Goal: Transaction & Acquisition: Purchase product/service

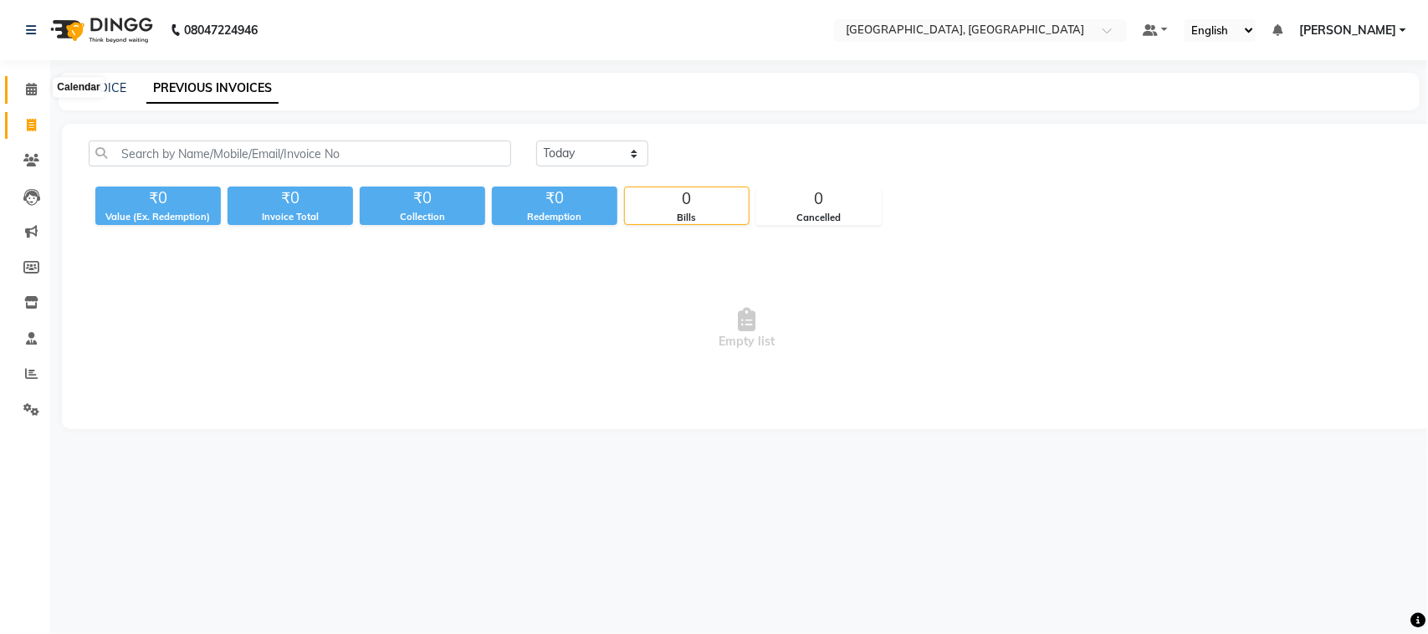
click at [30, 89] on icon at bounding box center [31, 89] width 11 height 13
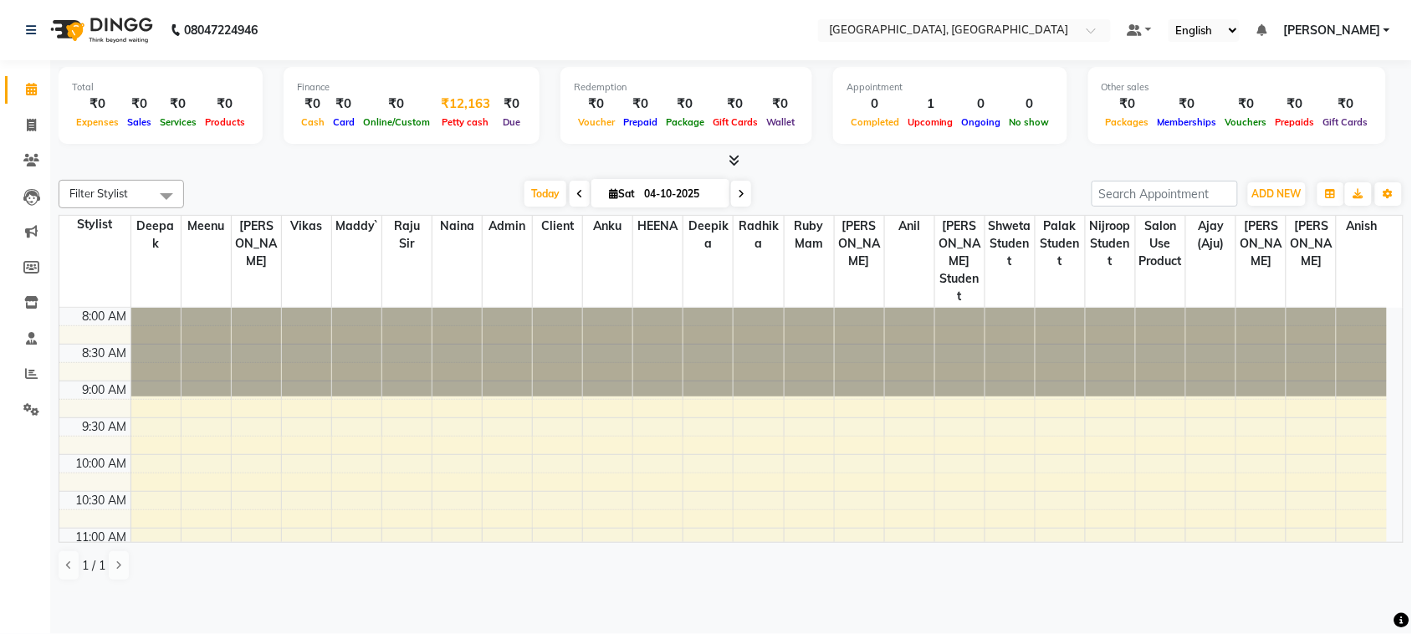
click at [497, 114] on div "₹12,163" at bounding box center [465, 104] width 63 height 19
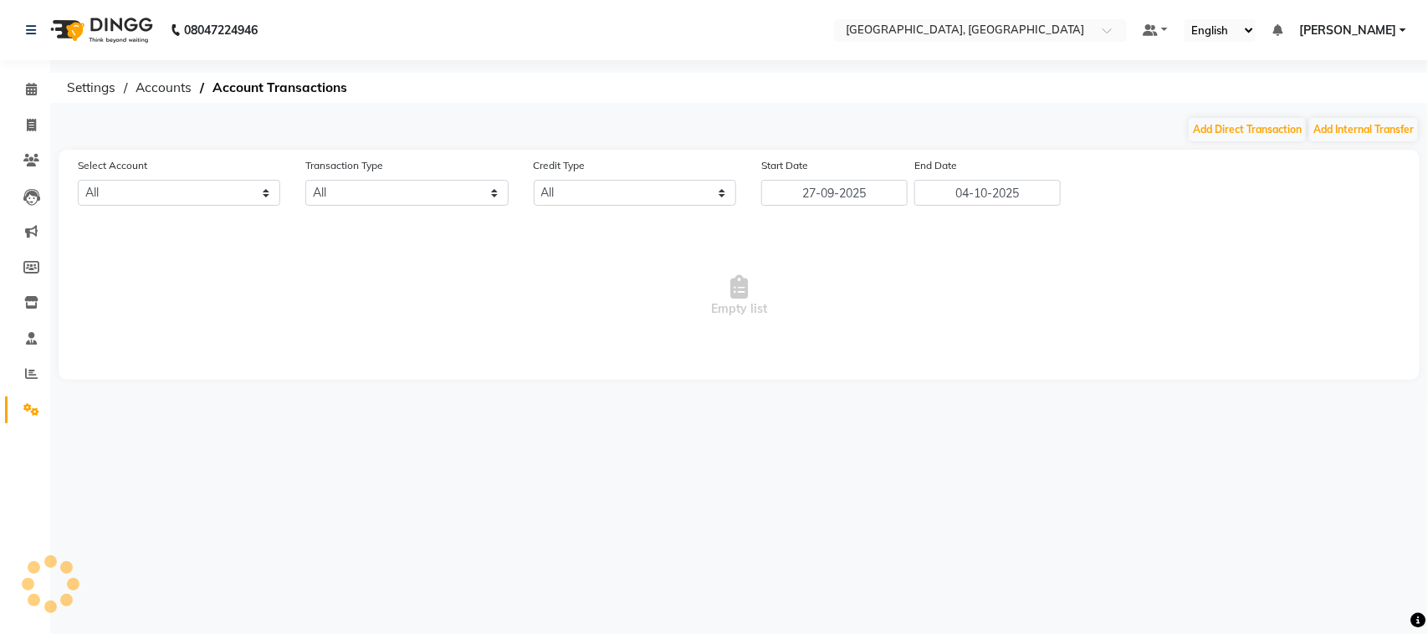
select select "3279"
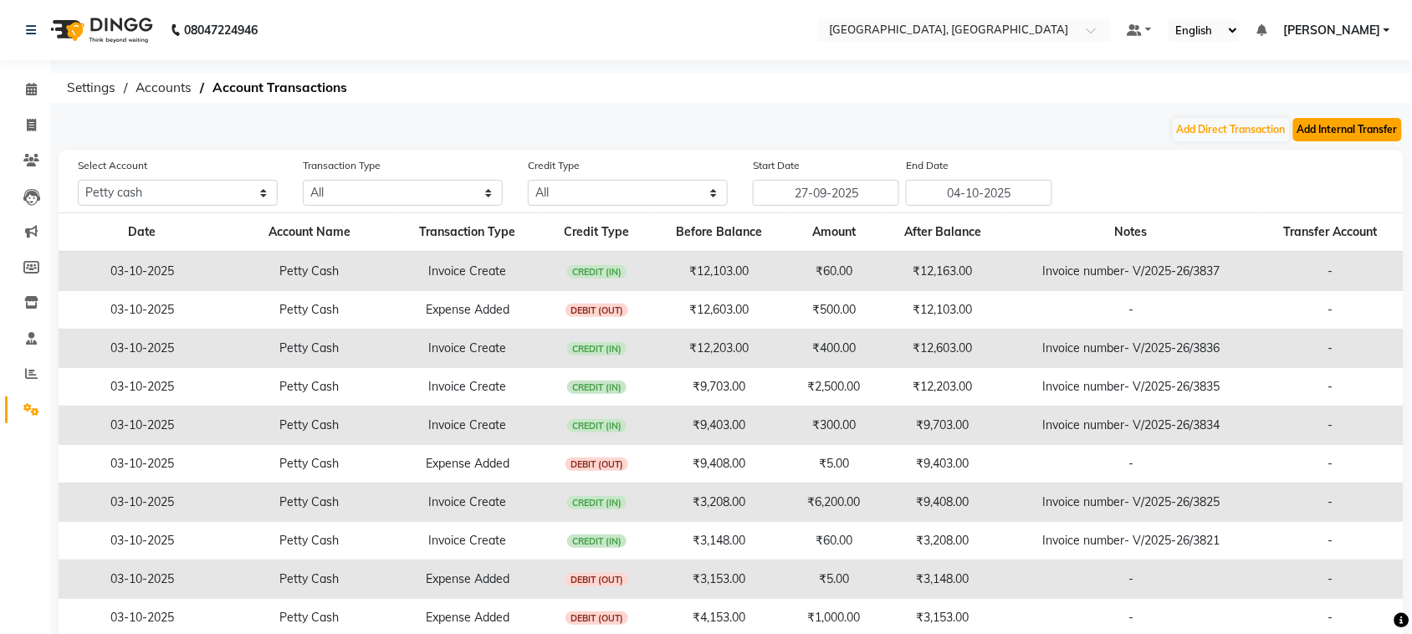
click at [1297, 141] on button "Add Internal Transfer" at bounding box center [1347, 129] width 109 height 23
select select "internal transfer"
select select "3279"
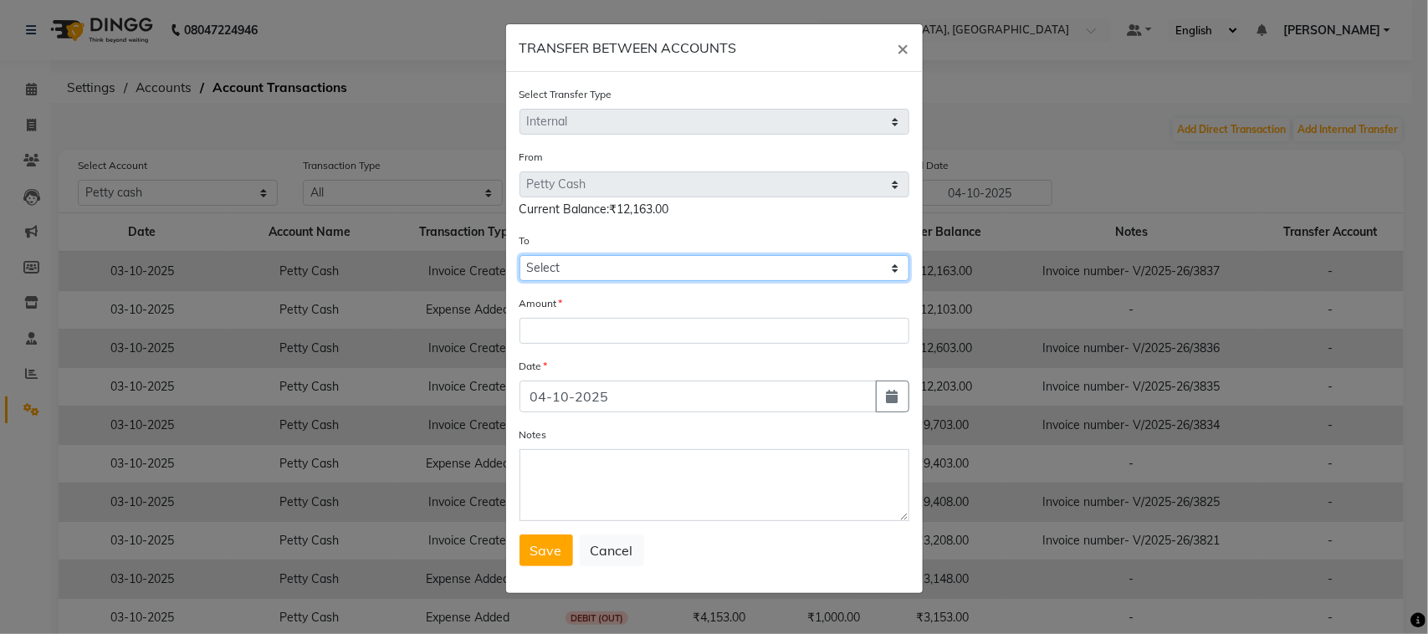
click at [615, 281] on select "Select [PERSON_NAME] Cash Default Account" at bounding box center [714, 268] width 390 height 26
select select "3280"
click at [519, 281] on select "Select [PERSON_NAME] Cash Default Account" at bounding box center [714, 268] width 390 height 26
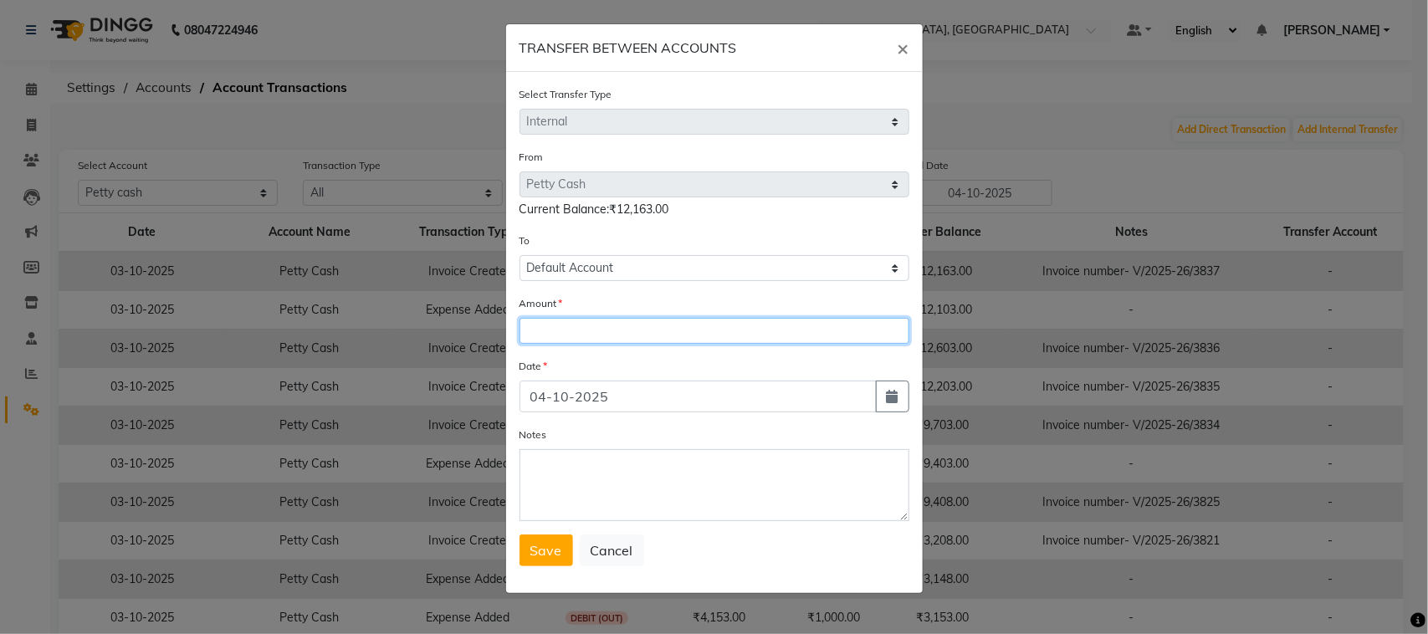
click at [609, 344] on input "number" at bounding box center [714, 331] width 390 height 26
type input "12060"
click at [897, 59] on span "×" at bounding box center [903, 47] width 12 height 25
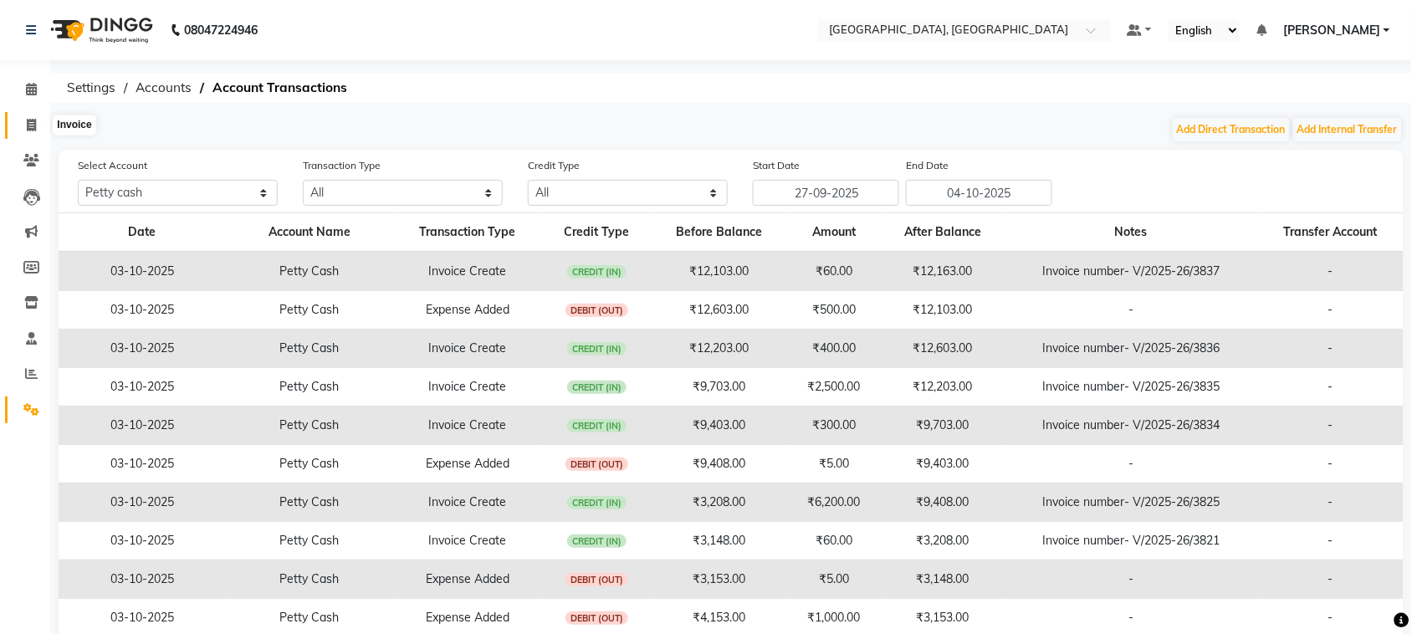
click at [21, 123] on span at bounding box center [31, 125] width 29 height 19
select select "service"
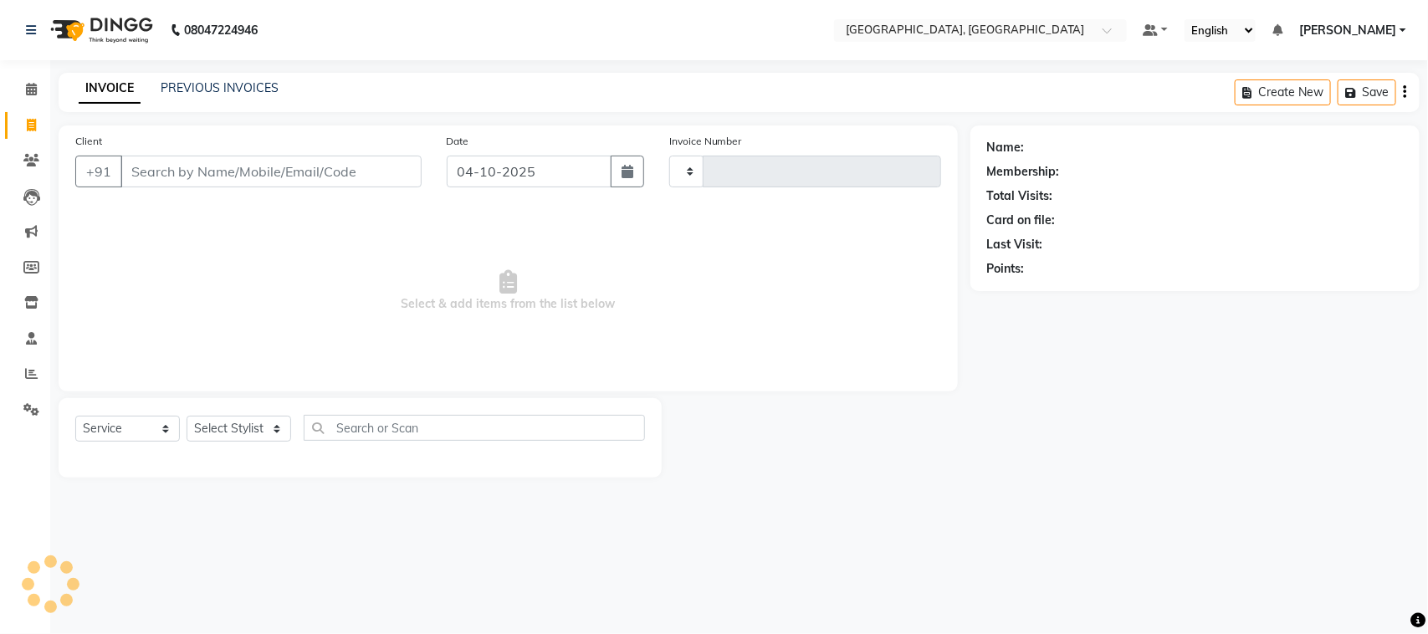
type input "3839"
select select "4462"
click at [265, 86] on link "PREVIOUS INVOICES" at bounding box center [220, 87] width 118 height 15
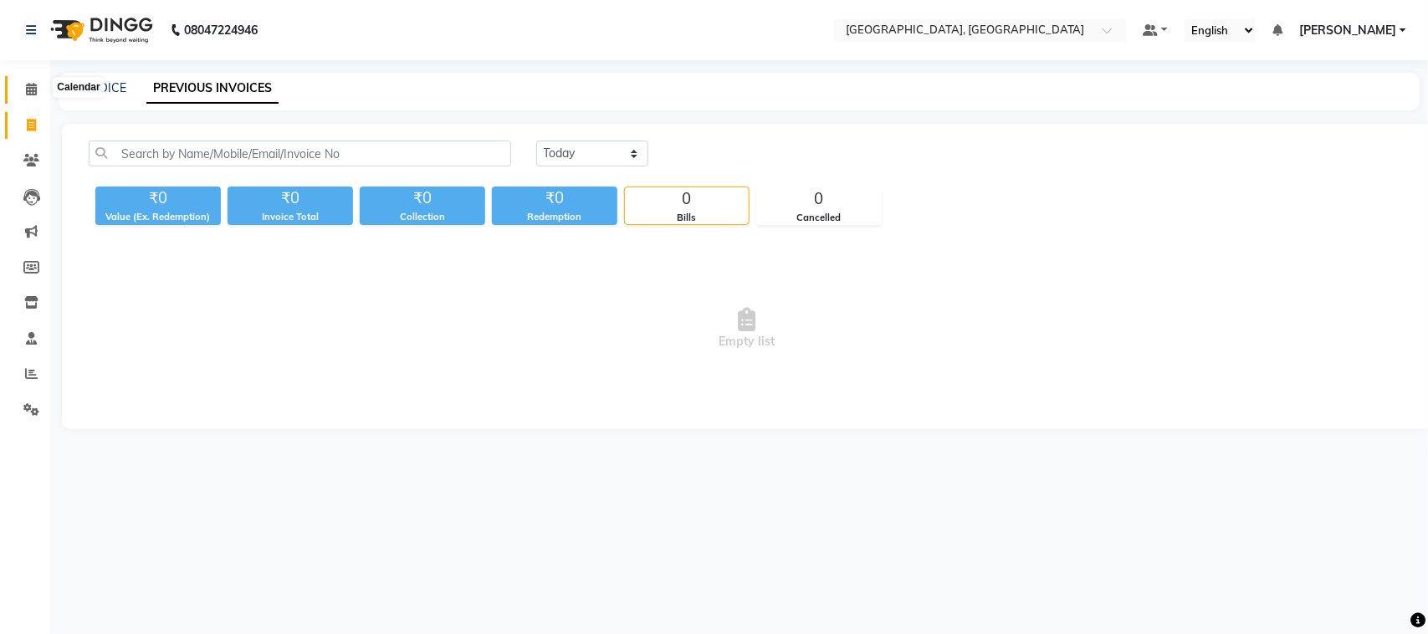
click at [27, 85] on icon at bounding box center [31, 89] width 11 height 13
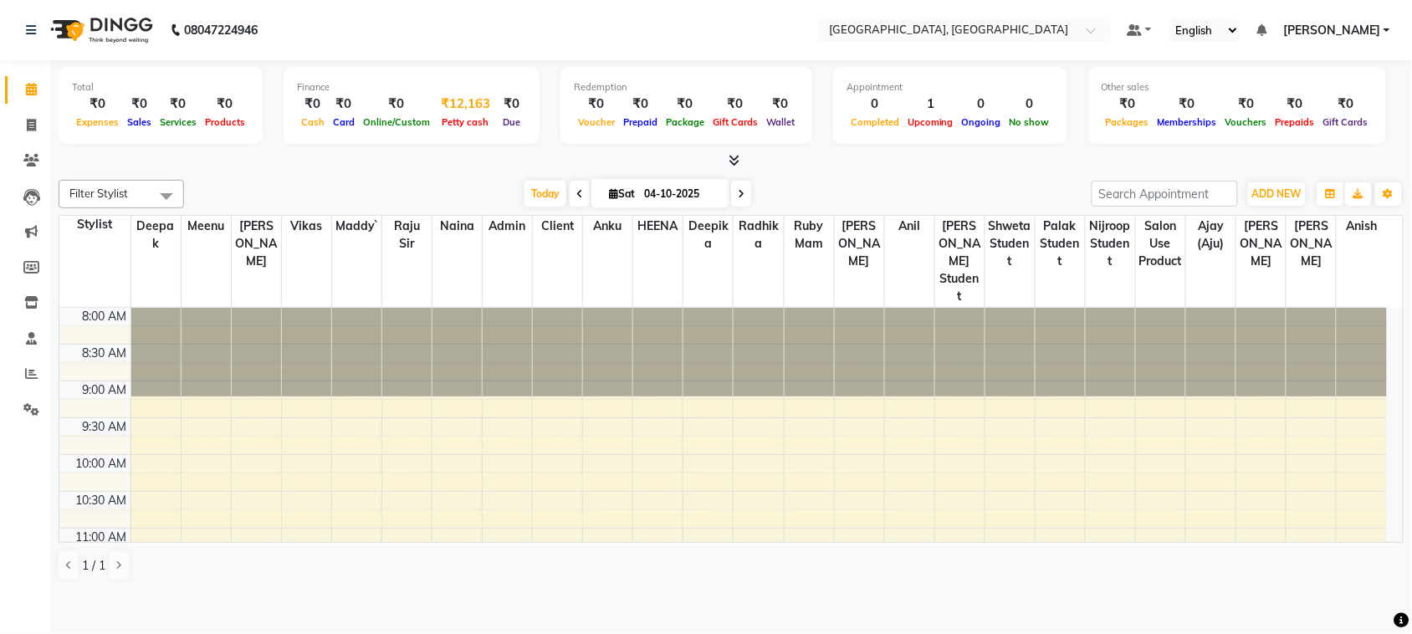
drag, startPoint x: 602, startPoint y: 124, endPoint x: 621, endPoint y: 113, distance: 22.1
click at [497, 113] on div "₹12,163" at bounding box center [465, 104] width 63 height 19
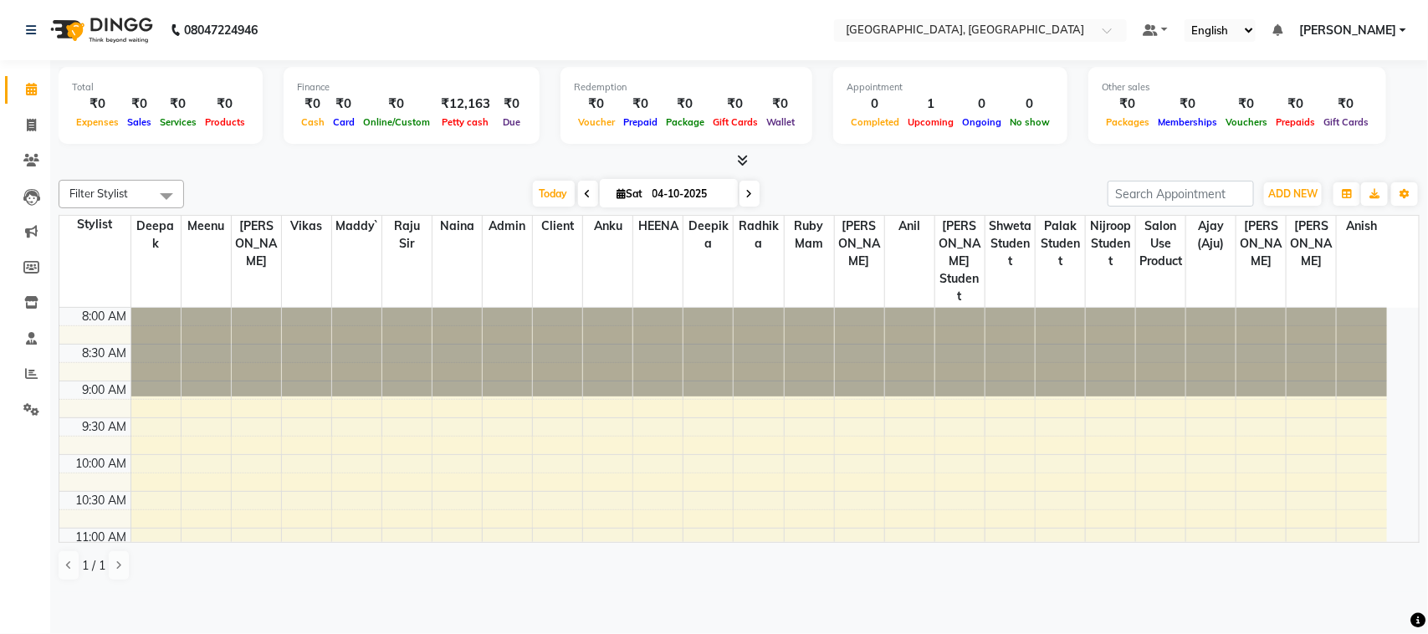
select select "3279"
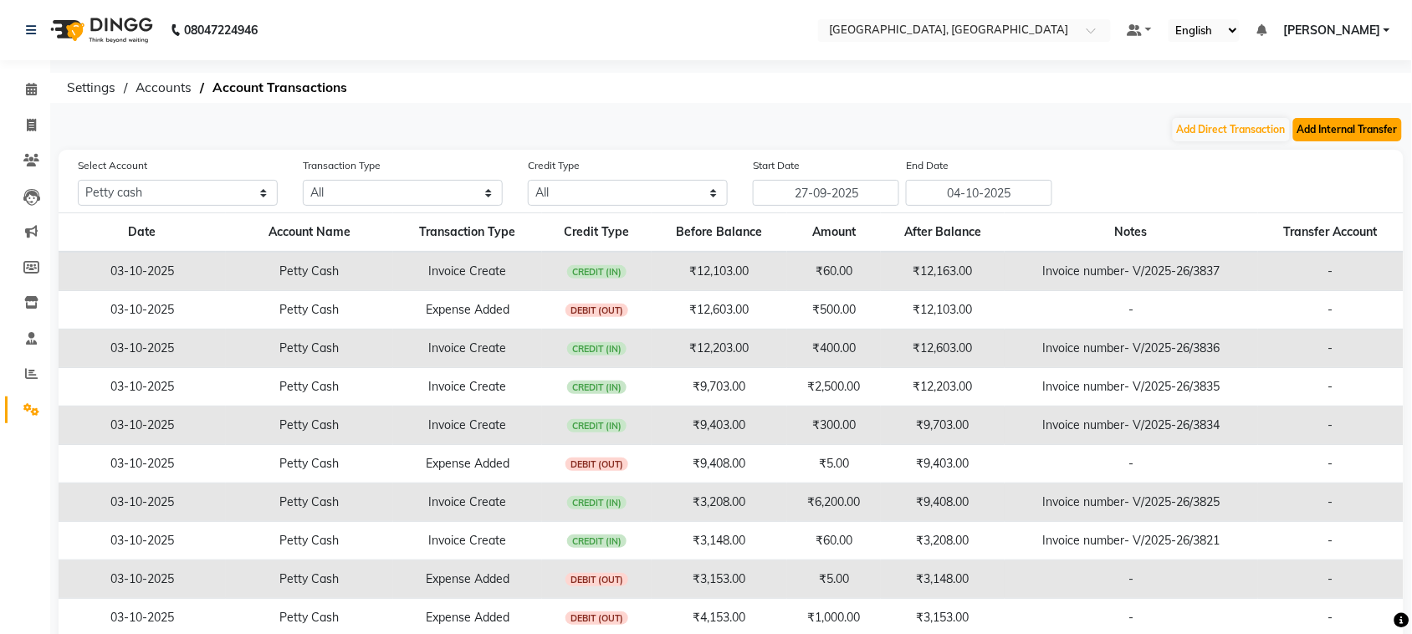
click at [1324, 126] on button "Add Internal Transfer" at bounding box center [1347, 129] width 109 height 23
select select "internal transfer"
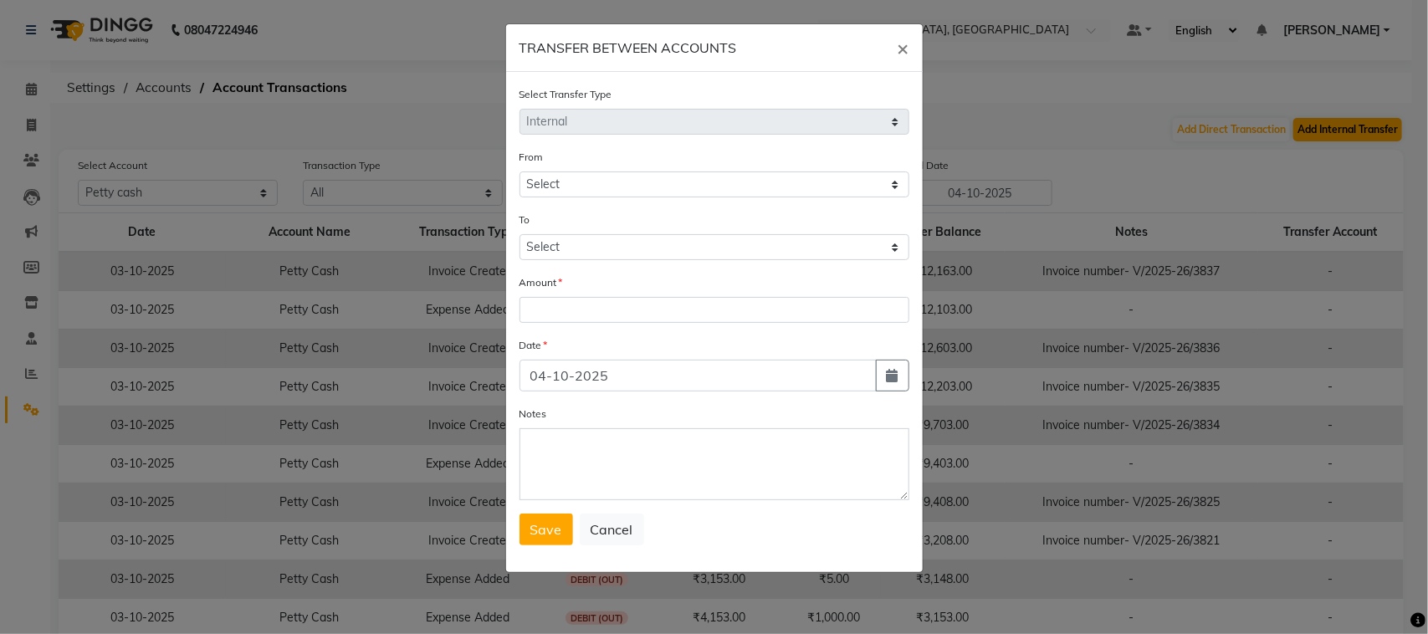
select select "3279"
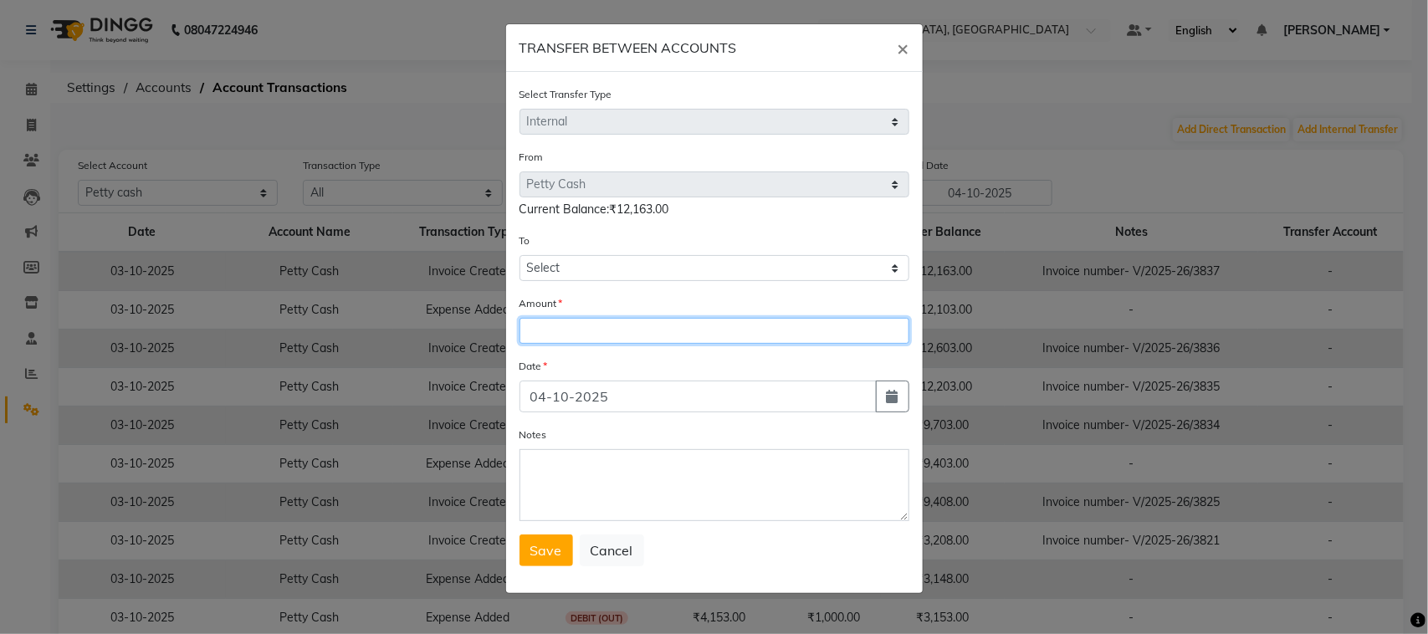
click at [570, 344] on input "number" at bounding box center [714, 331] width 390 height 26
type input "12060"
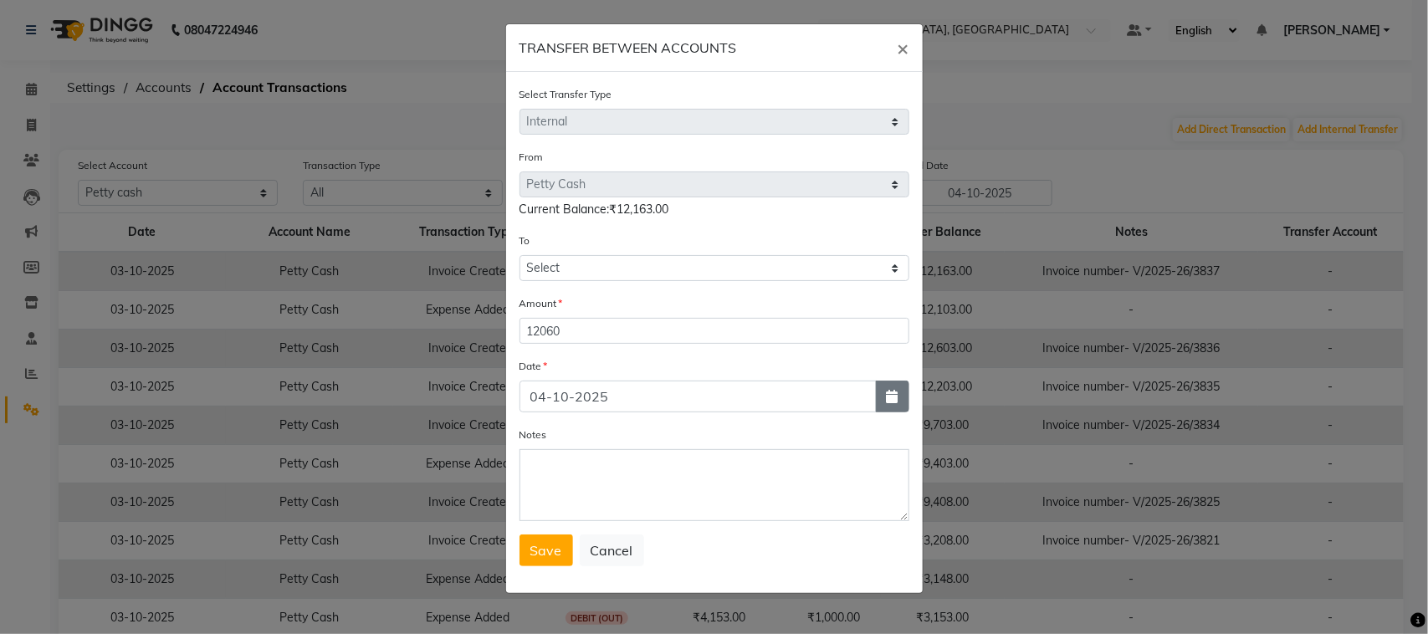
click at [886, 403] on icon "button" at bounding box center [892, 396] width 12 height 13
select select "10"
select select "2025"
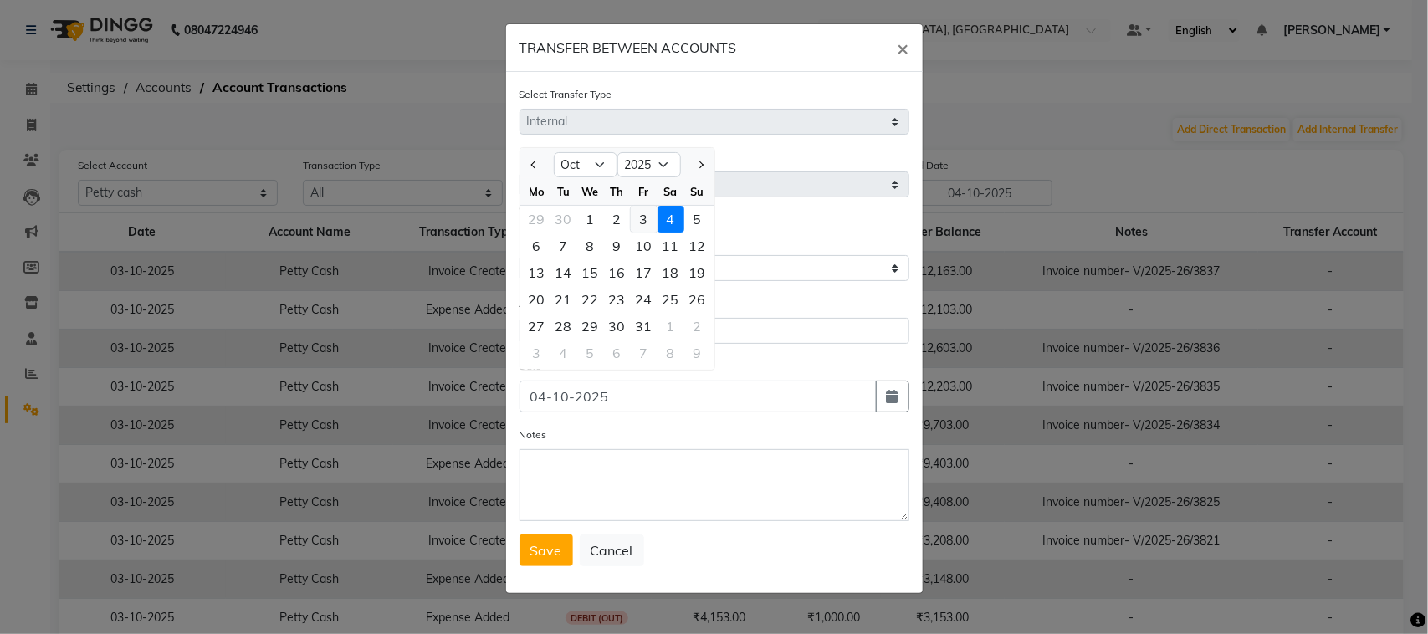
click at [657, 232] on div "3" at bounding box center [644, 219] width 27 height 27
type input "03-10-2025"
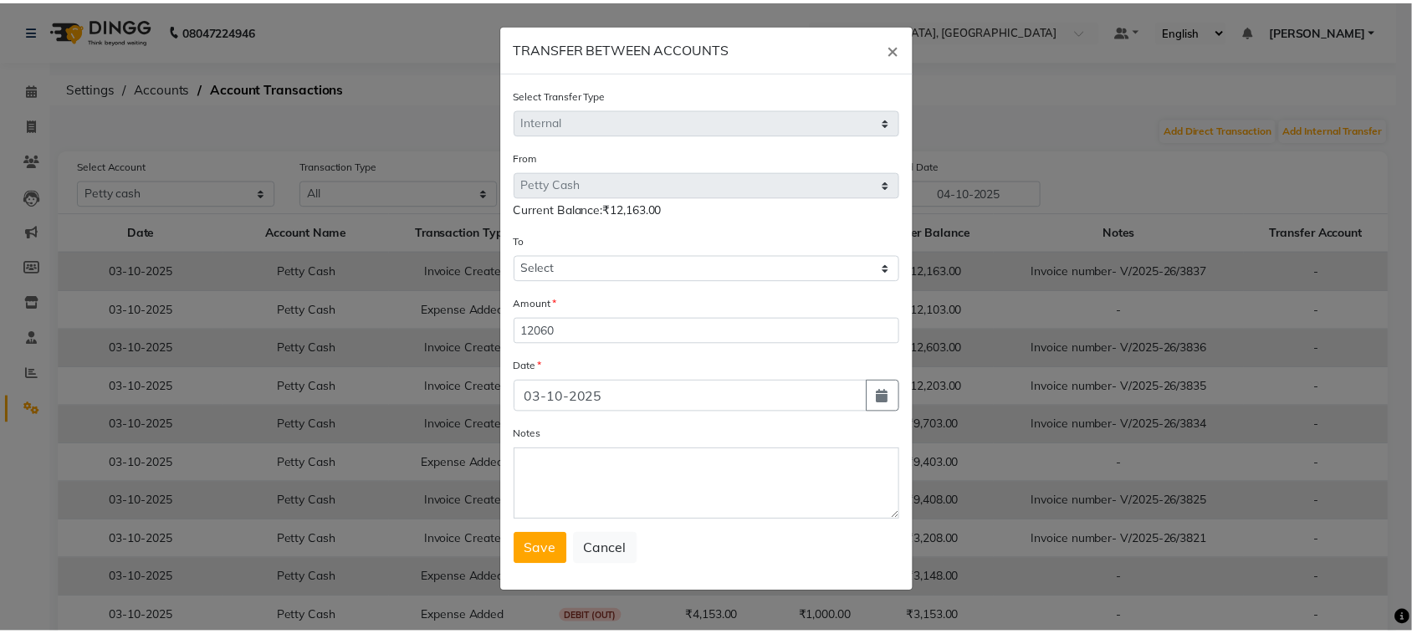
scroll to position [136, 0]
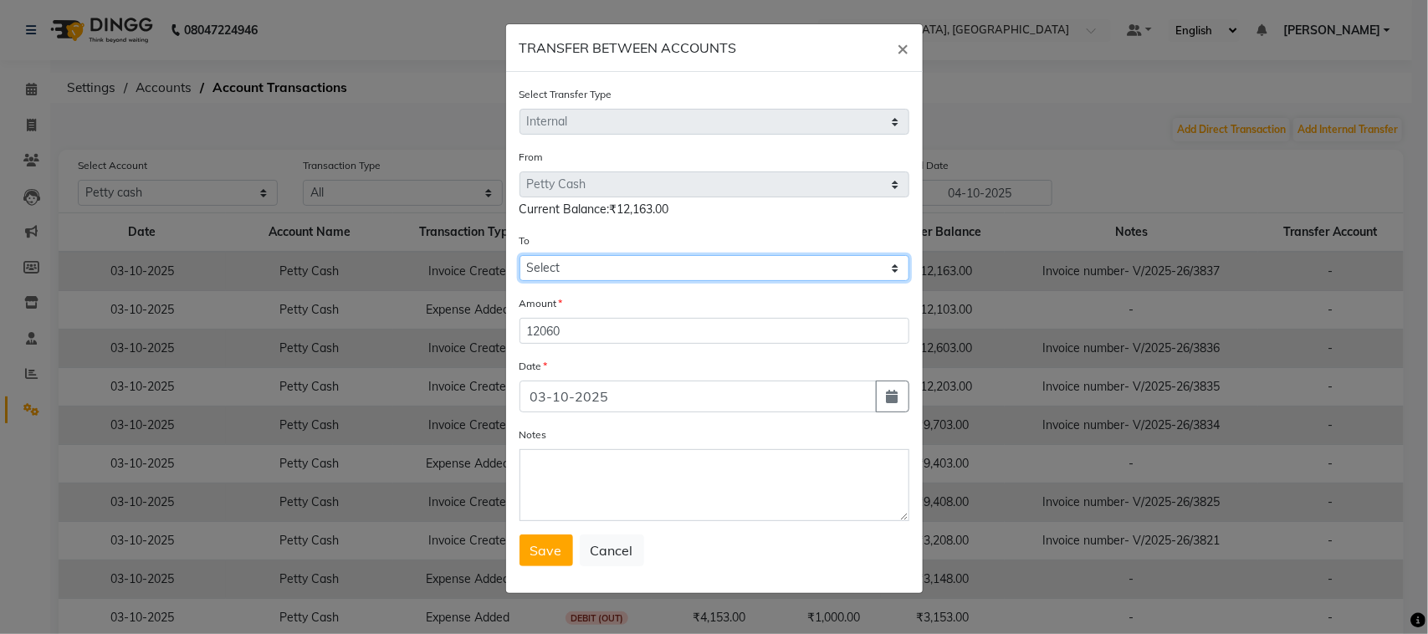
click at [583, 255] on select "Select [PERSON_NAME] Cash Default Account" at bounding box center [714, 268] width 390 height 26
select select "3280"
click at [519, 255] on select "Select [PERSON_NAME] Cash Default Account" at bounding box center [714, 268] width 390 height 26
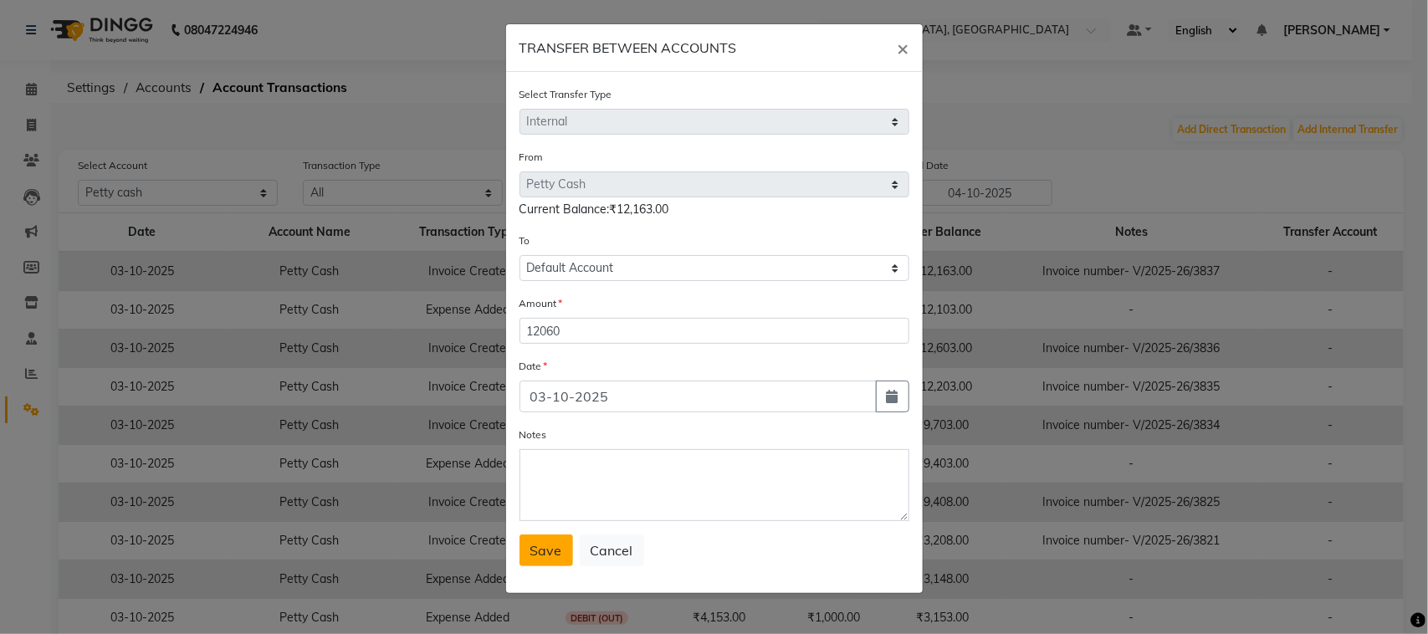
click at [544, 566] on button "Save" at bounding box center [546, 550] width 54 height 32
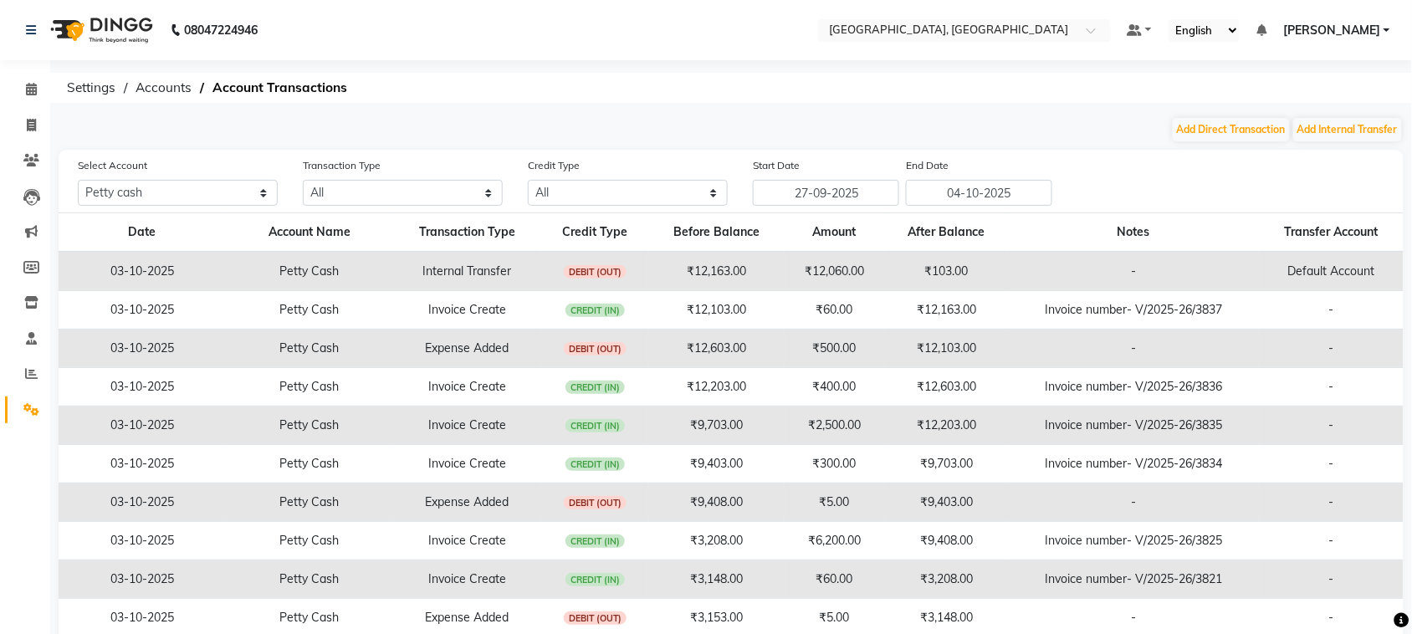
click at [573, 110] on div "08047224946 Select Location × Paradise Wedding Castle, Palampur Rd Default Pane…" at bounding box center [706, 356] width 1412 height 712
click at [36, 94] on icon at bounding box center [31, 89] width 11 height 13
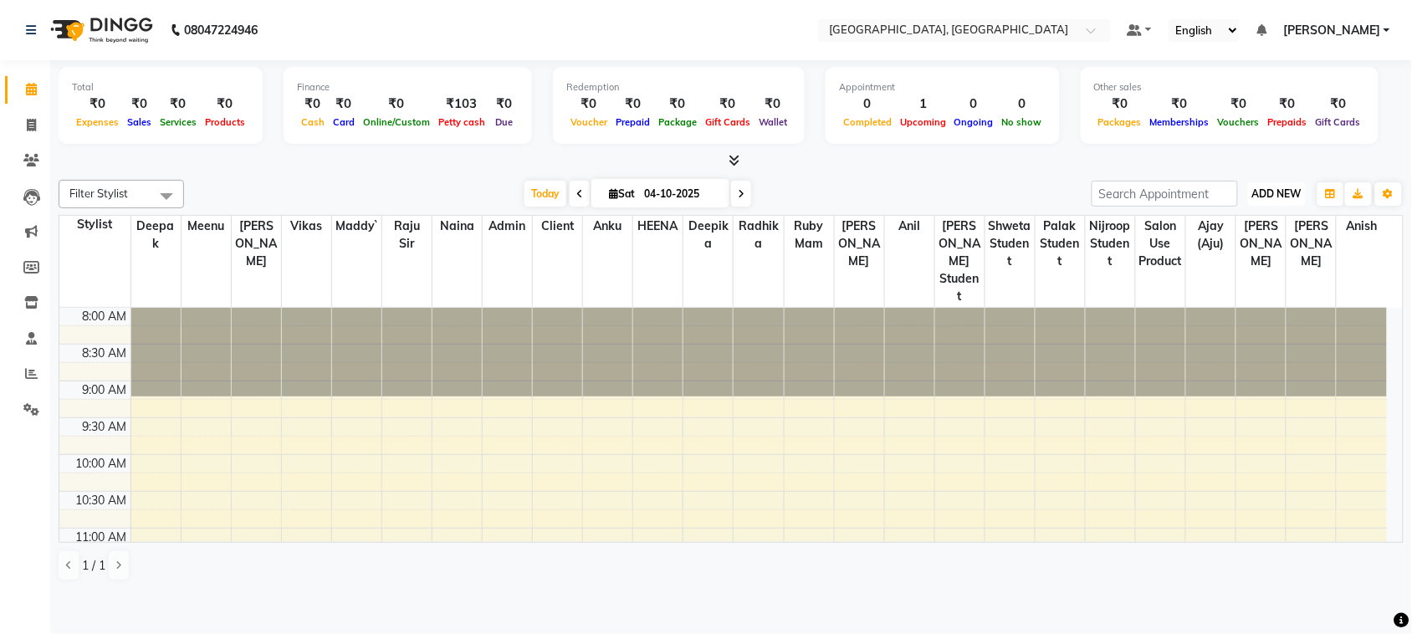
click at [1249, 206] on button "ADD NEW Toggle Dropdown" at bounding box center [1277, 193] width 58 height 23
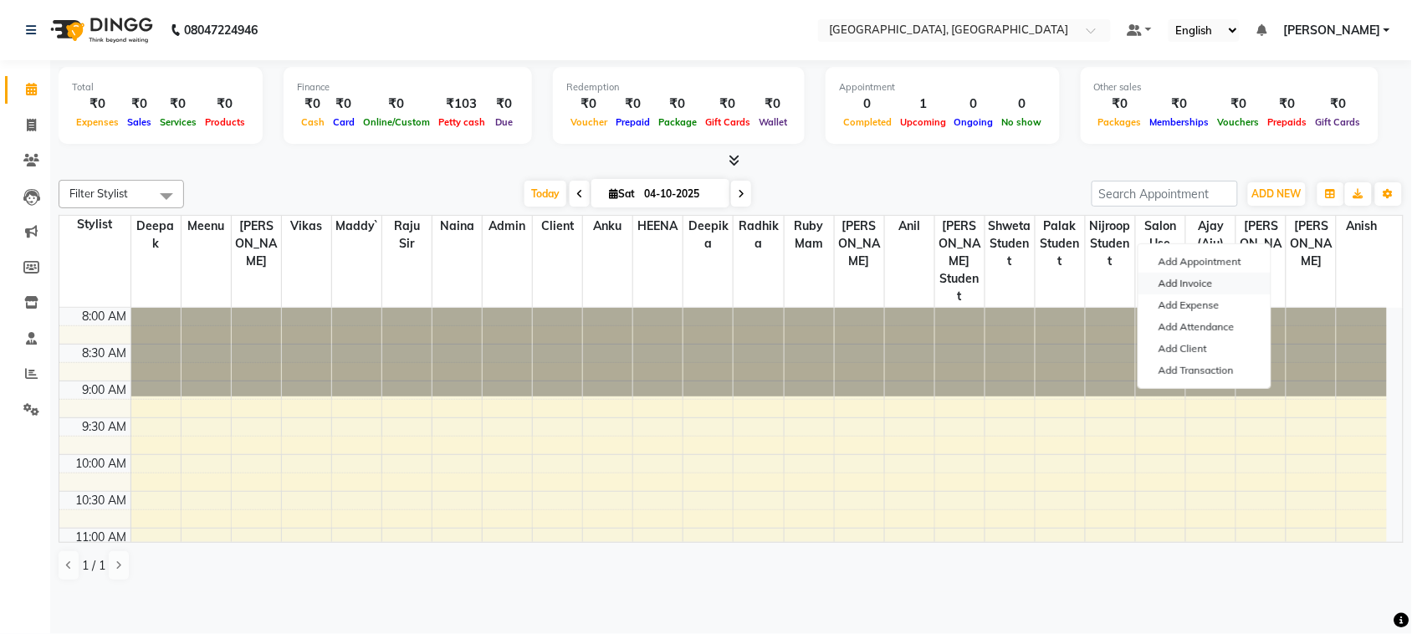
click at [1217, 294] on link "Add Invoice" at bounding box center [1204, 284] width 132 height 22
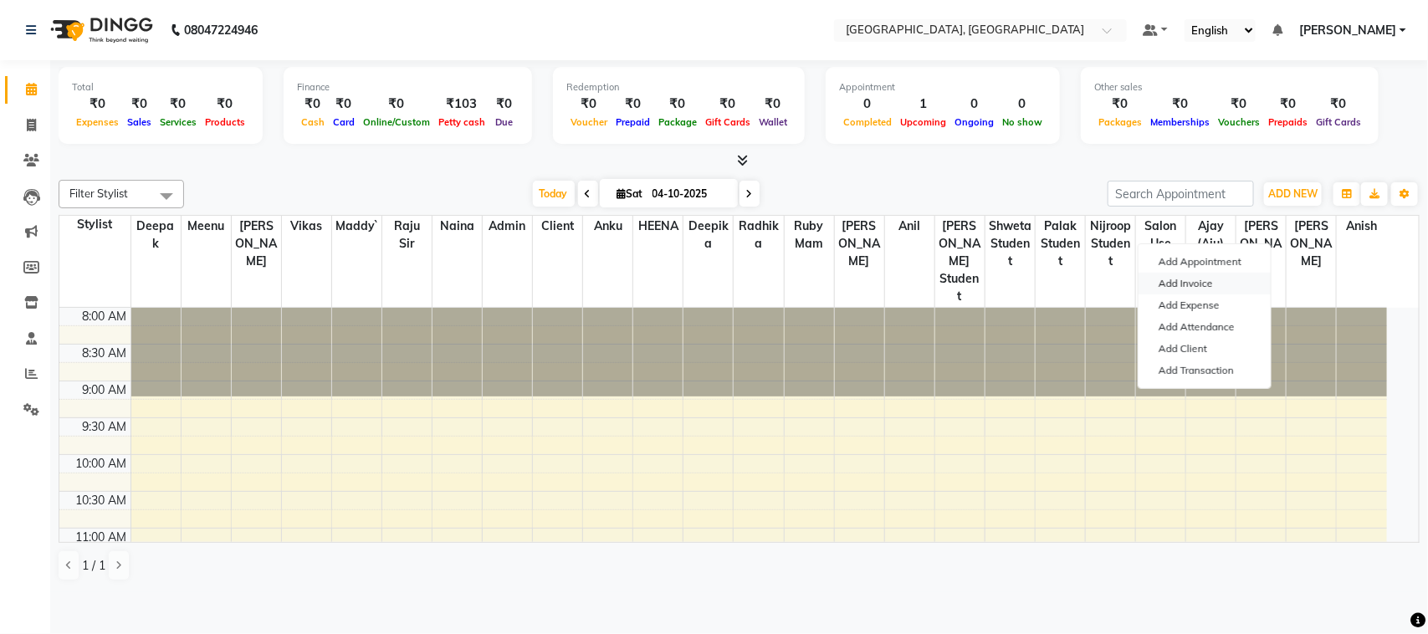
select select "4462"
select select "service"
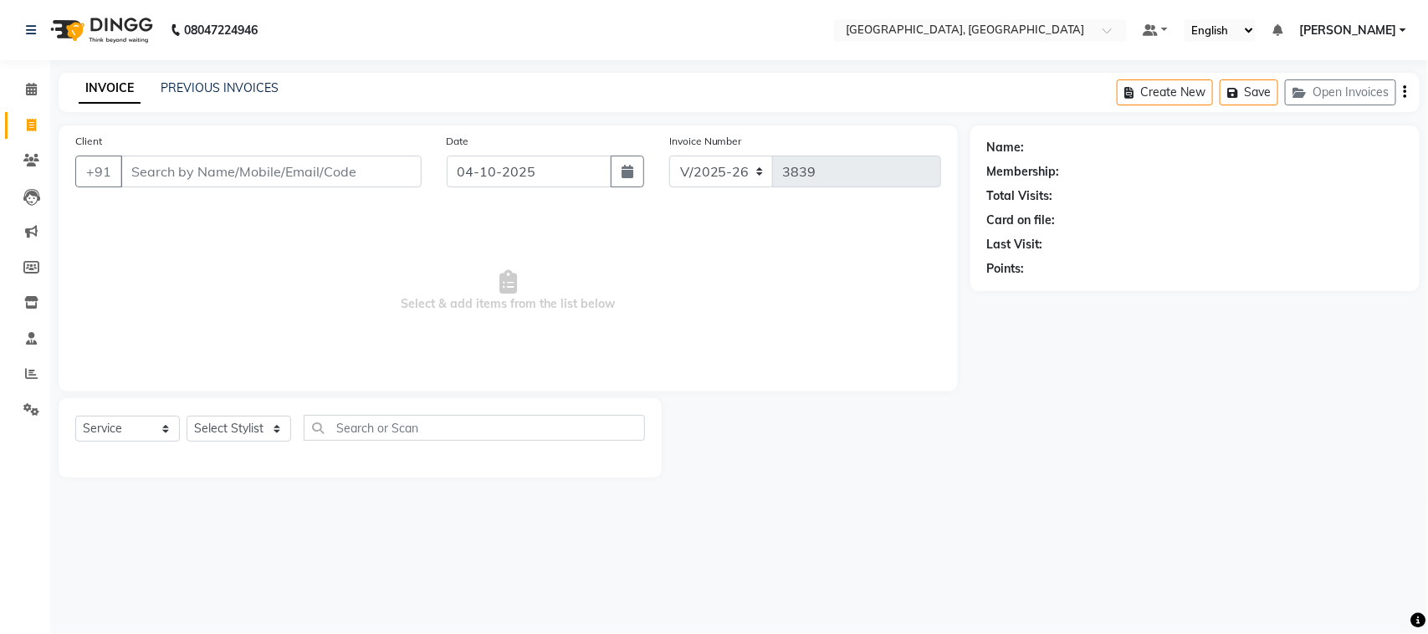
click at [369, 187] on input "Client" at bounding box center [270, 172] width 301 height 32
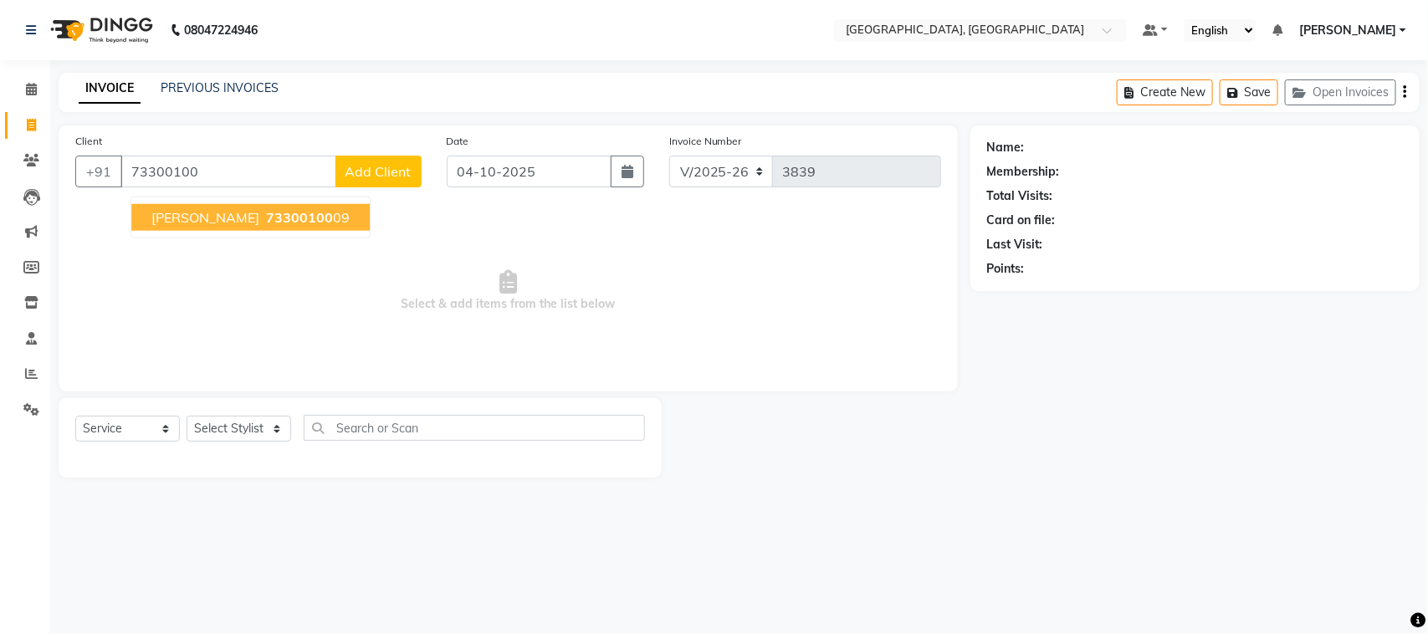
click at [236, 231] on button "[PERSON_NAME] 73300100 09" at bounding box center [250, 217] width 238 height 27
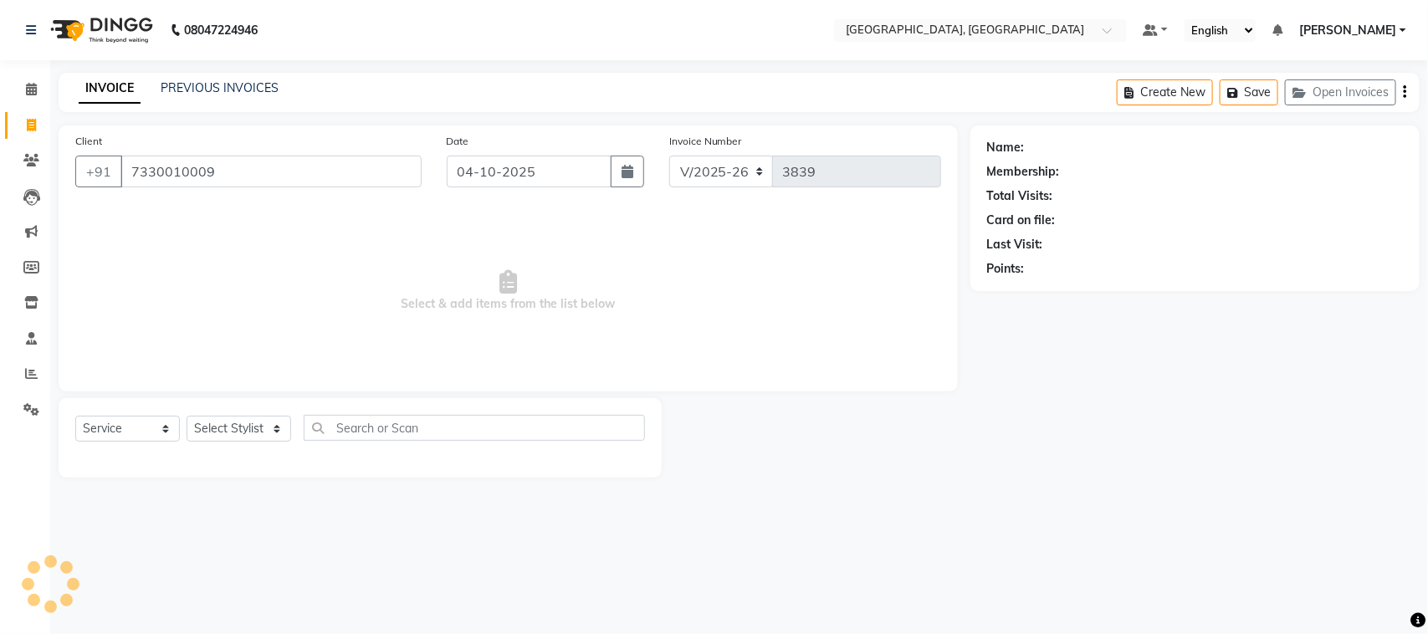
type input "7330010009"
select select "1: Object"
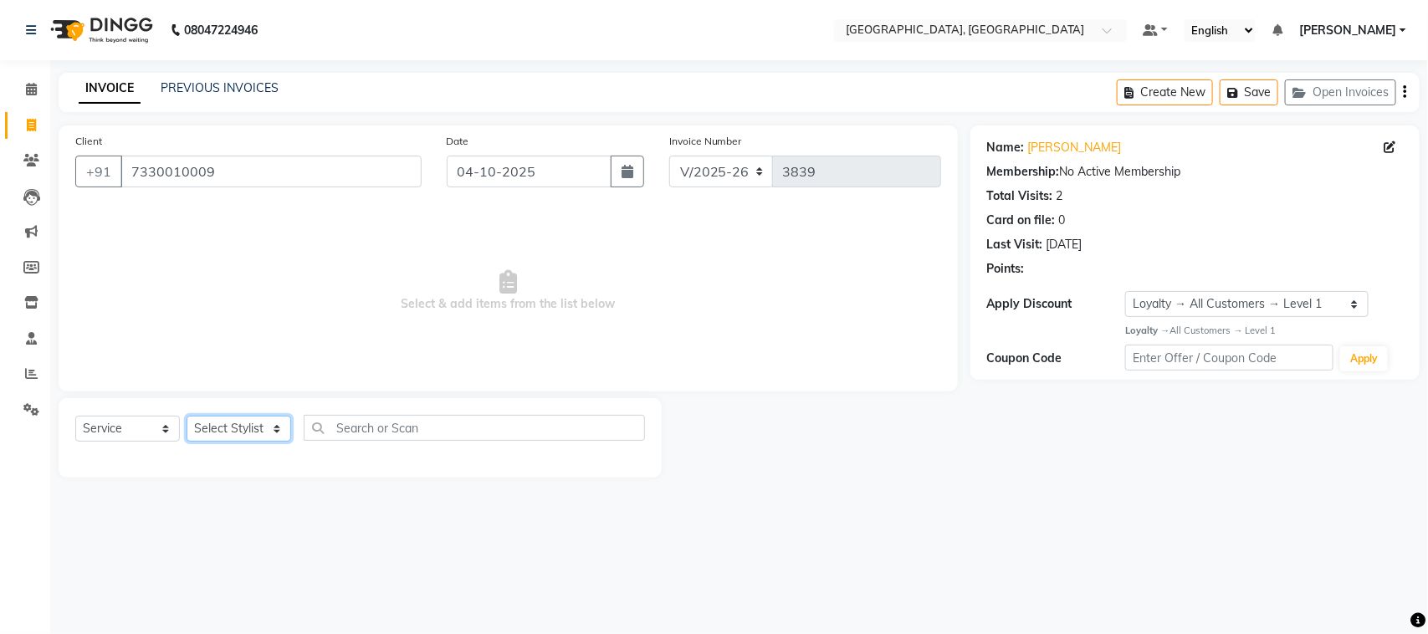
click at [236, 442] on select "Select Stylist admin Ajay (Aju) anil [PERSON_NAME] Client Deepak deepika [PERSO…" at bounding box center [238, 429] width 105 height 26
select select "88213"
click at [192, 442] on select "Select Stylist admin Ajay (Aju) anil [PERSON_NAME] Client Deepak deepika [PERSO…" at bounding box center [238, 429] width 105 height 26
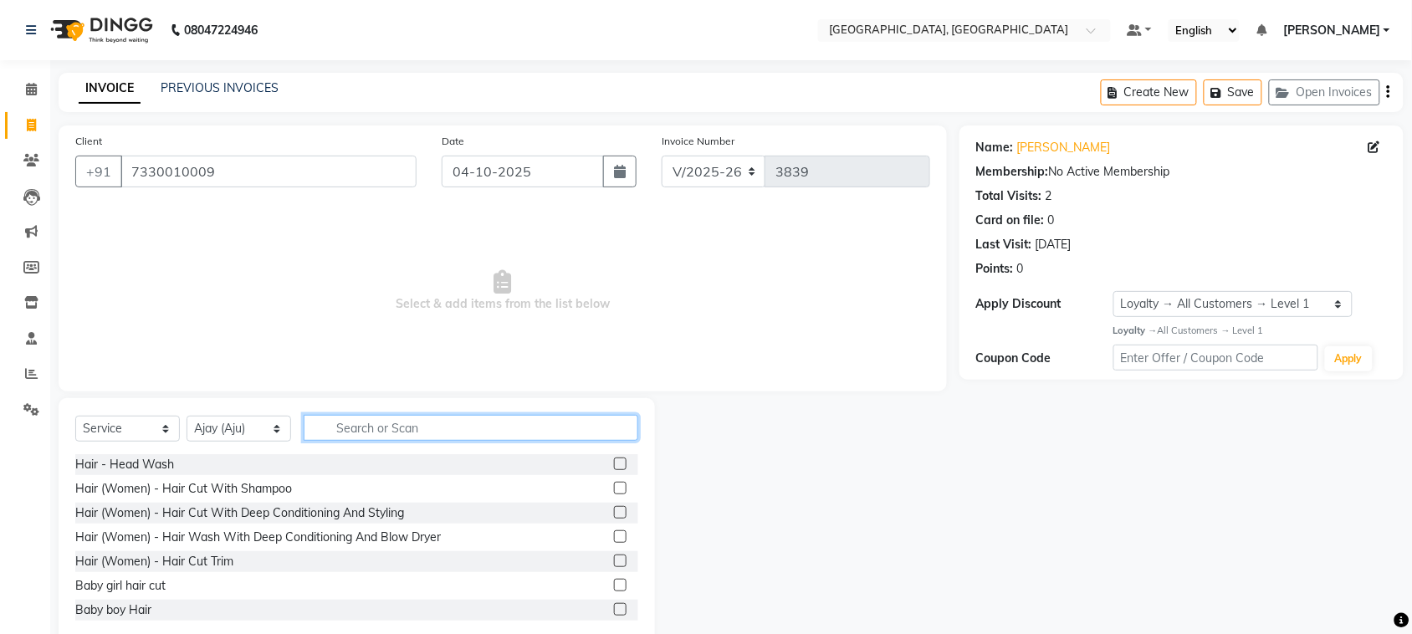
click at [424, 441] on input "text" at bounding box center [471, 428] width 335 height 26
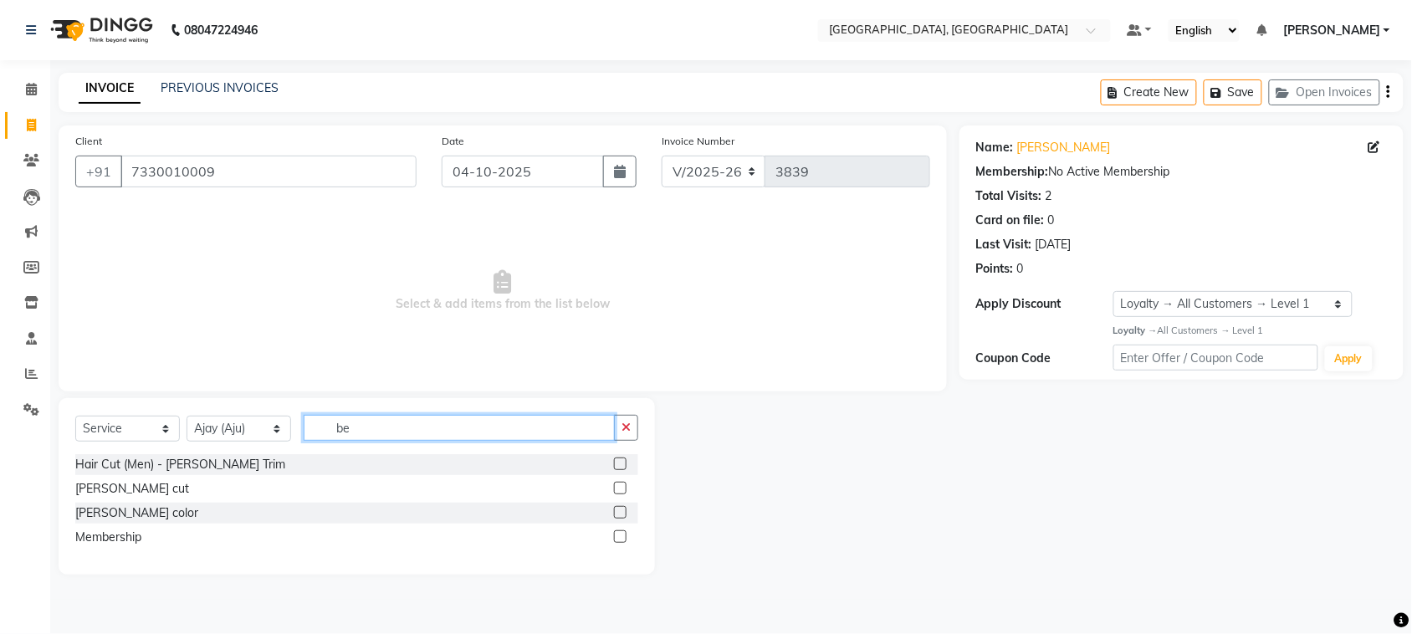
type input "be"
click at [614, 470] on label at bounding box center [620, 463] width 13 height 13
click at [614, 470] on input "checkbox" at bounding box center [619, 464] width 11 height 11
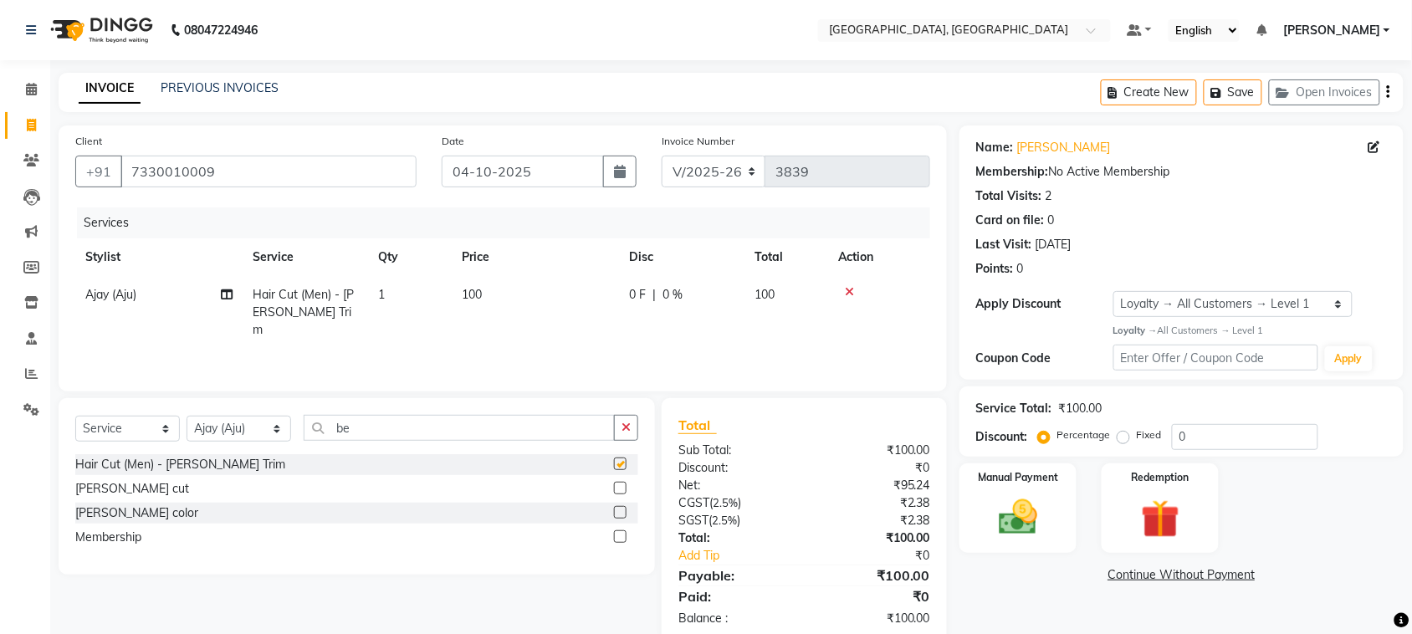
checkbox input "false"
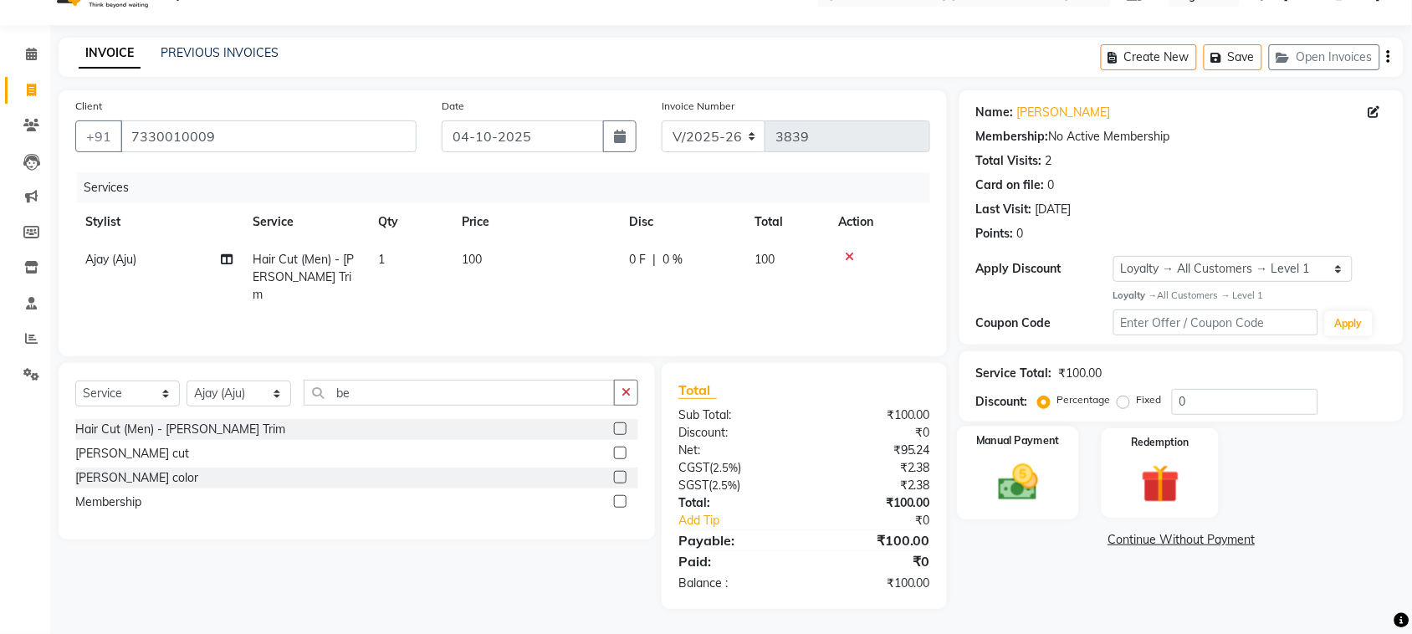
click at [1022, 505] on img at bounding box center [1017, 482] width 65 height 46
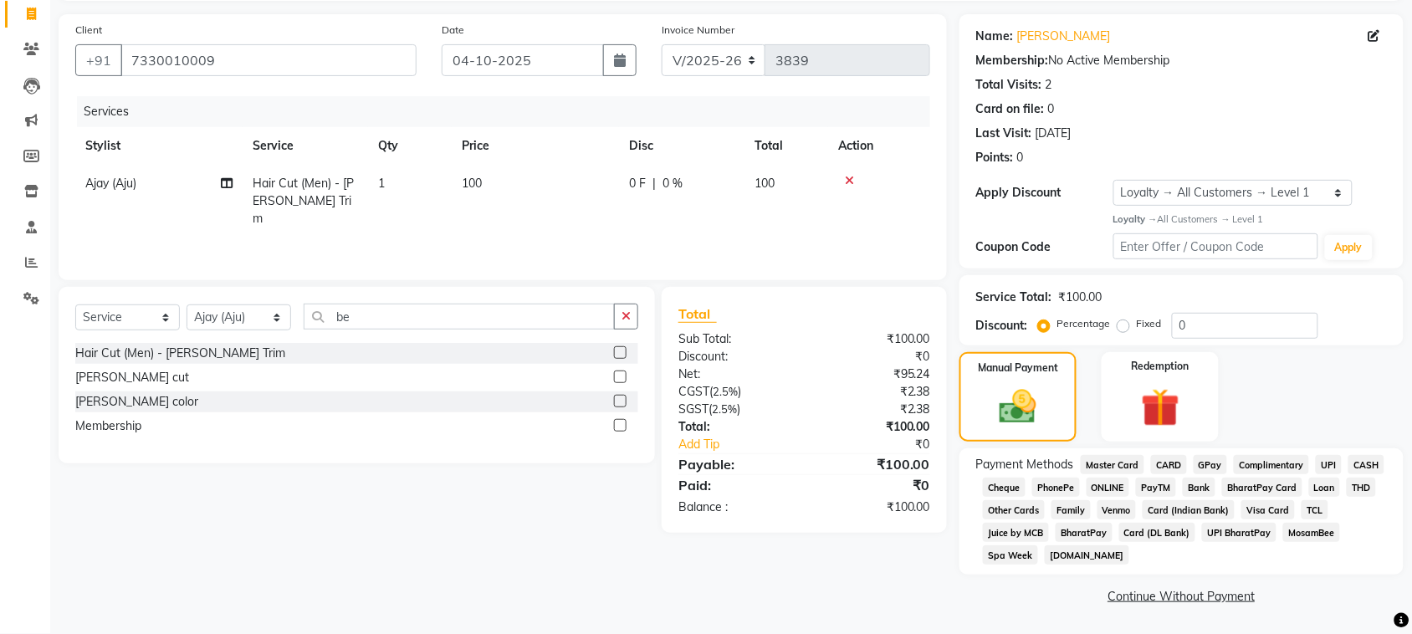
click at [1315, 474] on span "UPI" at bounding box center [1328, 464] width 26 height 19
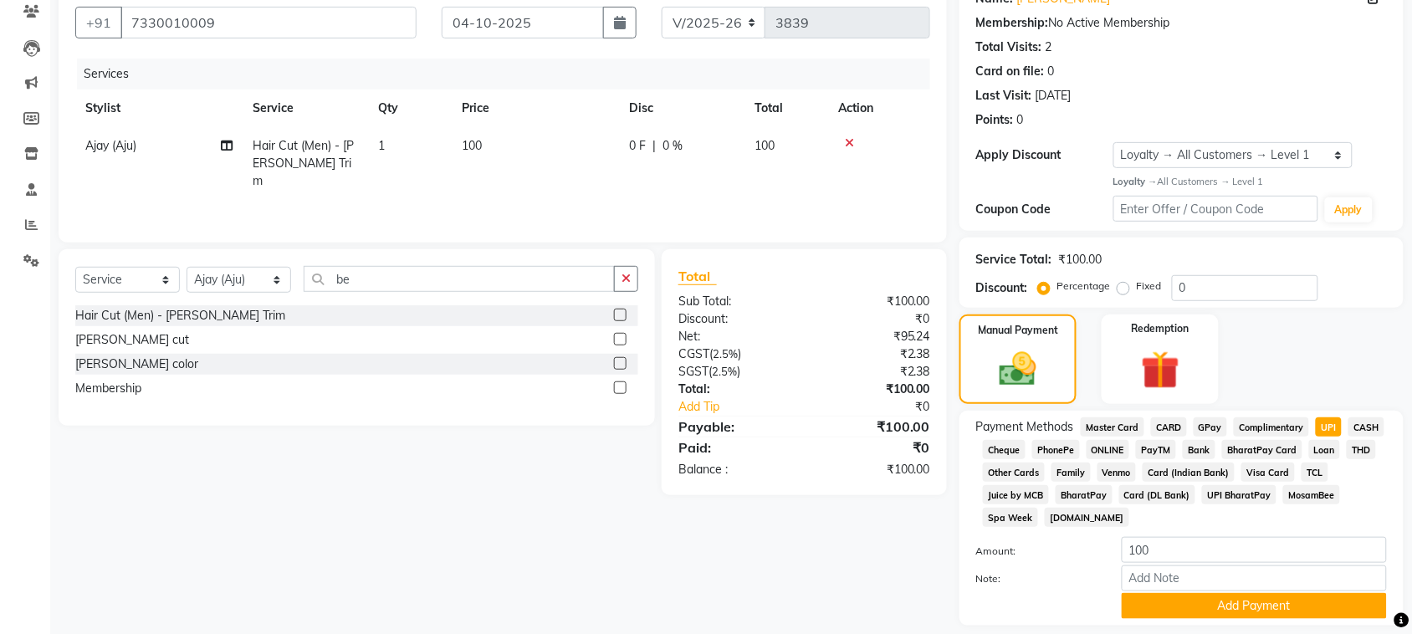
scroll to position [432, 0]
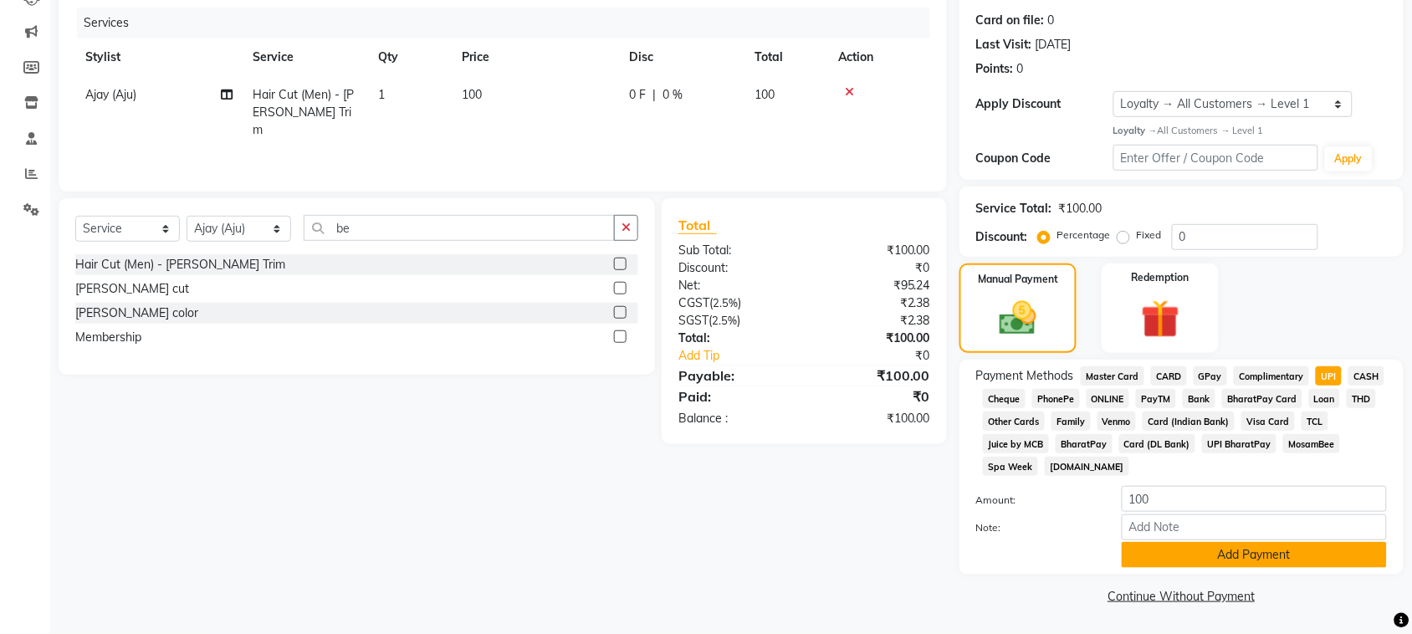
click at [1260, 544] on button "Add Payment" at bounding box center [1253, 555] width 265 height 26
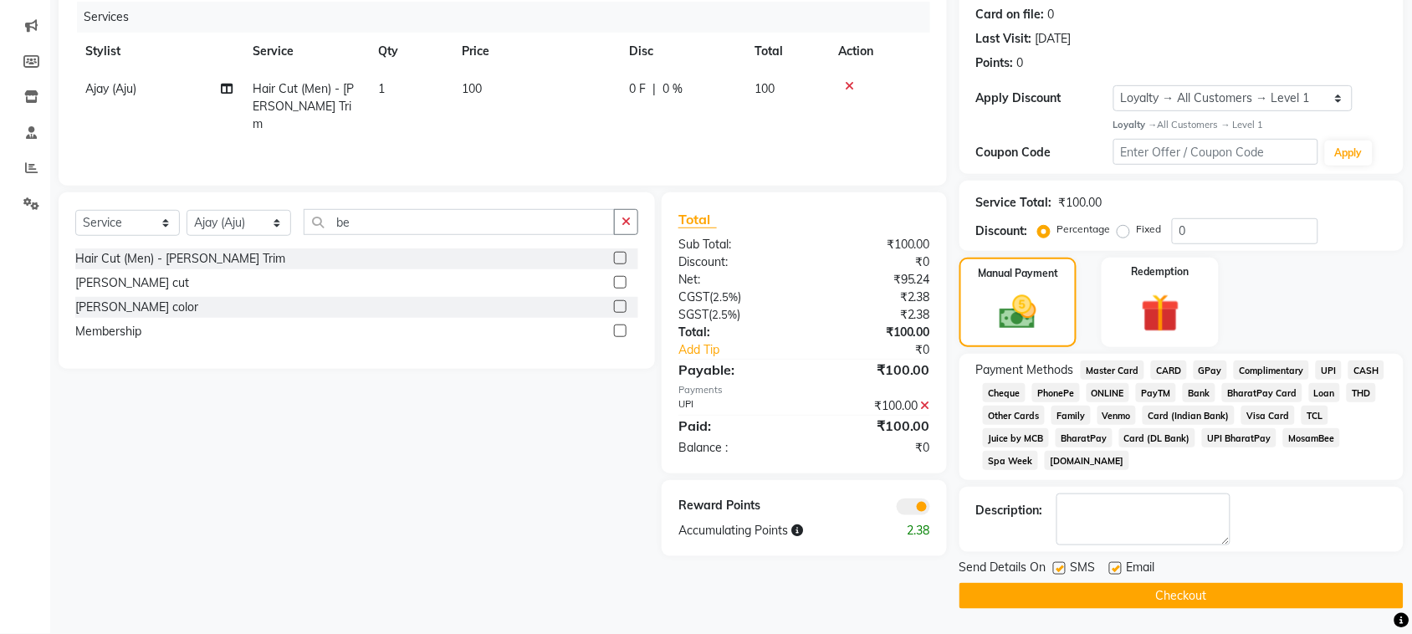
click at [1264, 607] on button "Checkout" at bounding box center [1181, 596] width 444 height 26
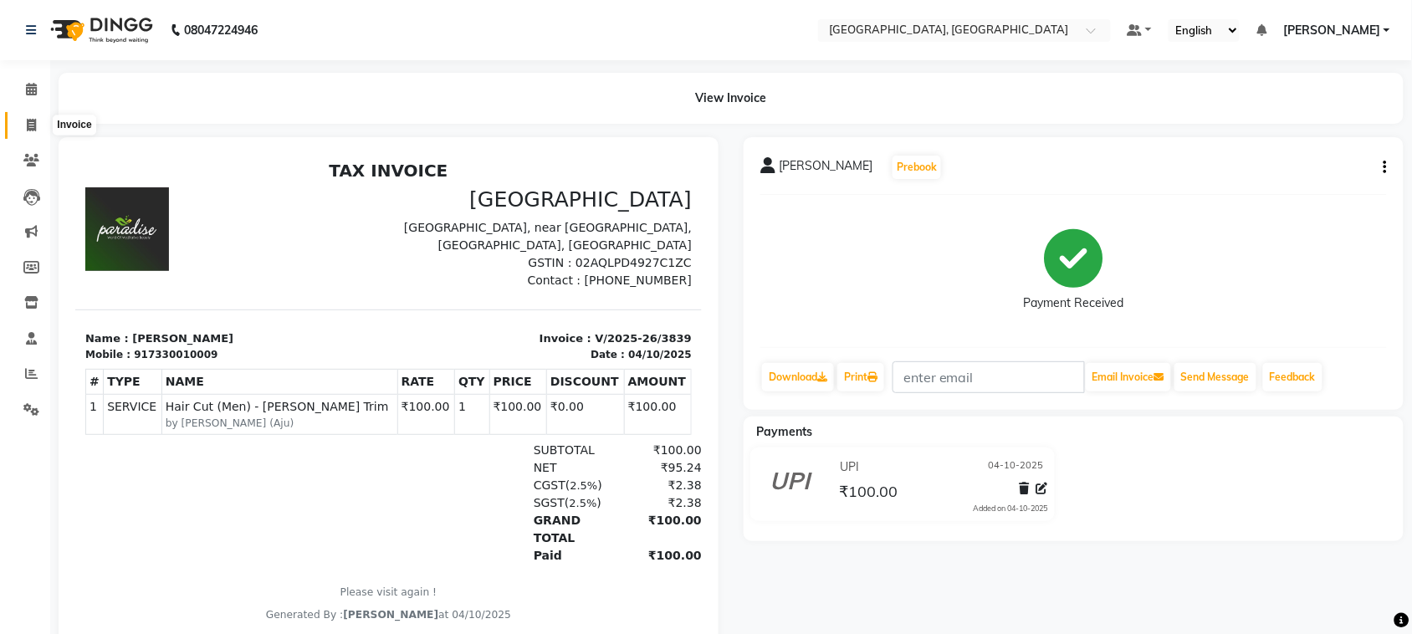
click at [31, 127] on icon at bounding box center [31, 125] width 9 height 13
select select "service"
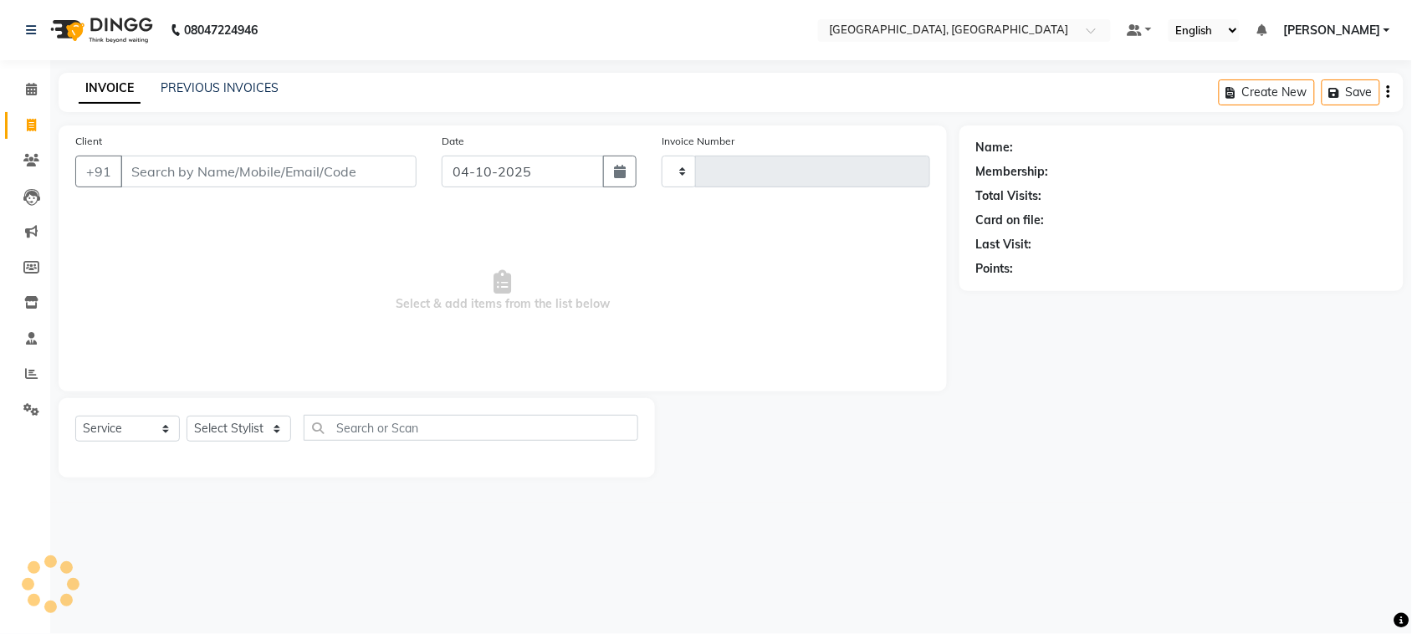
type input "3840"
select select "4462"
click at [226, 187] on input "Client" at bounding box center [270, 172] width 301 height 32
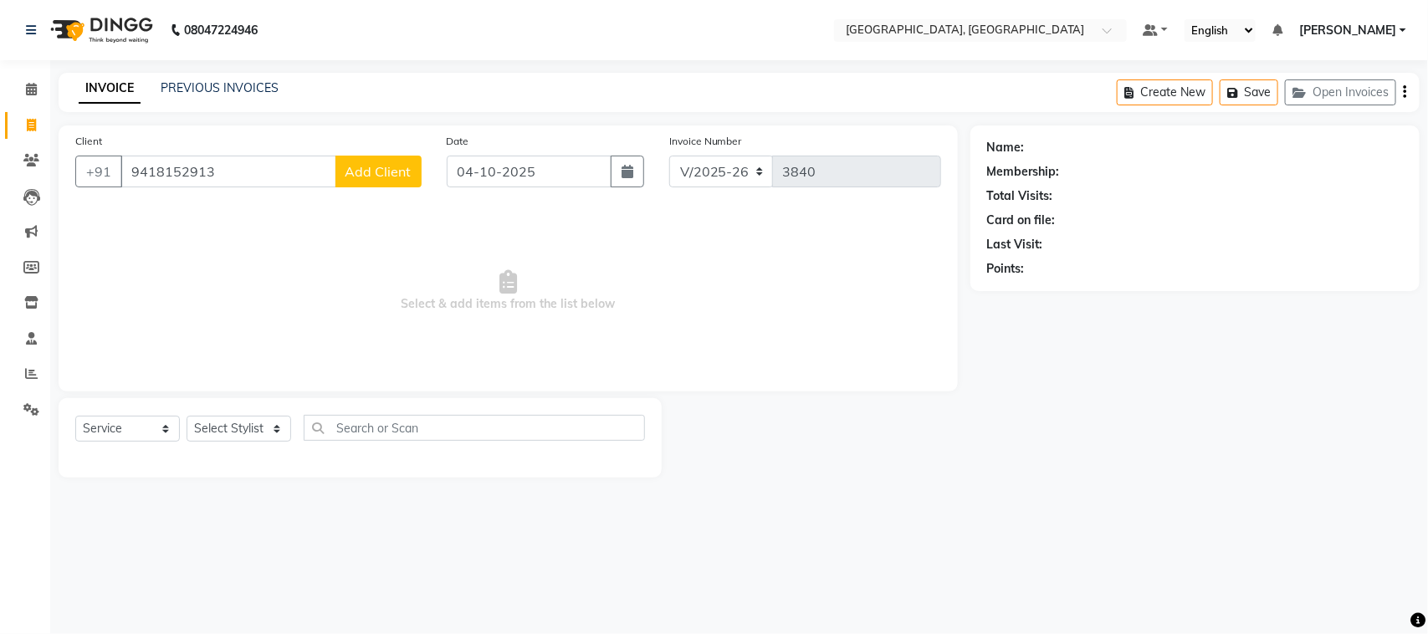
click at [278, 187] on input "9418152913" at bounding box center [228, 172] width 216 height 32
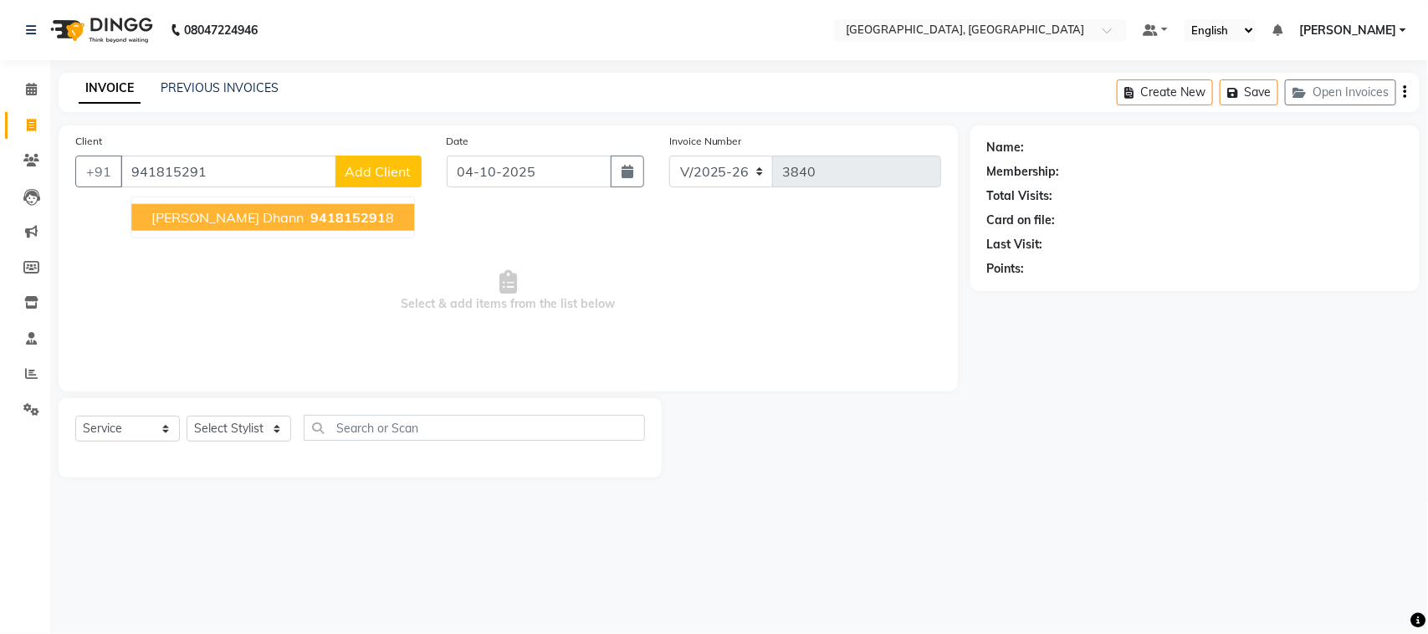
click at [257, 226] on span "[PERSON_NAME] dhann" at bounding box center [227, 217] width 152 height 17
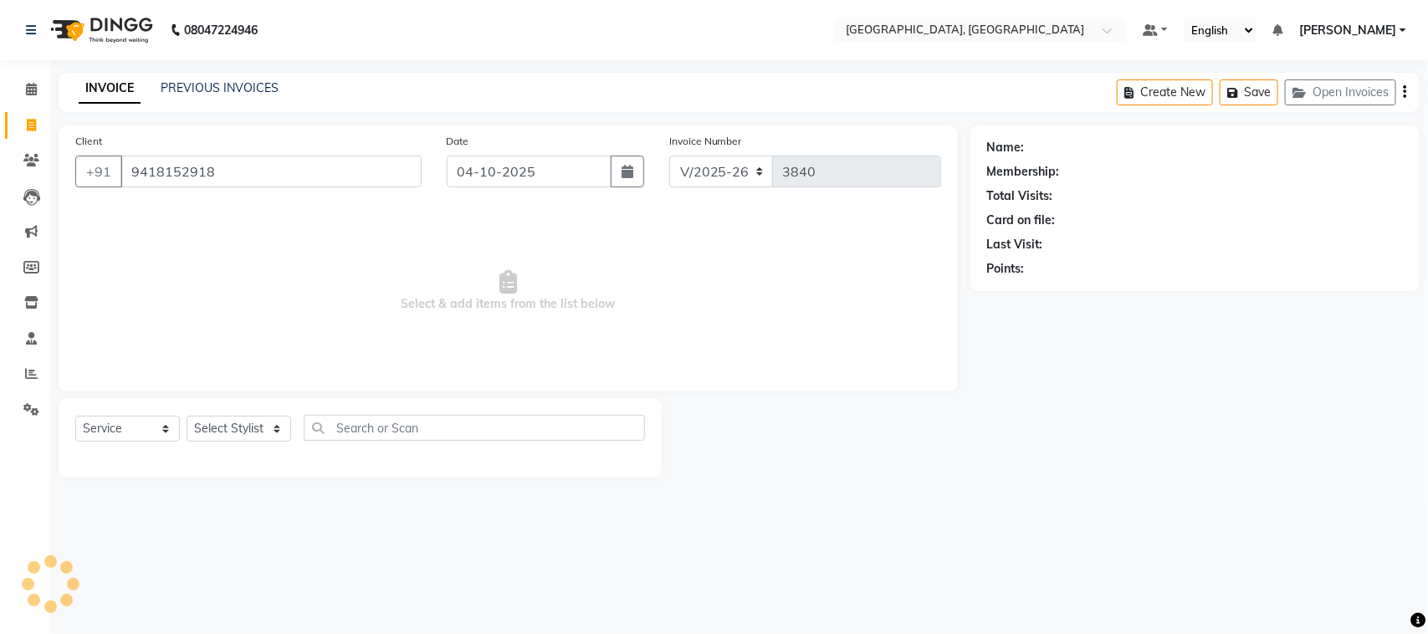
type input "9418152918"
select select "1: Object"
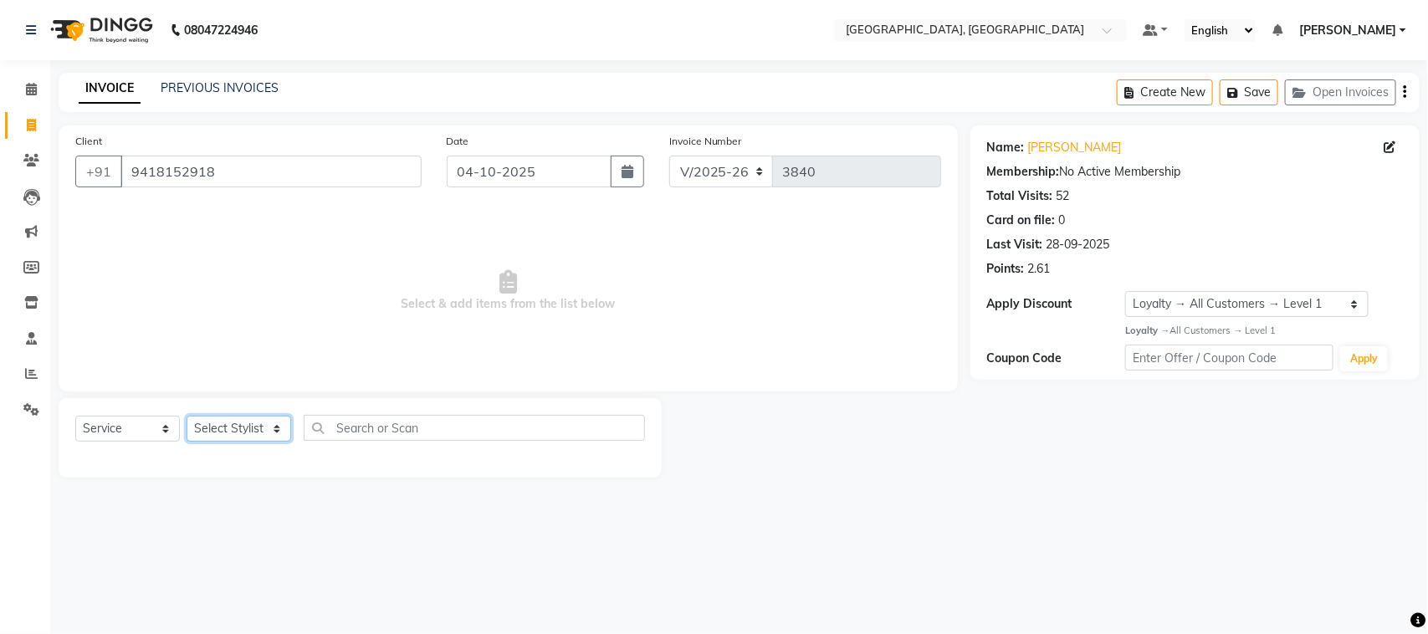
click at [245, 442] on select "Select Stylist admin Ajay (Aju) anil [PERSON_NAME] Client Deepak deepika [PERSO…" at bounding box center [238, 429] width 105 height 26
select select "25595"
click at [192, 442] on select "Select Stylist admin Ajay (Aju) anil [PERSON_NAME] Client Deepak deepika [PERSO…" at bounding box center [238, 429] width 105 height 26
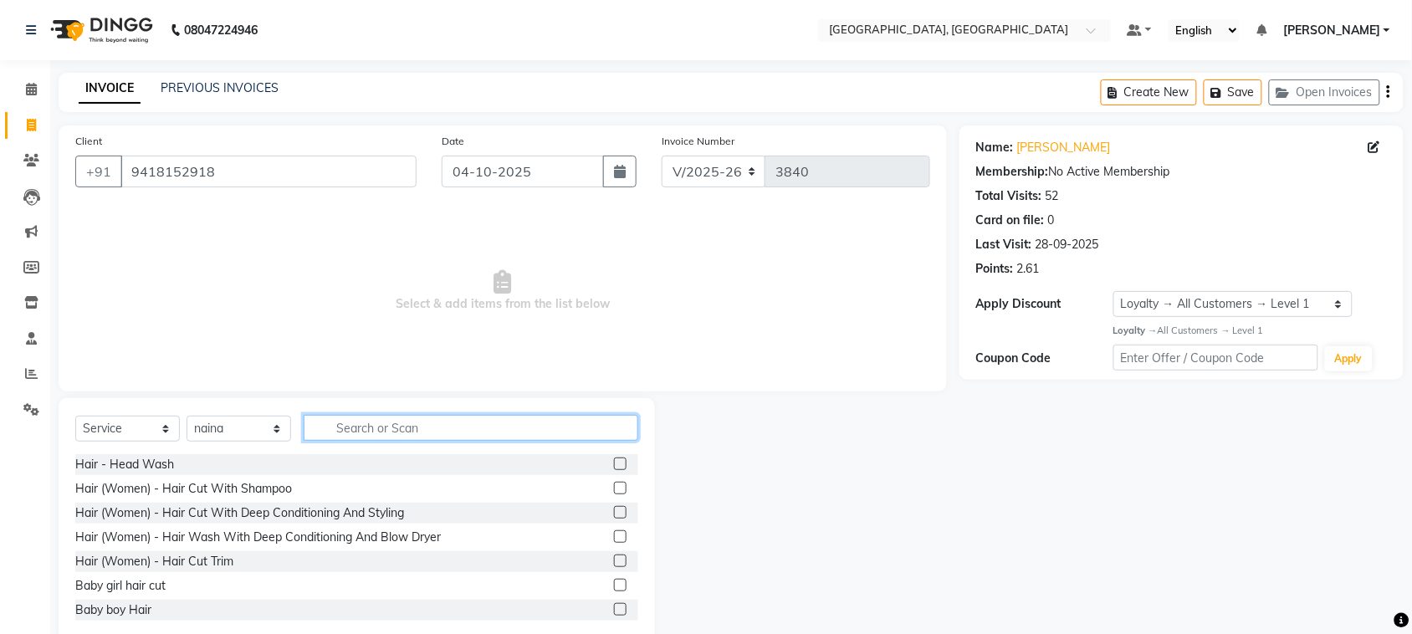
click at [450, 441] on input "text" at bounding box center [471, 428] width 335 height 26
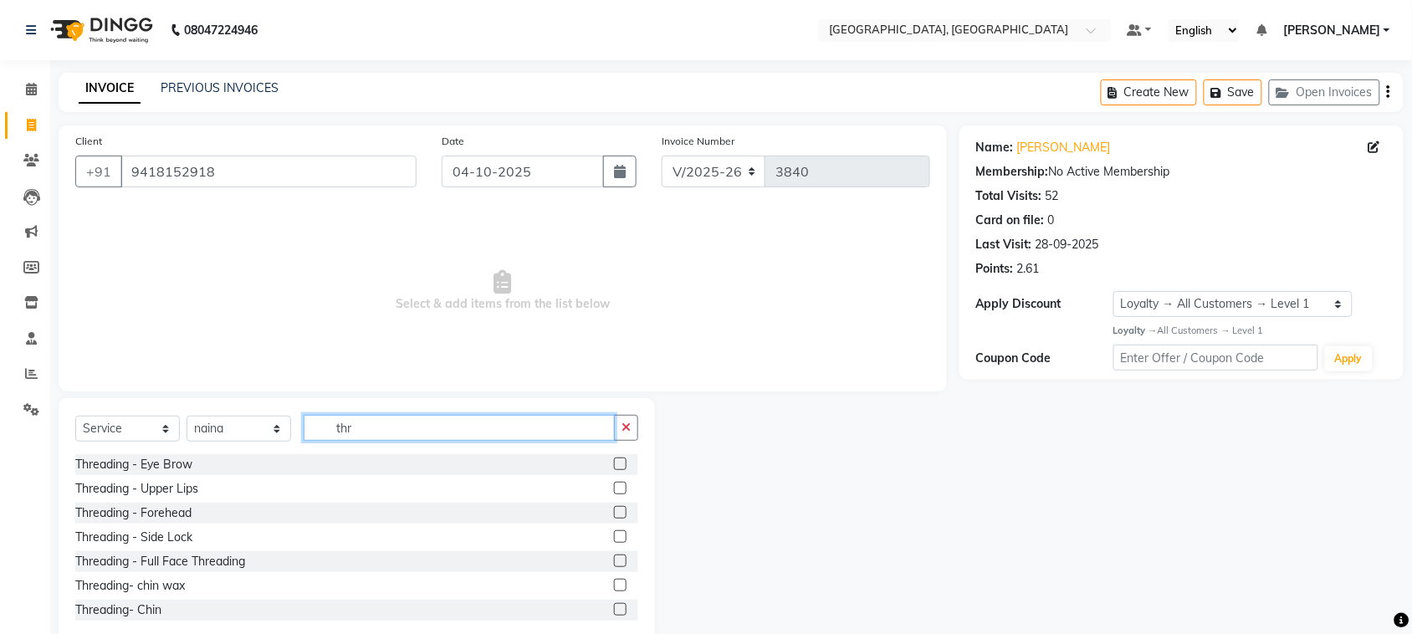
type input "thr"
click at [614, 494] on label at bounding box center [620, 488] width 13 height 13
click at [614, 494] on input "checkbox" at bounding box center [619, 488] width 11 height 11
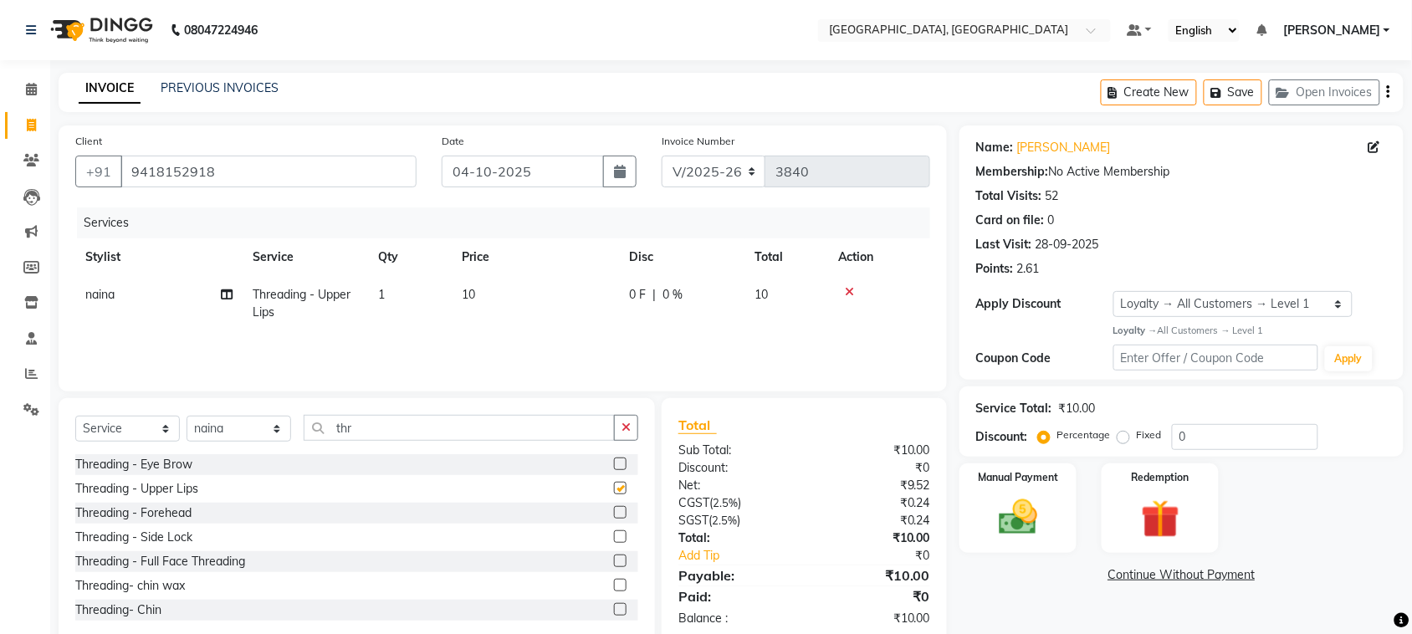
checkbox input "false"
click at [614, 518] on label at bounding box center [620, 512] width 13 height 13
click at [614, 518] on input "checkbox" at bounding box center [619, 513] width 11 height 11
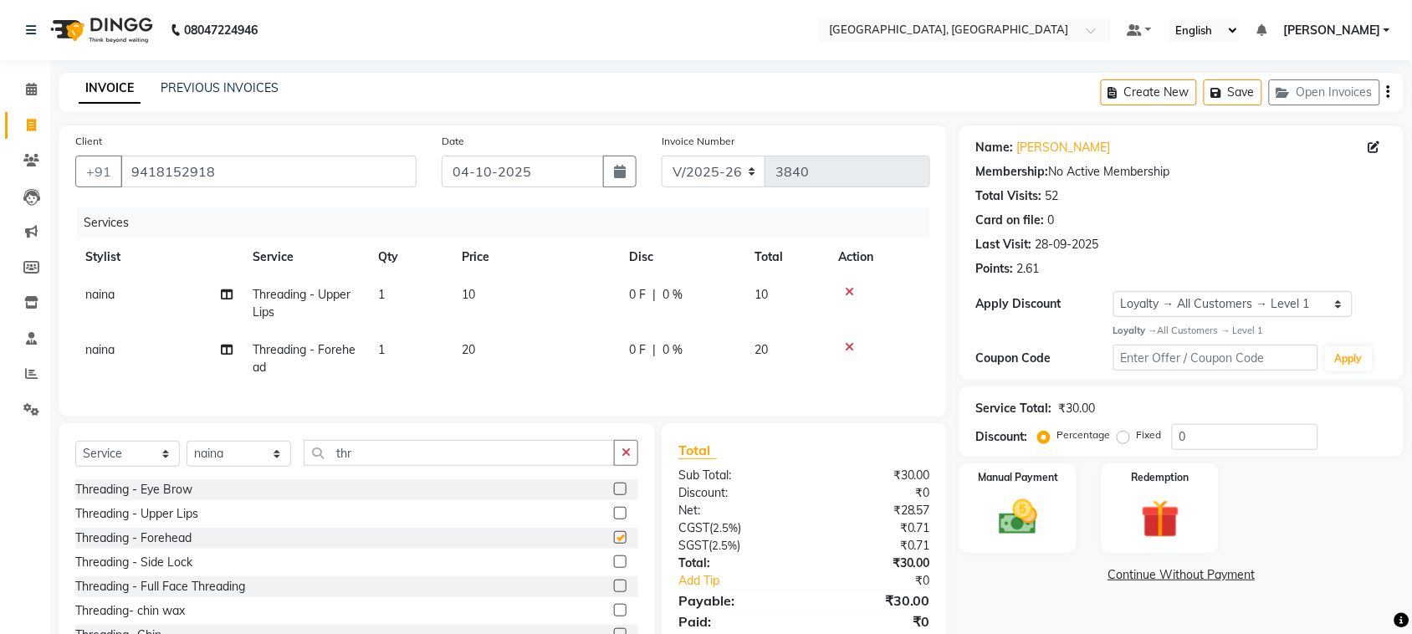
checkbox input "false"
click at [240, 467] on select "Select Stylist admin Ajay (Aju) anil [PERSON_NAME] Client Deepak deepika [PERSO…" at bounding box center [238, 454] width 105 height 26
select select "58223"
click at [192, 467] on select "Select Stylist admin Ajay (Aju) anil [PERSON_NAME] Client Deepak deepika [PERSO…" at bounding box center [238, 454] width 105 height 26
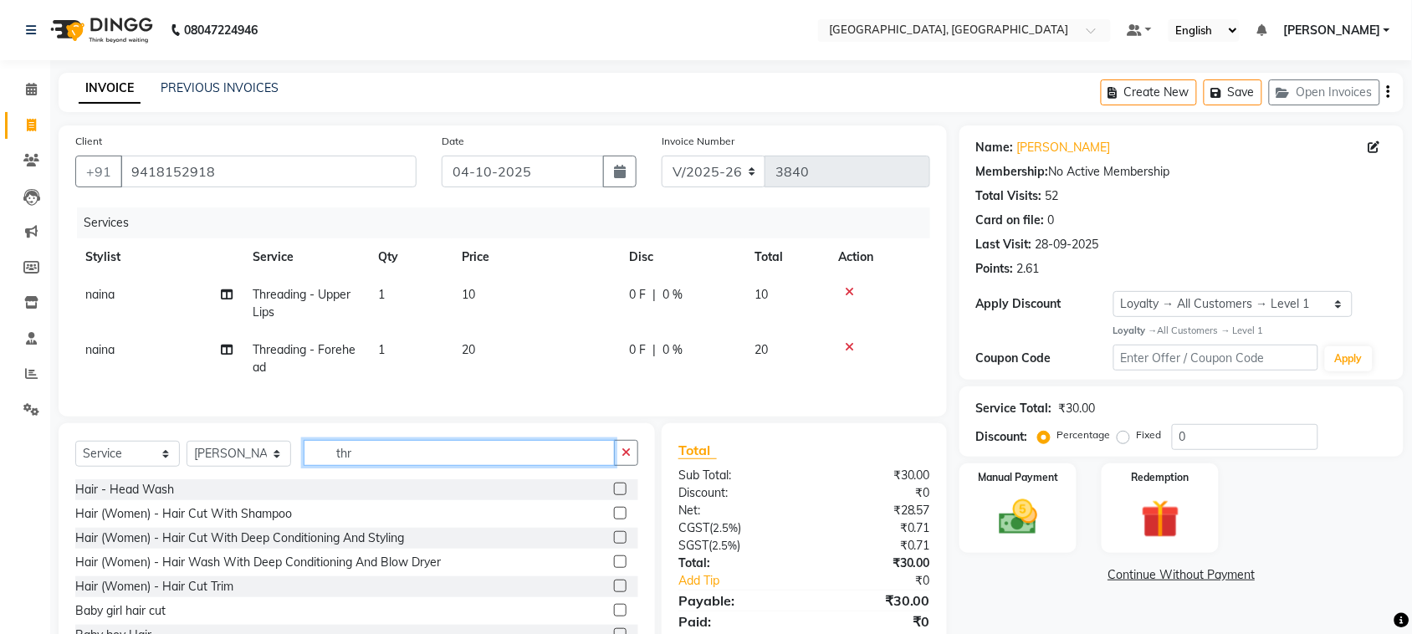
click at [418, 466] on input "thr" at bounding box center [459, 453] width 311 height 26
type input "t"
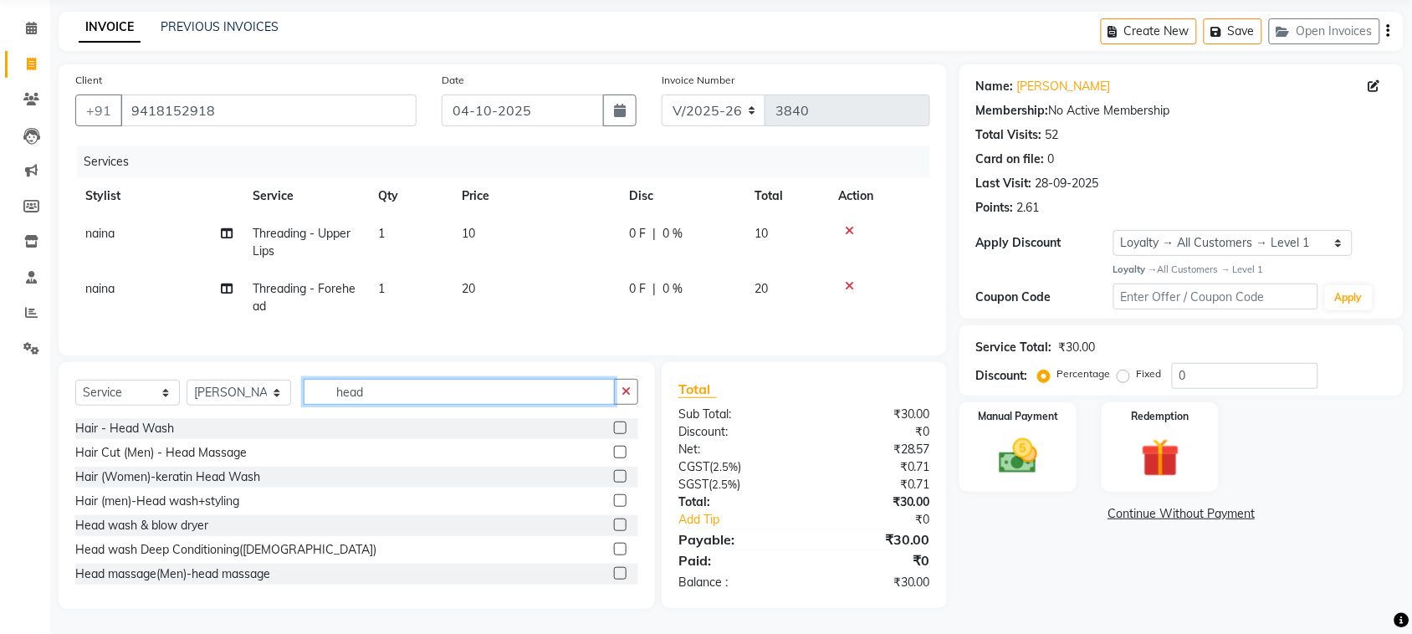
scroll to position [207, 0]
type input "head"
click at [614, 518] on label at bounding box center [620, 524] width 13 height 13
click at [614, 520] on input "checkbox" at bounding box center [619, 525] width 11 height 11
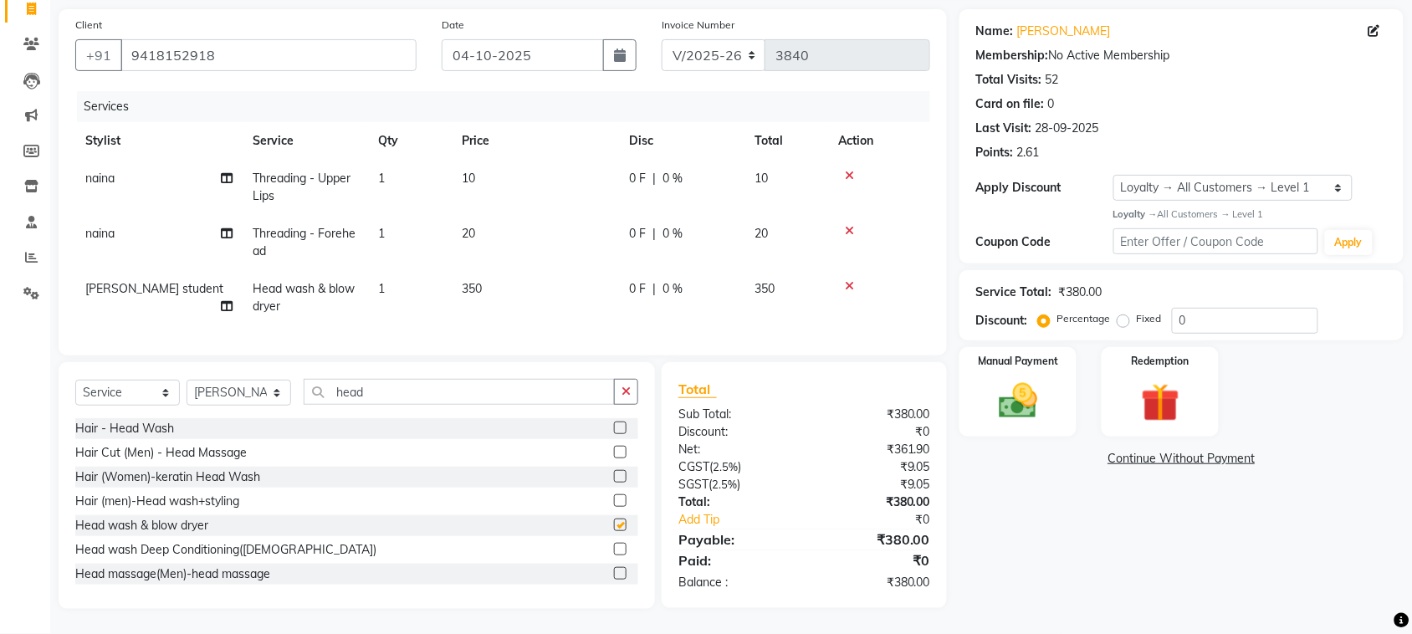
checkbox input "false"
click at [496, 215] on td "20" at bounding box center [535, 242] width 167 height 55
select select "25595"
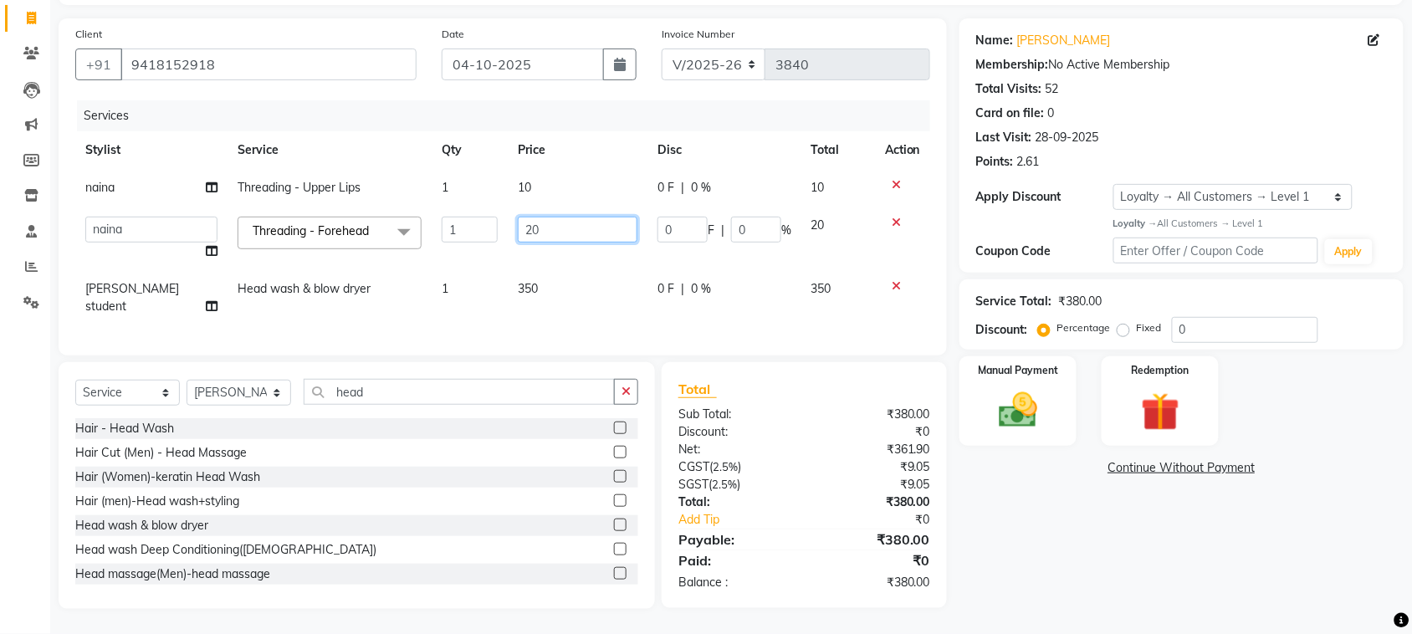
click at [544, 217] on input "20" at bounding box center [578, 230] width 120 height 26
type input "2"
type input "30"
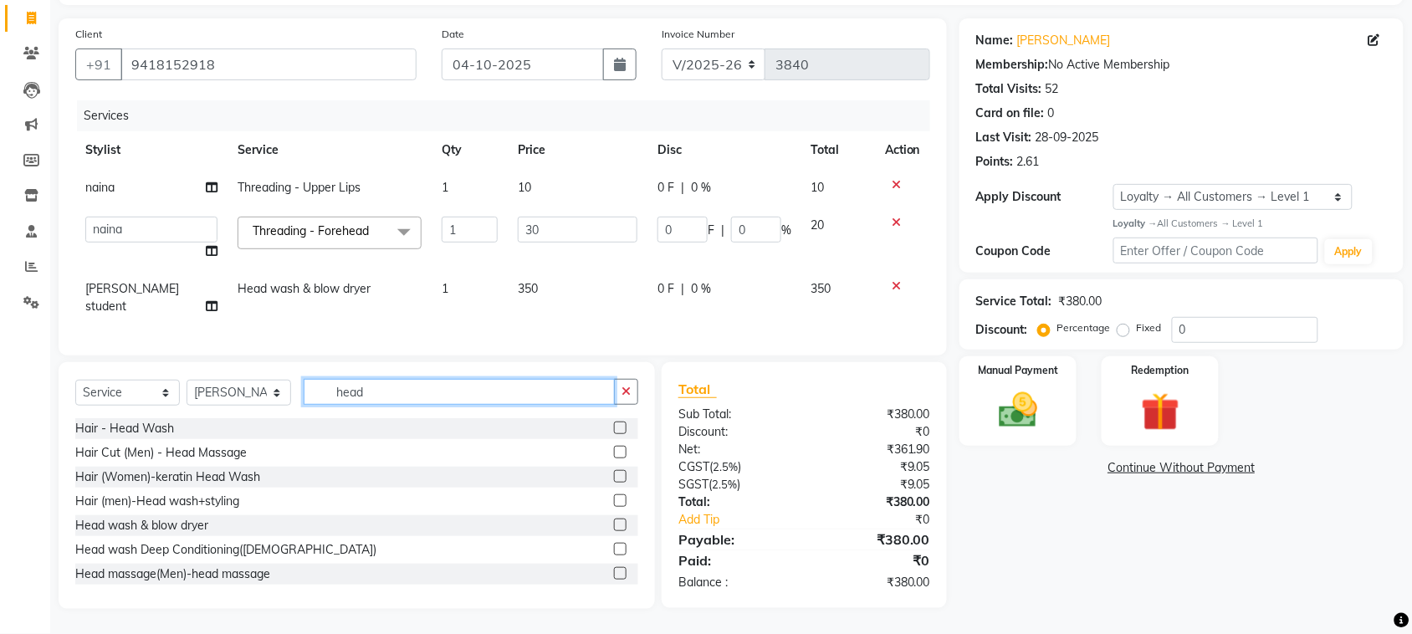
click at [532, 362] on div "Select Service Product Membership Package Voucher Prepaid Gift Card Select Styl…" at bounding box center [357, 485] width 596 height 247
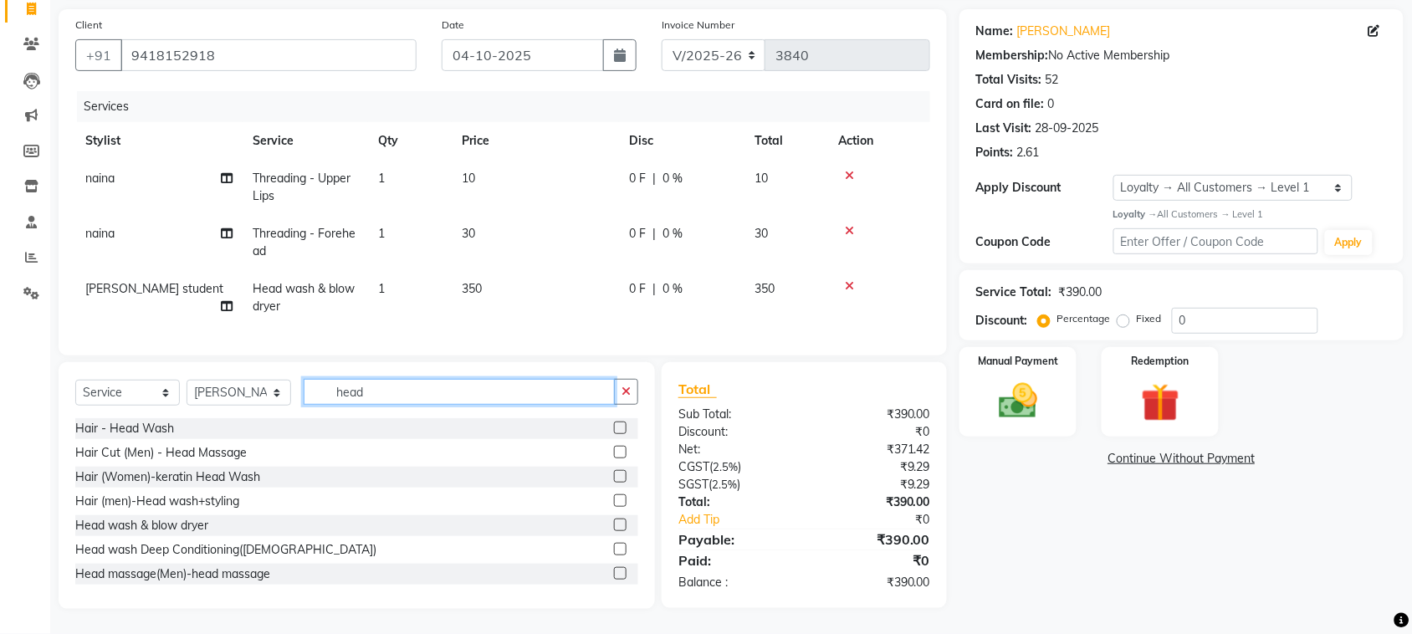
scroll to position [284, 0]
click at [1010, 378] on img at bounding box center [1017, 401] width 65 height 46
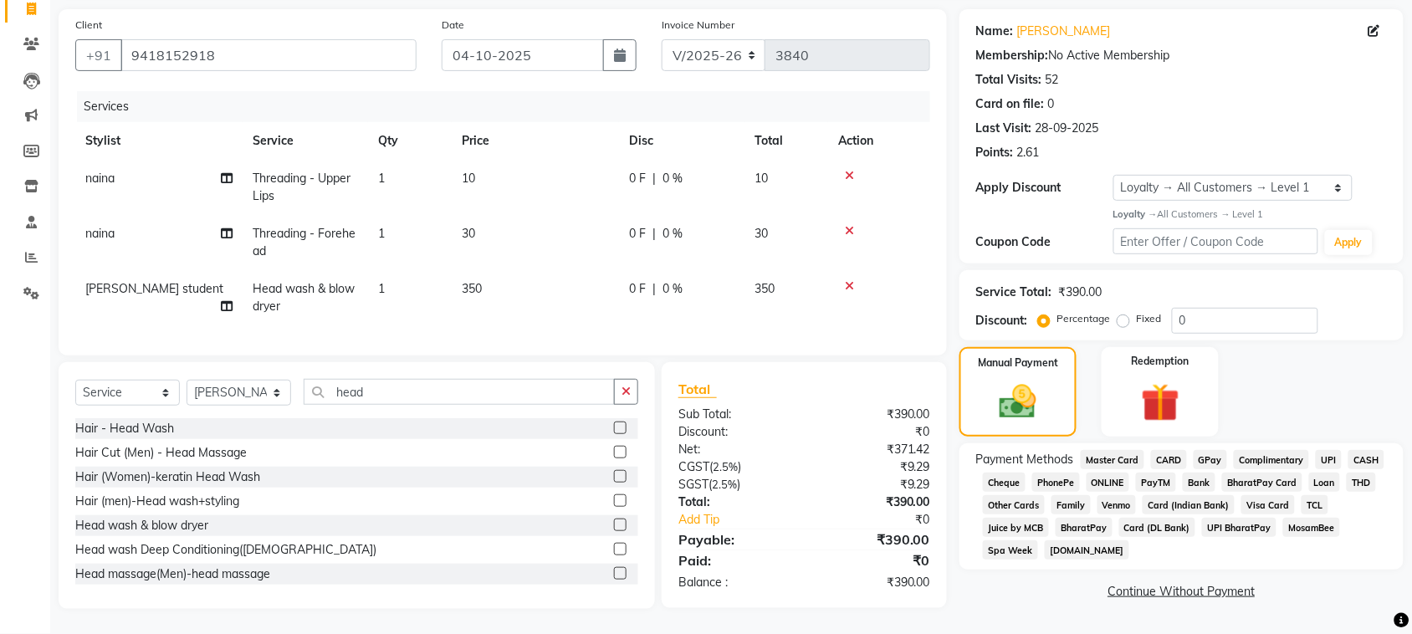
click at [1315, 462] on span "UPI" at bounding box center [1328, 459] width 26 height 19
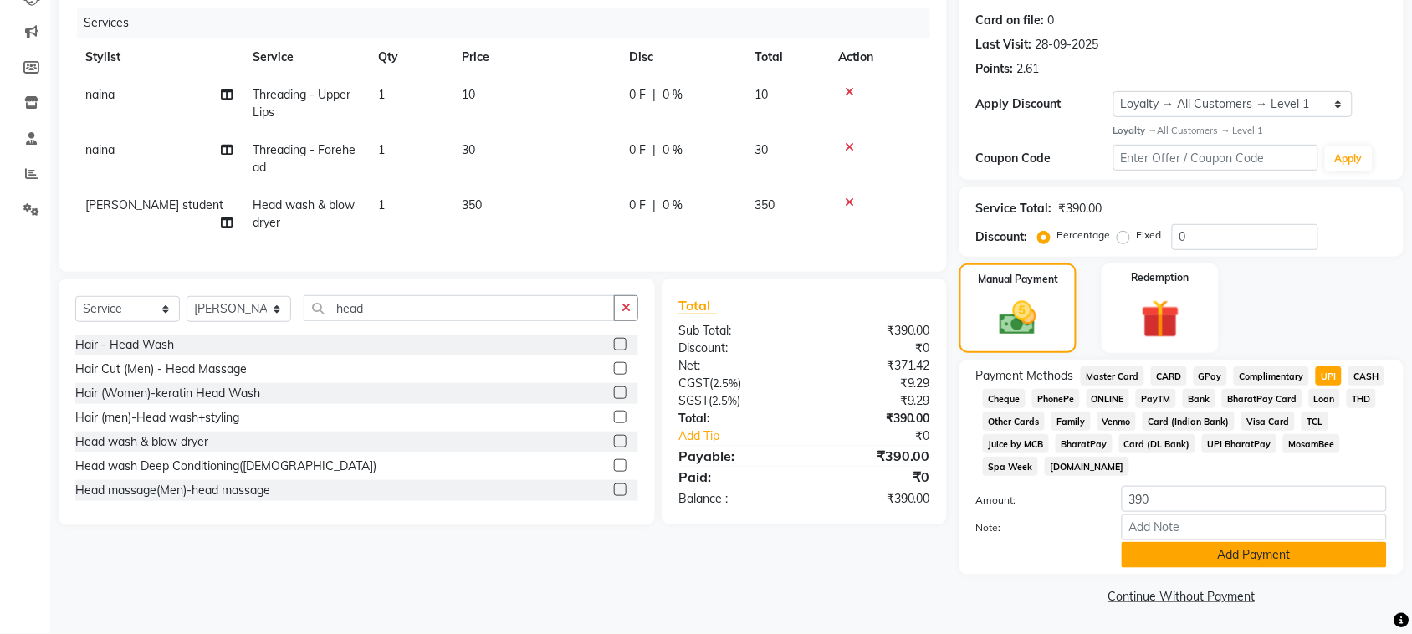
scroll to position [432, 0]
click at [1260, 542] on button "Add Payment" at bounding box center [1253, 555] width 265 height 26
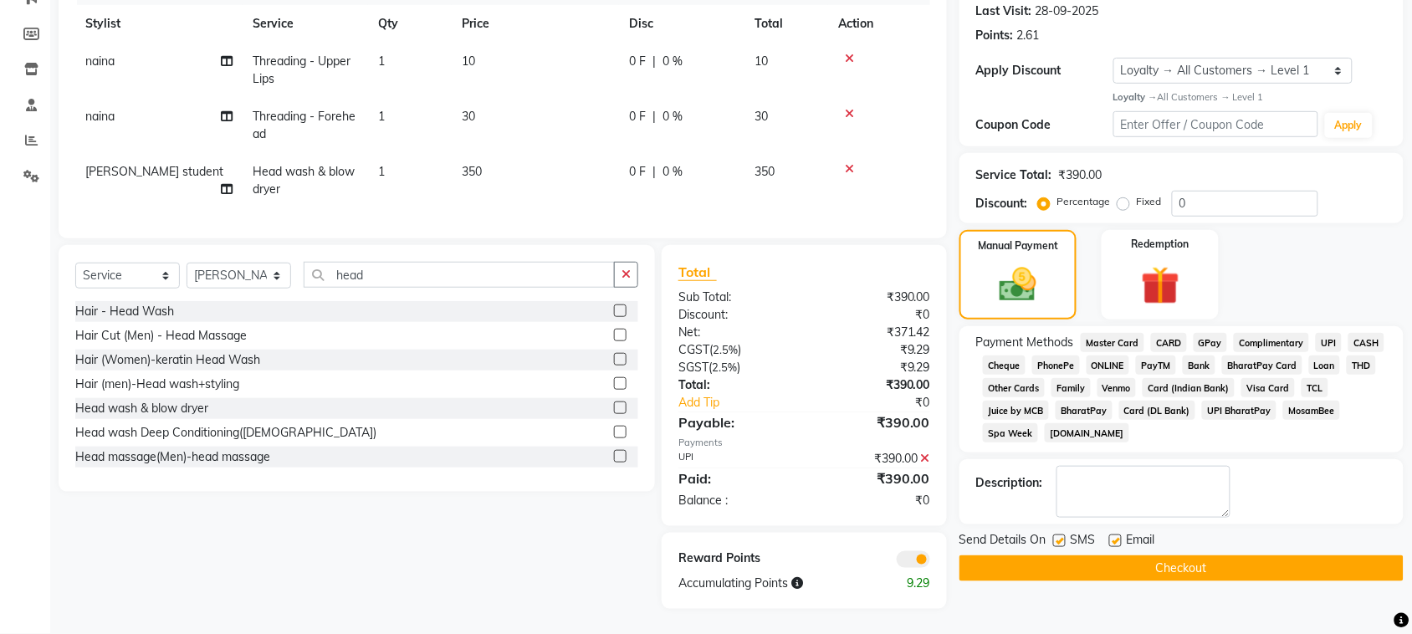
click at [1225, 581] on button "Checkout" at bounding box center [1181, 568] width 444 height 26
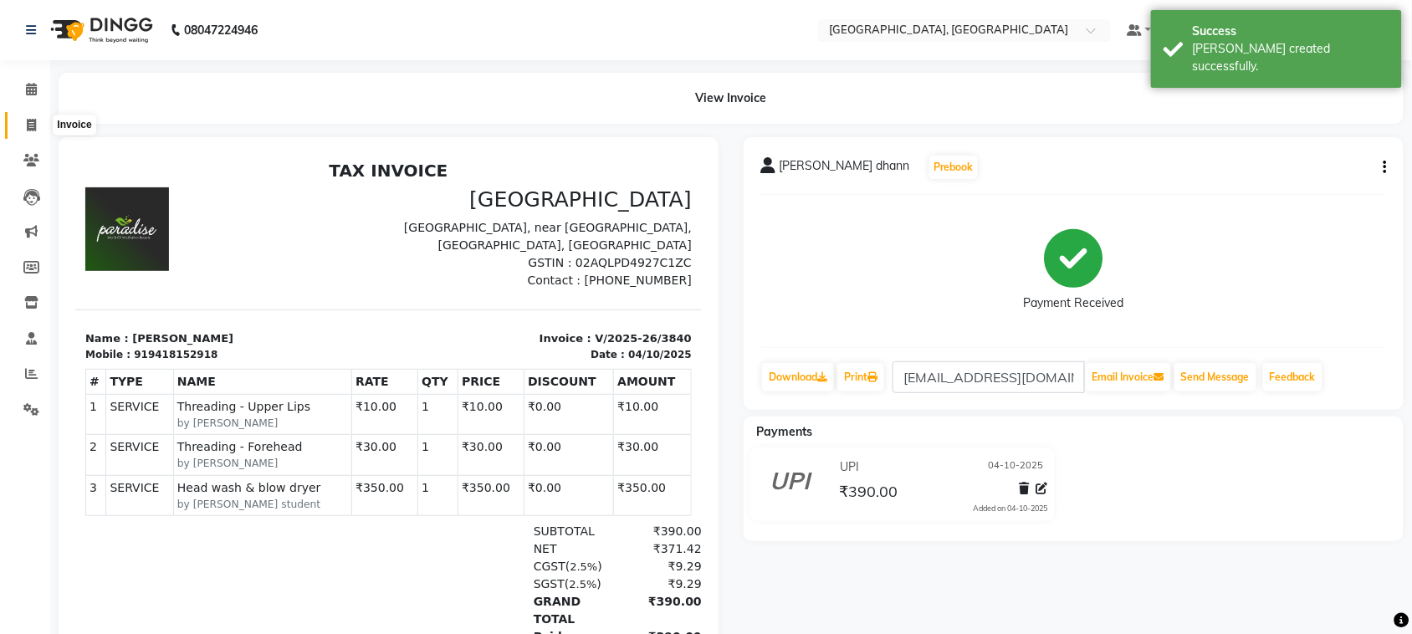
click at [34, 130] on icon at bounding box center [31, 125] width 9 height 13
select select "4462"
select select "service"
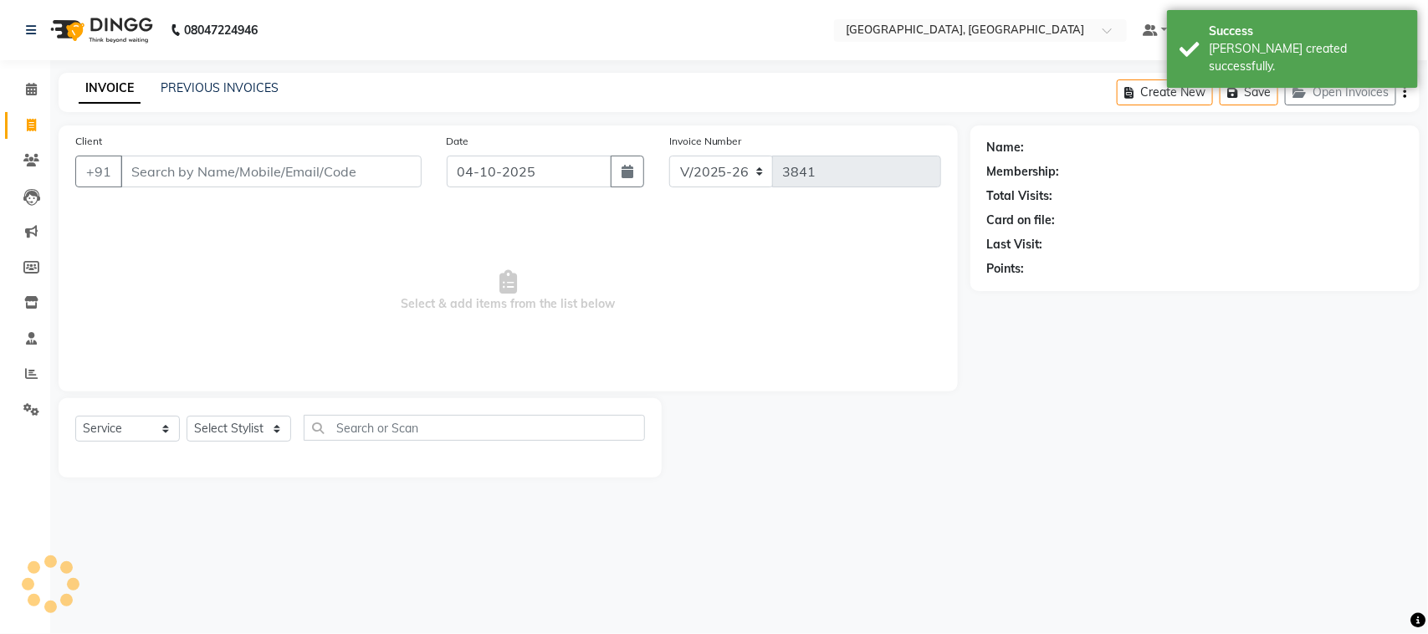
click at [170, 187] on input "Client" at bounding box center [270, 172] width 301 height 32
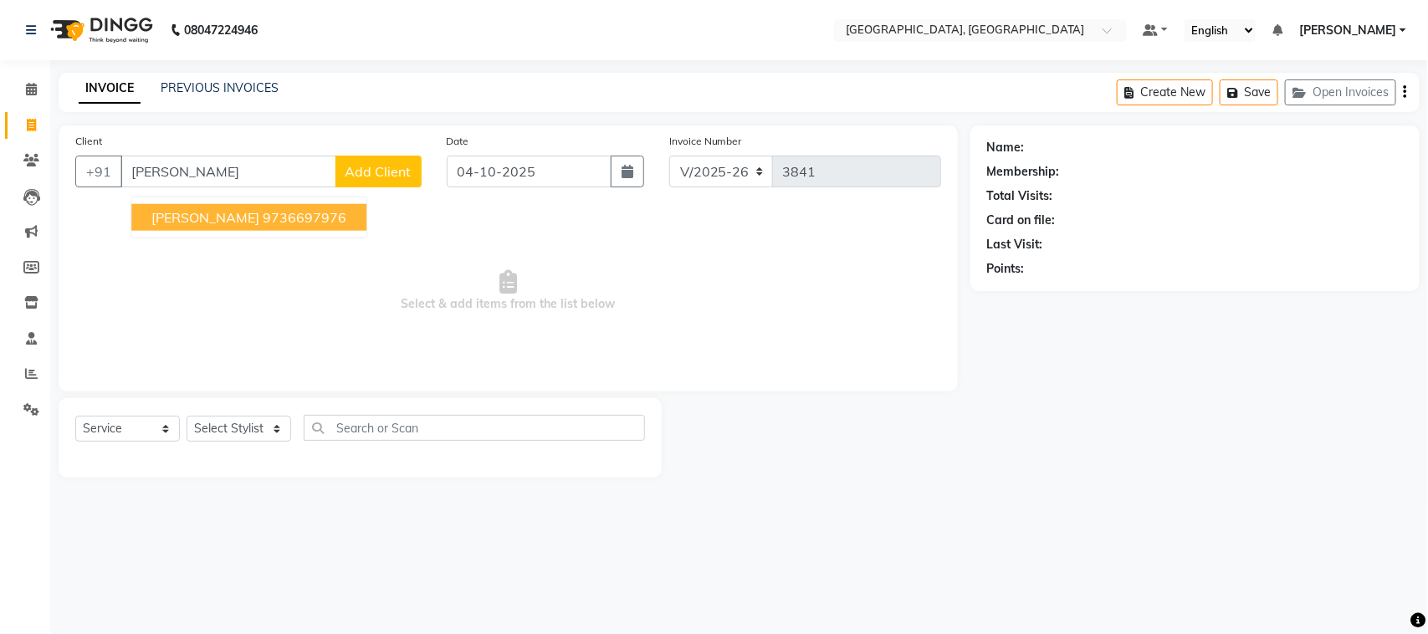
click at [346, 226] on ngb-highlight "9736697976" at bounding box center [305, 217] width 84 height 17
type input "9736697976"
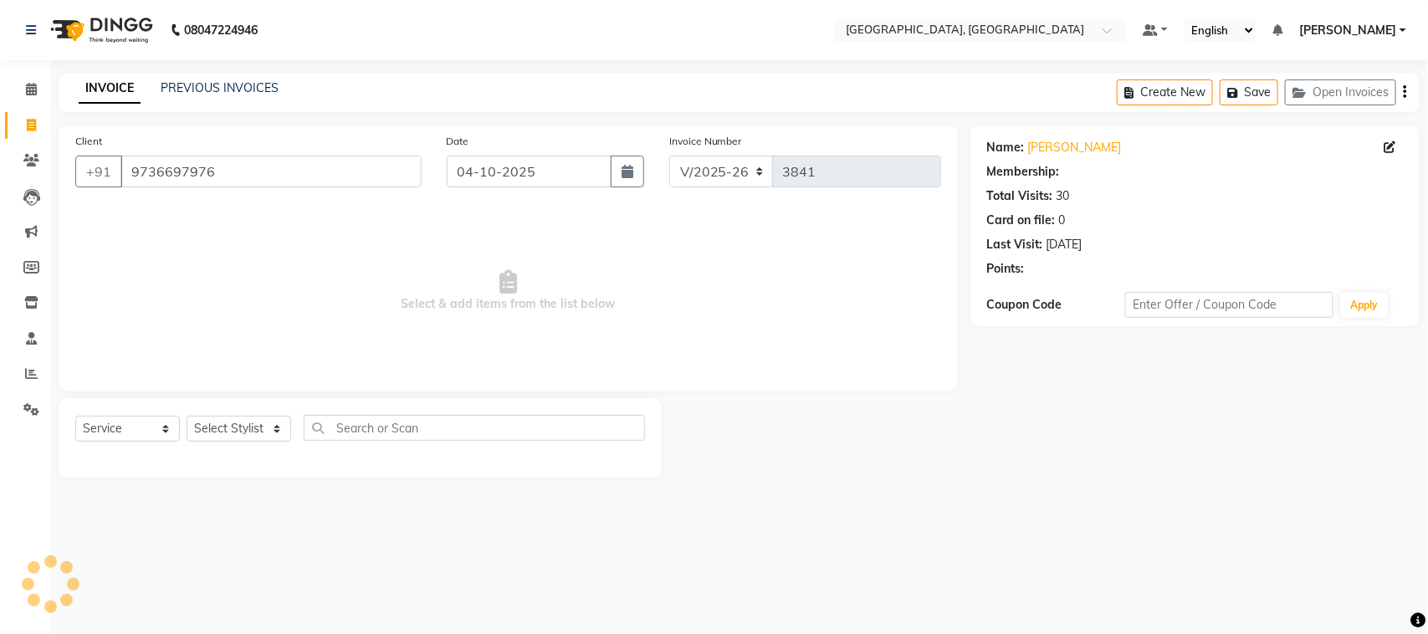
select select "2: Object"
click at [243, 442] on select "Select Stylist admin Ajay (Aju) anil [PERSON_NAME] Client Deepak deepika [PERSO…" at bounding box center [238, 429] width 105 height 26
select select "24996"
click at [192, 442] on select "Select Stylist admin Ajay (Aju) anil [PERSON_NAME] Client Deepak deepika [PERSO…" at bounding box center [238, 429] width 105 height 26
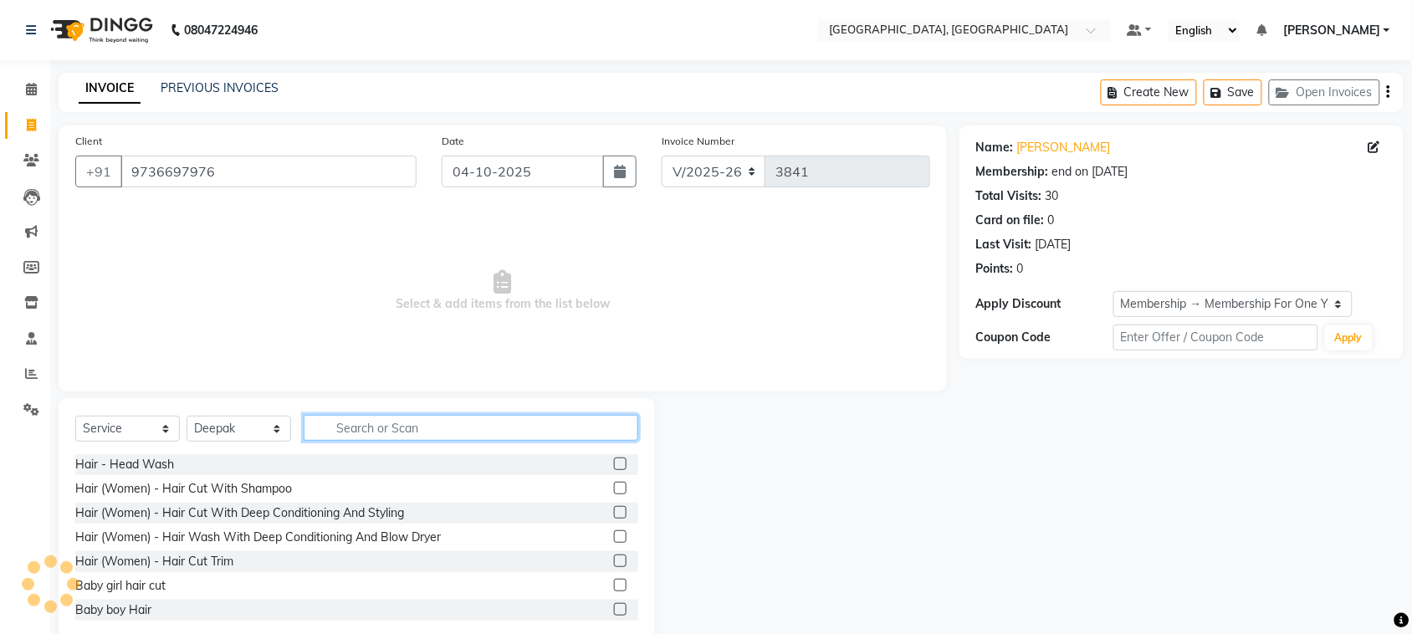
click at [457, 441] on input "text" at bounding box center [471, 428] width 335 height 26
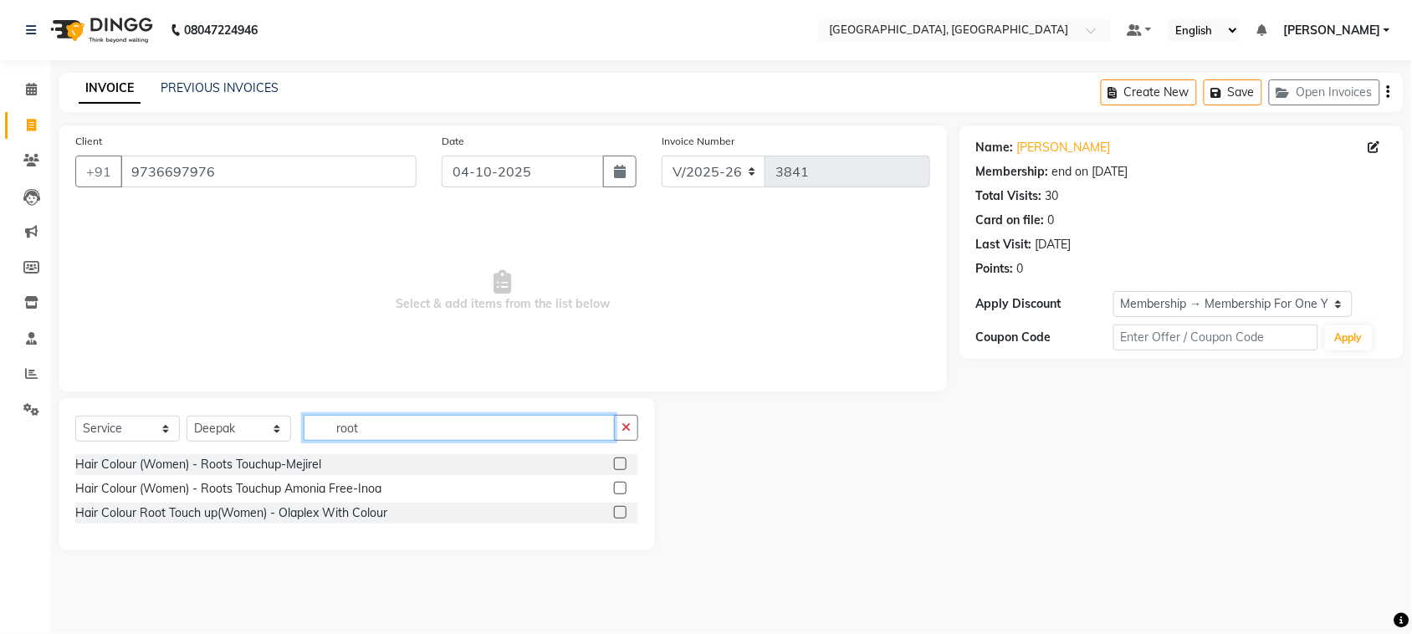
type input "root"
click at [614, 470] on label at bounding box center [620, 463] width 13 height 13
click at [614, 470] on input "checkbox" at bounding box center [619, 464] width 11 height 11
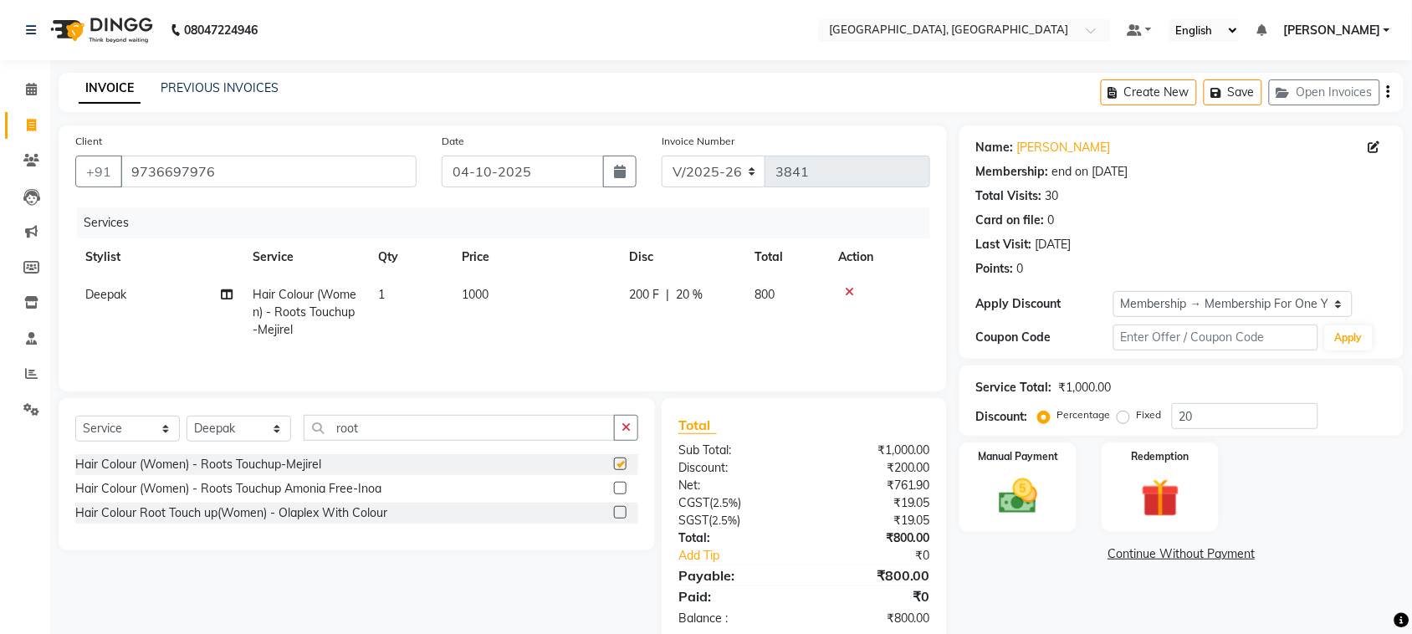
checkbox input "false"
click at [444, 441] on input "root" at bounding box center [459, 428] width 311 height 26
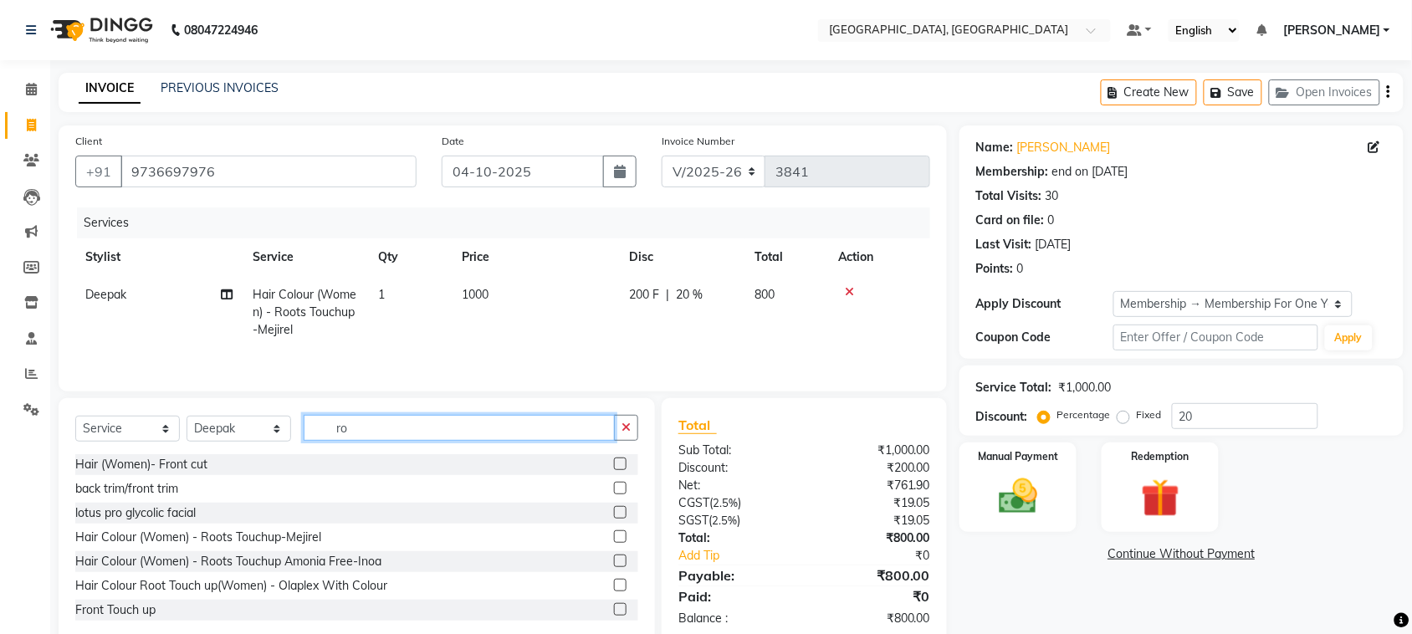
type input "r"
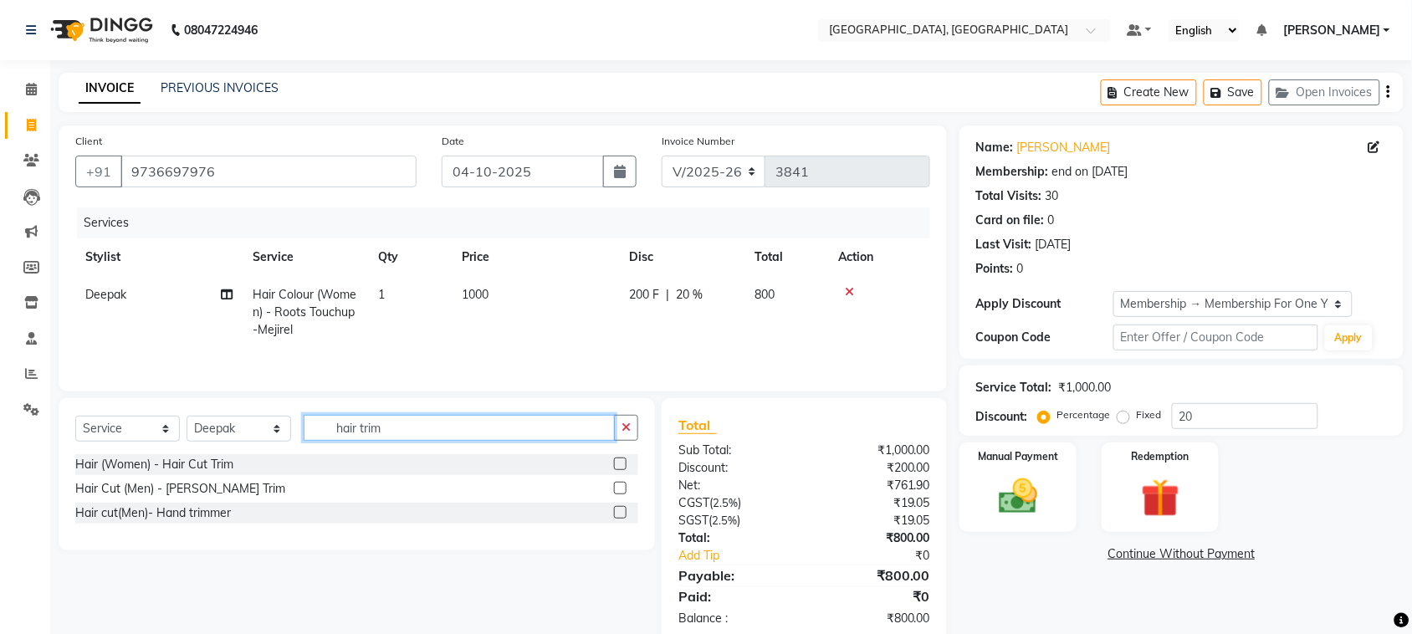
type input "hair trim"
click at [614, 470] on label at bounding box center [620, 463] width 13 height 13
click at [614, 470] on input "checkbox" at bounding box center [619, 464] width 11 height 11
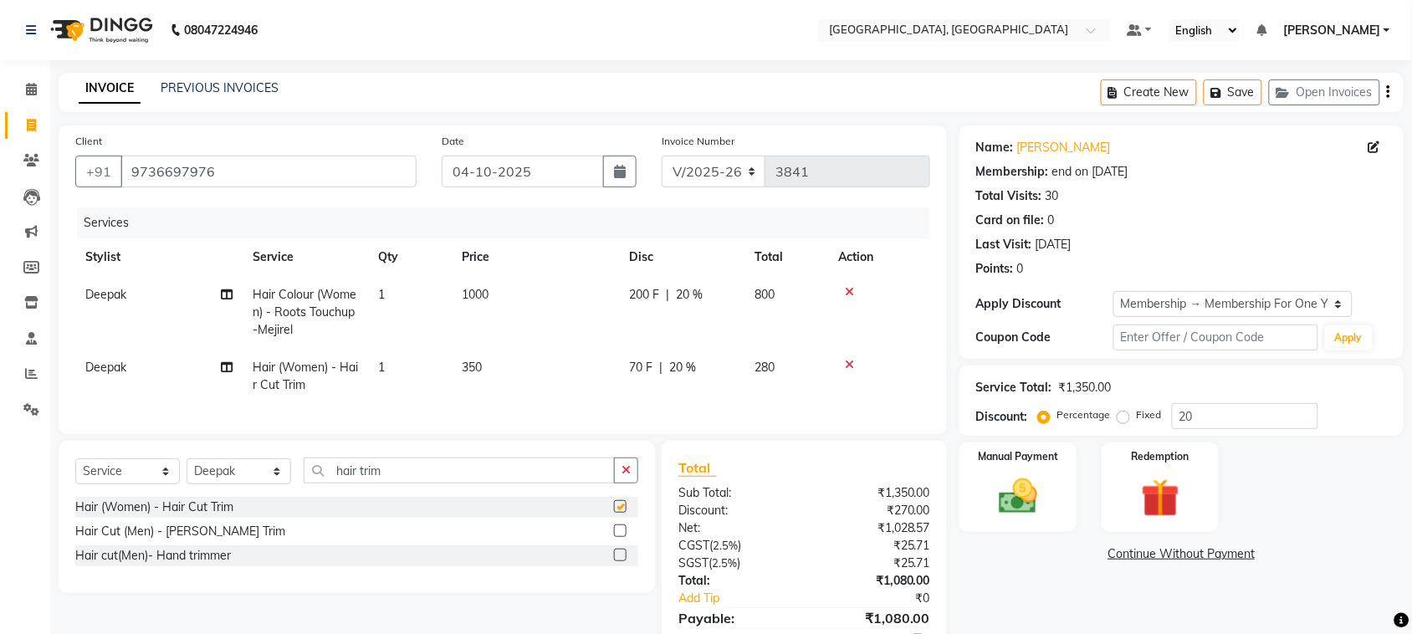
checkbox input "false"
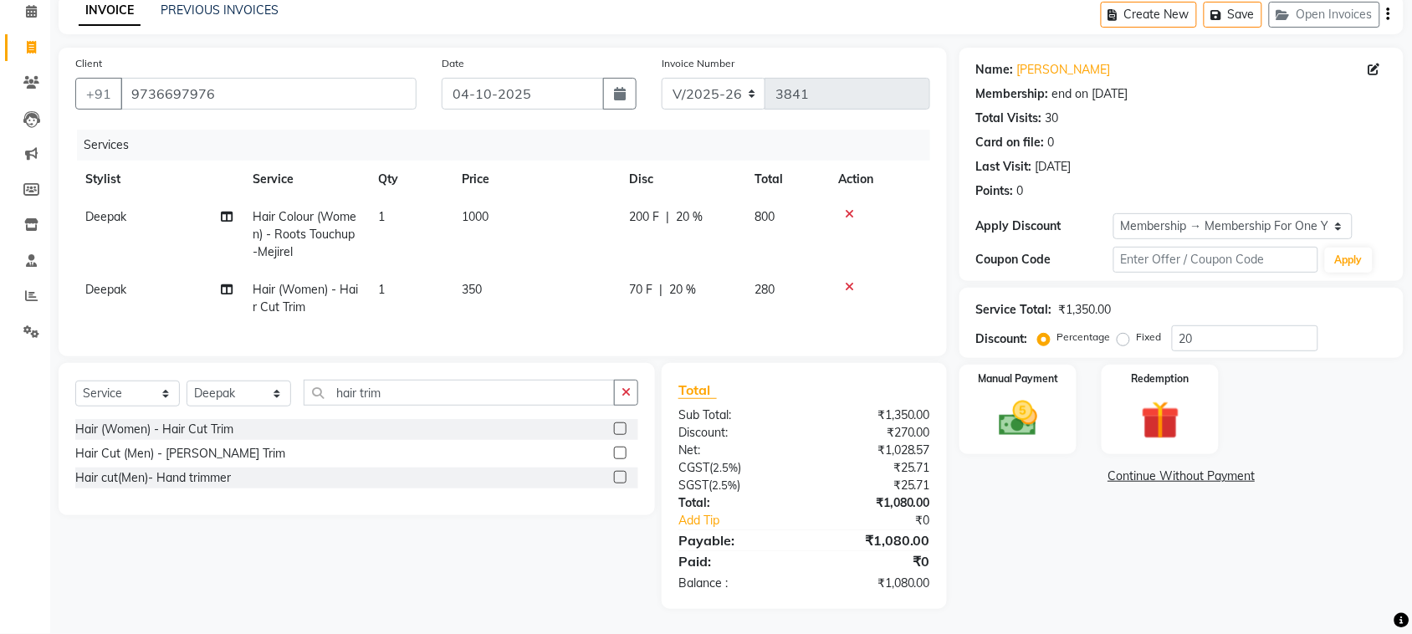
click at [502, 271] on td "350" at bounding box center [535, 298] width 167 height 55
select select "24996"
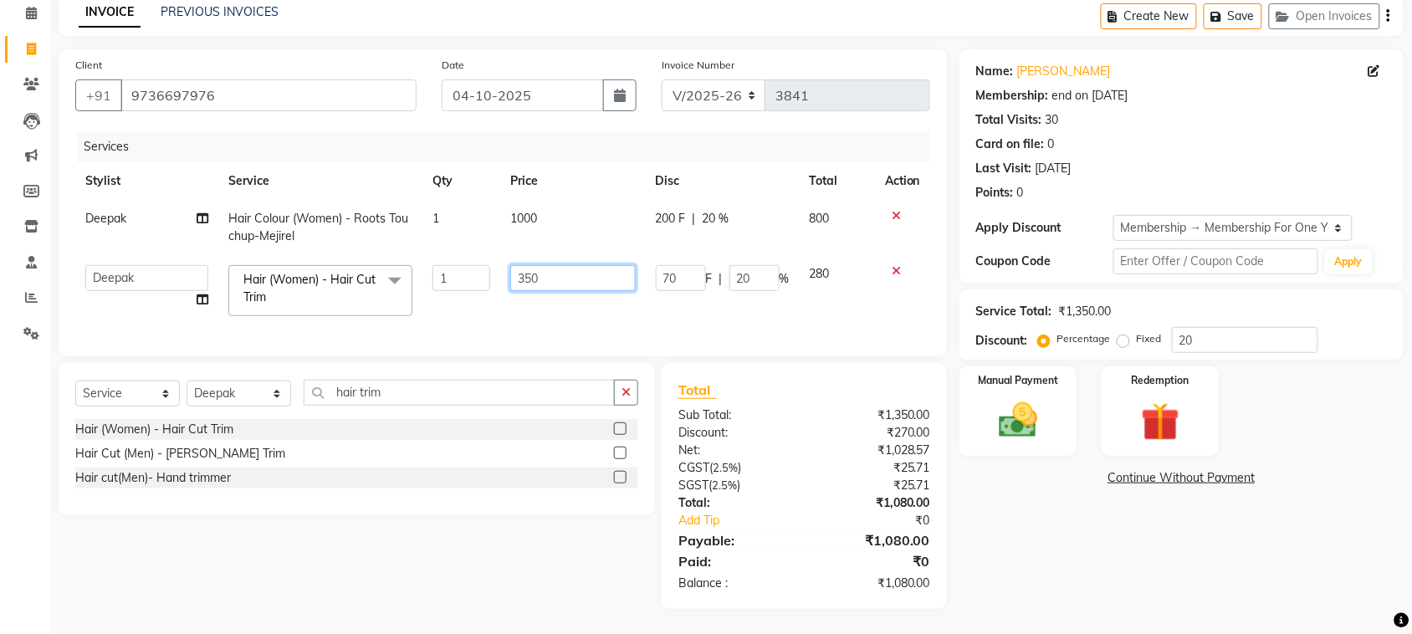
click at [520, 265] on input "350" at bounding box center [572, 278] width 125 height 26
type input "250"
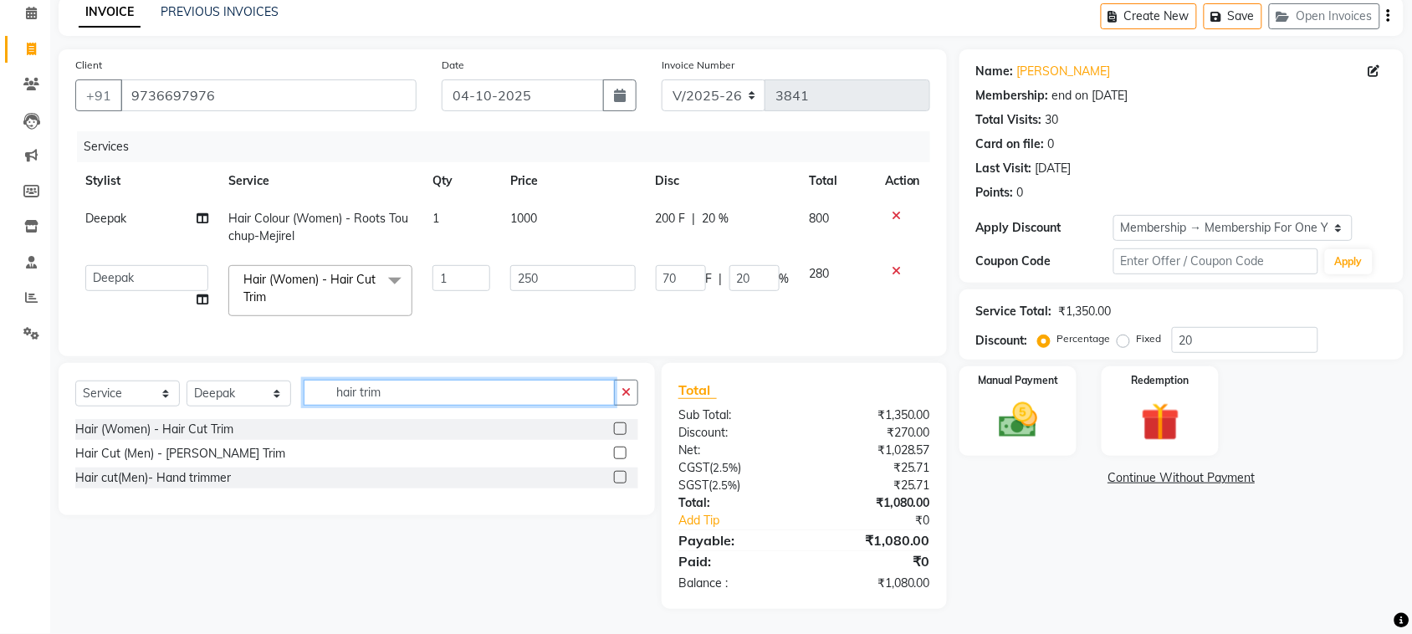
click at [468, 363] on div "Select Service Product Membership Package Voucher Prepaid Gift Card Select Styl…" at bounding box center [357, 439] width 596 height 152
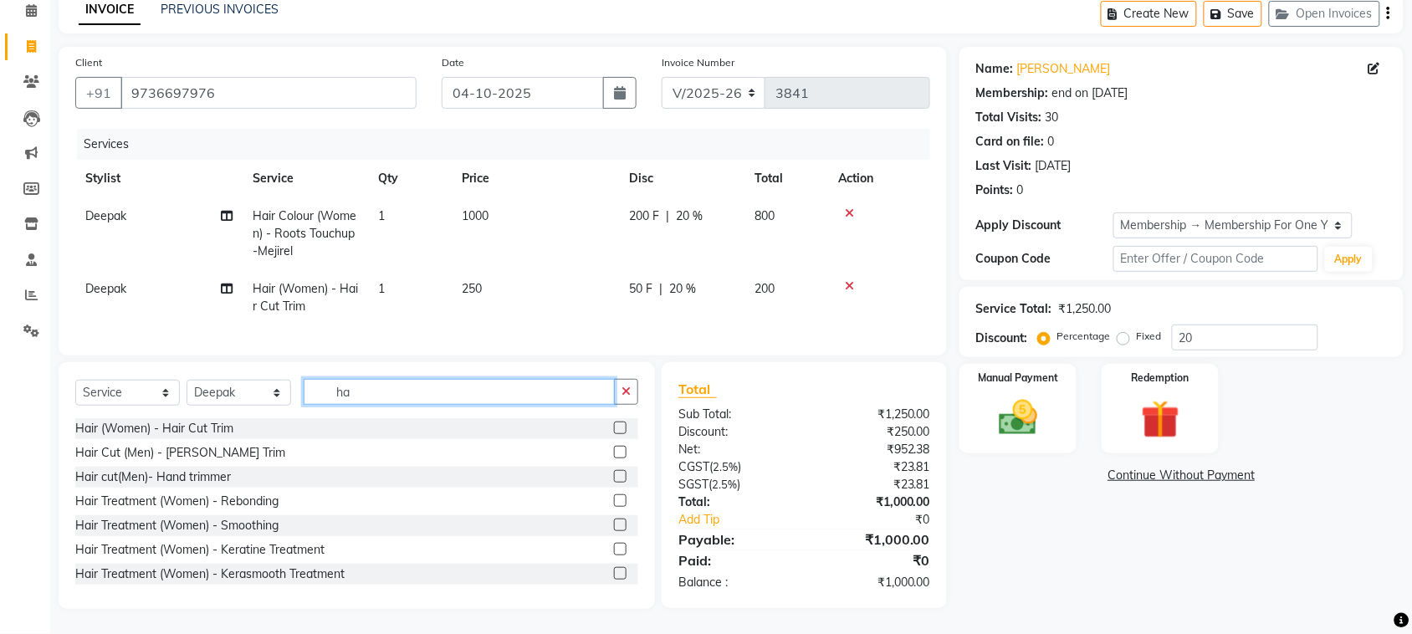
type input "h"
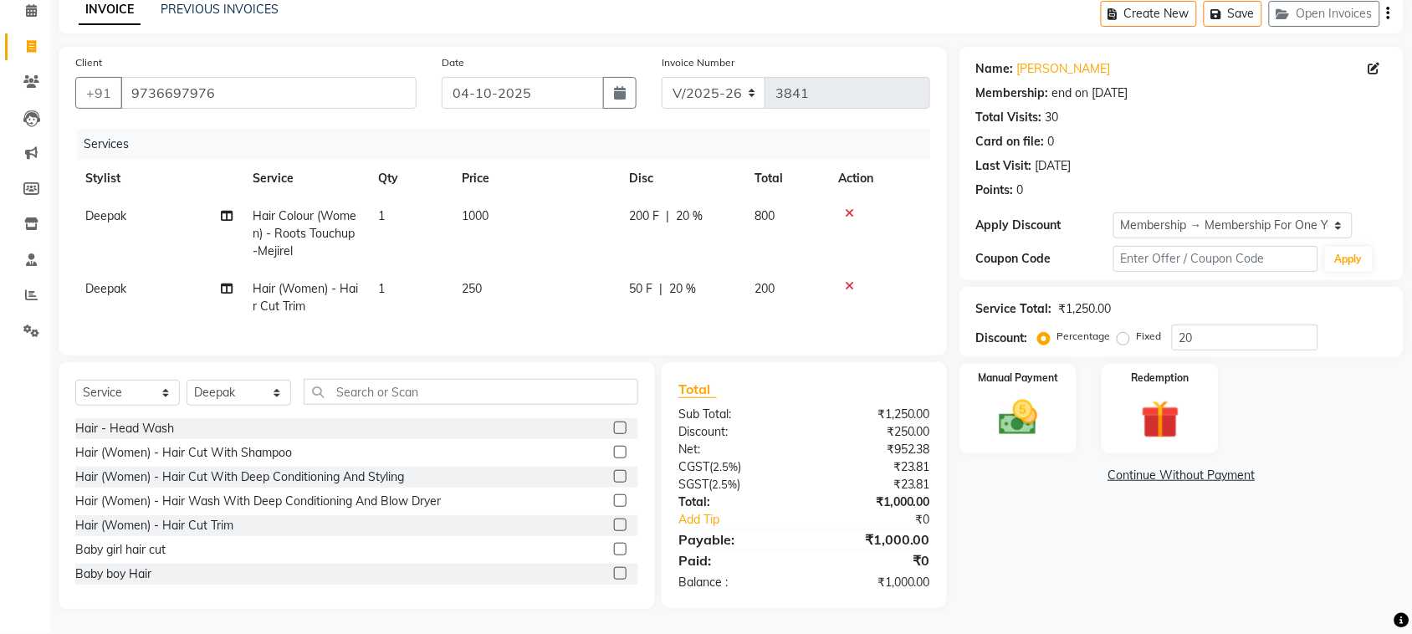
click at [614, 447] on div at bounding box center [626, 452] width 24 height 21
click at [614, 446] on label at bounding box center [620, 452] width 13 height 13
click at [614, 447] on input "checkbox" at bounding box center [619, 452] width 11 height 11
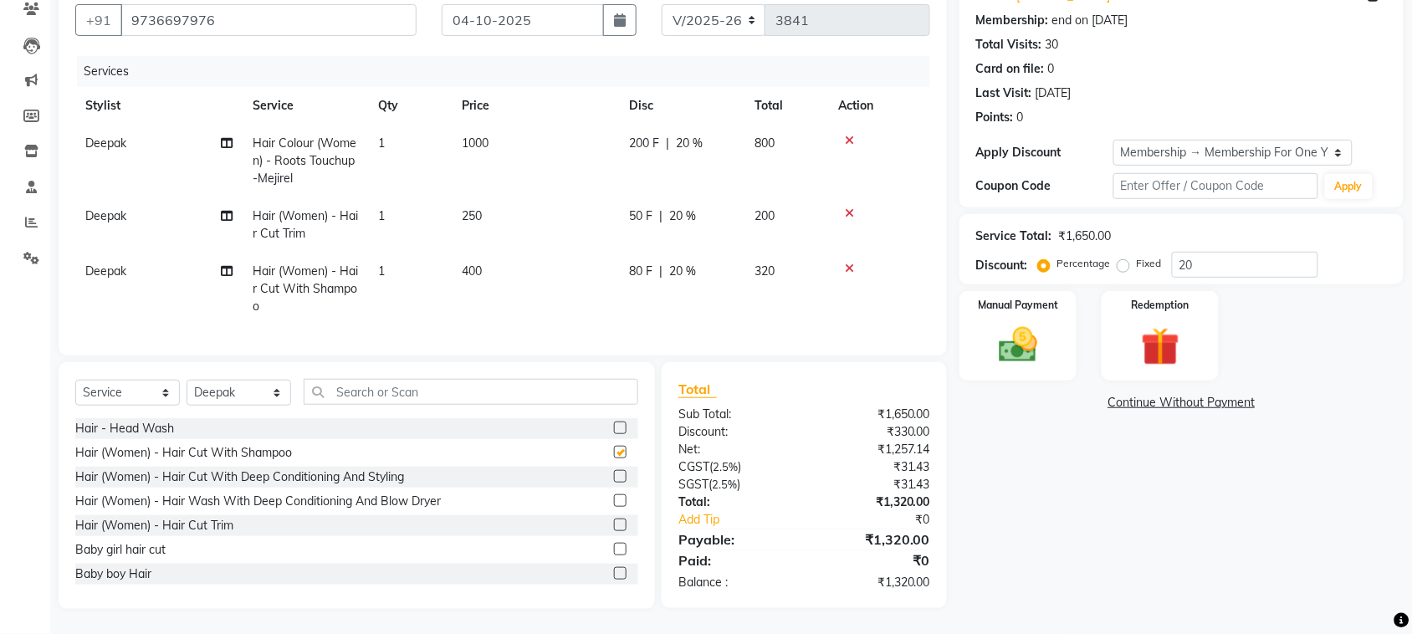
checkbox input "false"
click at [372, 379] on input "text" at bounding box center [471, 392] width 335 height 26
click at [240, 380] on select "Select Stylist admin Ajay (Aju) anil [PERSON_NAME] Client Deepak deepika [PERSO…" at bounding box center [238, 393] width 105 height 26
select select "88918"
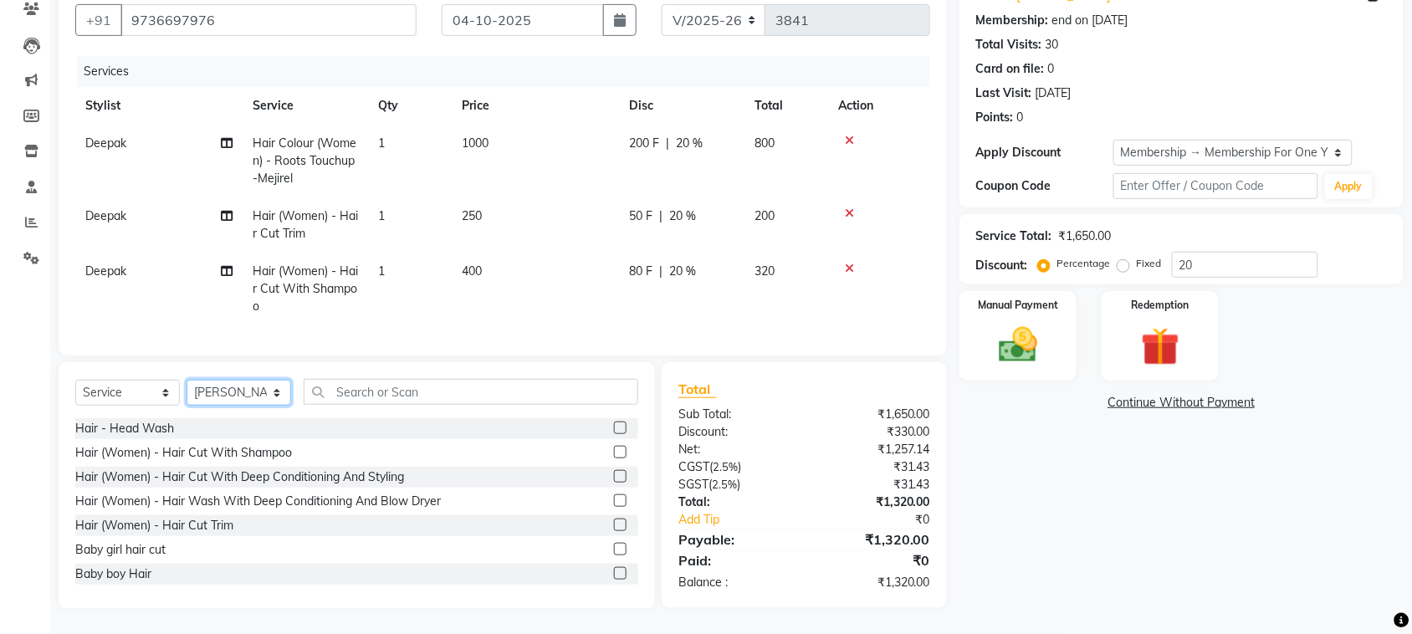
click at [192, 380] on select "Select Stylist admin Ajay (Aju) anil [PERSON_NAME] Client Deepak deepika [PERSO…" at bounding box center [238, 393] width 105 height 26
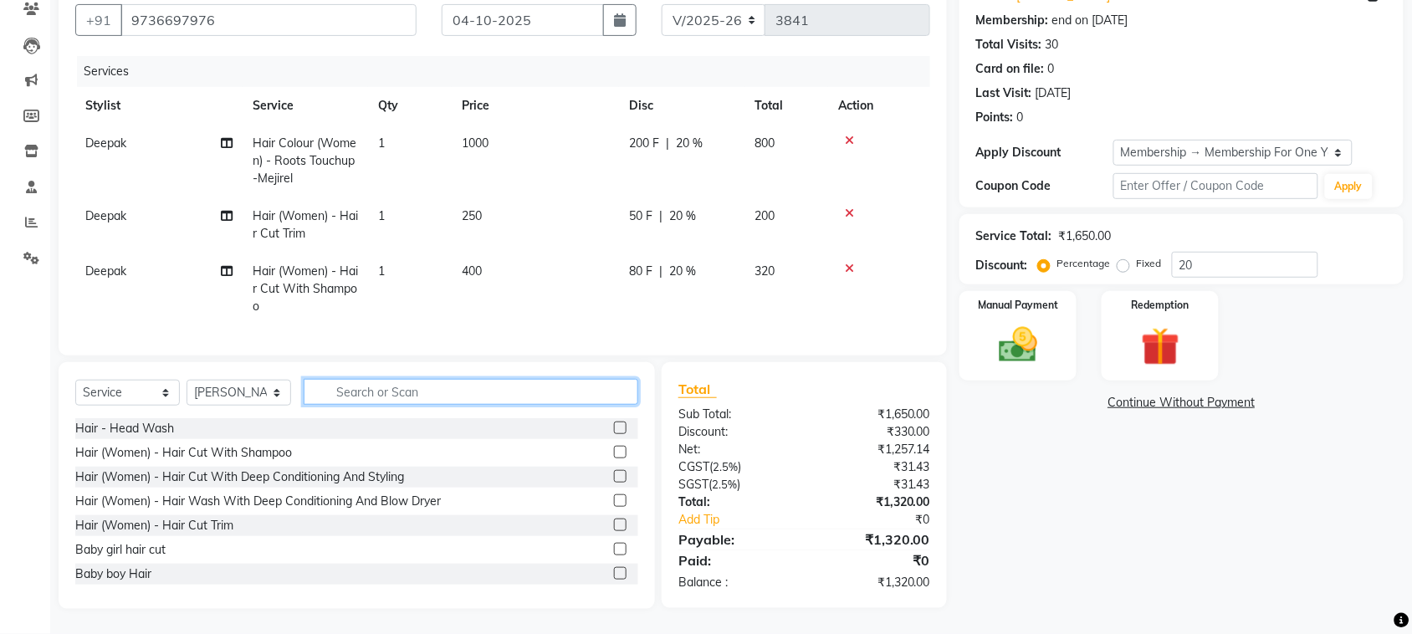
click at [378, 379] on input "text" at bounding box center [471, 392] width 335 height 26
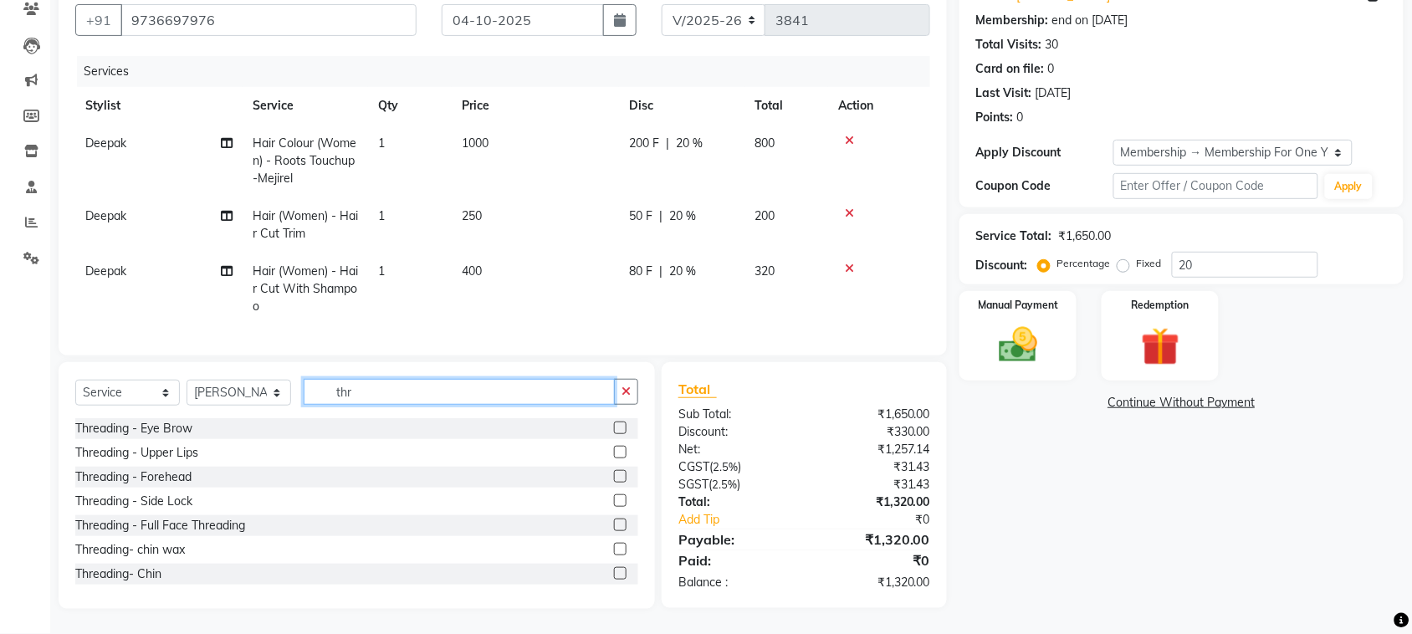
type input "thr"
click at [614, 421] on label at bounding box center [620, 427] width 13 height 13
click at [614, 423] on input "checkbox" at bounding box center [619, 428] width 11 height 11
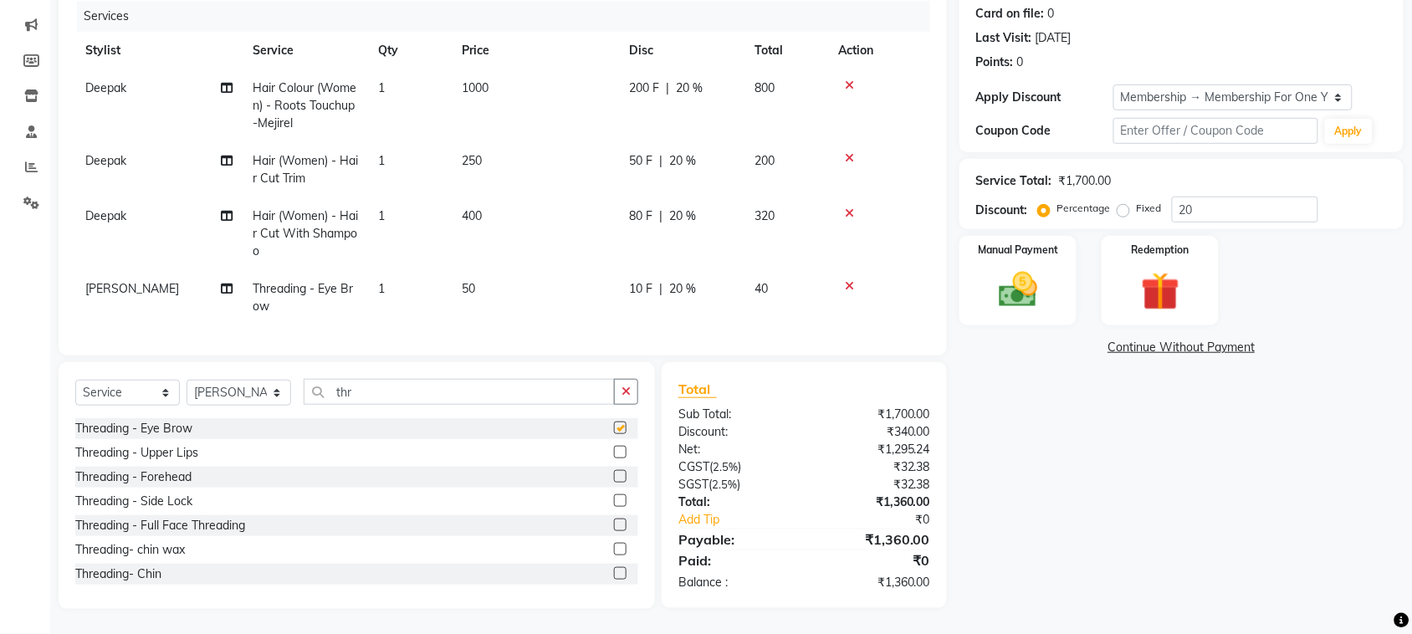
checkbox input "false"
click at [614, 450] on label at bounding box center [620, 452] width 13 height 13
click at [614, 450] on input "checkbox" at bounding box center [619, 452] width 11 height 11
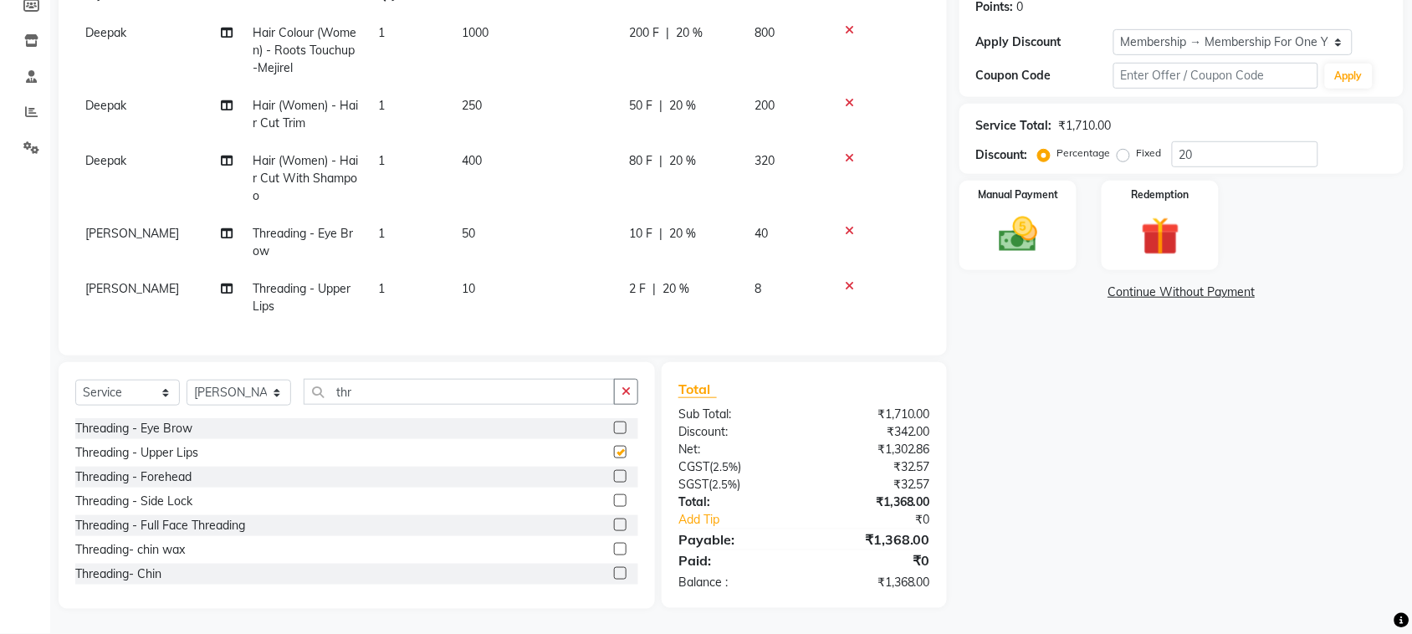
checkbox input "false"
click at [614, 483] on label at bounding box center [620, 476] width 13 height 13
click at [614, 483] on input "checkbox" at bounding box center [619, 477] width 11 height 11
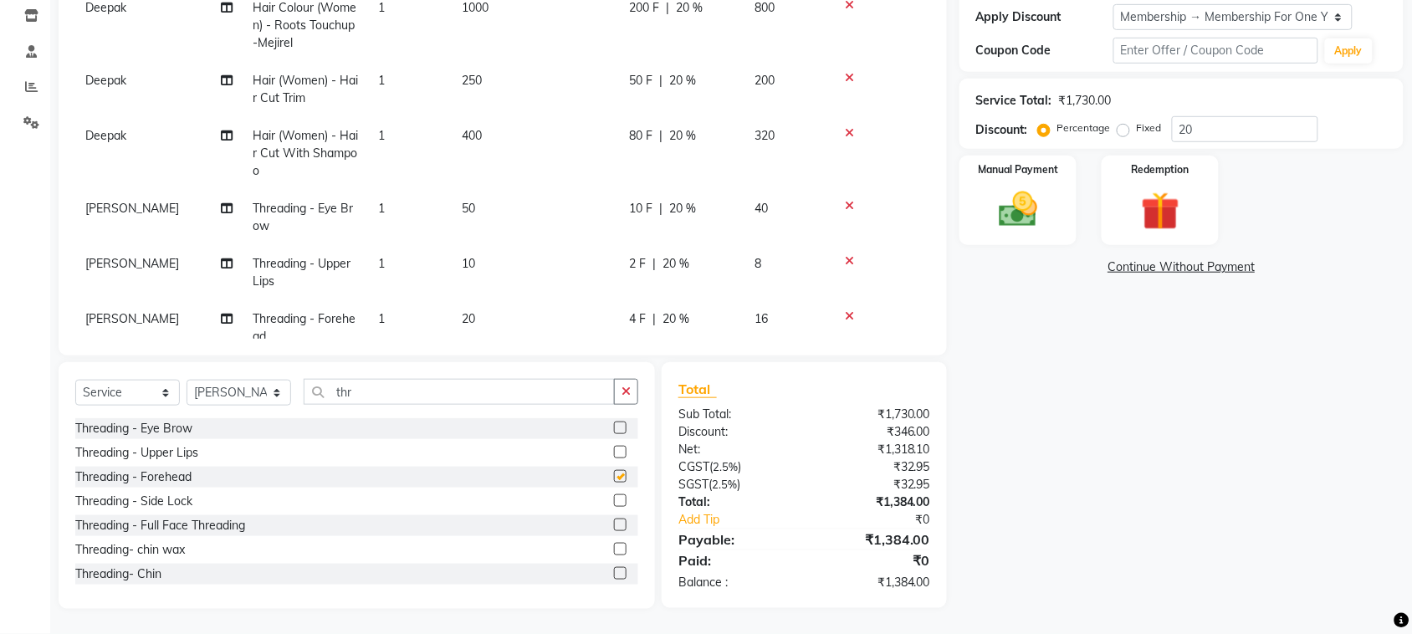
checkbox input "false"
click at [854, 138] on icon at bounding box center [849, 133] width 9 height 12
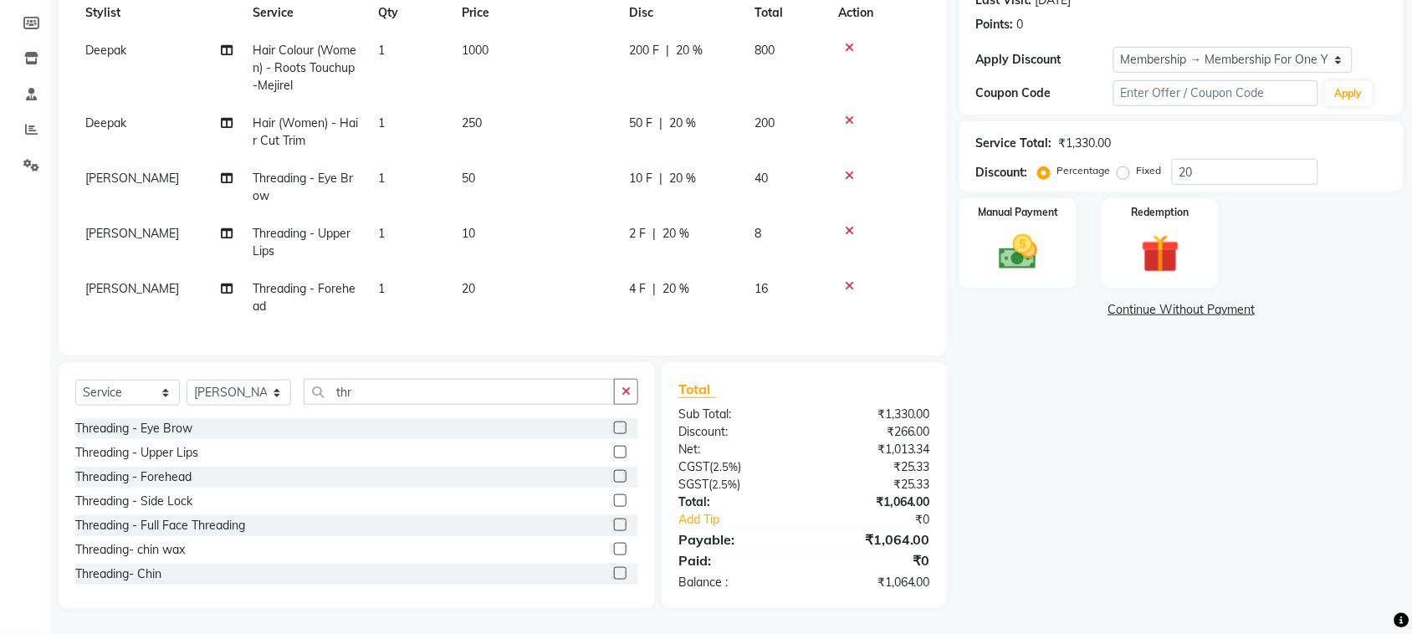
scroll to position [0, 0]
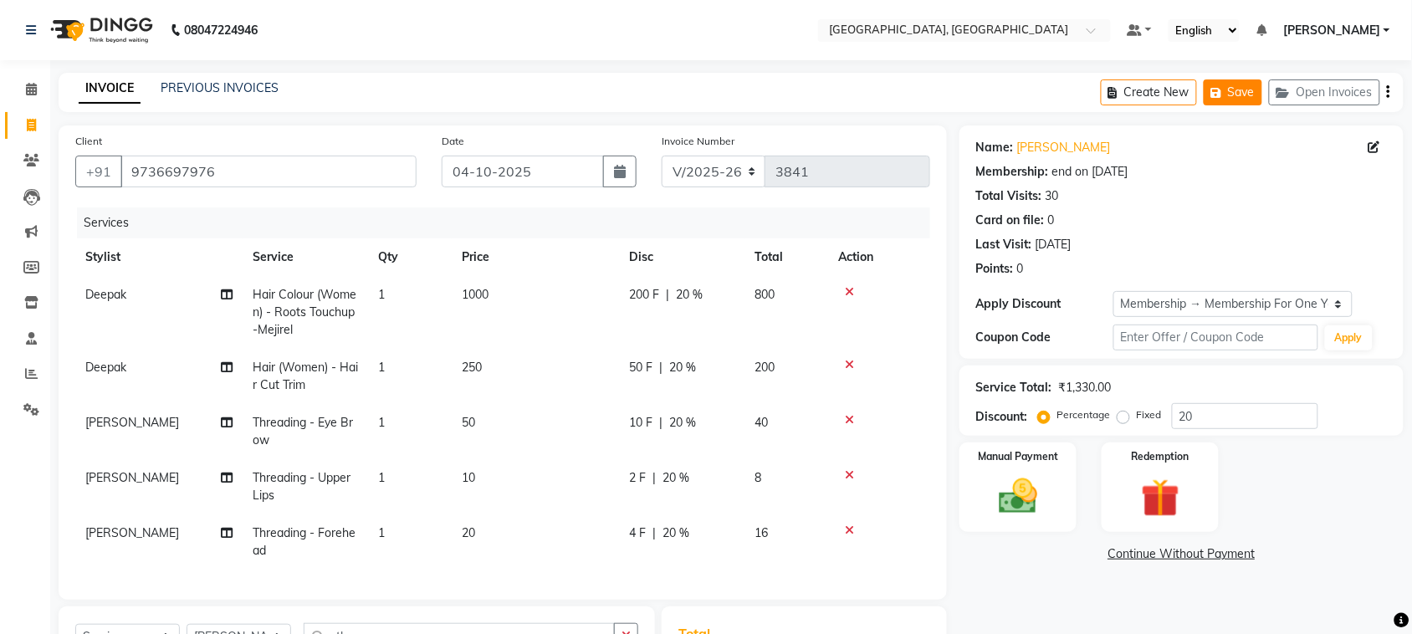
click at [1203, 105] on button "Save" at bounding box center [1232, 92] width 59 height 26
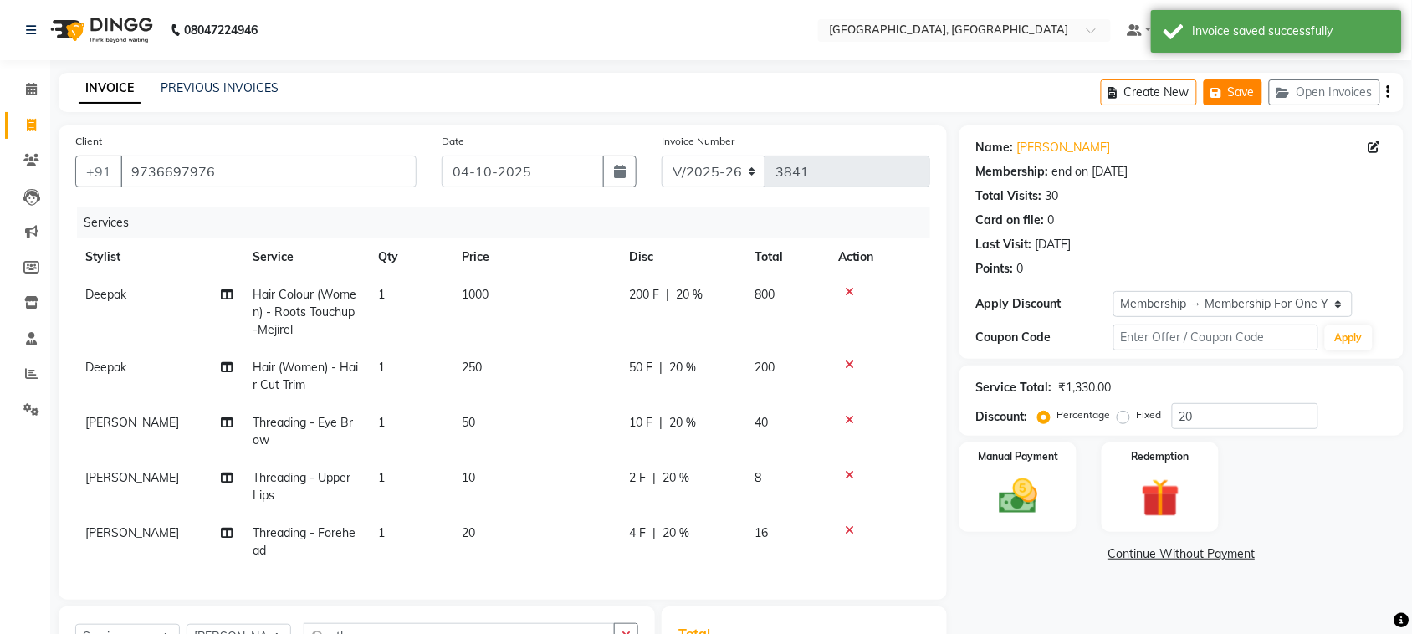
click at [1203, 99] on button "Save" at bounding box center [1232, 92] width 59 height 26
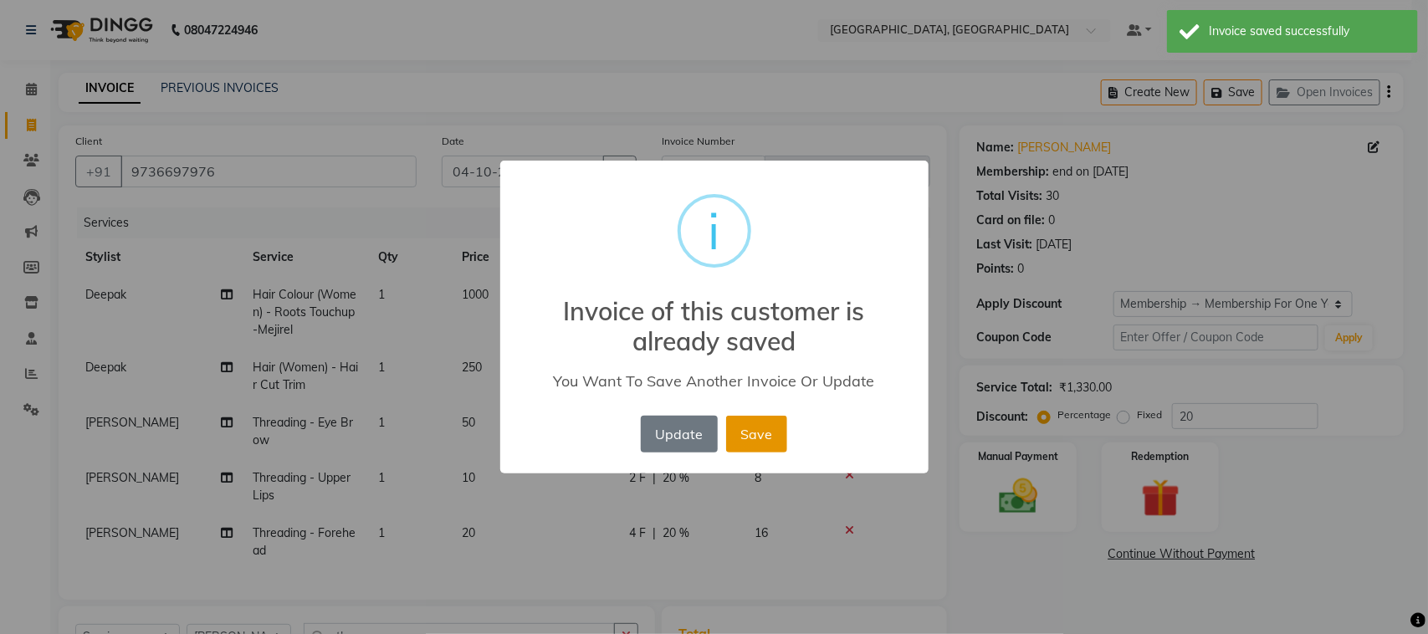
click at [783, 452] on button "Save" at bounding box center [756, 434] width 61 height 37
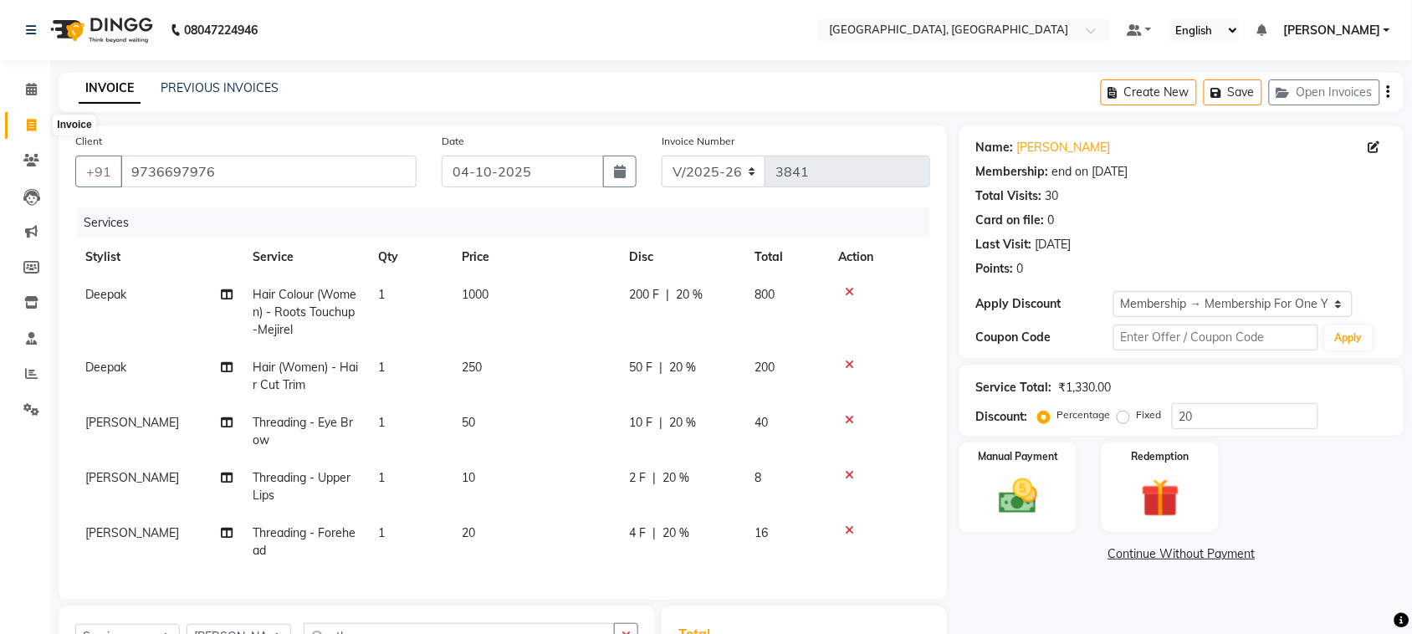
click at [27, 128] on icon at bounding box center [31, 125] width 9 height 13
select select "service"
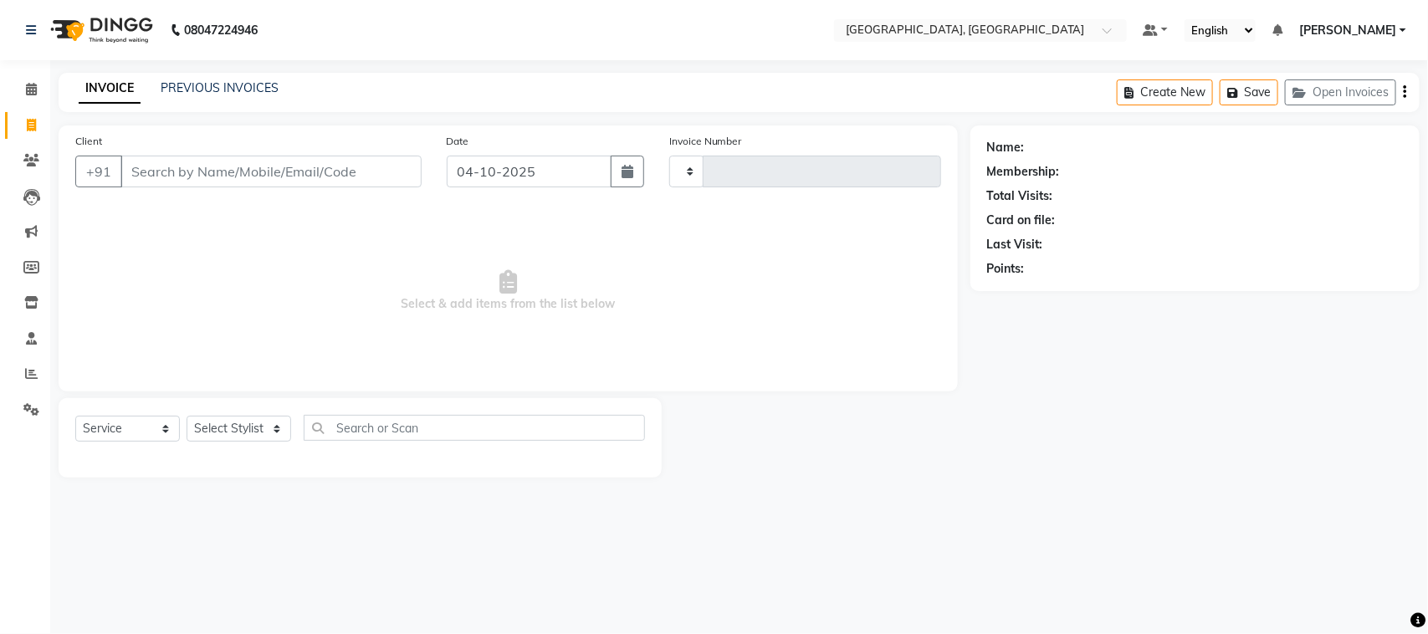
type input "3841"
select select "4462"
click at [228, 186] on input "Client" at bounding box center [270, 172] width 301 height 32
type input "s"
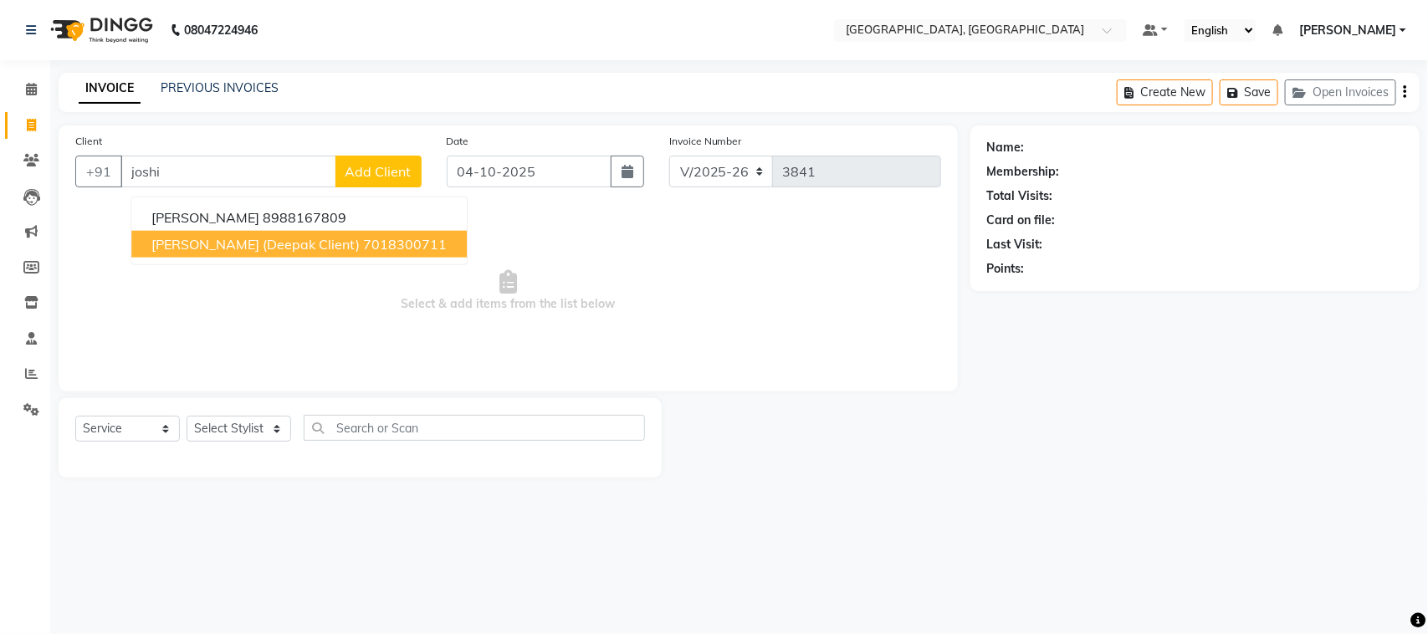
click at [217, 258] on button "[PERSON_NAME] (deepak client) 7018300711" at bounding box center [298, 244] width 335 height 27
type input "7018300711"
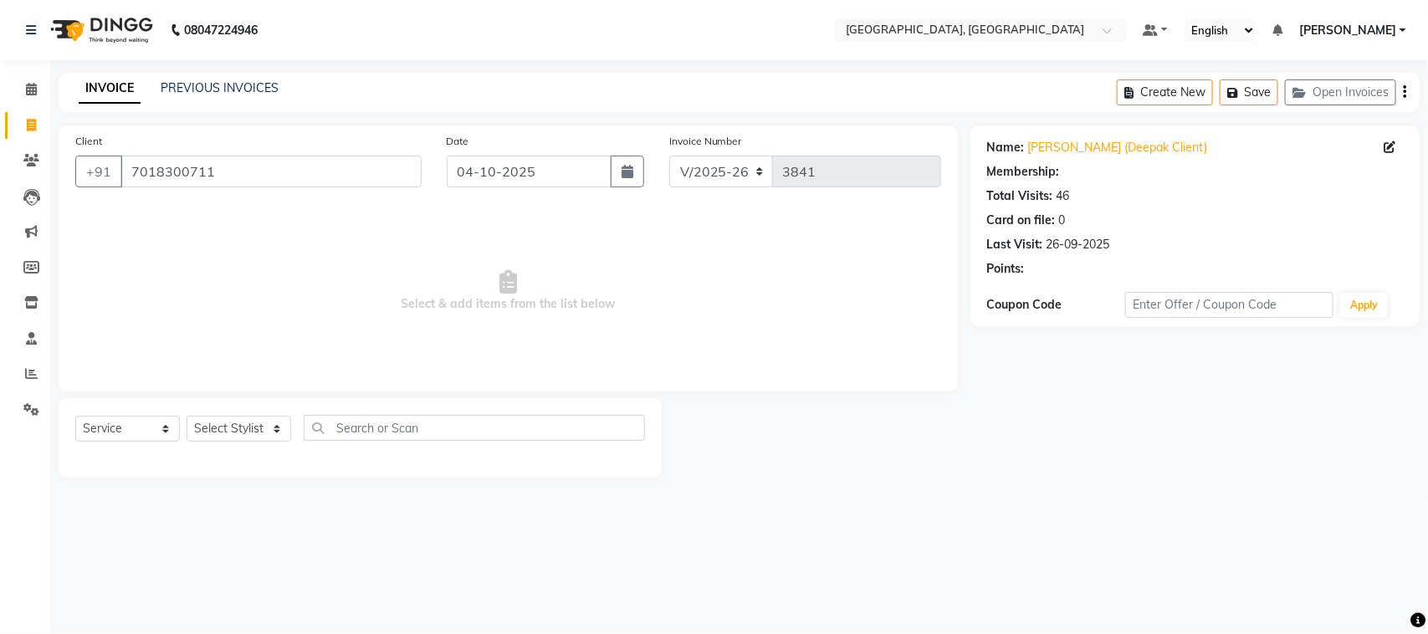
select select "1: Object"
click at [263, 442] on select "Select Stylist admin Ajay (Aju) anil [PERSON_NAME] Client Deepak deepika [PERSO…" at bounding box center [238, 429] width 105 height 26
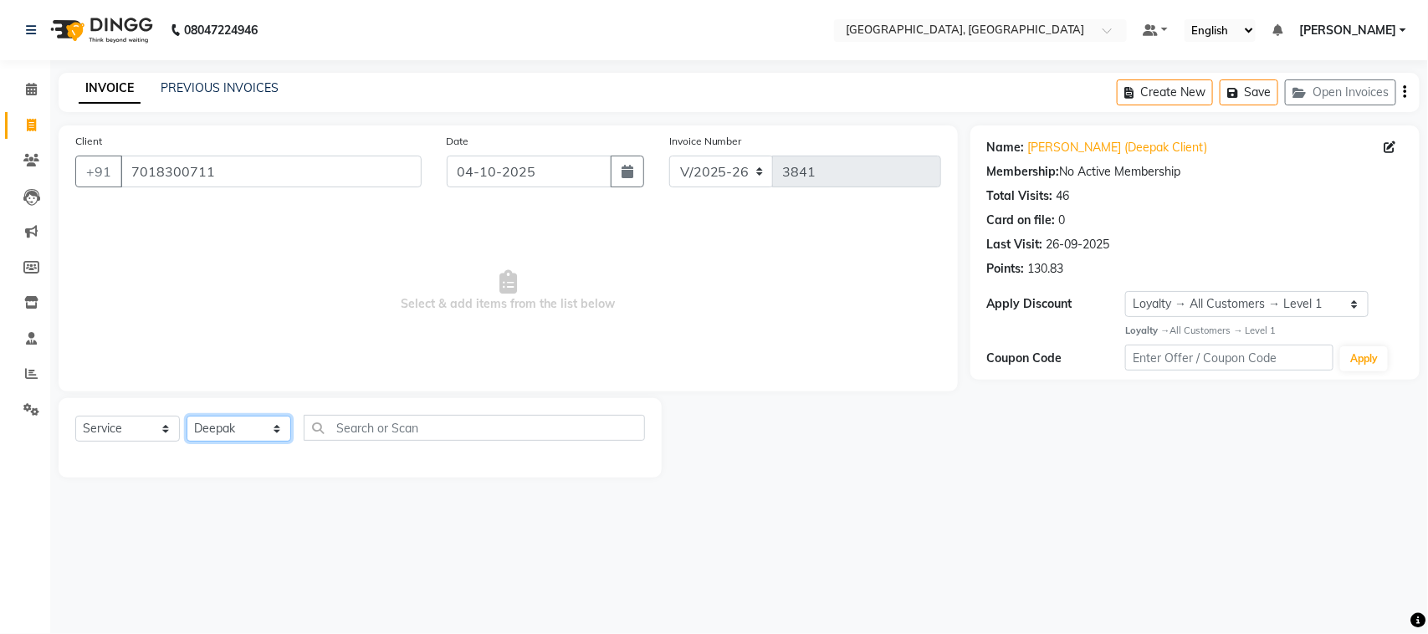
click at [192, 442] on select "Select Stylist admin Ajay (Aju) anil [PERSON_NAME] Client Deepak deepika [PERSO…" at bounding box center [238, 429] width 105 height 26
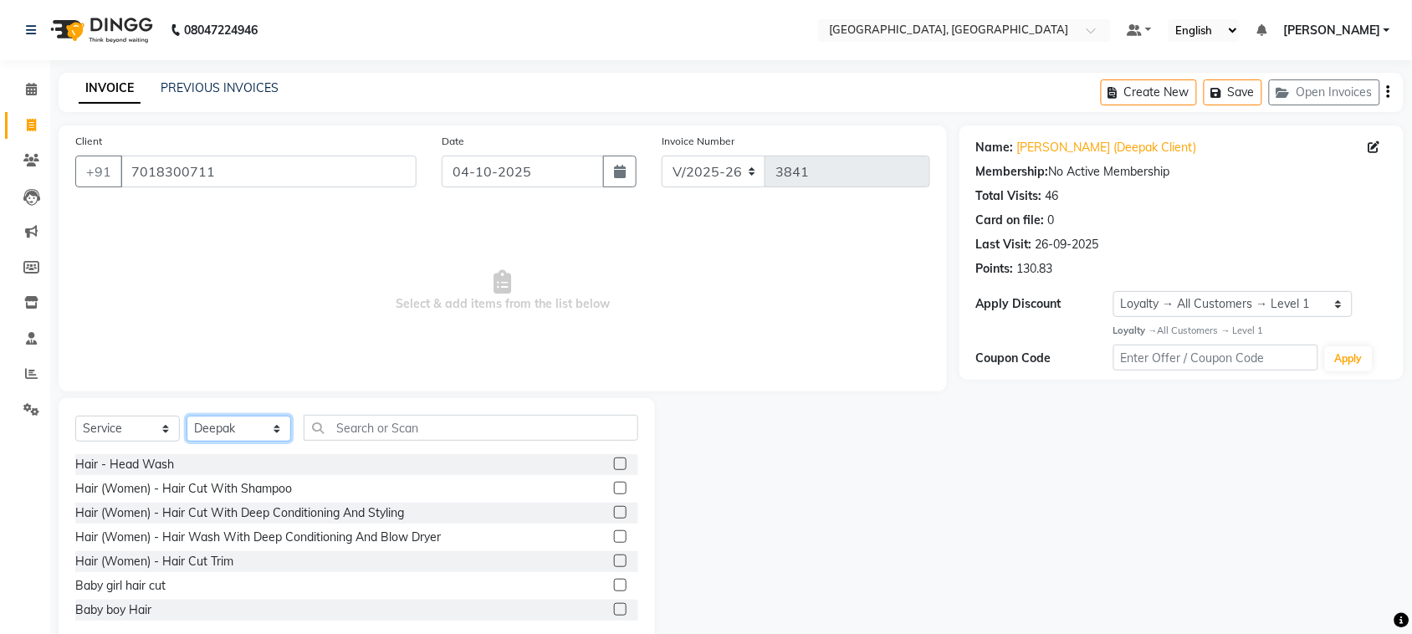
click at [214, 442] on select "Select Stylist admin Ajay (Aju) anil [PERSON_NAME] Client Deepak deepika [PERSO…" at bounding box center [238, 429] width 105 height 26
select select "88213"
click at [192, 442] on select "Select Stylist admin Ajay (Aju) anil [PERSON_NAME] Client Deepak deepika [PERSO…" at bounding box center [238, 429] width 105 height 26
click at [377, 441] on input "text" at bounding box center [471, 428] width 335 height 26
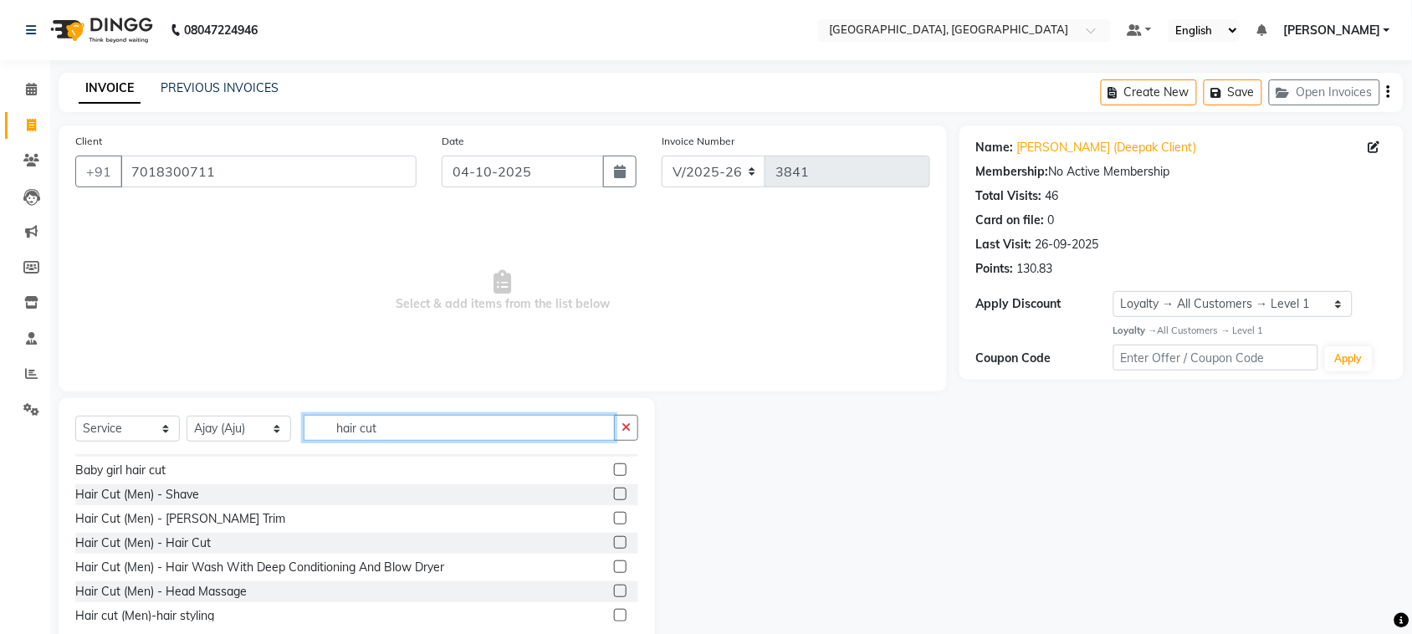
scroll to position [77, 0]
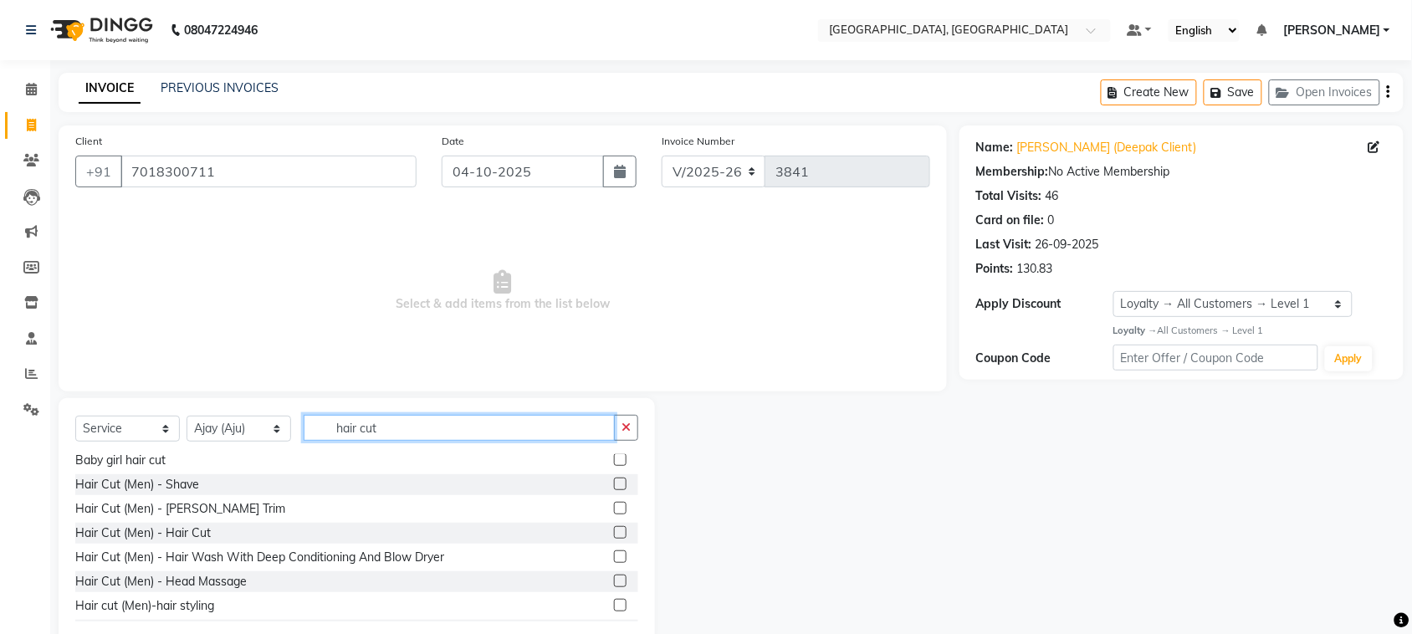
type input "hair cut"
click at [614, 514] on label at bounding box center [620, 508] width 13 height 13
click at [614, 514] on input "checkbox" at bounding box center [619, 508] width 11 height 11
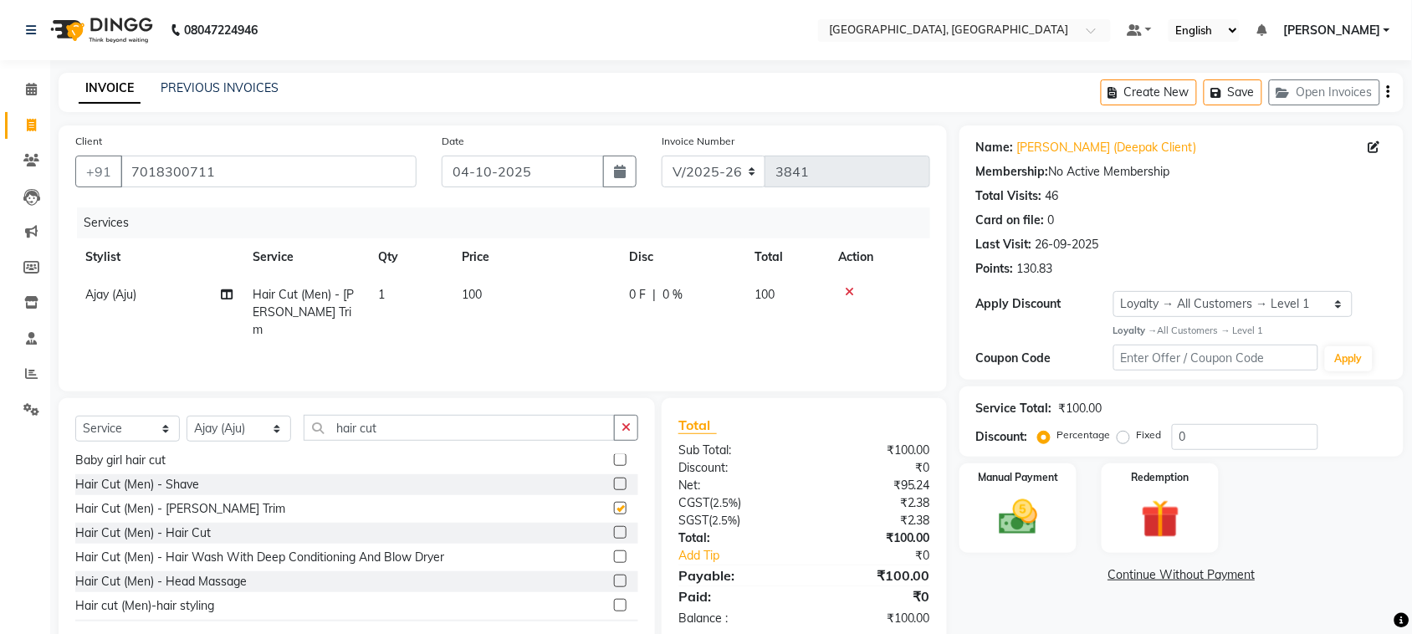
checkbox input "false"
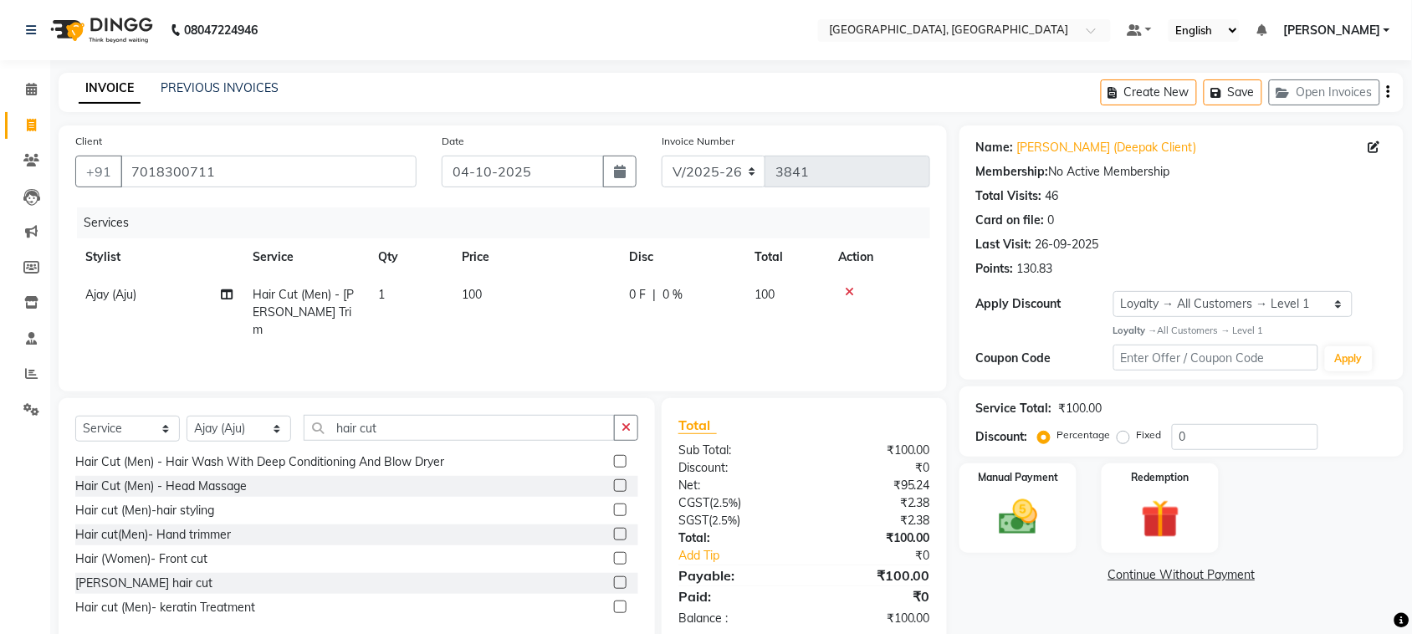
scroll to position [248, 0]
drag, startPoint x: 1297, startPoint y: 524, endPoint x: 1357, endPoint y: 580, distance: 81.7
click at [1314, 450] on input "0" at bounding box center [1245, 437] width 146 height 26
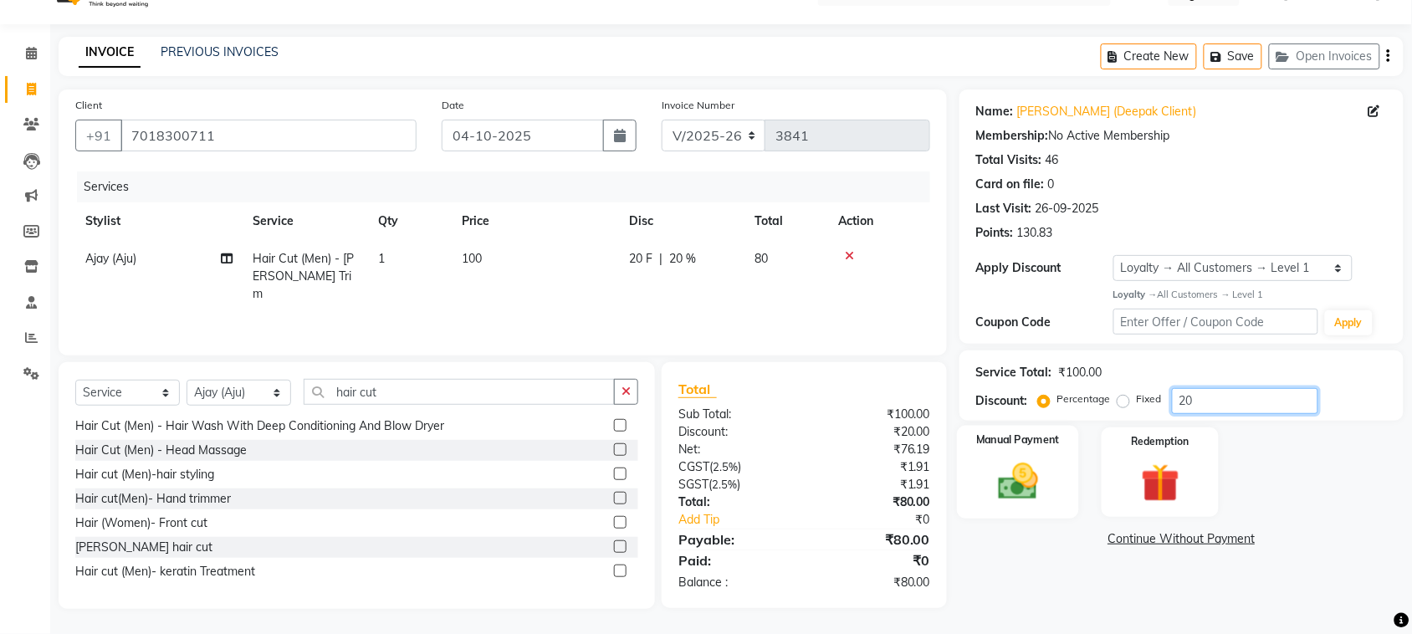
type input "20"
click at [1019, 503] on img at bounding box center [1017, 481] width 65 height 46
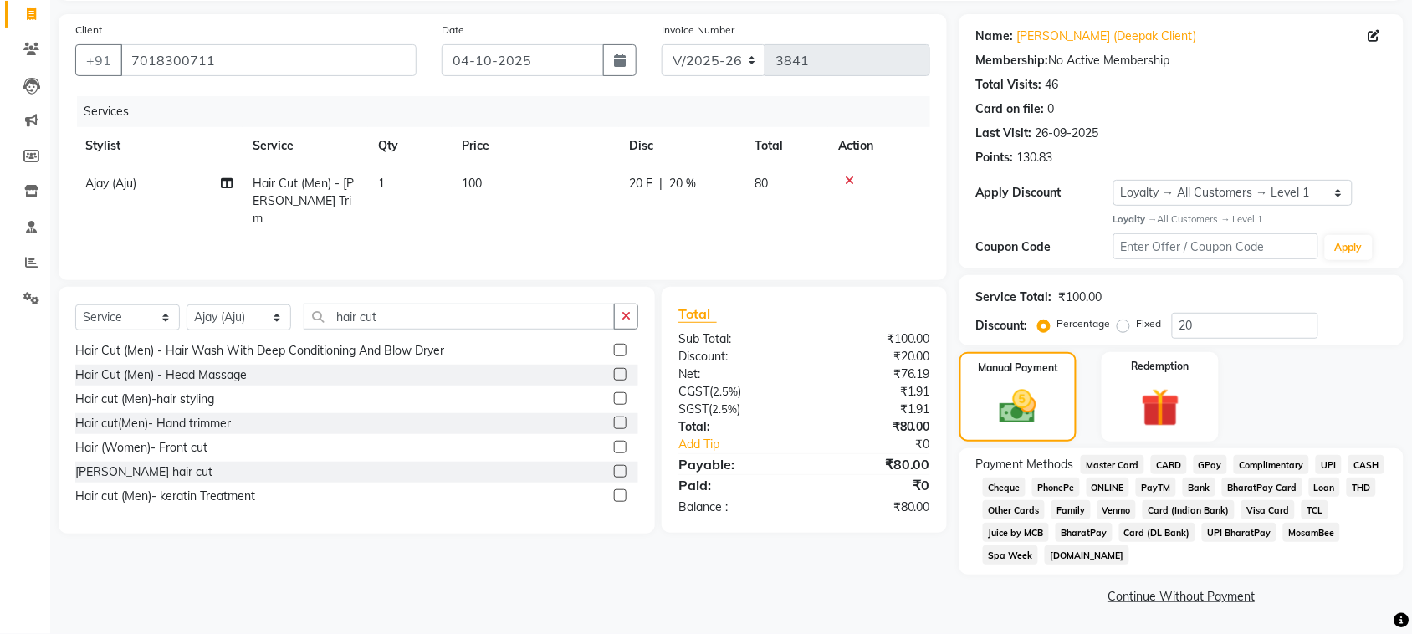
click at [1315, 474] on span "UPI" at bounding box center [1328, 464] width 26 height 19
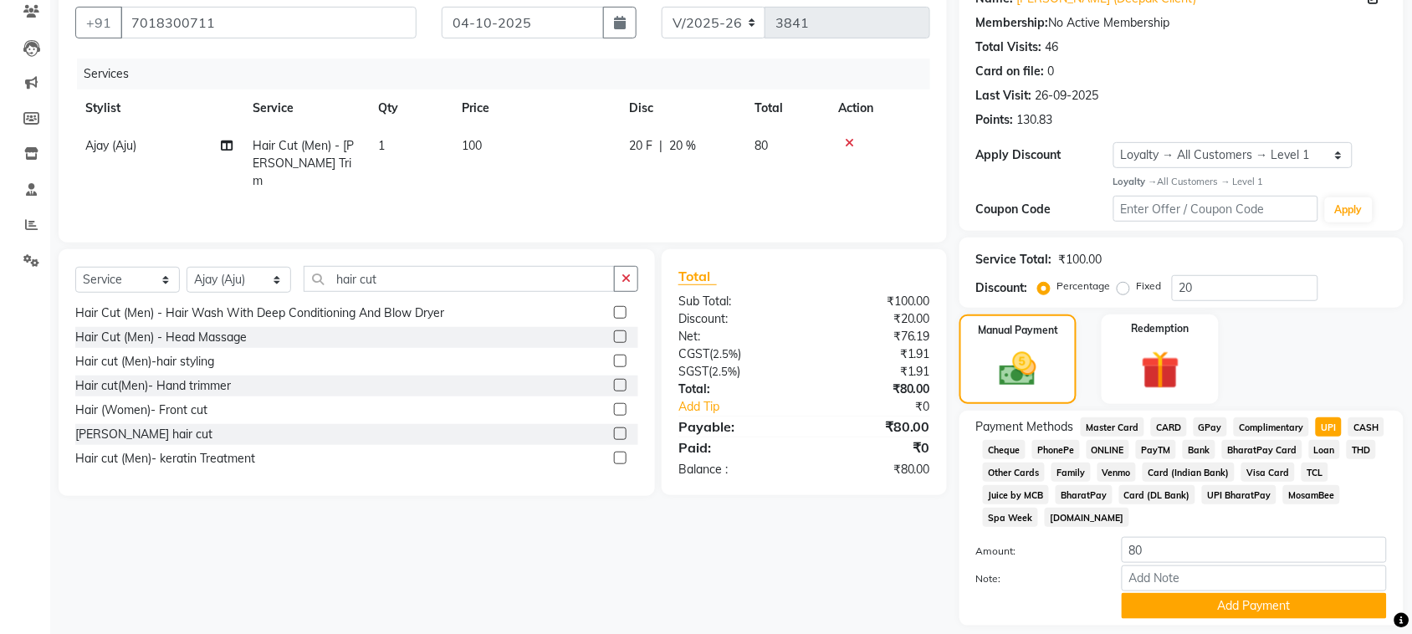
scroll to position [432, 0]
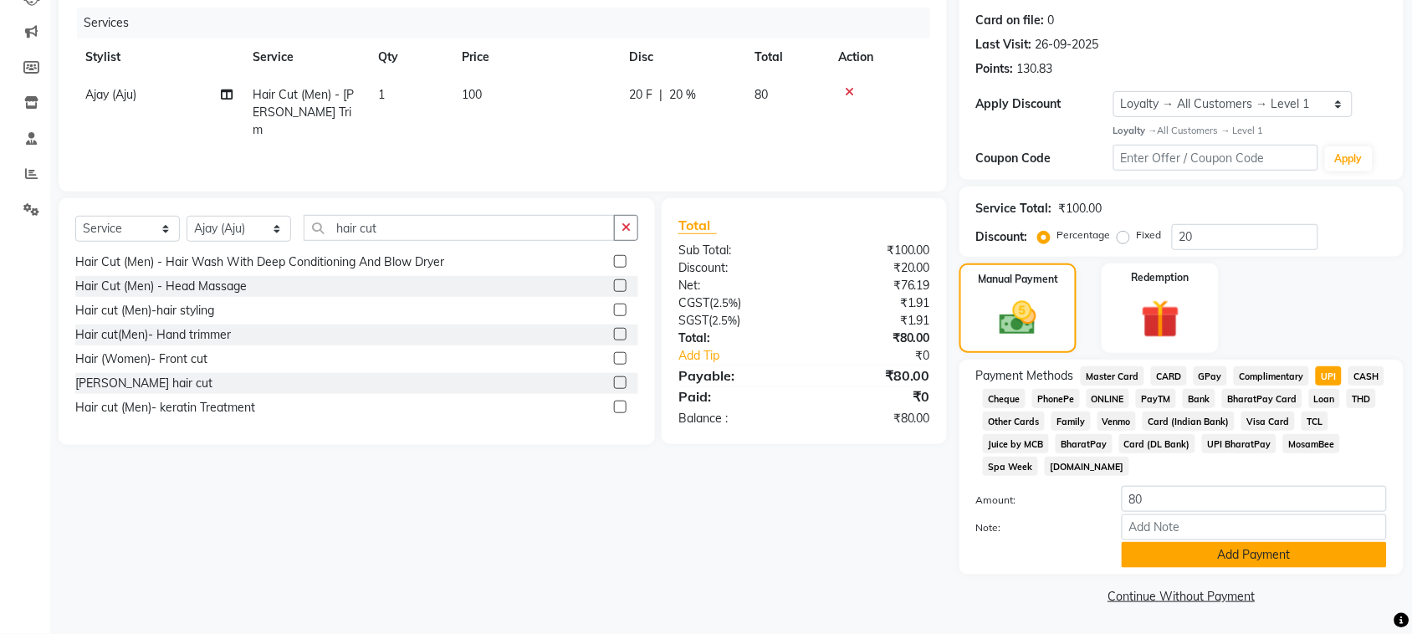
click at [1250, 544] on button "Add Payment" at bounding box center [1253, 555] width 265 height 26
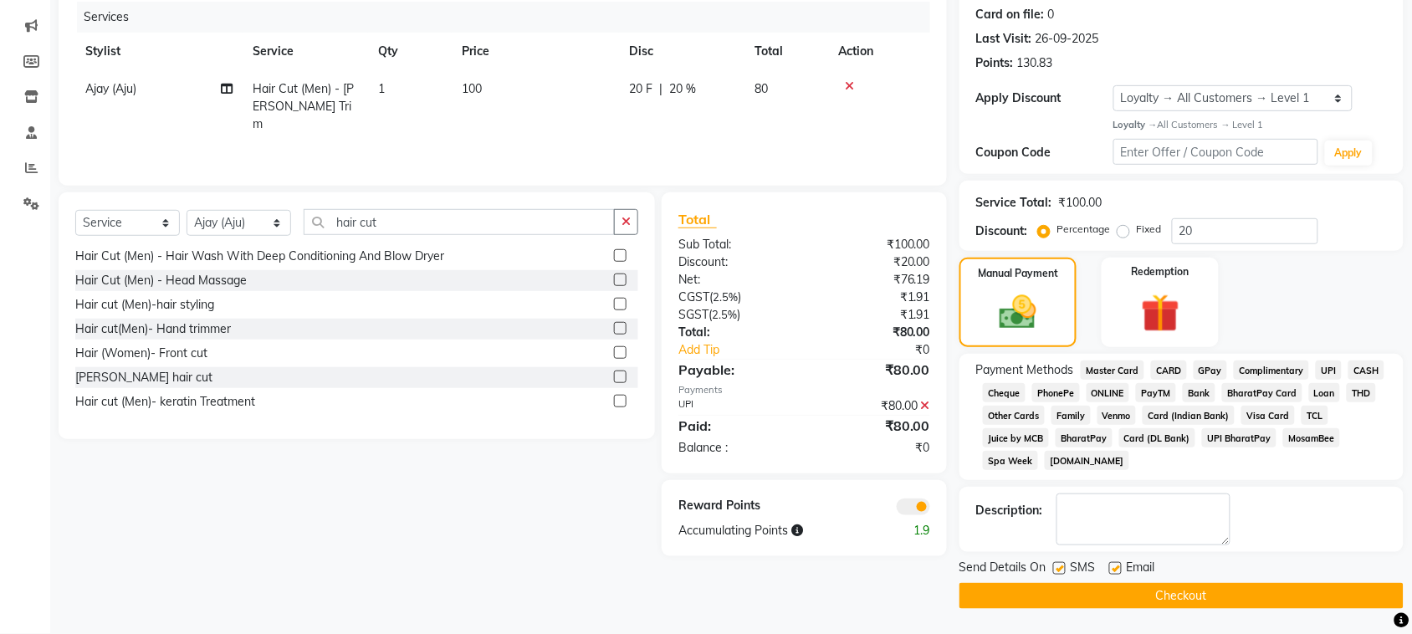
click at [1243, 594] on button "Checkout" at bounding box center [1181, 596] width 444 height 26
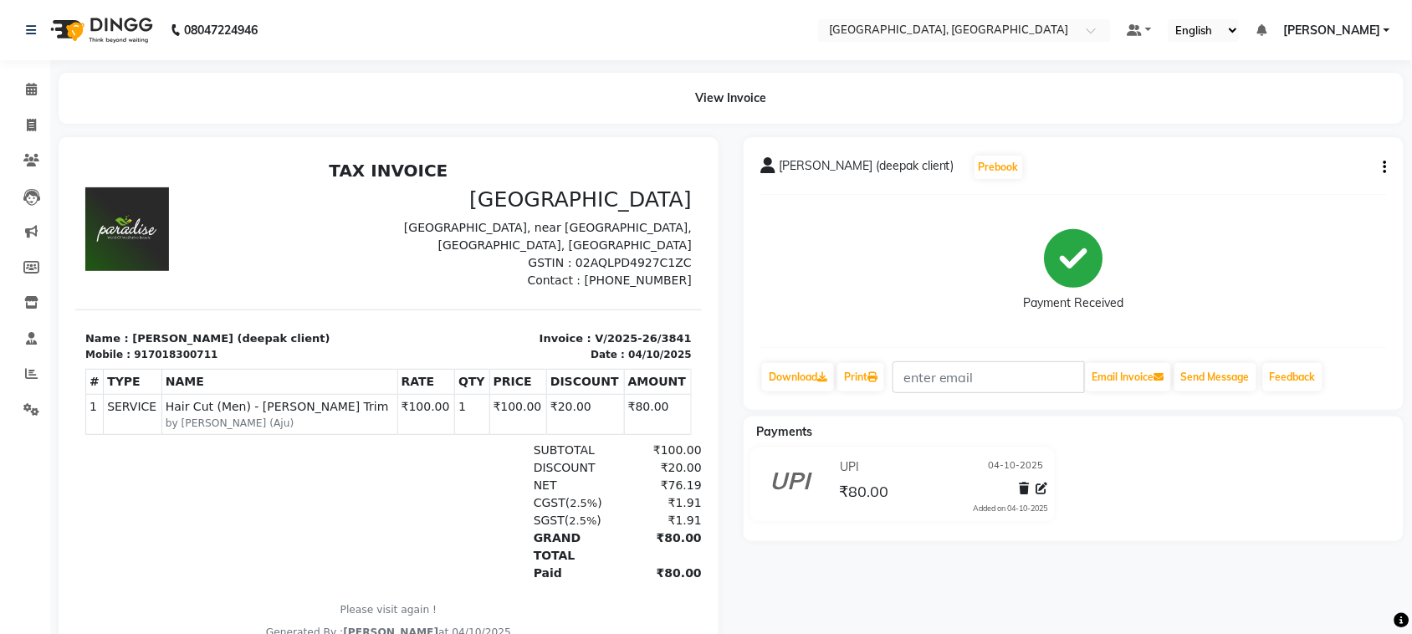
drag, startPoint x: 1243, startPoint y: 594, endPoint x: 872, endPoint y: 287, distance: 481.1
click at [872, 287] on div "Payment Received" at bounding box center [1073, 270] width 626 height 125
click at [28, 120] on span at bounding box center [31, 125] width 29 height 19
select select "4462"
select select "service"
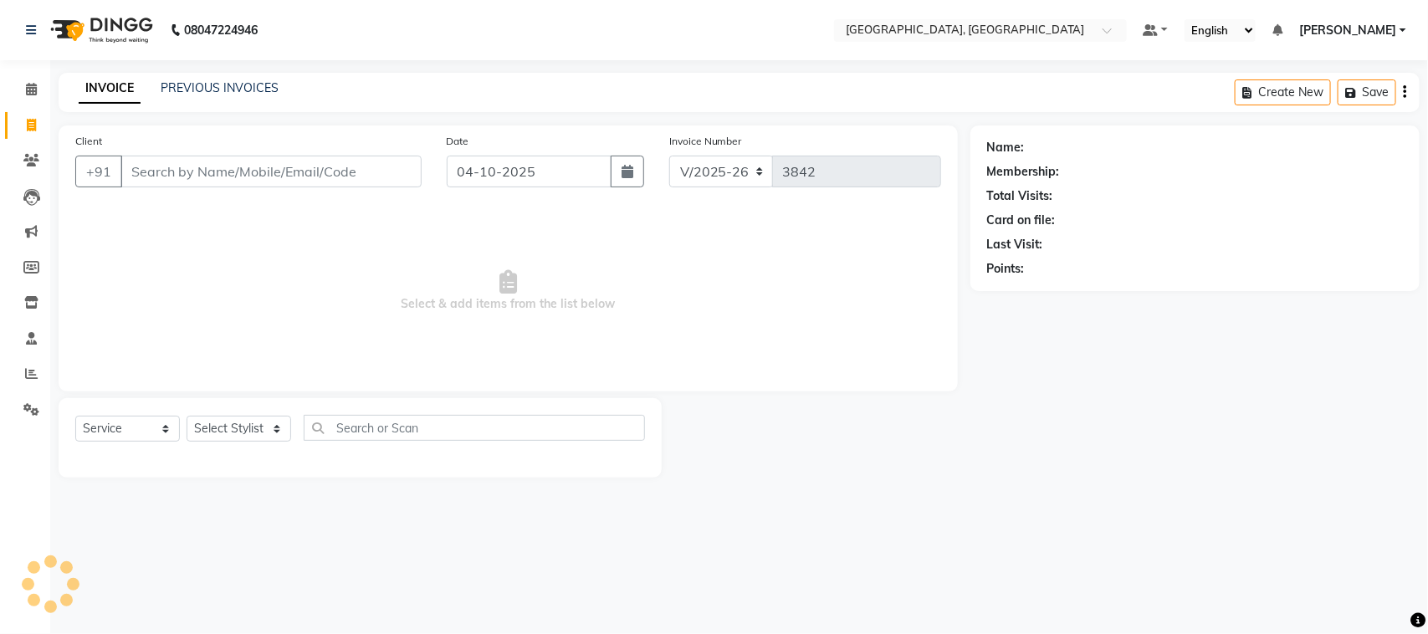
click at [218, 187] on input "Client" at bounding box center [270, 172] width 301 height 32
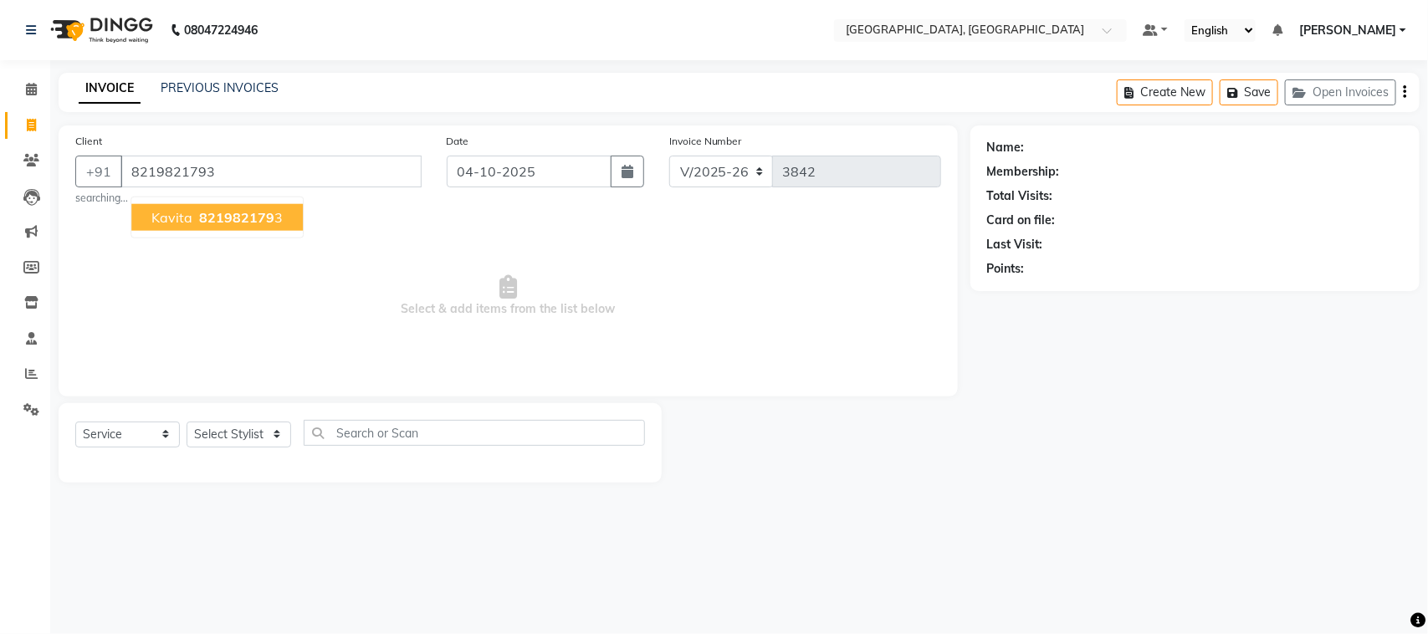
type input "8219821793"
click at [257, 226] on span "821982179" at bounding box center [236, 217] width 75 height 17
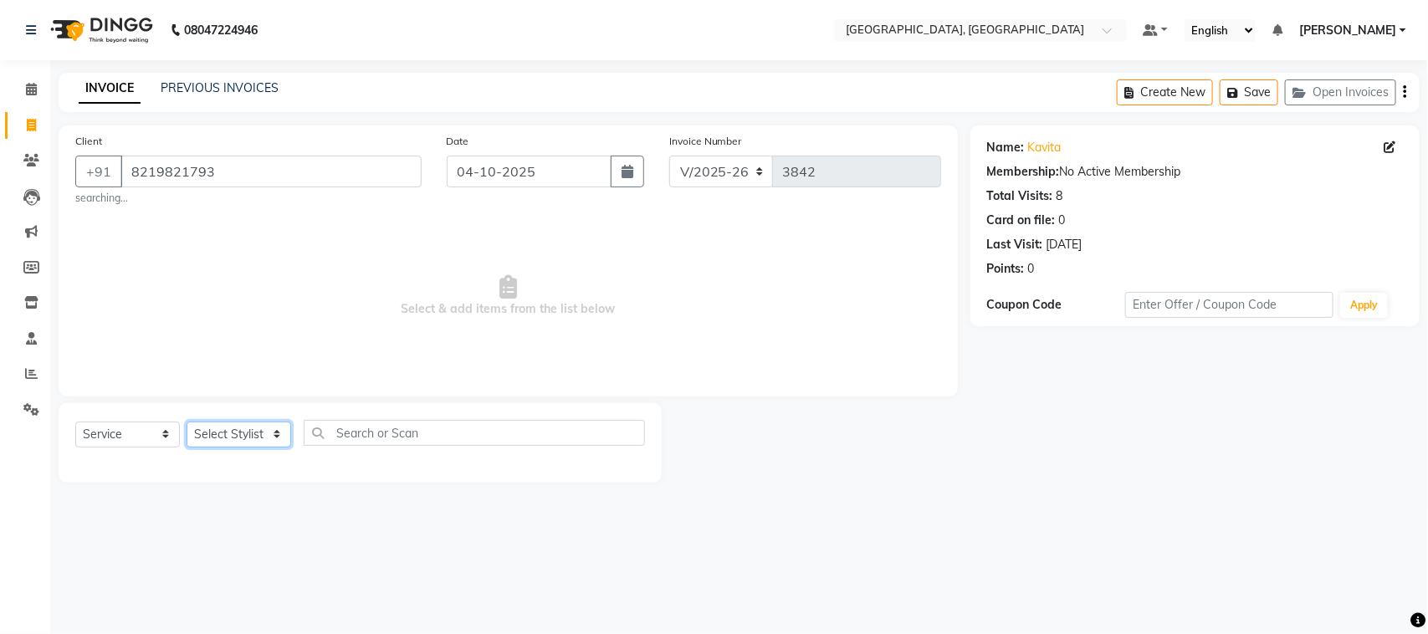
click at [245, 447] on select "Select Stylist admin Ajay (Aju) anil [PERSON_NAME] Client Deepak deepika [PERSO…" at bounding box center [238, 434] width 105 height 26
select select "24999"
click at [192, 447] on select "Select Stylist admin Ajay (Aju) anil [PERSON_NAME] Client Deepak deepika [PERSO…" at bounding box center [238, 434] width 105 height 26
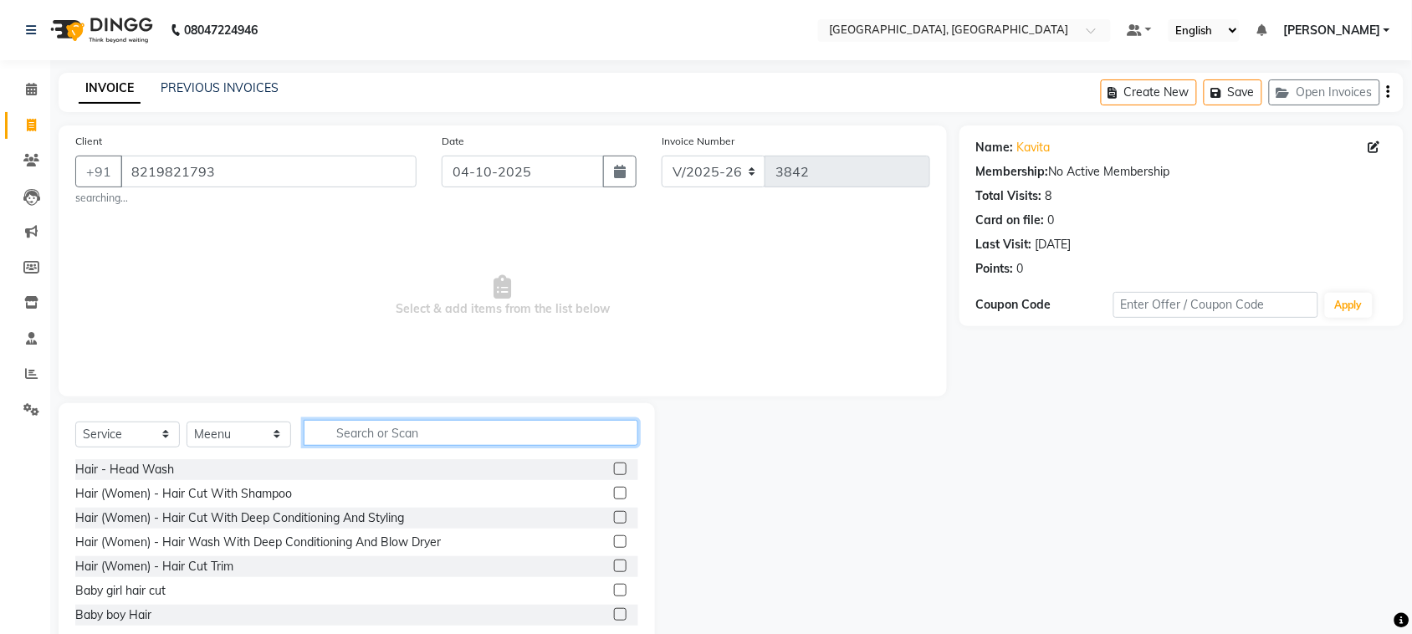
click at [437, 446] on input "text" at bounding box center [471, 433] width 335 height 26
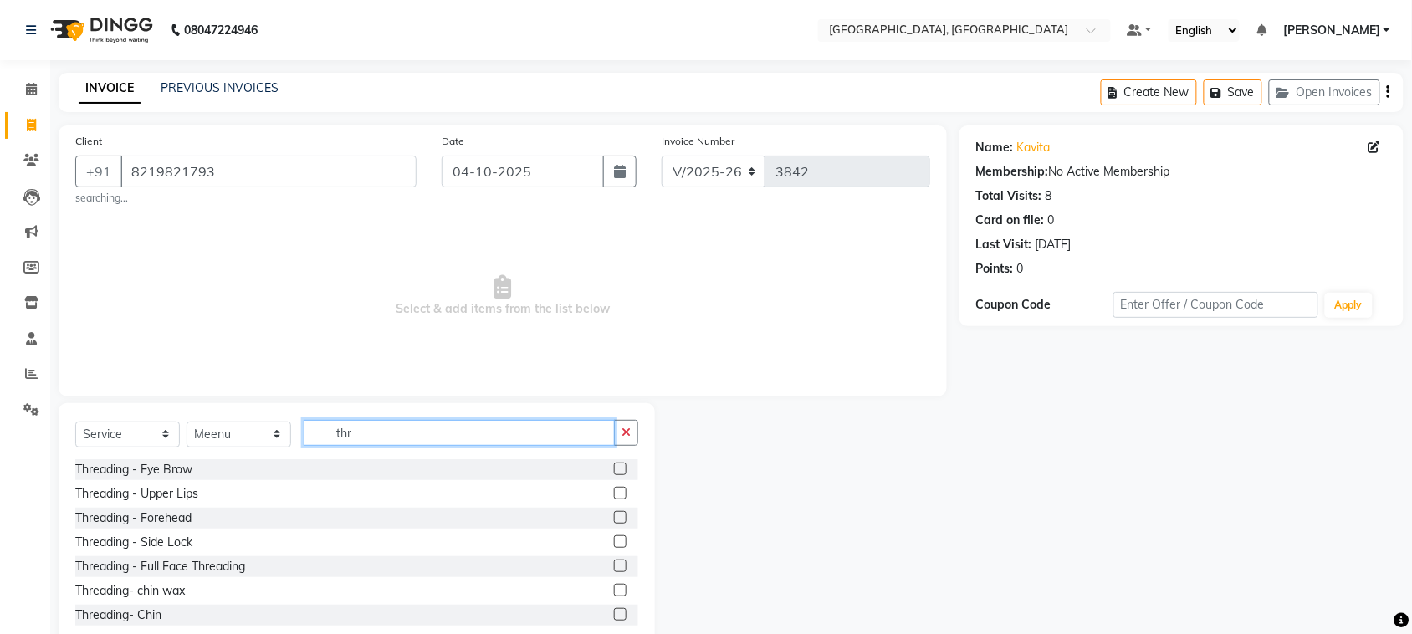
type input "thr"
click at [614, 475] on label at bounding box center [620, 468] width 13 height 13
click at [614, 475] on input "checkbox" at bounding box center [619, 469] width 11 height 11
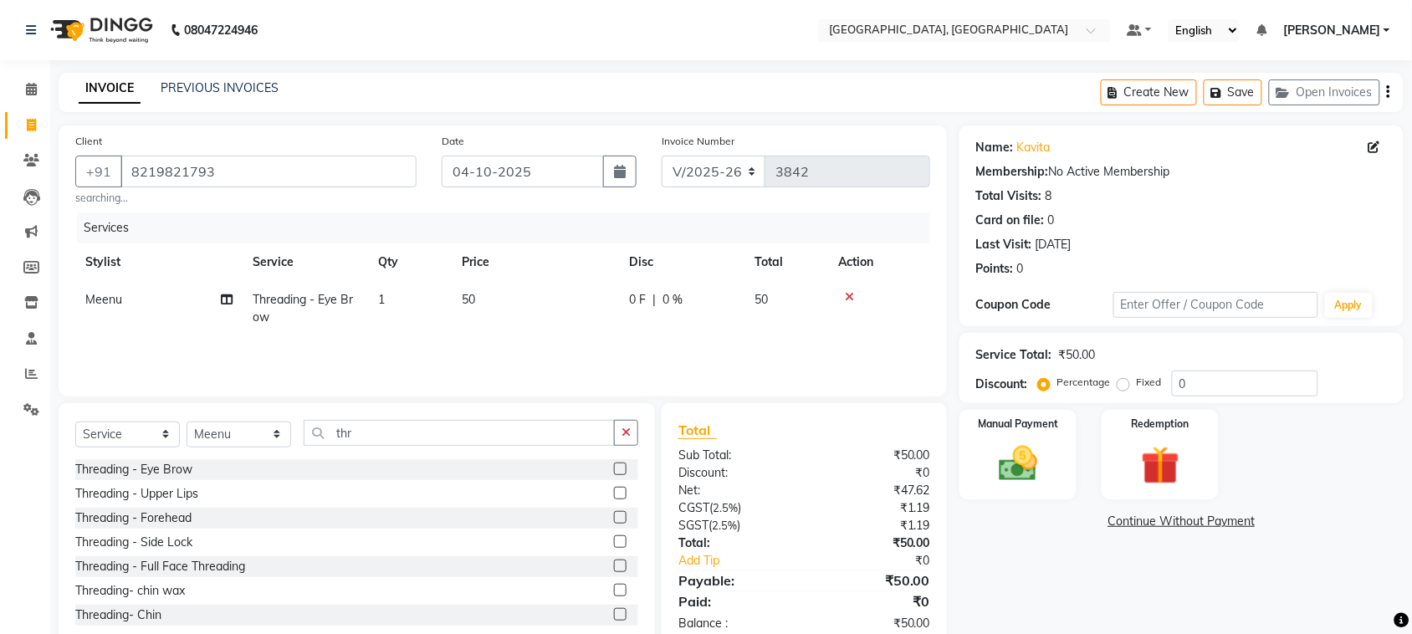
checkbox input "false"
click at [614, 499] on label at bounding box center [620, 493] width 13 height 13
click at [614, 499] on input "checkbox" at bounding box center [619, 493] width 11 height 11
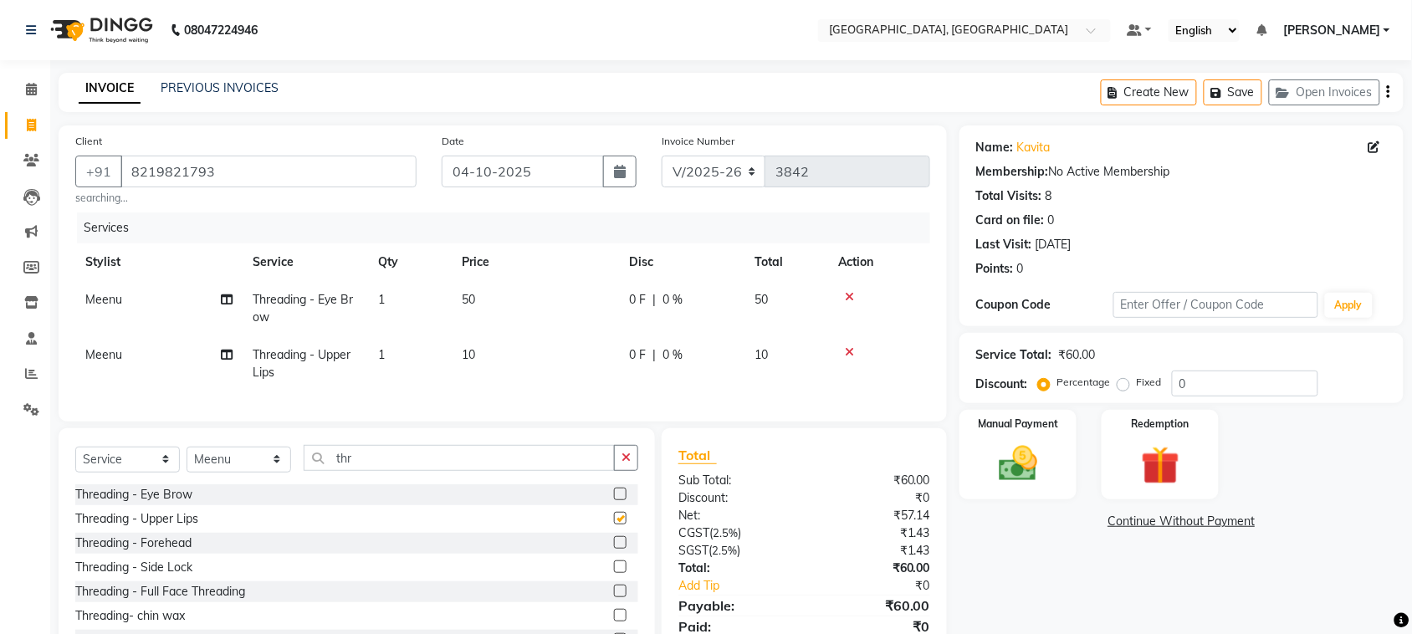
checkbox input "false"
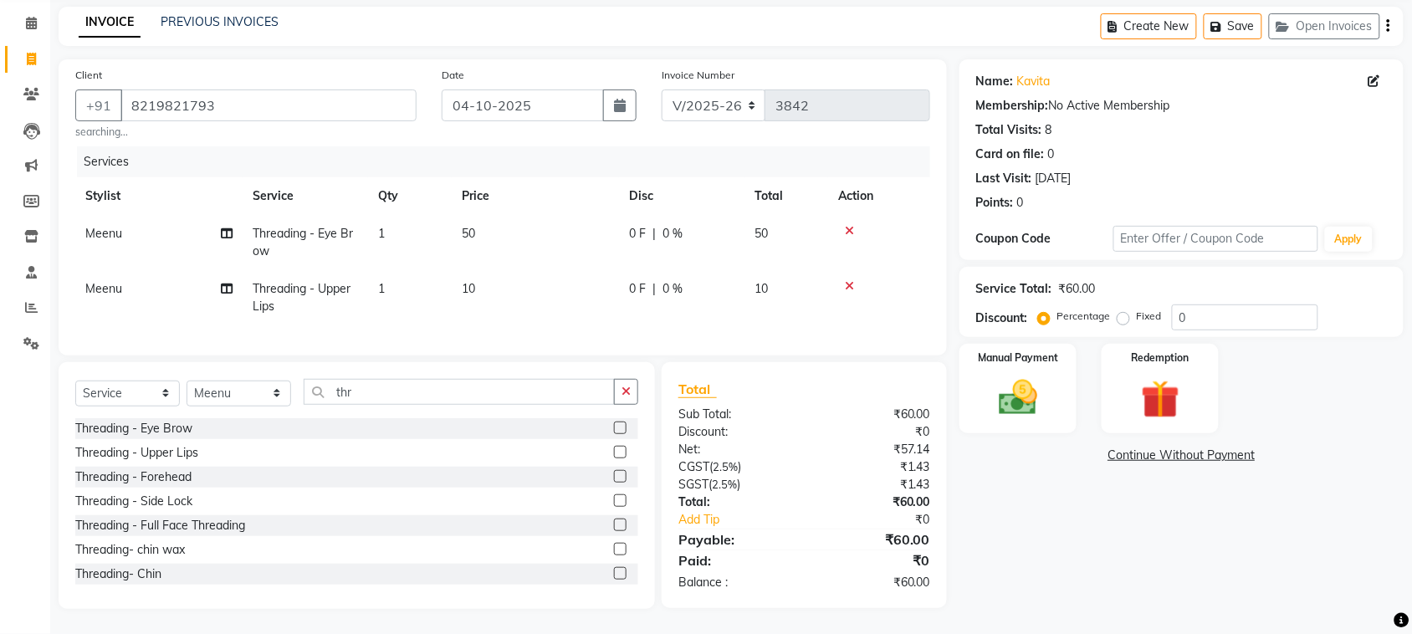
click at [614, 470] on label at bounding box center [620, 476] width 13 height 13
click at [614, 472] on input "checkbox" at bounding box center [619, 477] width 11 height 11
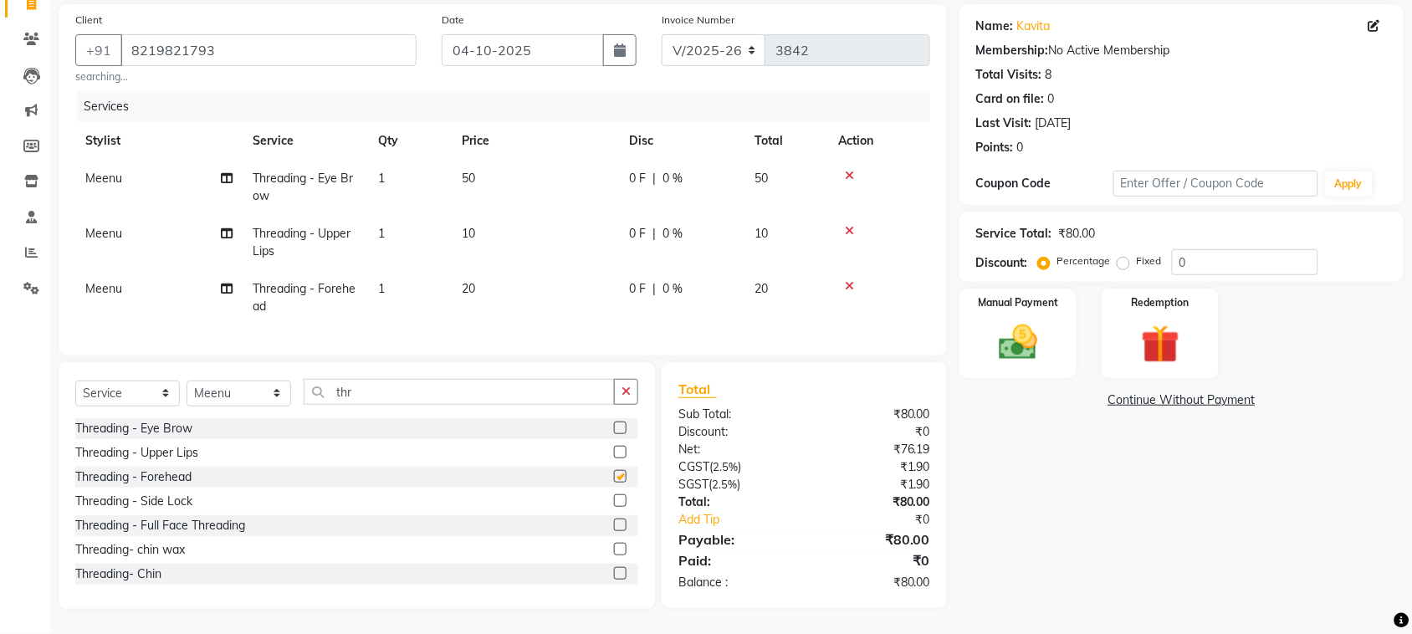
checkbox input "false"
click at [1026, 361] on img at bounding box center [1017, 342] width 65 height 46
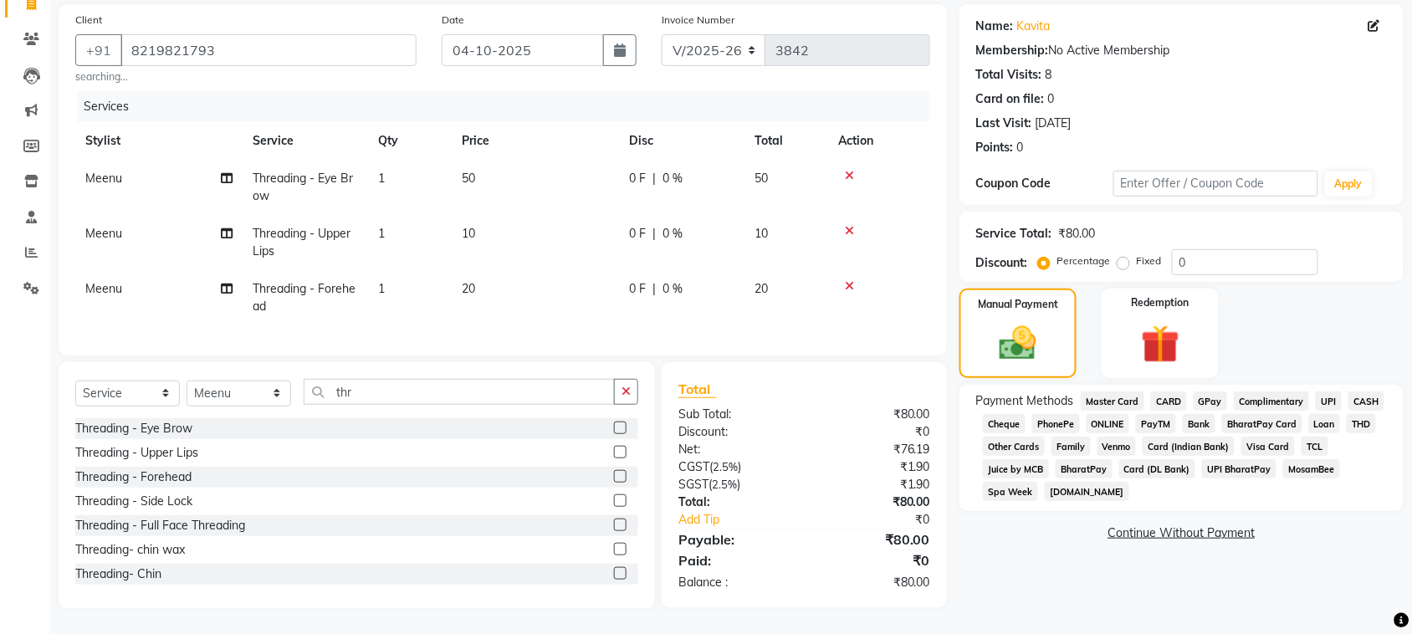
click at [1315, 411] on span "UPI" at bounding box center [1328, 400] width 26 height 19
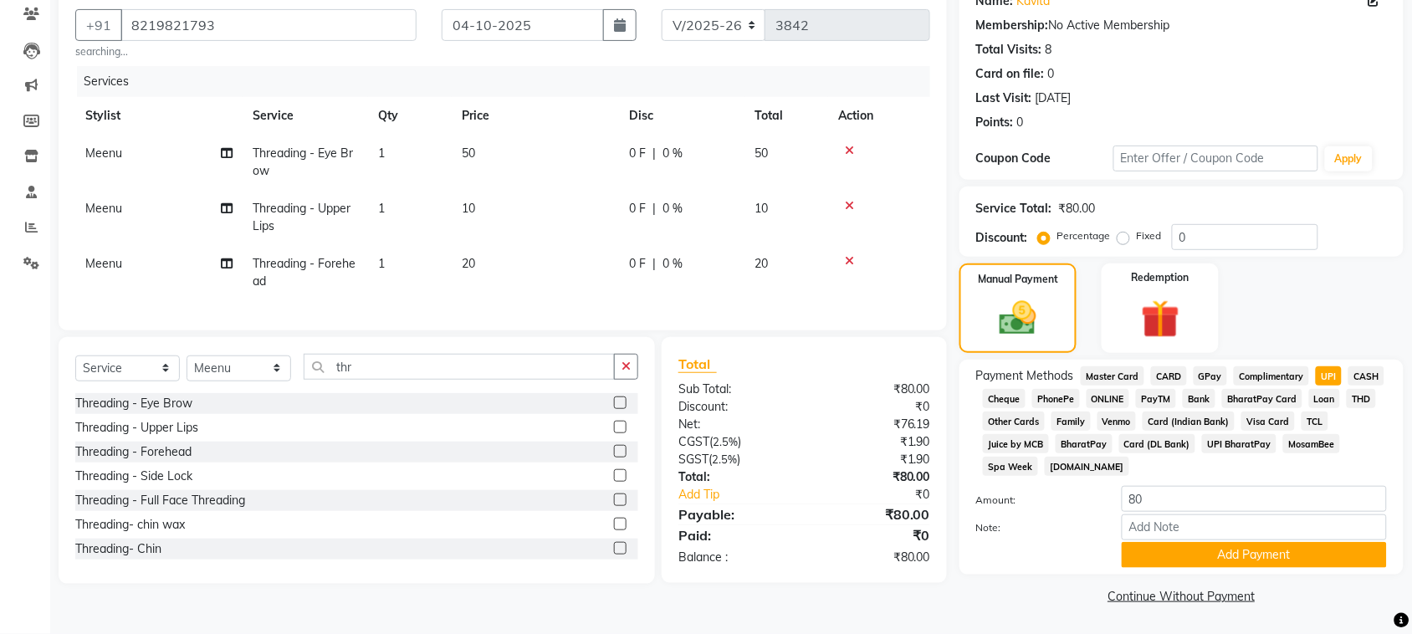
scroll to position [361, 0]
click at [1234, 542] on button "Add Payment" at bounding box center [1253, 555] width 265 height 26
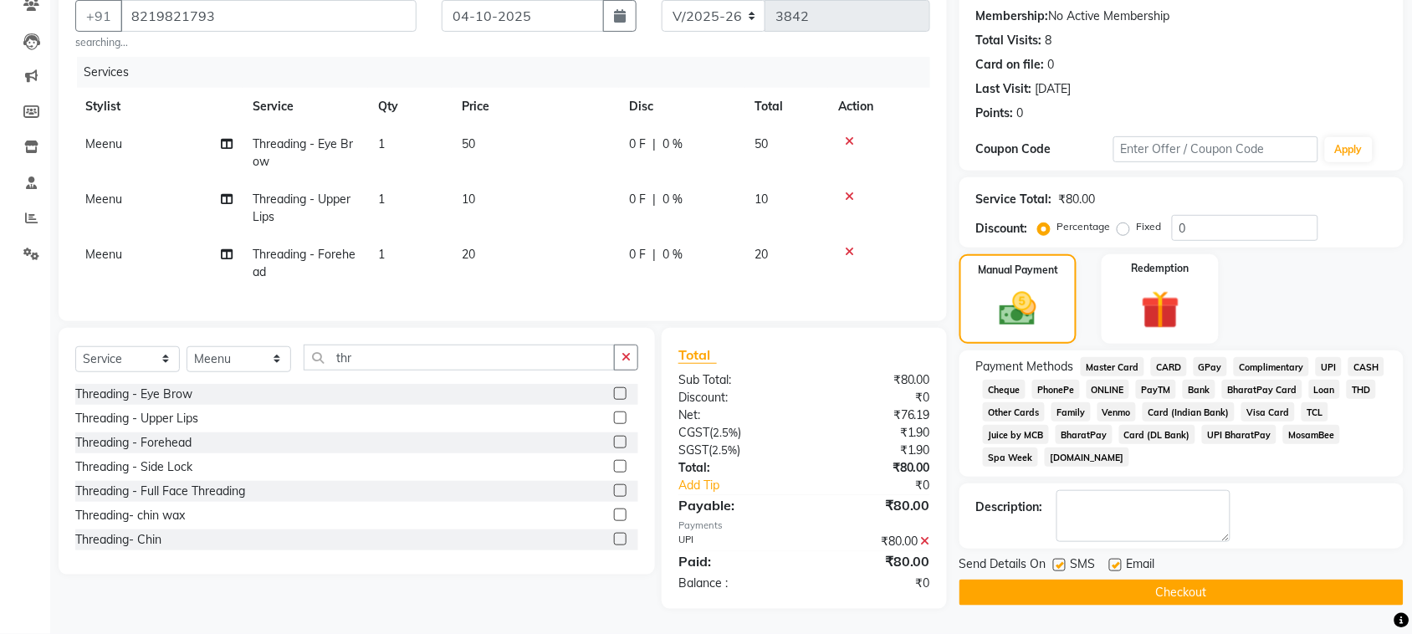
click at [1238, 592] on button "Checkout" at bounding box center [1181, 593] width 444 height 26
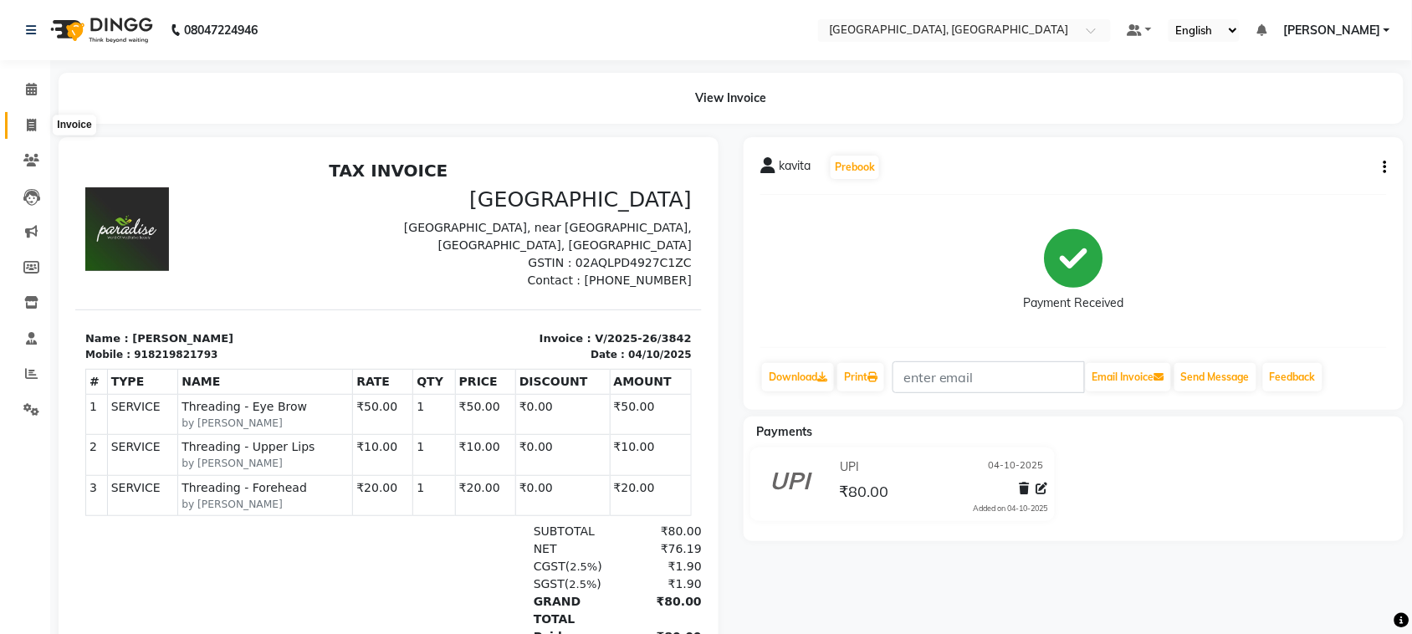
click at [40, 123] on span at bounding box center [31, 125] width 29 height 19
select select "service"
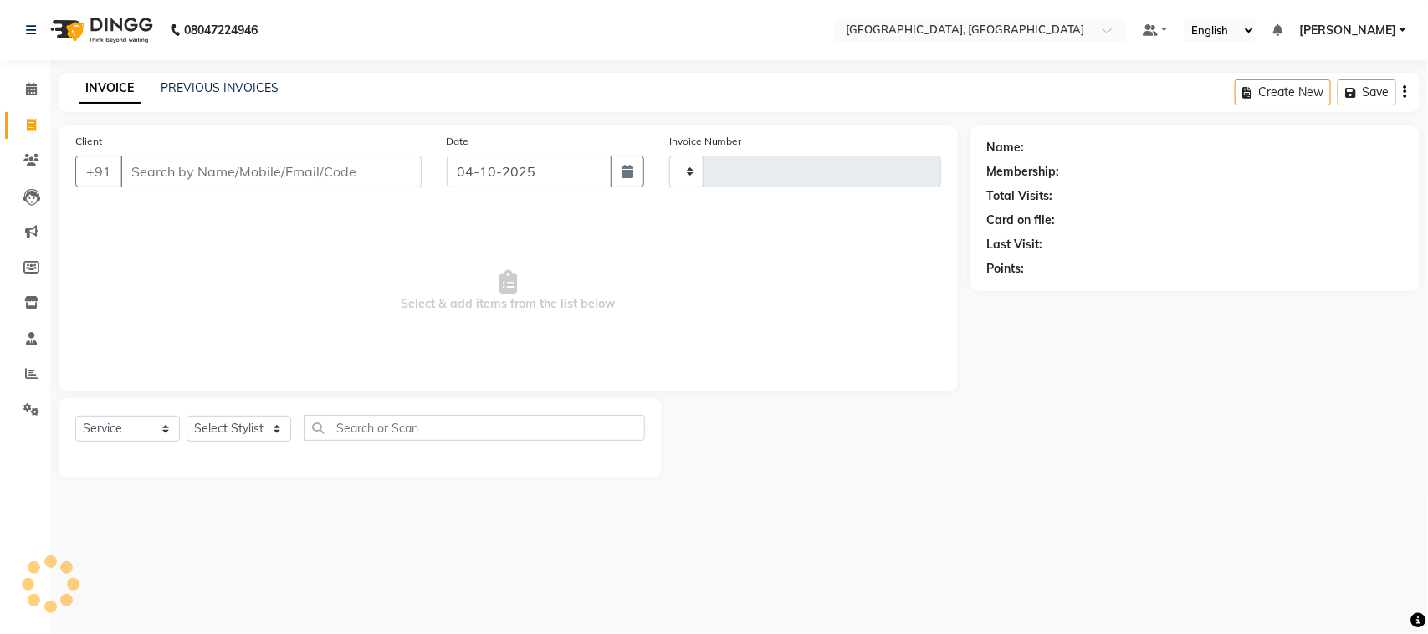
type input "3843"
select select "4462"
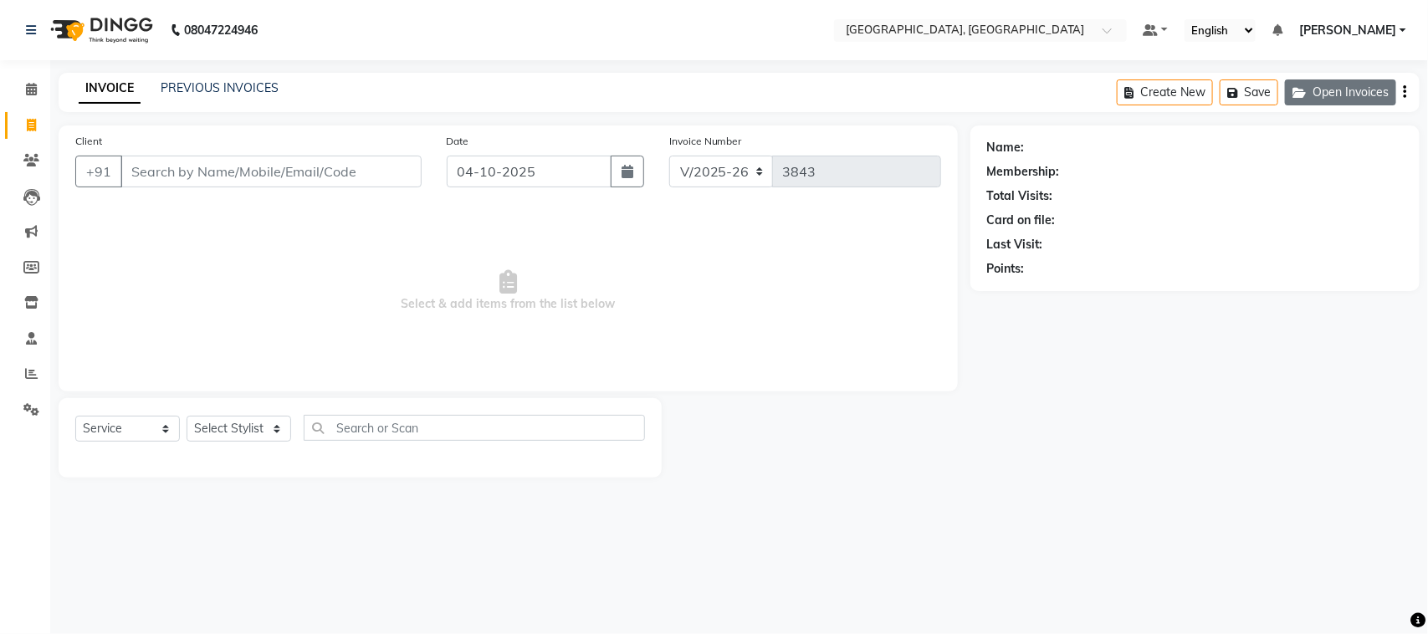
click at [1307, 100] on button "Open Invoices" at bounding box center [1340, 92] width 111 height 26
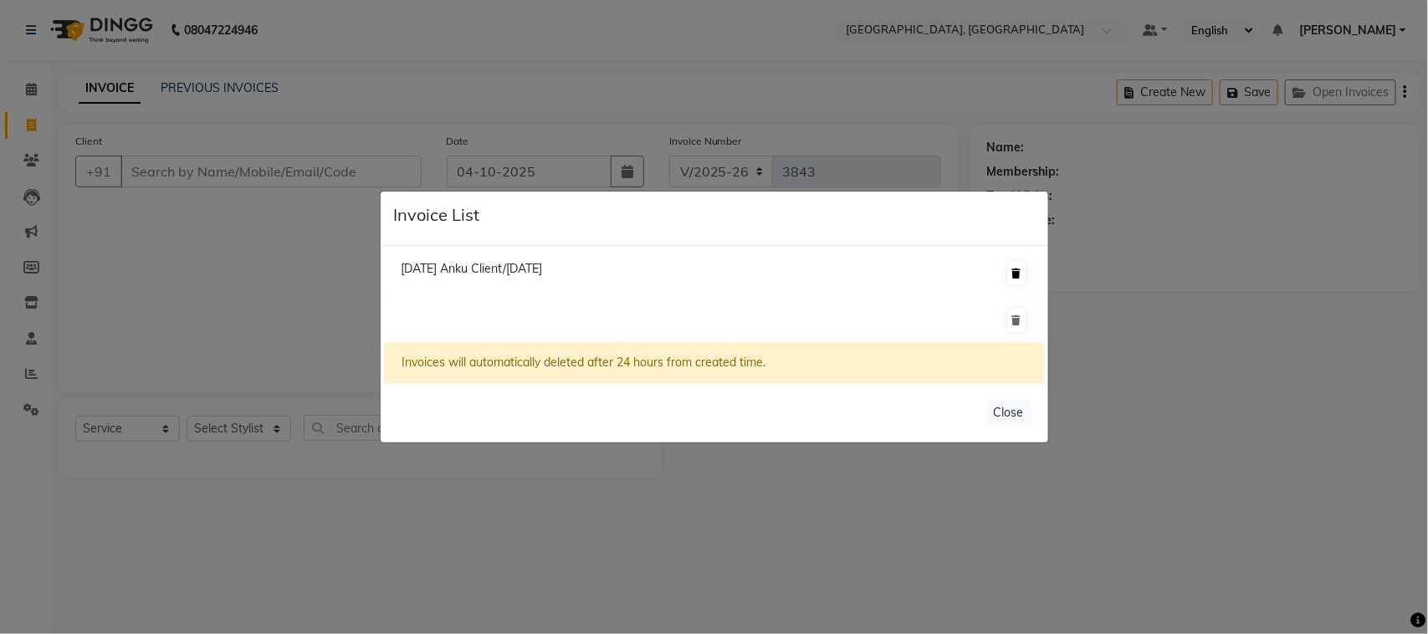
click at [1013, 268] on icon at bounding box center [1016, 273] width 9 height 10
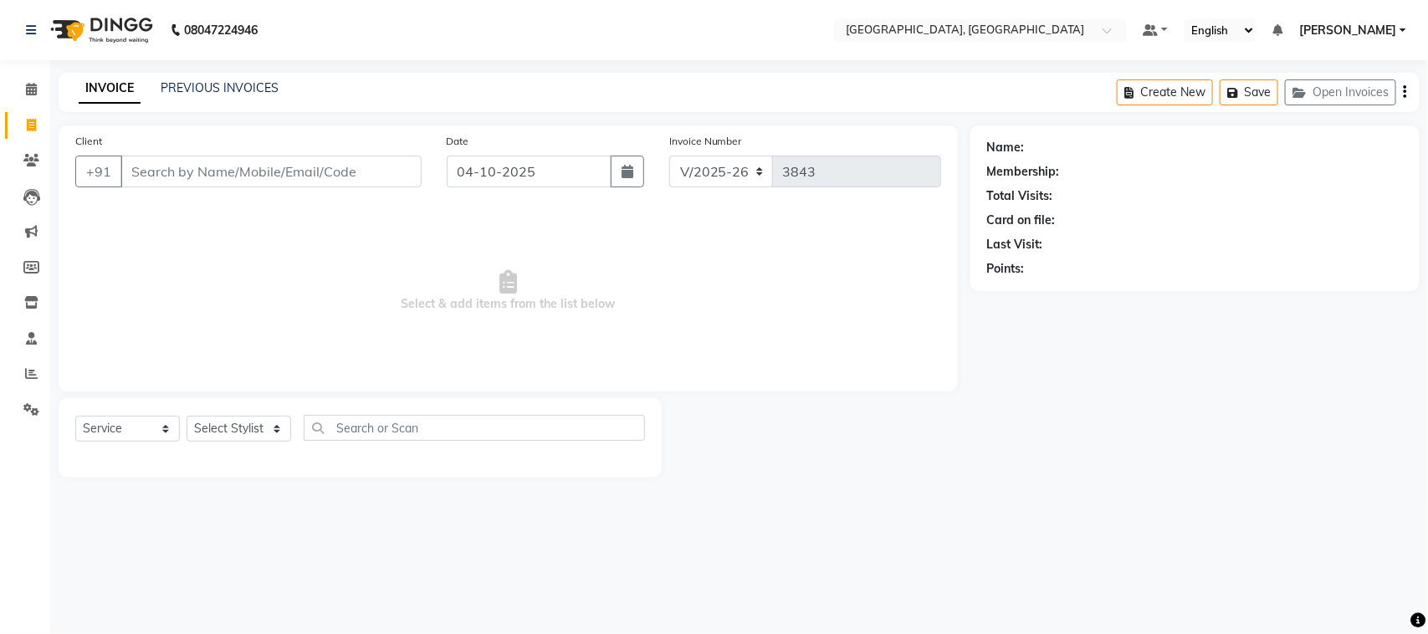
click at [1010, 263] on ul "[DATE] Anku Client/[DATE]" at bounding box center [713, 254] width 659 height 93
click at [1290, 102] on button "Open Invoices" at bounding box center [1340, 92] width 111 height 26
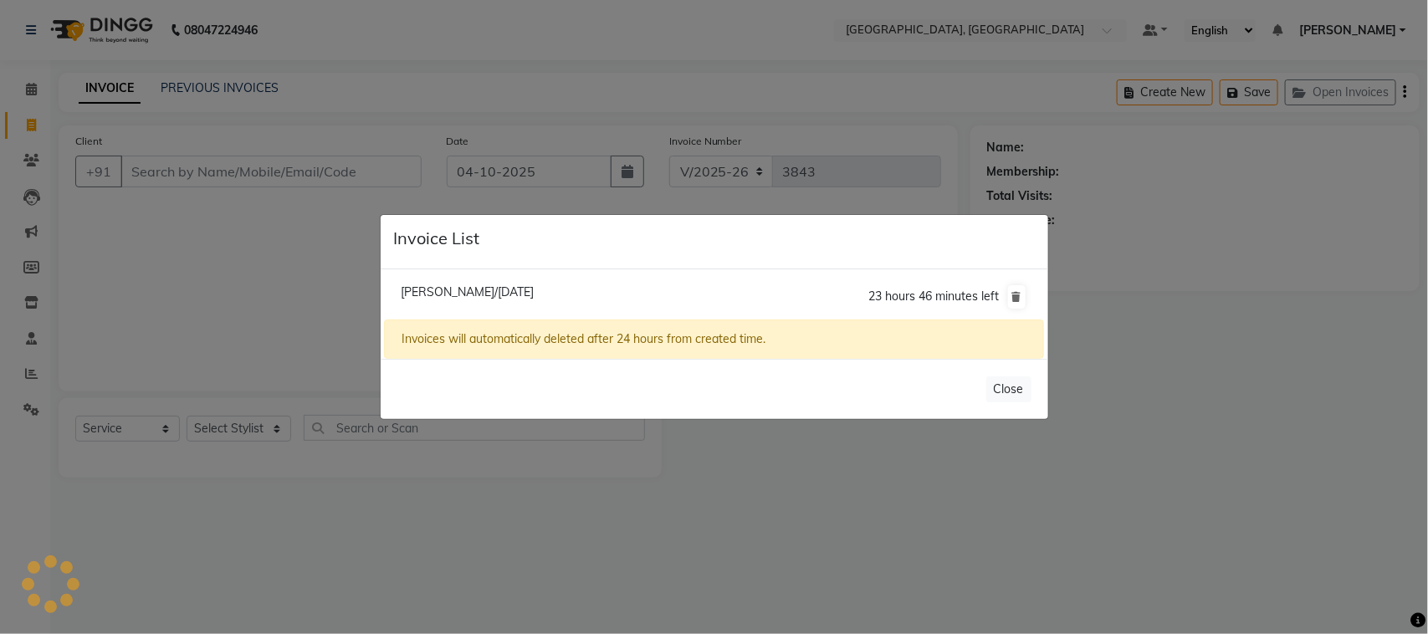
drag, startPoint x: 575, startPoint y: 265, endPoint x: 570, endPoint y: 274, distance: 10.1
click at [570, 273] on li "[PERSON_NAME]/[DATE] 23 hours 46 minutes left" at bounding box center [713, 296] width 659 height 47
click at [534, 284] on span "[PERSON_NAME]/[DATE]" at bounding box center [467, 291] width 133 height 15
type input "9736697976"
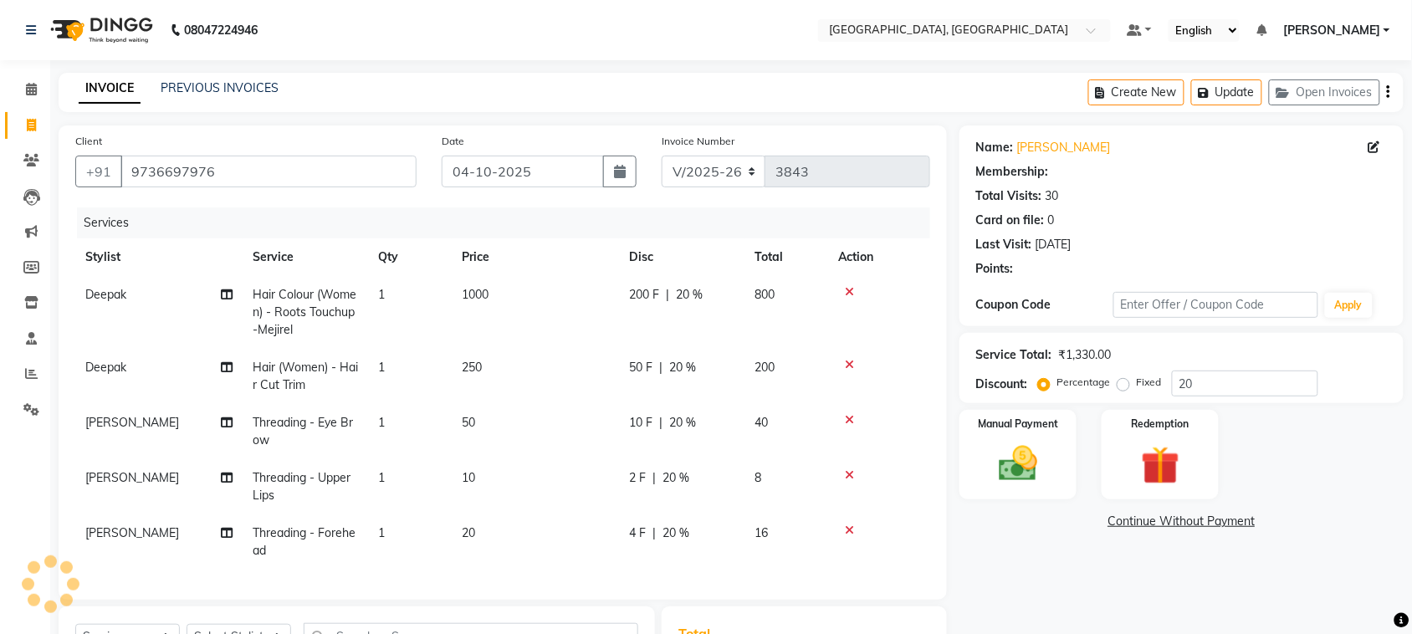
type input "0"
select select "2: Object"
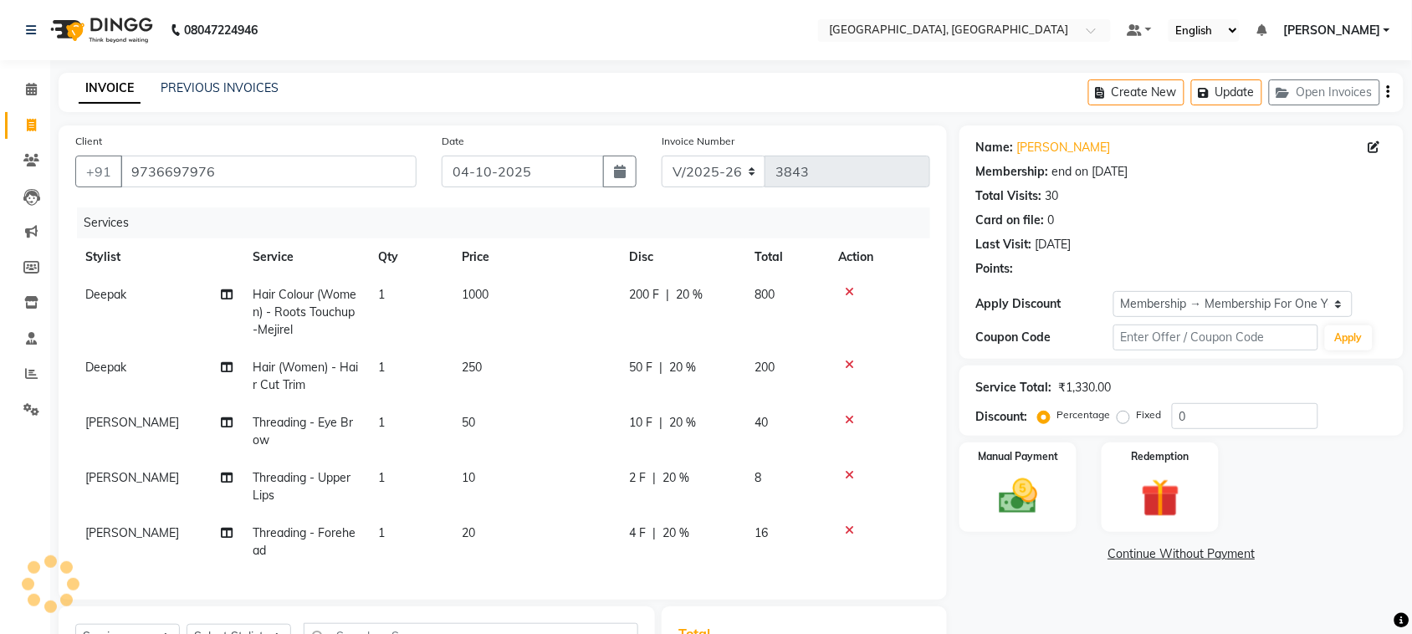
type input "20"
click at [227, 289] on icon at bounding box center [227, 295] width 12 height 12
select select "24996"
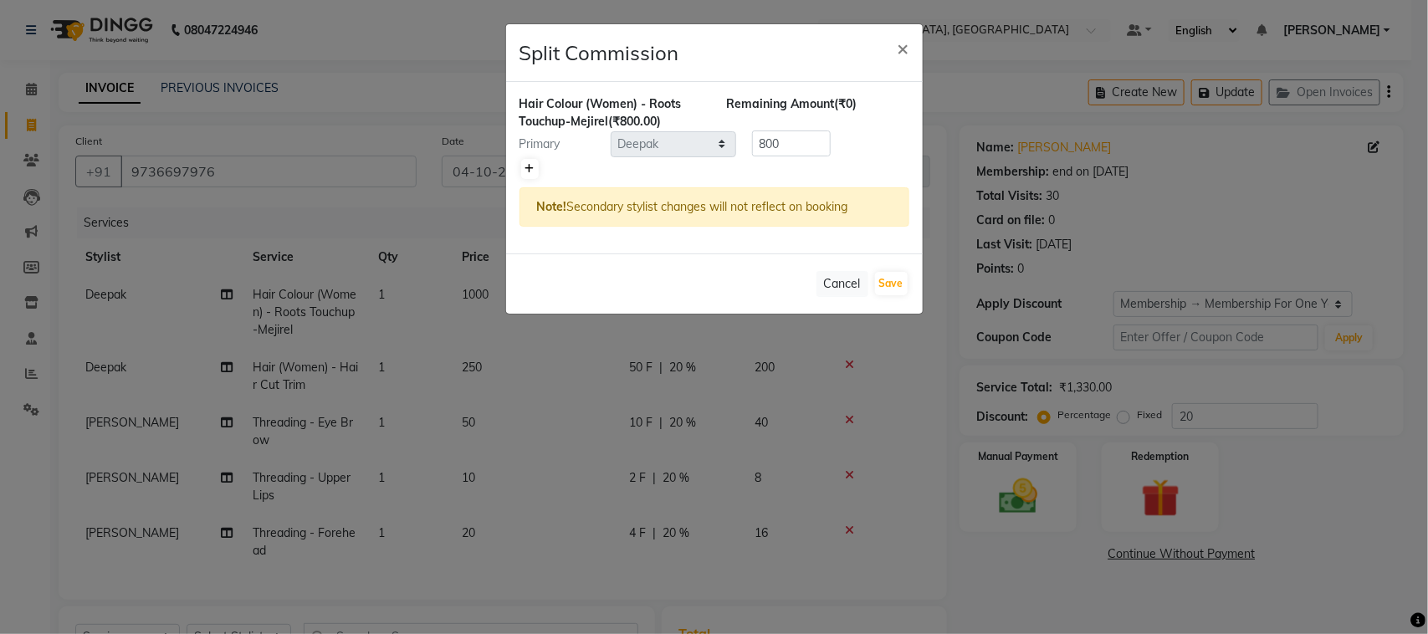
click at [529, 174] on icon at bounding box center [529, 169] width 9 height 10
type input "400"
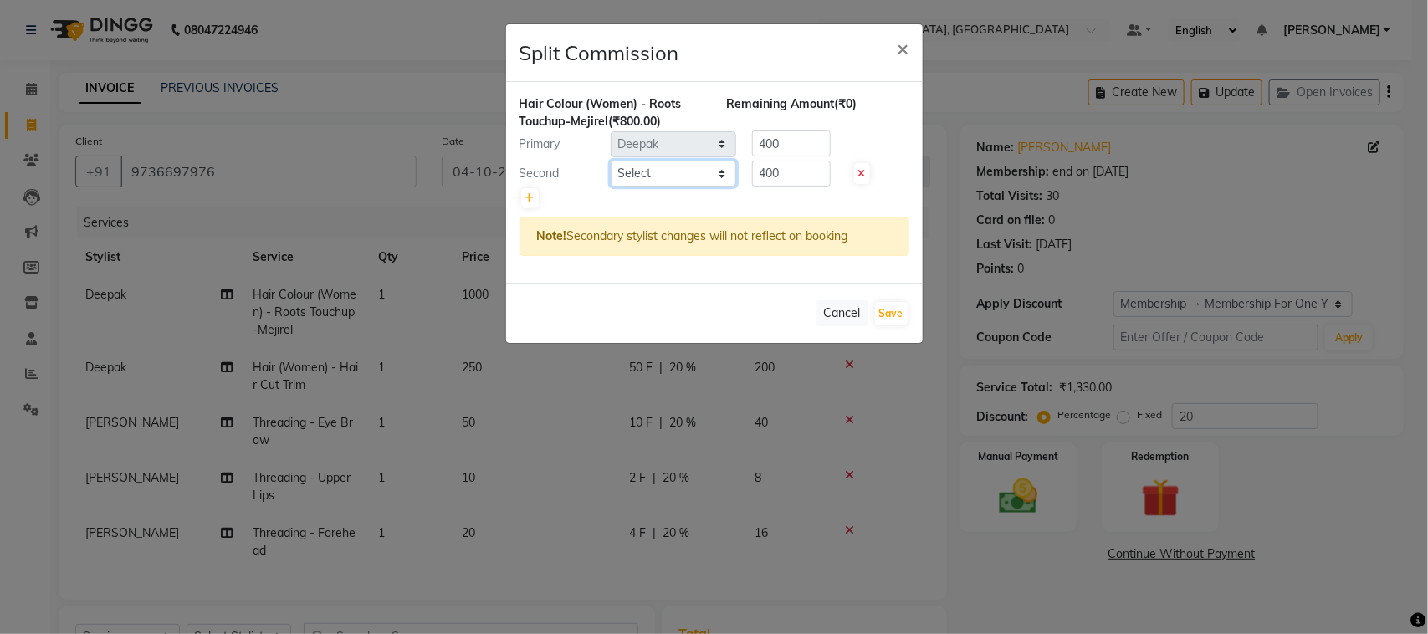
click at [700, 186] on select "Select admin Ajay (Aju) anil [PERSON_NAME] Client Deepak [PERSON_NAME] [PERSON_…" at bounding box center [672, 174] width 125 height 26
select select "88982"
click at [611, 186] on select "Select admin Ajay (Aju) anil [PERSON_NAME] Client Deepak [PERSON_NAME] [PERSON_…" at bounding box center [672, 174] width 125 height 26
click at [886, 325] on button "Save" at bounding box center [891, 313] width 33 height 23
select select "Select"
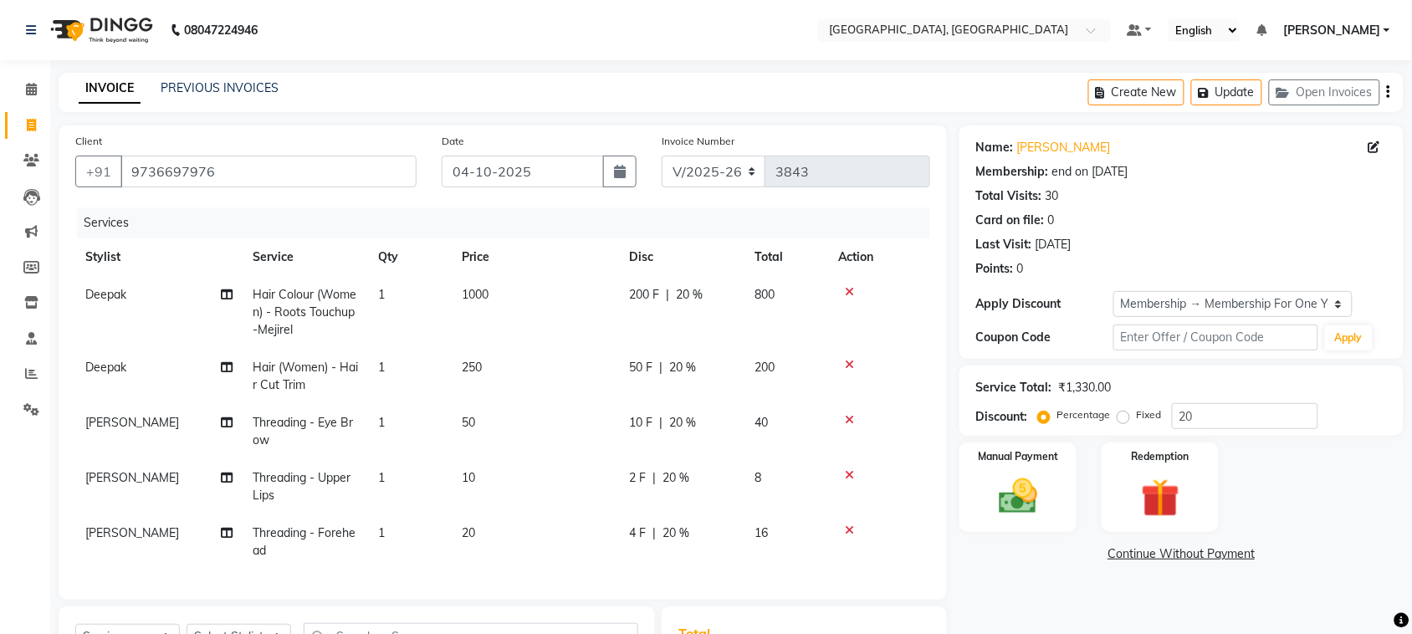
click at [224, 373] on icon at bounding box center [227, 367] width 12 height 12
select select "24996"
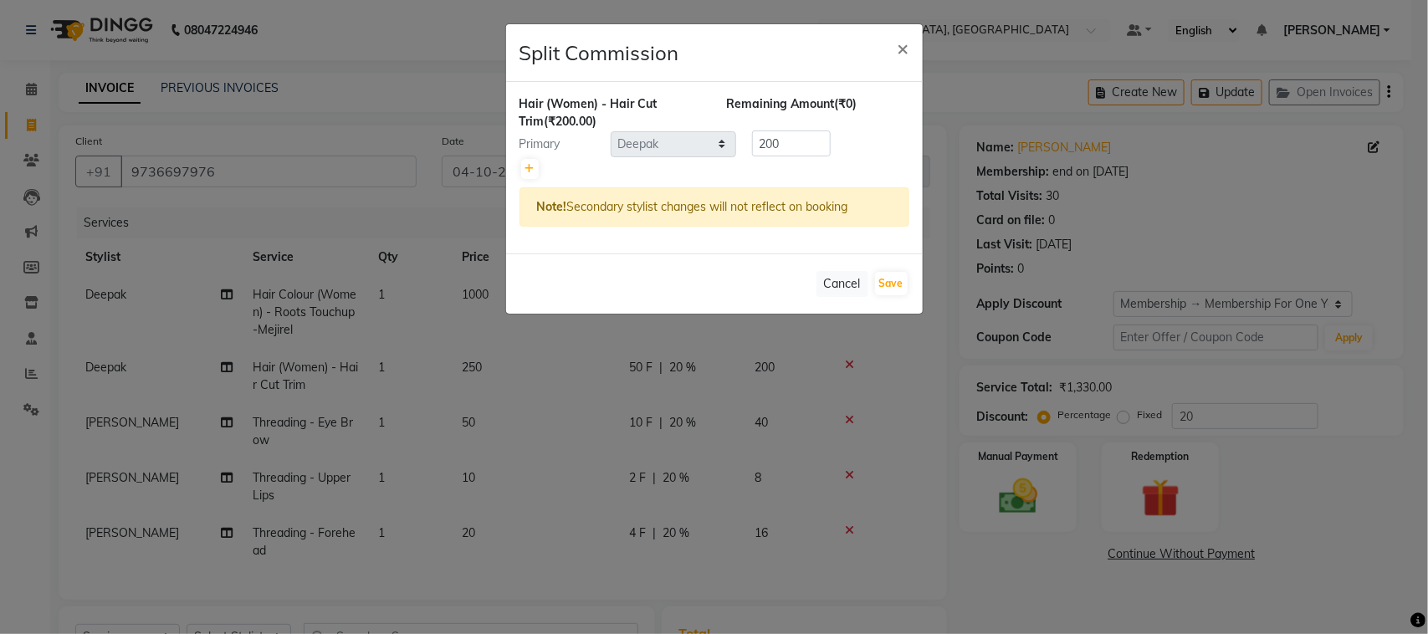
click at [442, 443] on ngb-modal-window "Split Commission × Hair (Women) - Hair Cut Trim (₹200.00) Remaining Amount (₹0)…" at bounding box center [714, 317] width 1428 height 634
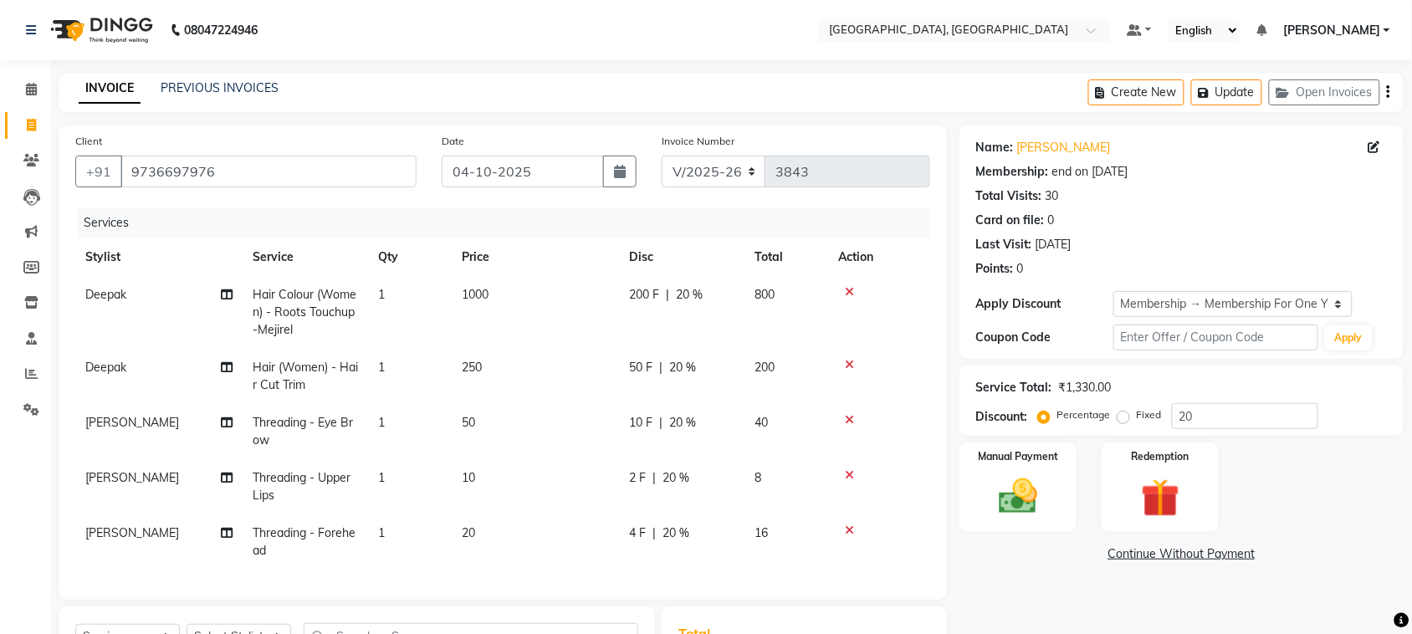
scroll to position [382, 0]
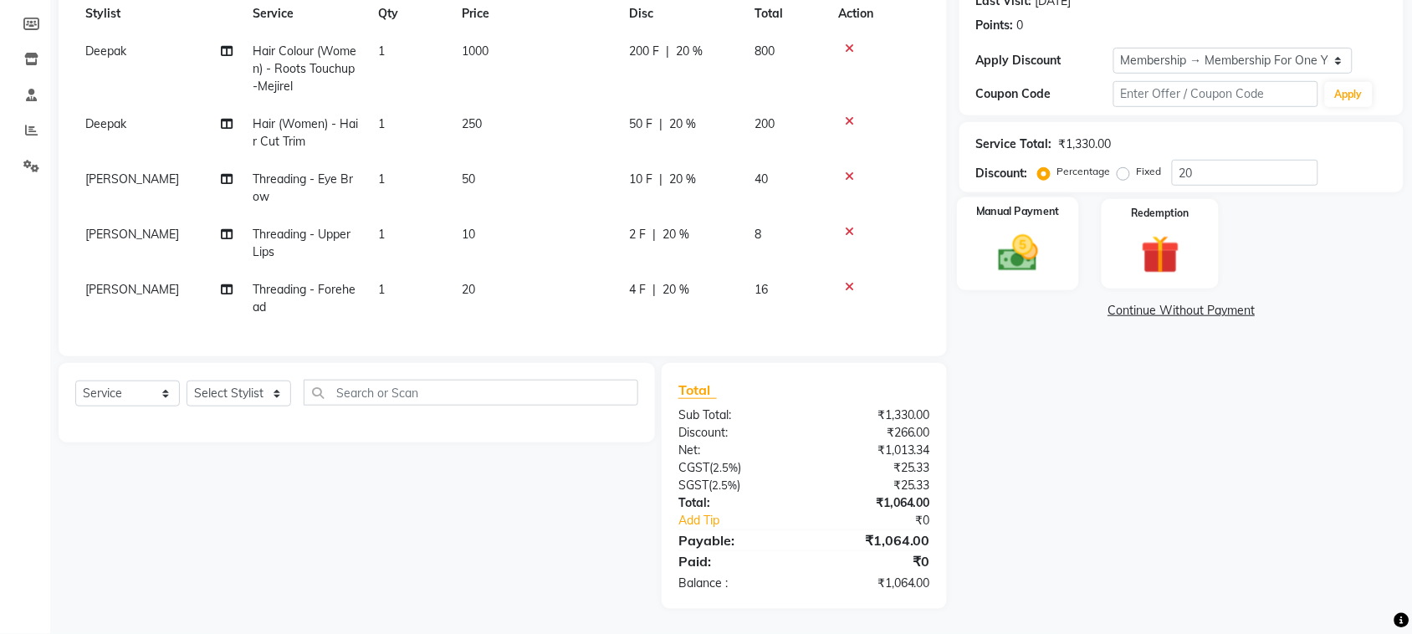
click at [1006, 235] on img at bounding box center [1017, 253] width 65 height 46
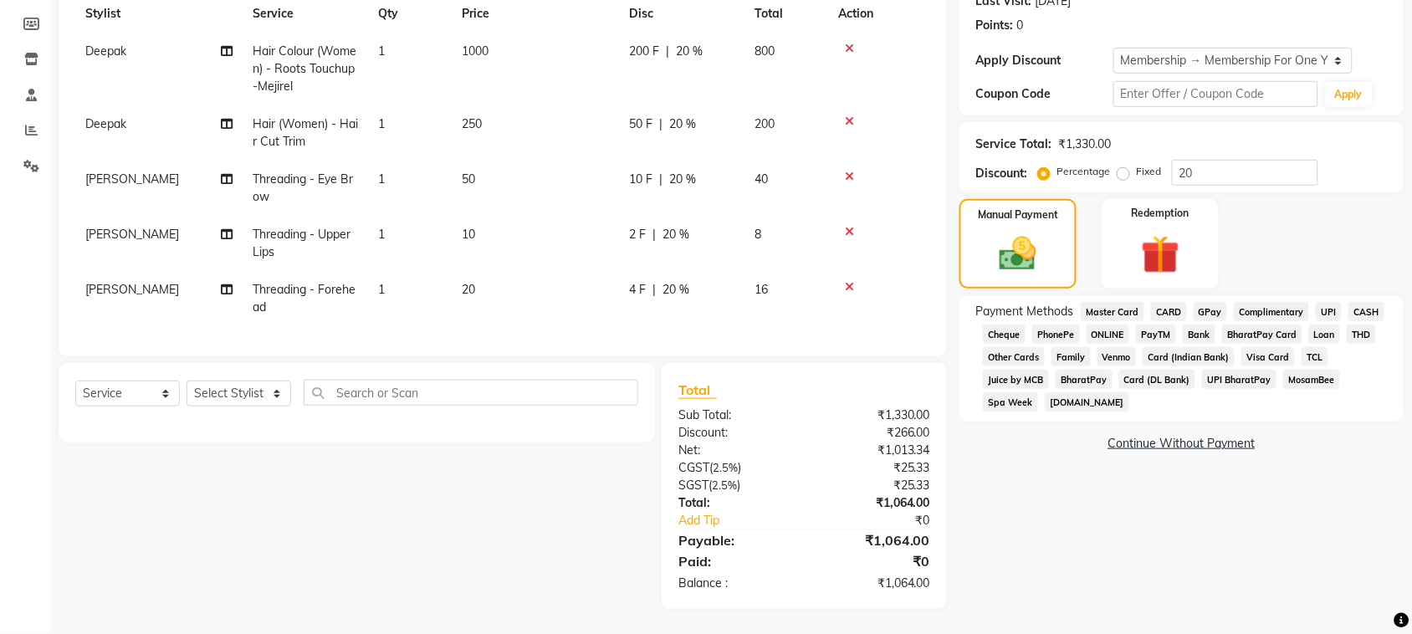
click at [1348, 321] on span "CASH" at bounding box center [1366, 311] width 36 height 19
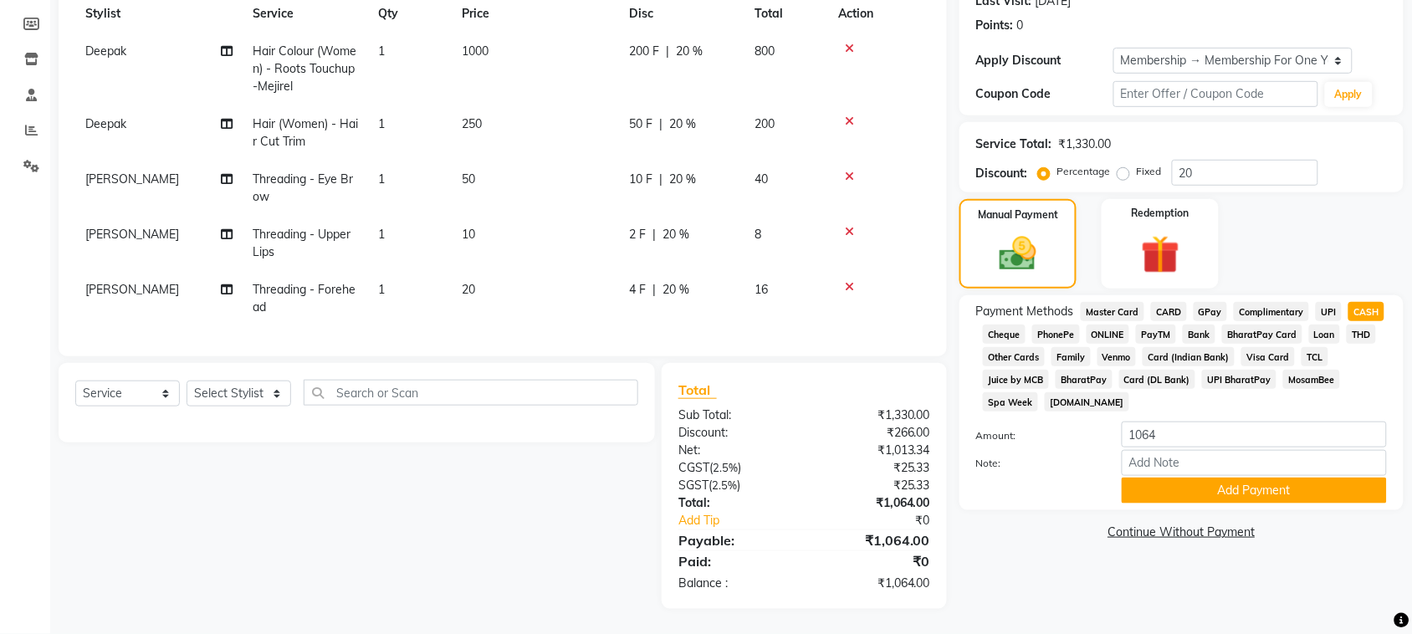
scroll to position [0, 0]
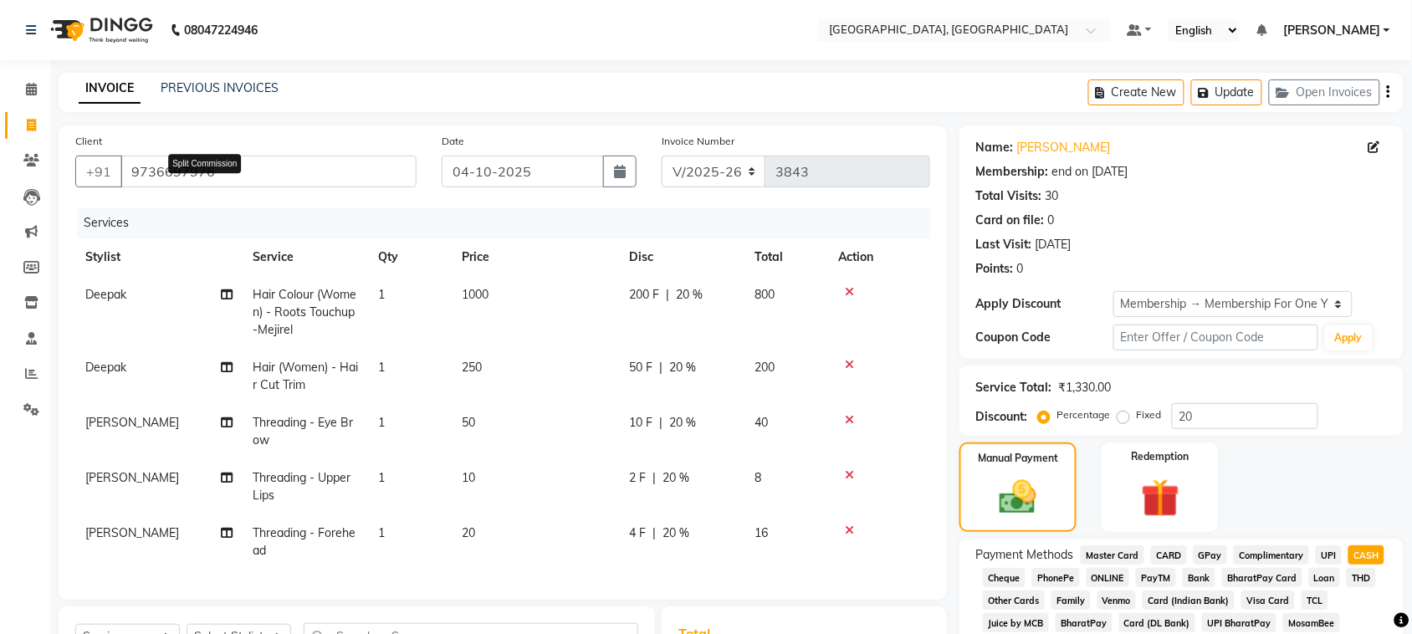
click at [221, 289] on icon at bounding box center [227, 295] width 12 height 12
select select "24996"
select select "88982"
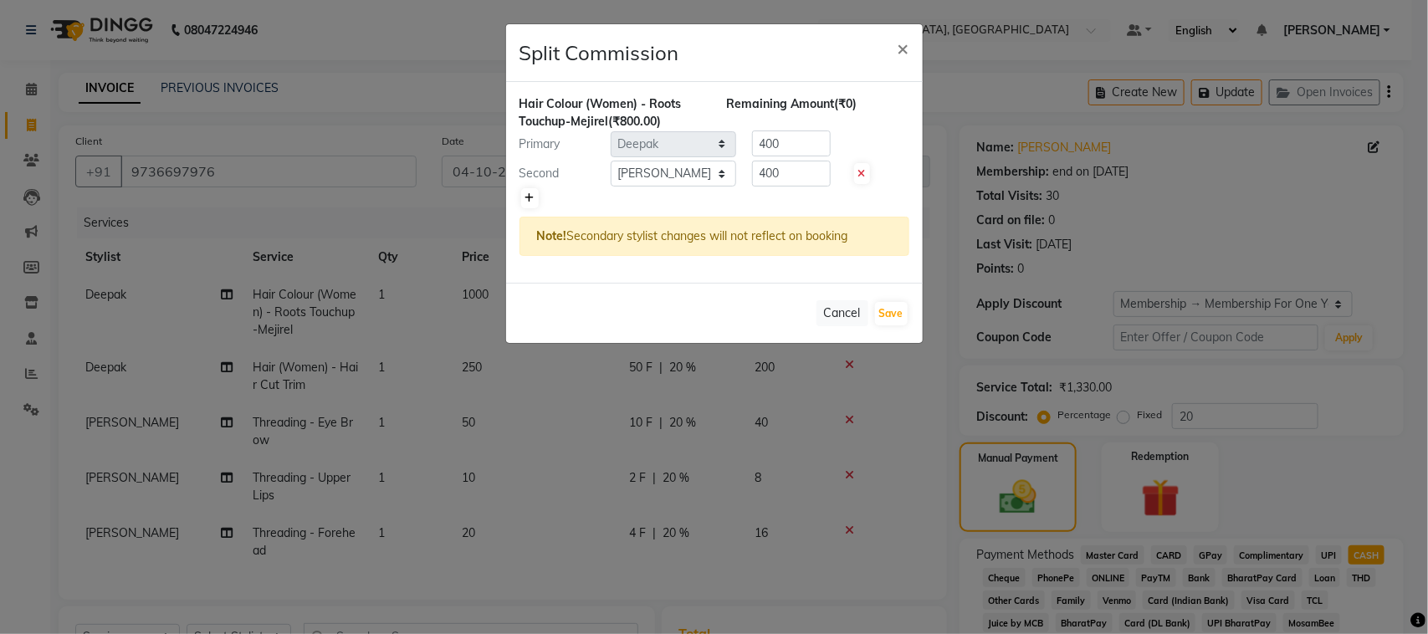
click at [534, 203] on icon at bounding box center [529, 198] width 9 height 10
type input "266.67"
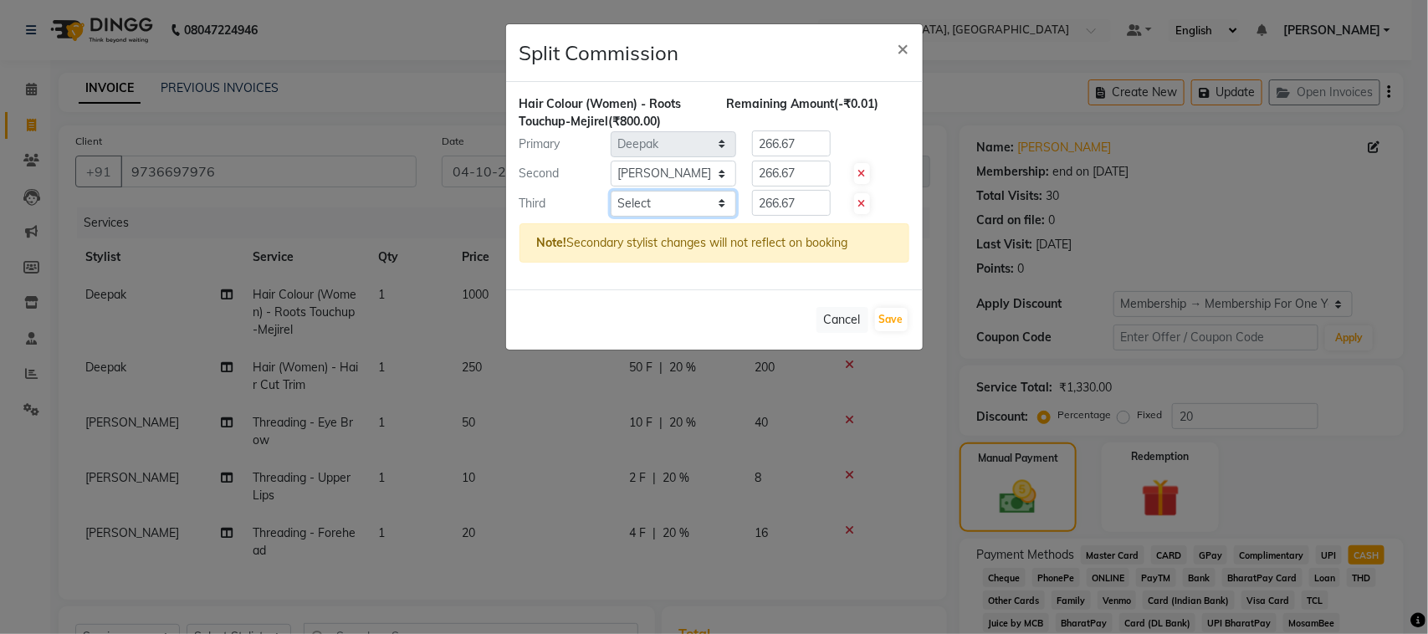
click at [630, 217] on select "Select admin Ajay (Aju) anil [PERSON_NAME] Client Deepak [PERSON_NAME] [PERSON_…" at bounding box center [672, 204] width 125 height 26
select select "58224"
click at [611, 217] on select "Select admin Ajay (Aju) anil [PERSON_NAME] Client Deepak [PERSON_NAME] [PERSON_…" at bounding box center [672, 204] width 125 height 26
click at [821, 253] on div "Hair Colour (Women) - Roots Touchup-Mejirel (₹800.00) Remaining Amount (-₹0.01)…" at bounding box center [714, 185] width 416 height 207
click at [825, 216] on input "266.67" at bounding box center [791, 203] width 79 height 26
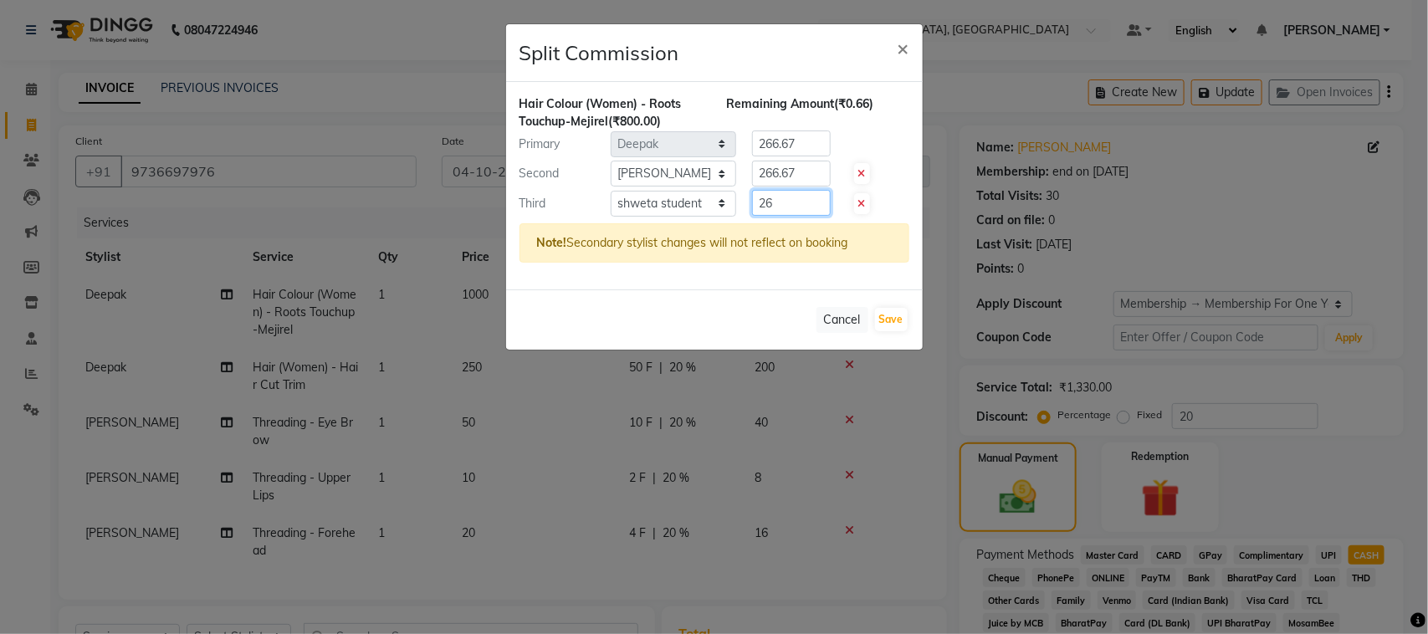
type input "2"
type input "50"
click at [825, 186] on input "266.67" at bounding box center [791, 174] width 79 height 26
type input "2"
click at [813, 156] on input "266.67" at bounding box center [791, 143] width 79 height 26
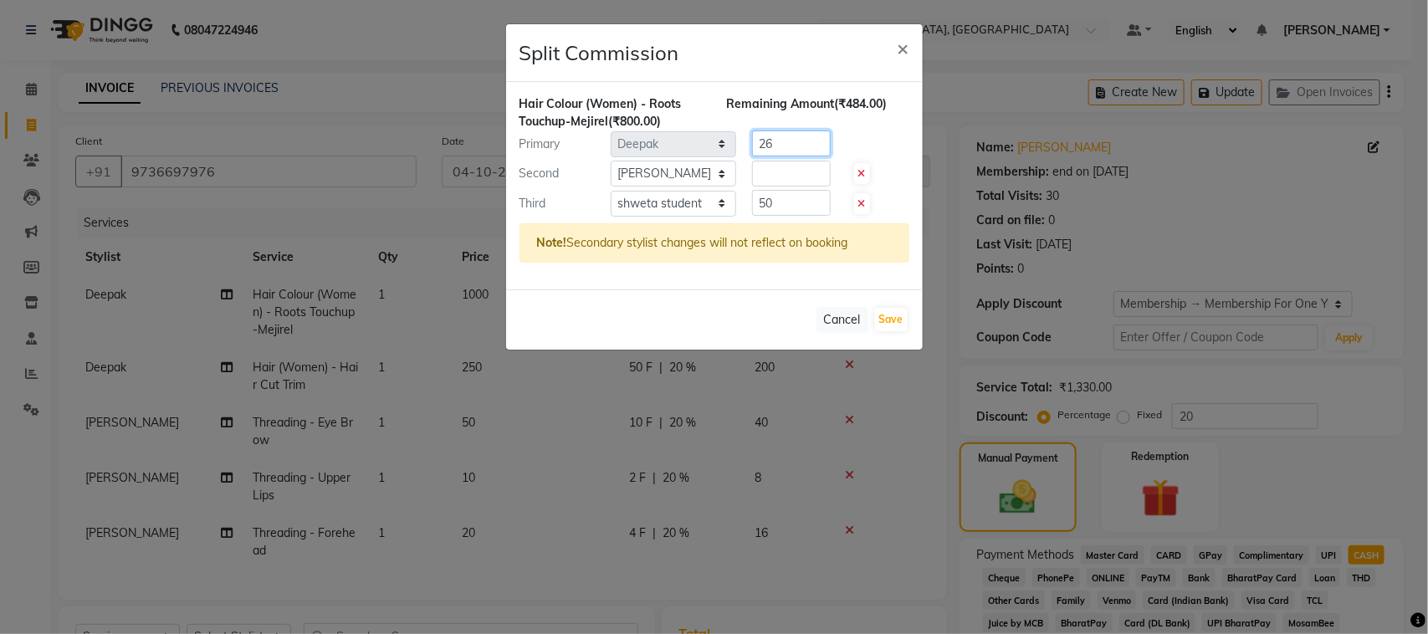
type input "2"
click at [782, 186] on input "number" at bounding box center [791, 174] width 79 height 26
type input "300"
click at [764, 156] on input "number" at bounding box center [791, 143] width 79 height 26
type input "450"
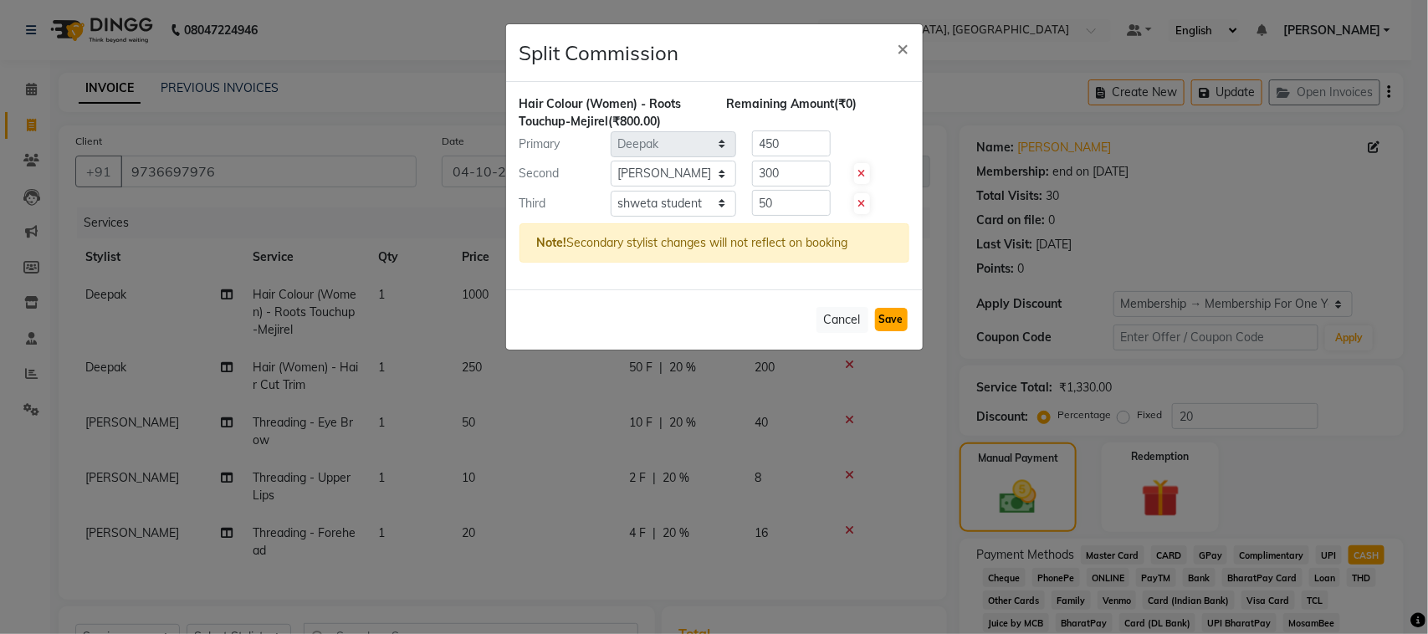
click at [884, 331] on button "Save" at bounding box center [891, 319] width 33 height 23
select select "Select"
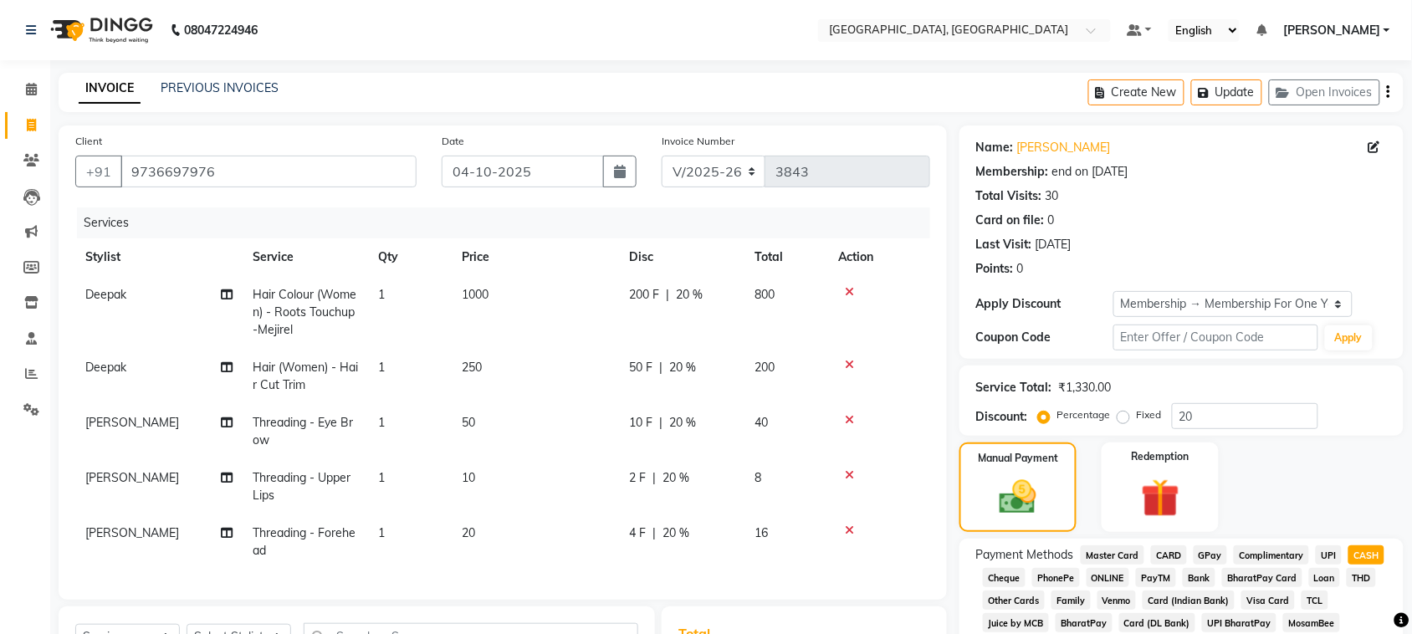
scroll to position [402, 0]
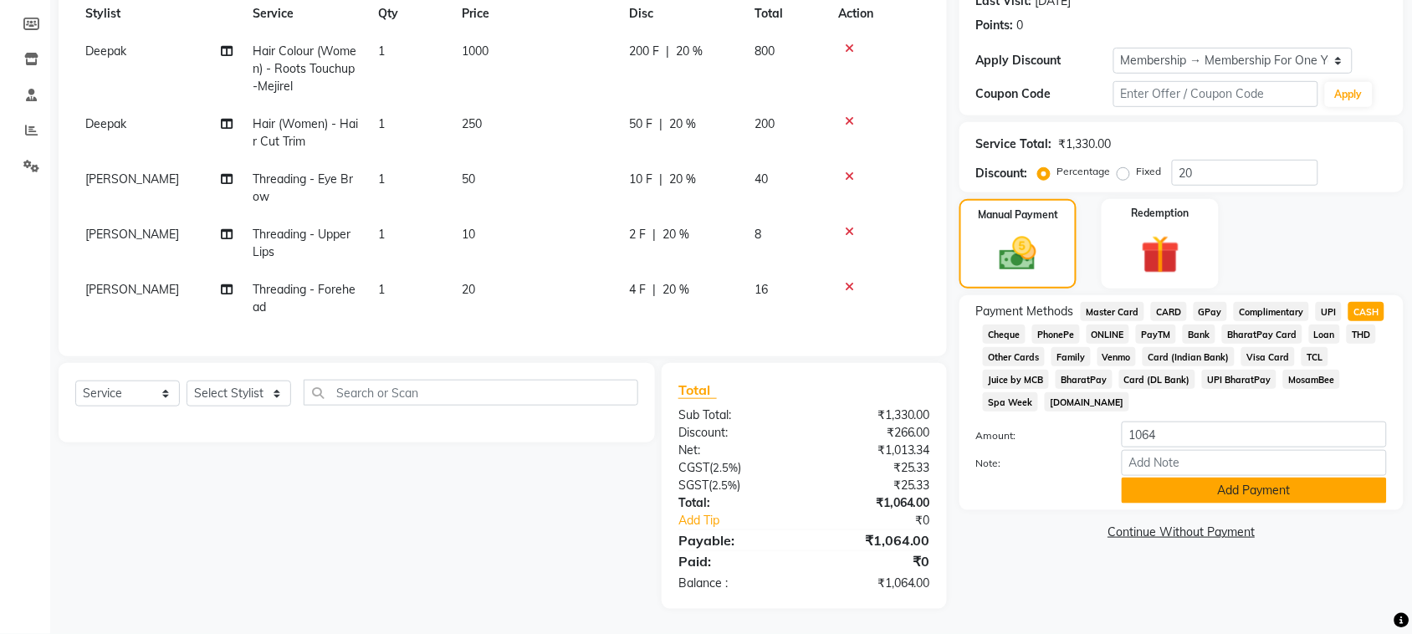
click at [1240, 503] on button "Add Payment" at bounding box center [1253, 491] width 265 height 26
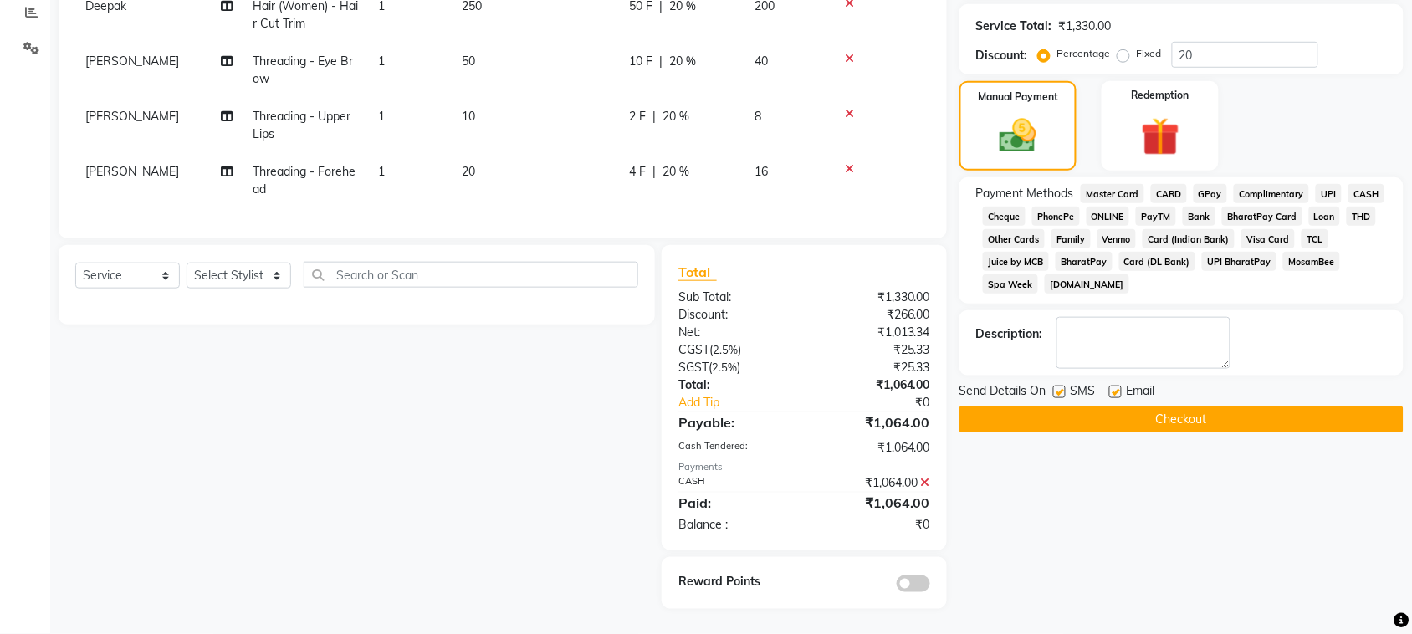
click at [1186, 432] on button "Checkout" at bounding box center [1181, 419] width 444 height 26
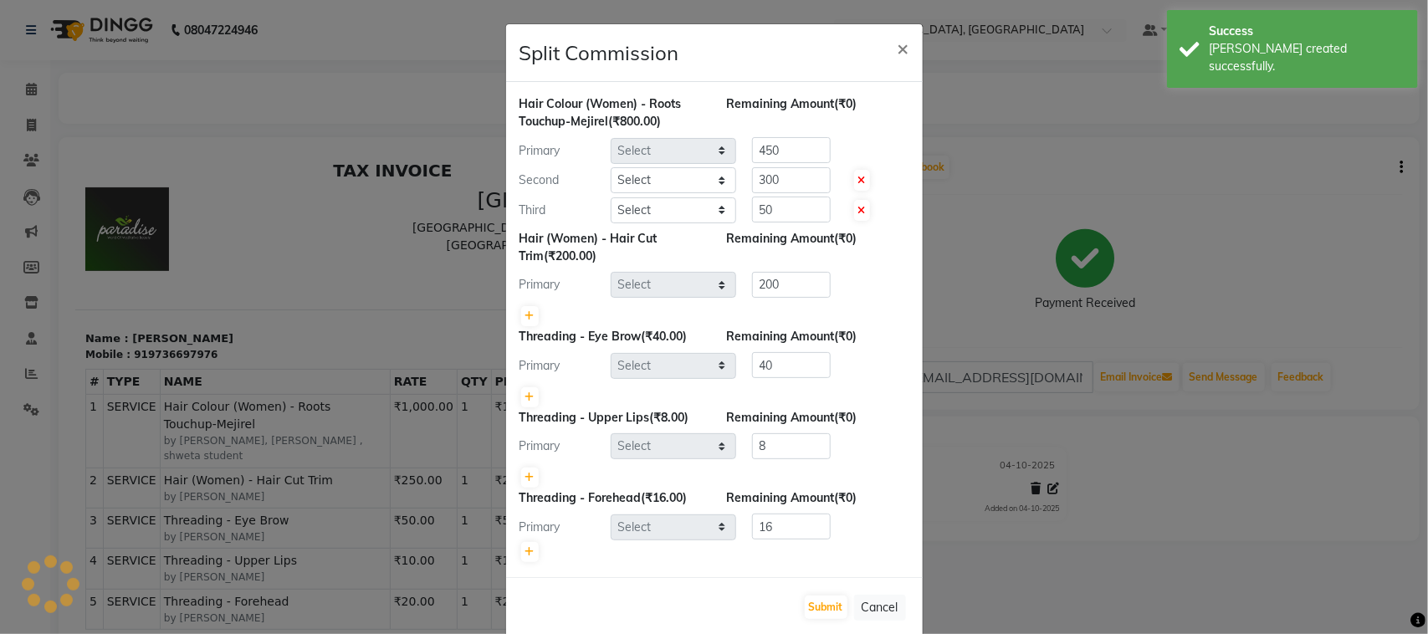
select select "24996"
select select "88982"
select select "58224"
select select "24996"
select select "88918"
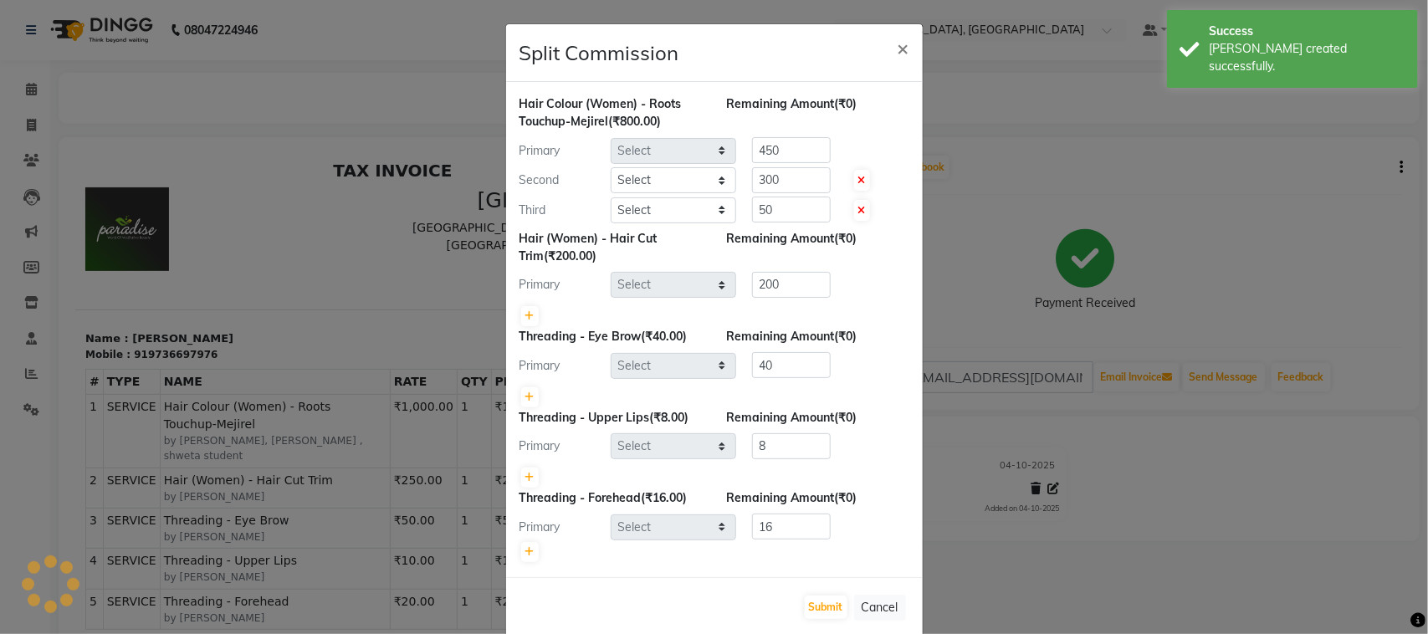
select select "88918"
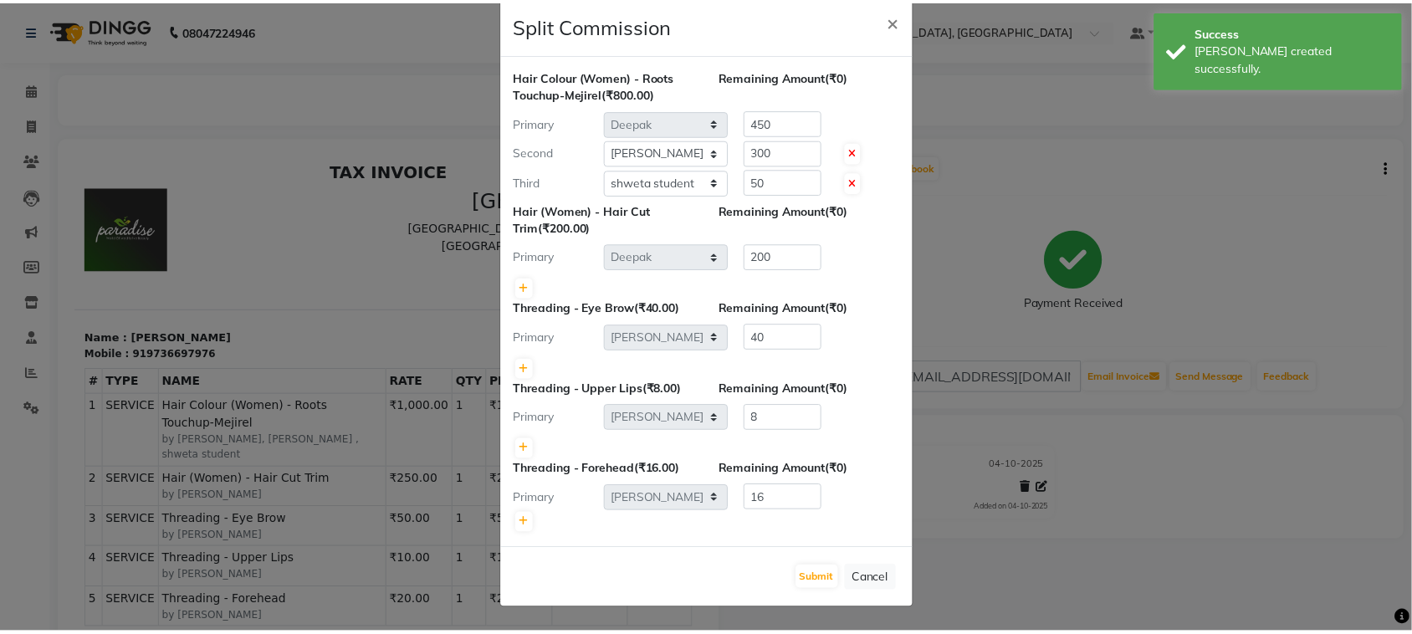
scroll to position [269, 0]
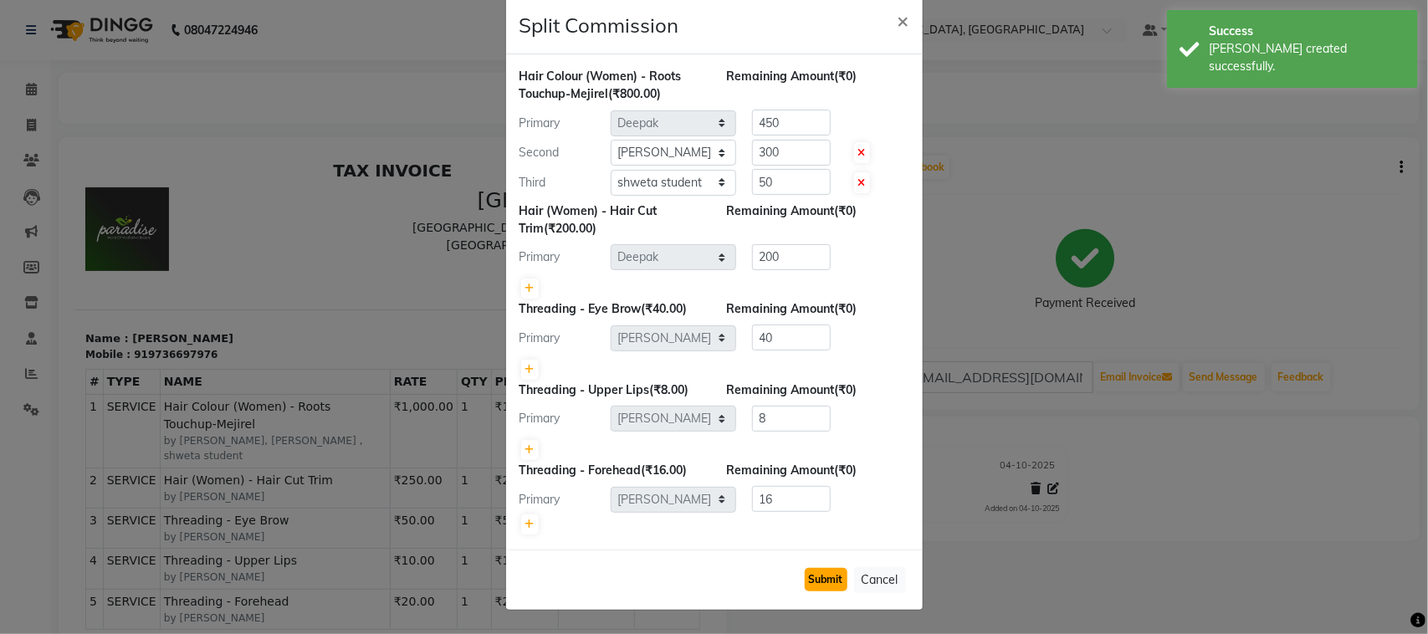
click at [812, 568] on button "Submit" at bounding box center [826, 579] width 43 height 23
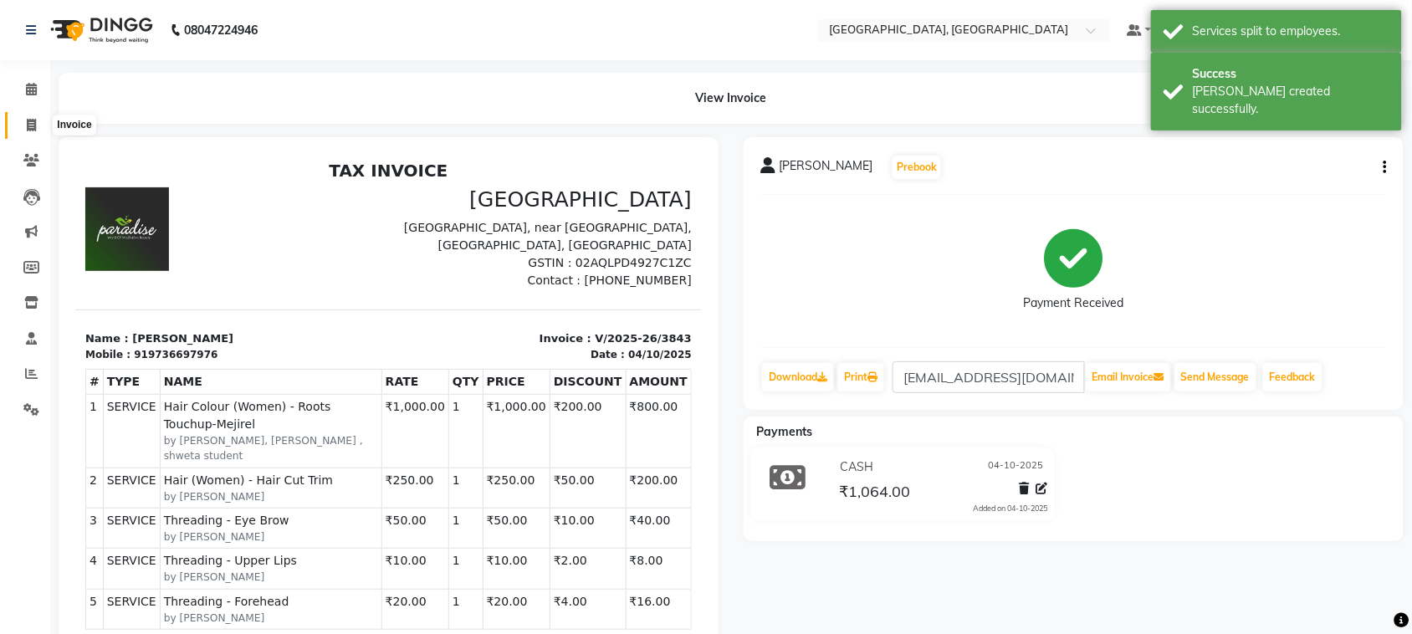
click at [38, 130] on span at bounding box center [31, 125] width 29 height 19
select select "service"
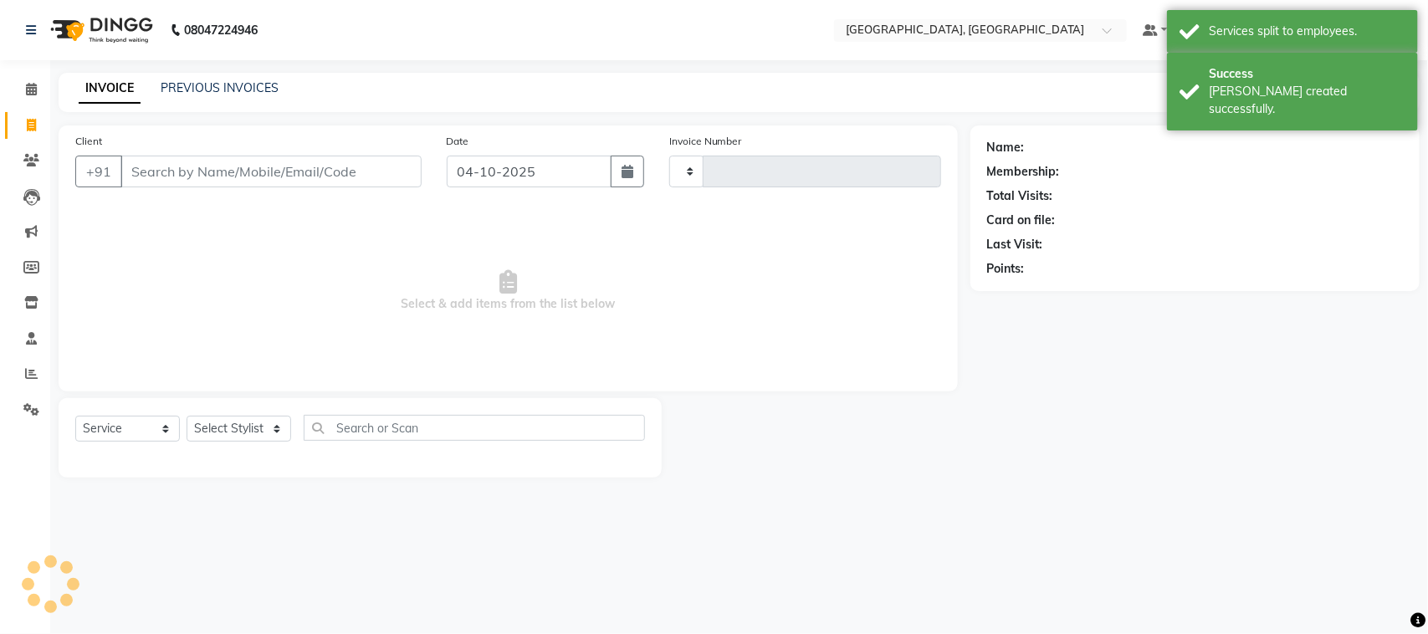
type input "3844"
select select "4462"
click at [350, 187] on input "Client" at bounding box center [270, 172] width 301 height 32
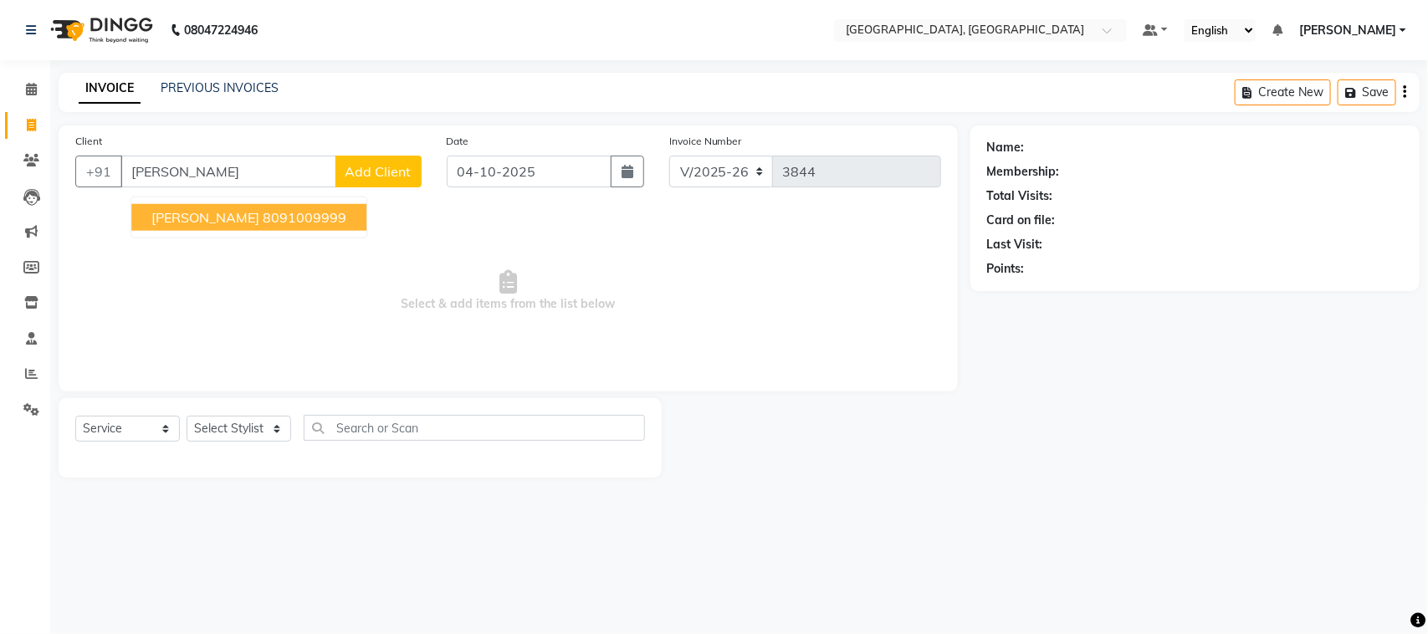
click at [274, 226] on ngb-highlight "8091009999" at bounding box center [305, 217] width 84 height 17
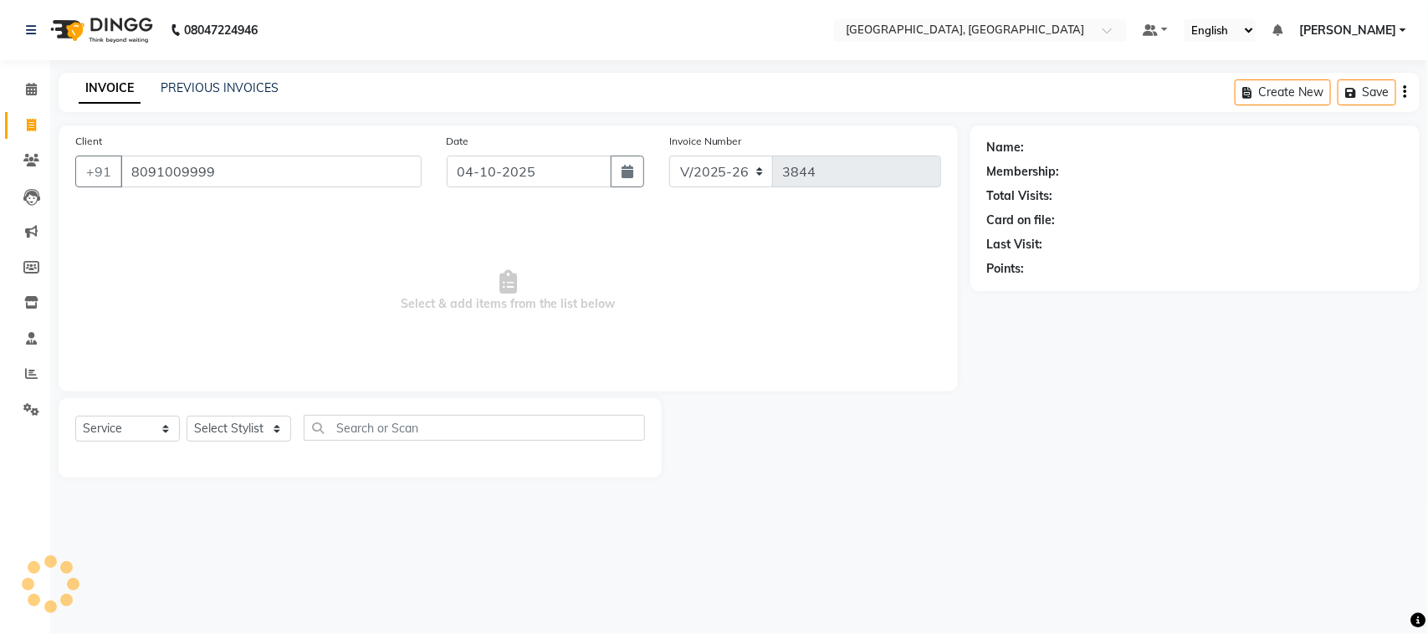
type input "8091009999"
select select "2: Object"
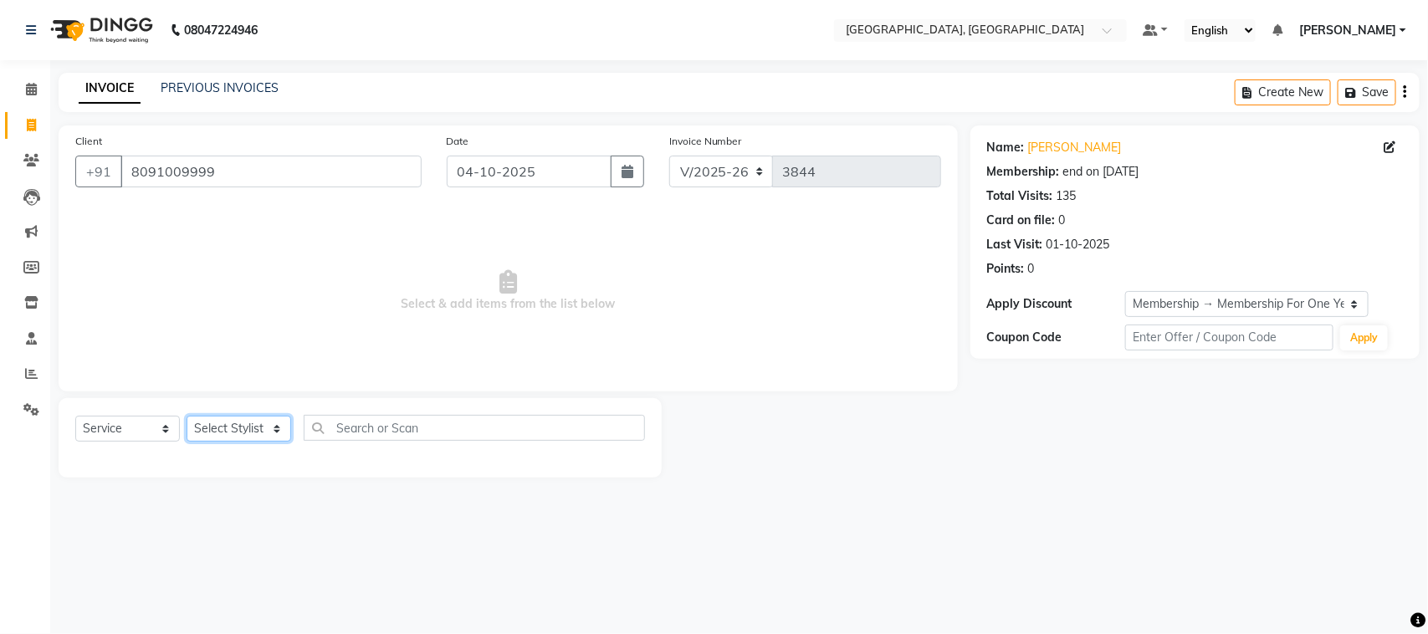
click at [262, 442] on select "Select Stylist admin Ajay (Aju) anil [PERSON_NAME] Client Deepak deepika [PERSO…" at bounding box center [238, 429] width 105 height 26
select select "29611"
click at [192, 442] on select "Select Stylist admin Ajay (Aju) anil [PERSON_NAME] Client Deepak deepika [PERSO…" at bounding box center [238, 429] width 105 height 26
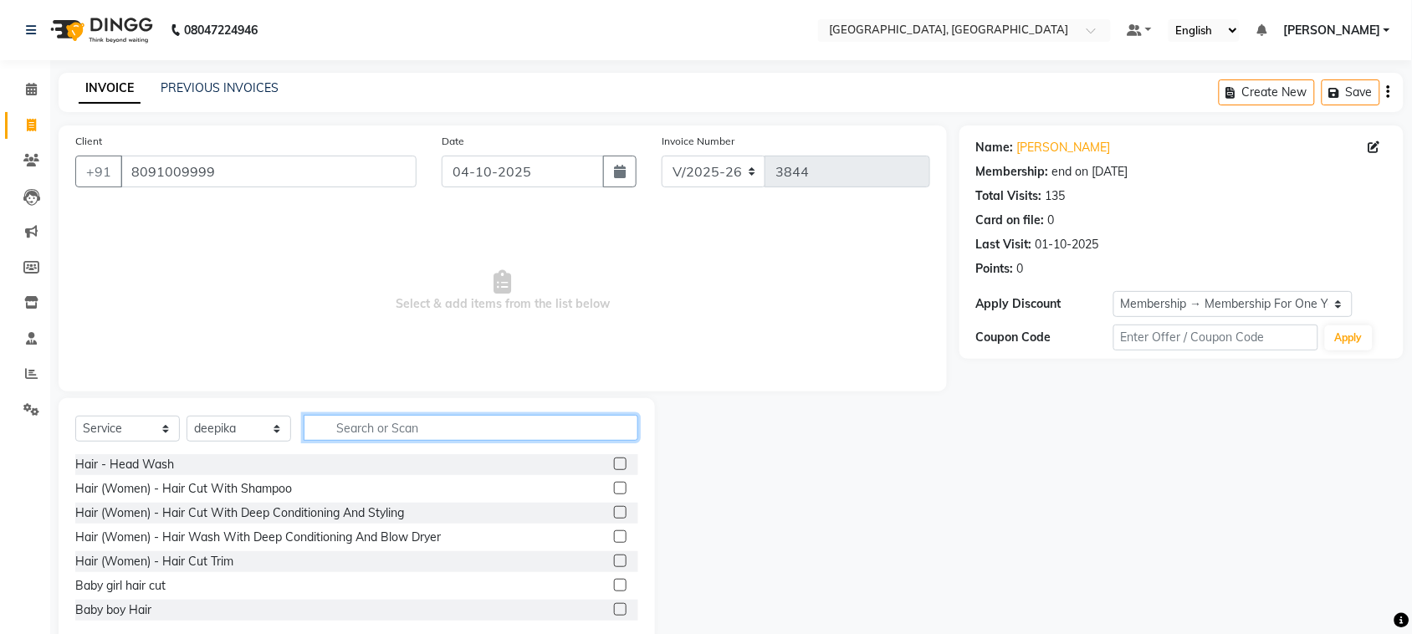
click at [386, 441] on input "text" at bounding box center [471, 428] width 335 height 26
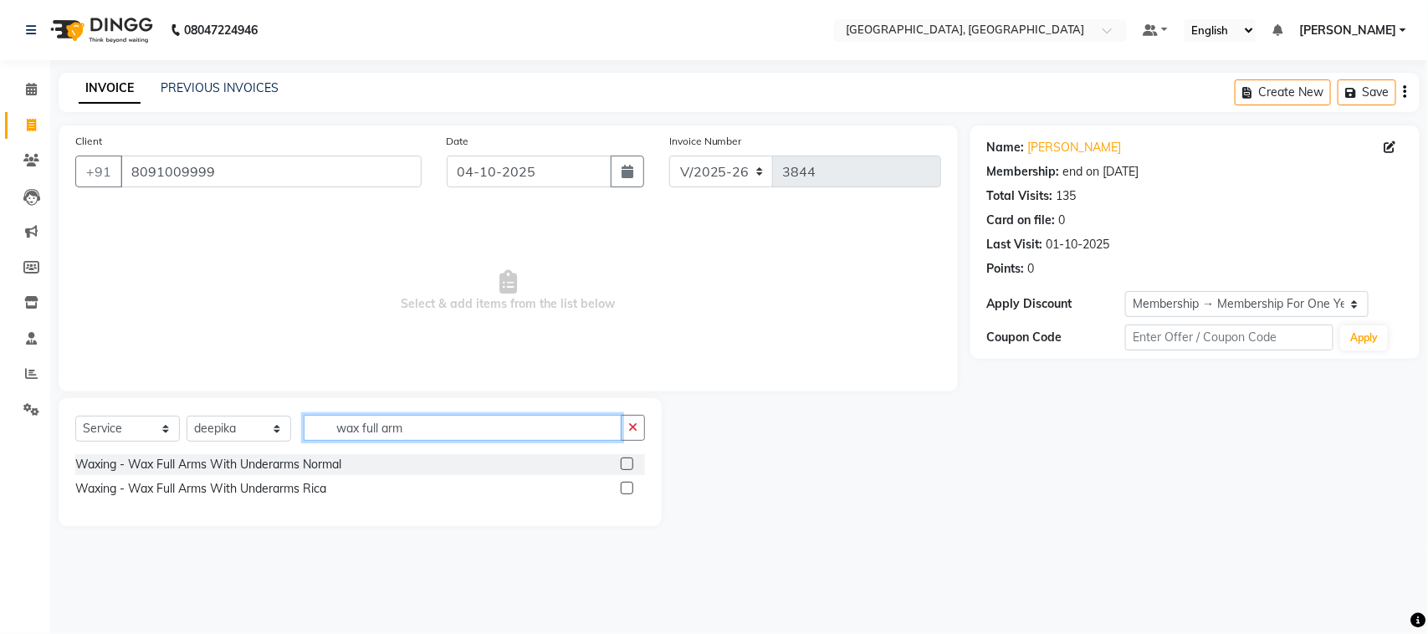
type input "wax full arm"
click at [621, 470] on label at bounding box center [627, 463] width 13 height 13
click at [621, 470] on input "checkbox" at bounding box center [626, 464] width 11 height 11
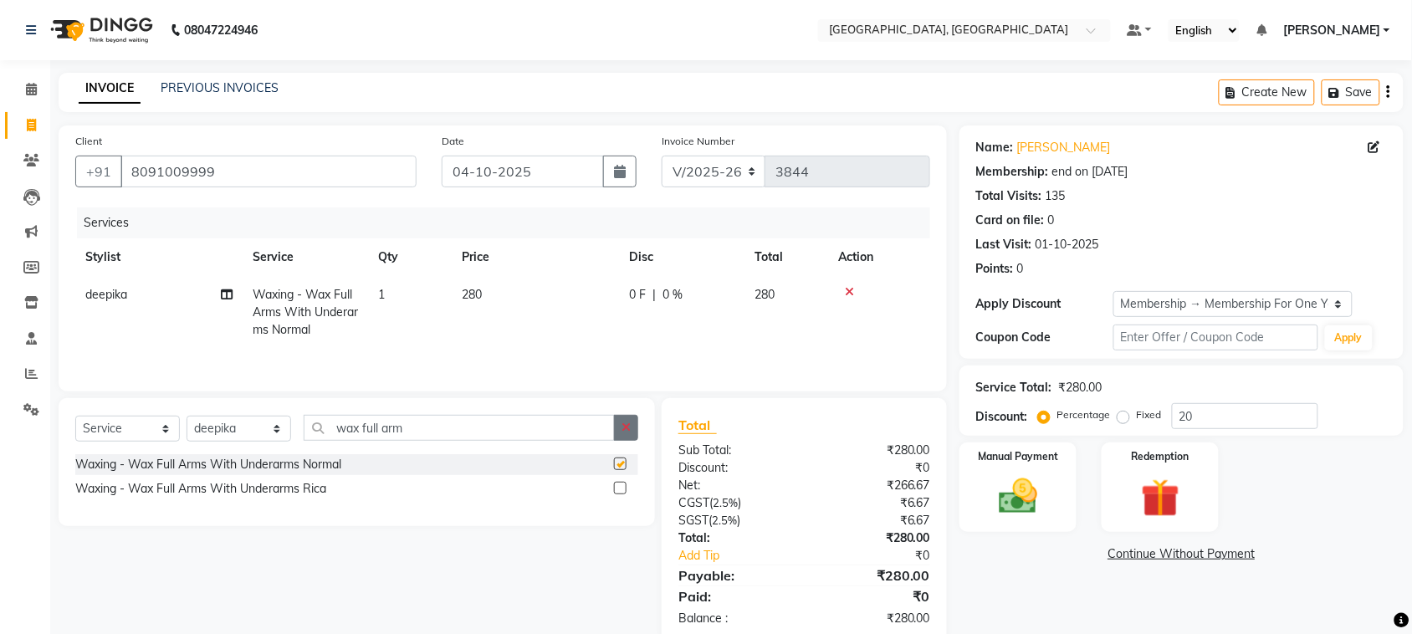
checkbox input "false"
click at [564, 441] on input "wax full arm" at bounding box center [459, 428] width 311 height 26
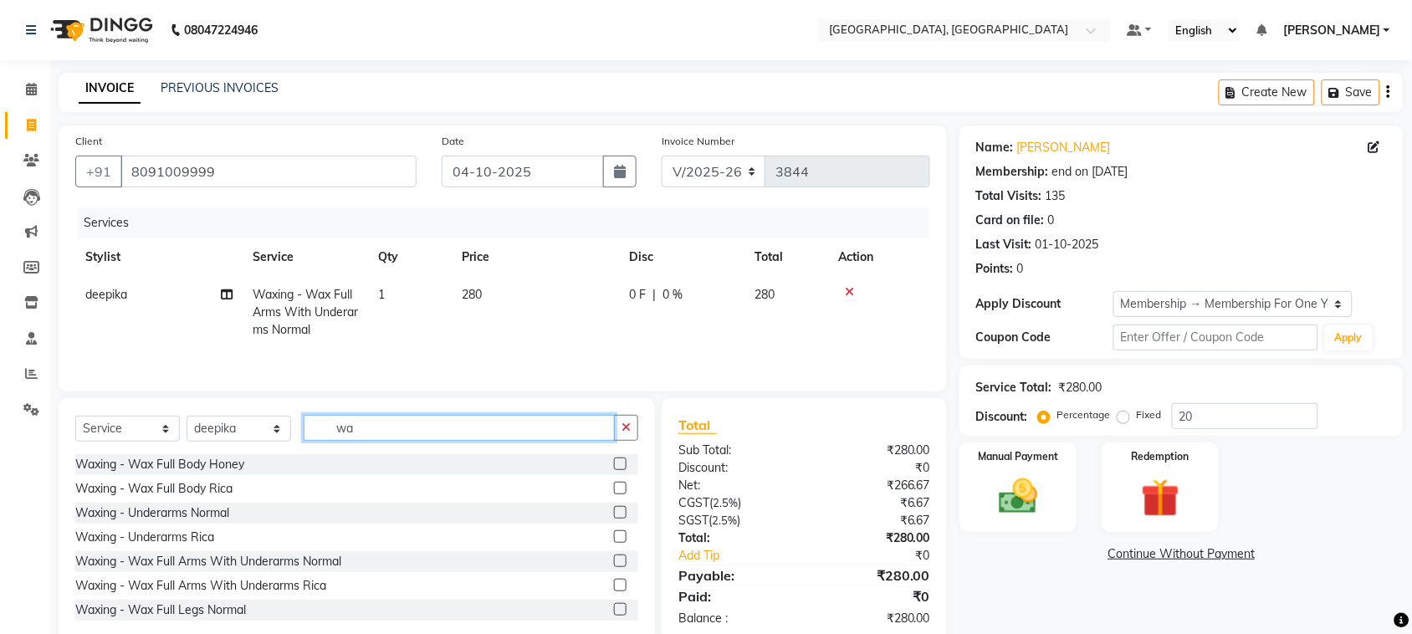
type input "w"
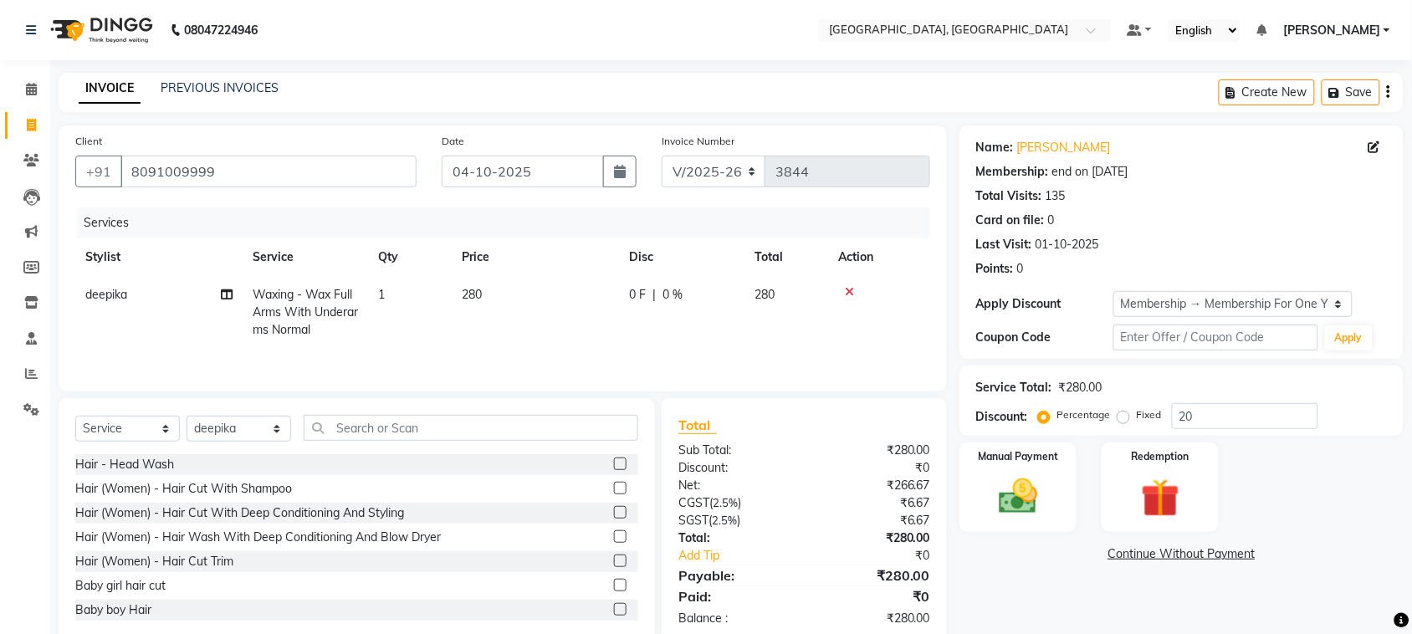
click at [532, 349] on td "280" at bounding box center [535, 312] width 167 height 73
select select "29611"
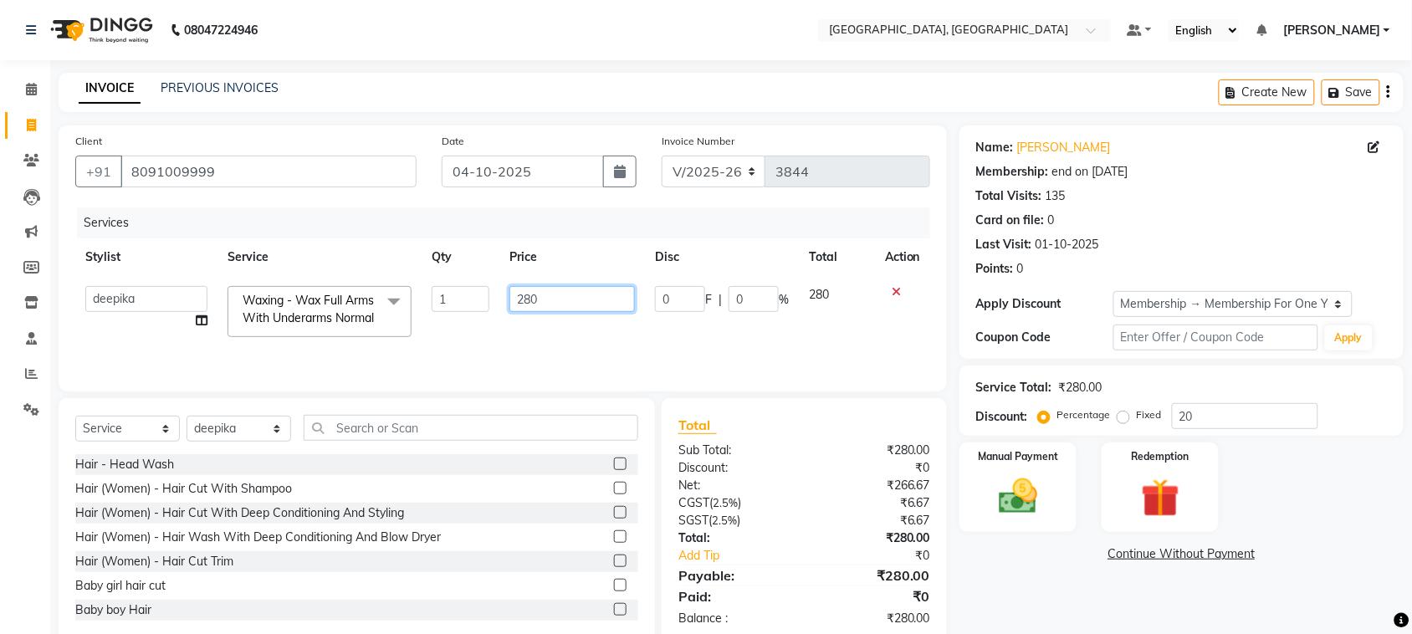
click at [546, 312] on input "280" at bounding box center [571, 299] width 125 height 26
type input "200"
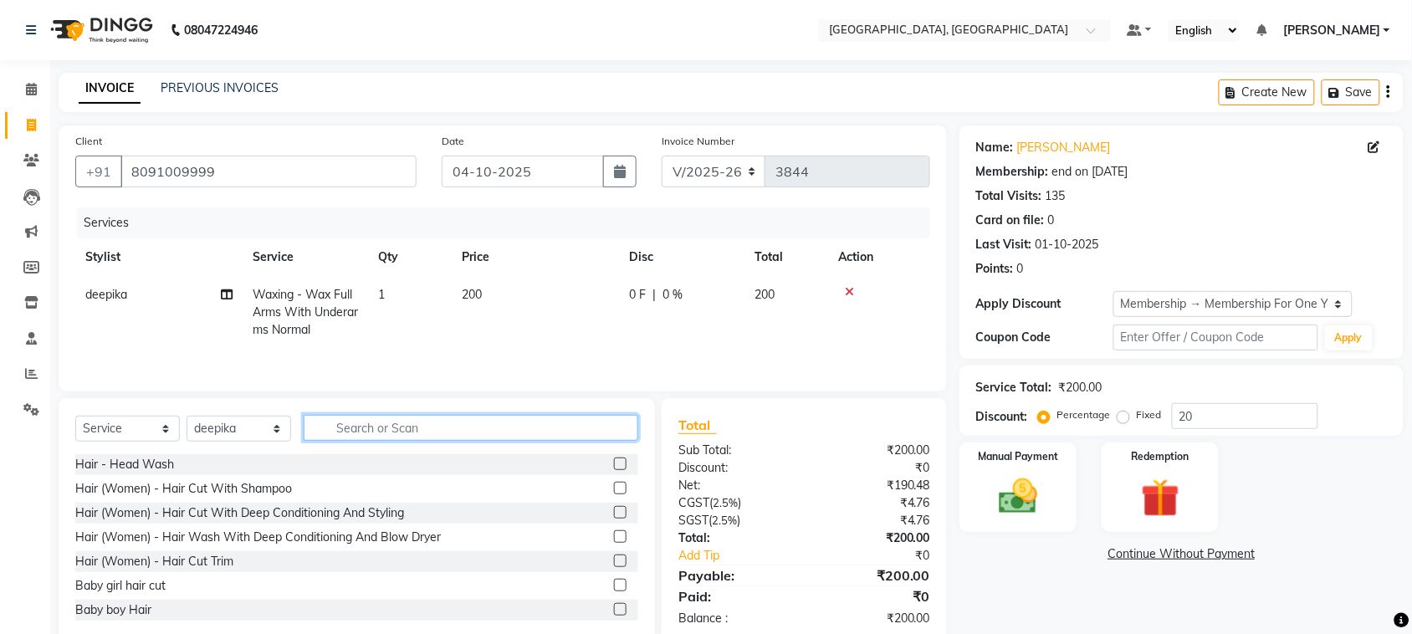
click at [519, 441] on input "text" at bounding box center [471, 428] width 335 height 26
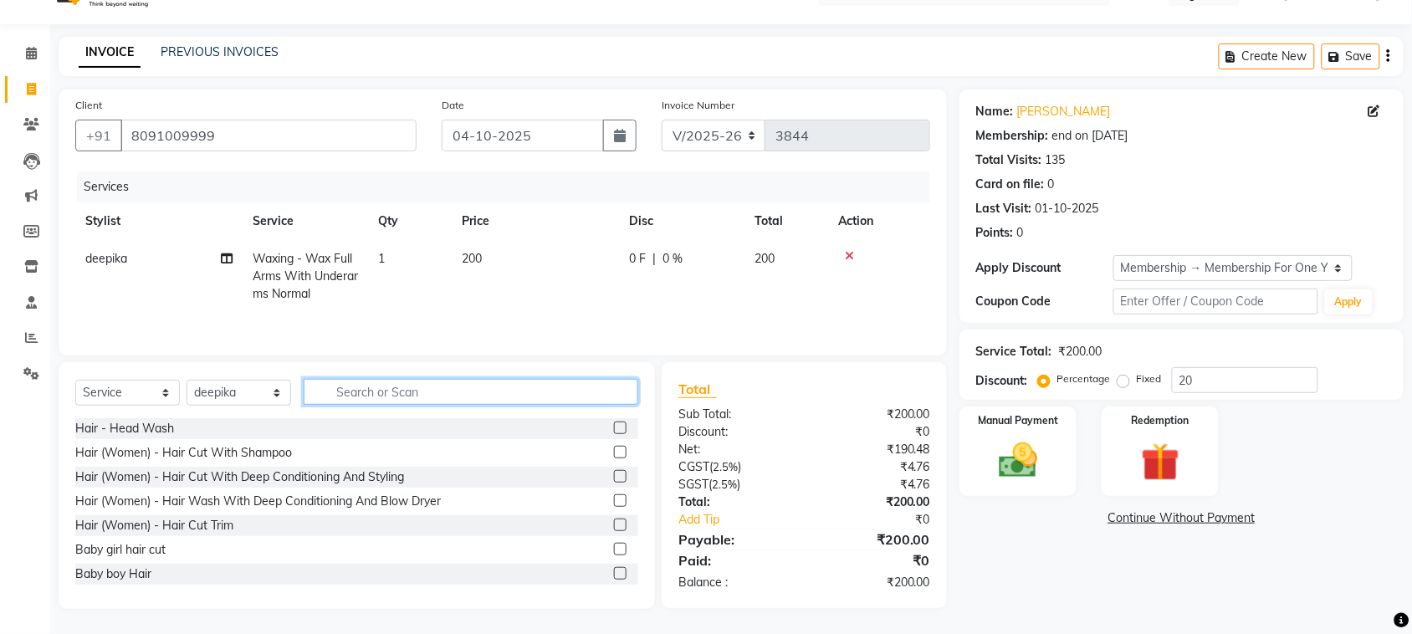
click at [488, 379] on input "text" at bounding box center [471, 392] width 335 height 26
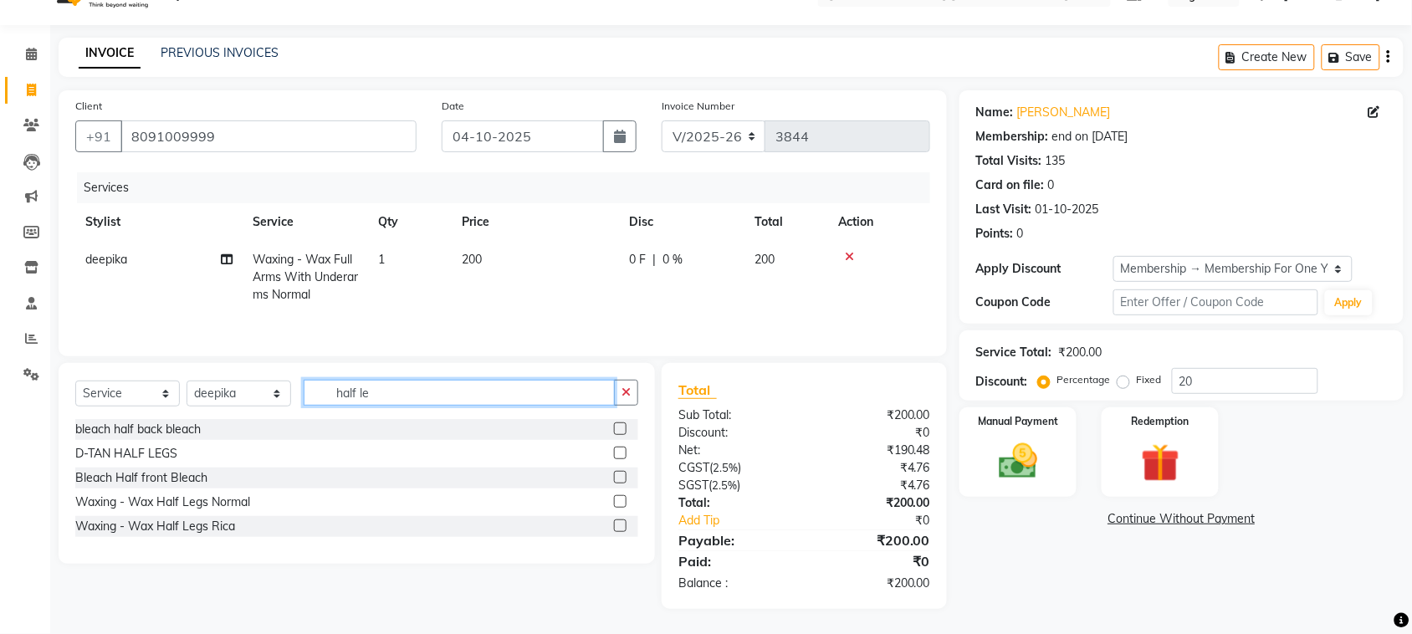
type input "half le"
drag, startPoint x: 610, startPoint y: 477, endPoint x: 626, endPoint y: 348, distance: 129.7
click at [614, 495] on label at bounding box center [620, 501] width 13 height 13
click at [614, 497] on input "checkbox" at bounding box center [619, 502] width 11 height 11
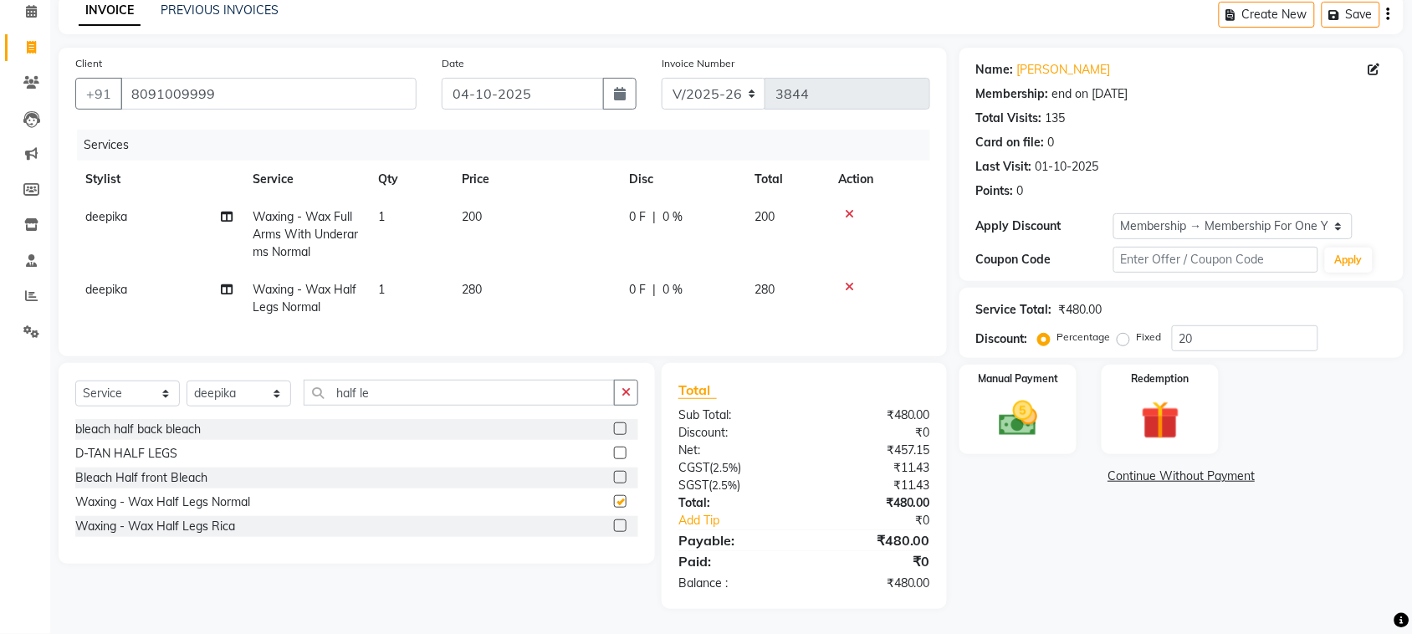
checkbox input "false"
click at [432, 380] on input "half le" at bounding box center [459, 393] width 311 height 26
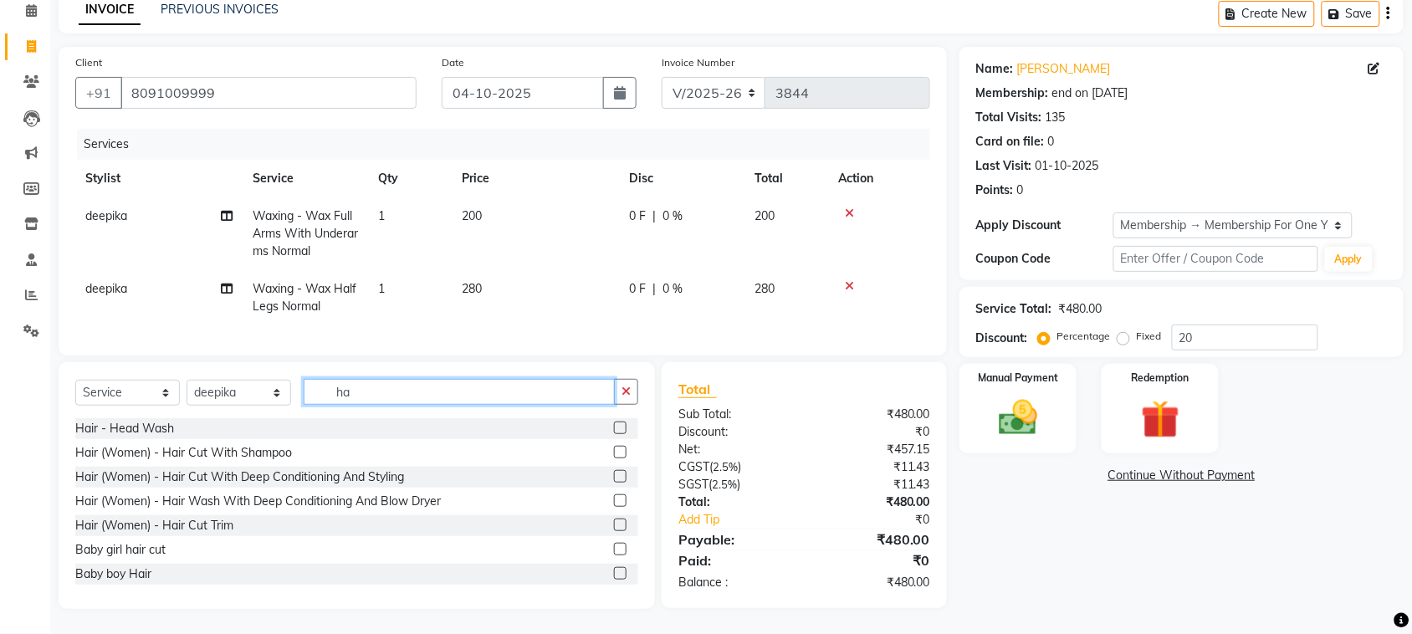
type input "h"
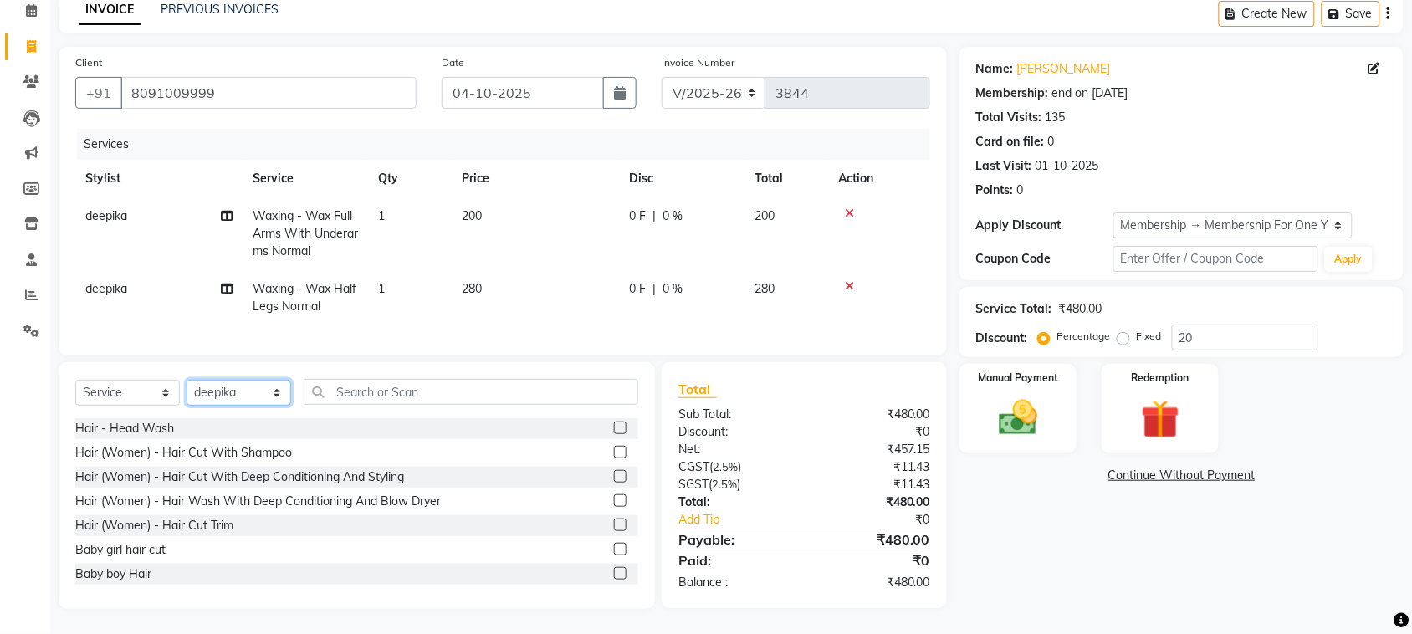
click at [238, 380] on select "Select Stylist admin Ajay (Aju) anil [PERSON_NAME] Client Deepak deepika [PERSO…" at bounding box center [238, 393] width 105 height 26
select select "24996"
click at [192, 380] on select "Select Stylist admin Ajay (Aju) anil [PERSON_NAME] Client Deepak deepika [PERSO…" at bounding box center [238, 393] width 105 height 26
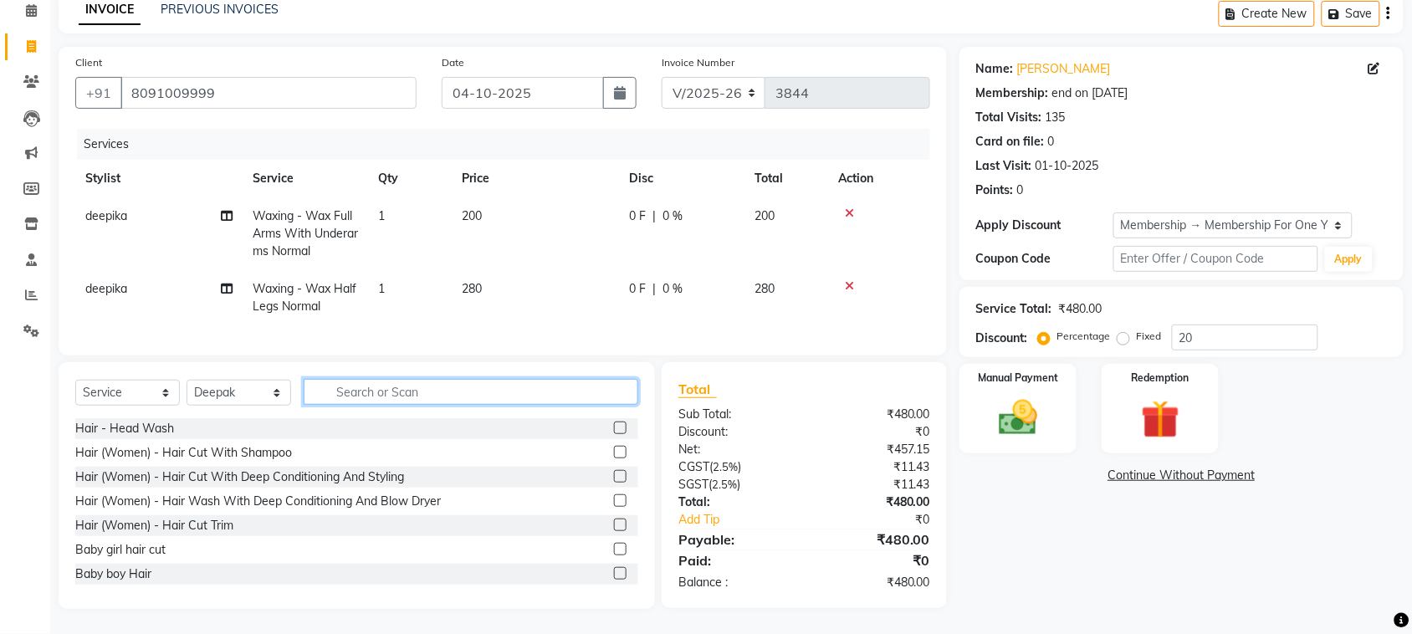
click at [406, 379] on input "text" at bounding box center [471, 392] width 335 height 26
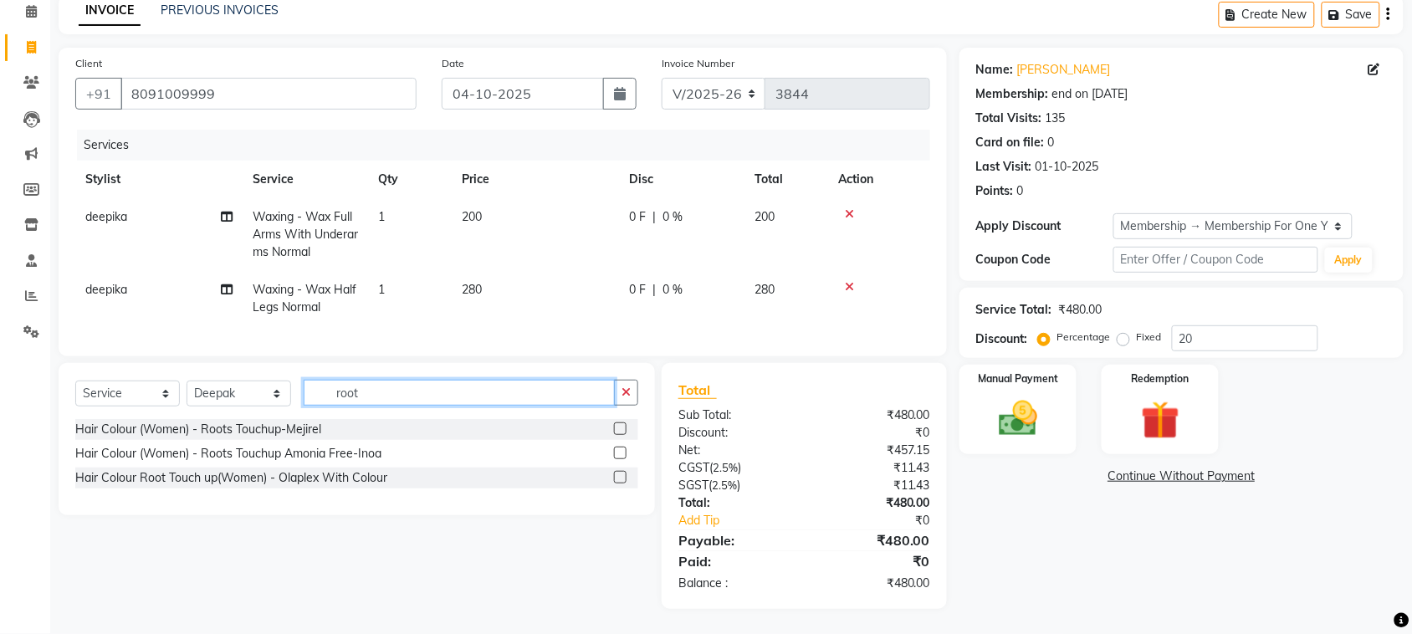
type input "root"
click at [614, 447] on label at bounding box center [620, 453] width 13 height 13
click at [614, 448] on input "checkbox" at bounding box center [619, 453] width 11 height 11
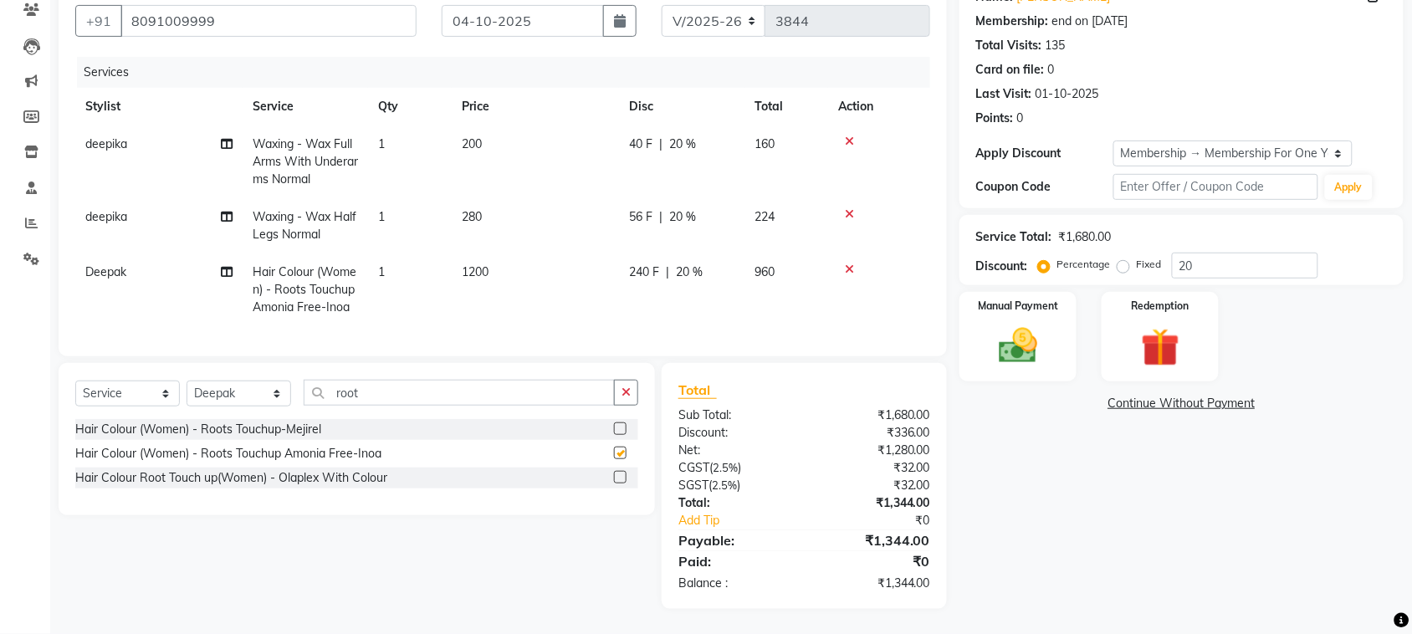
checkbox input "false"
click at [475, 406] on input "root" at bounding box center [459, 393] width 311 height 26
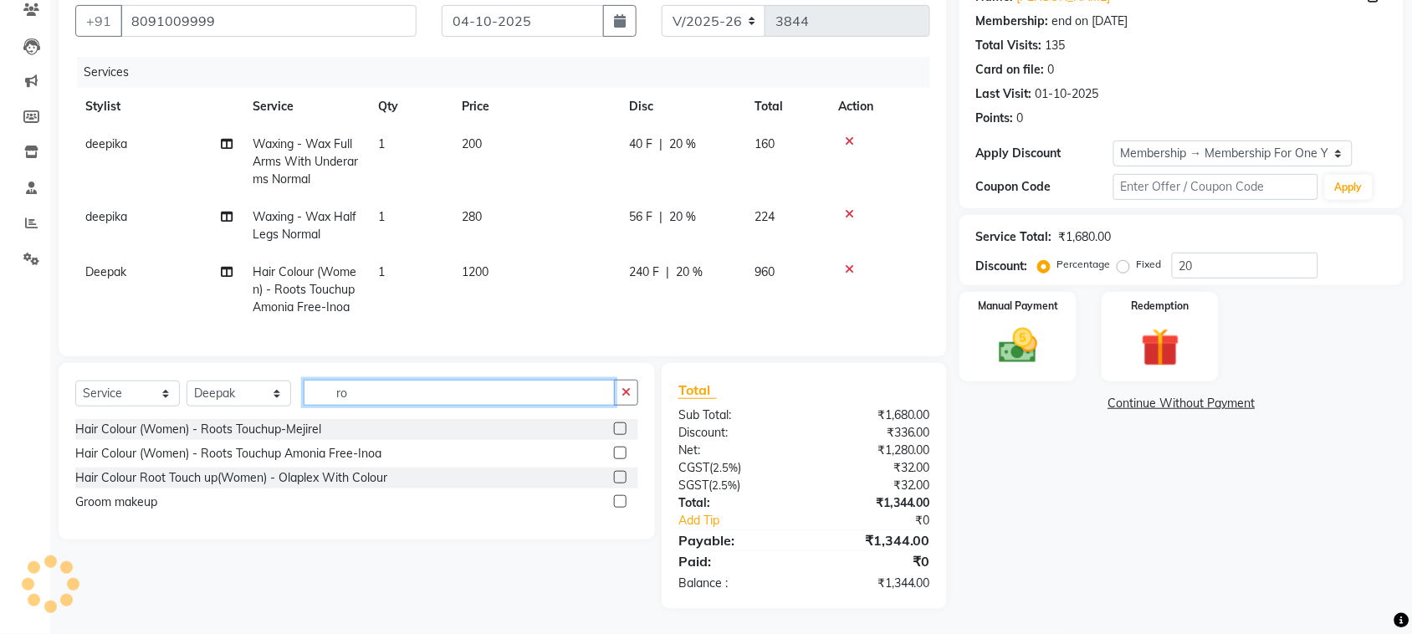
type input "r"
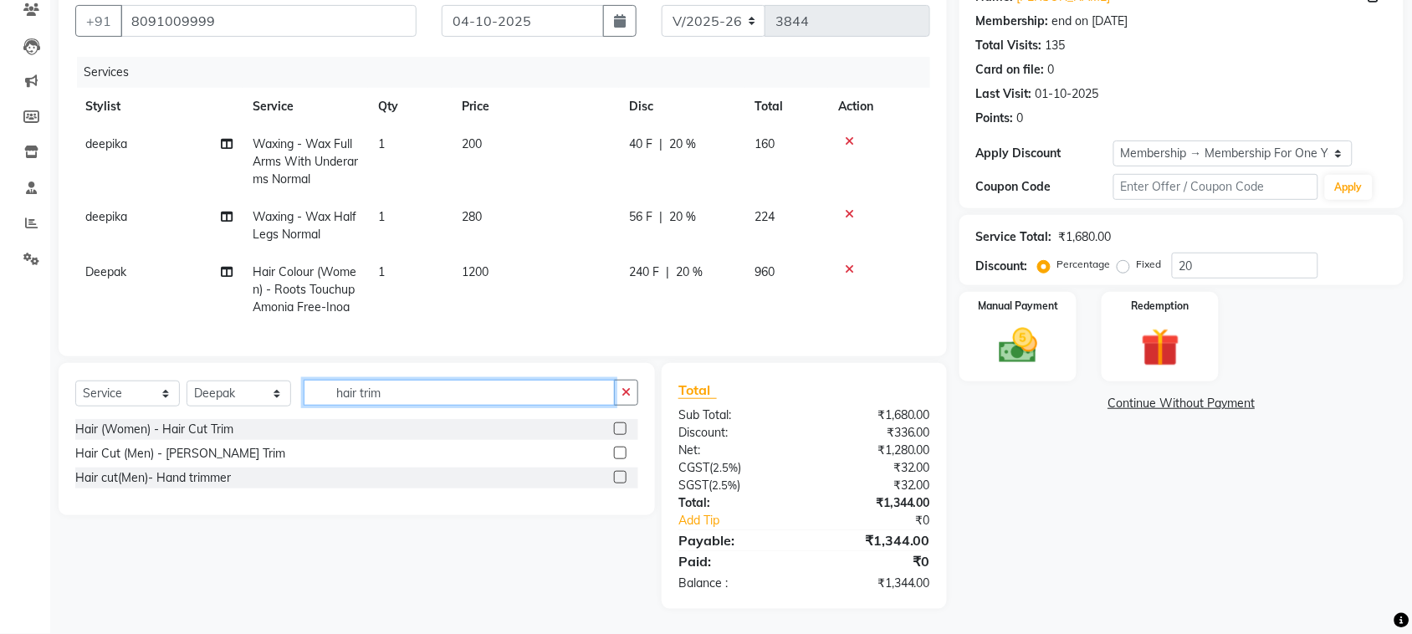
type input "hair trim"
click at [614, 435] on label at bounding box center [620, 428] width 13 height 13
click at [614, 435] on input "checkbox" at bounding box center [619, 429] width 11 height 11
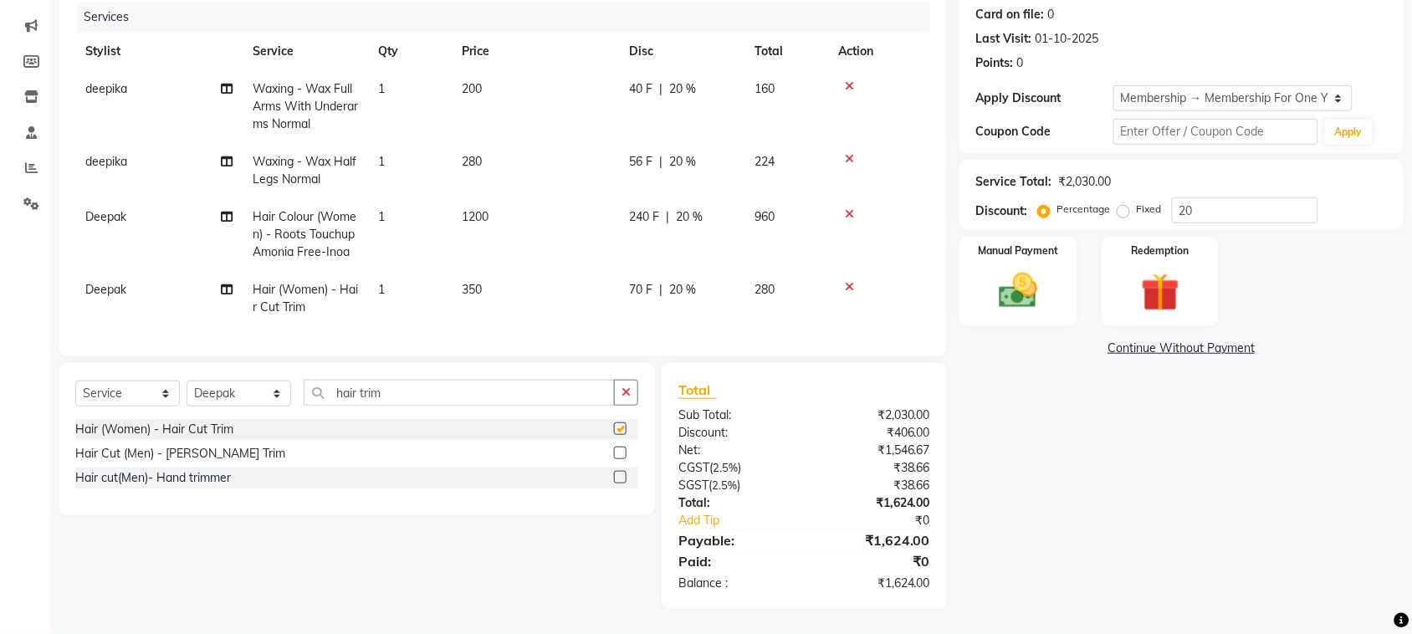
scroll to position [76, 0]
checkbox input "false"
click at [554, 315] on td "350" at bounding box center [535, 298] width 167 height 55
select select "24996"
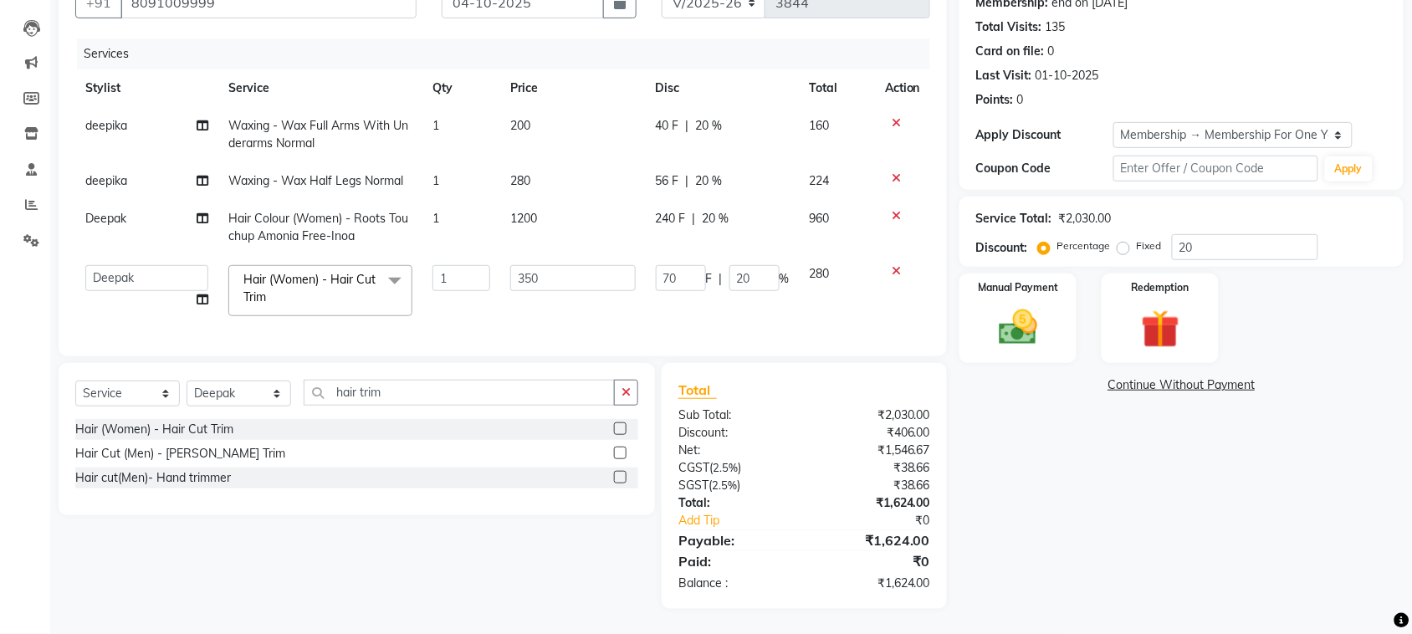
scroll to position [0, 0]
click at [529, 286] on input "350" at bounding box center [572, 278] width 125 height 26
click at [524, 291] on input "350" at bounding box center [572, 278] width 125 height 26
type input "250"
click at [491, 406] on input "hair trim" at bounding box center [459, 393] width 311 height 26
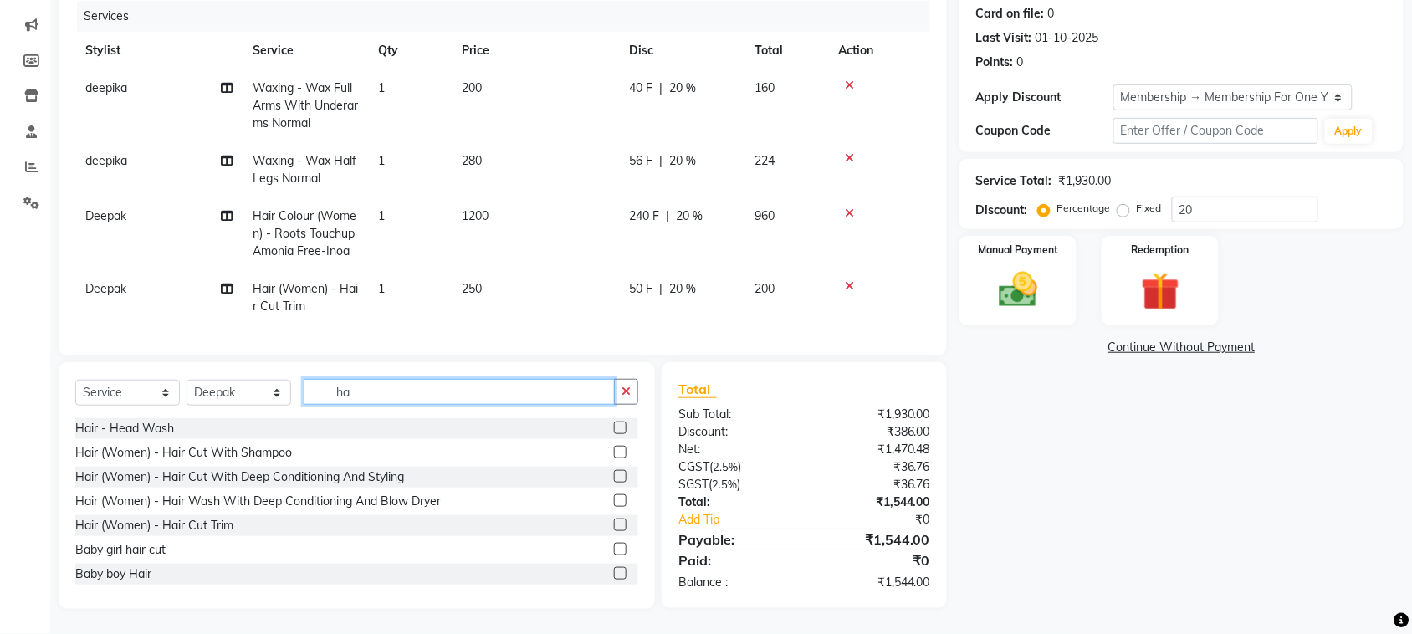
type input "h"
click at [396, 405] on input "text" at bounding box center [471, 392] width 335 height 26
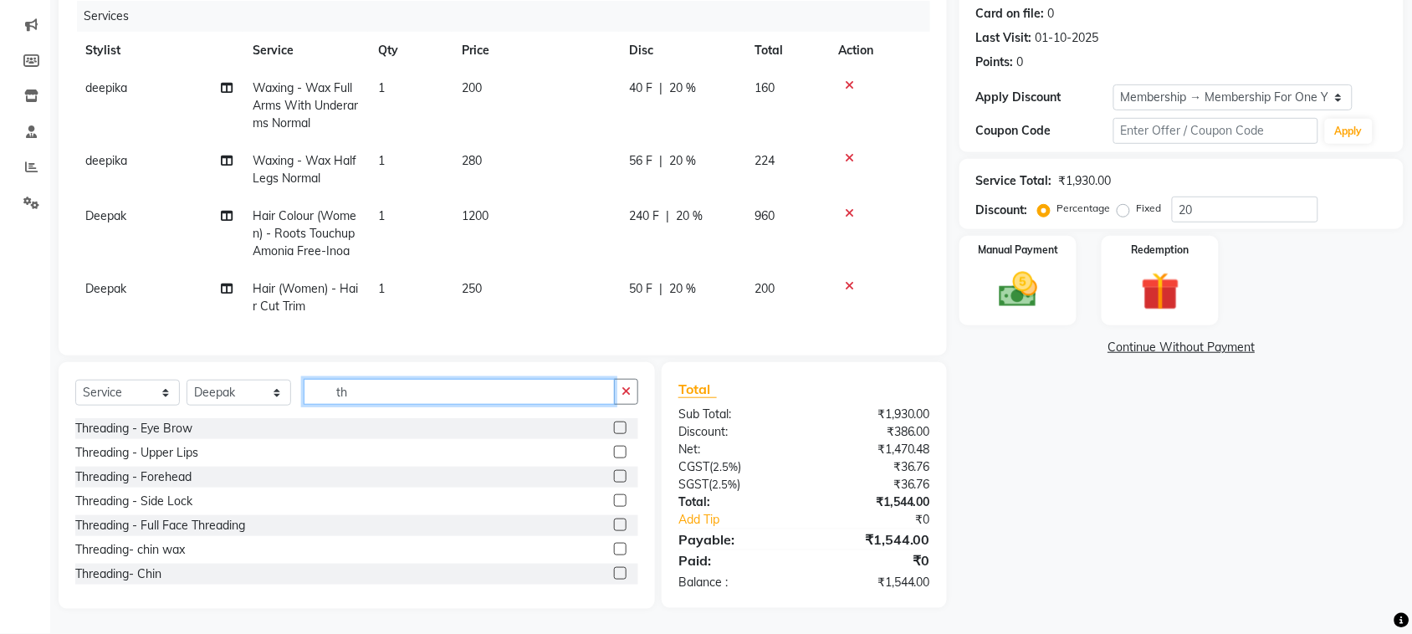
type input "t"
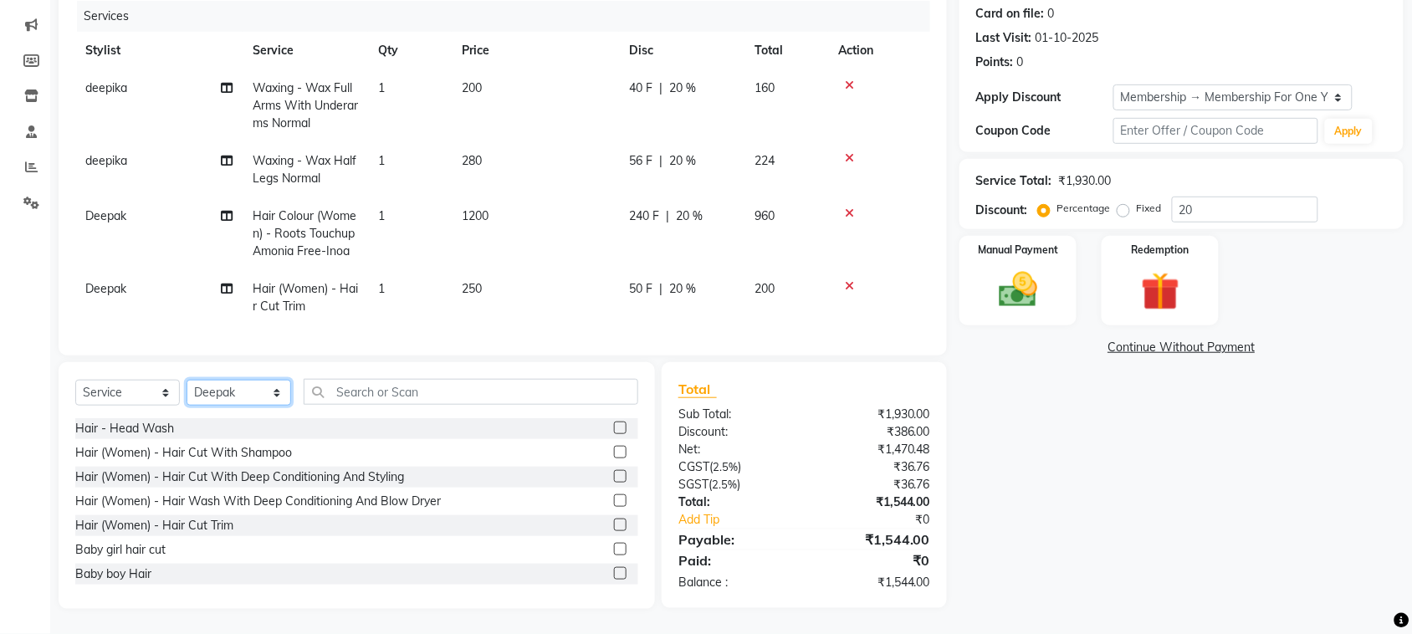
click at [222, 406] on select "Select Stylist admin Ajay (Aju) anil [PERSON_NAME] Client Deepak deepika [PERSO…" at bounding box center [238, 393] width 105 height 26
select select "25595"
click at [192, 406] on select "Select Stylist admin Ajay (Aju) anil [PERSON_NAME] Client Deepak deepika [PERSO…" at bounding box center [238, 393] width 105 height 26
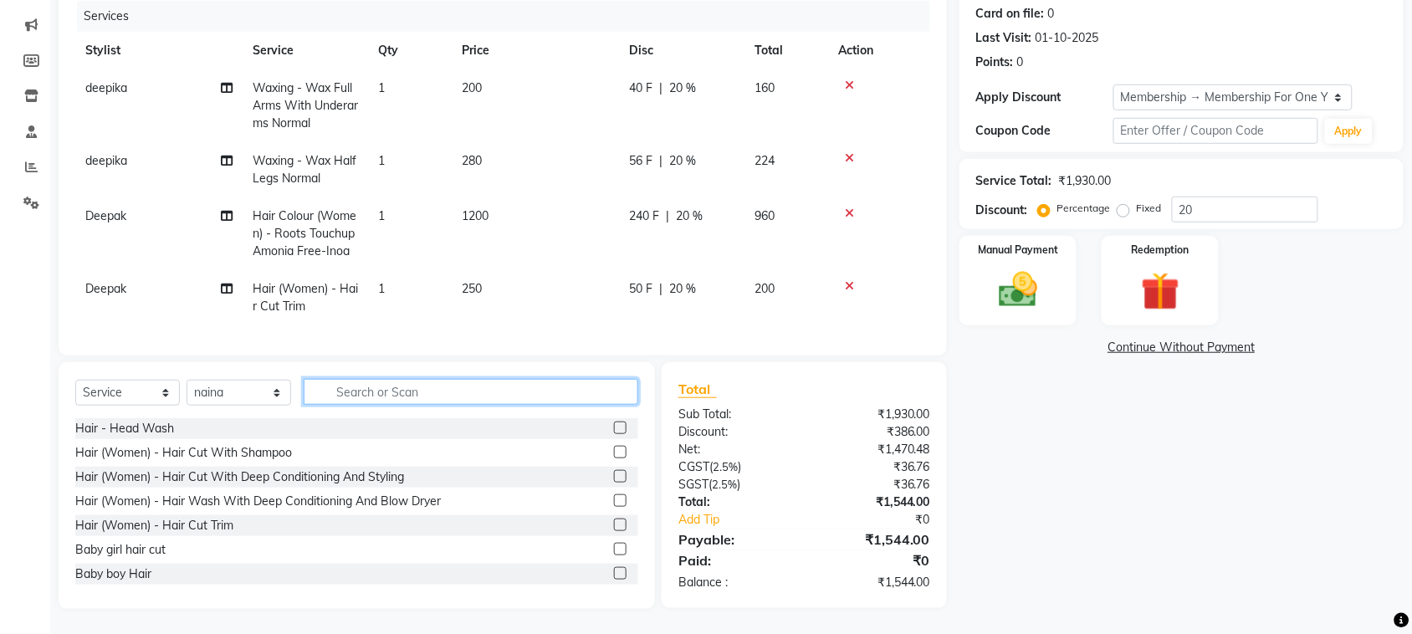
click at [418, 405] on input "text" at bounding box center [471, 392] width 335 height 26
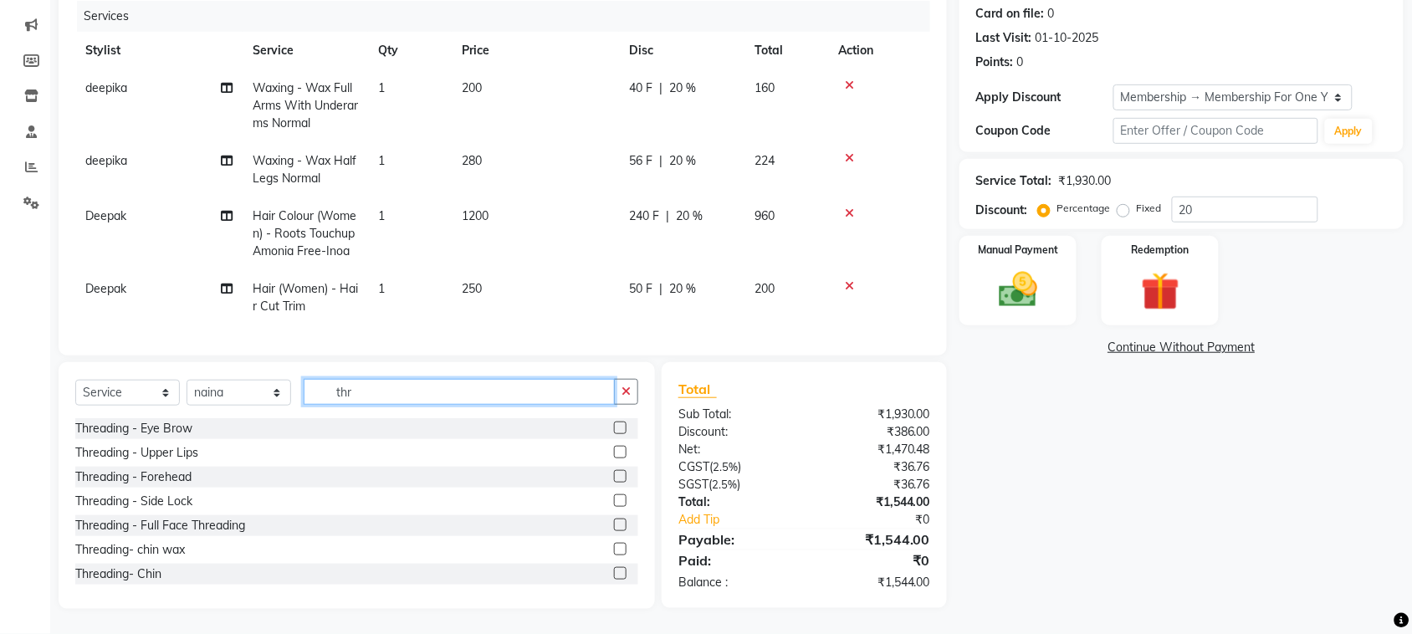
type input "thr"
click at [614, 434] on label at bounding box center [620, 427] width 13 height 13
click at [614, 434] on input "checkbox" at bounding box center [619, 428] width 11 height 11
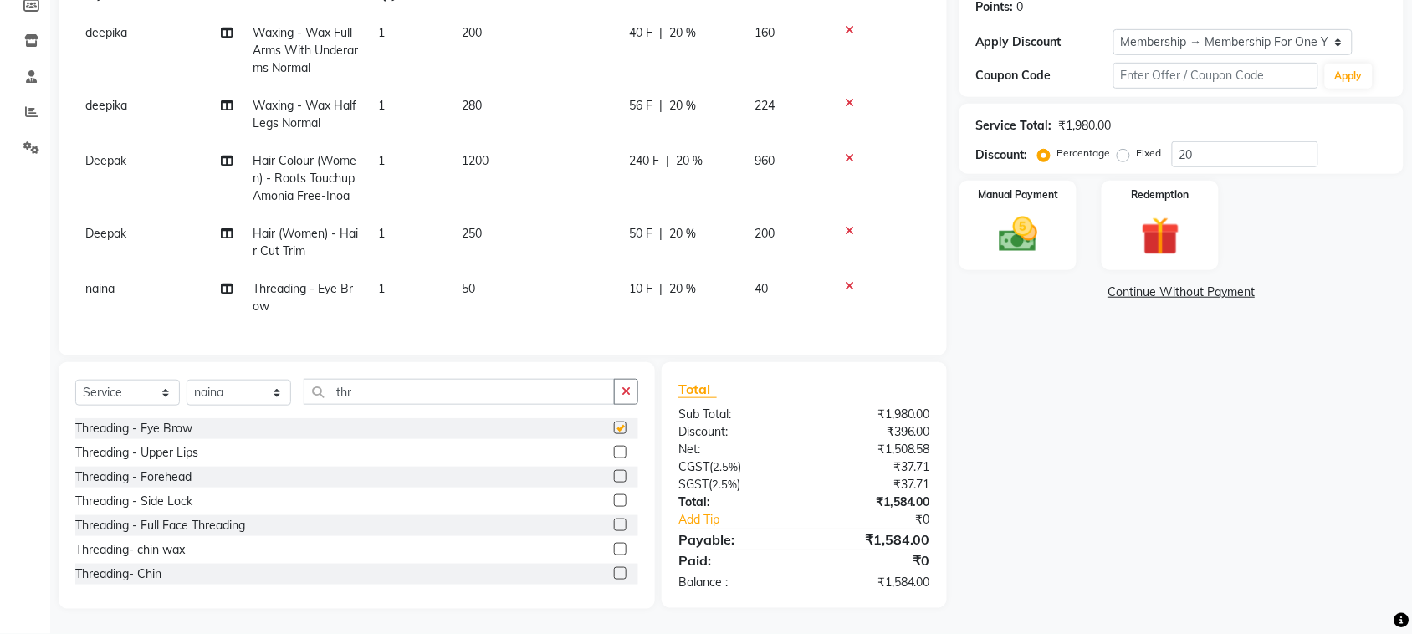
checkbox input "false"
click at [614, 458] on label at bounding box center [620, 452] width 13 height 13
click at [614, 458] on input "checkbox" at bounding box center [619, 452] width 11 height 11
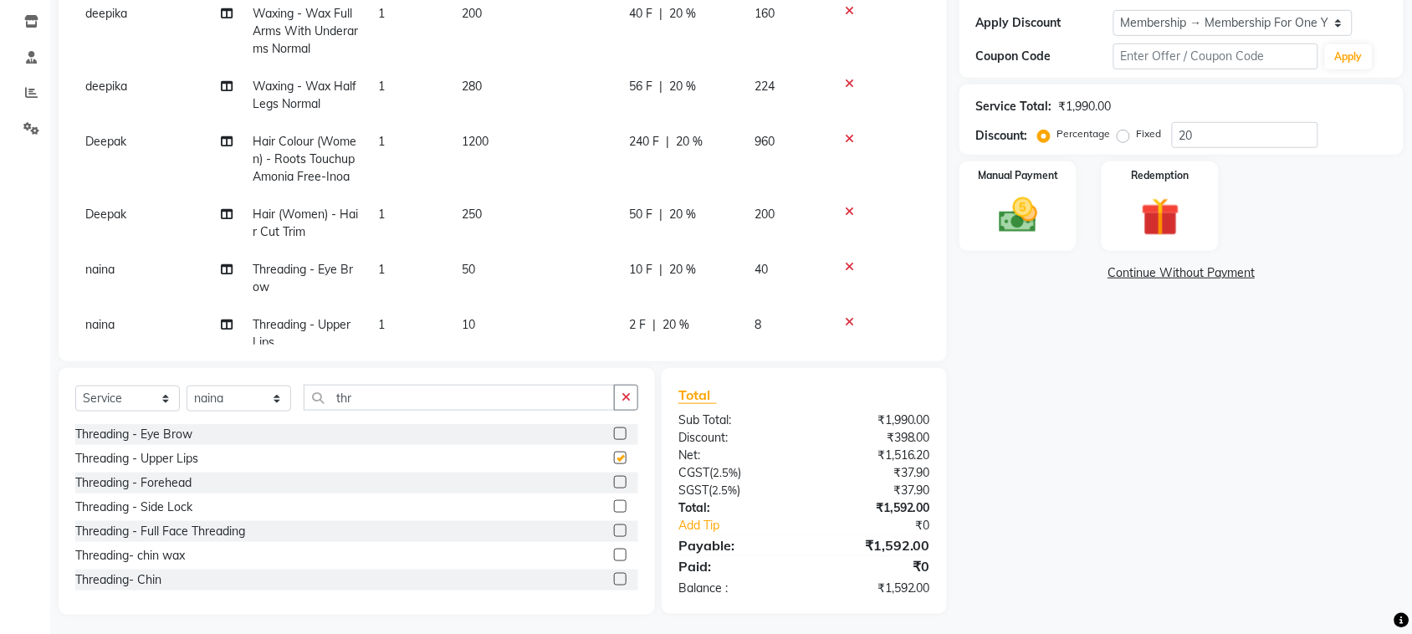
checkbox input "false"
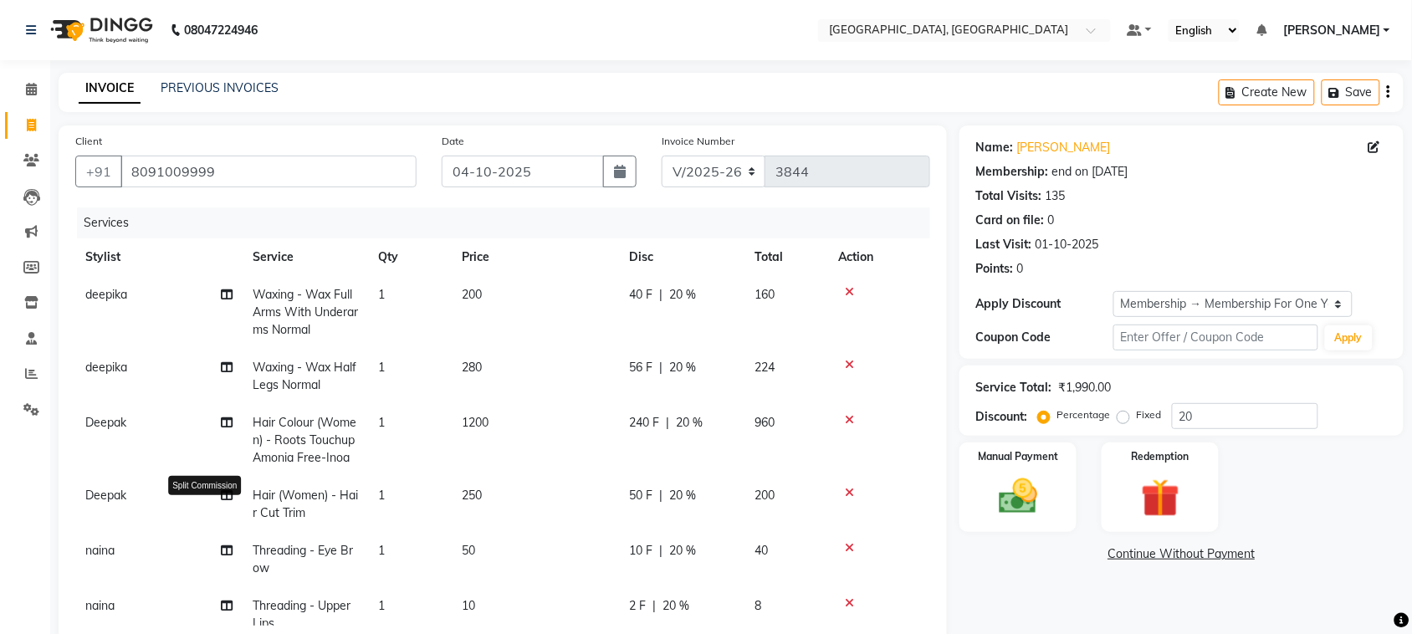
click at [231, 428] on icon at bounding box center [227, 422] width 12 height 12
select select "24996"
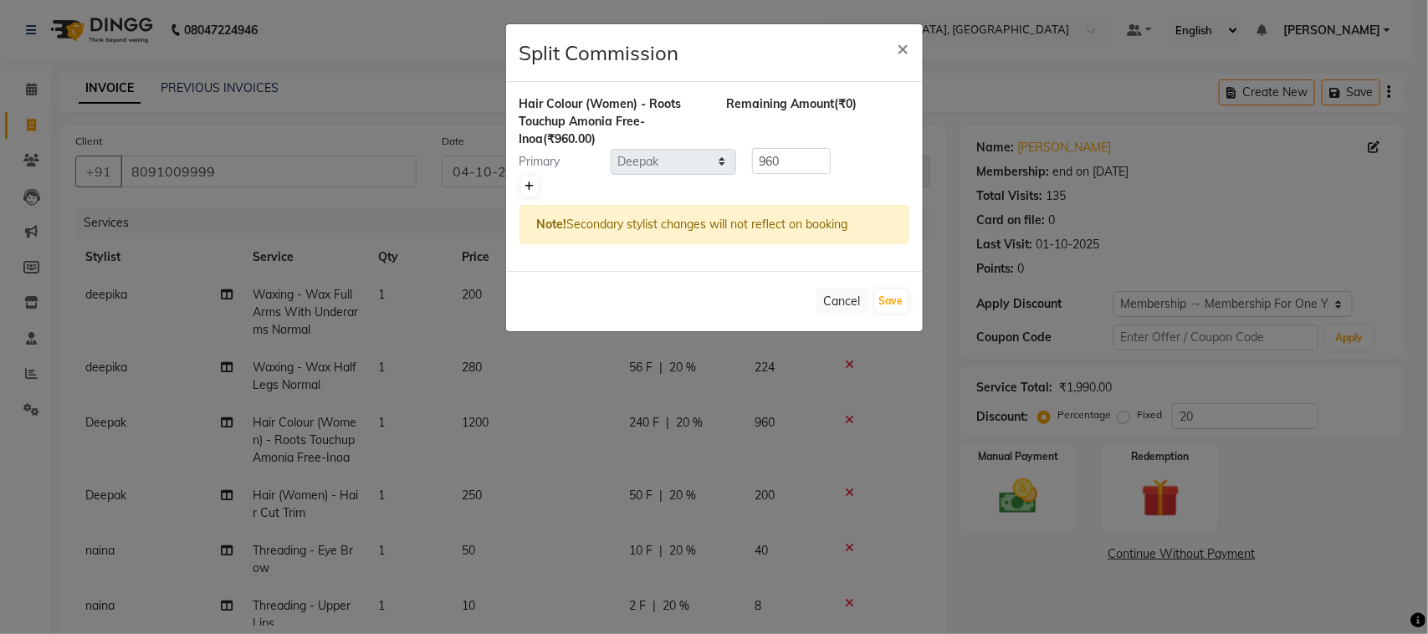
click at [529, 192] on icon at bounding box center [529, 186] width 9 height 10
type input "480"
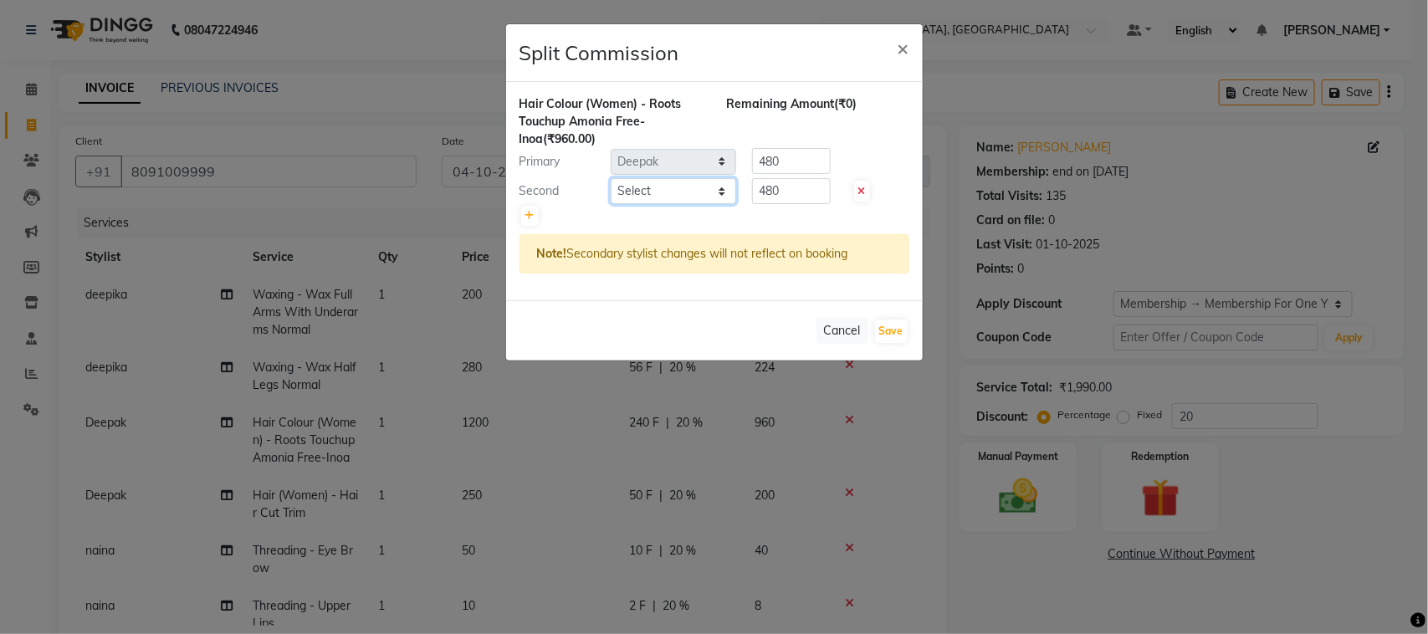
click at [675, 204] on select "Select admin Ajay (Aju) anil [PERSON_NAME] Client Deepak [PERSON_NAME] [PERSON_…" at bounding box center [672, 191] width 125 height 26
click at [665, 204] on select "Select admin Ajay (Aju) anil [PERSON_NAME] Client Deepak [PERSON_NAME] [PERSON_…" at bounding box center [672, 191] width 125 height 26
click at [655, 204] on select "Select admin Ajay (Aju) anil [PERSON_NAME] Client Deepak [PERSON_NAME] [PERSON_…" at bounding box center [672, 191] width 125 height 26
select select "88982"
click at [611, 204] on select "Select admin Ajay (Aju) anil [PERSON_NAME] Client Deepak [PERSON_NAME] [PERSON_…" at bounding box center [672, 191] width 125 height 26
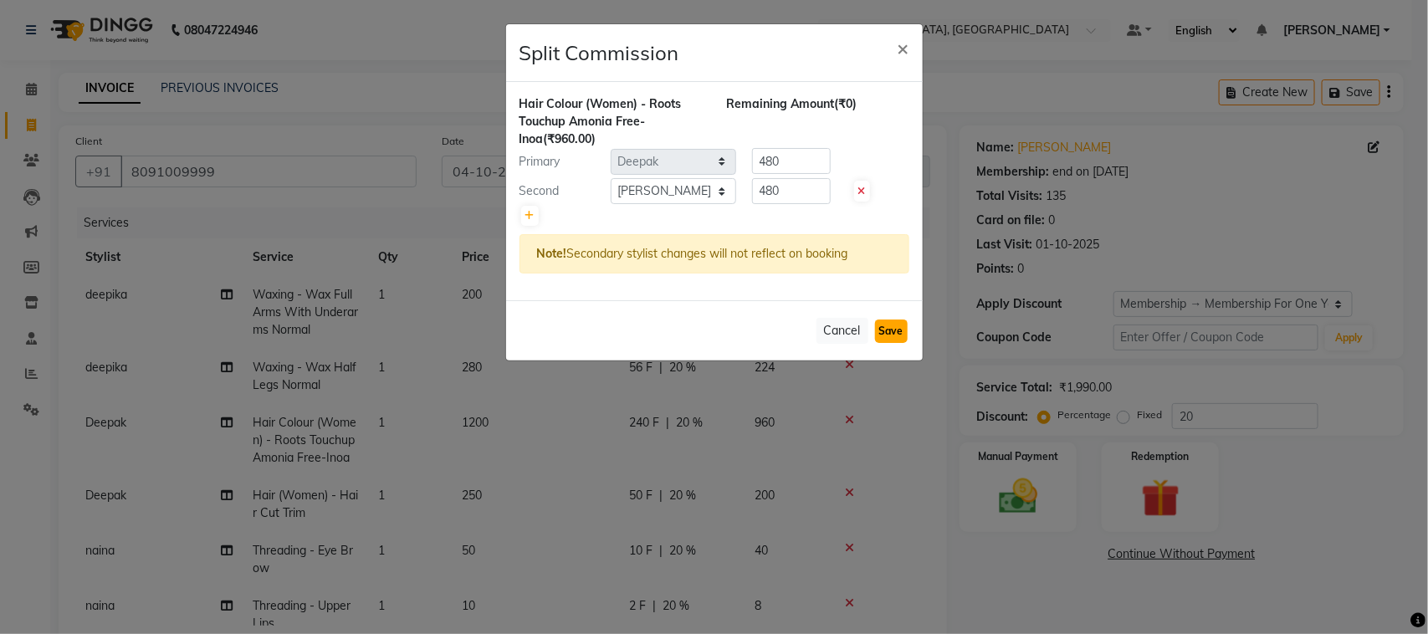
click at [880, 343] on button "Save" at bounding box center [891, 330] width 33 height 23
select select "Select"
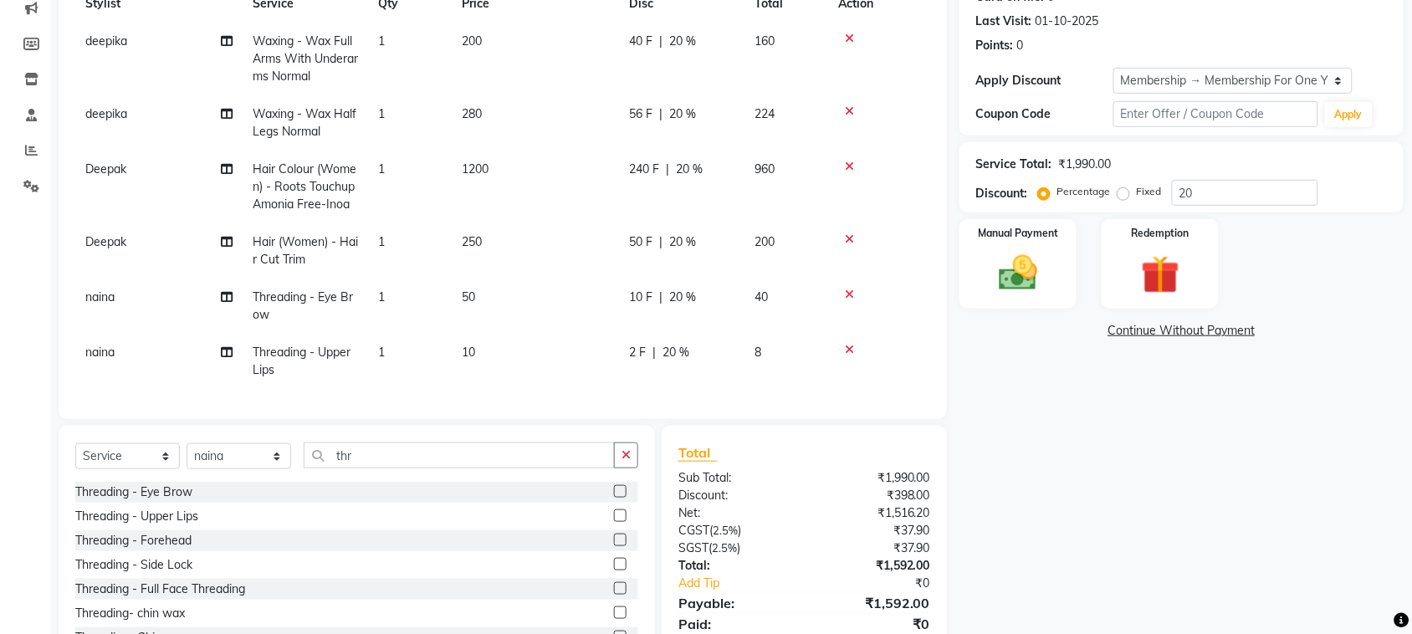
scroll to position [211, 0]
click at [393, 468] on input "thr" at bounding box center [459, 455] width 311 height 26
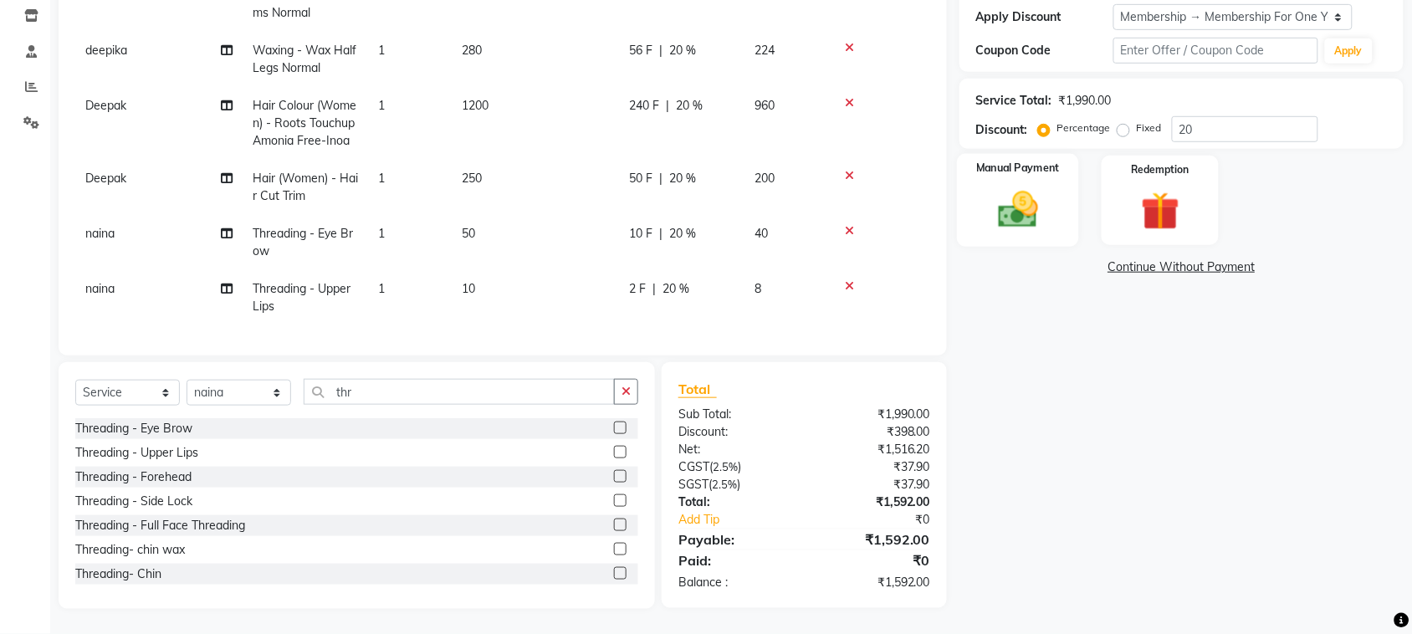
click at [1018, 232] on img at bounding box center [1017, 209] width 65 height 46
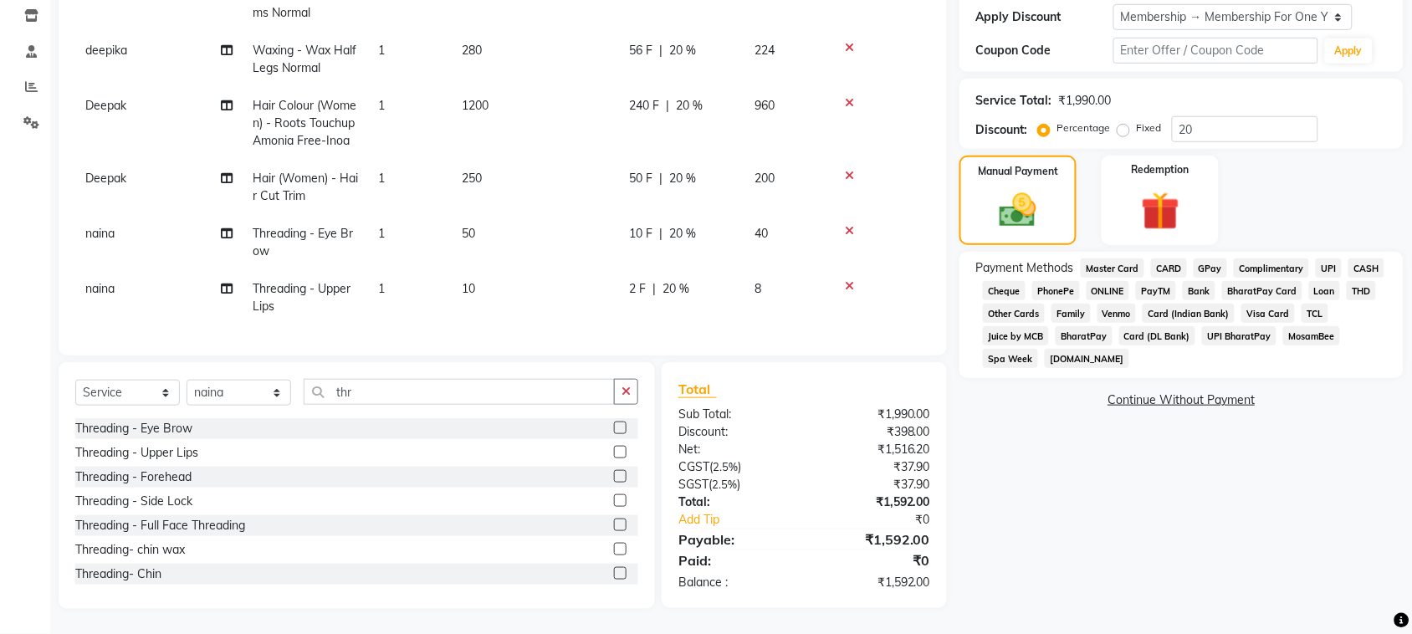
click at [1315, 278] on span "UPI" at bounding box center [1328, 267] width 26 height 19
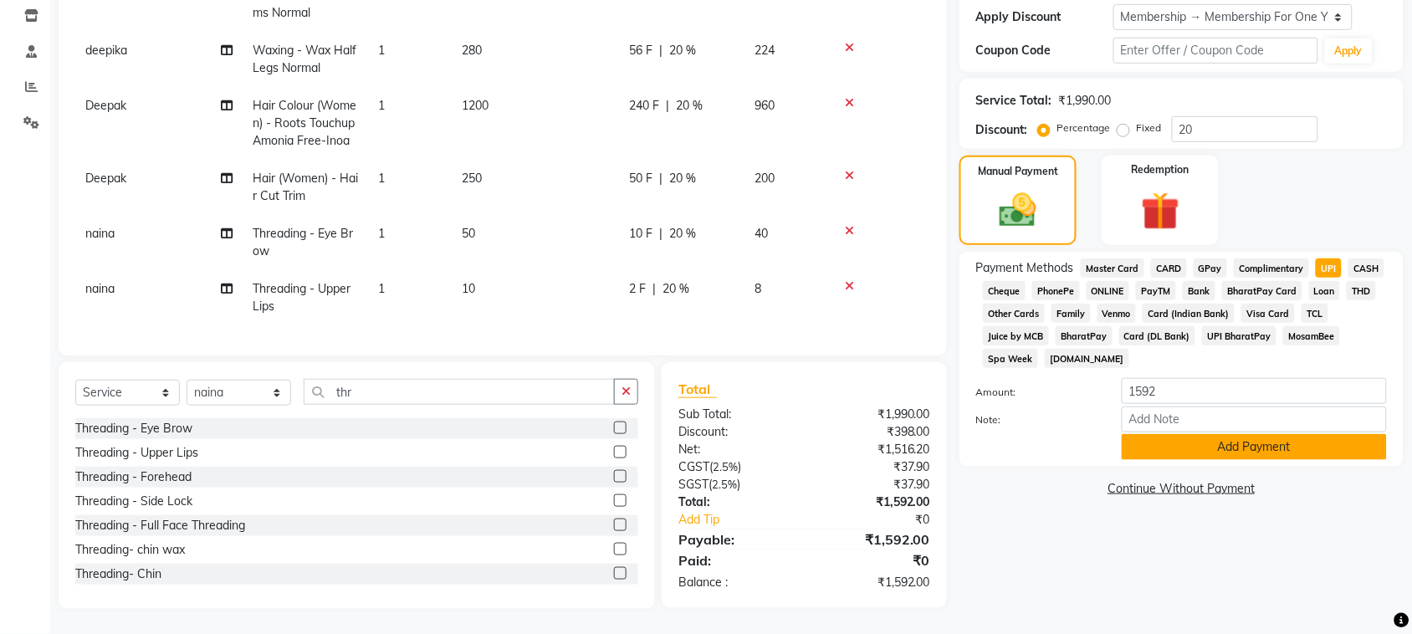
click at [1294, 460] on button "Add Payment" at bounding box center [1253, 447] width 265 height 26
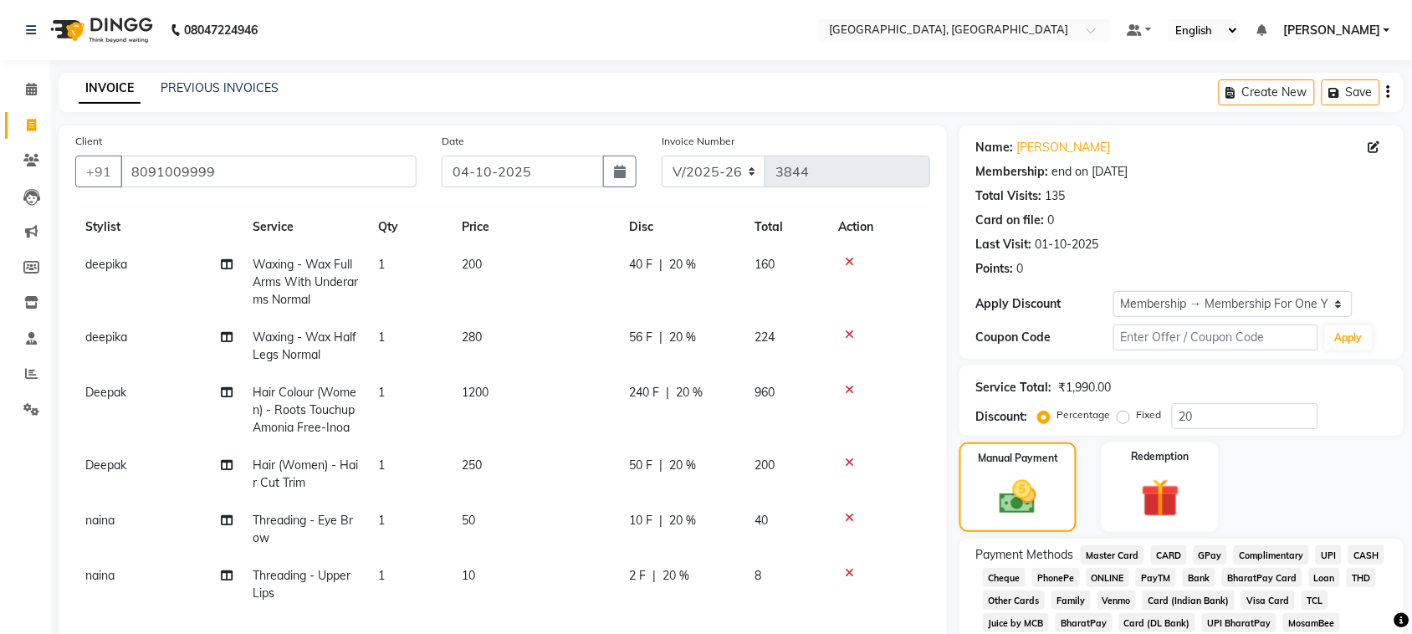
scroll to position [211, 0]
click at [227, 386] on icon at bounding box center [227, 392] width 12 height 12
select select "24996"
select select "88982"
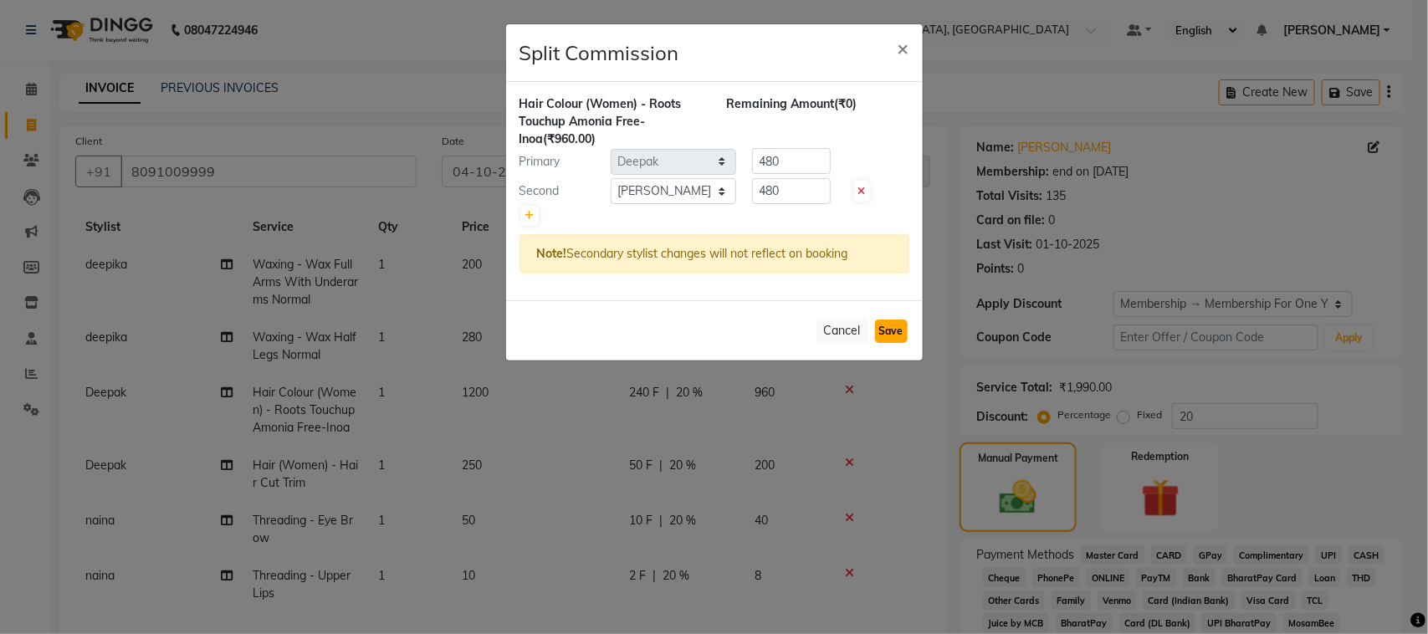
click at [879, 343] on button "Save" at bounding box center [891, 330] width 33 height 23
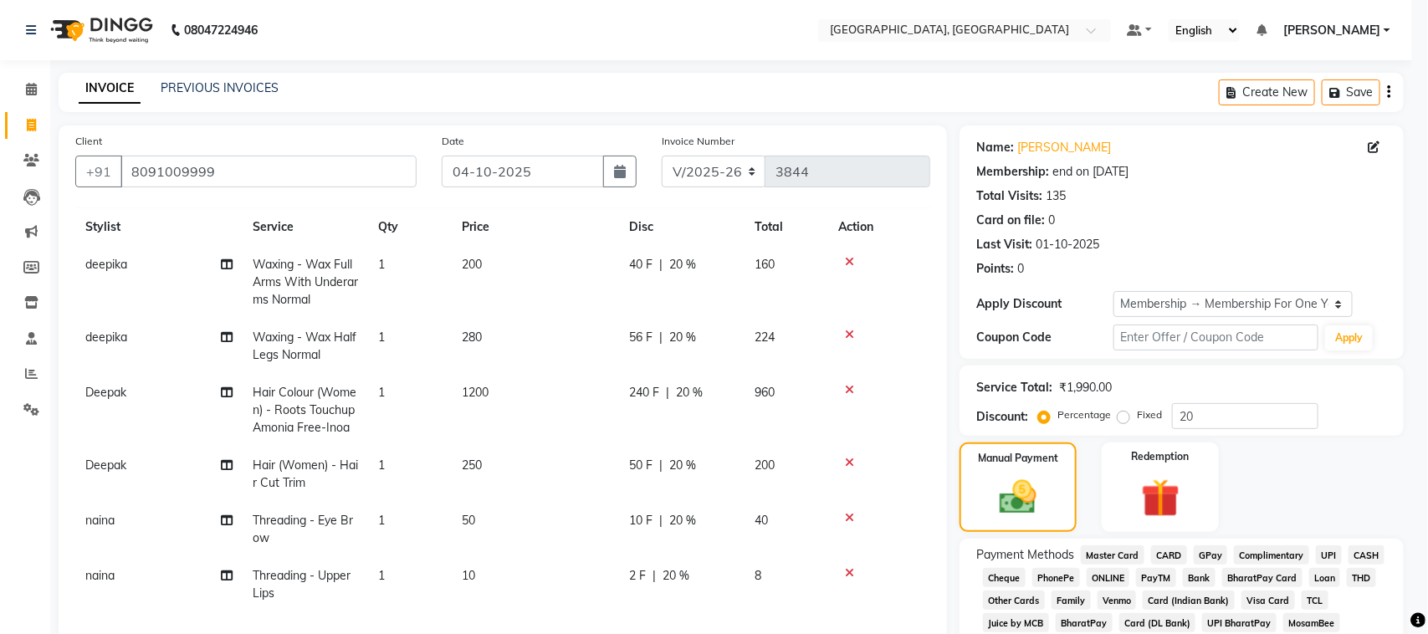
select select "Select"
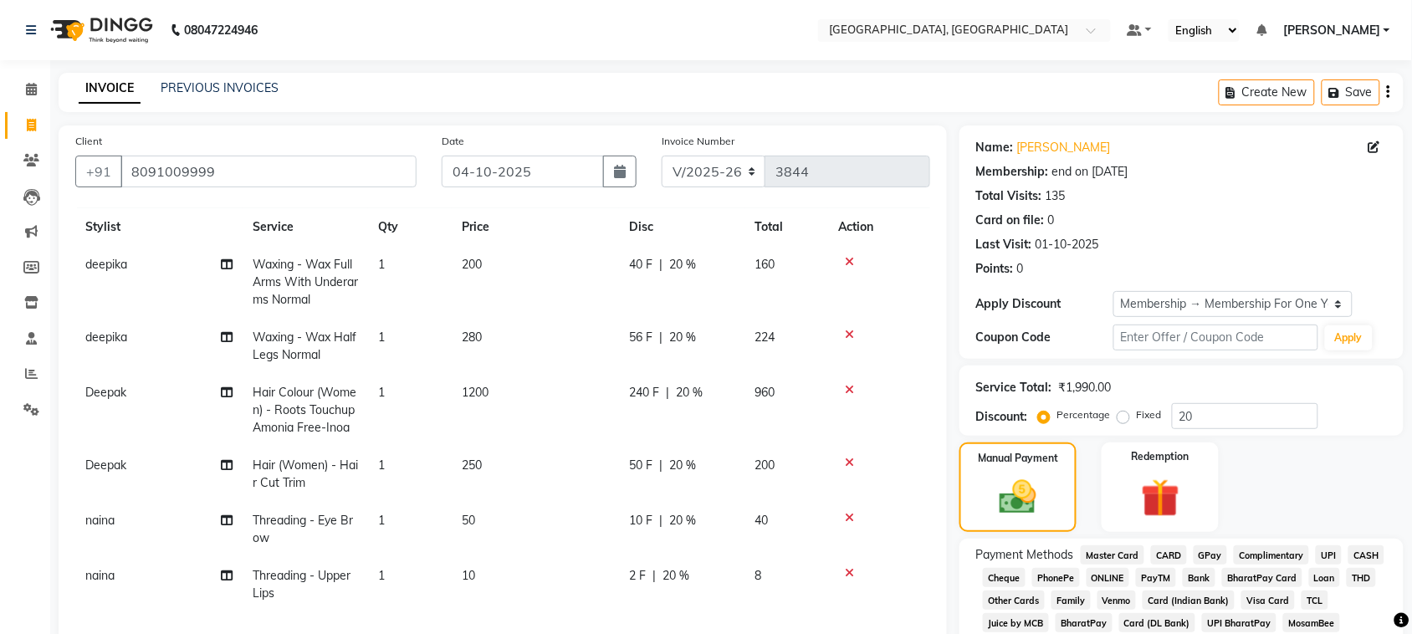
scroll to position [500, 0]
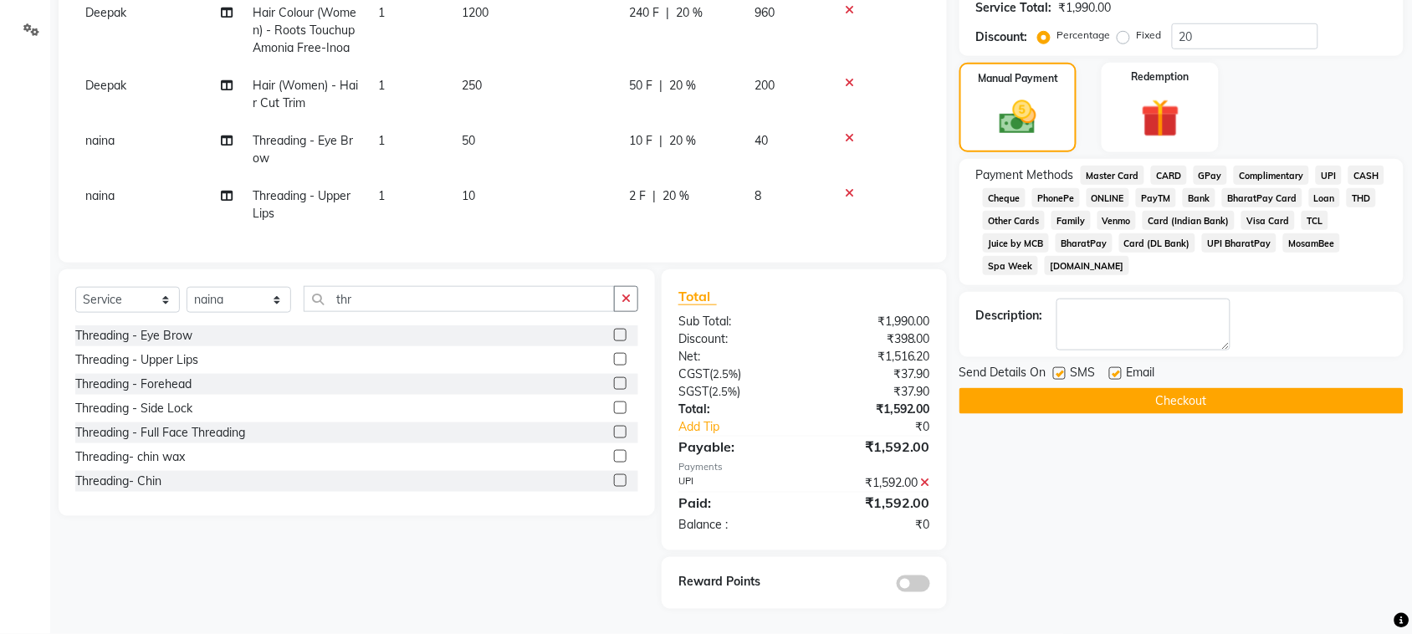
click at [1184, 414] on button "Checkout" at bounding box center [1181, 401] width 444 height 26
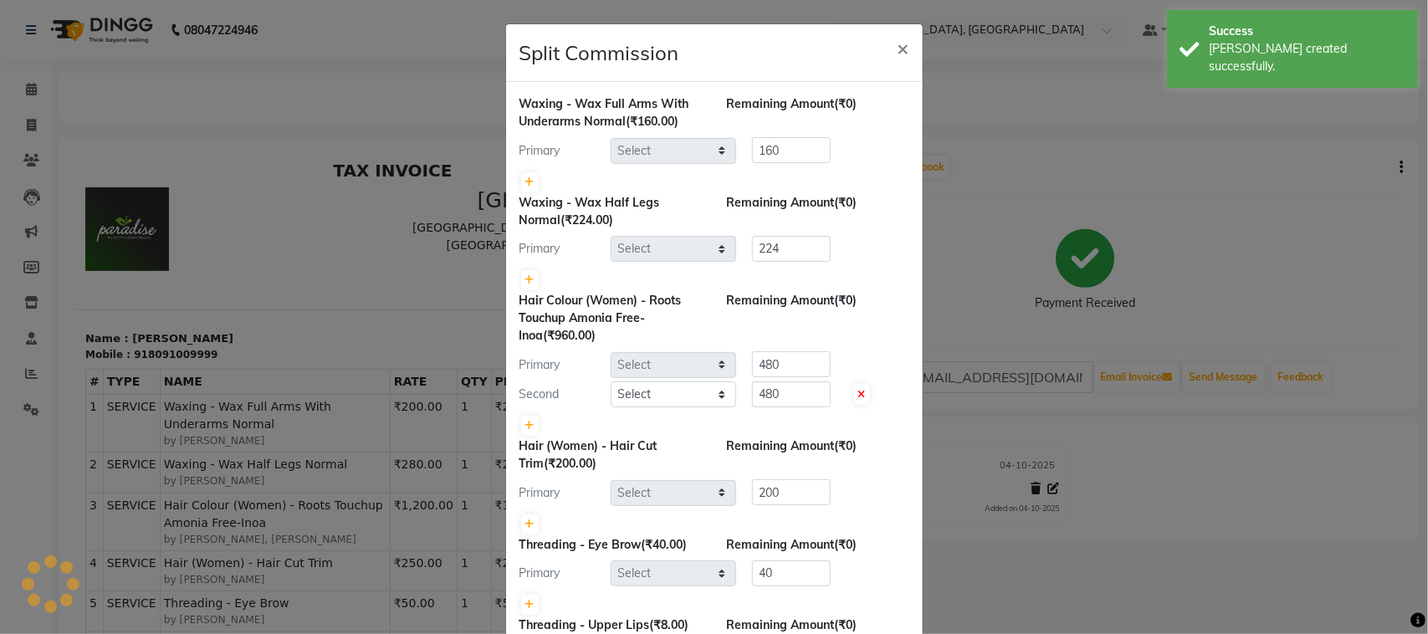
select select "29611"
select select "24996"
select select "88982"
select select "24996"
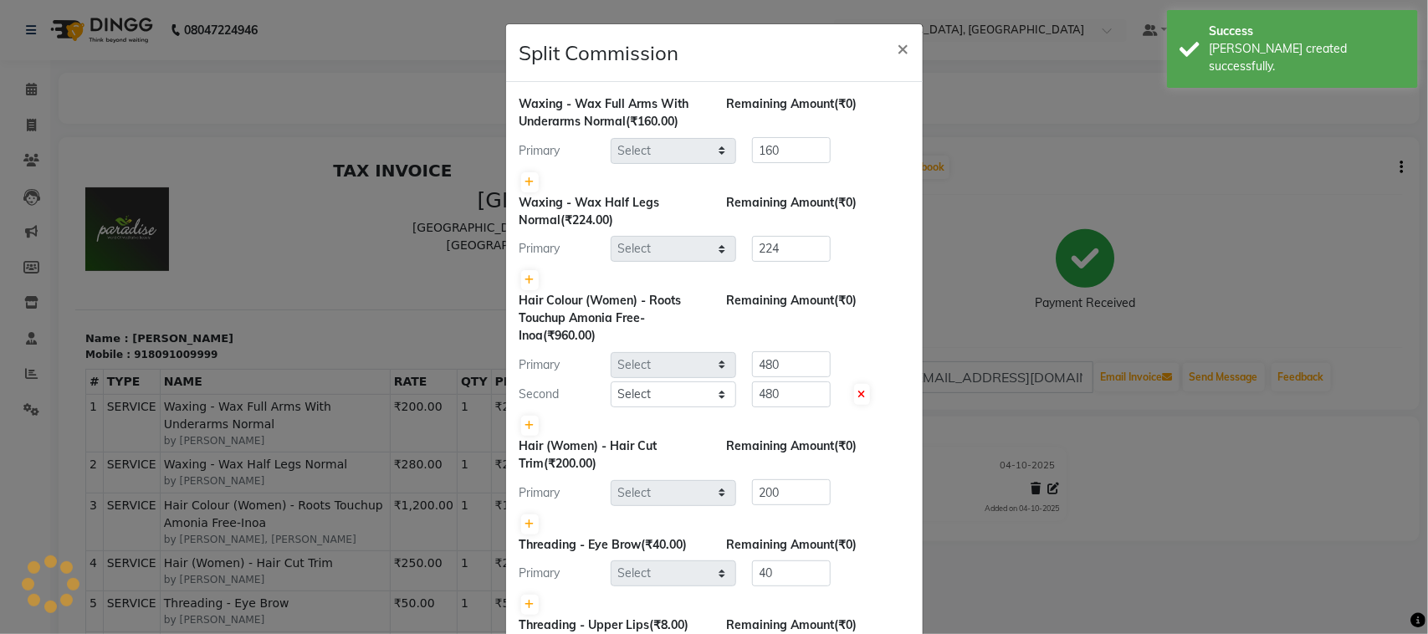
select select "25595"
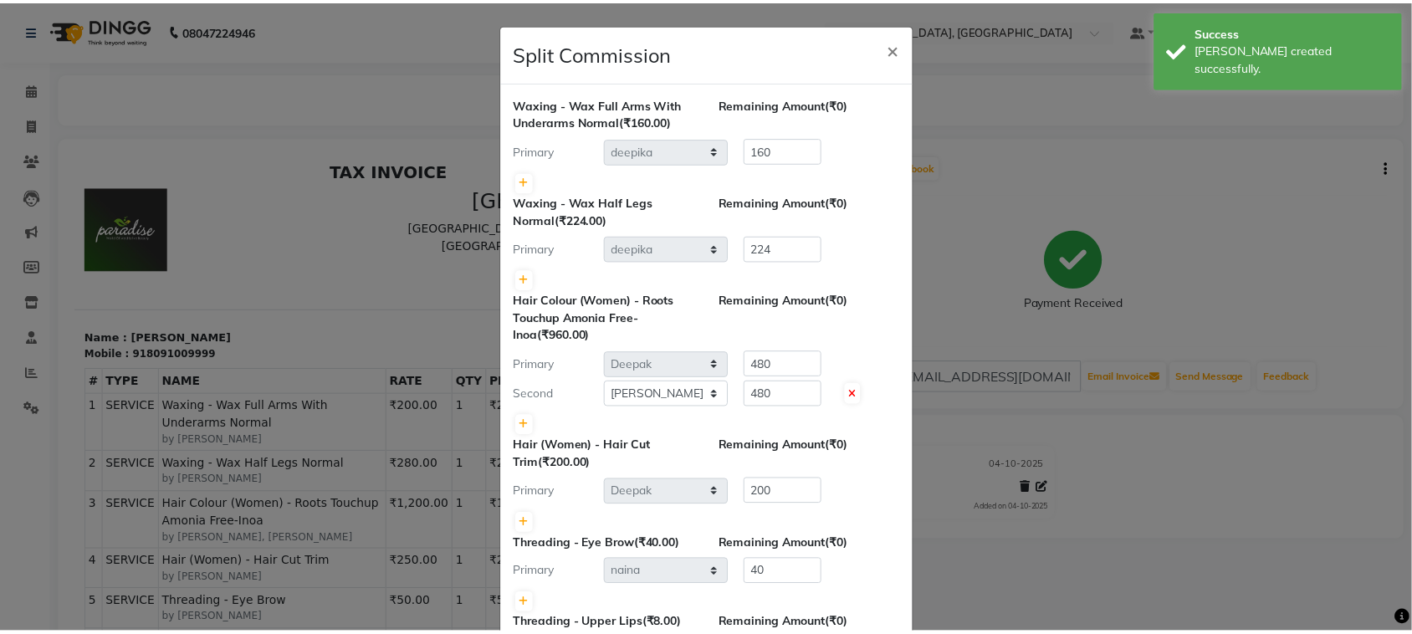
scroll to position [406, 0]
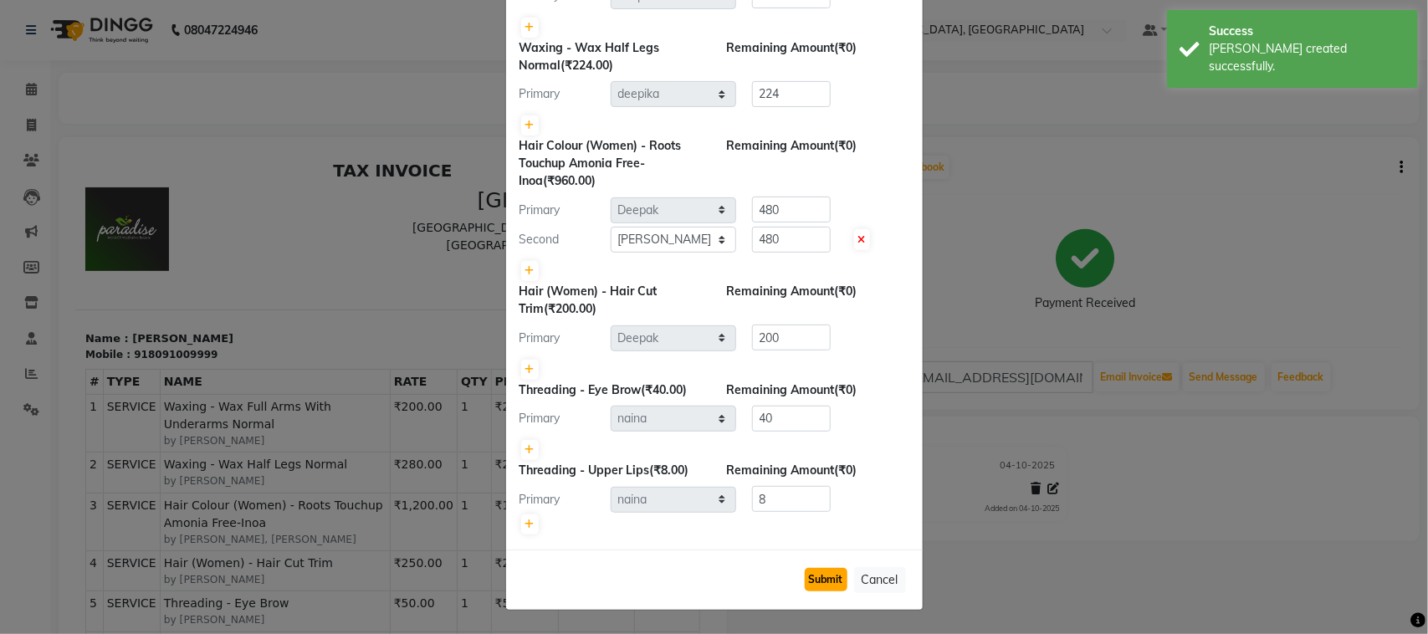
click at [805, 569] on button "Submit" at bounding box center [826, 579] width 43 height 23
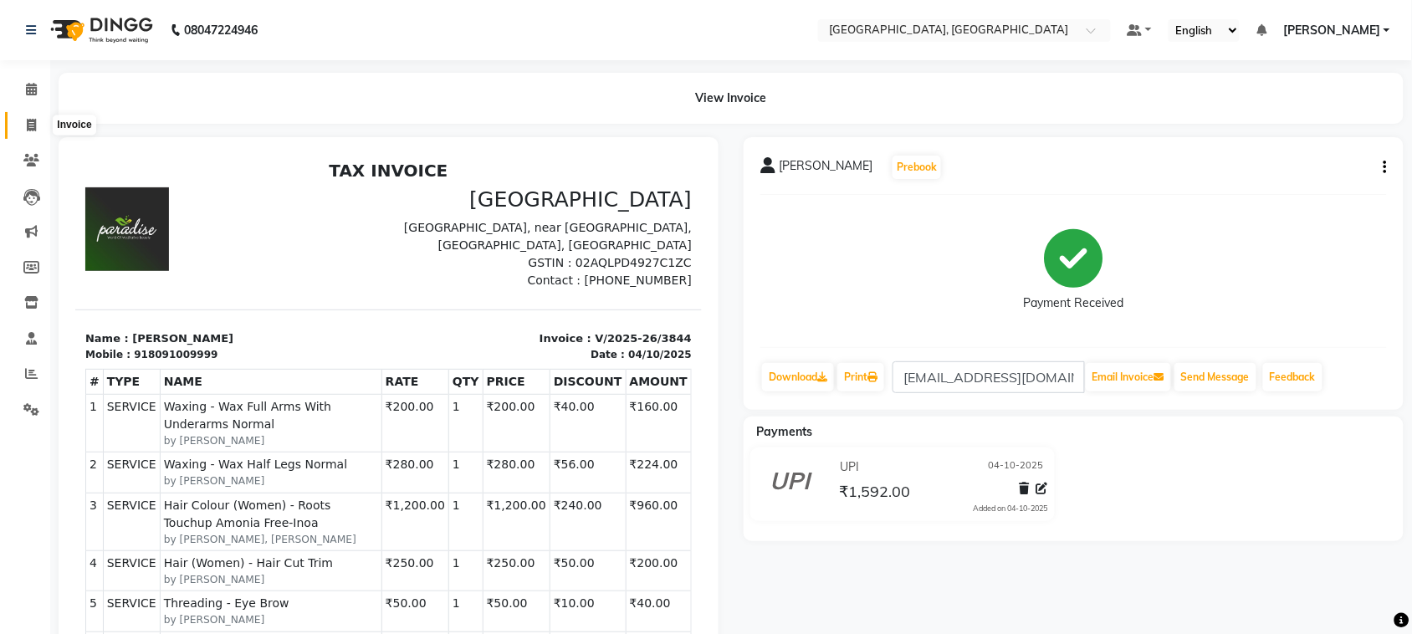
click at [30, 128] on icon at bounding box center [31, 125] width 9 height 13
select select "service"
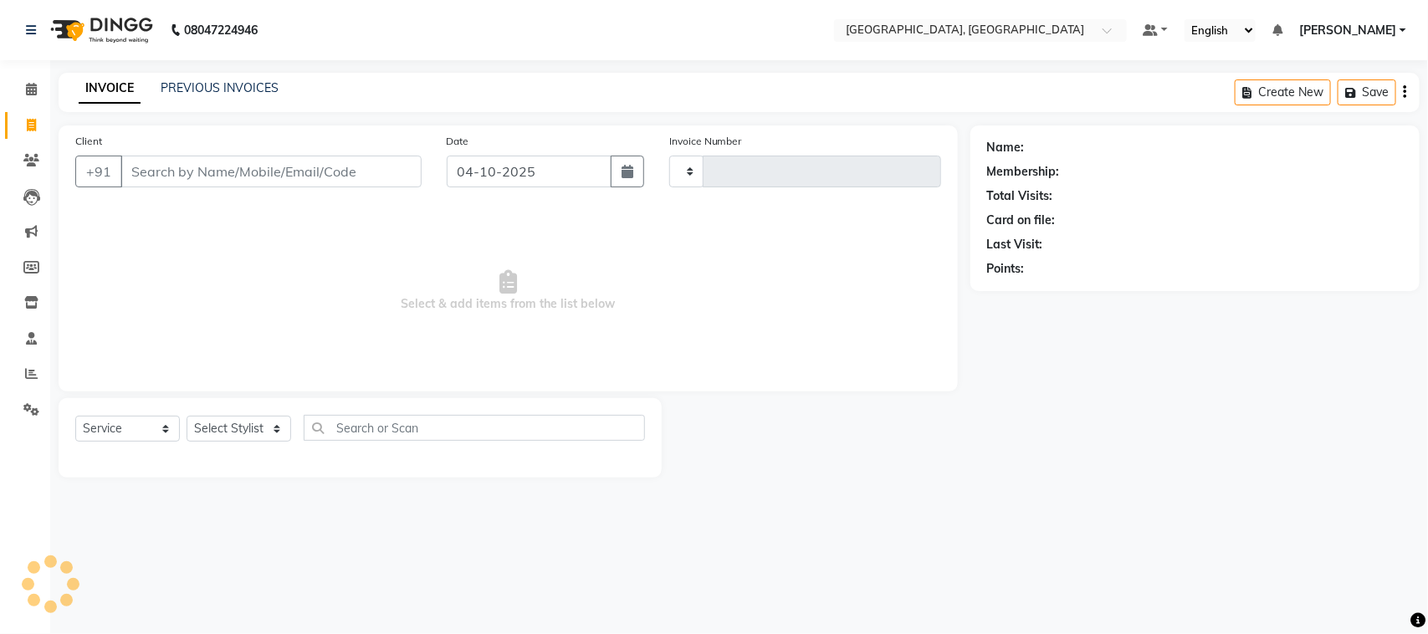
type input "3845"
select select "4462"
click at [31, 380] on icon at bounding box center [31, 373] width 13 height 13
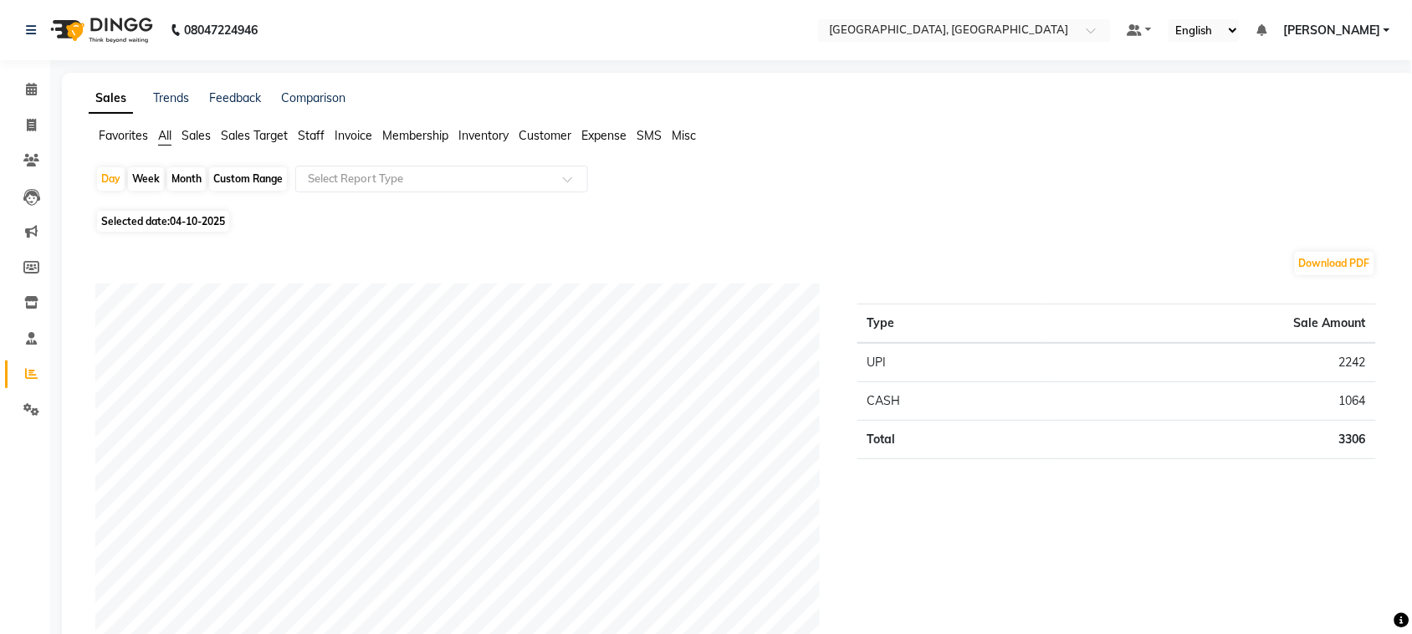
click at [160, 191] on div "Week" at bounding box center [146, 178] width 36 height 23
select select "10"
select select "2025"
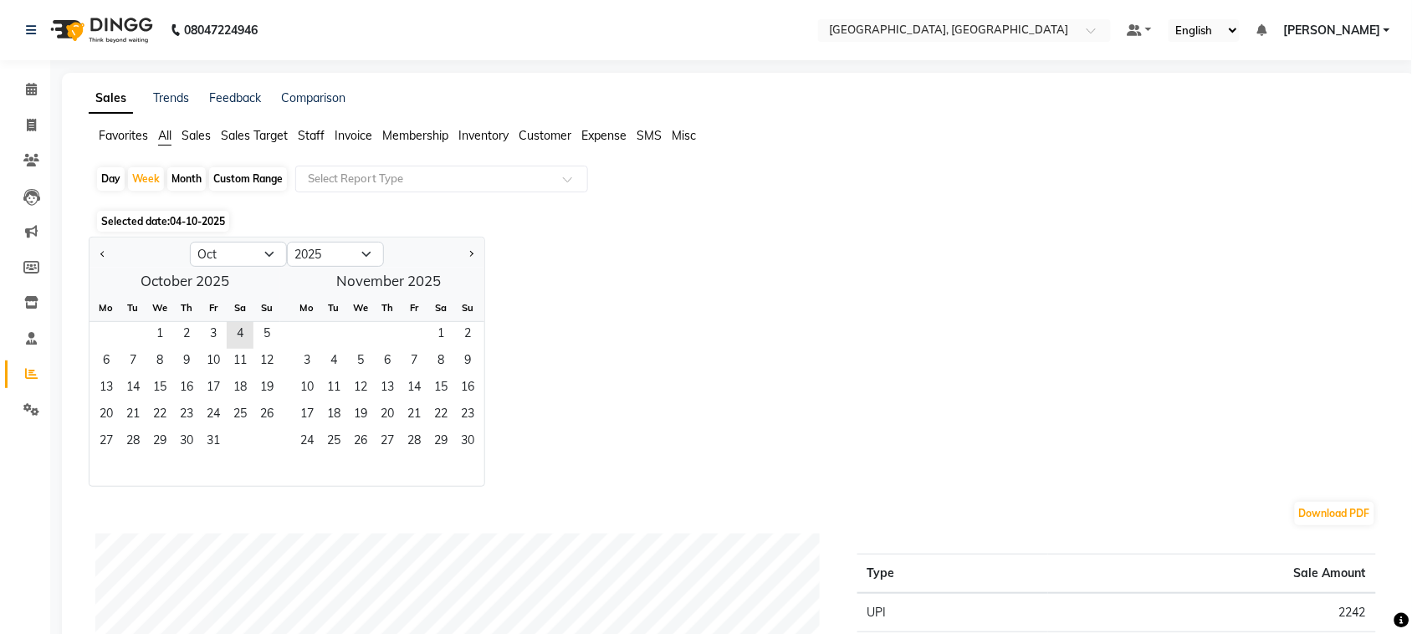
click at [206, 191] on div "Month" at bounding box center [186, 178] width 38 height 23
select select "10"
select select "2025"
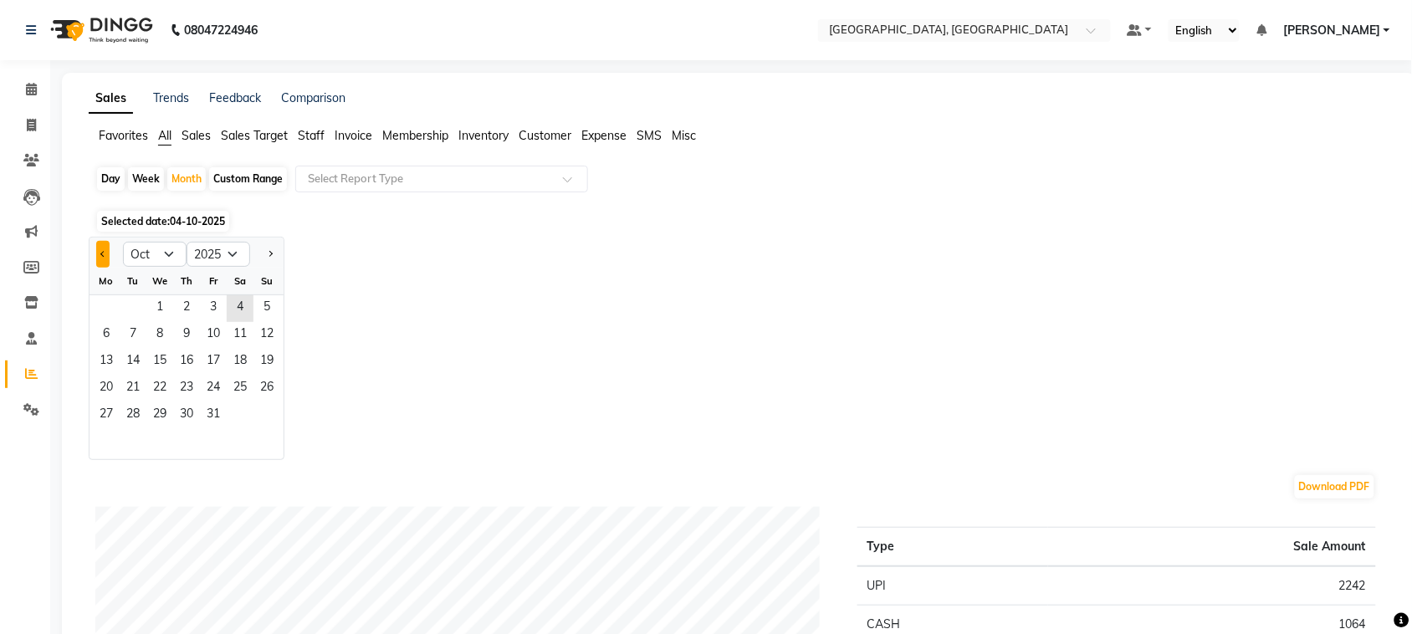
click at [106, 268] on button "Previous month" at bounding box center [102, 254] width 13 height 27
click at [109, 268] on button "Previous month" at bounding box center [102, 254] width 13 height 27
select select "8"
click at [206, 191] on div "Month" at bounding box center [186, 178] width 38 height 23
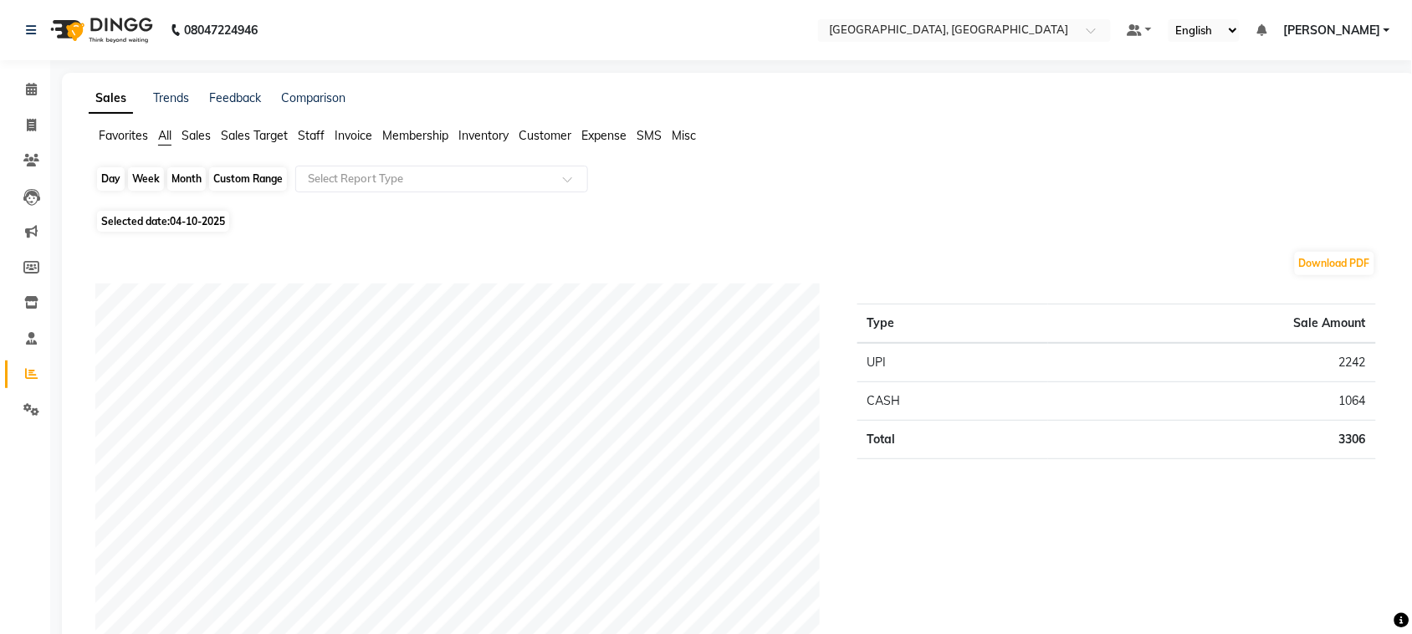
click at [202, 191] on div "Month" at bounding box center [186, 178] width 38 height 23
select select "10"
select select "2025"
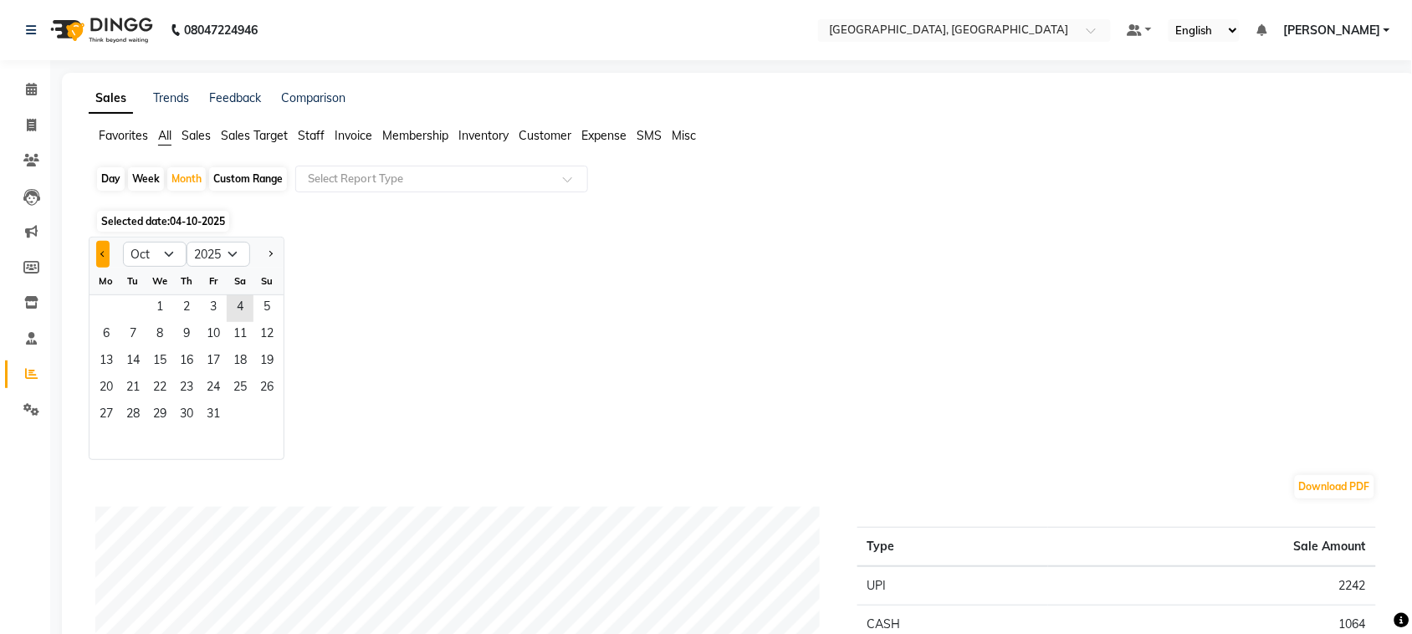
click at [110, 268] on button "Previous month" at bounding box center [102, 254] width 13 height 27
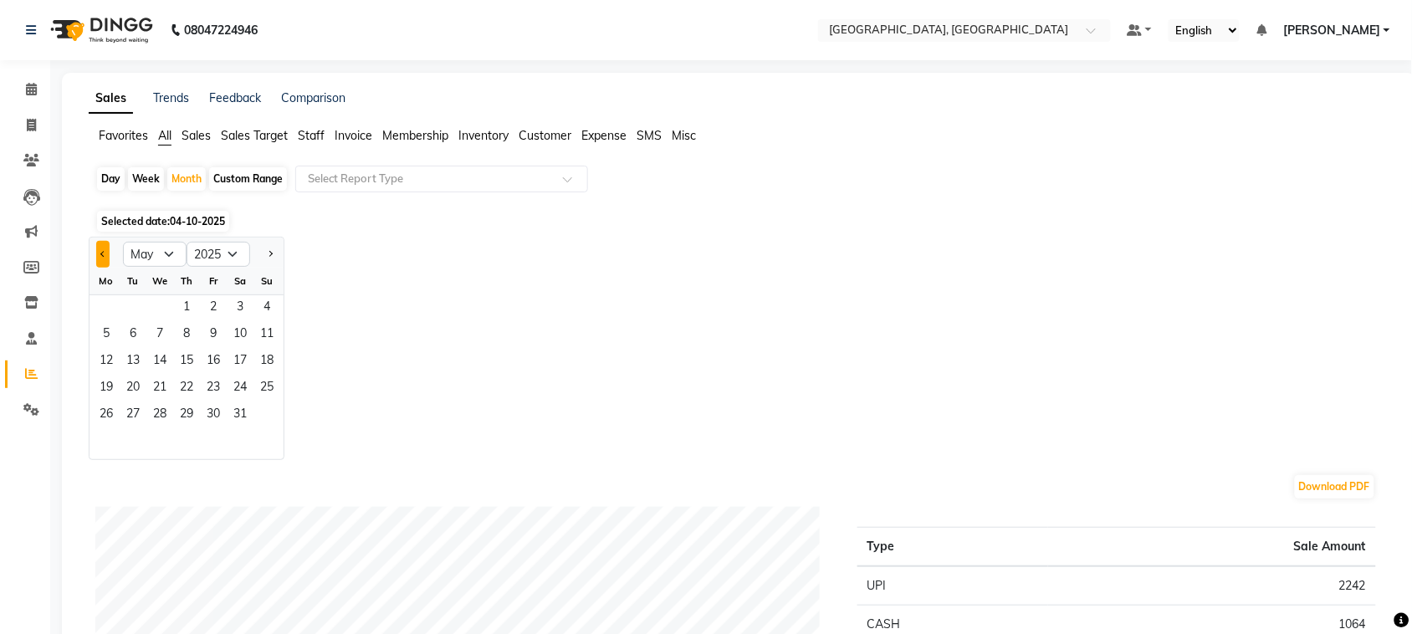
click at [110, 268] on button "Previous month" at bounding box center [102, 254] width 13 height 27
select select "4"
click at [173, 402] on span "23" at bounding box center [159, 388] width 27 height 27
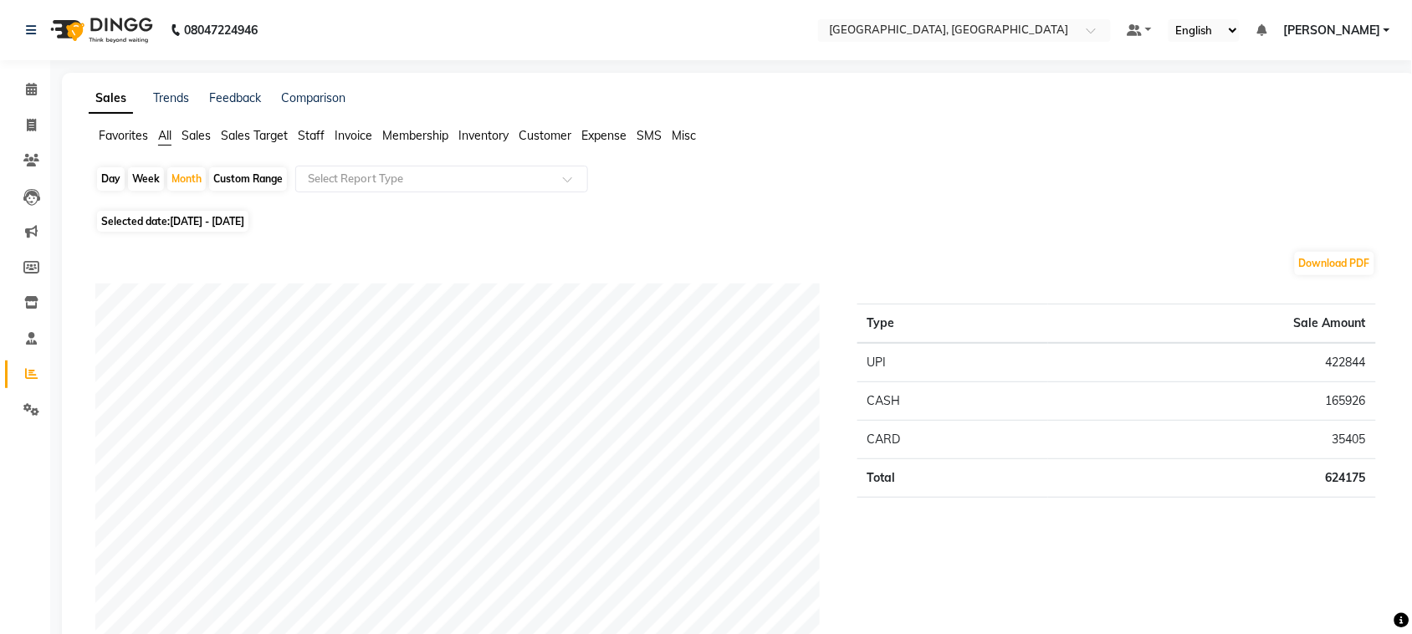
click at [287, 191] on div "Custom Range" at bounding box center [248, 178] width 78 height 23
select select "4"
select select "2025"
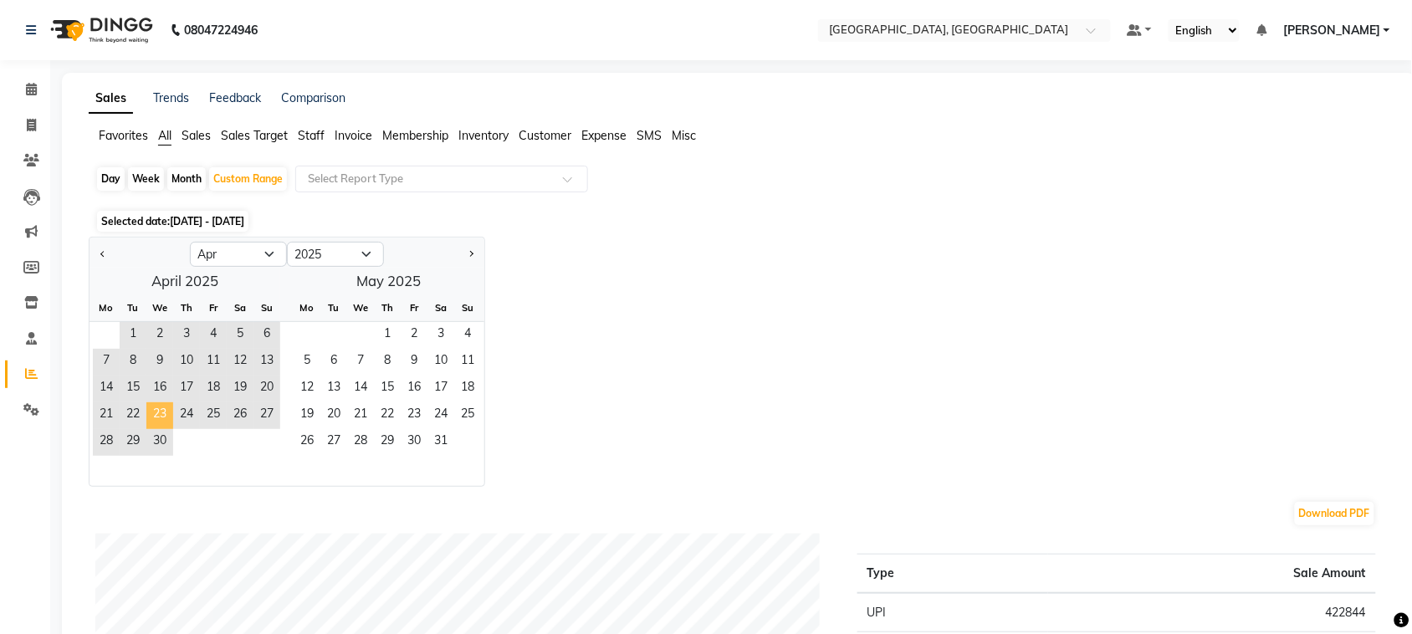
click at [173, 429] on span "23" at bounding box center [159, 415] width 27 height 27
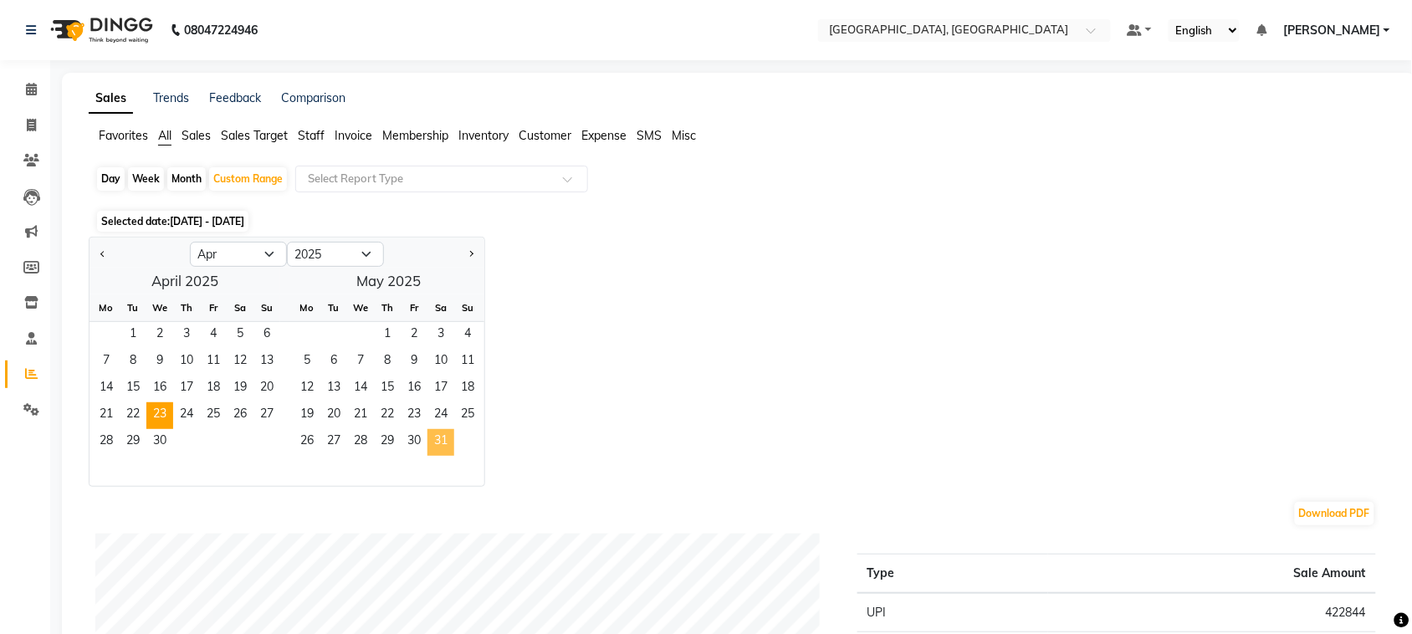
click at [454, 456] on span "31" at bounding box center [440, 442] width 27 height 27
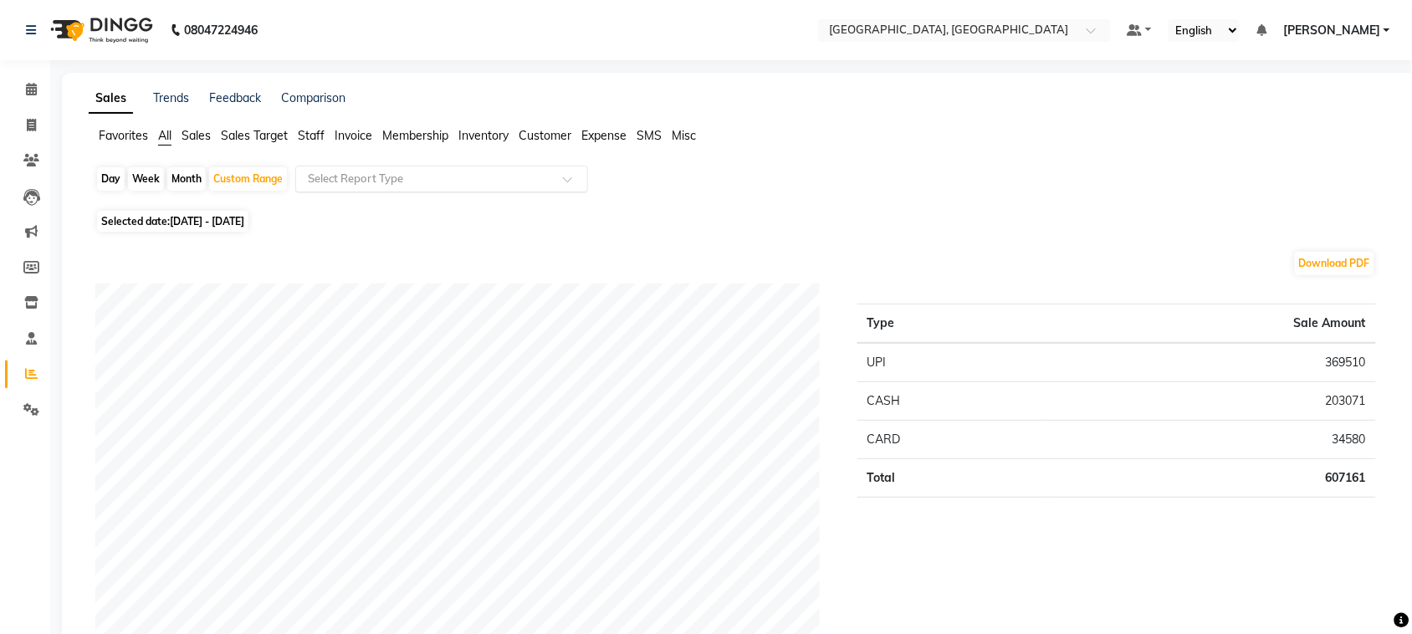
click at [528, 187] on input "text" at bounding box center [424, 179] width 241 height 17
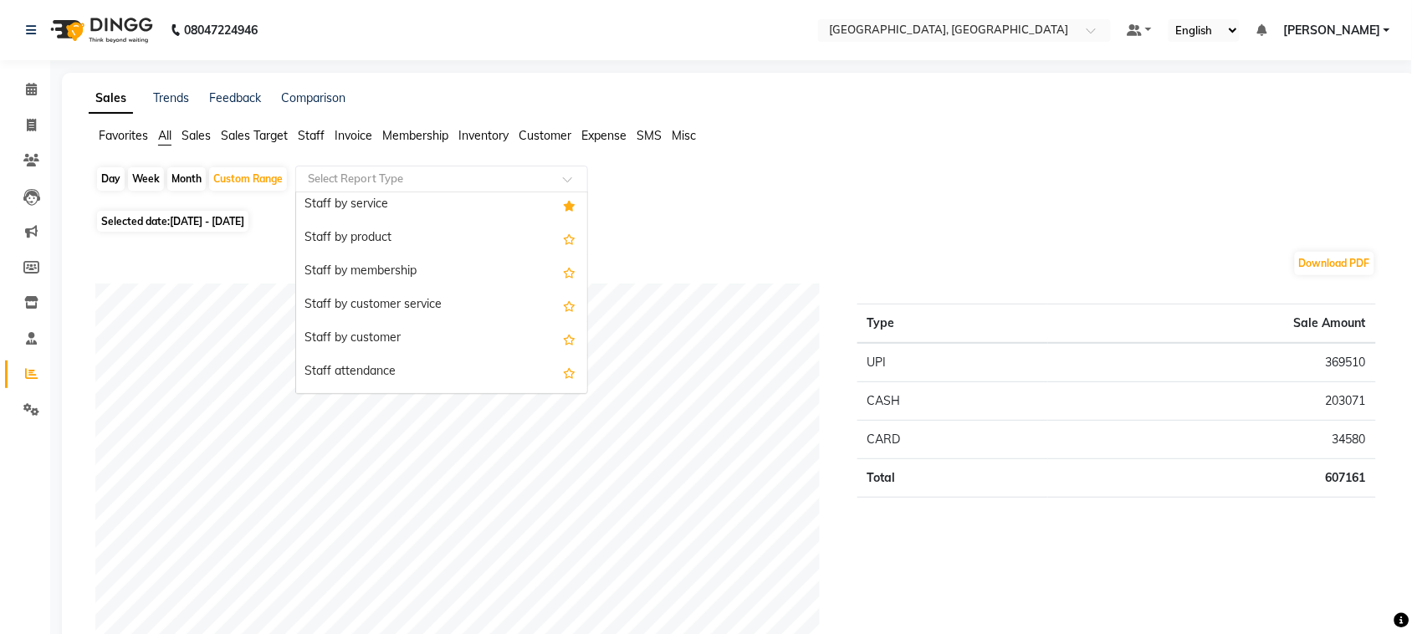
scroll to position [450, 0]
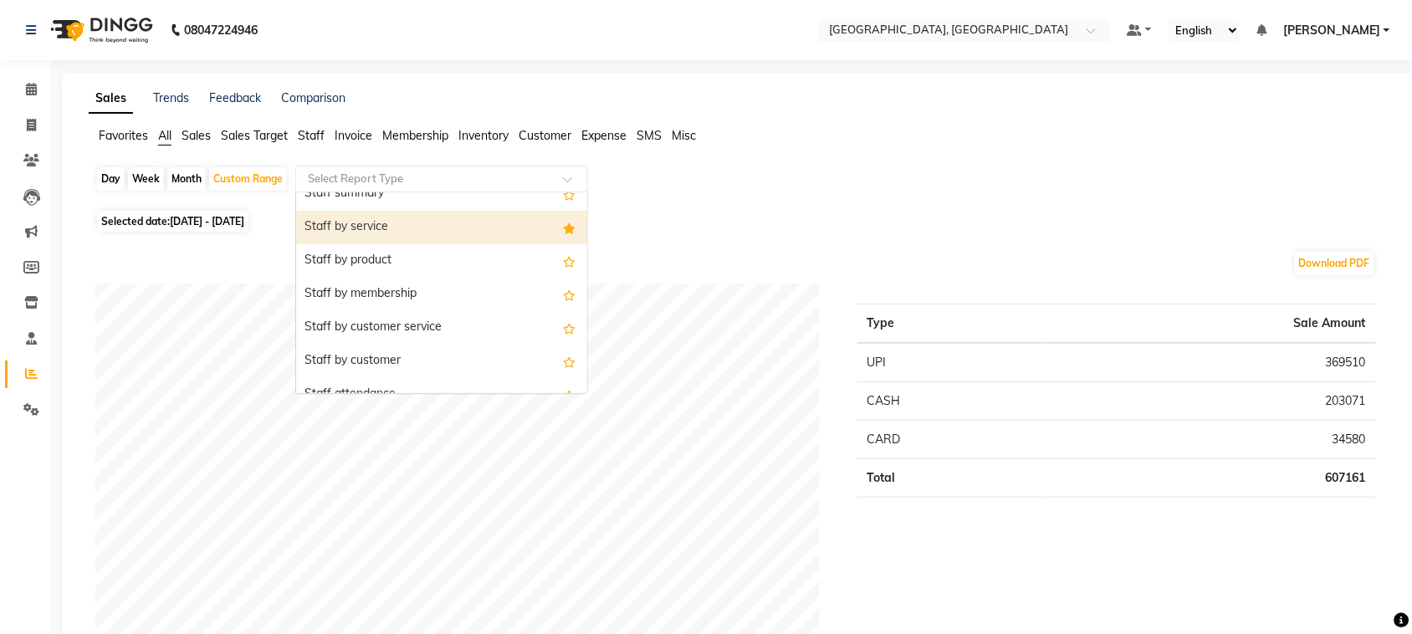
click at [486, 244] on div "Staff by service" at bounding box center [441, 227] width 291 height 33
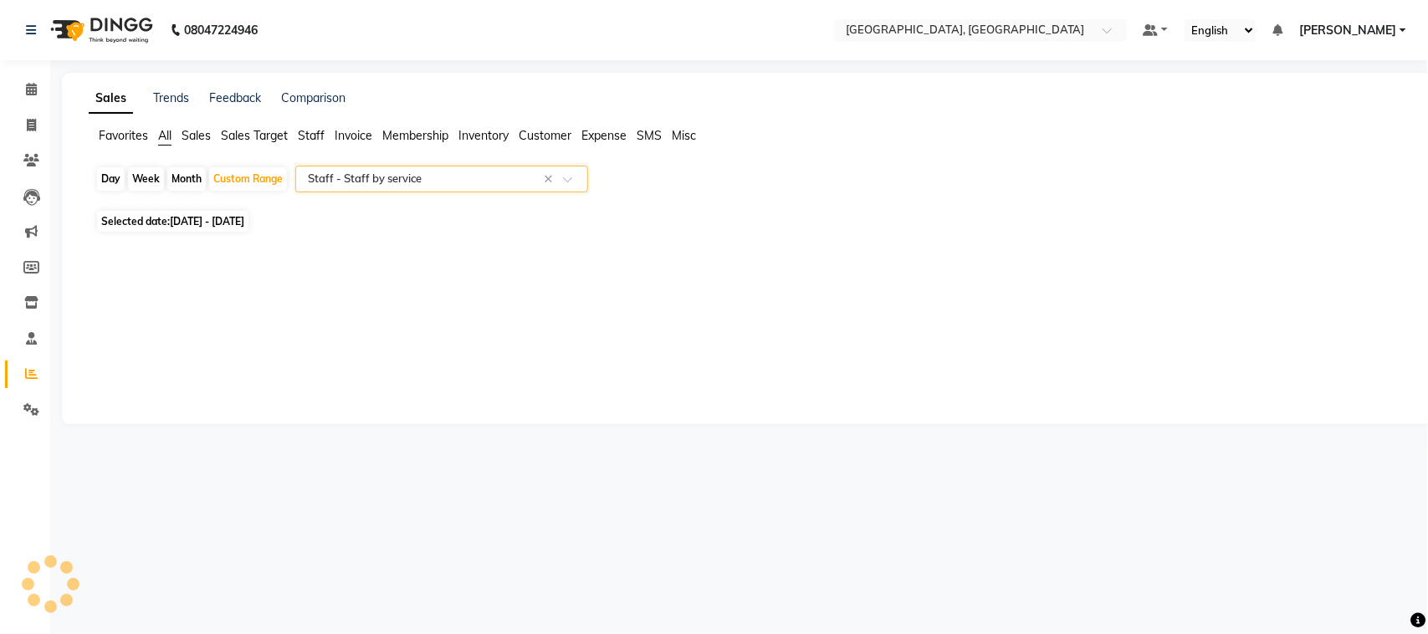
select select "full_report"
select select "csv"
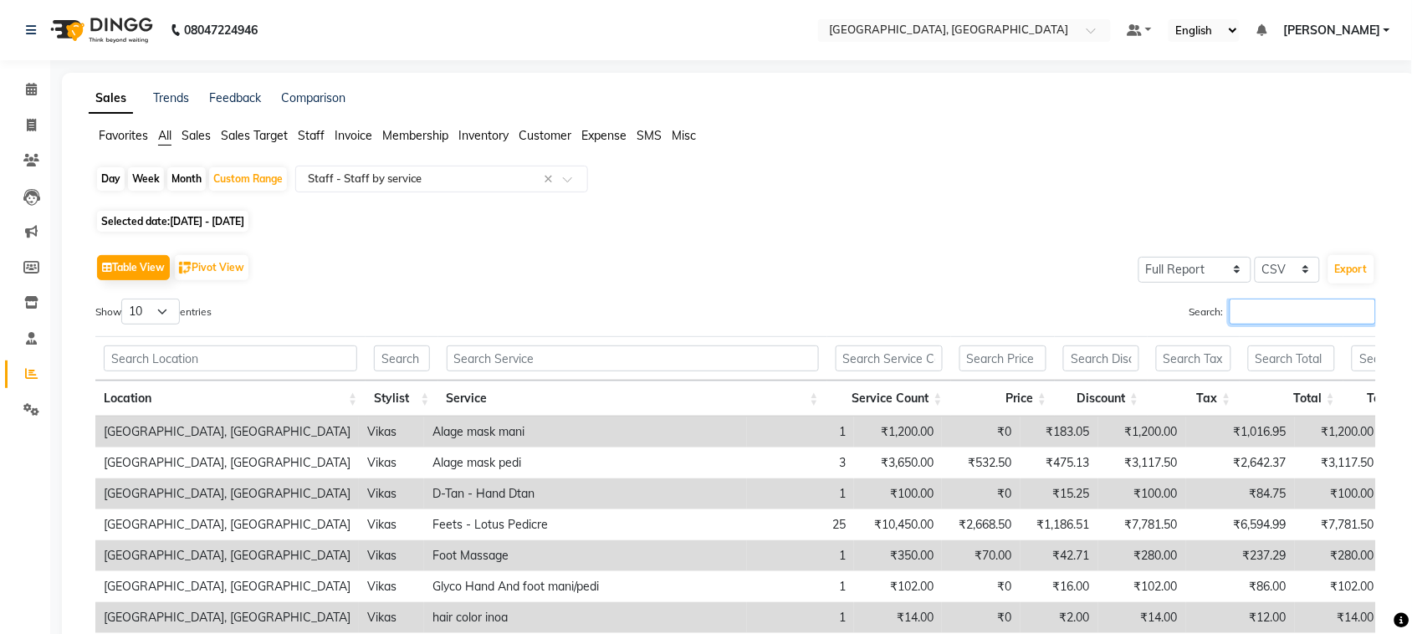
click at [1229, 324] on input "Search:" at bounding box center [1302, 312] width 146 height 26
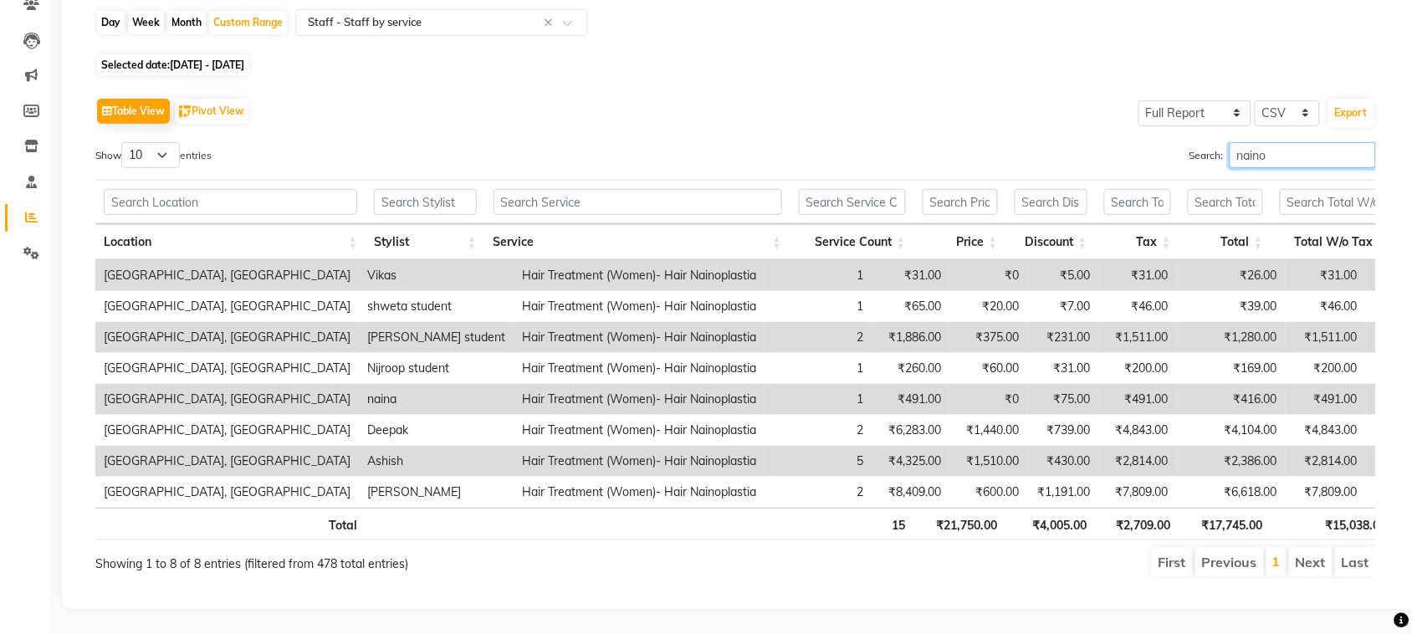
scroll to position [0, 0]
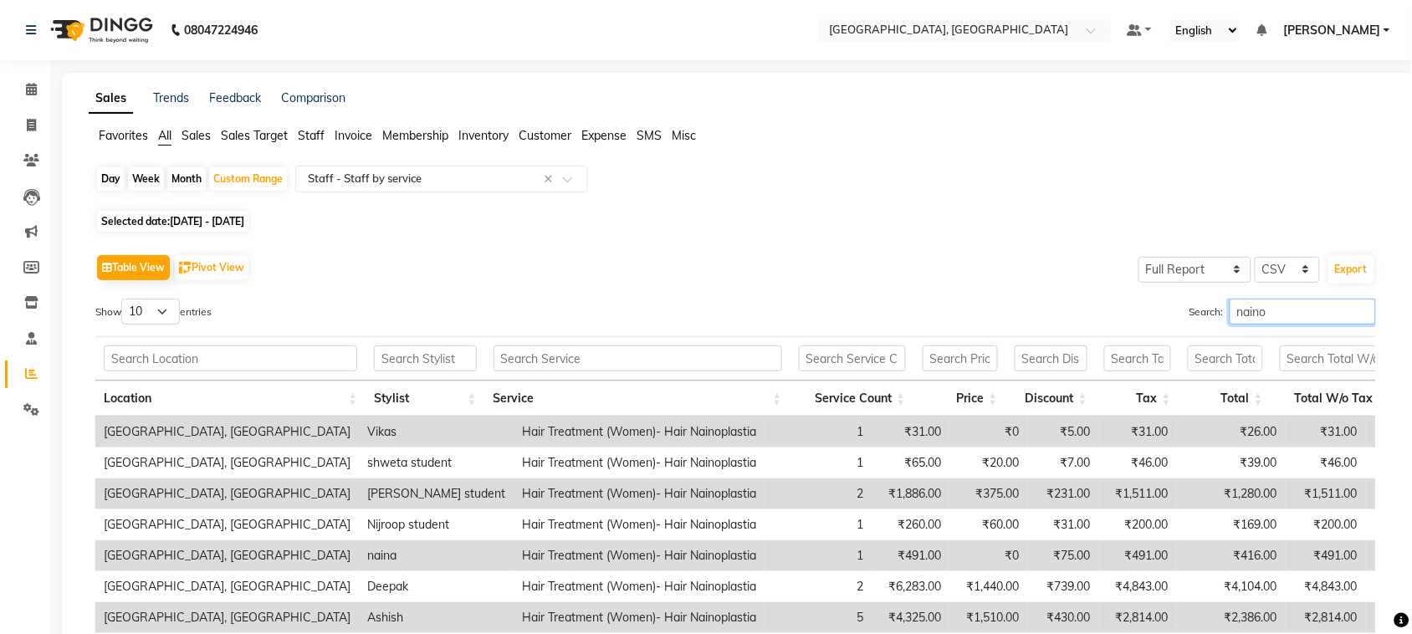
type input "naino"
click at [244, 227] on span "[DATE] - [DATE]" at bounding box center [207, 221] width 74 height 13
select select "4"
select select "2025"
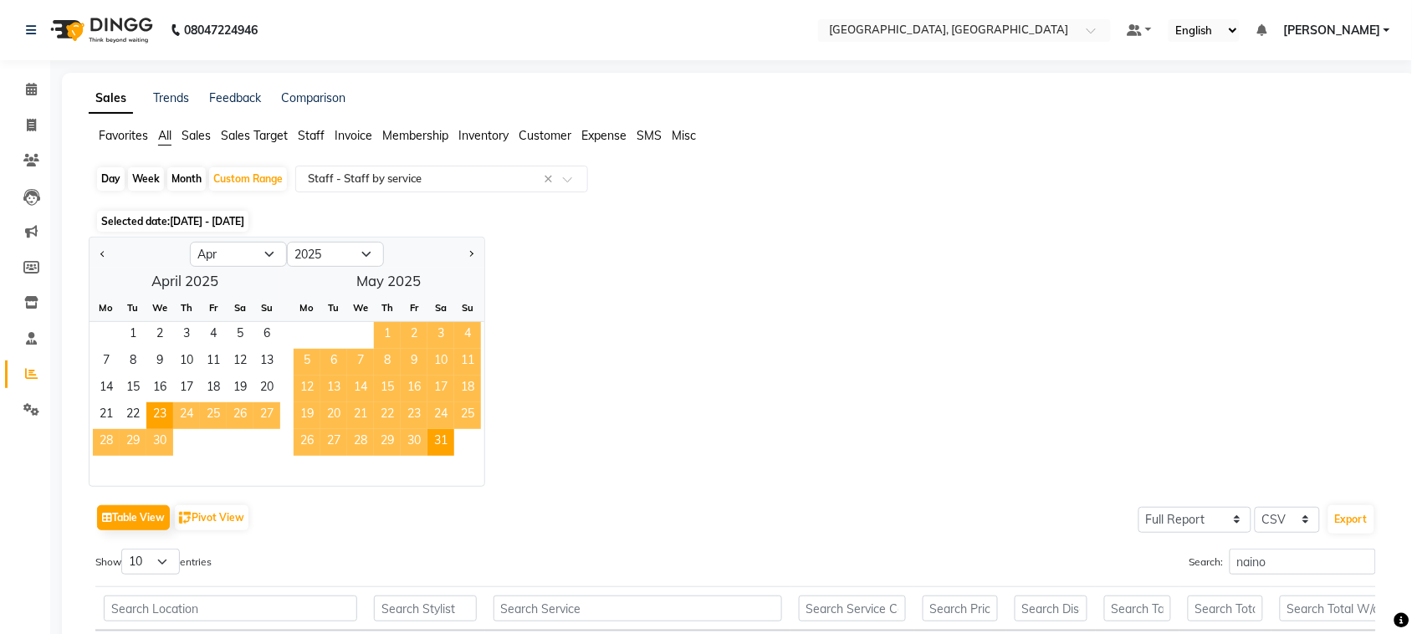
click at [427, 349] on span "2" at bounding box center [414, 335] width 27 height 27
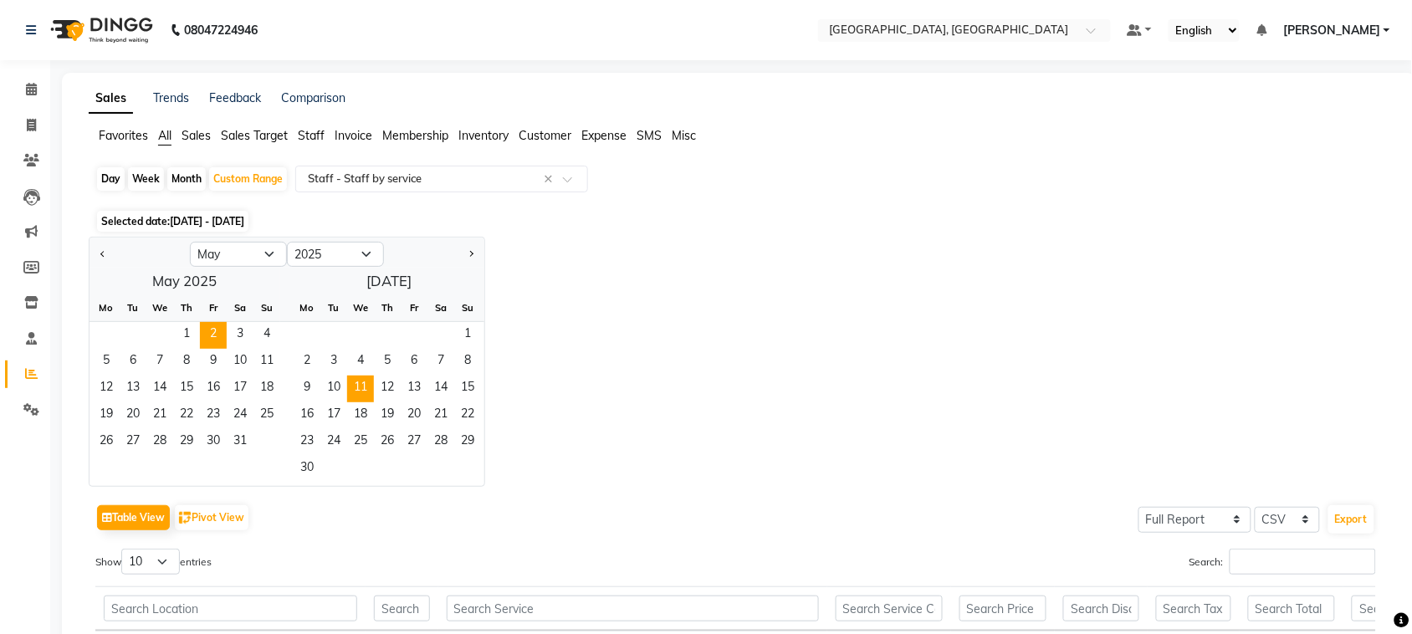
click at [374, 402] on span "11" at bounding box center [360, 388] width 27 height 27
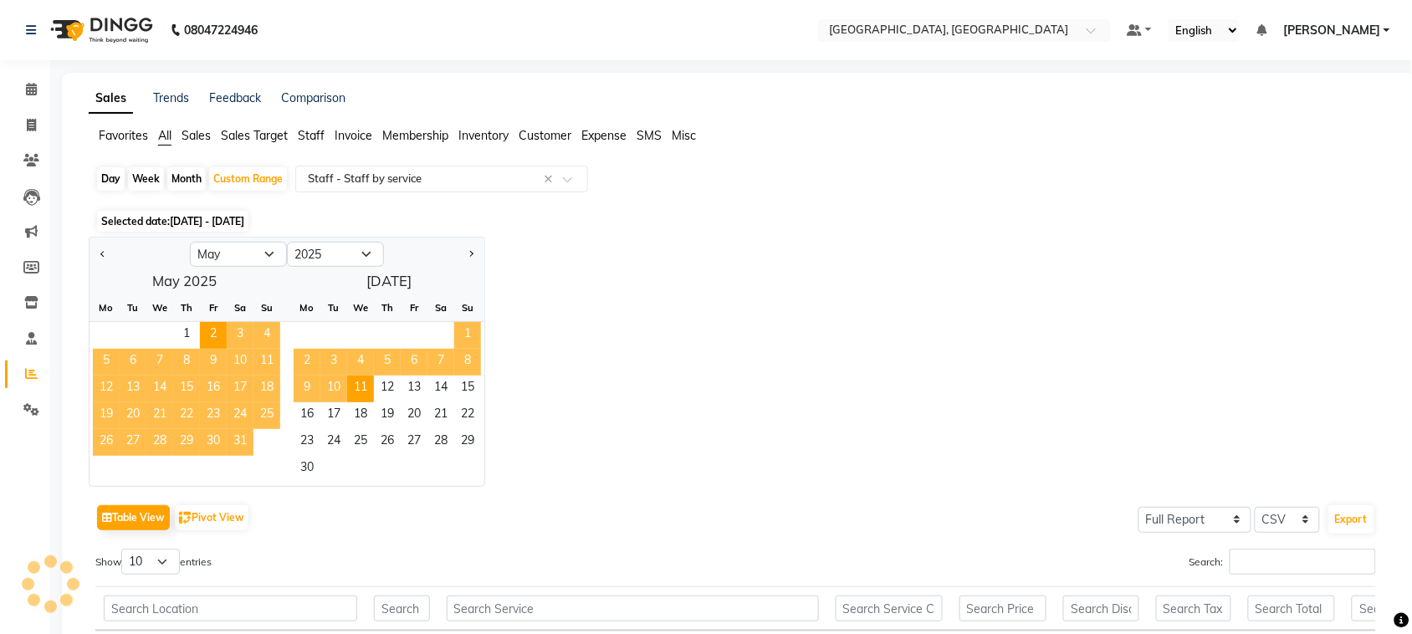
click at [481, 349] on span "1" at bounding box center [467, 335] width 27 height 27
select select "6"
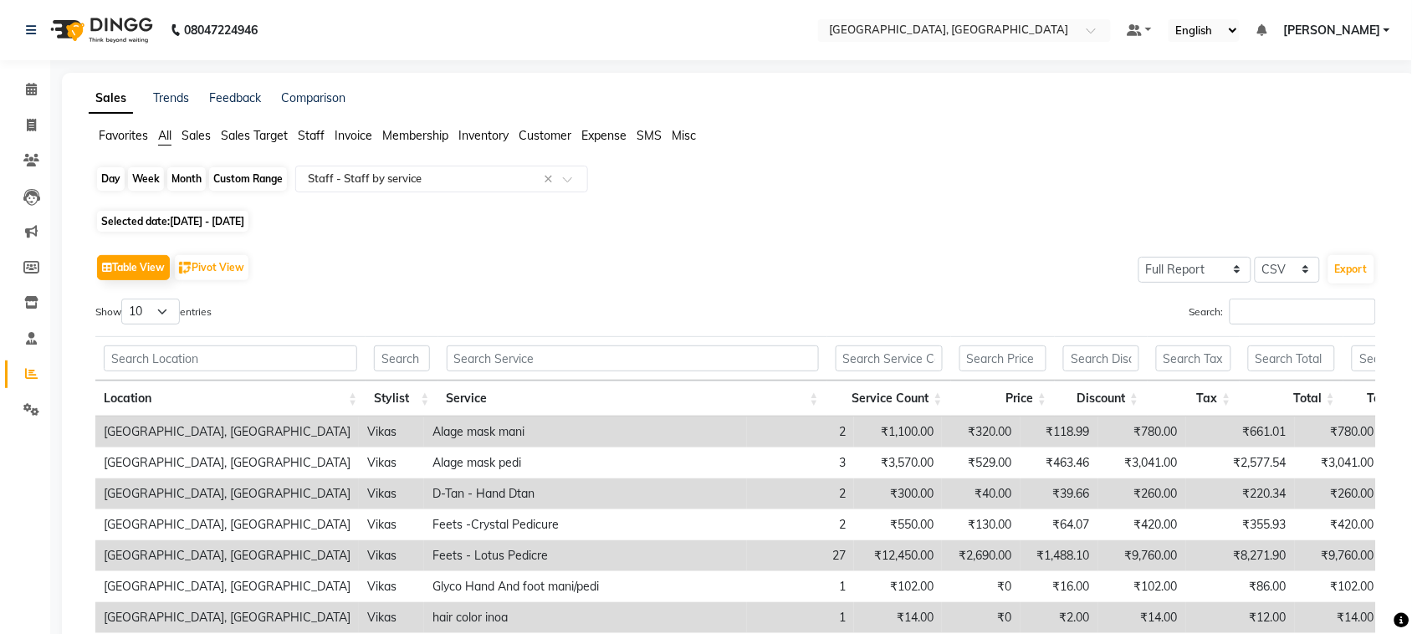
click at [287, 191] on div "Custom Range" at bounding box center [248, 178] width 78 height 23
select select "6"
select select "2025"
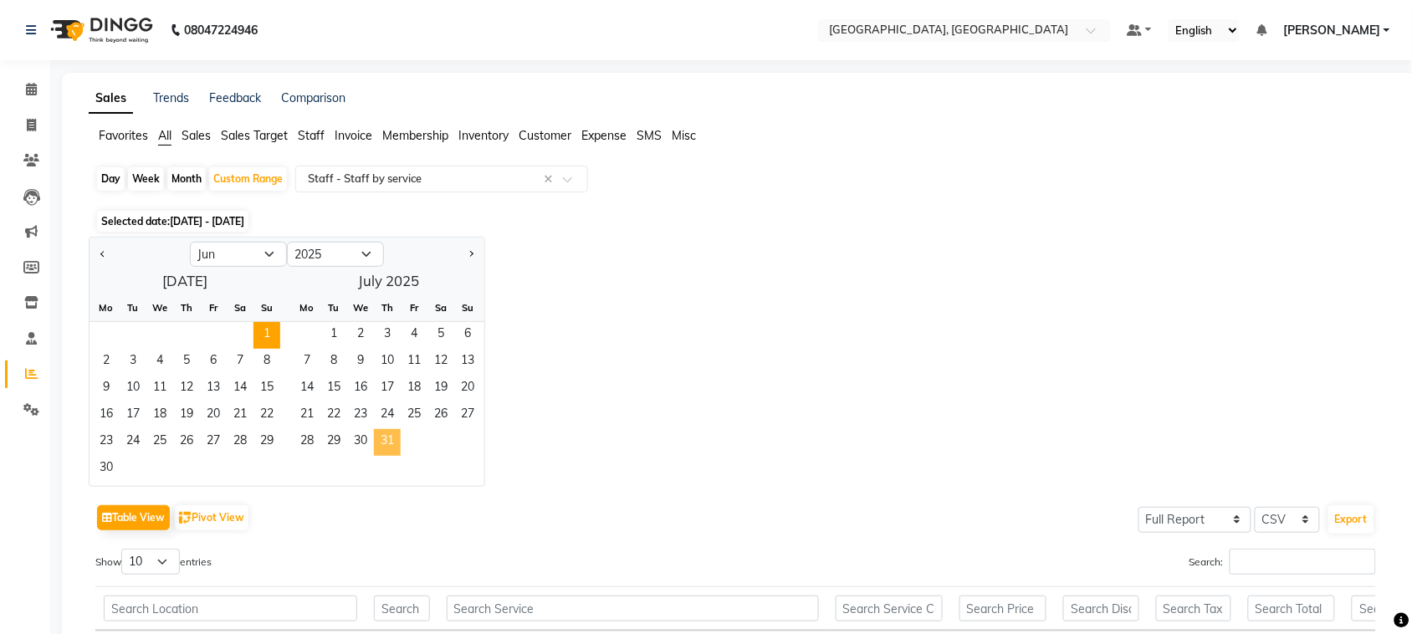
click at [401, 456] on span "31" at bounding box center [387, 442] width 27 height 27
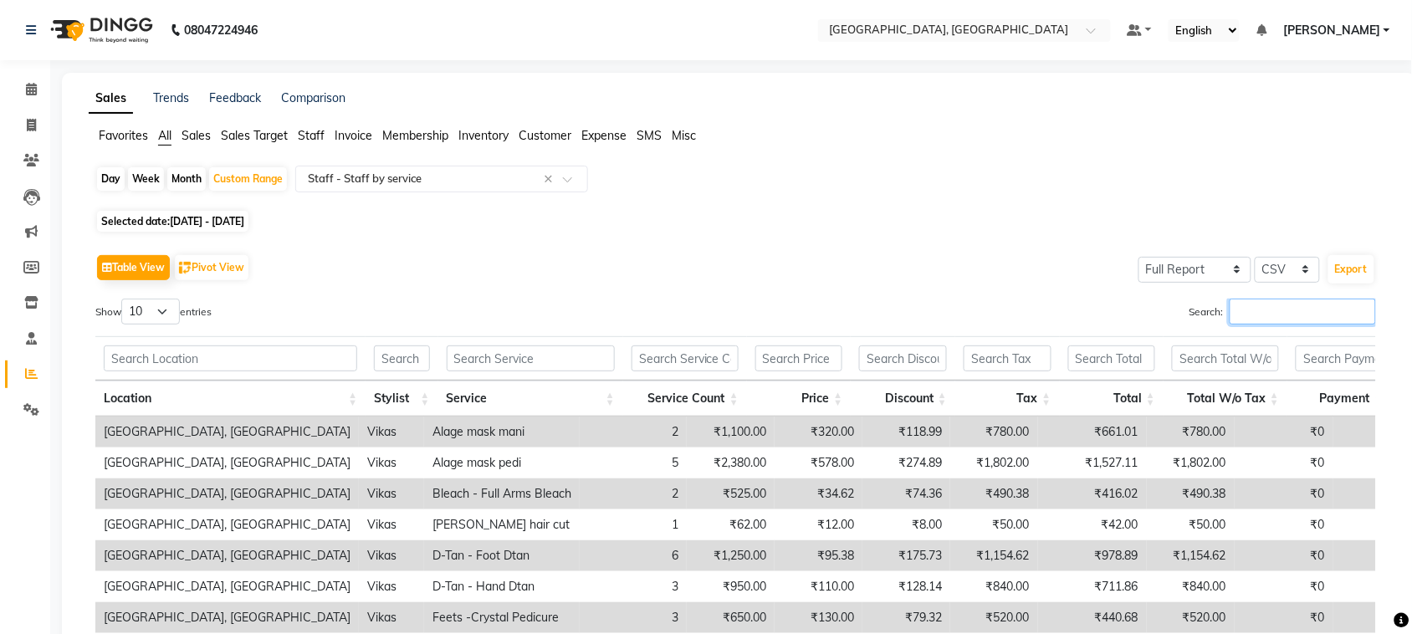
click at [1252, 324] on input "Search:" at bounding box center [1302, 312] width 146 height 26
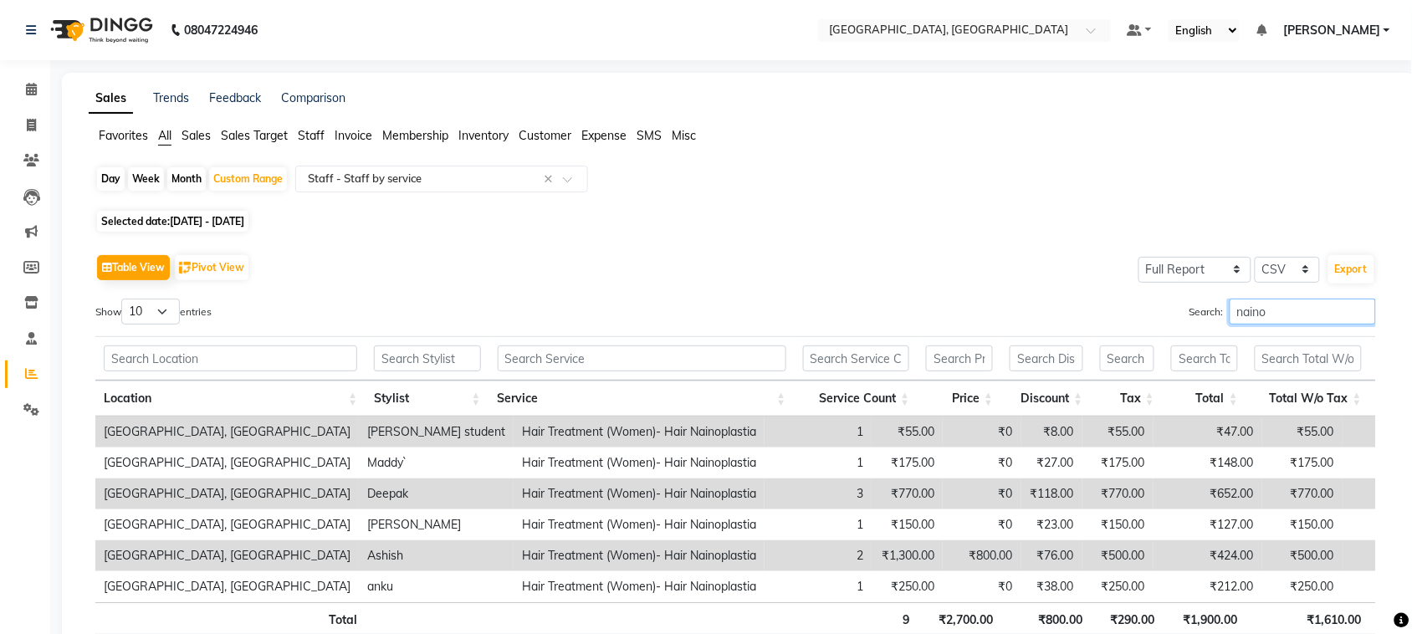
type input "naino"
click at [244, 227] on span "[DATE] - [DATE]" at bounding box center [207, 221] width 74 height 13
select select "6"
select select "2025"
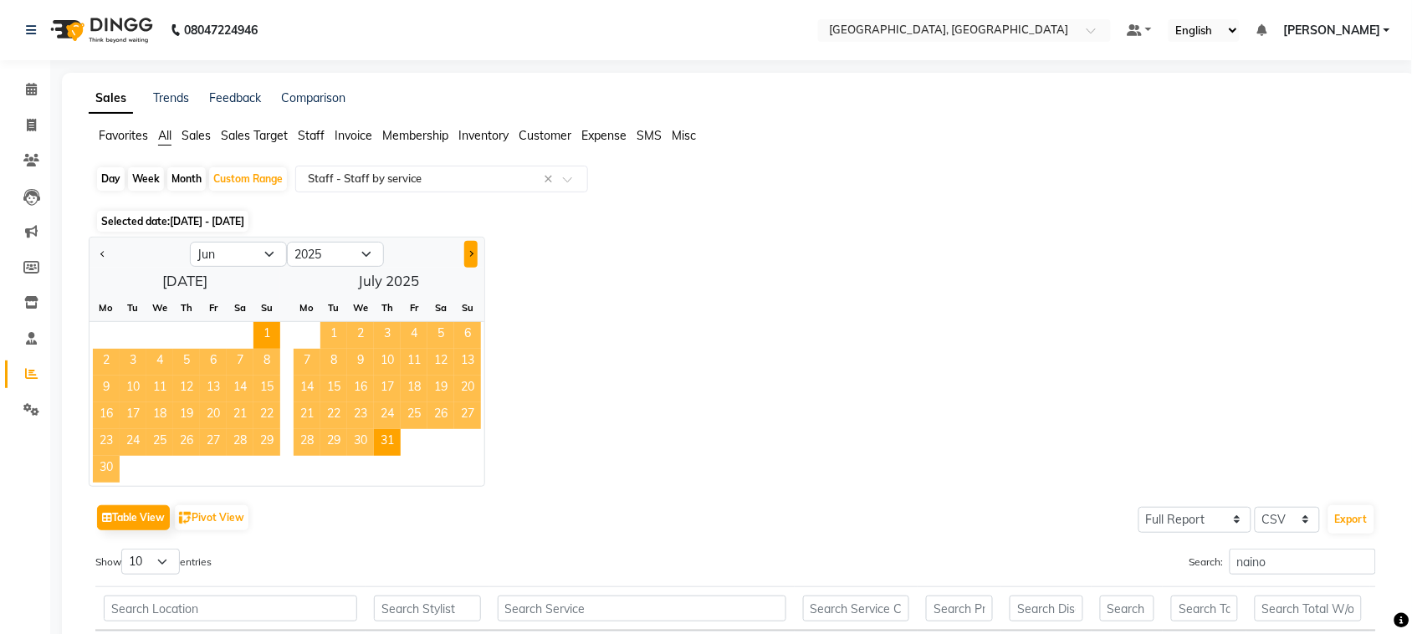
click at [478, 268] on button "Next month" at bounding box center [470, 254] width 13 height 27
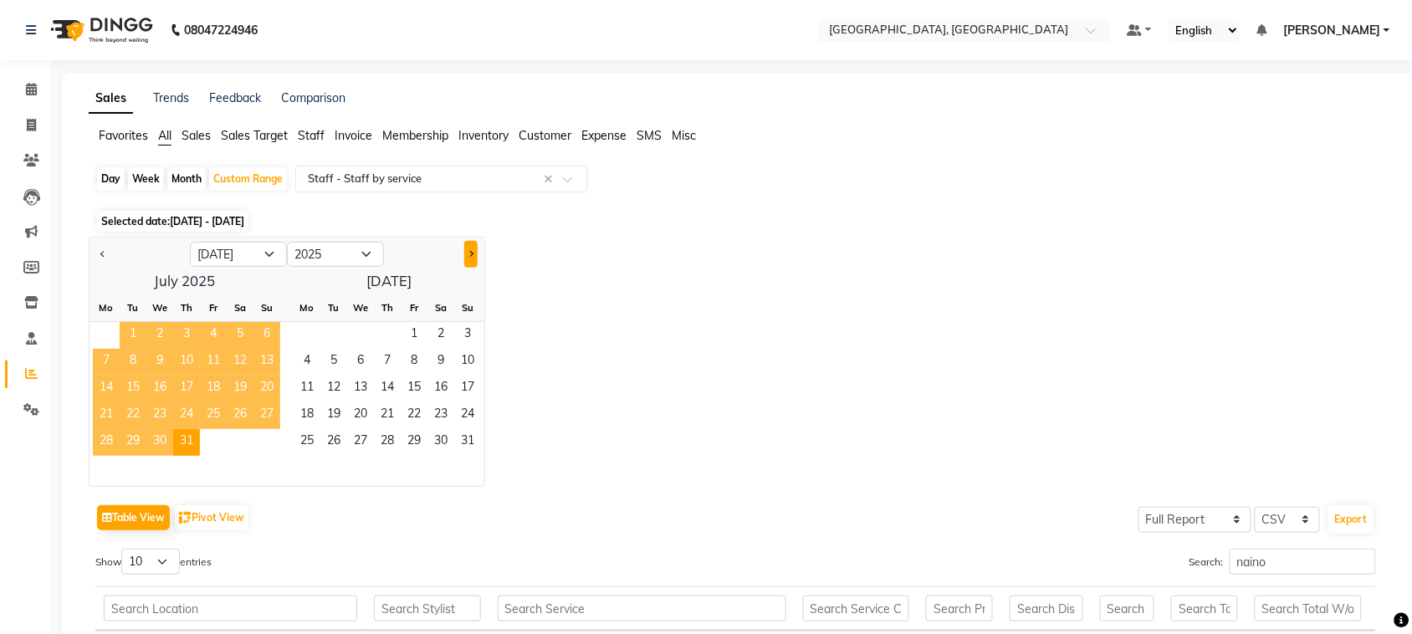
click at [478, 268] on button "Next month" at bounding box center [470, 254] width 13 height 27
select select "8"
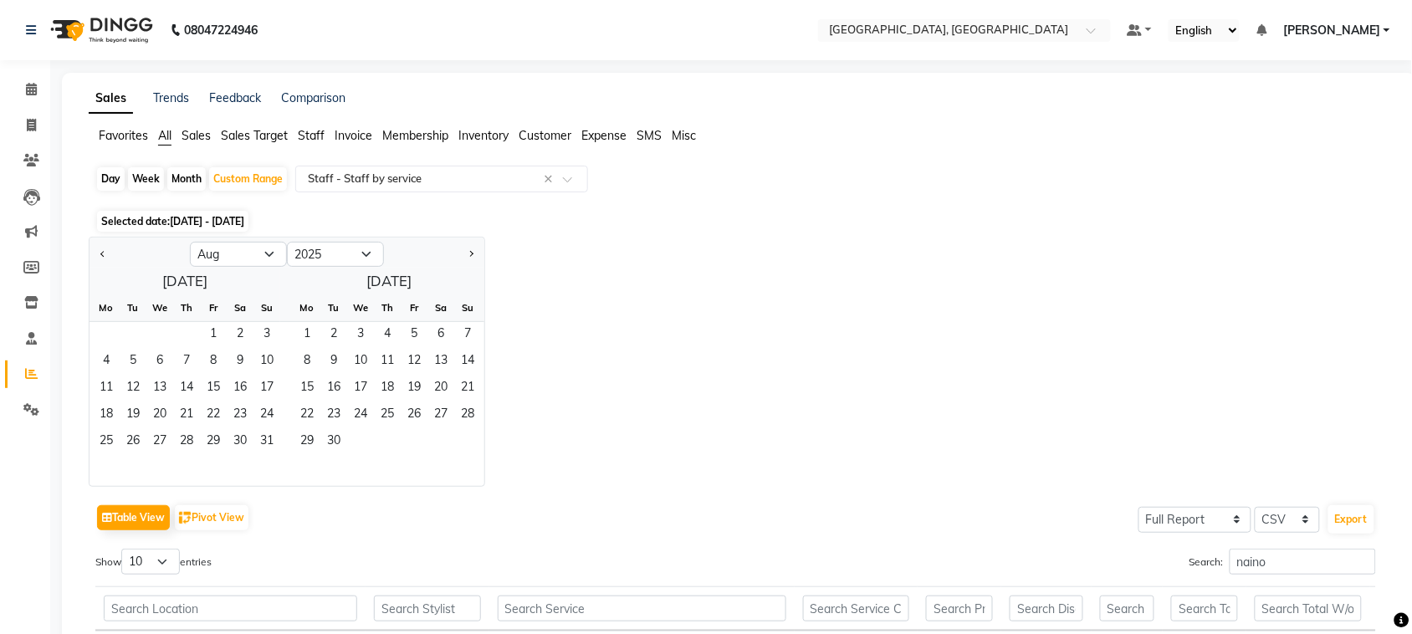
click at [232, 349] on div "1 2 3" at bounding box center [184, 335] width 191 height 27
click at [227, 349] on span "1" at bounding box center [213, 335] width 27 height 27
click at [347, 456] on span "30" at bounding box center [333, 442] width 27 height 27
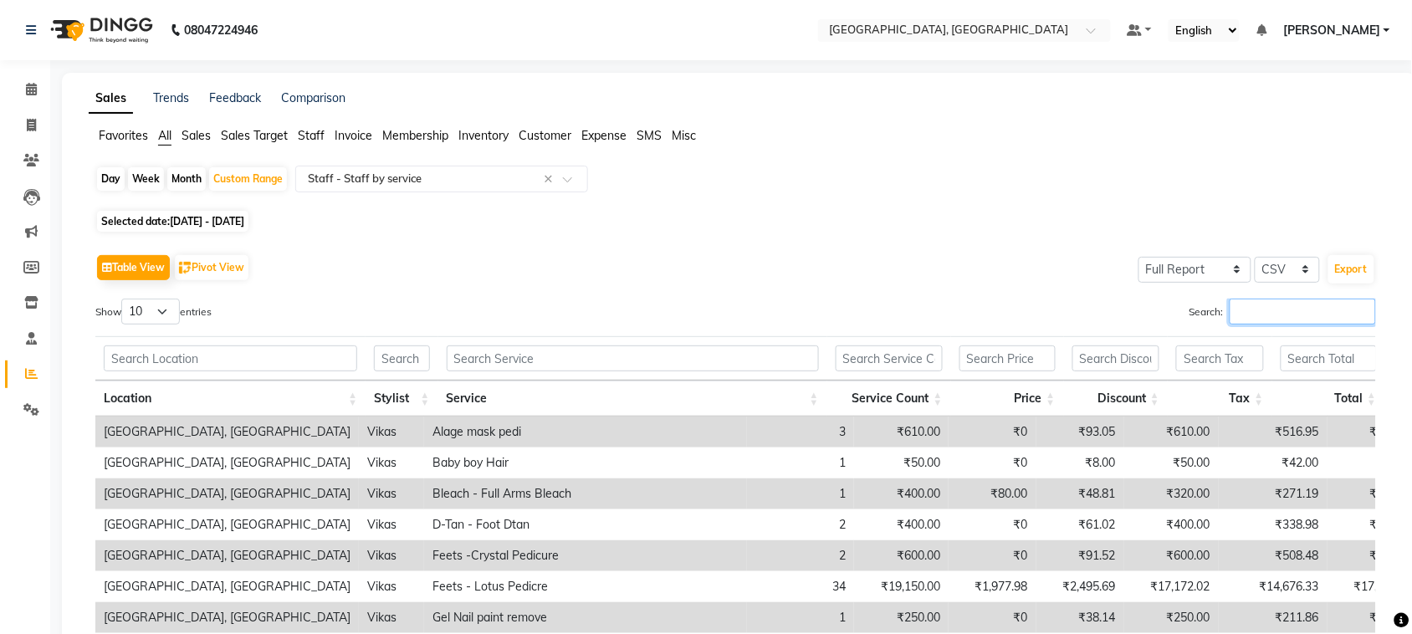
click at [1248, 324] on input "Search:" at bounding box center [1302, 312] width 146 height 26
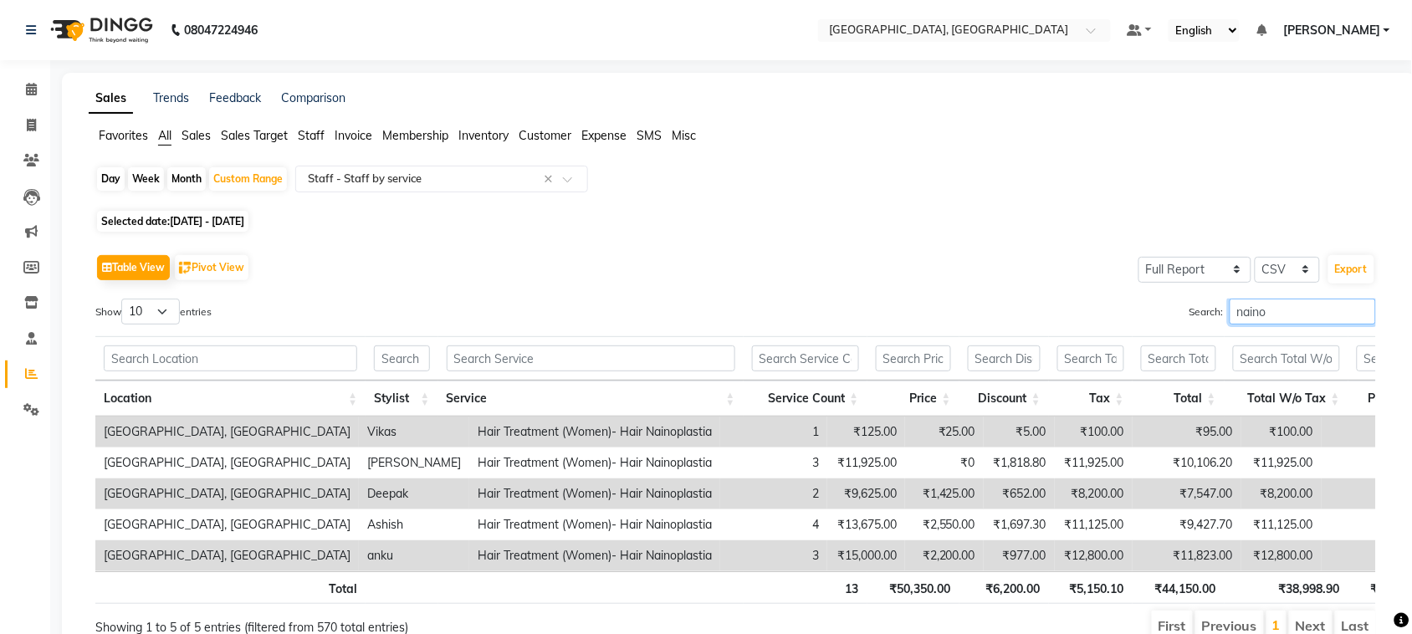
scroll to position [206, 0]
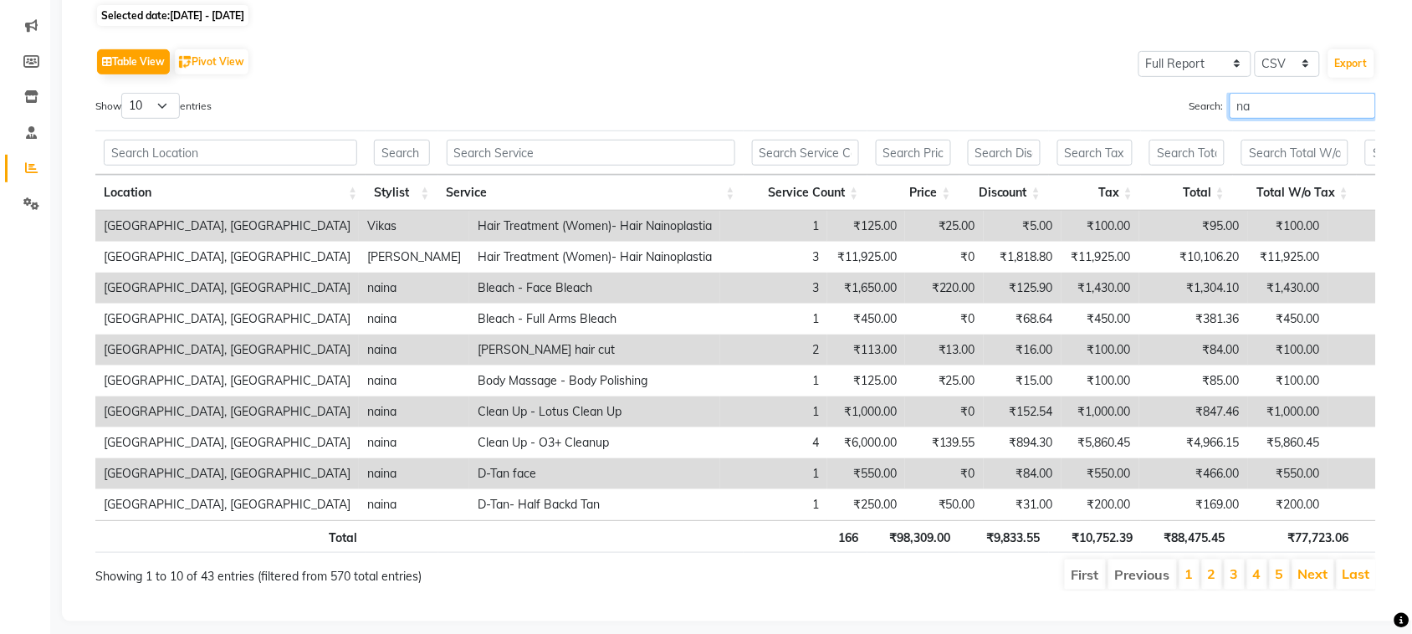
type input "n"
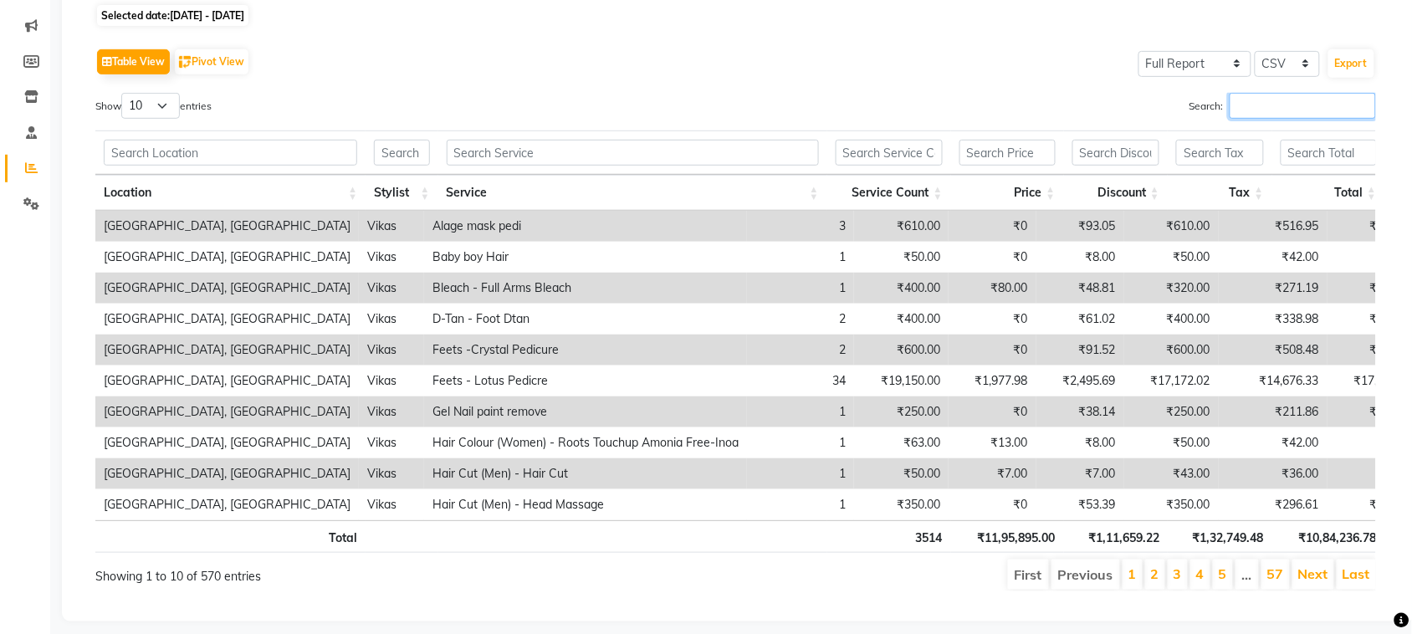
scroll to position [0, 0]
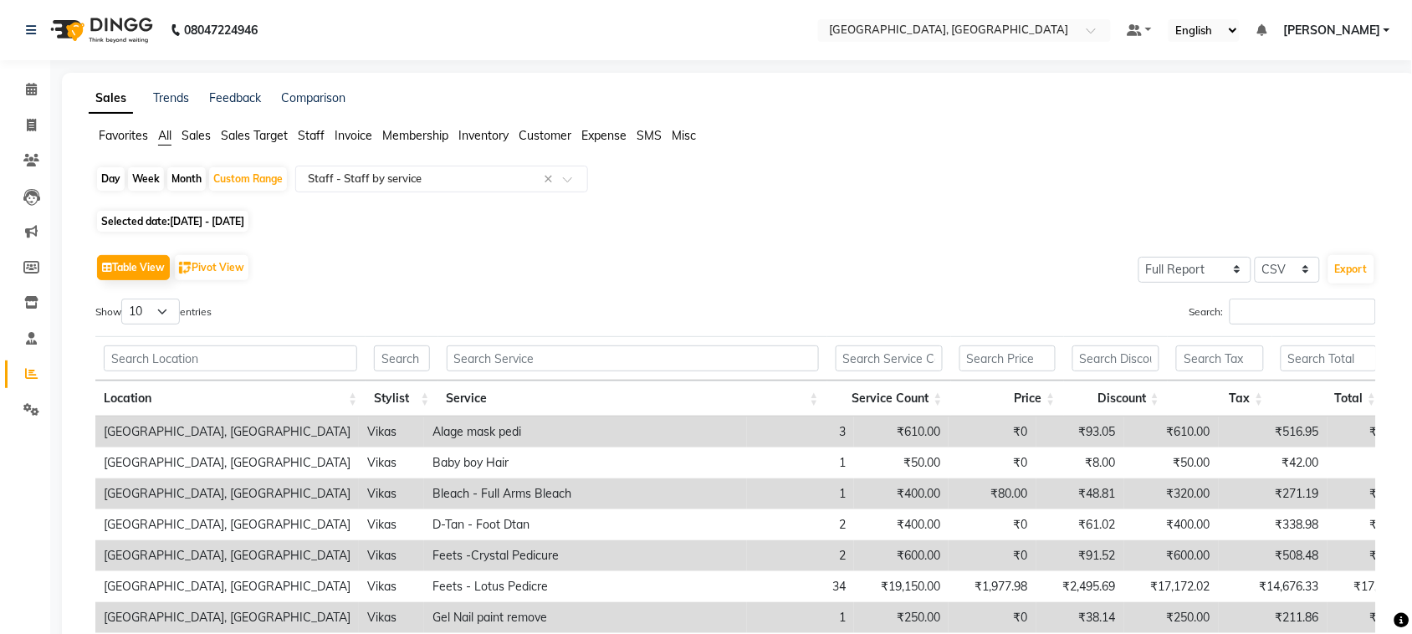
click at [244, 227] on span "[DATE] - [DATE]" at bounding box center [207, 221] width 74 height 13
select select "8"
select select "2025"
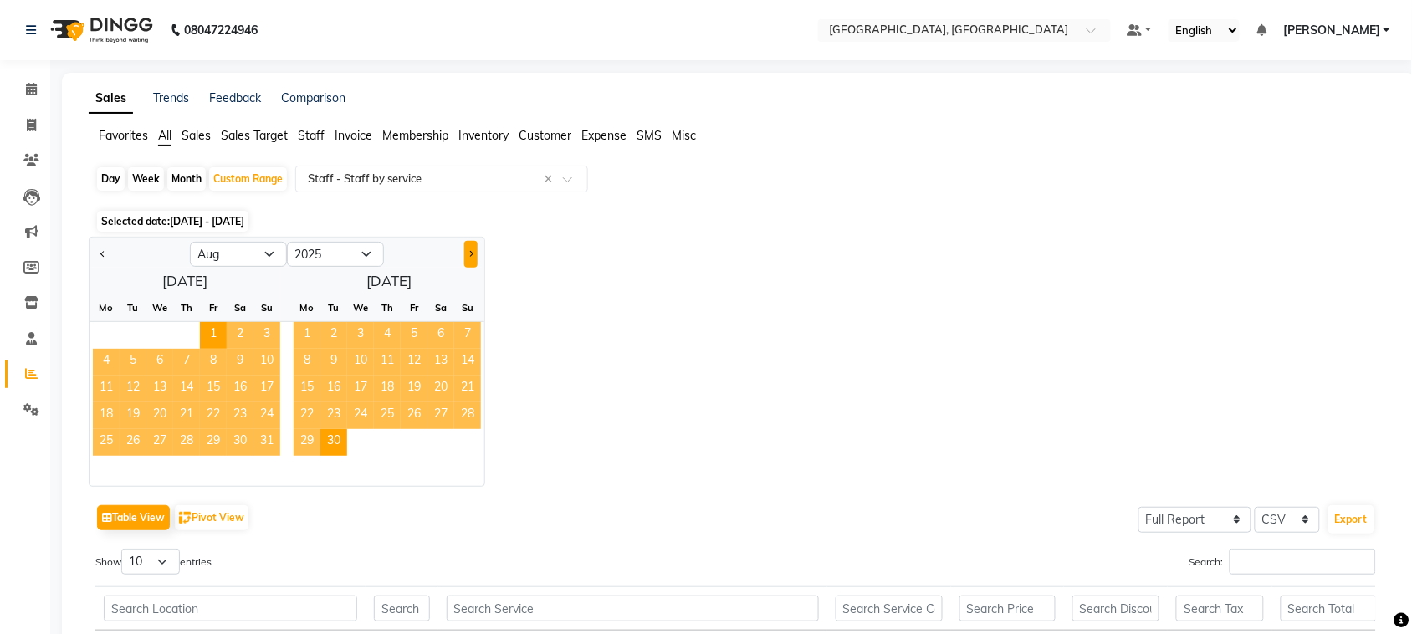
click at [478, 268] on button "Next month" at bounding box center [470, 254] width 13 height 27
select select "9"
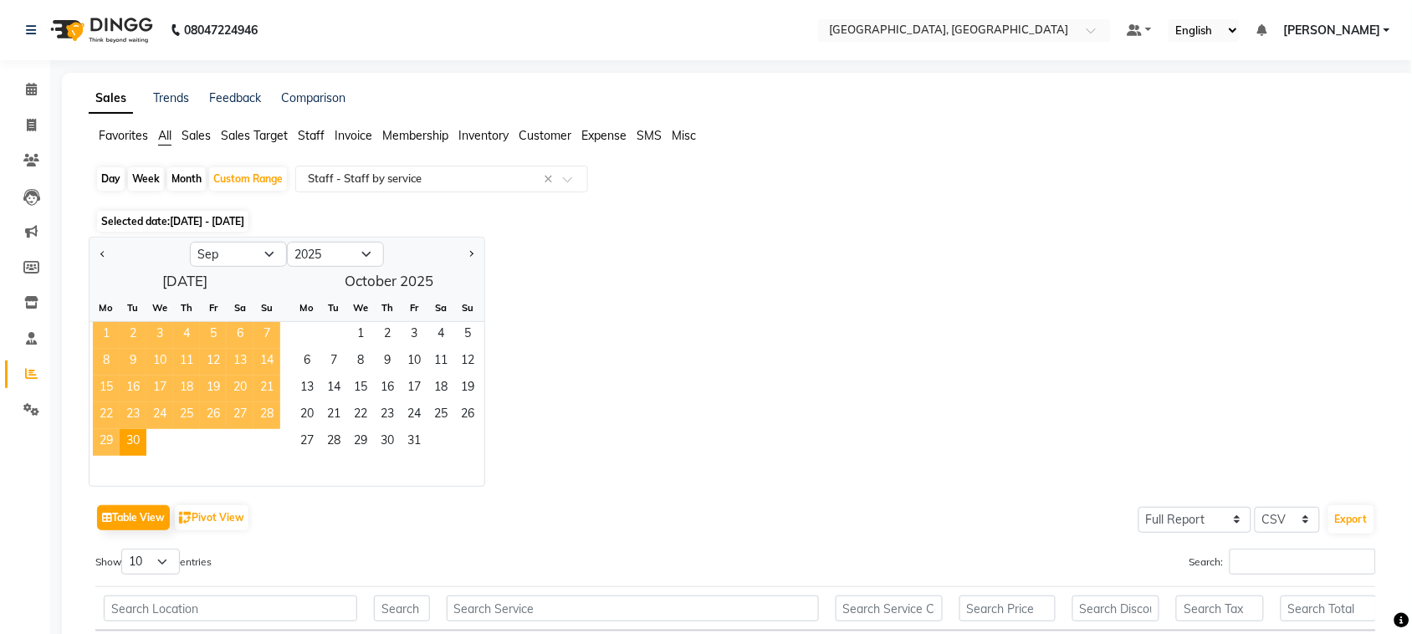
click at [206, 191] on div "Month" at bounding box center [186, 178] width 38 height 23
select select "8"
select select "2025"
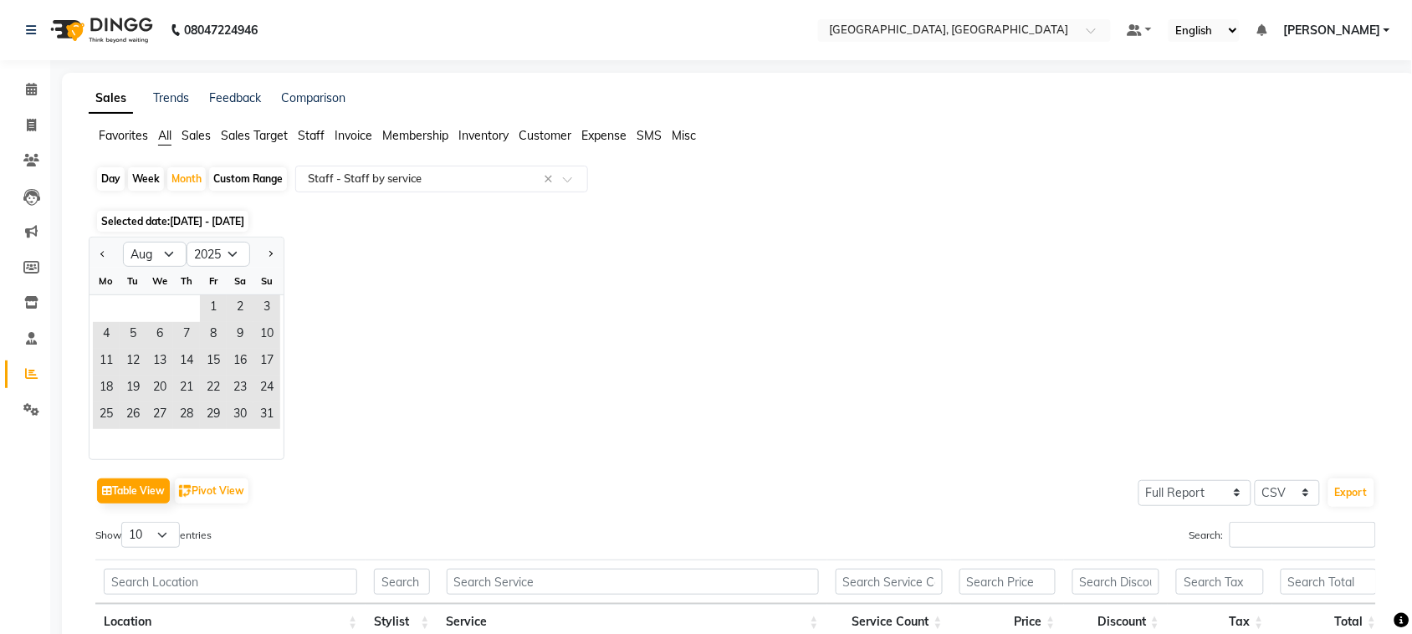
click at [431, 456] on div "Jan Feb Mar Apr May Jun [DATE] Aug Sep Oct Nov [DATE] 2016 2017 2018 2019 2020 …" at bounding box center [739, 348] width 1300 height 223
click at [488, 460] on div "Jan Feb Mar Apr May Jun [DATE] Aug Sep Oct Nov [DATE] 2016 2017 2018 2019 2020 …" at bounding box center [739, 348] width 1300 height 223
click at [164, 191] on div "Week" at bounding box center [146, 178] width 36 height 23
select select "8"
select select "2025"
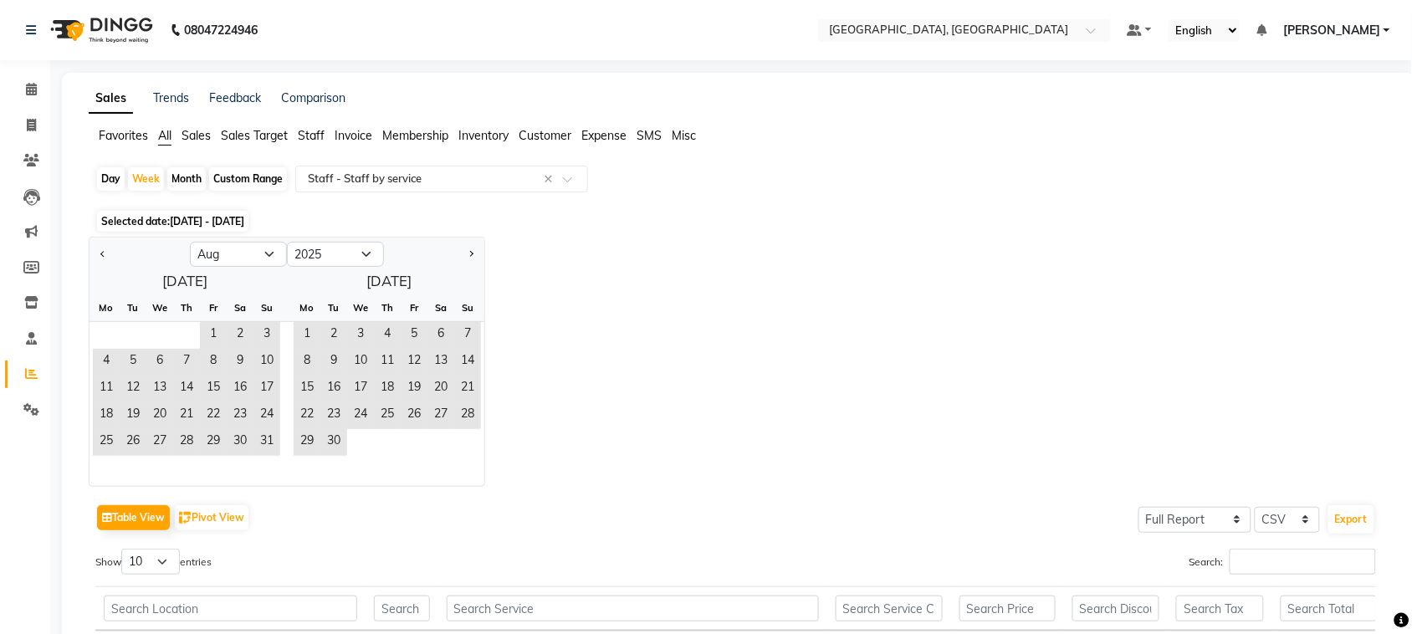
click at [206, 191] on div "Month" at bounding box center [186, 178] width 38 height 23
select select "8"
select select "2025"
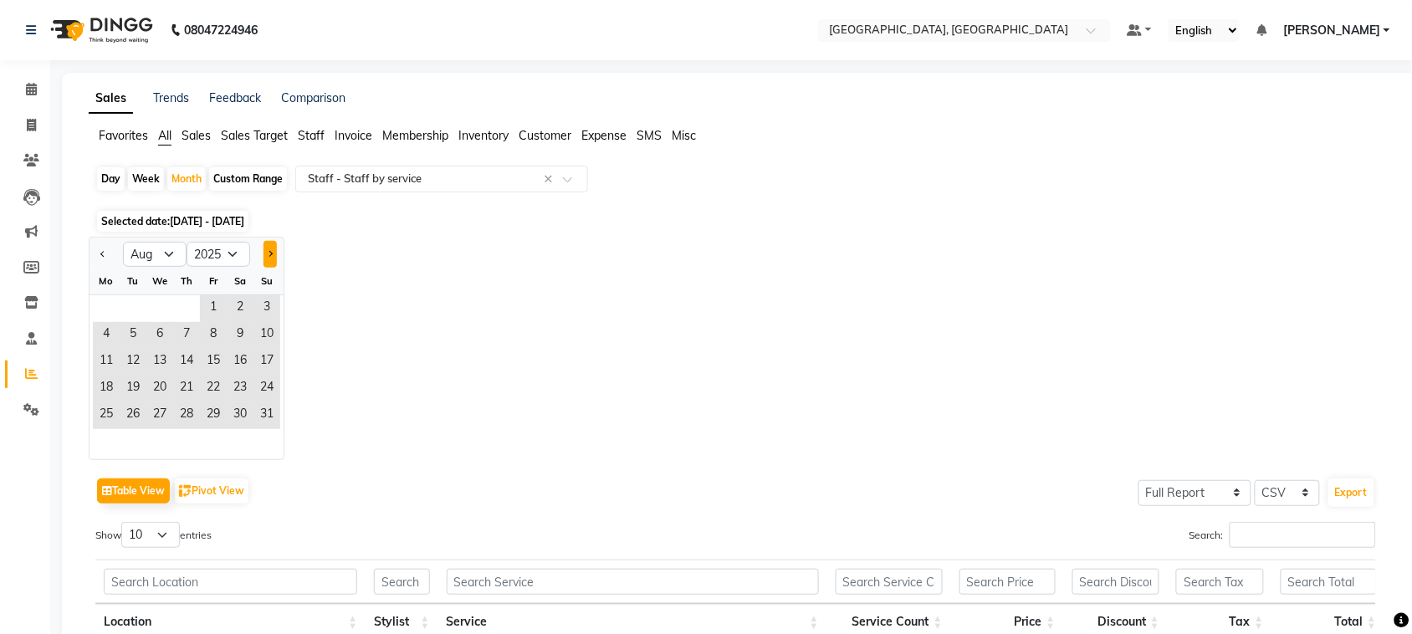
click at [277, 268] on button "Next month" at bounding box center [269, 254] width 13 height 27
select select "10"
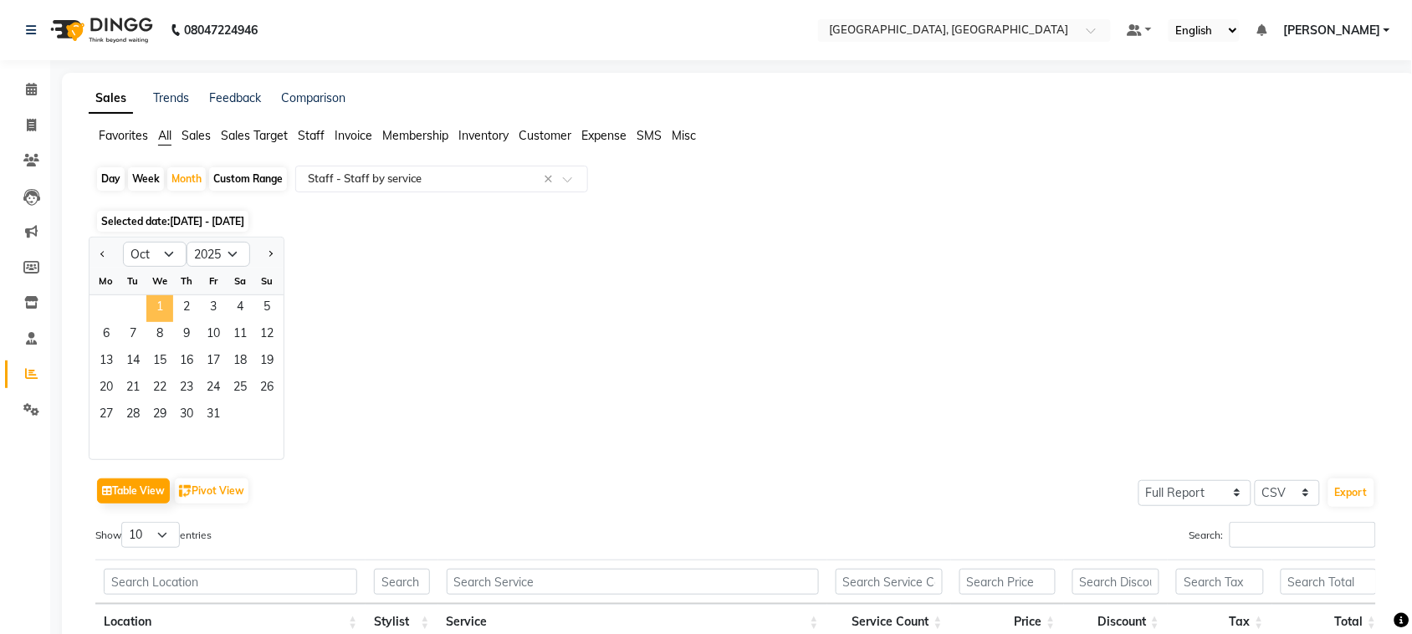
click at [173, 322] on span "1" at bounding box center [159, 308] width 27 height 27
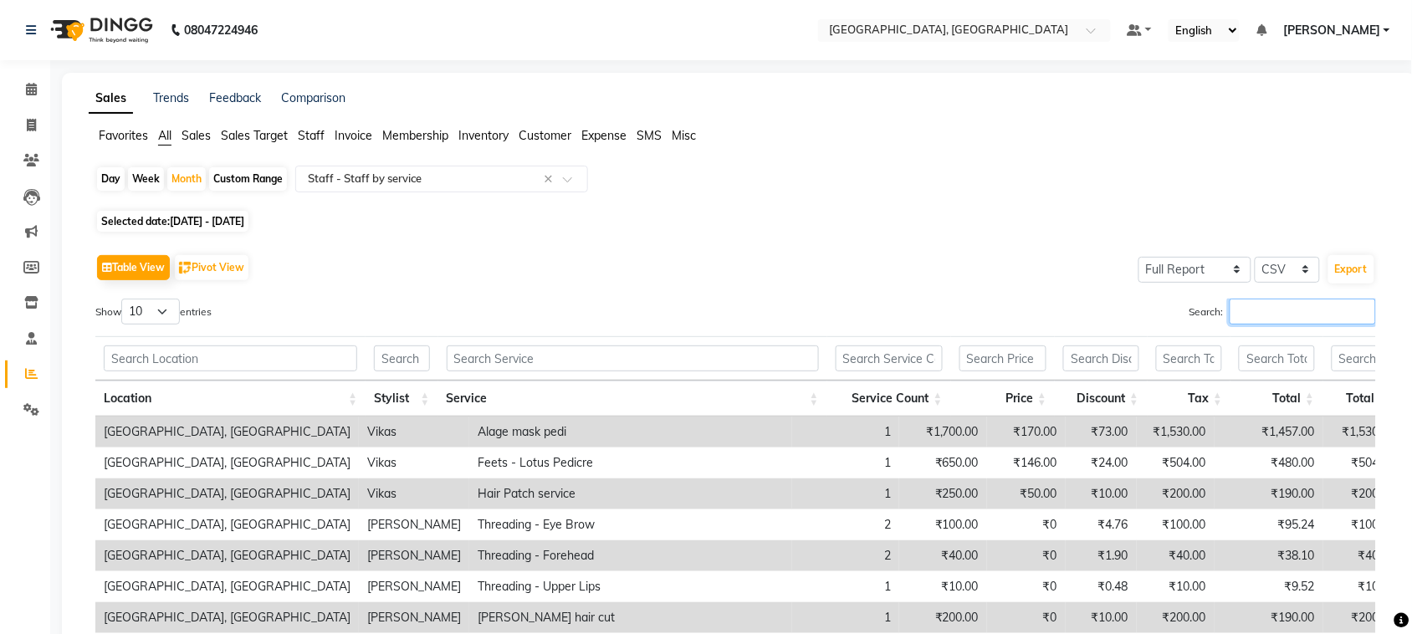
click at [1229, 324] on input "Search:" at bounding box center [1302, 312] width 146 height 26
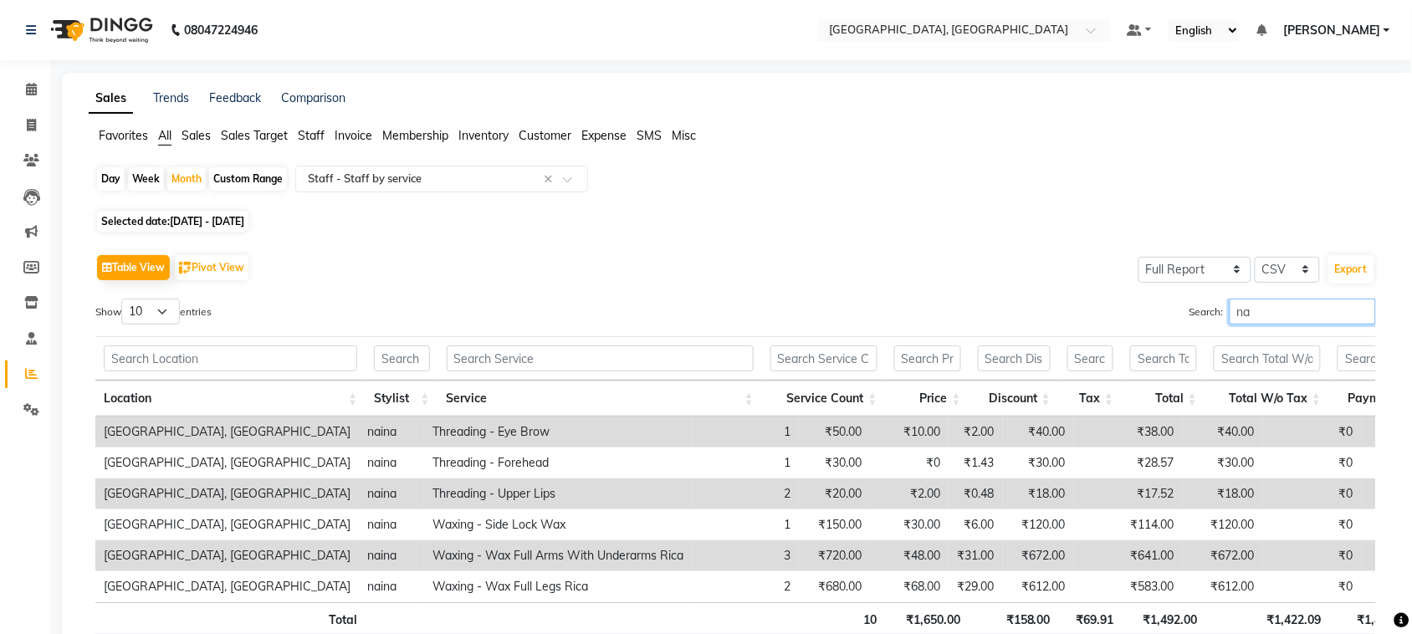
type input "n"
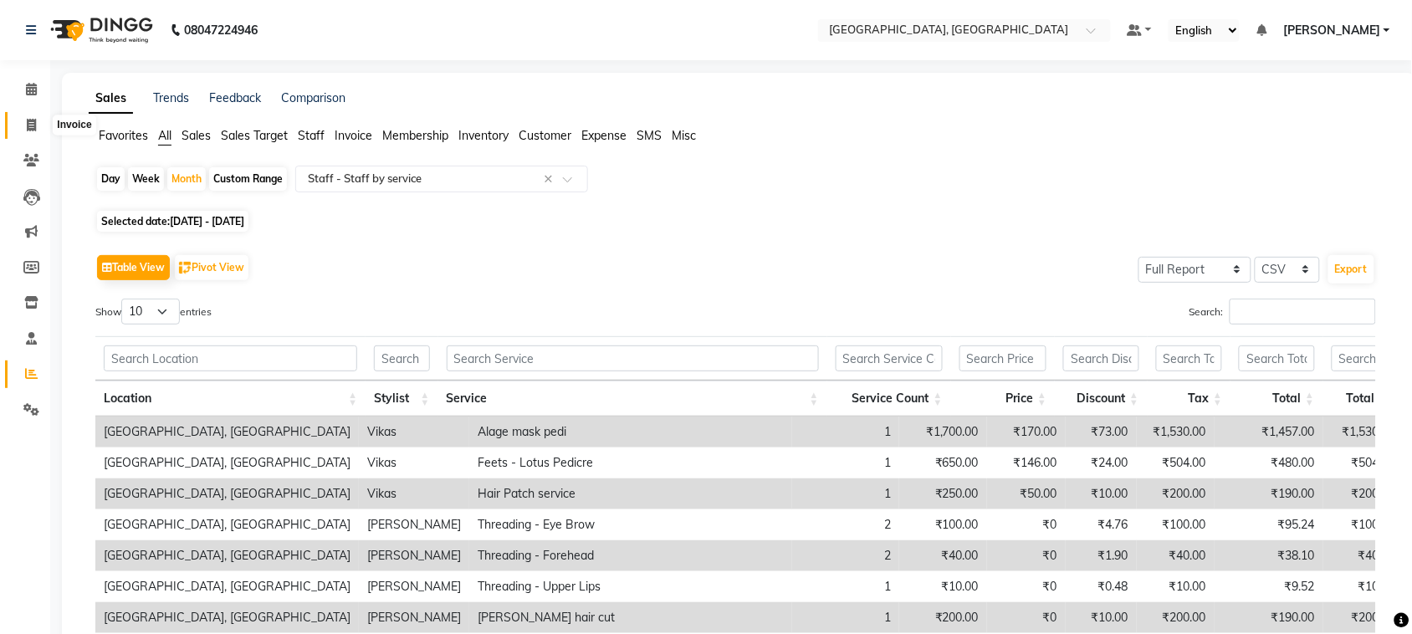
click at [23, 120] on span at bounding box center [31, 125] width 29 height 19
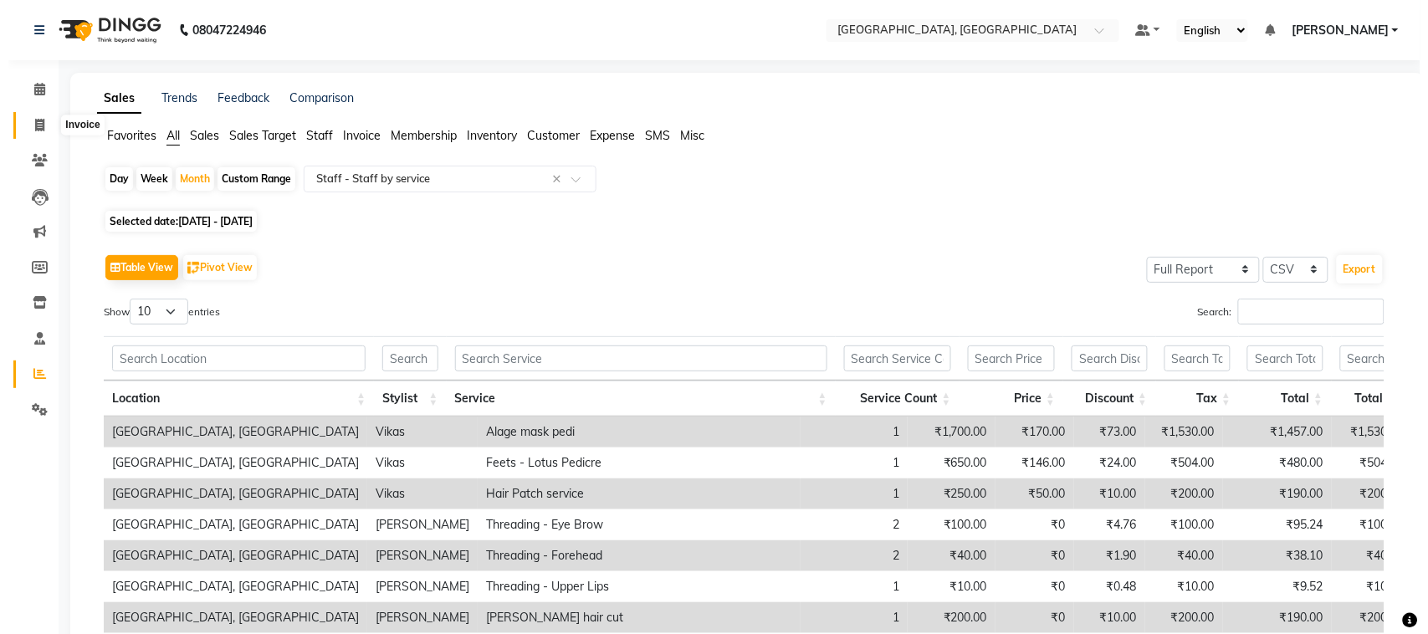
select select "service"
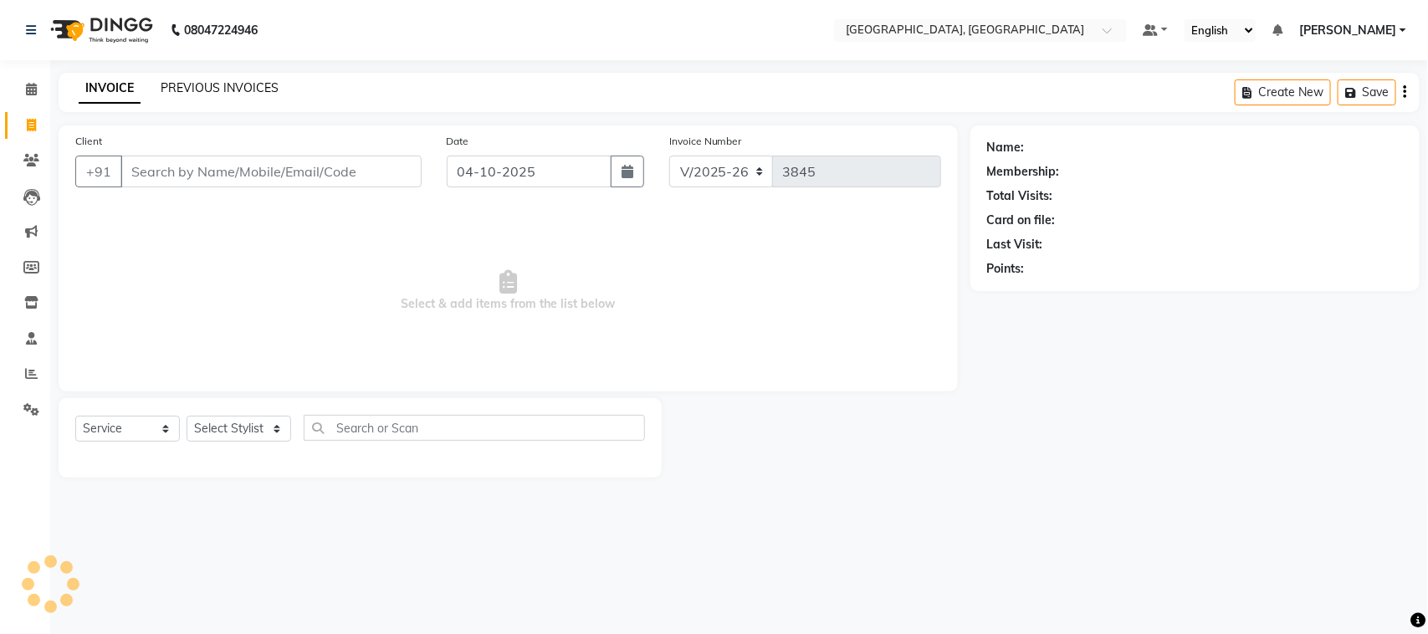
click at [265, 93] on link "PREVIOUS INVOICES" at bounding box center [220, 87] width 118 height 15
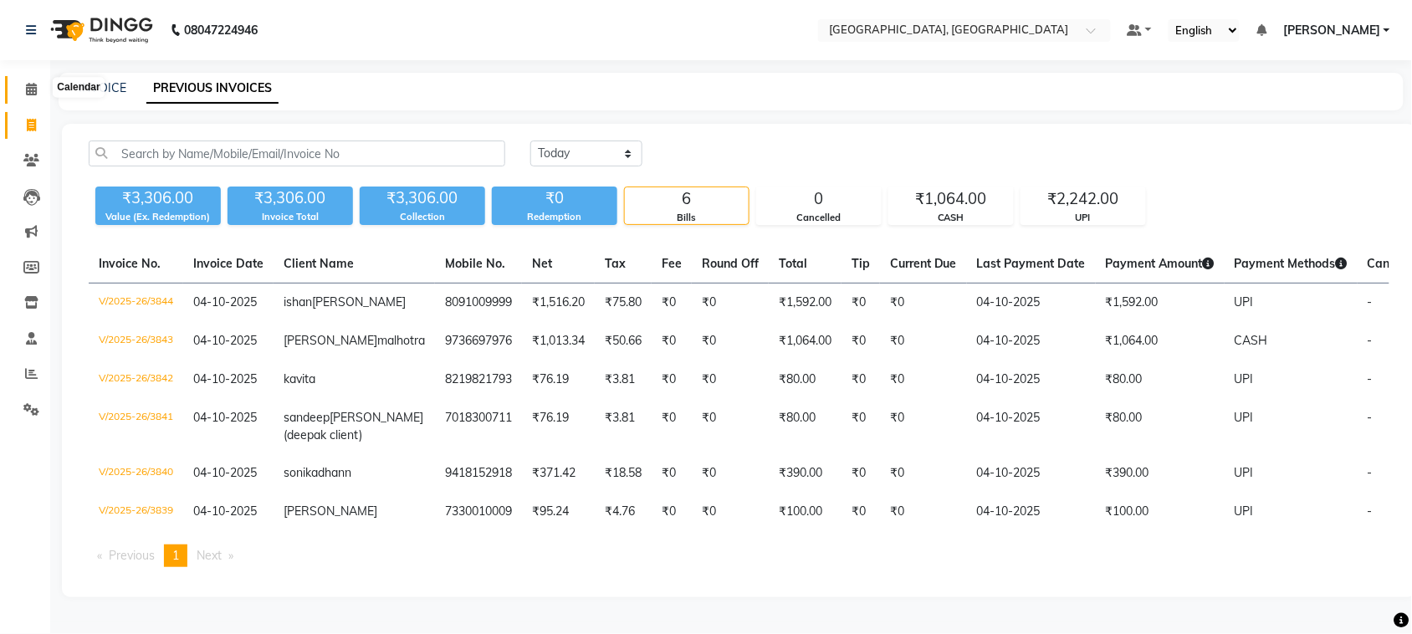
click at [30, 85] on icon at bounding box center [31, 89] width 11 height 13
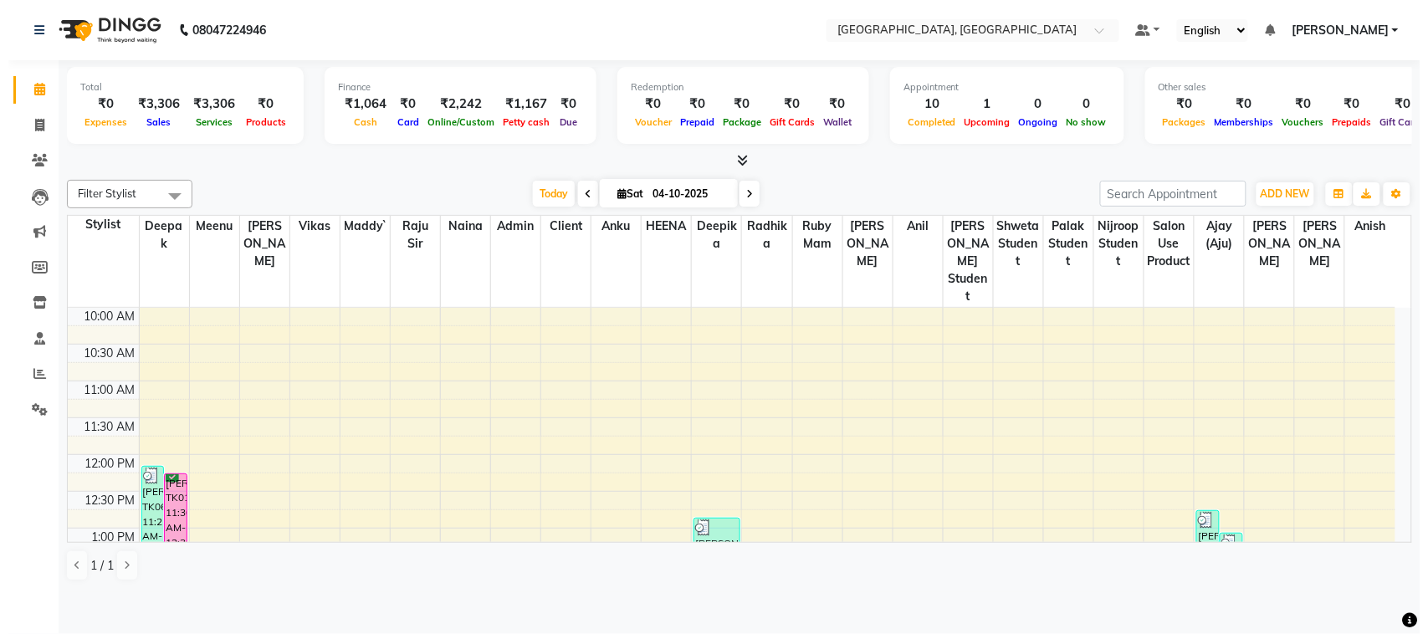
scroll to position [98, 0]
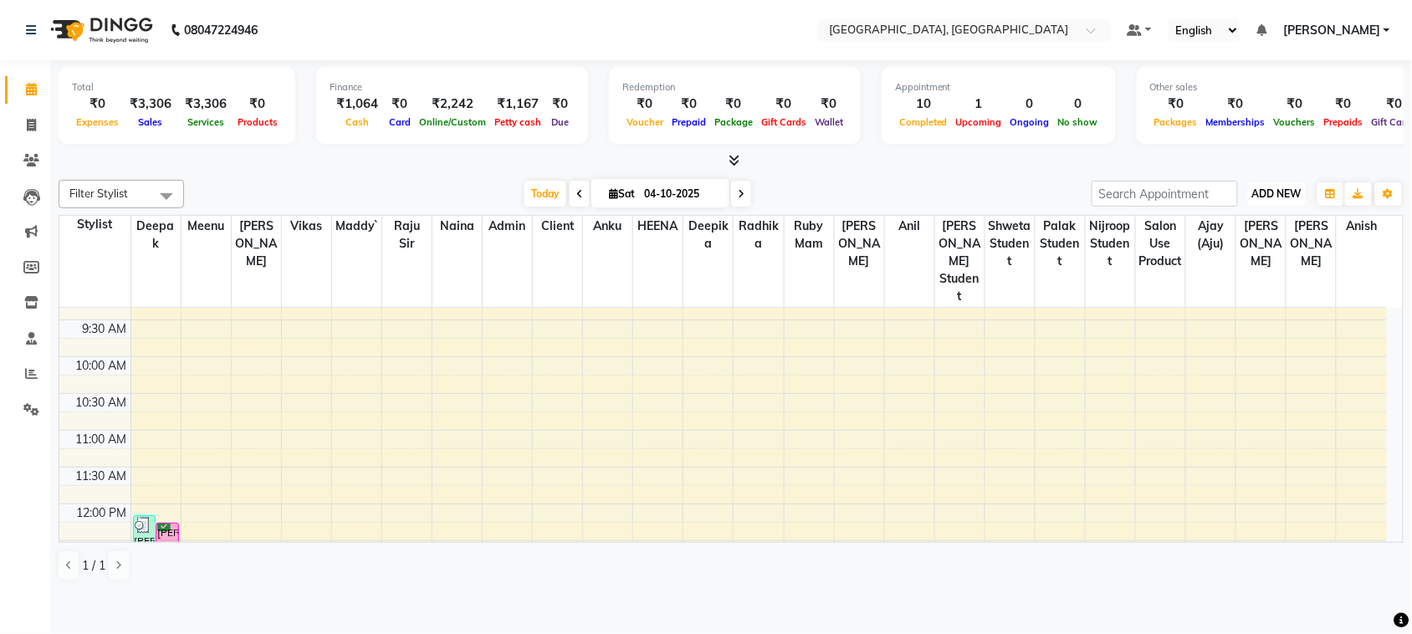
click at [1273, 200] on span "ADD NEW" at bounding box center [1276, 193] width 49 height 13
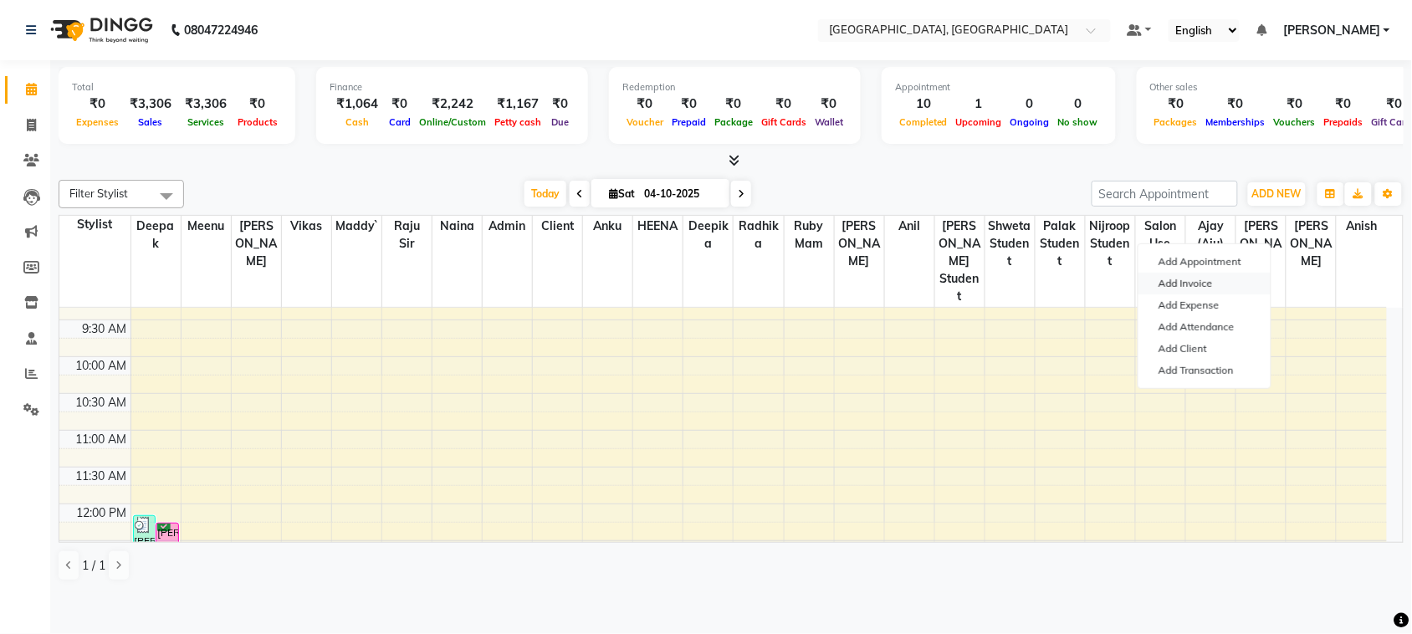
click at [1209, 294] on link "Add Invoice" at bounding box center [1204, 284] width 132 height 22
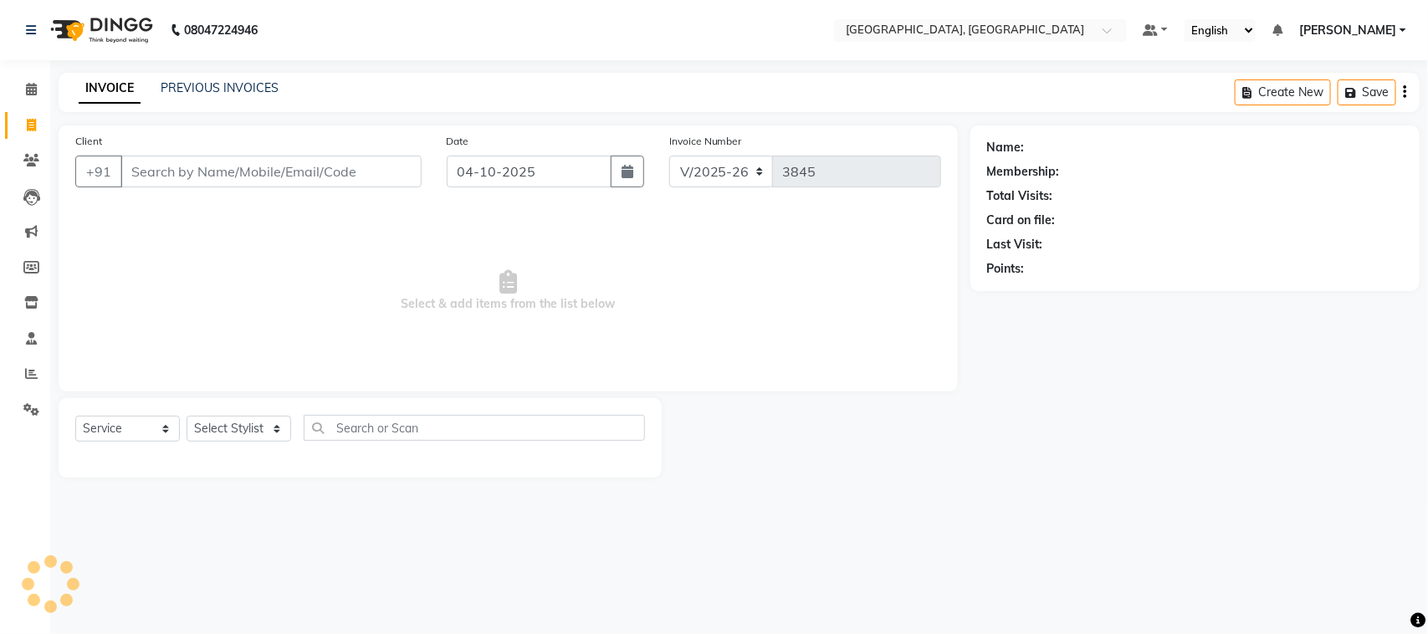
click at [272, 187] on input "Client" at bounding box center [270, 172] width 301 height 32
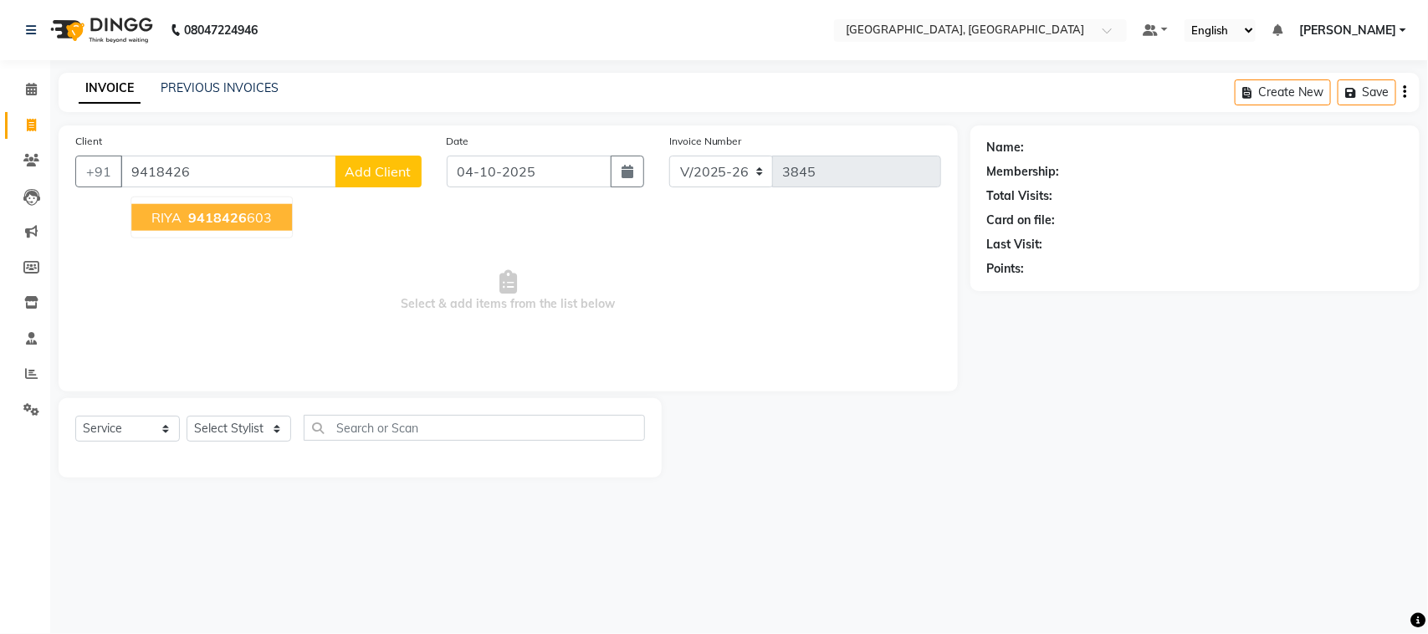
click at [247, 226] on span "9418426" at bounding box center [217, 217] width 59 height 17
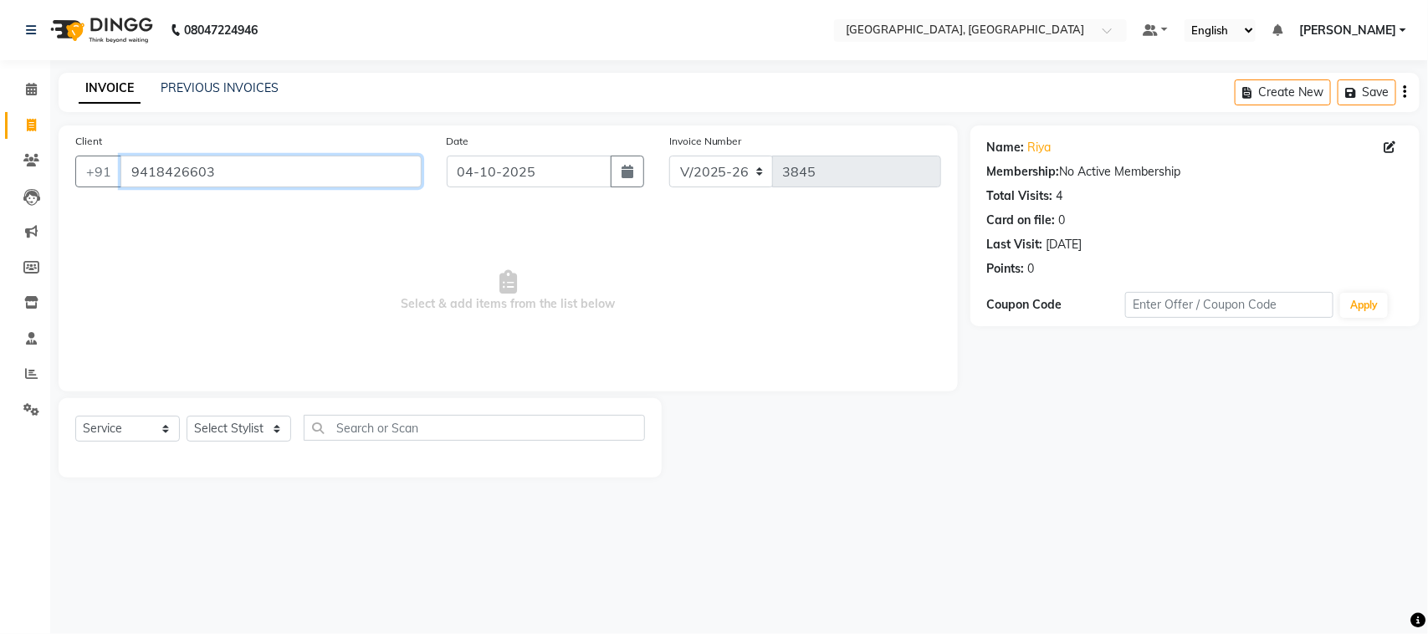
click at [283, 187] on input "9418426603" at bounding box center [270, 172] width 301 height 32
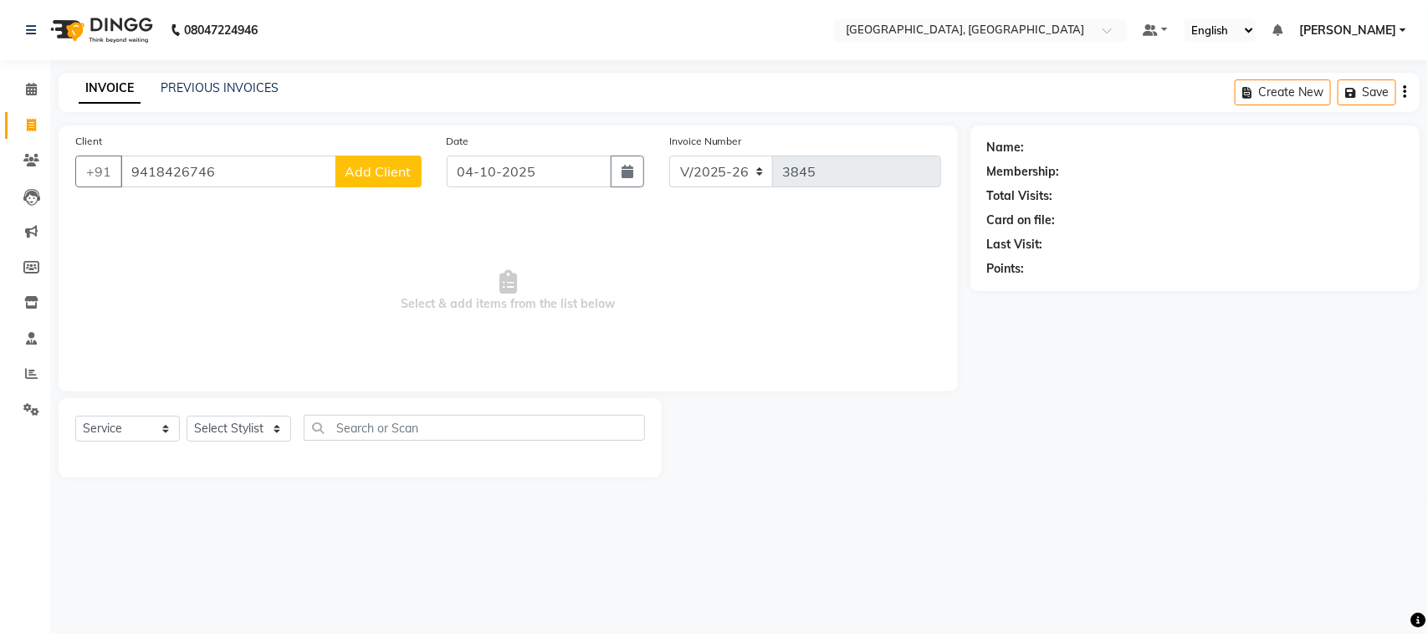
click at [361, 180] on span "Add Client" at bounding box center [378, 171] width 66 height 17
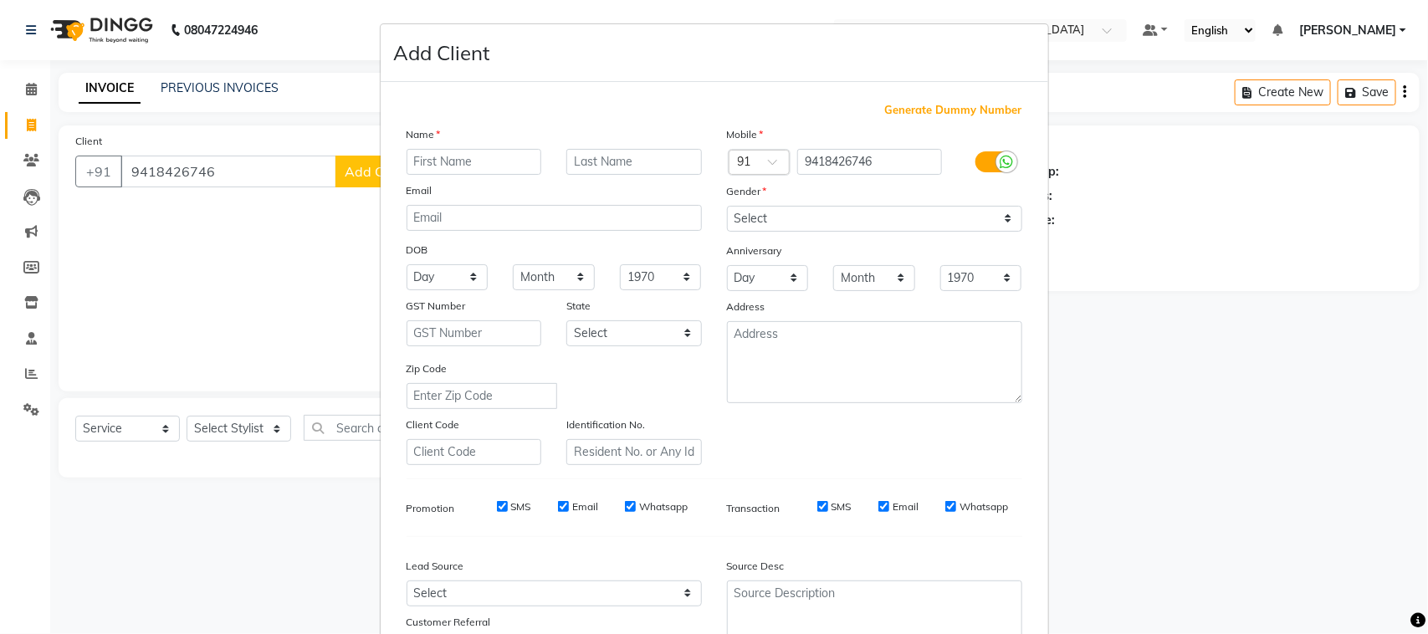
click at [454, 175] on input "text" at bounding box center [473, 162] width 135 height 26
click at [803, 232] on select "Select [DEMOGRAPHIC_DATA] [DEMOGRAPHIC_DATA] Other Prefer Not To Say" at bounding box center [874, 219] width 295 height 26
click at [727, 232] on select "Select [DEMOGRAPHIC_DATA] [DEMOGRAPHIC_DATA] Other Prefer Not To Say" at bounding box center [874, 219] width 295 height 26
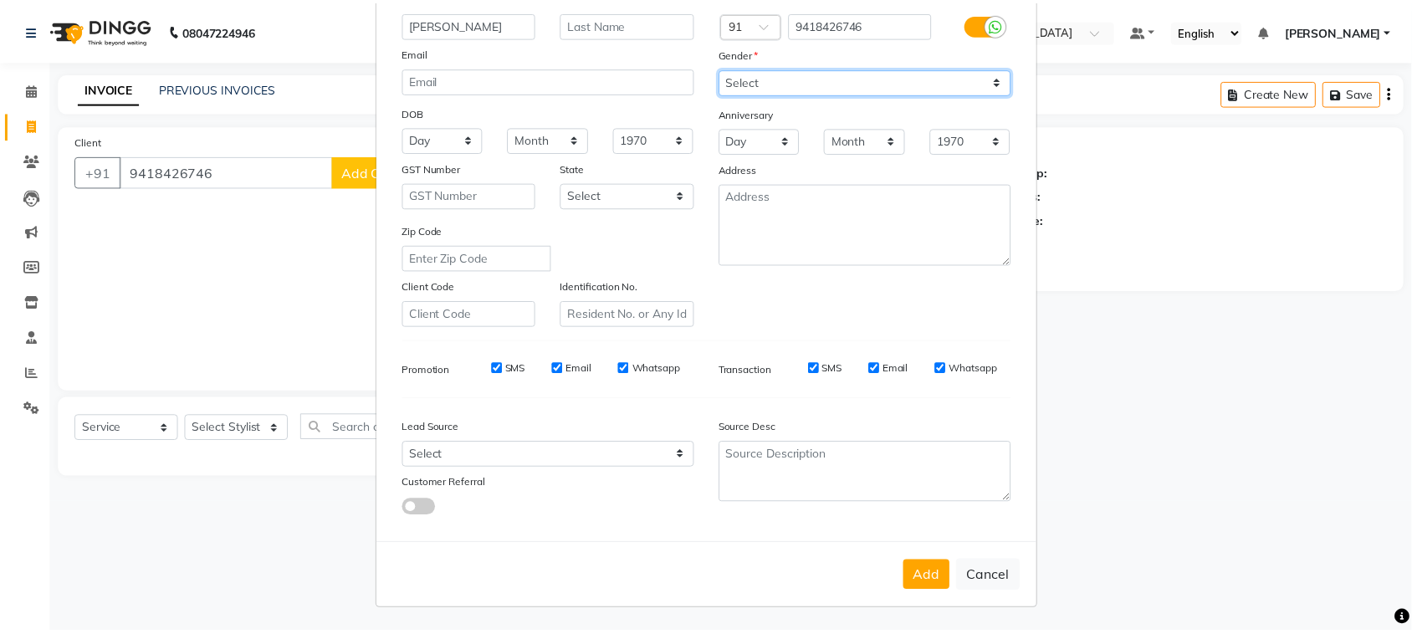
scroll to position [330, 0]
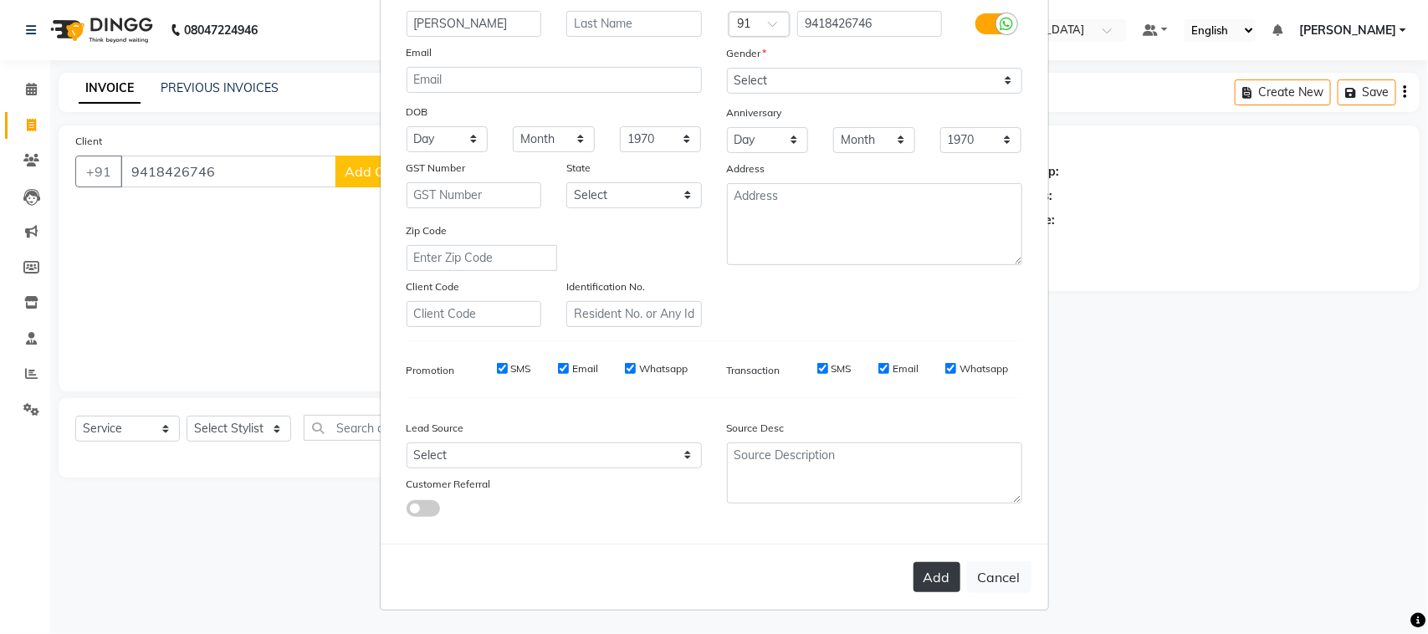
click at [913, 578] on button "Add" at bounding box center [936, 577] width 47 height 30
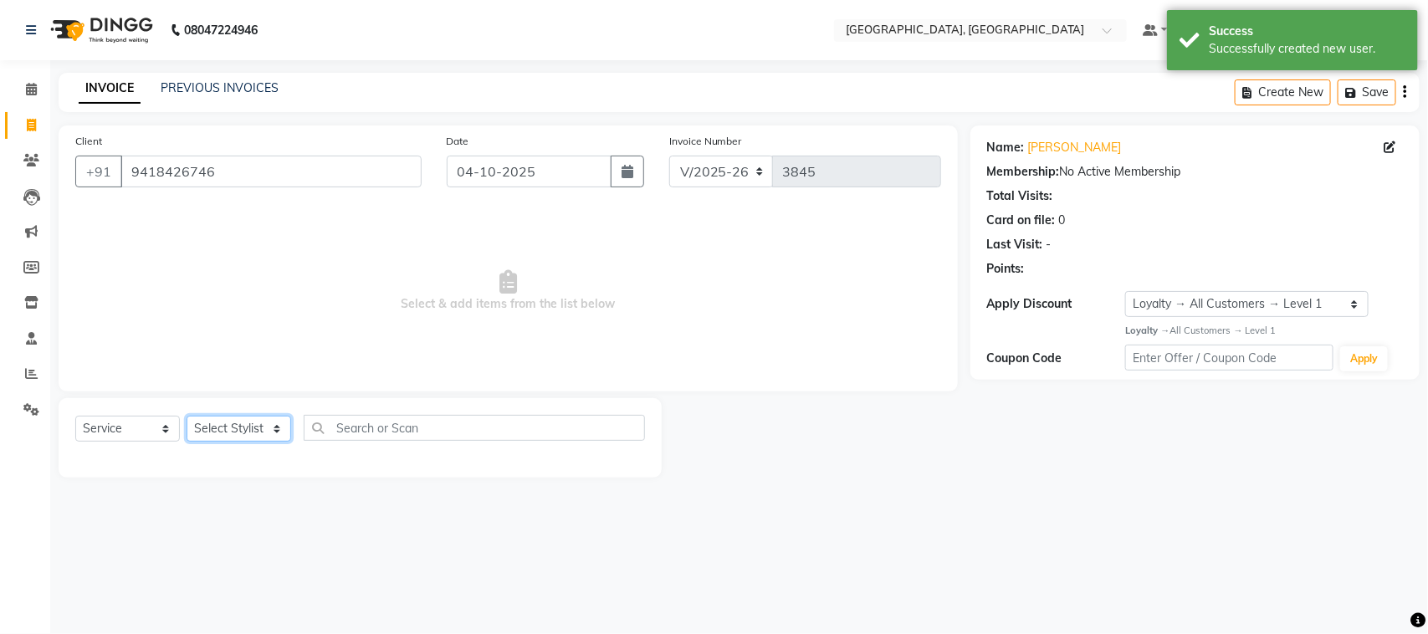
click at [268, 442] on select "Select Stylist admin Ajay (Aju) anil [PERSON_NAME] Client Deepak deepika [PERSO…" at bounding box center [238, 429] width 105 height 26
click at [192, 442] on select "Select Stylist admin Ajay (Aju) anil [PERSON_NAME] Client Deepak deepika [PERSO…" at bounding box center [238, 429] width 105 height 26
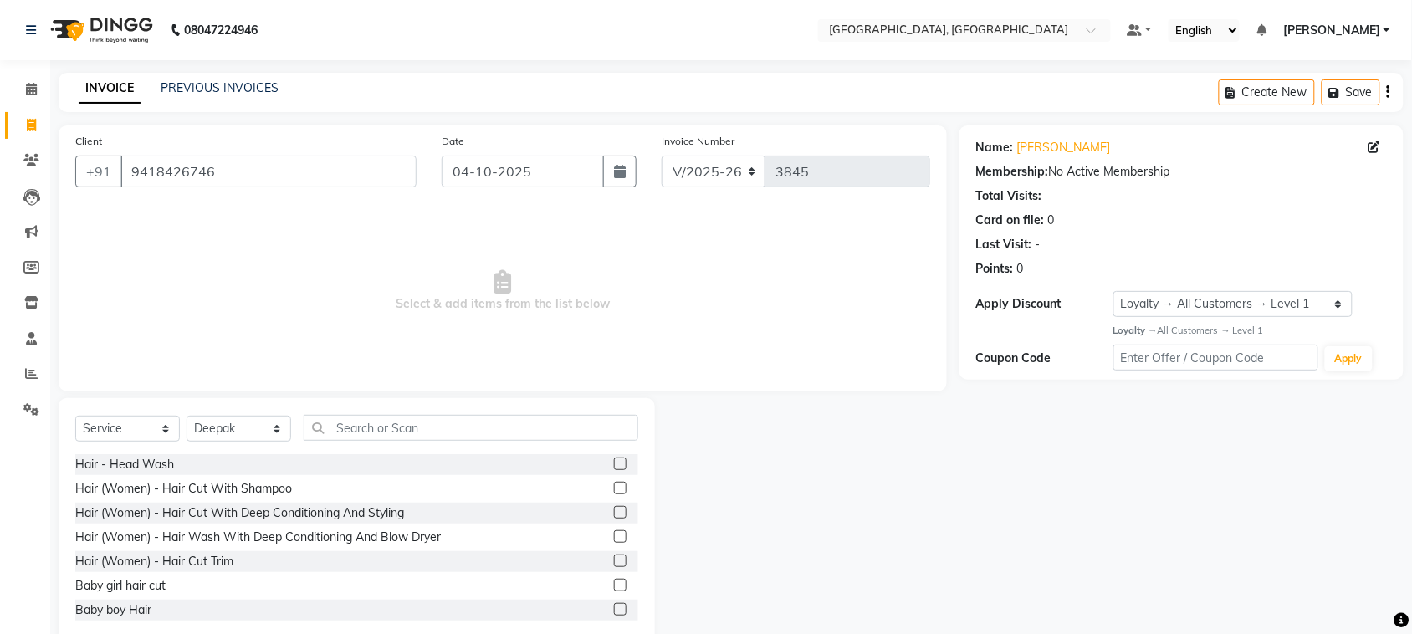
click at [614, 494] on label at bounding box center [620, 488] width 13 height 13
click at [614, 494] on input "checkbox" at bounding box center [619, 488] width 11 height 11
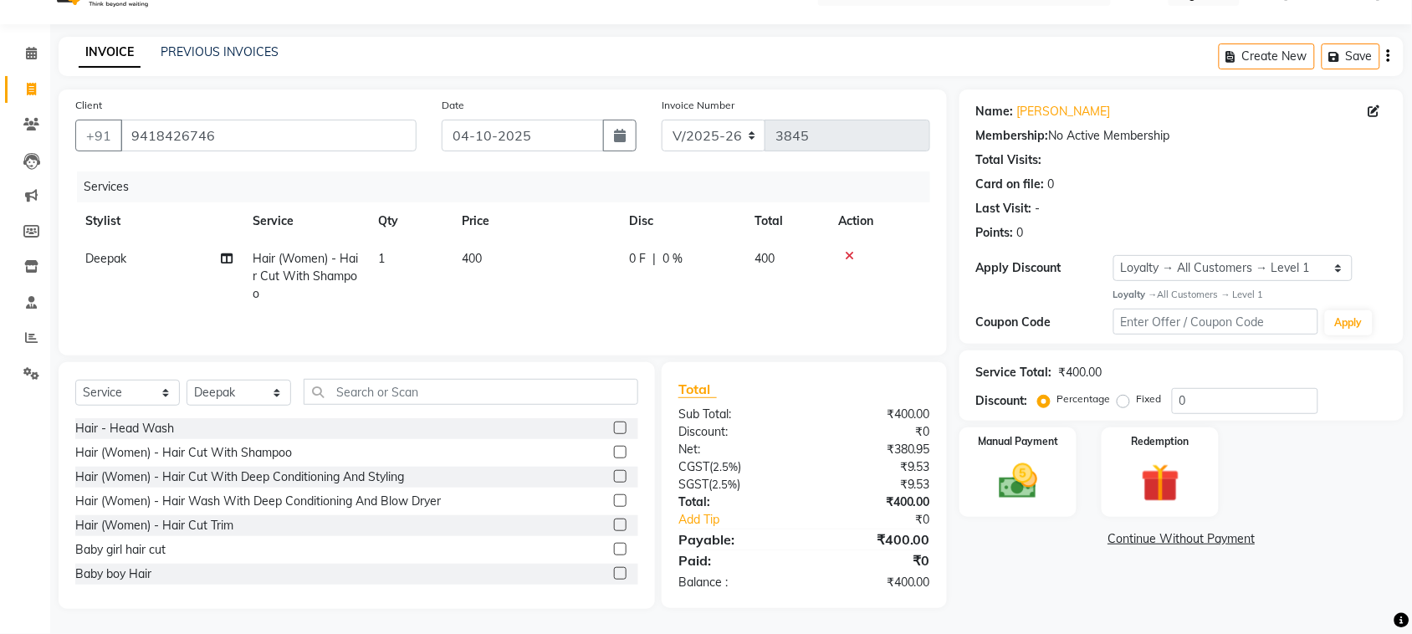
scroll to position [170, 0]
click at [223, 253] on icon at bounding box center [227, 259] width 12 height 12
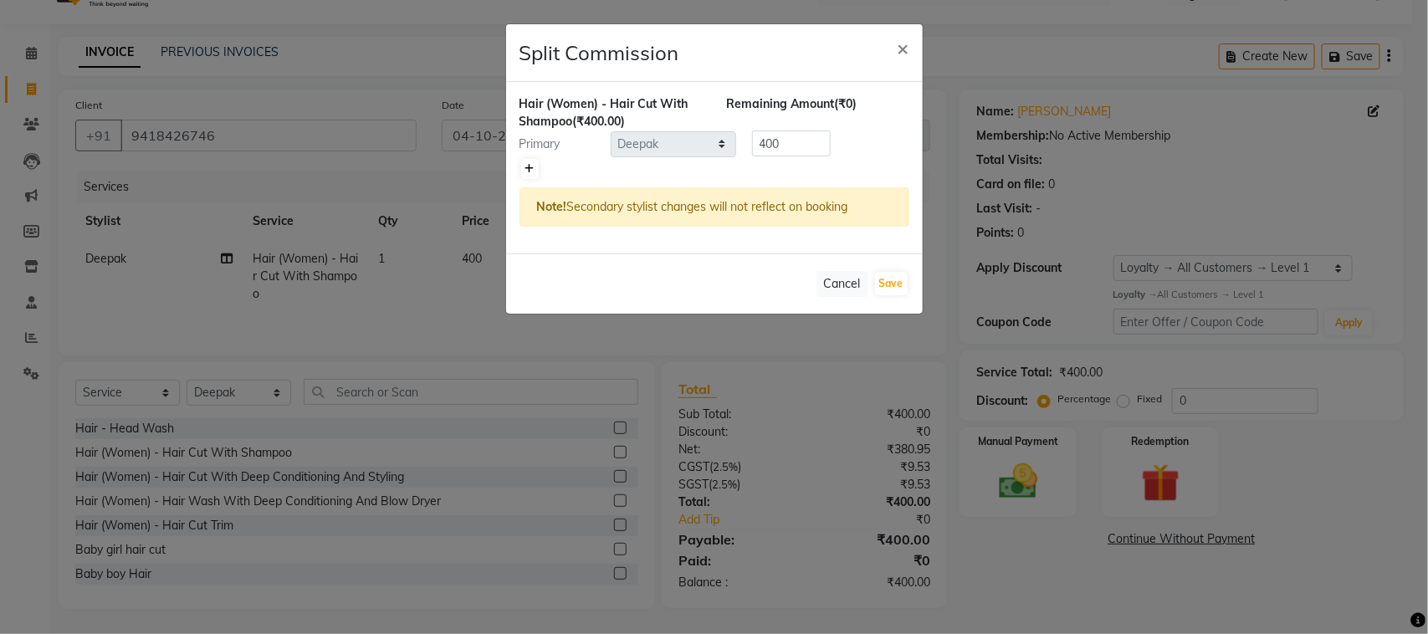
click at [529, 174] on icon at bounding box center [529, 169] width 9 height 10
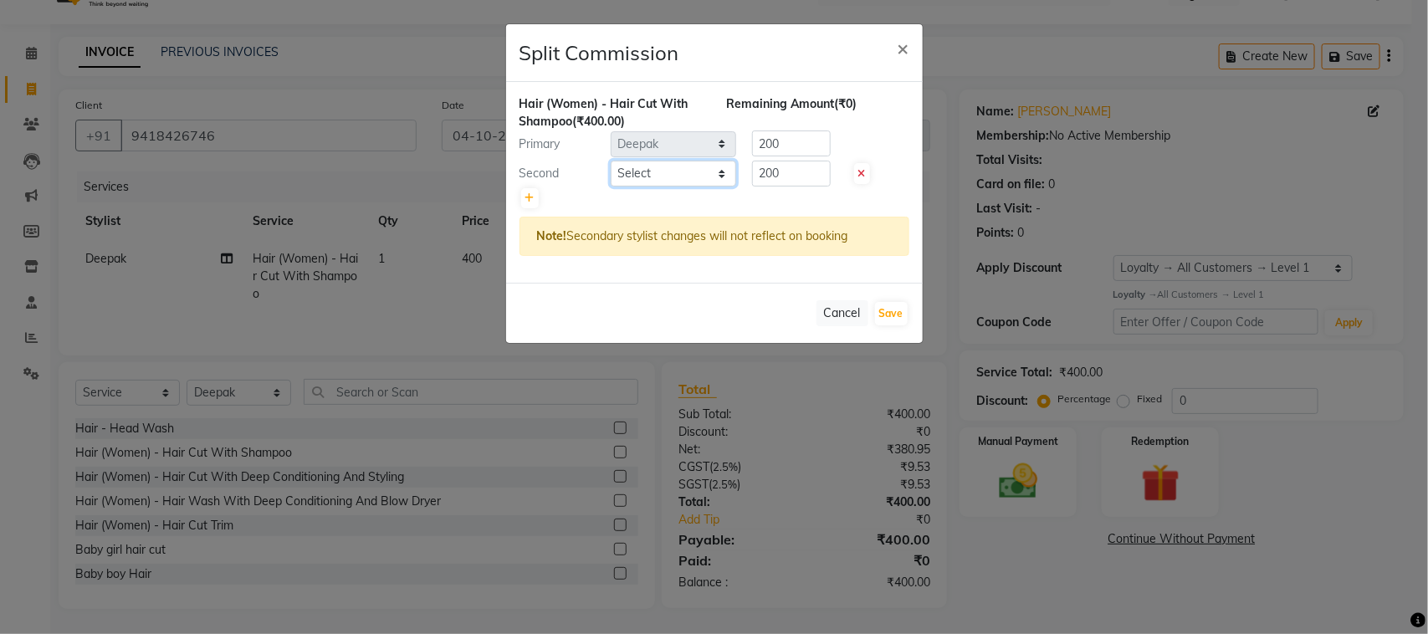
click at [658, 186] on select "Select admin Ajay (Aju) anil [PERSON_NAME] Client Deepak [PERSON_NAME] [PERSON_…" at bounding box center [672, 174] width 125 height 26
click at [611, 186] on select "Select admin Ajay (Aju) anil [PERSON_NAME] Client Deepak [PERSON_NAME] [PERSON_…" at bounding box center [672, 174] width 125 height 26
click at [805, 186] on input "200" at bounding box center [791, 174] width 79 height 26
click at [793, 161] on div "Hair (Women) - Hair Cut With Shampoo (₹400.00) Remaining Amount (₹150.00) Prima…" at bounding box center [714, 182] width 416 height 201
click at [796, 130] on div "Remaining Amount (₹150.00)" at bounding box center [817, 112] width 207 height 35
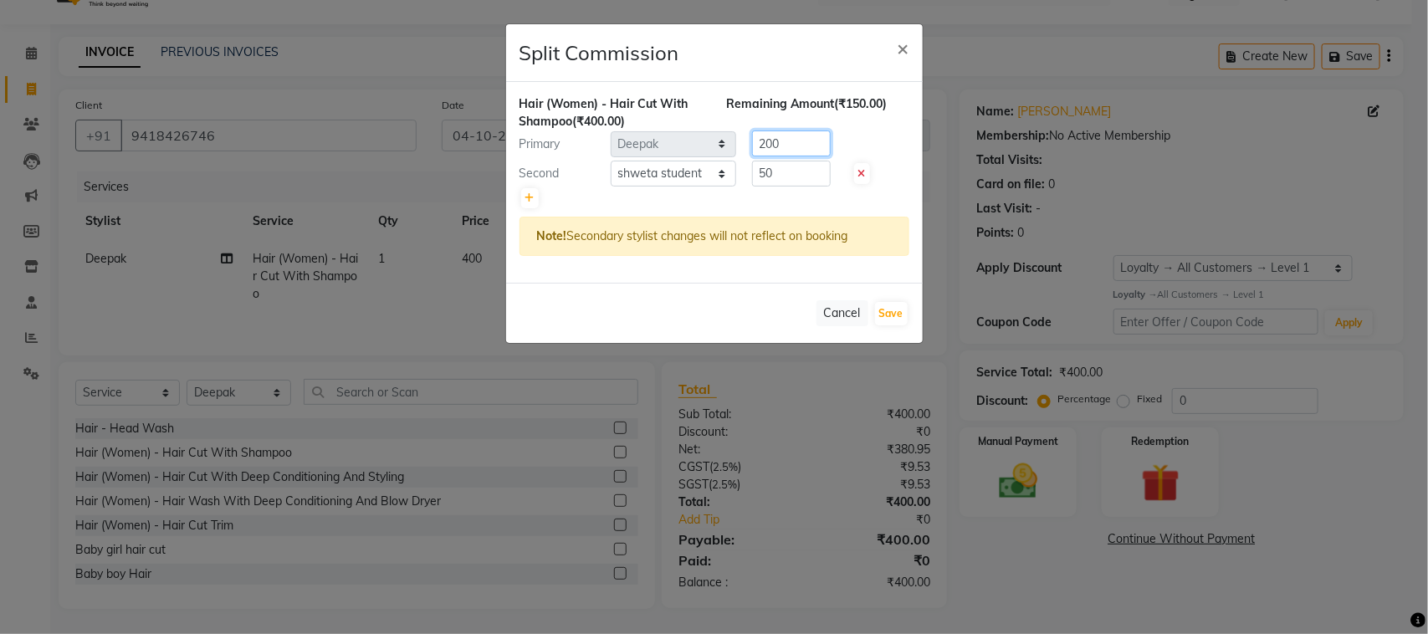
click at [796, 156] on input "200" at bounding box center [791, 143] width 79 height 26
click at [888, 325] on button "Save" at bounding box center [891, 313] width 33 height 23
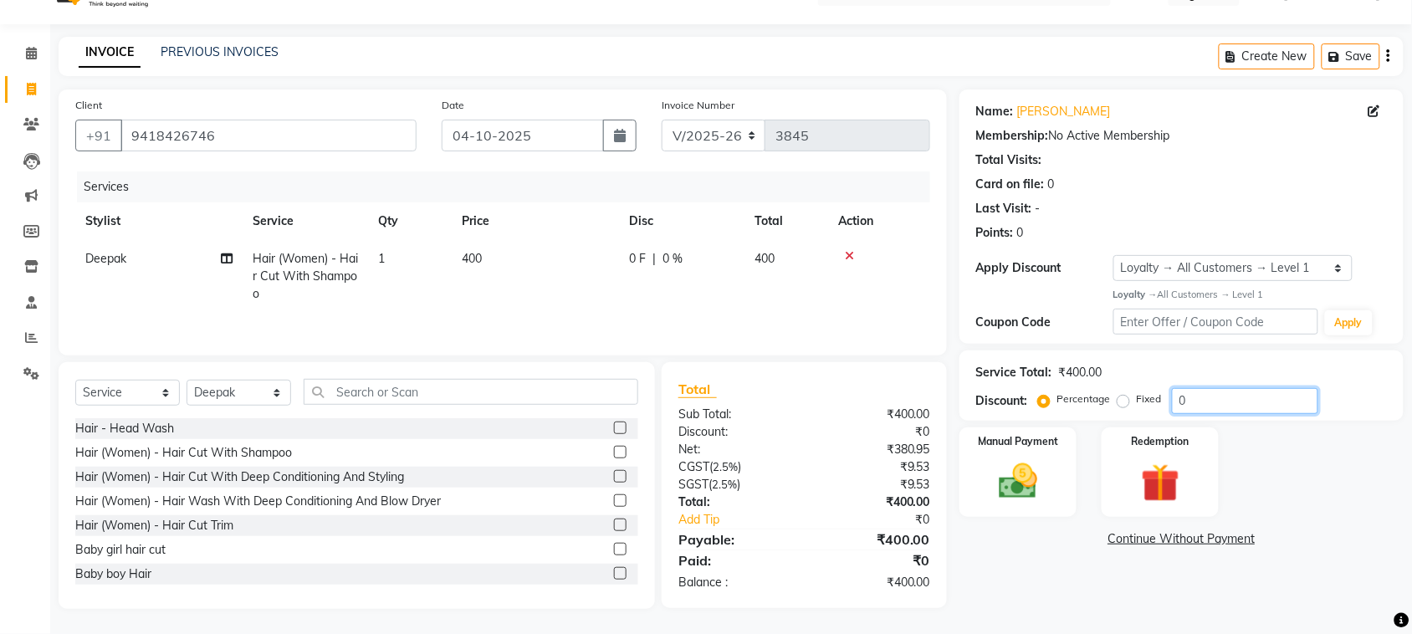
click at [1265, 388] on input "0" at bounding box center [1245, 401] width 146 height 26
click at [1020, 483] on img at bounding box center [1017, 481] width 65 height 46
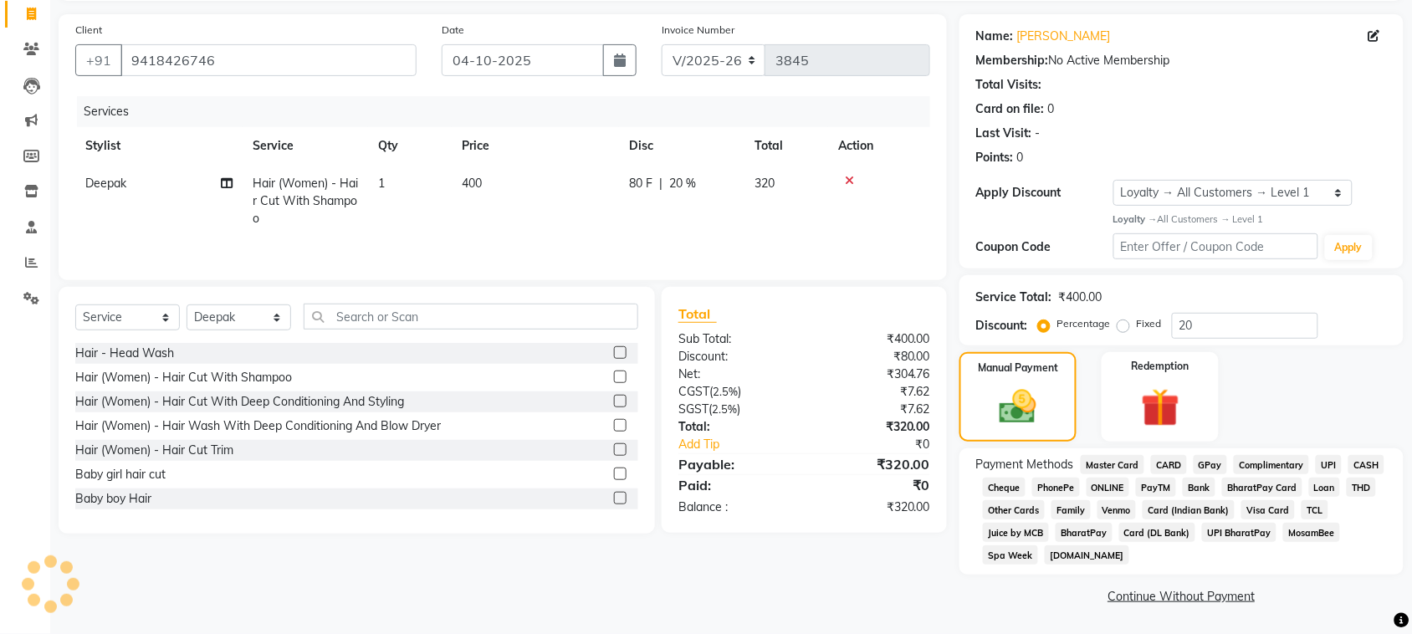
scroll to position [320, 0]
click at [1315, 455] on span "UPI" at bounding box center [1328, 464] width 26 height 19
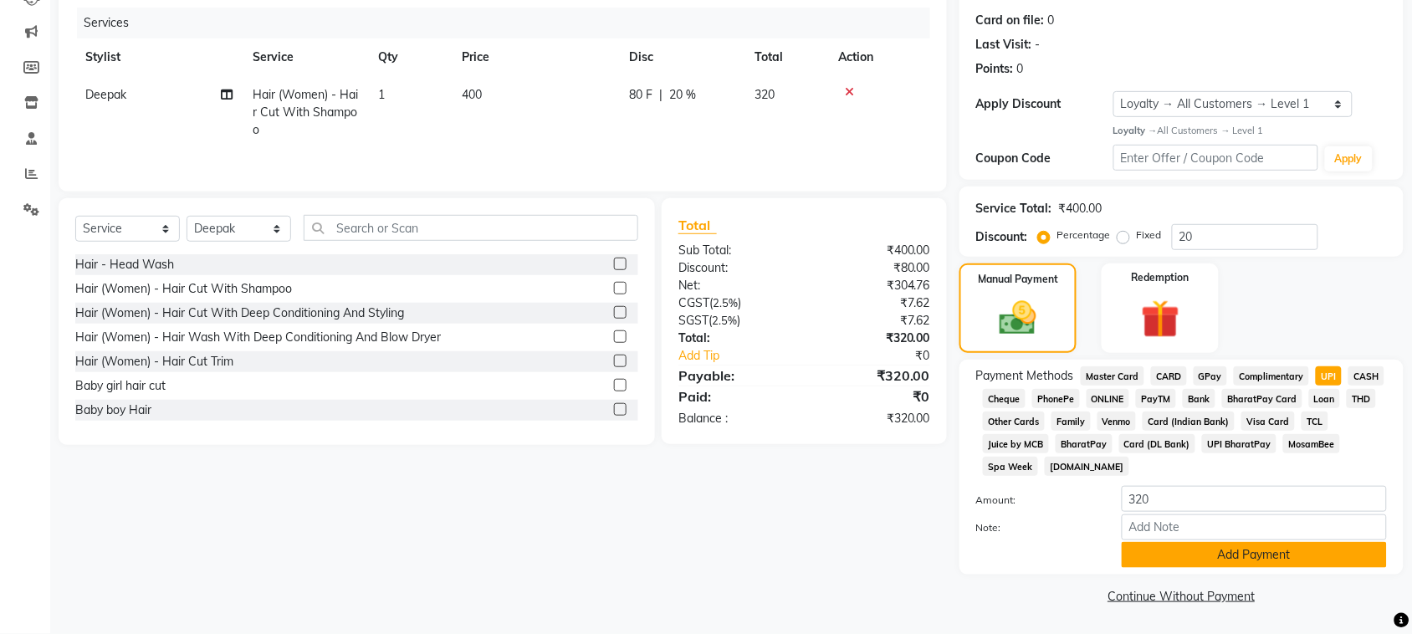
scroll to position [432, 0]
click at [1206, 542] on button "Add Payment" at bounding box center [1253, 555] width 265 height 26
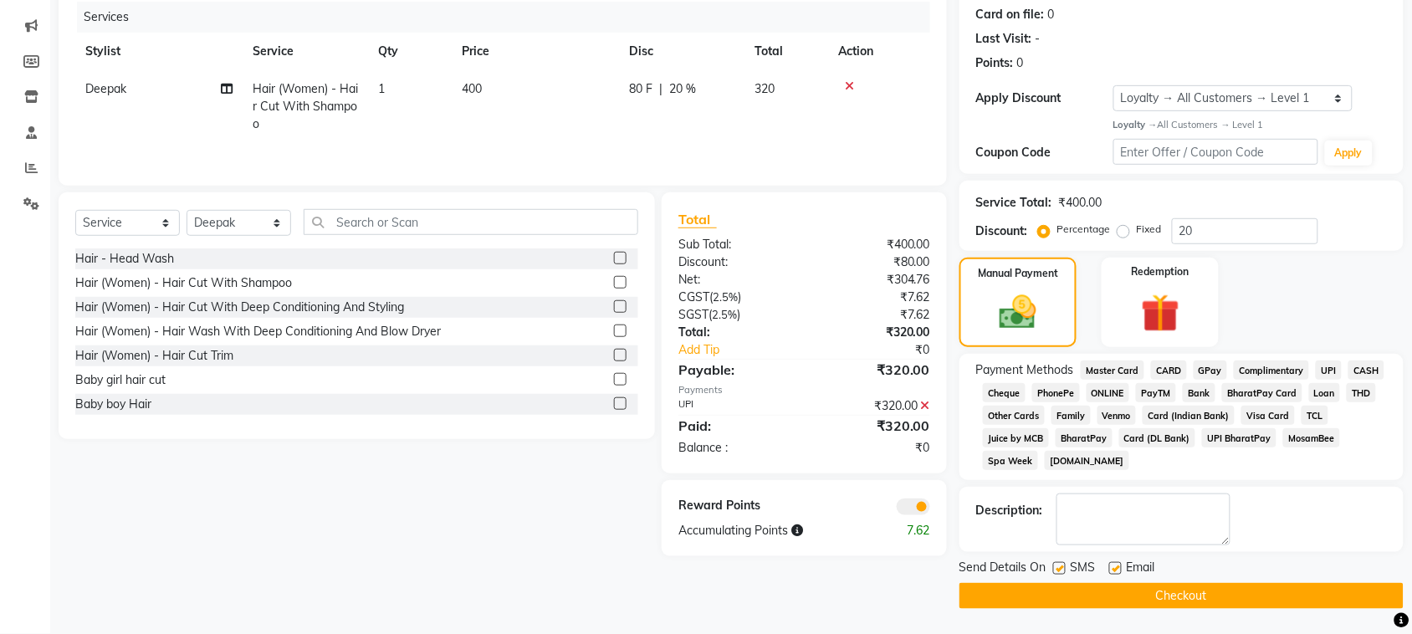
click at [1214, 591] on button "Checkout" at bounding box center [1181, 596] width 444 height 26
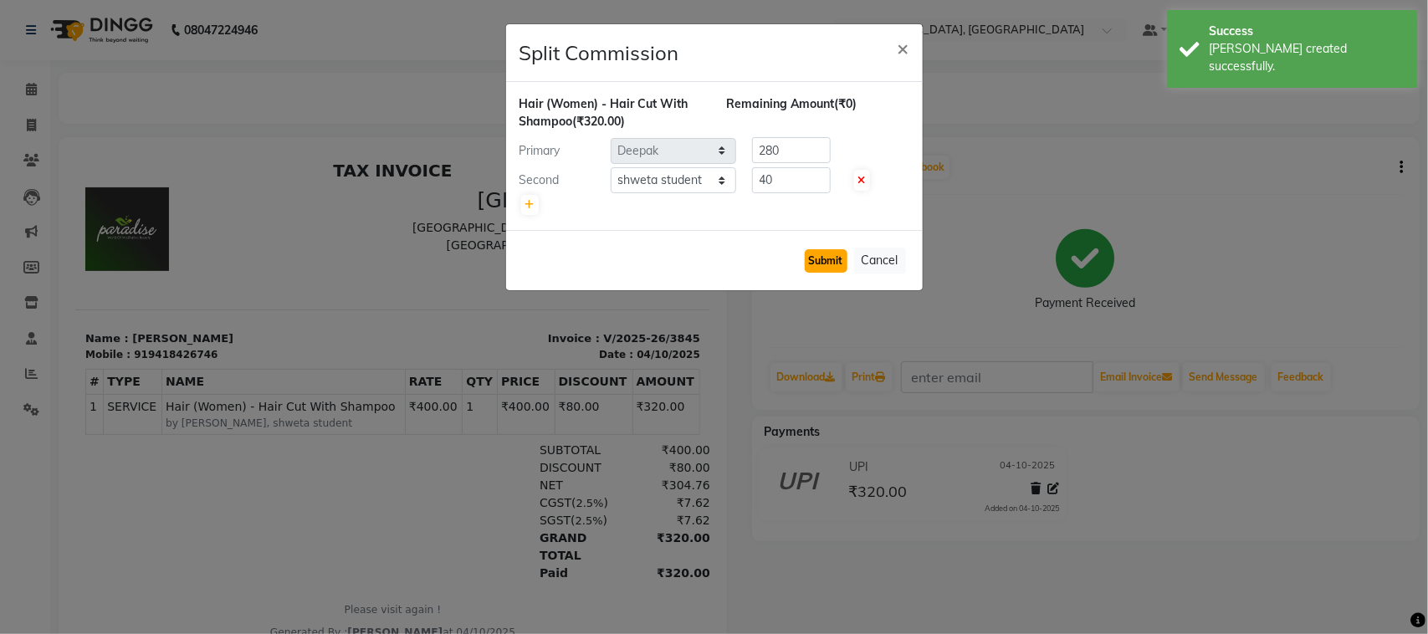
click at [805, 273] on button "Submit" at bounding box center [826, 260] width 43 height 23
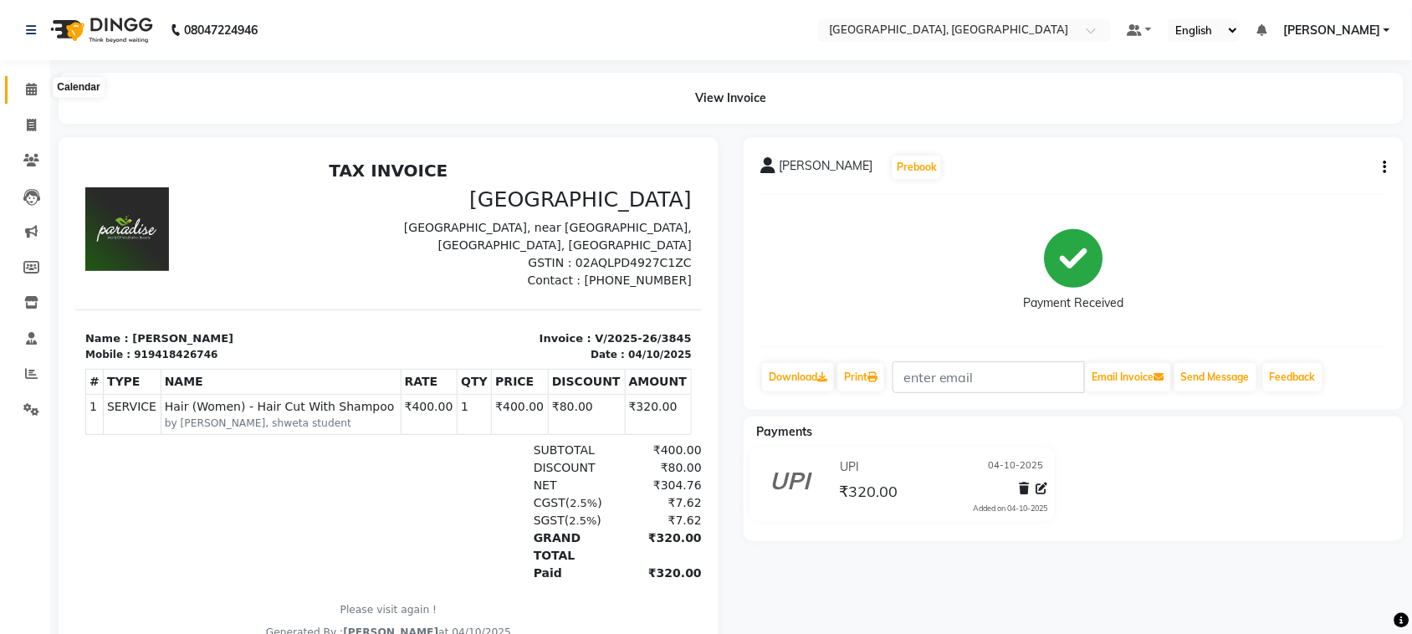
click at [30, 90] on icon at bounding box center [31, 89] width 11 height 13
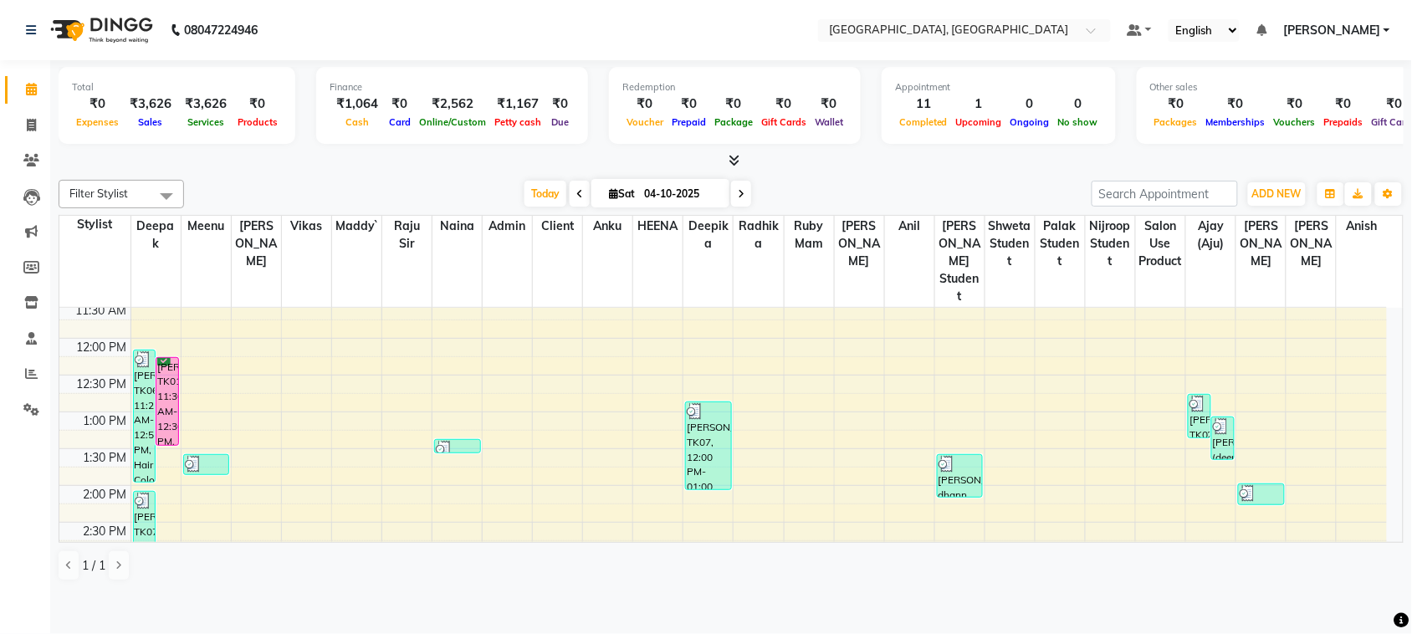
scroll to position [257, 0]
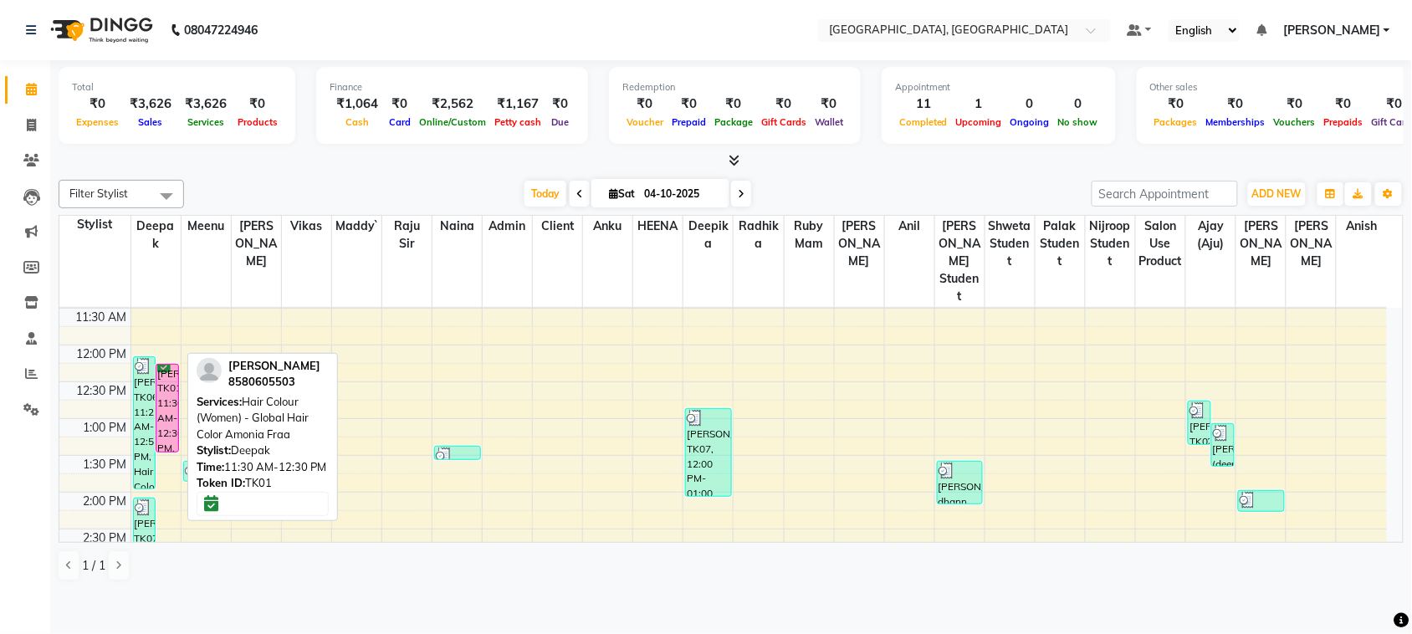
click at [165, 437] on div "[PERSON_NAME], TK01, 11:30 AM-12:30 PM, Hair Colour (Women) - Global Hair Color…" at bounding box center [167, 408] width 22 height 87
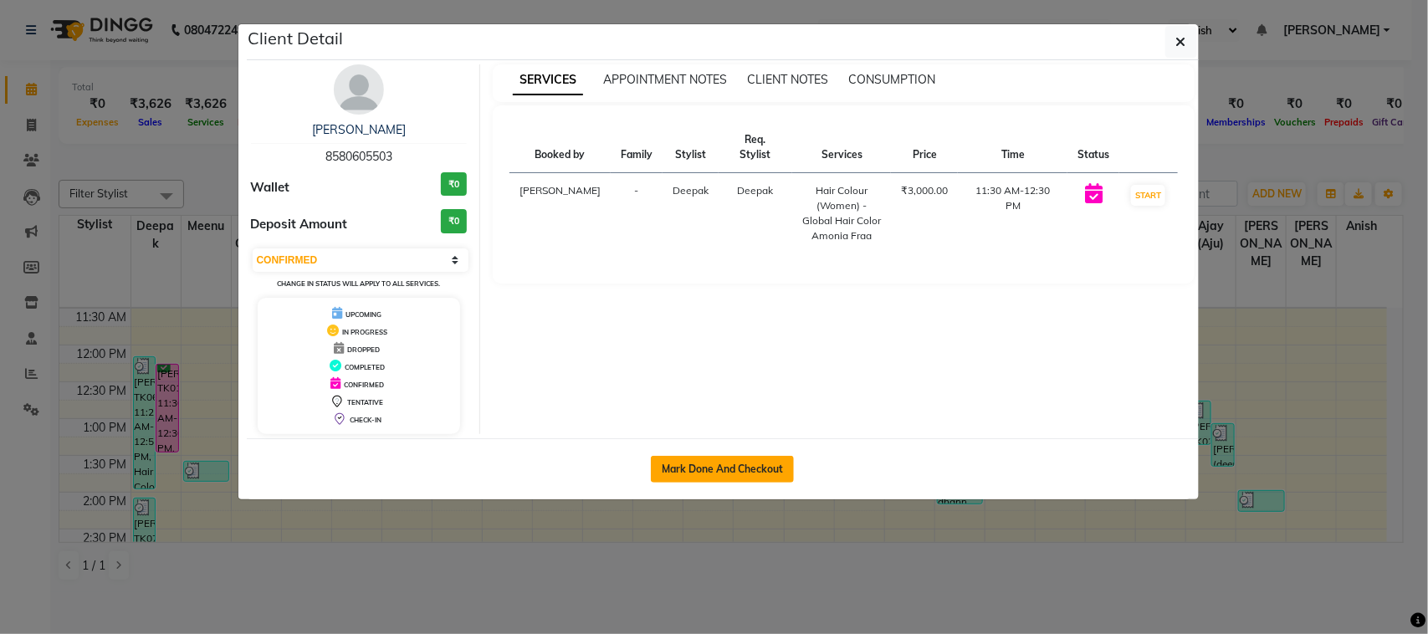
click at [703, 483] on button "Mark Done And Checkout" at bounding box center [722, 469] width 143 height 27
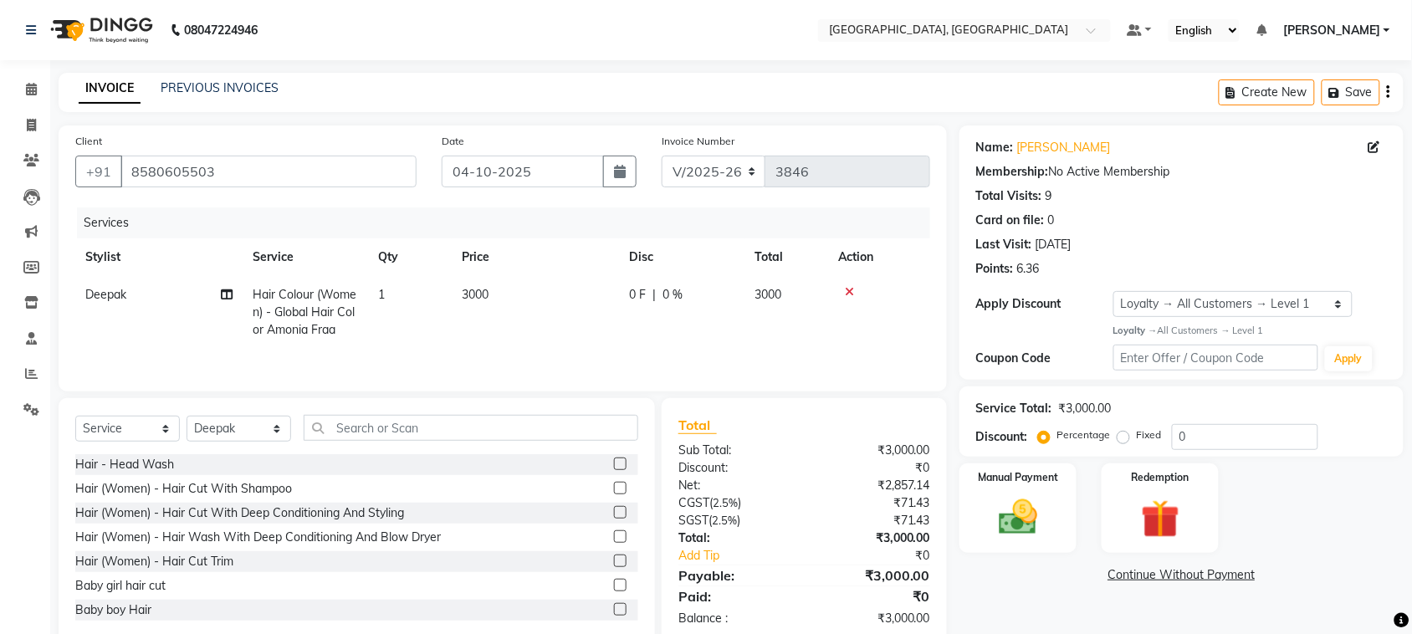
click at [544, 349] on td "3000" at bounding box center [535, 312] width 167 height 73
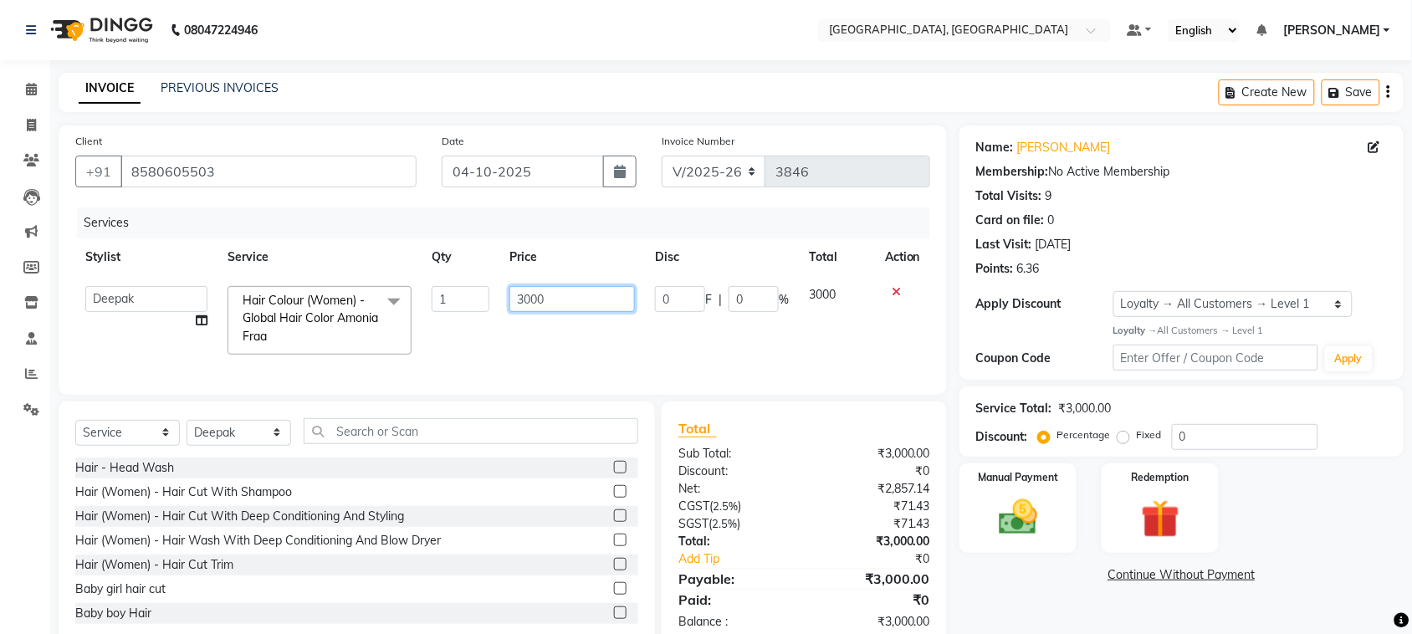
click at [554, 312] on input "3000" at bounding box center [571, 299] width 125 height 26
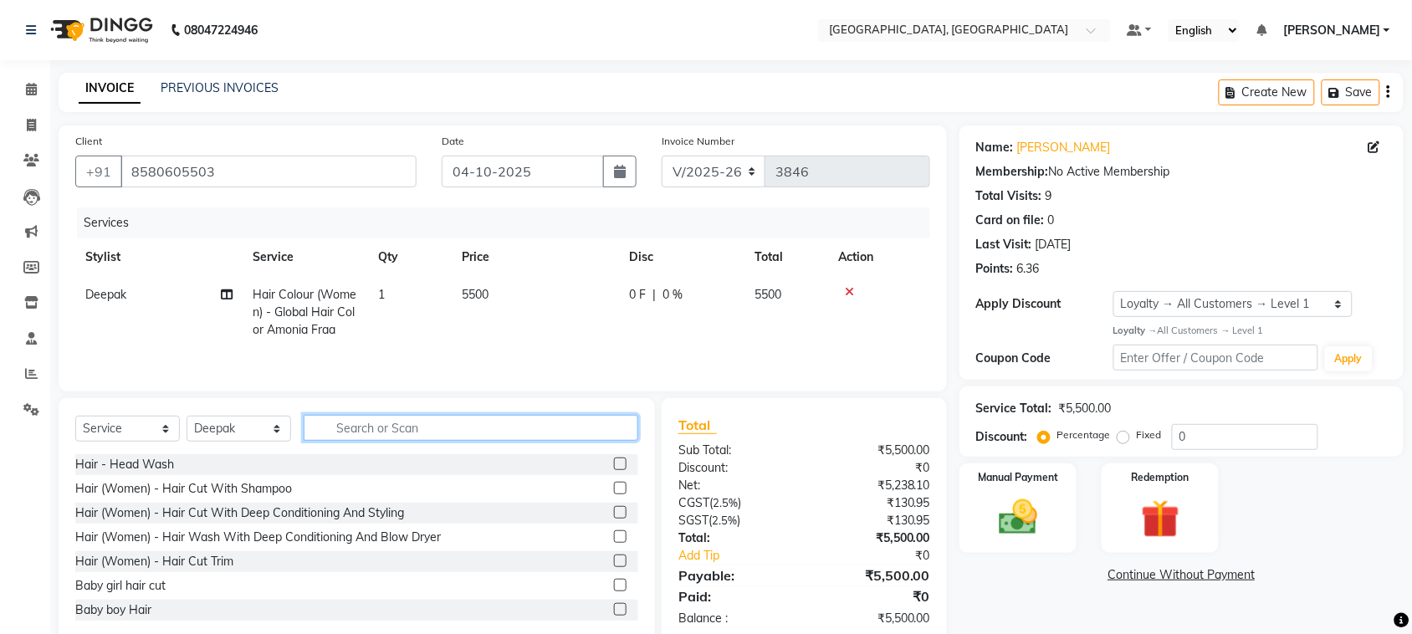
click at [582, 441] on input "text" at bounding box center [471, 428] width 335 height 26
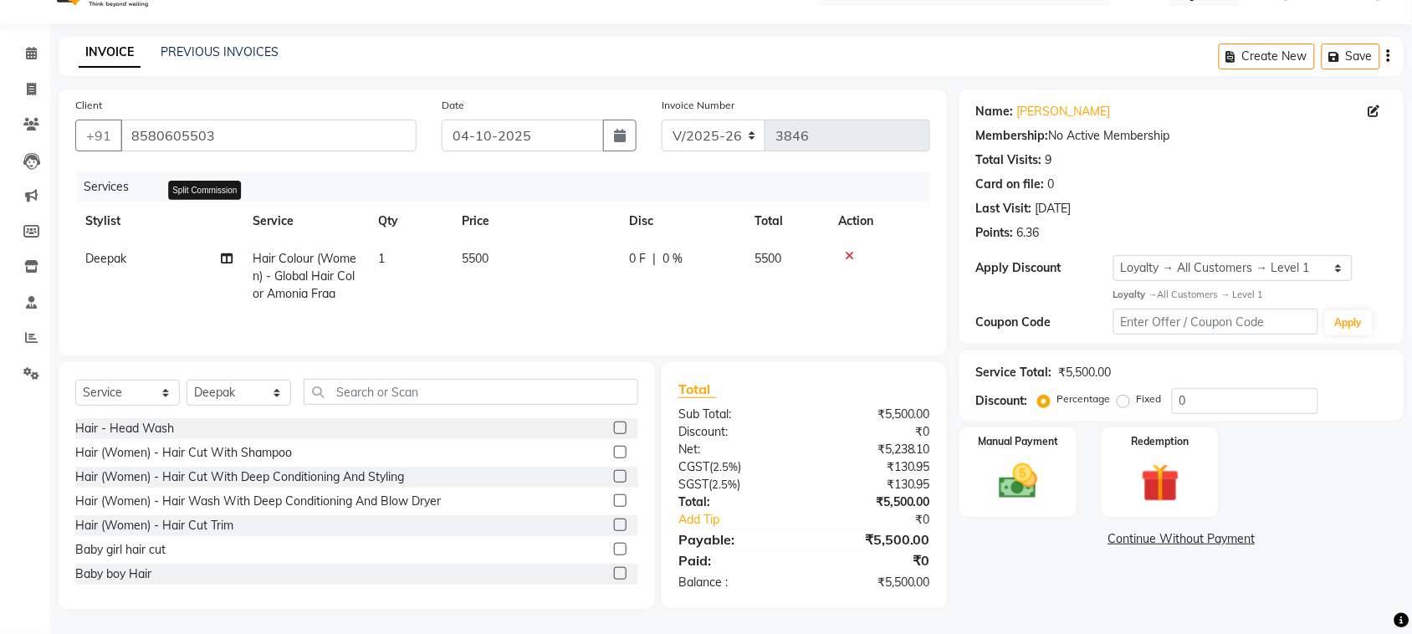
click at [227, 253] on icon at bounding box center [227, 259] width 12 height 12
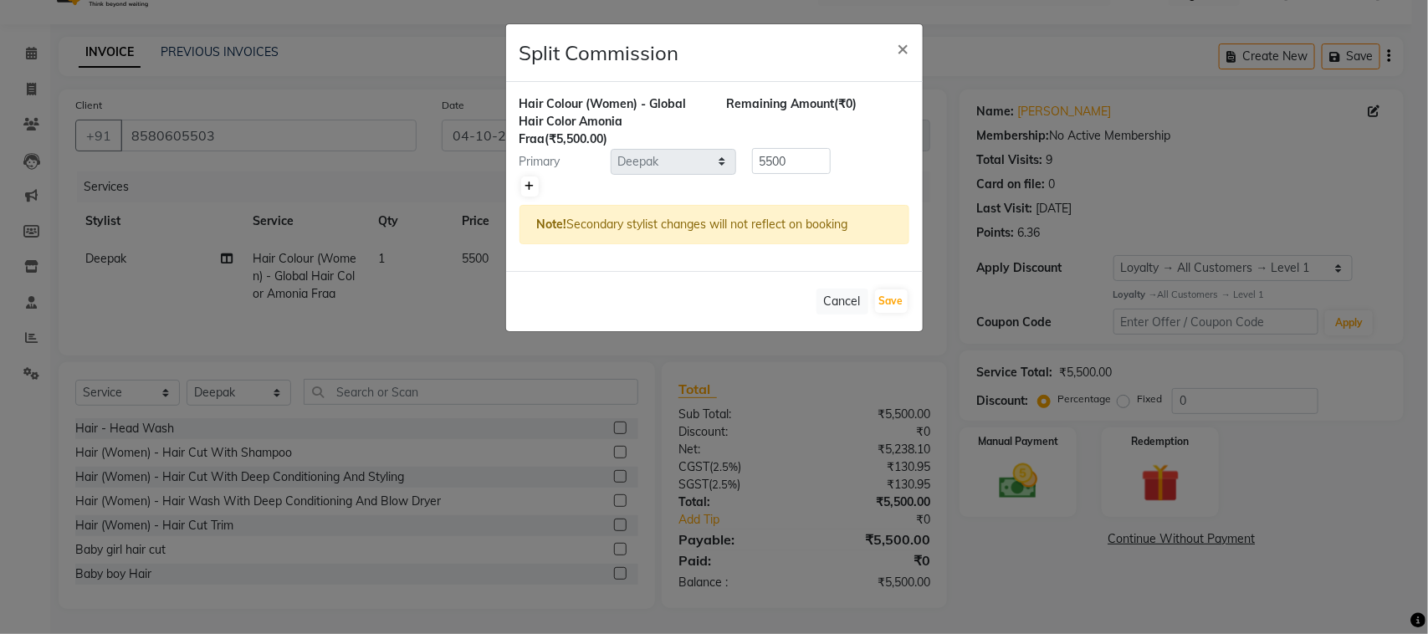
click at [532, 192] on icon at bounding box center [529, 186] width 9 height 10
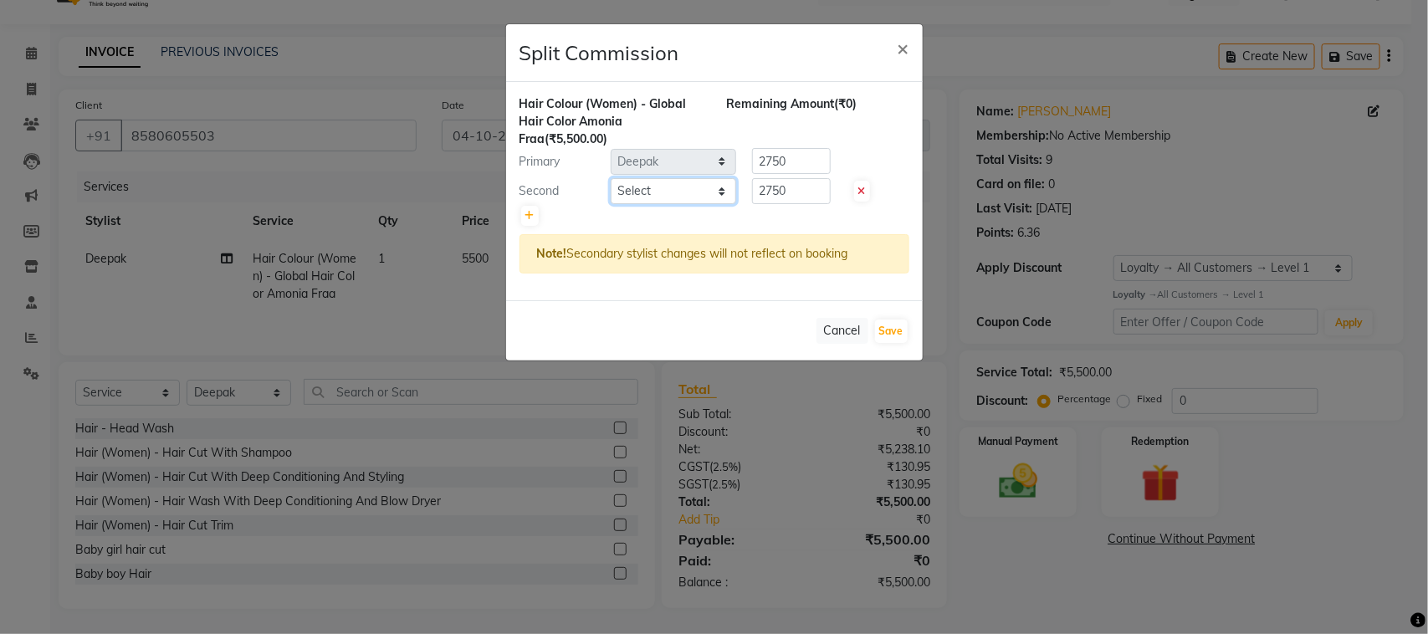
drag, startPoint x: 532, startPoint y: 228, endPoint x: 631, endPoint y: 235, distance: 99.7
click at [631, 204] on select "Select admin Ajay (Aju) anil [PERSON_NAME] Client Deepak [PERSON_NAME] [PERSON_…" at bounding box center [672, 191] width 125 height 26
click at [814, 204] on input "2750" at bounding box center [791, 191] width 79 height 26
click at [682, 204] on select "Select admin Ajay (Aju) anil [PERSON_NAME] Client Deepak [PERSON_NAME] [PERSON_…" at bounding box center [672, 191] width 125 height 26
click at [611, 204] on select "Select admin Ajay (Aju) anil [PERSON_NAME] Client Deepak [PERSON_NAME] [PERSON_…" at bounding box center [672, 191] width 125 height 26
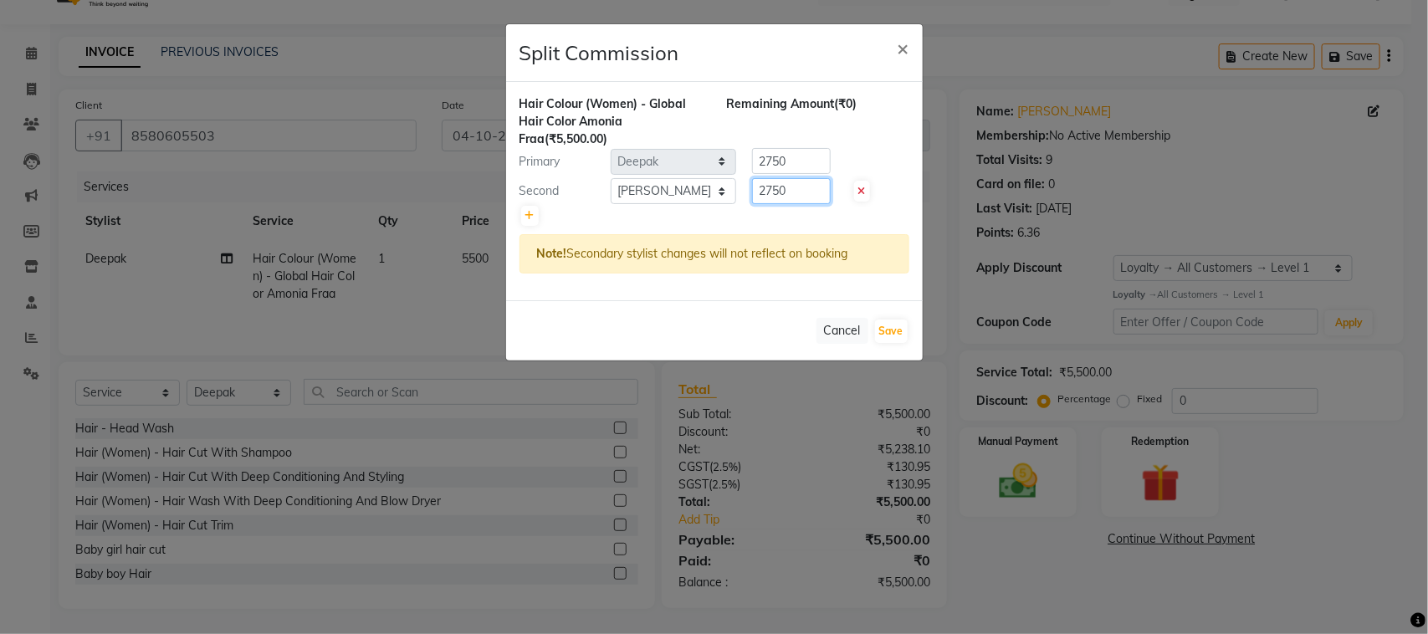
click at [817, 204] on input "2750" at bounding box center [791, 191] width 79 height 26
click at [810, 174] on input "2750" at bounding box center [791, 161] width 79 height 26
click at [814, 204] on input "3500" at bounding box center [791, 191] width 79 height 26
click at [886, 343] on button "Save" at bounding box center [891, 330] width 33 height 23
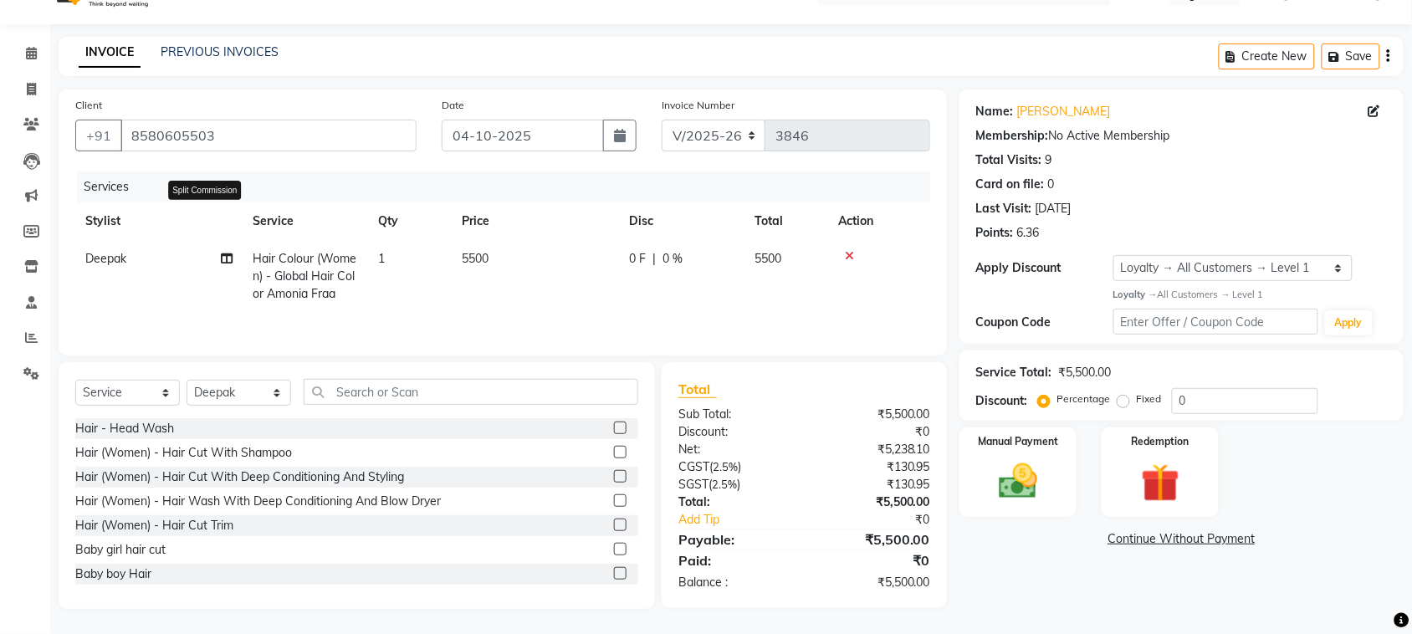
click at [227, 253] on icon at bounding box center [227, 259] width 12 height 12
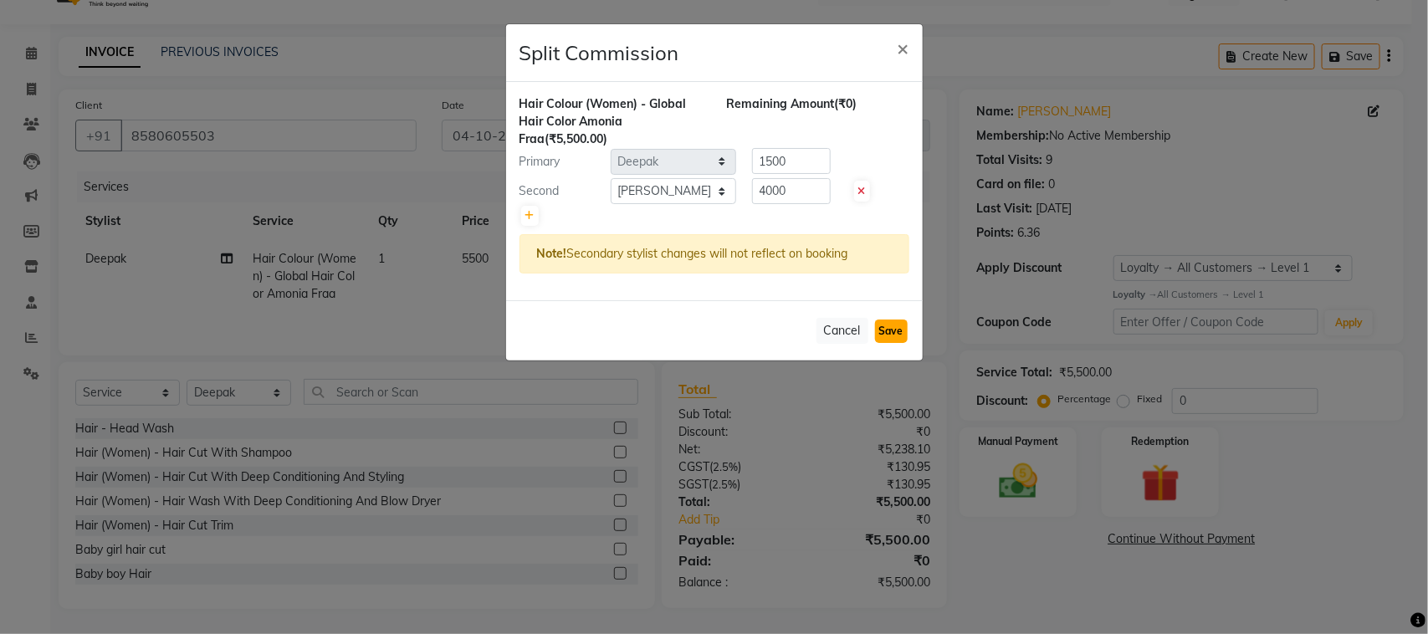
click at [899, 343] on button "Save" at bounding box center [891, 330] width 33 height 23
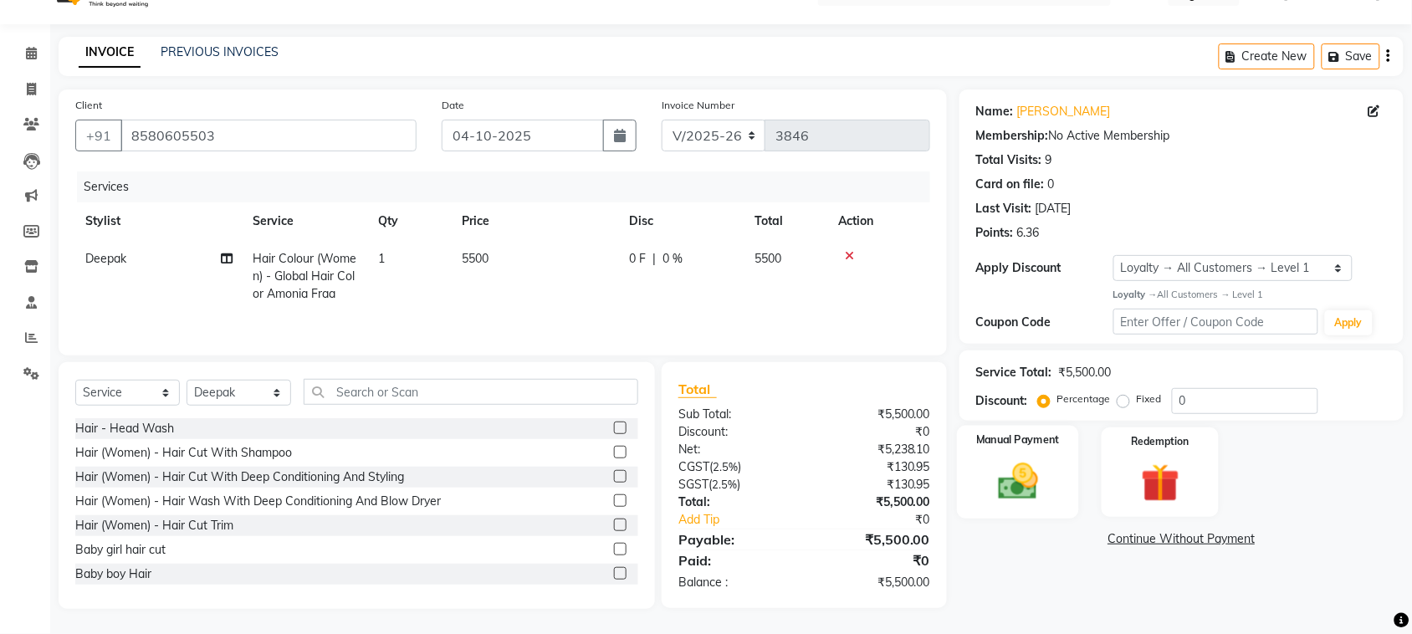
click at [1026, 462] on img at bounding box center [1017, 481] width 65 height 46
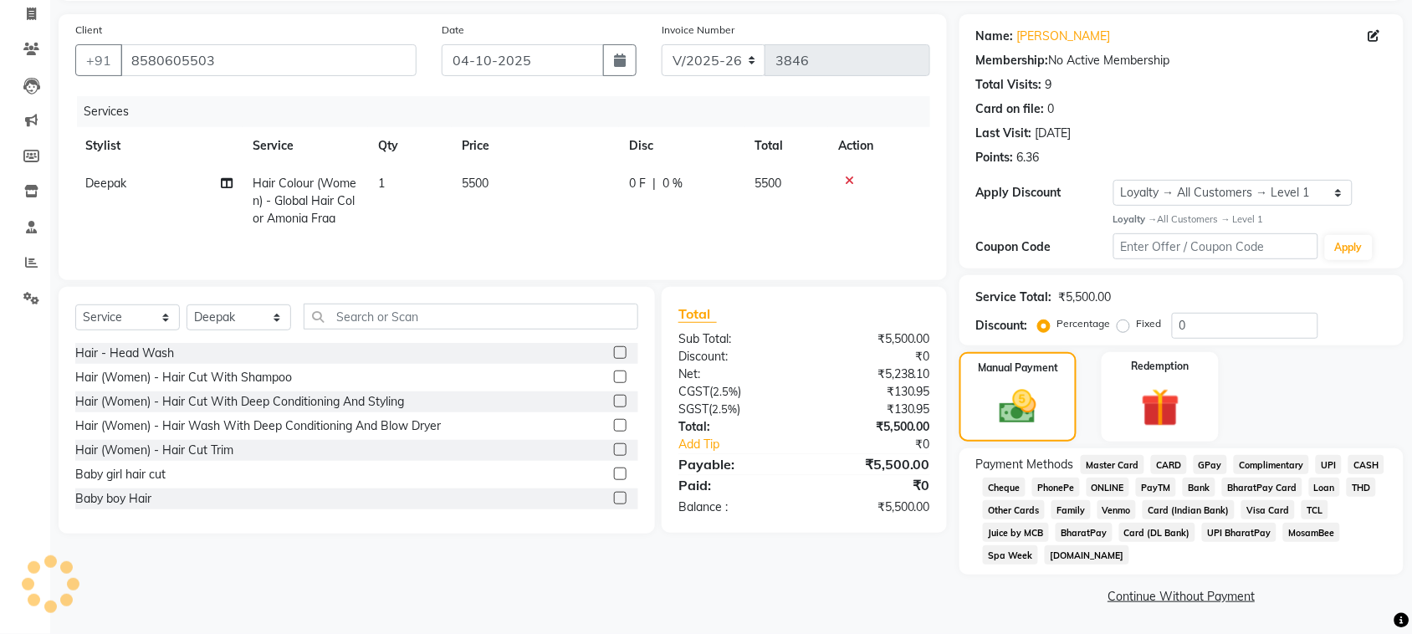
click at [1348, 474] on span "CASH" at bounding box center [1366, 464] width 36 height 19
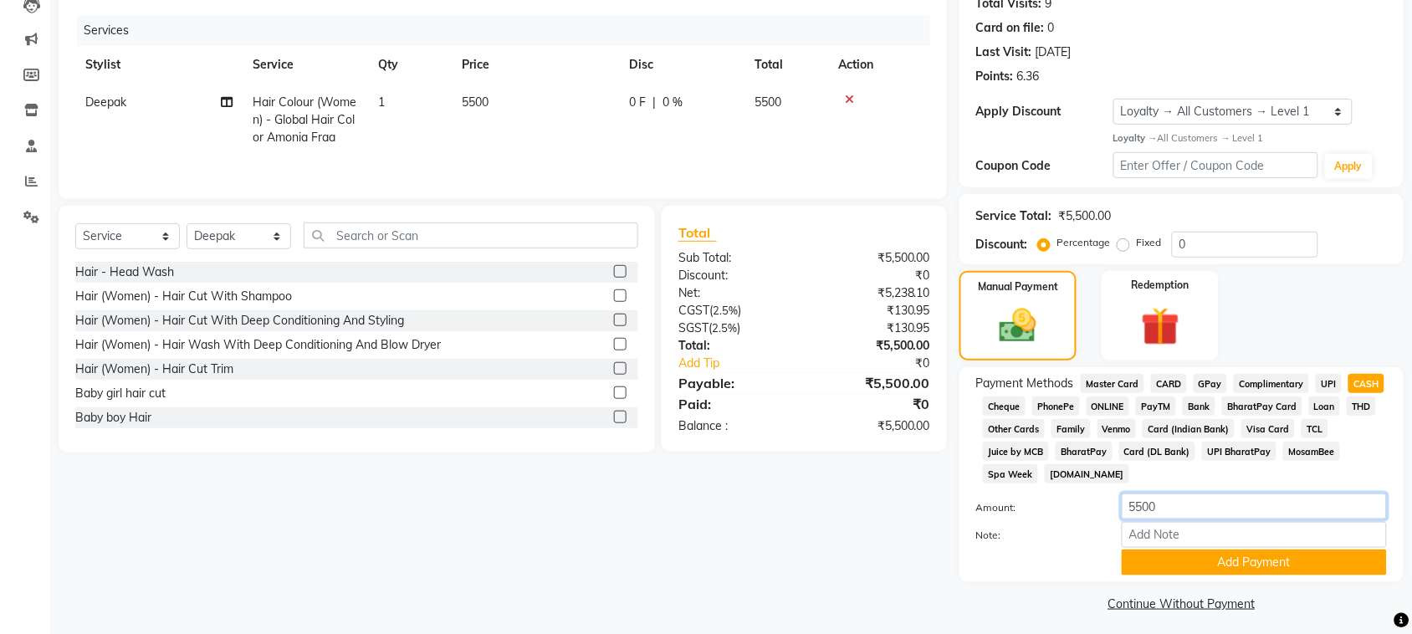
scroll to position [432, 0]
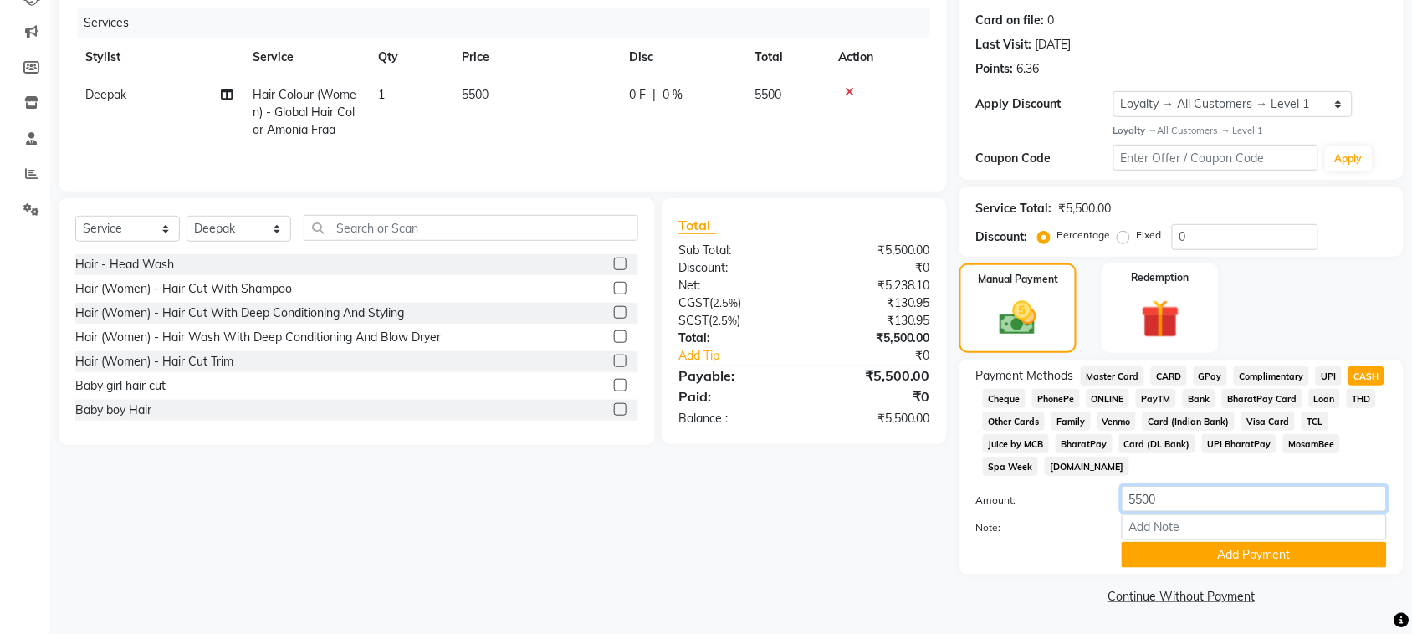
click at [1200, 486] on input "5500" at bounding box center [1253, 499] width 265 height 26
click at [1232, 542] on button "Add Payment" at bounding box center [1253, 555] width 265 height 26
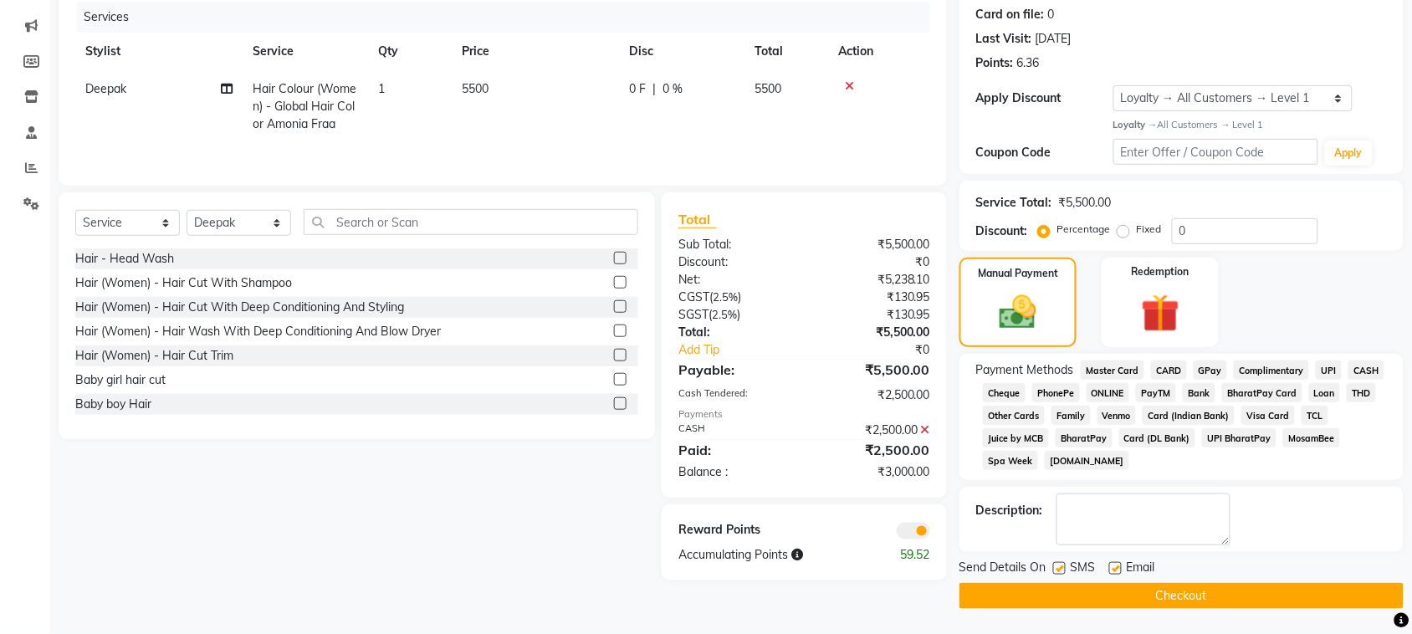
click at [1315, 360] on span "UPI" at bounding box center [1328, 369] width 26 height 19
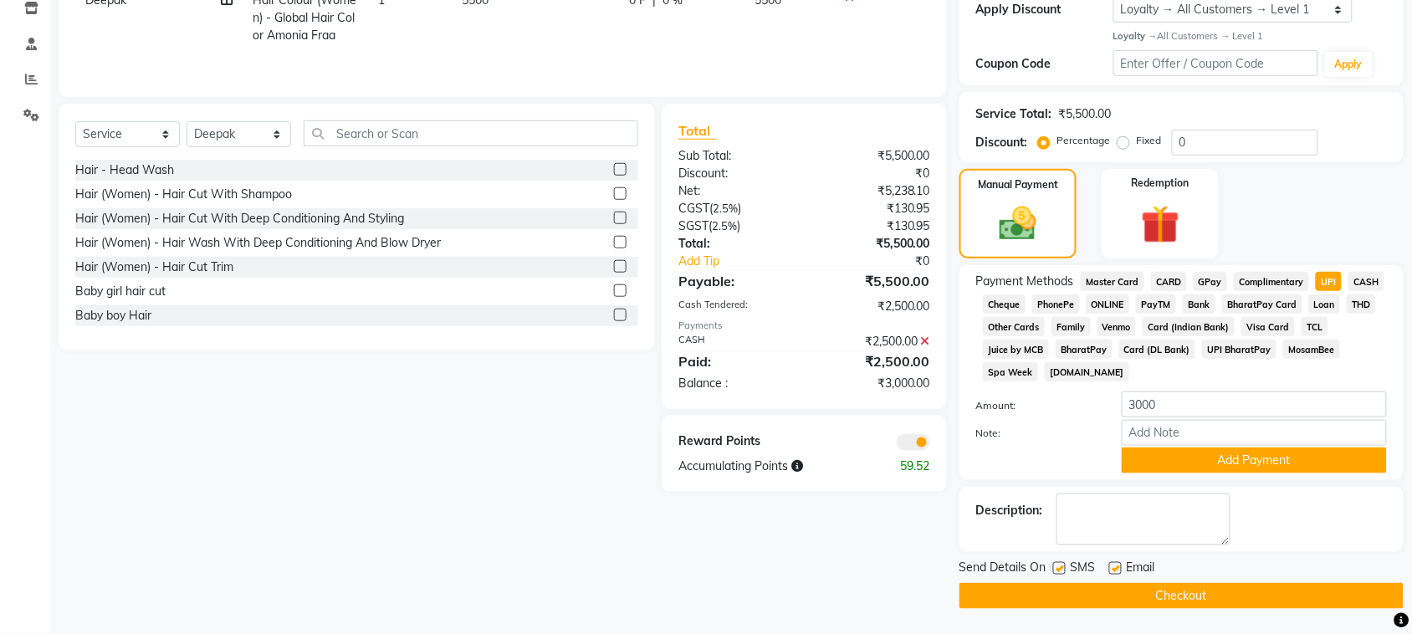
click at [1228, 277] on span "GPay" at bounding box center [1210, 281] width 34 height 19
click at [1269, 473] on button "Add Payment" at bounding box center [1253, 460] width 265 height 26
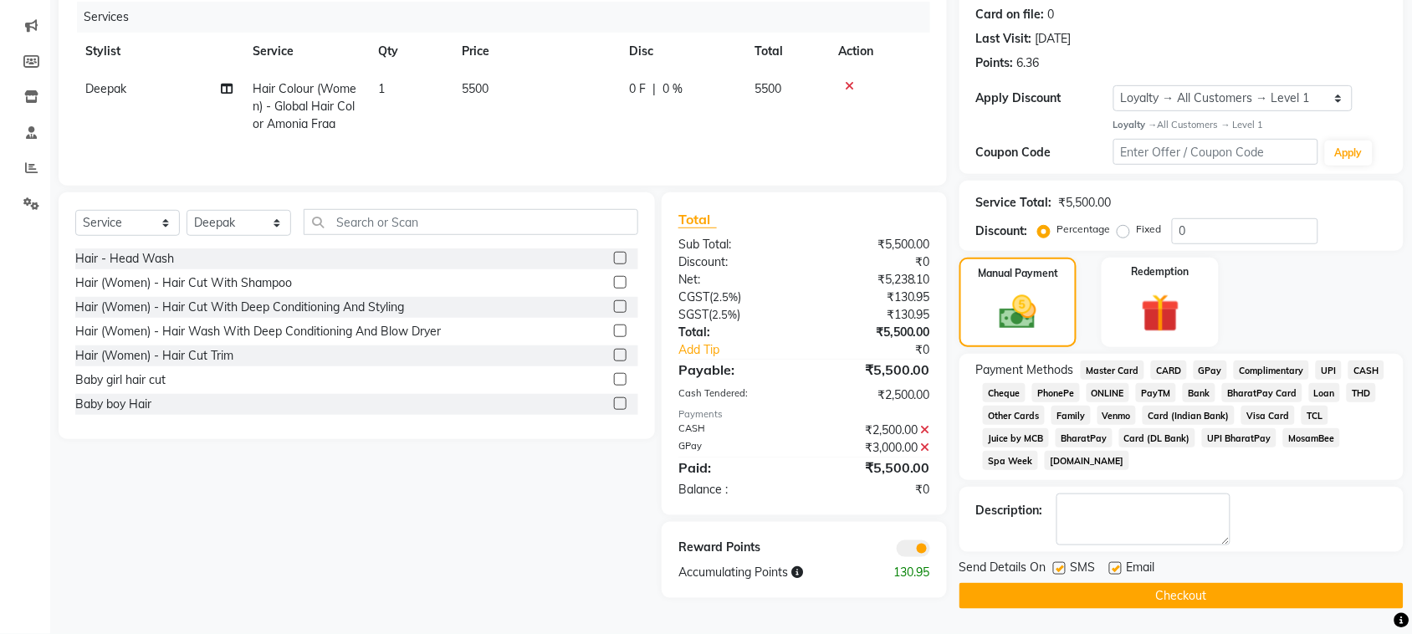
click at [1280, 591] on button "Checkout" at bounding box center [1181, 596] width 444 height 26
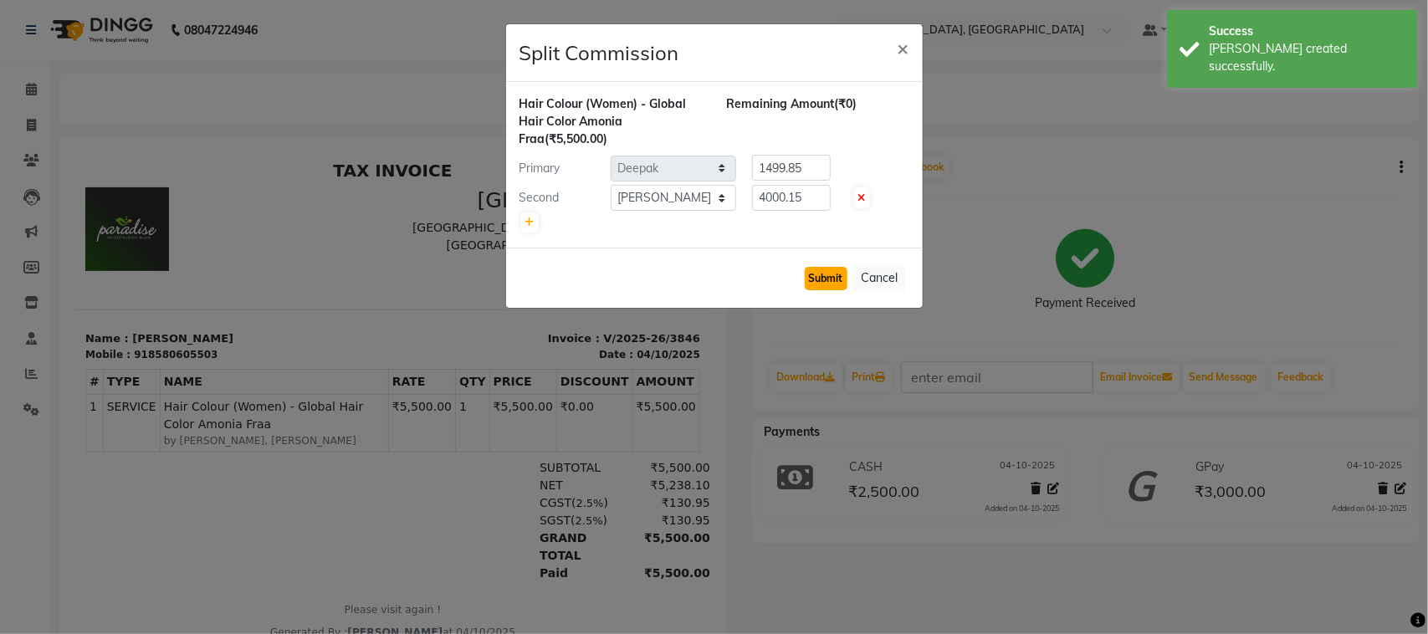
click at [805, 290] on button "Submit" at bounding box center [826, 278] width 43 height 23
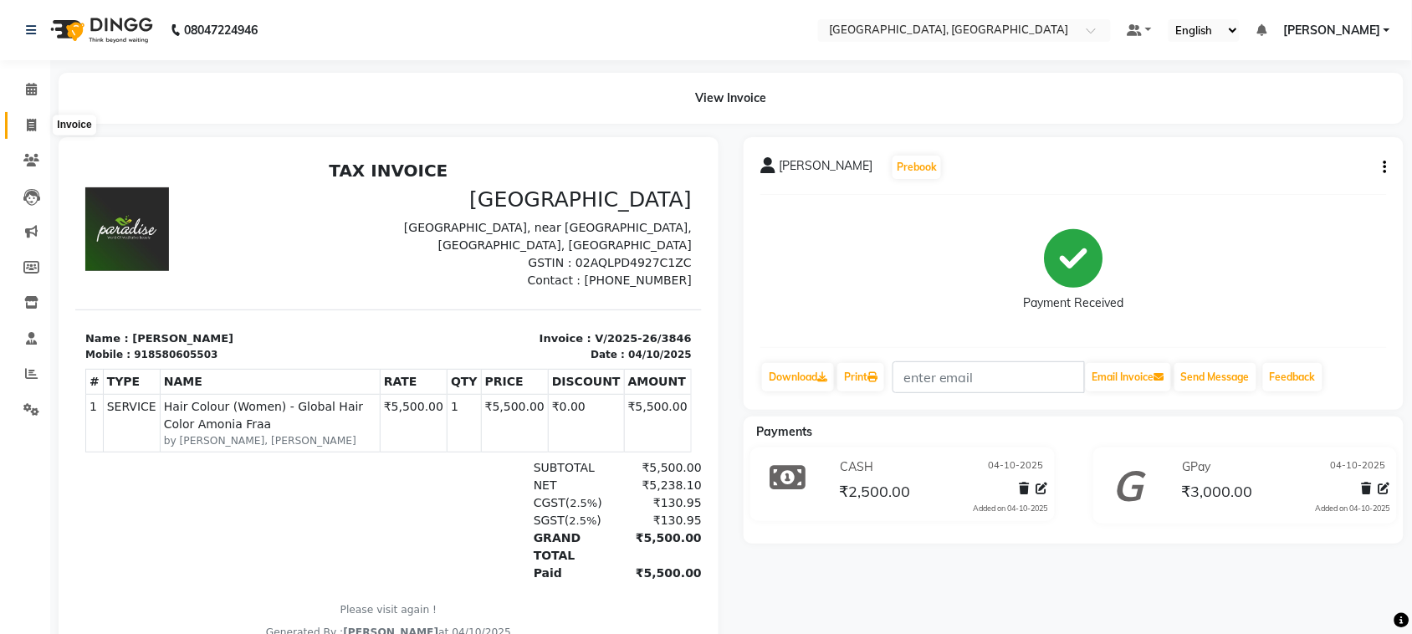
click at [32, 130] on icon at bounding box center [31, 125] width 9 height 13
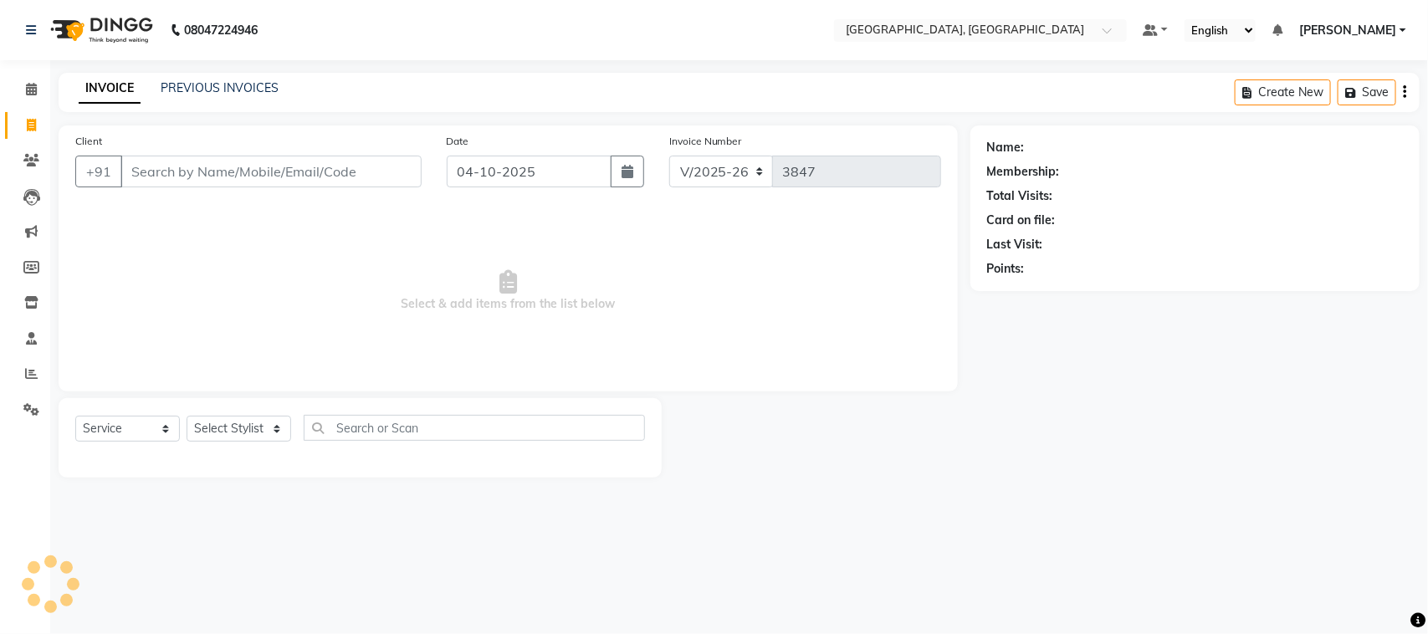
click at [232, 187] on input "Client" at bounding box center [270, 172] width 301 height 32
click at [243, 187] on input "Client" at bounding box center [270, 172] width 301 height 32
click at [189, 187] on input "99994667267" at bounding box center [228, 172] width 216 height 32
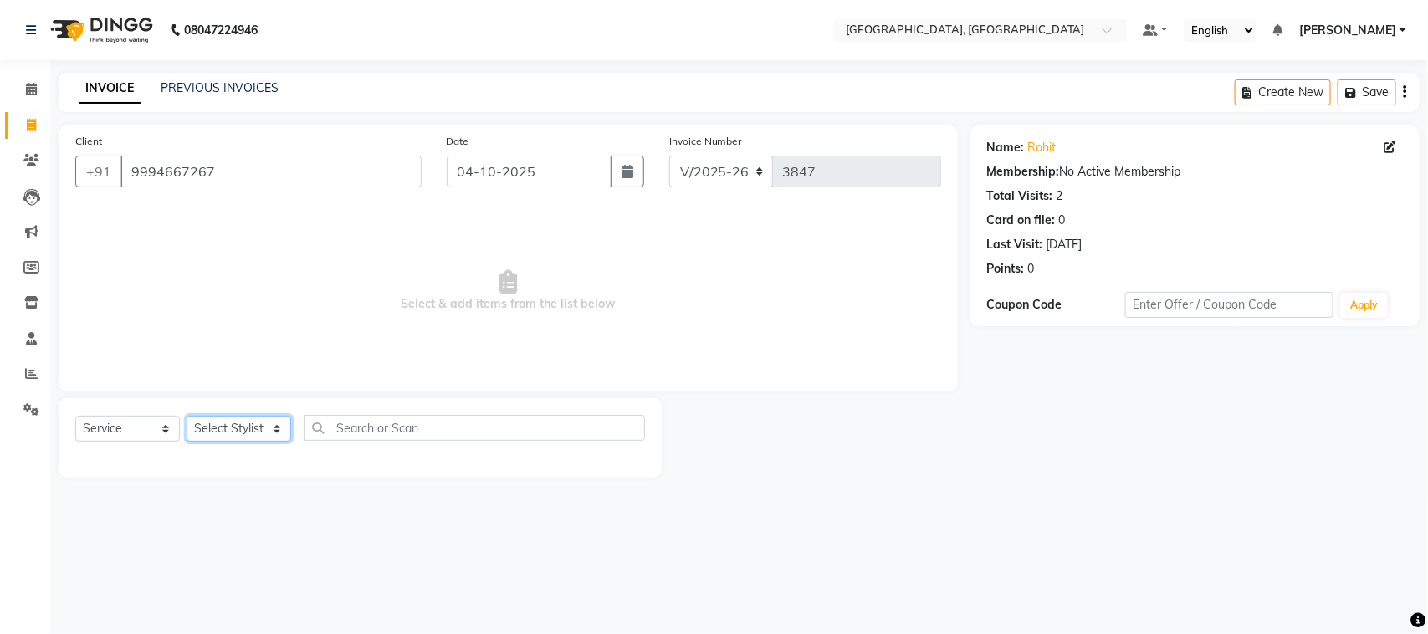
click at [245, 442] on select "Select Stylist admin Ajay (Aju) anil [PERSON_NAME] Client Deepak deepika [PERSO…" at bounding box center [238, 429] width 105 height 26
click at [192, 442] on select "Select Stylist admin Ajay (Aju) anil [PERSON_NAME] Client Deepak deepika [PERSO…" at bounding box center [238, 429] width 105 height 26
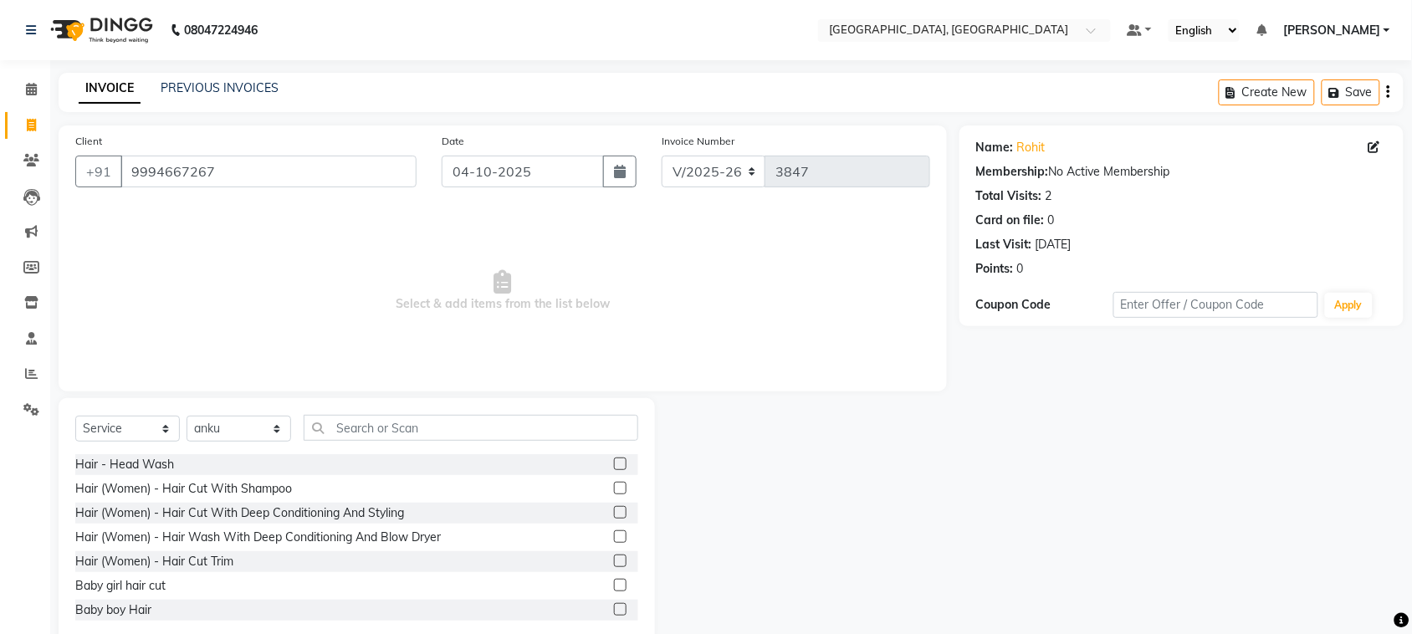
drag, startPoint x: 565, startPoint y: 495, endPoint x: 563, endPoint y: 465, distance: 30.2
click at [565, 454] on div "Select Service Product Membership Package Voucher Prepaid Gift Card Select Styl…" at bounding box center [356, 434] width 563 height 39
click at [563, 441] on input "text" at bounding box center [471, 428] width 335 height 26
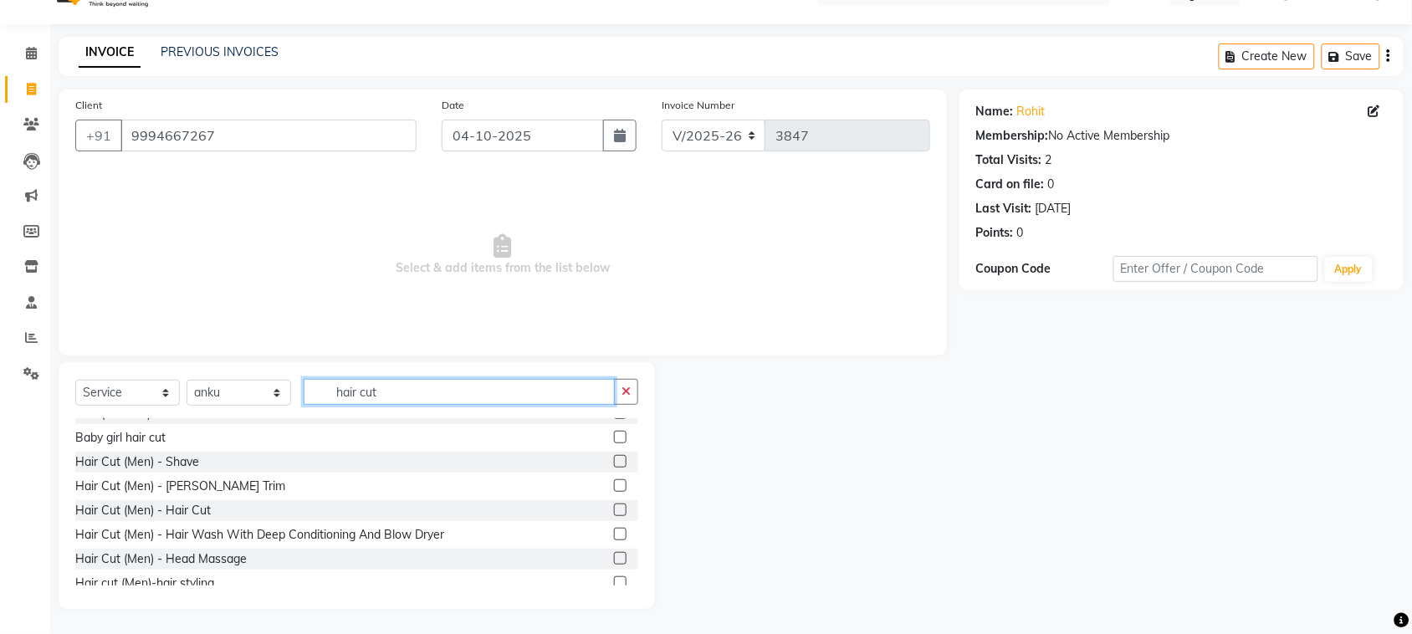
scroll to position [30, 0]
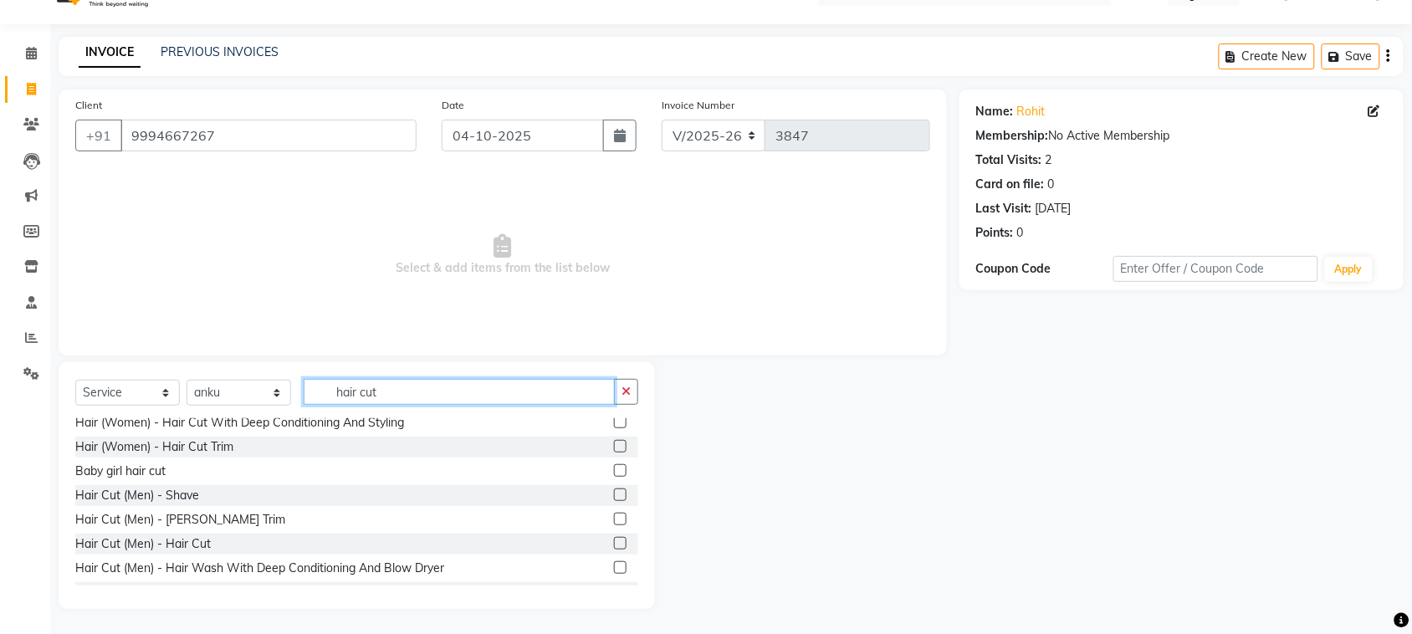
click at [473, 389] on input "hair cut" at bounding box center [459, 392] width 311 height 26
click at [614, 525] on label at bounding box center [620, 519] width 13 height 13
click at [614, 525] on input "checkbox" at bounding box center [619, 519] width 11 height 11
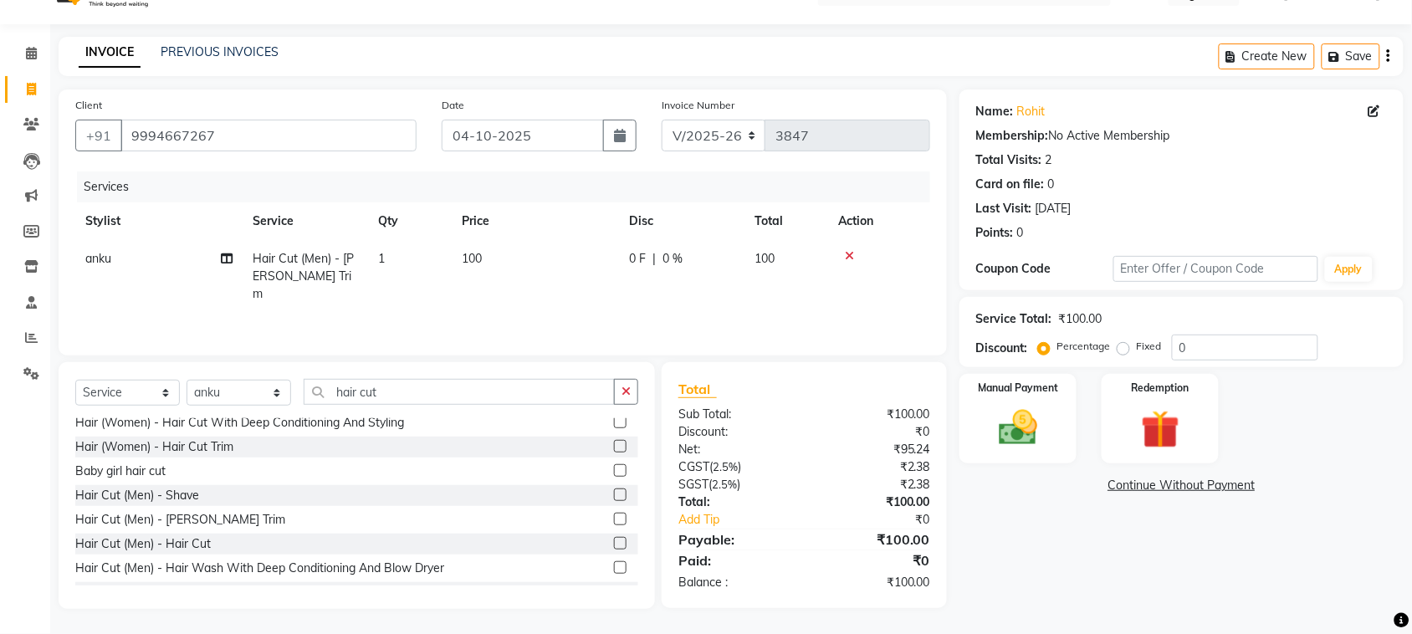
click at [614, 549] on label at bounding box center [620, 543] width 13 height 13
click at [614, 549] on input "checkbox" at bounding box center [619, 544] width 11 height 11
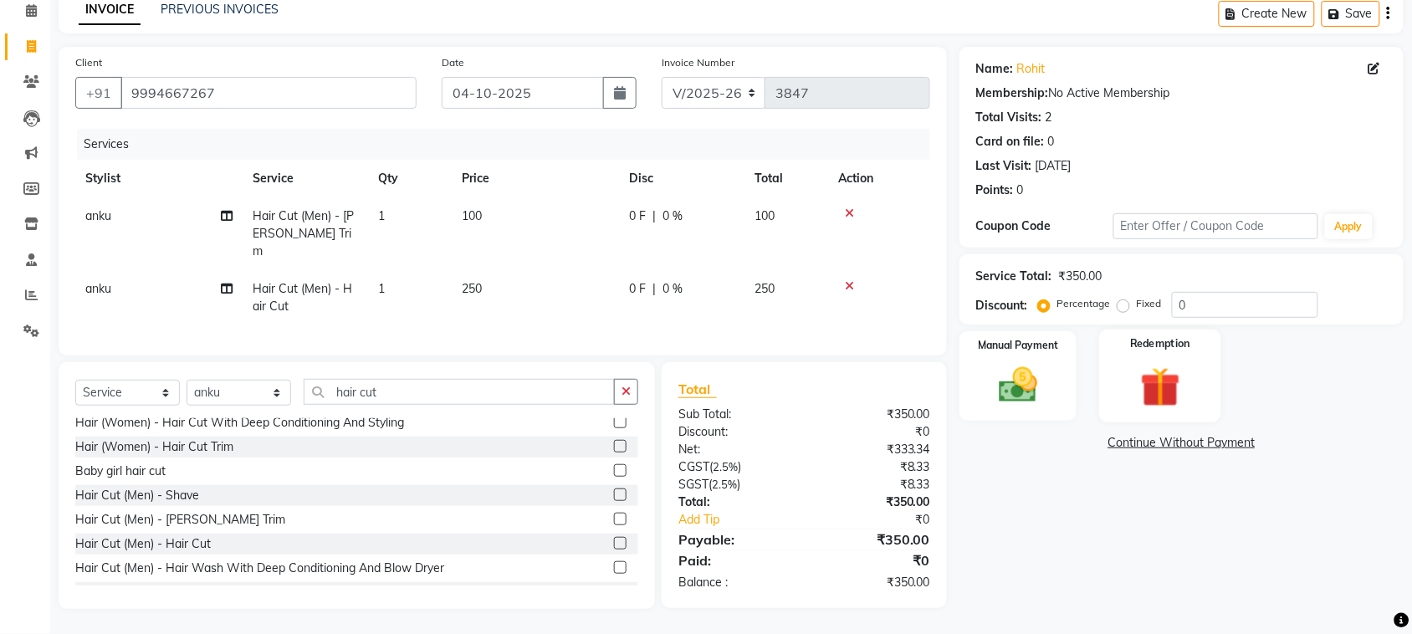
scroll to position [217, 0]
click at [1002, 369] on img at bounding box center [1017, 385] width 65 height 46
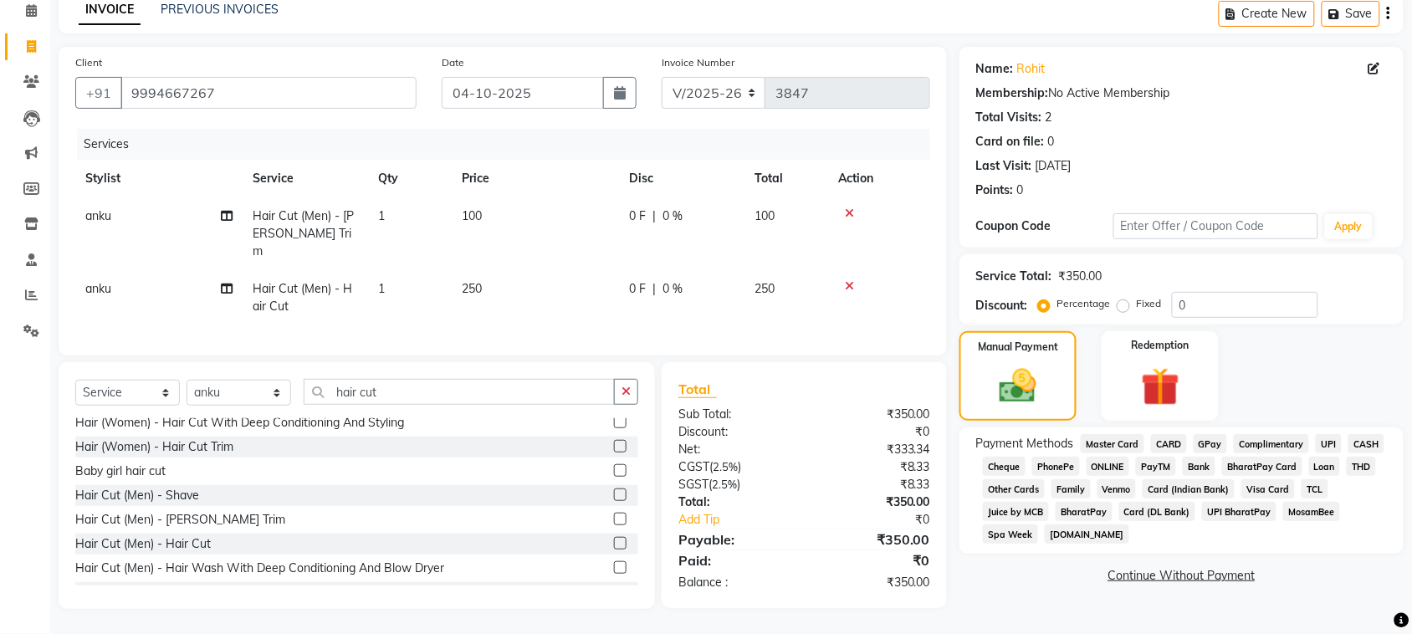
click at [1315, 453] on span "UPI" at bounding box center [1328, 443] width 26 height 19
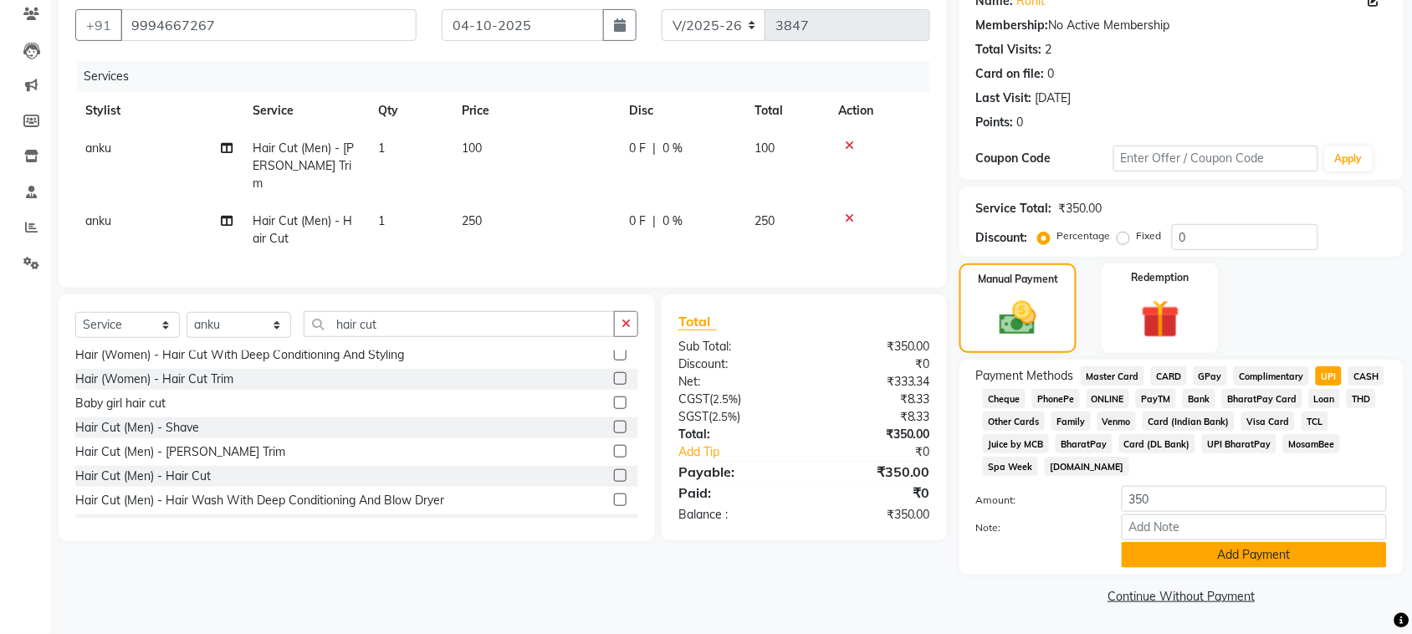
scroll to position [361, 0]
click at [1269, 545] on button "Add Payment" at bounding box center [1253, 555] width 265 height 26
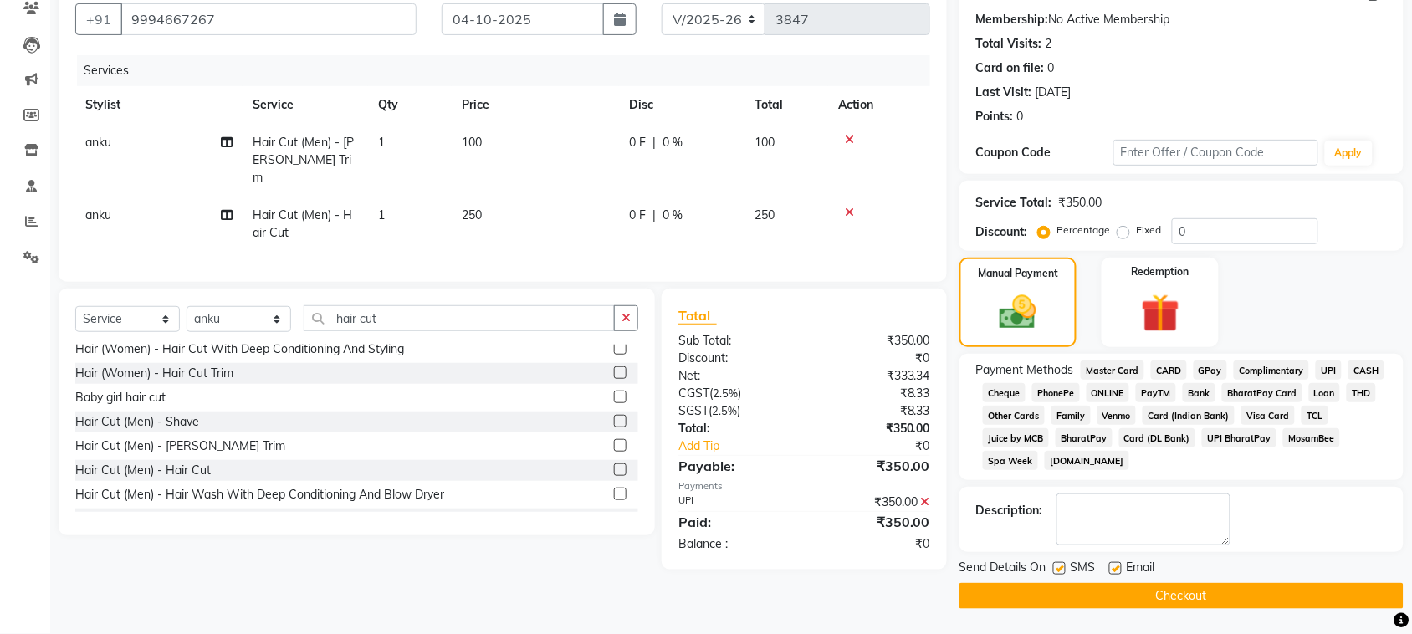
click at [1257, 598] on button "Checkout" at bounding box center [1181, 596] width 444 height 26
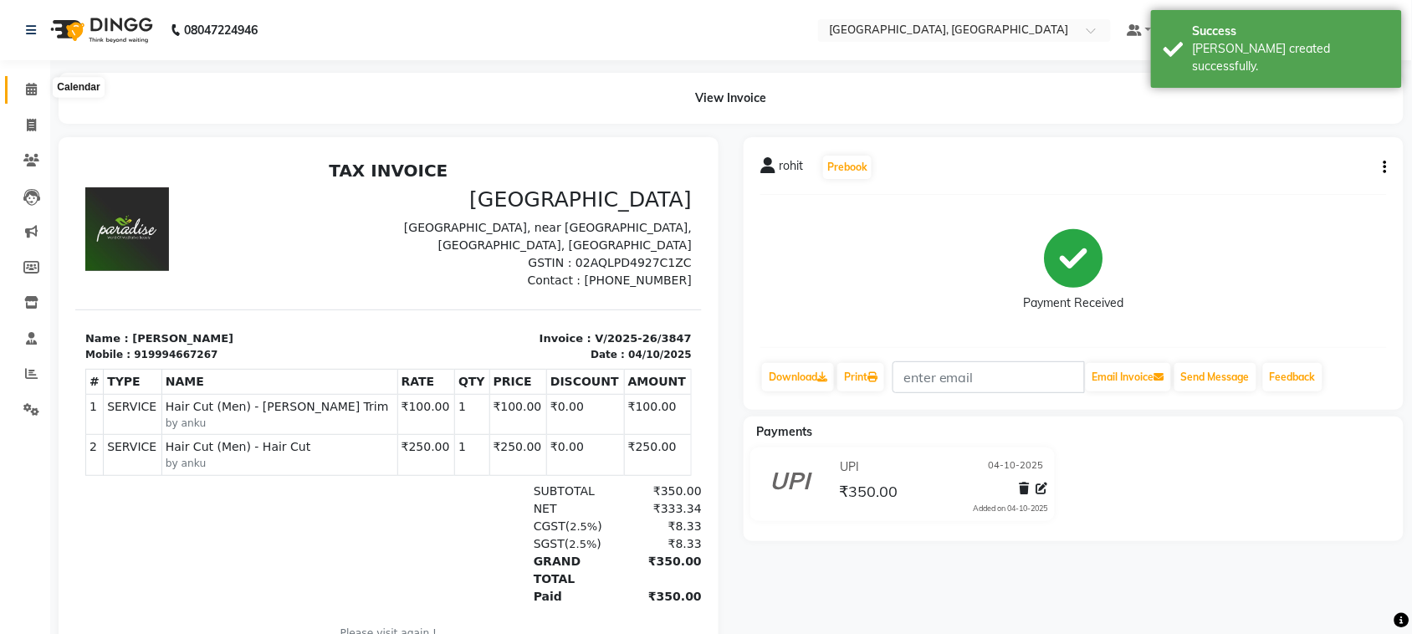
click at [28, 88] on icon at bounding box center [31, 89] width 11 height 13
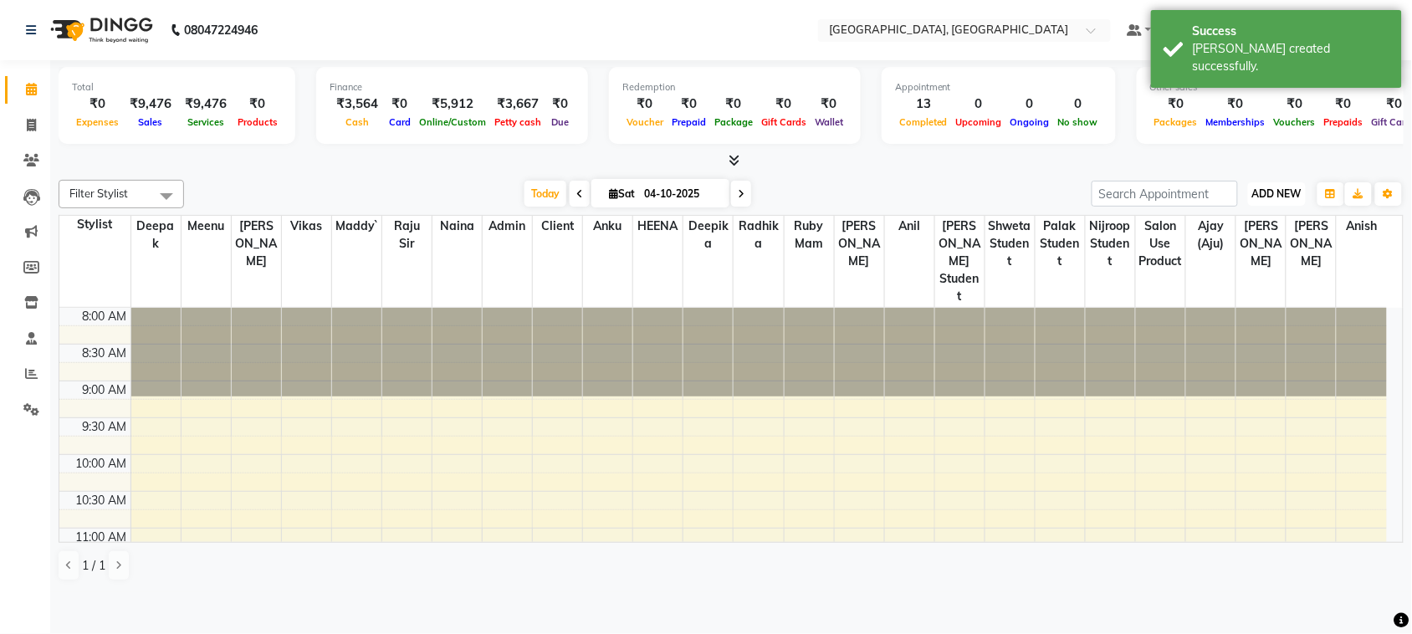
click at [1257, 200] on span "ADD NEW" at bounding box center [1276, 193] width 49 height 13
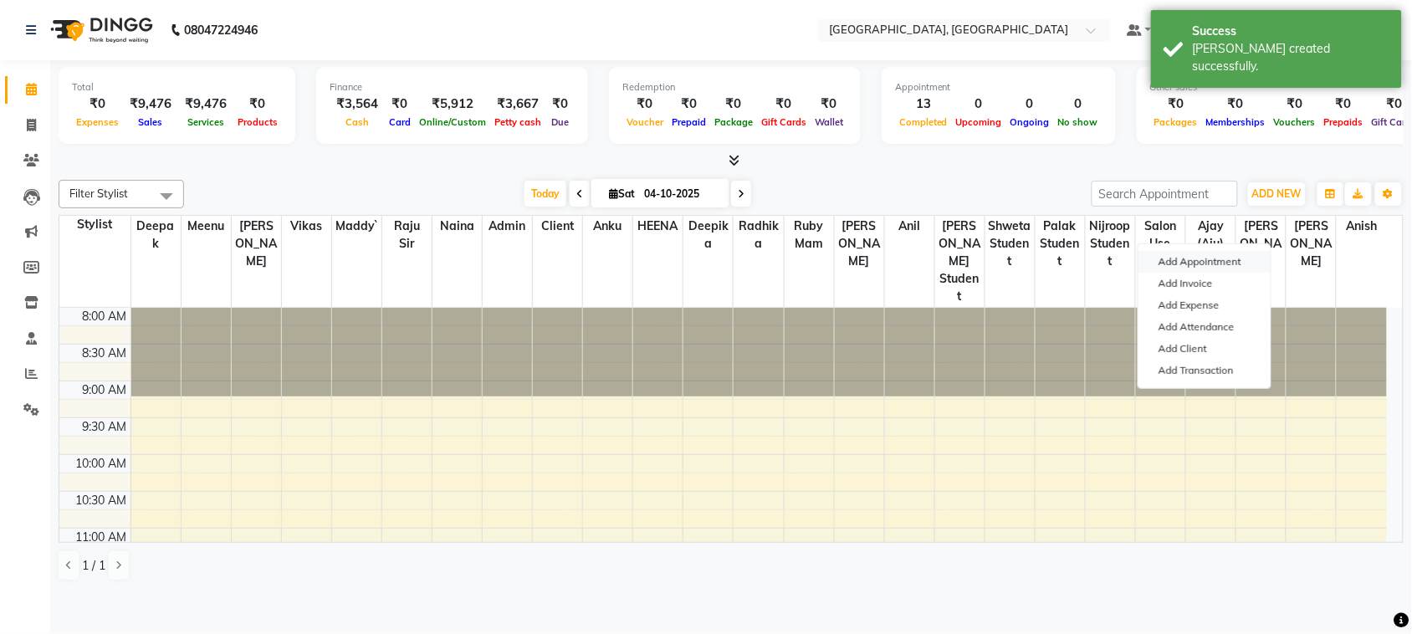
click at [1242, 273] on button "Add Appointment" at bounding box center [1204, 262] width 132 height 22
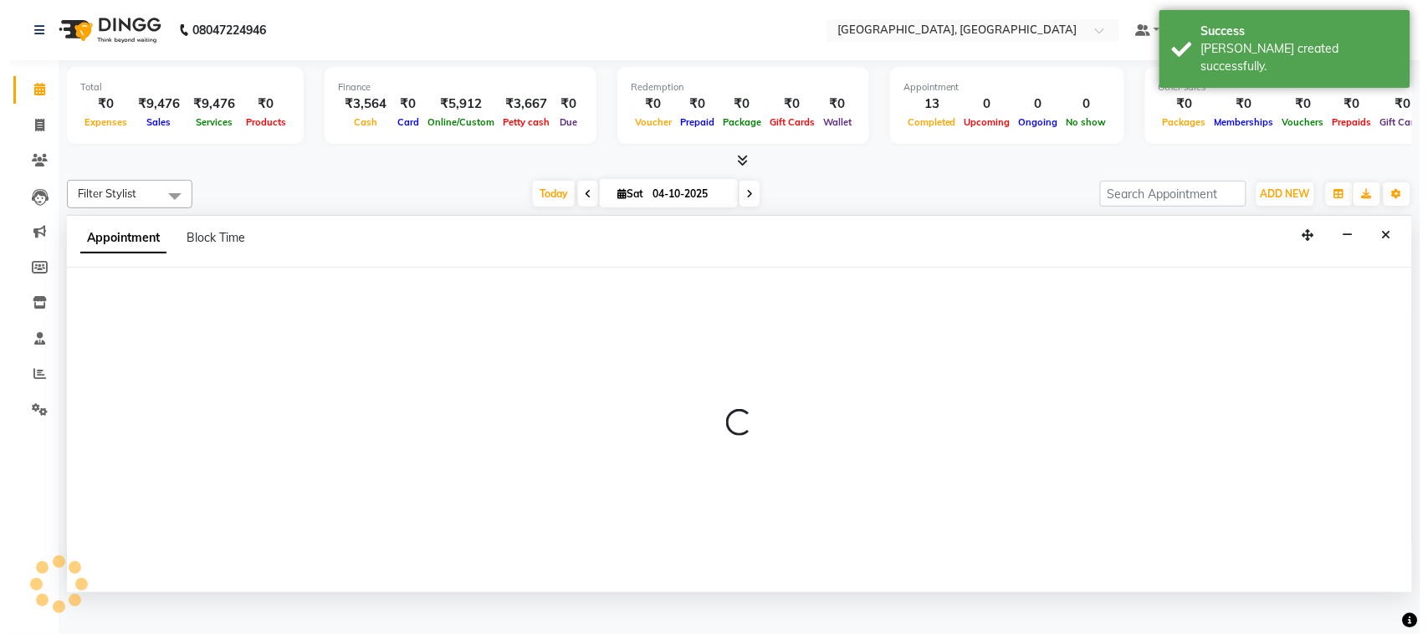
scroll to position [7, 0]
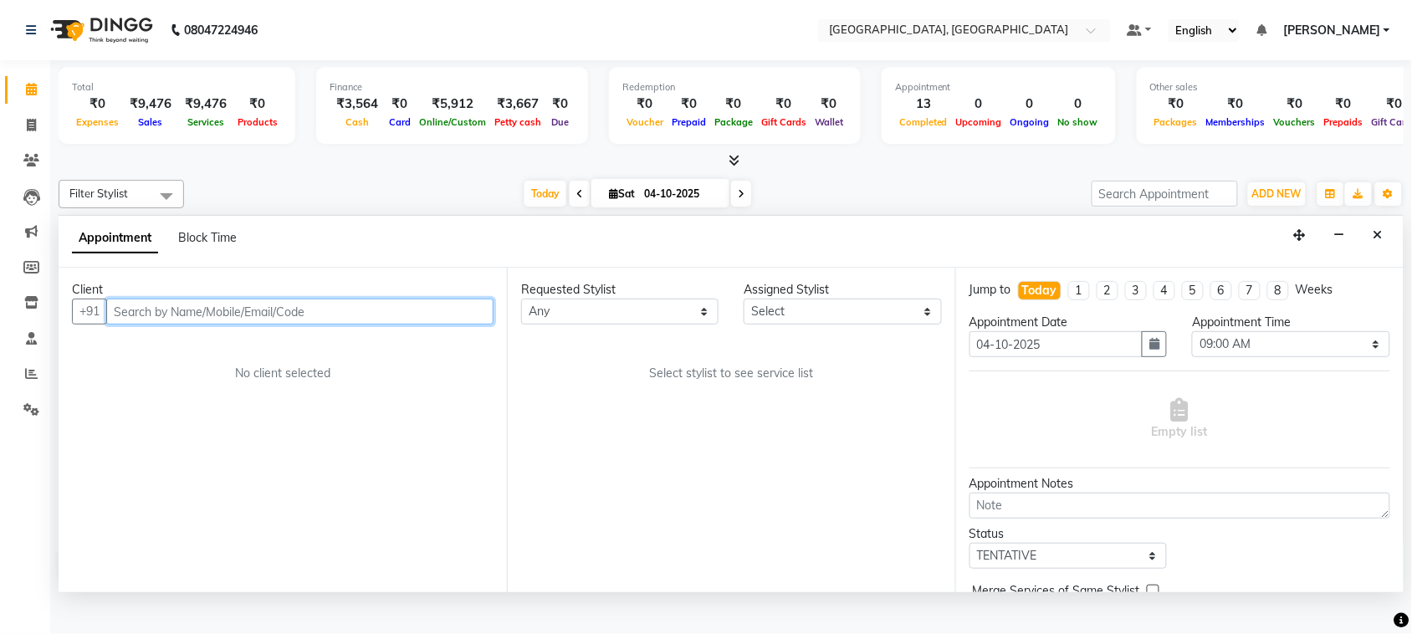
click at [281, 324] on input "text" at bounding box center [299, 312] width 387 height 26
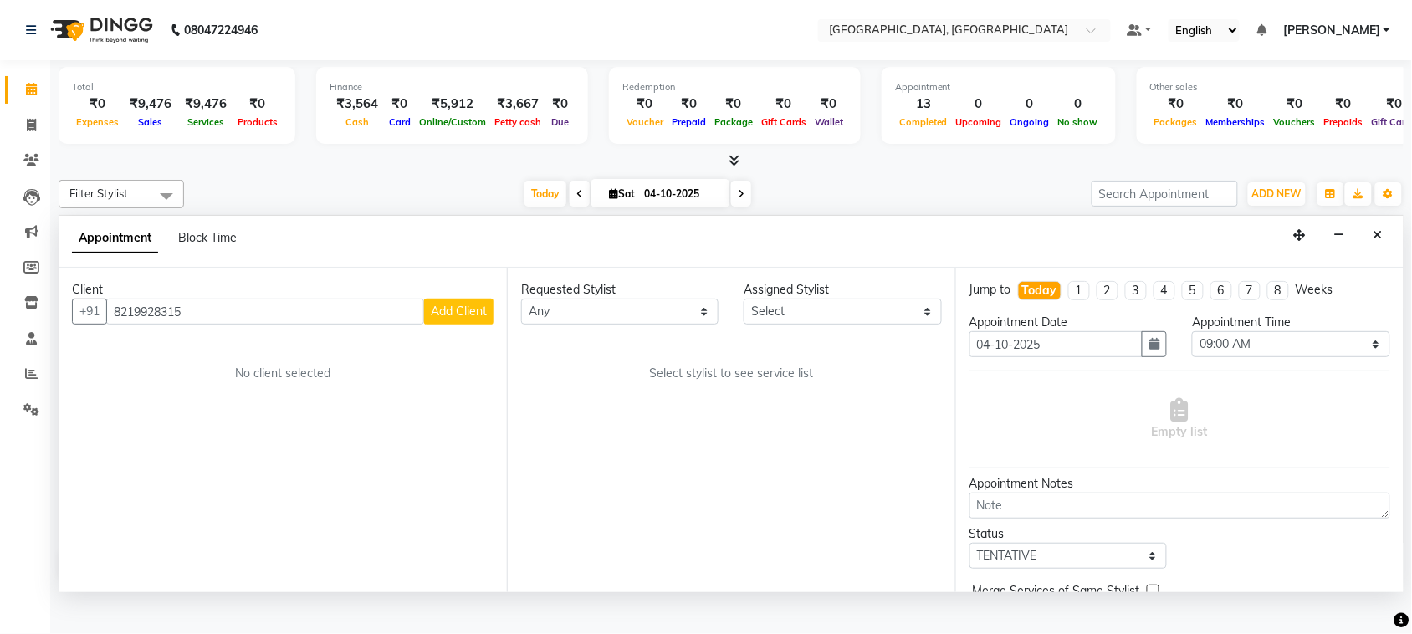
click at [448, 324] on button "Add Client" at bounding box center [458, 312] width 69 height 26
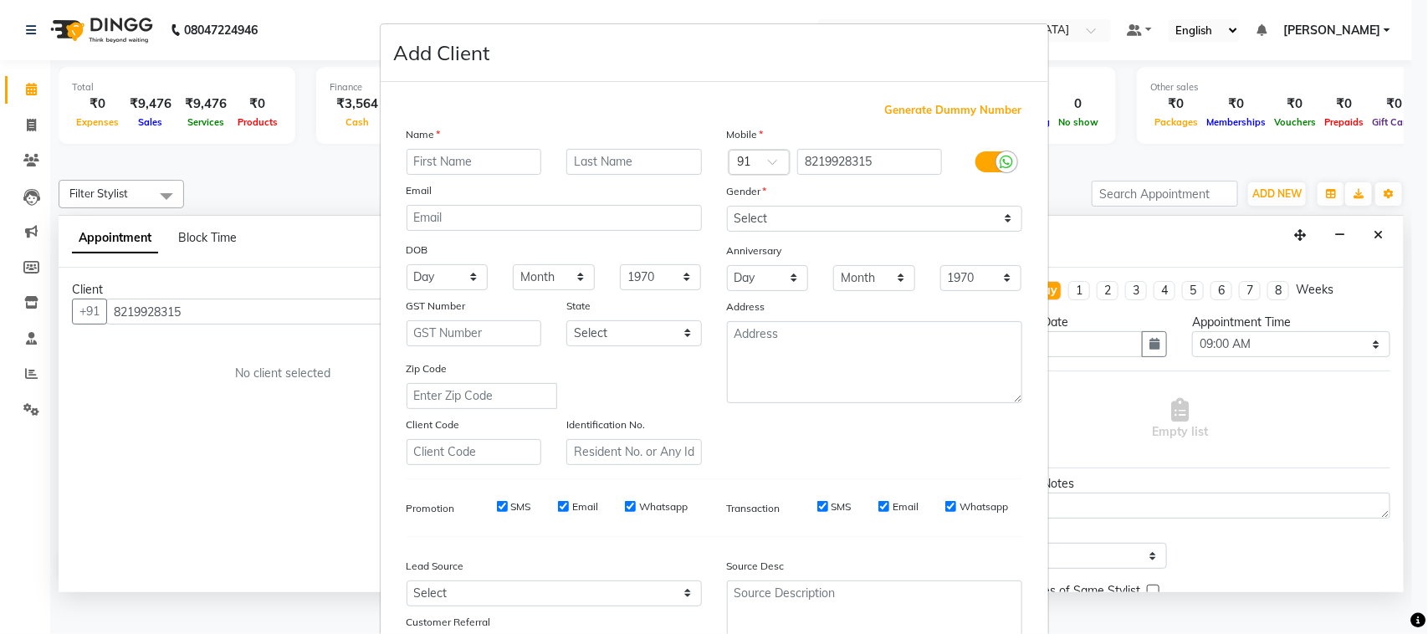
click at [467, 175] on input "text" at bounding box center [473, 162] width 135 height 26
click at [771, 232] on select "Select [DEMOGRAPHIC_DATA] [DEMOGRAPHIC_DATA] Other Prefer Not To Say" at bounding box center [874, 219] width 295 height 26
click at [727, 232] on select "Select [DEMOGRAPHIC_DATA] [DEMOGRAPHIC_DATA] Other Prefer Not To Say" at bounding box center [874, 219] width 295 height 26
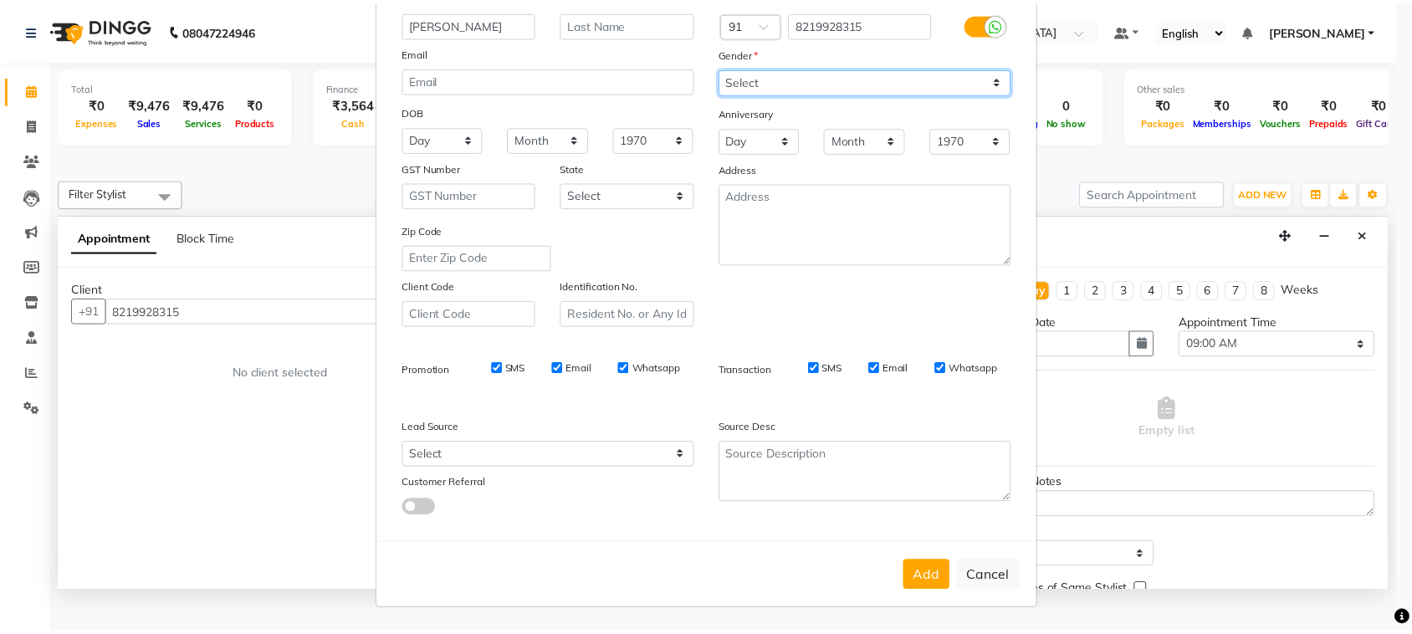
scroll to position [330, 0]
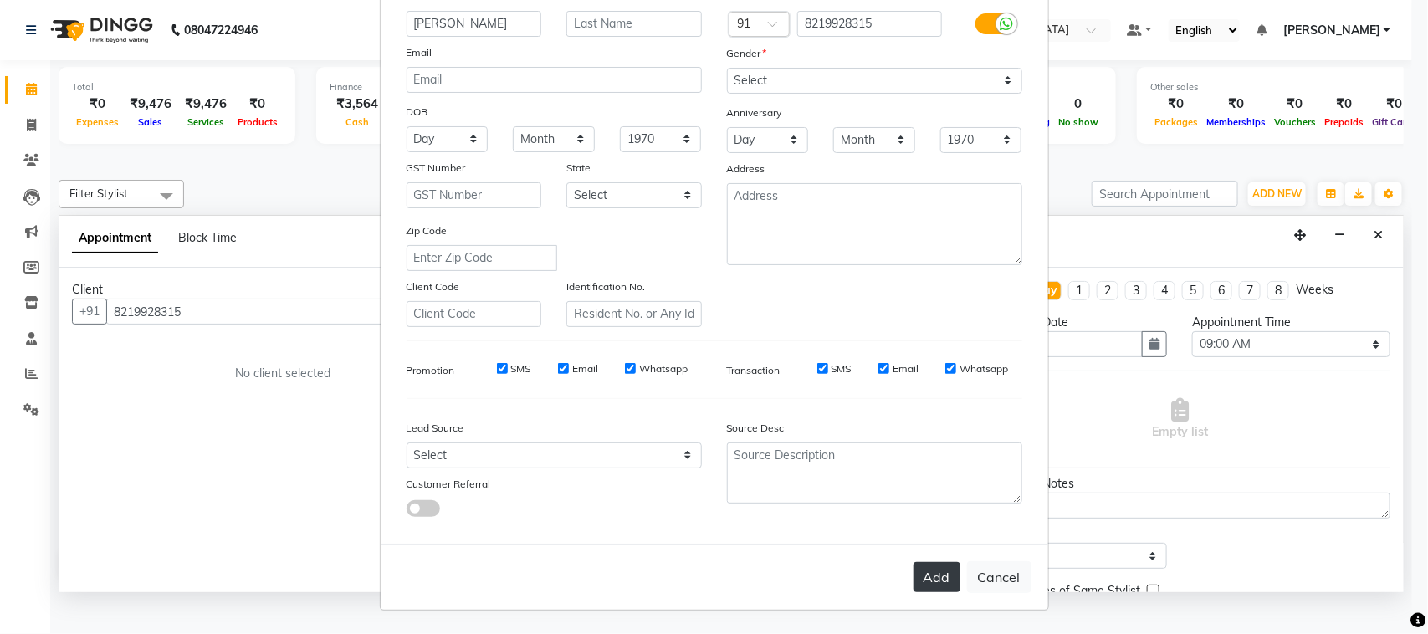
click at [913, 564] on button "Add" at bounding box center [936, 577] width 47 height 30
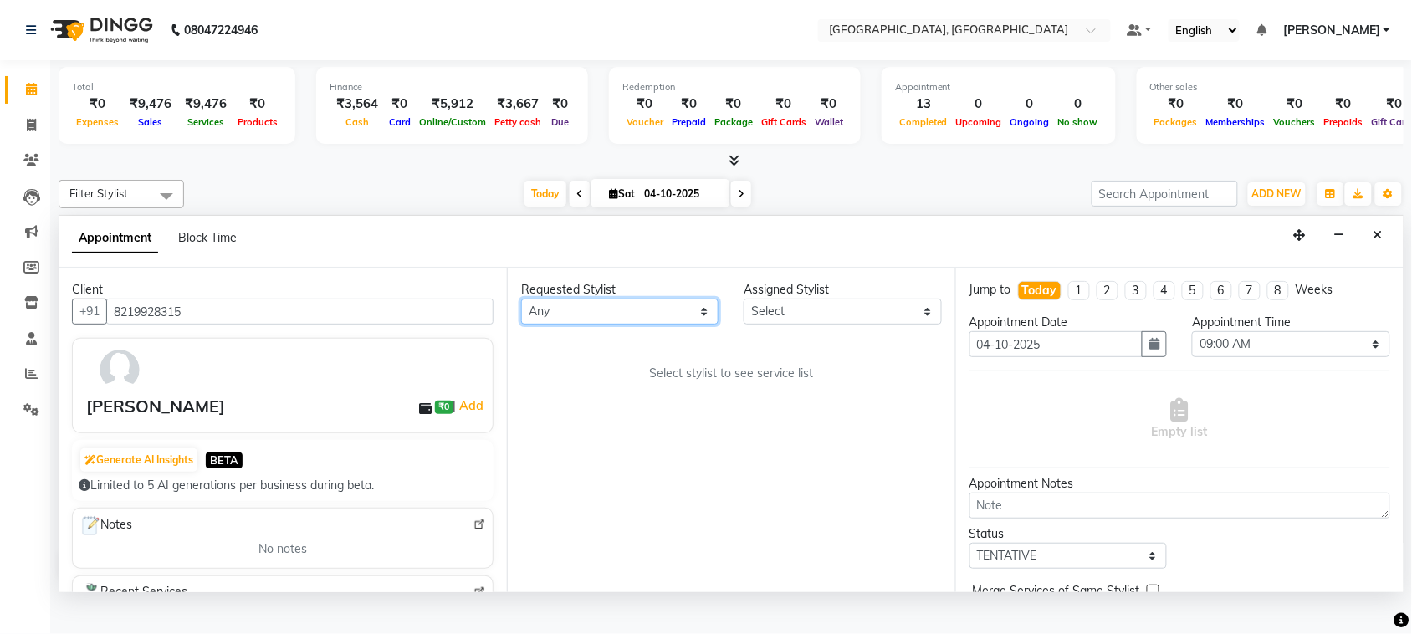
click at [592, 324] on select "Any admin Ajay (Aju) [PERSON_NAME] [PERSON_NAME] Client Deepak [PERSON_NAME] [P…" at bounding box center [619, 312] width 197 height 26
click at [524, 324] on select "Any admin Ajay (Aju) [PERSON_NAME] [PERSON_NAME] Client Deepak [PERSON_NAME] [P…" at bounding box center [619, 312] width 197 height 26
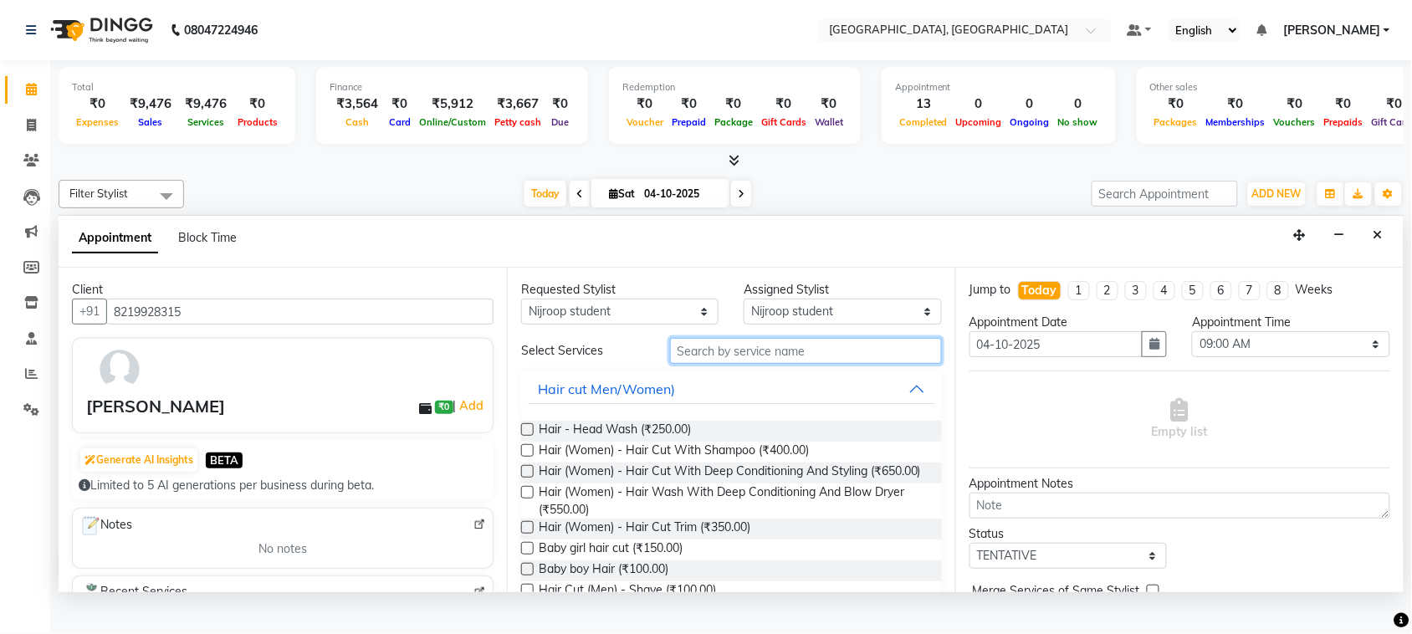
click at [743, 364] on input "text" at bounding box center [806, 351] width 272 height 26
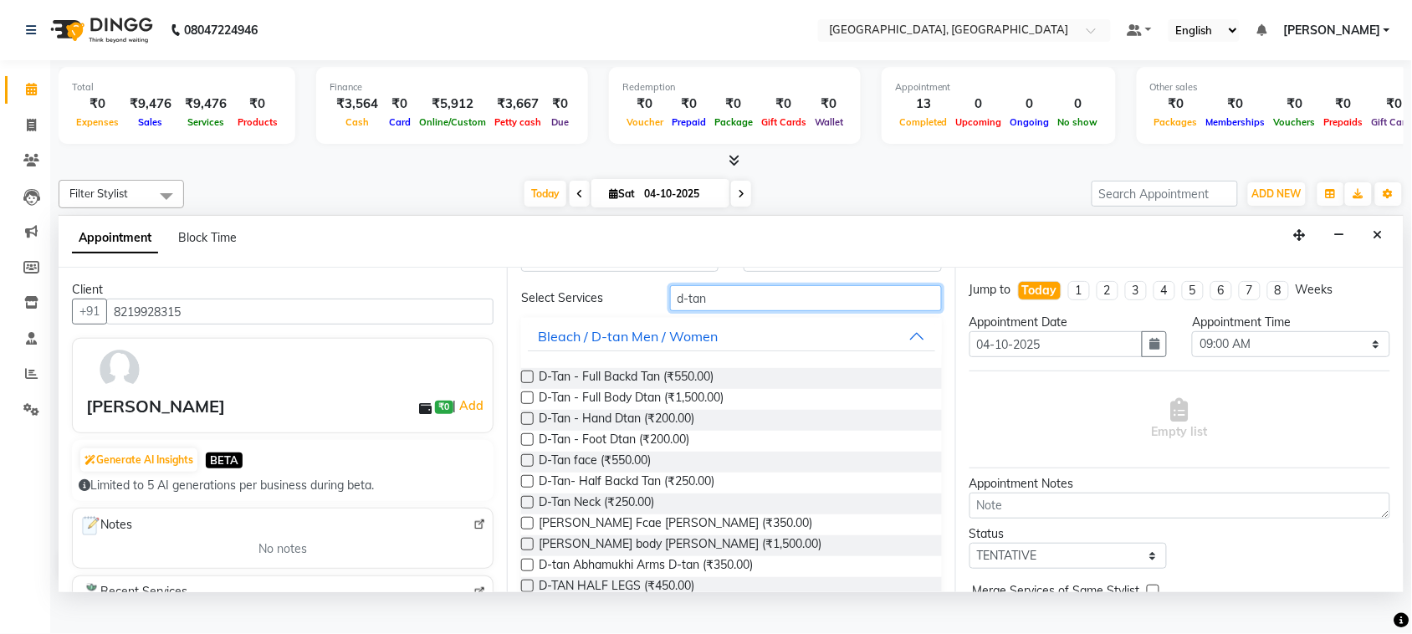
scroll to position [71, 0]
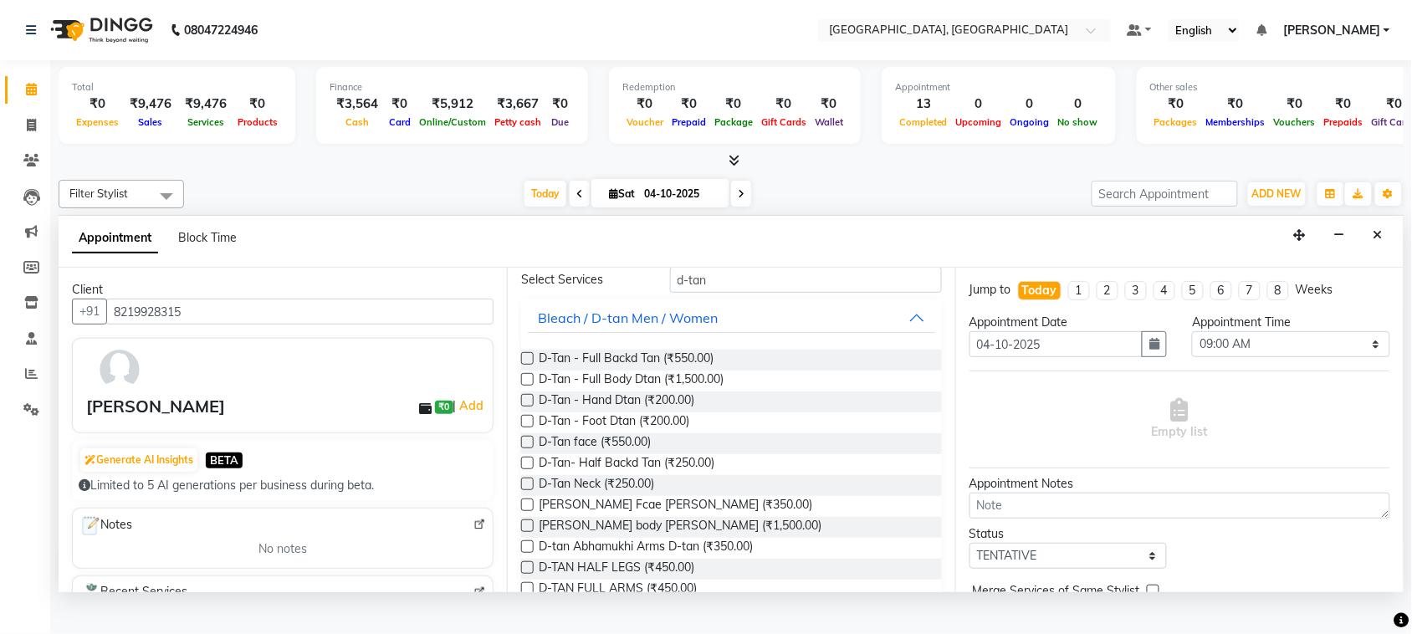
click at [533, 448] on label at bounding box center [527, 442] width 13 height 13
click at [532, 449] on input "checkbox" at bounding box center [526, 443] width 11 height 11
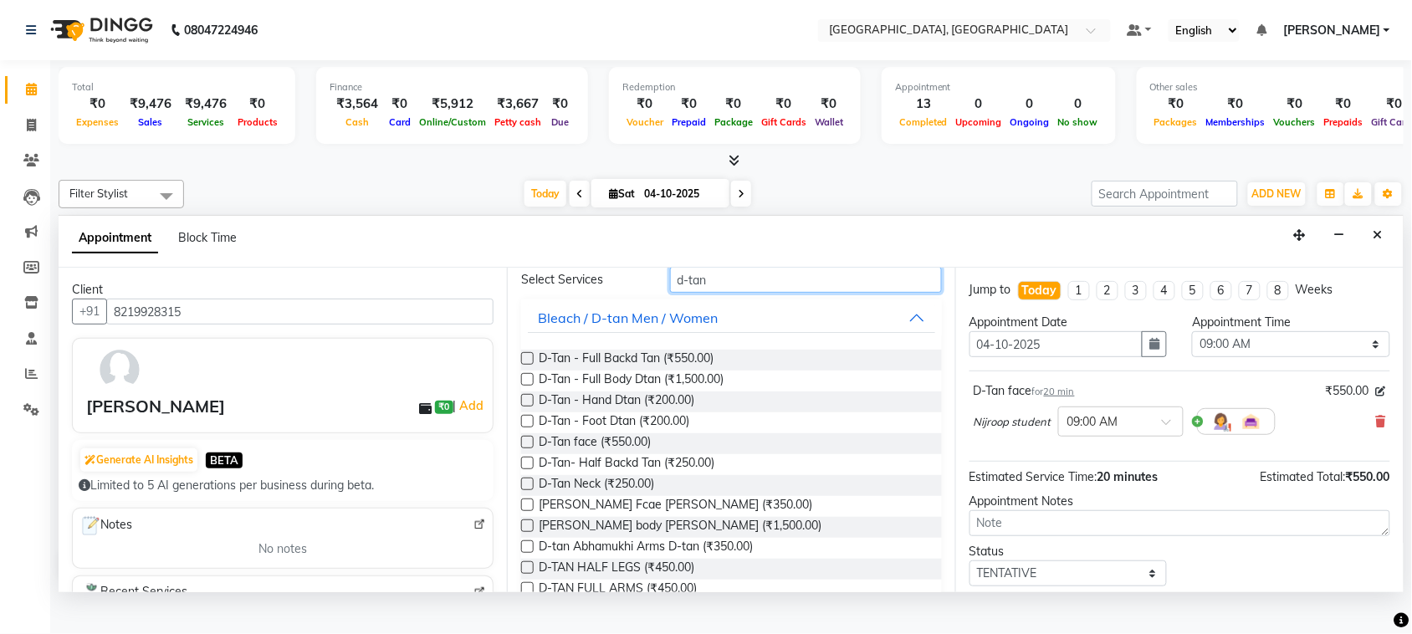
click at [778, 293] on input "d-tan" at bounding box center [806, 280] width 272 height 26
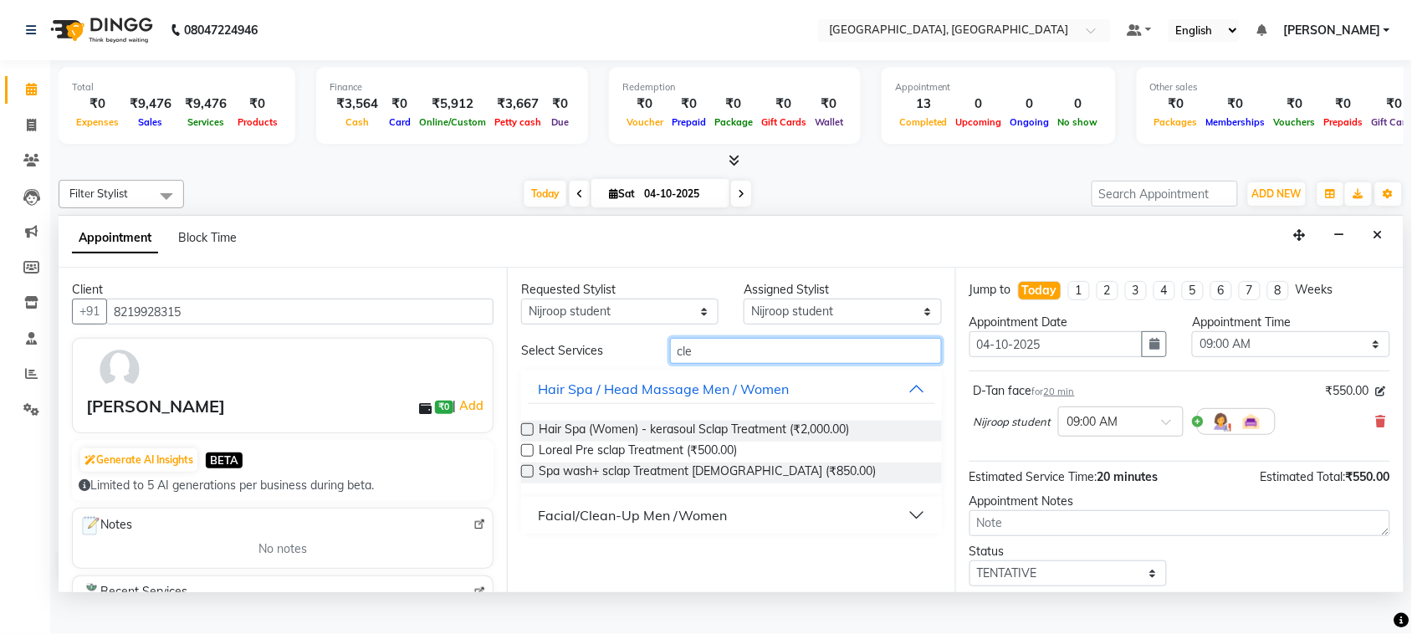
scroll to position [64, 0]
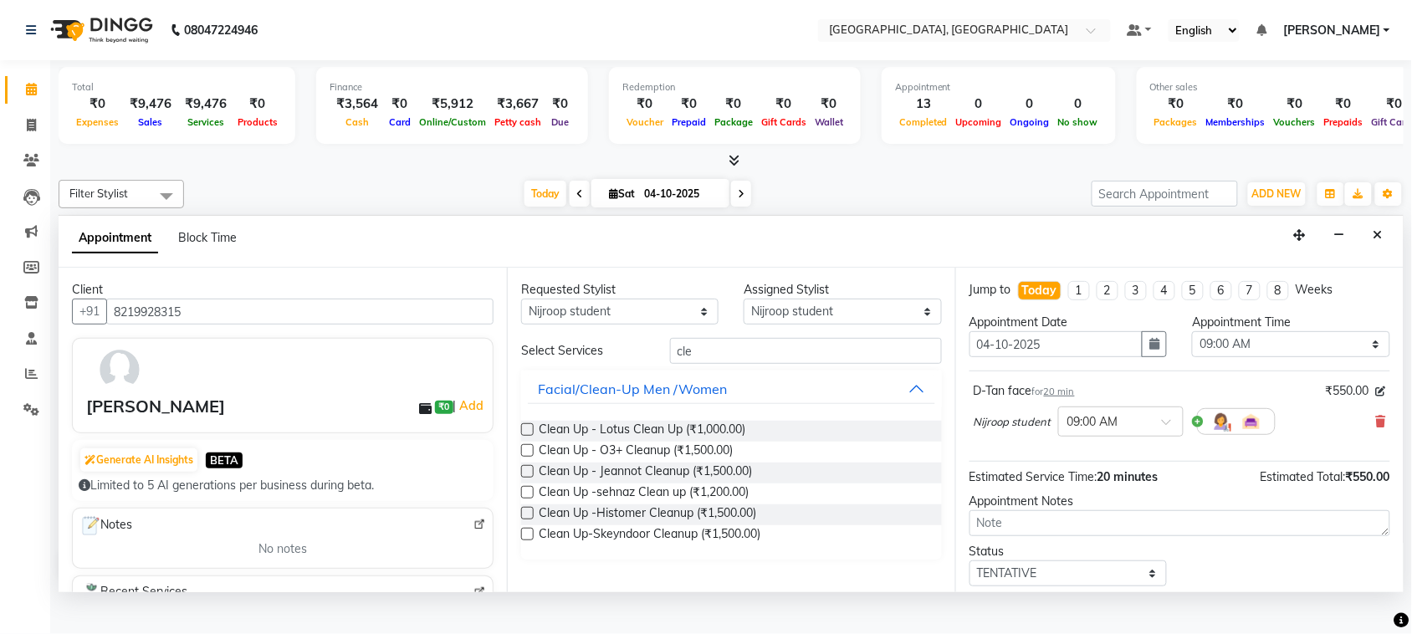
click at [533, 436] on label at bounding box center [527, 429] width 13 height 13
click at [532, 437] on input "checkbox" at bounding box center [526, 431] width 11 height 11
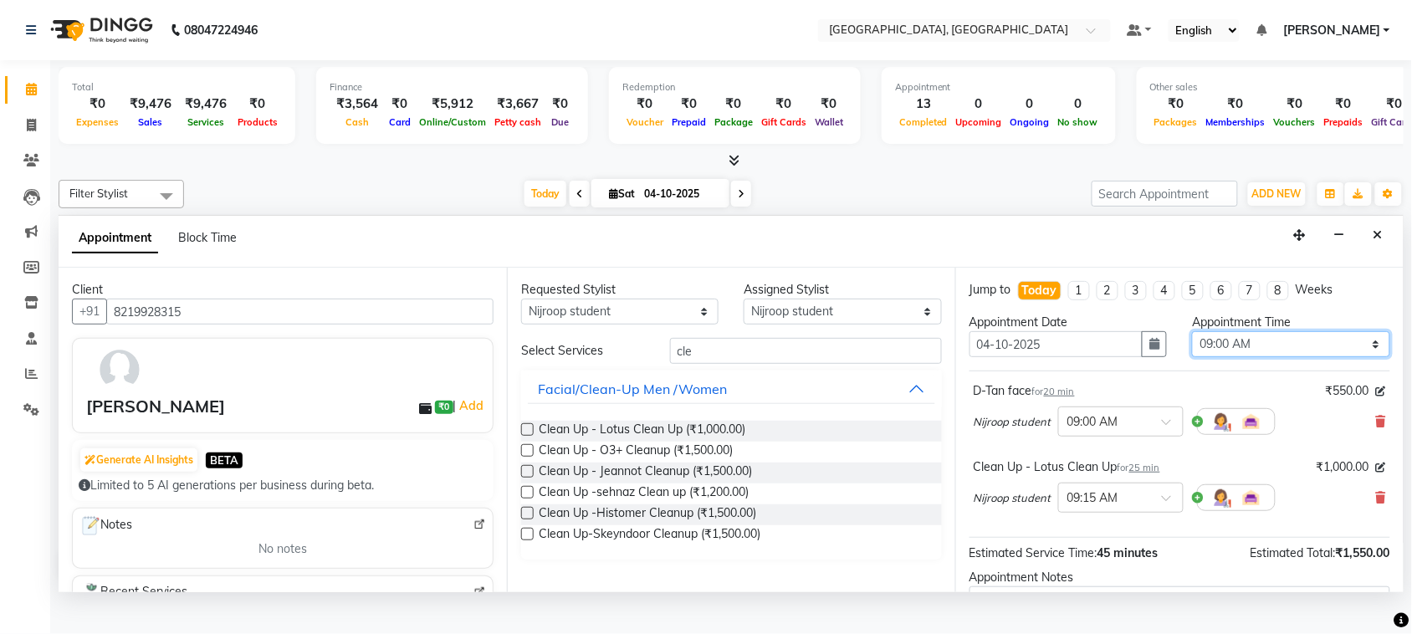
click at [1259, 357] on select "Select 09:00 AM 09:15 AM 09:30 AM 09:45 AM 10:00 AM 10:15 AM 10:30 AM 10:45 AM …" at bounding box center [1290, 344] width 197 height 26
click at [1192, 357] on select "Select 09:00 AM 09:15 AM 09:30 AM 09:45 AM 10:00 AM 10:15 AM 10:30 AM 10:45 AM …" at bounding box center [1290, 344] width 197 height 26
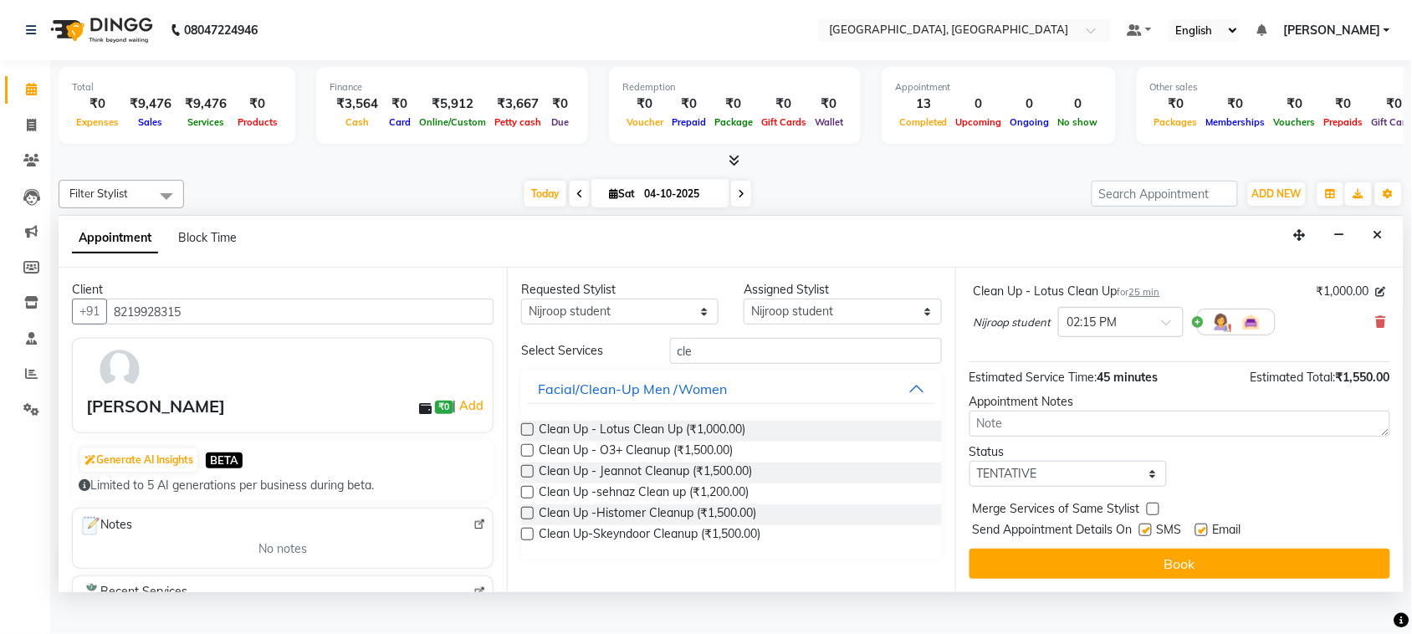
scroll to position [343, 0]
click at [1085, 471] on select "Select TENTATIVE CONFIRM CHECK-IN UPCOMING" at bounding box center [1067, 474] width 197 height 26
click at [973, 461] on select "Select TENTATIVE CONFIRM CHECK-IN UPCOMING" at bounding box center [1067, 474] width 197 height 26
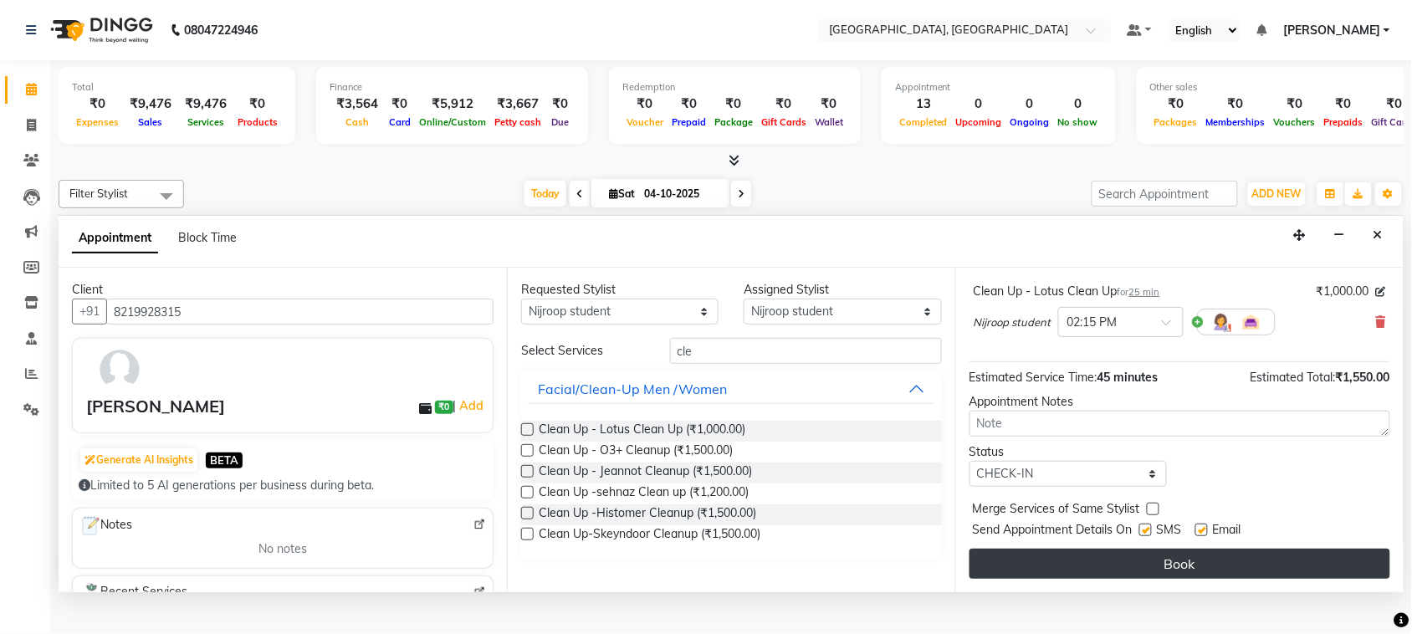
click at [1163, 575] on button "Book" at bounding box center [1179, 564] width 421 height 30
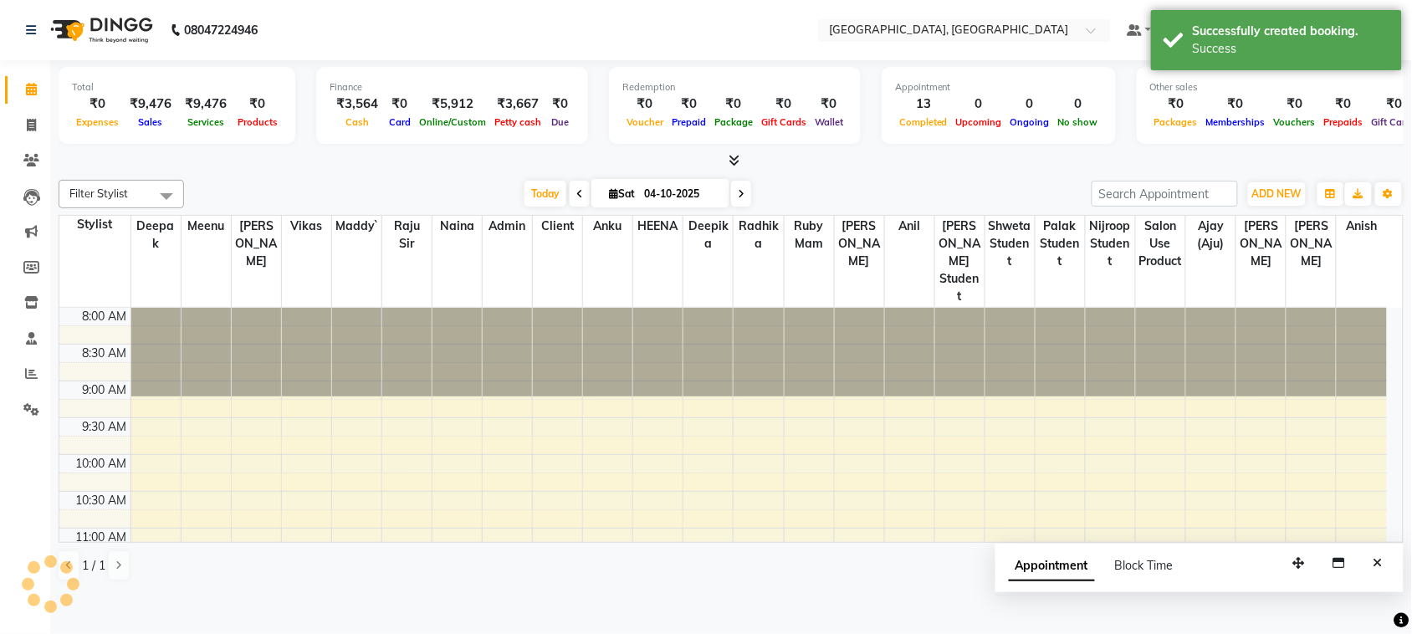
scroll to position [0, 0]
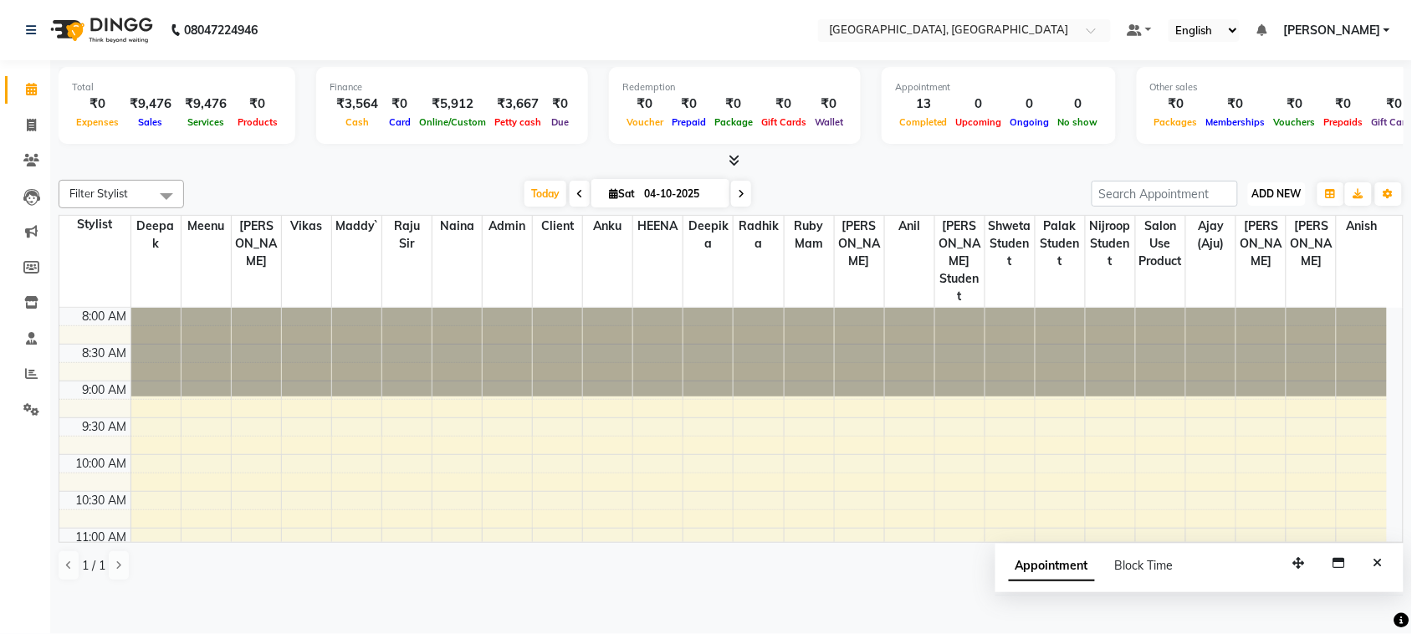
click at [1269, 200] on span "ADD NEW" at bounding box center [1276, 193] width 49 height 13
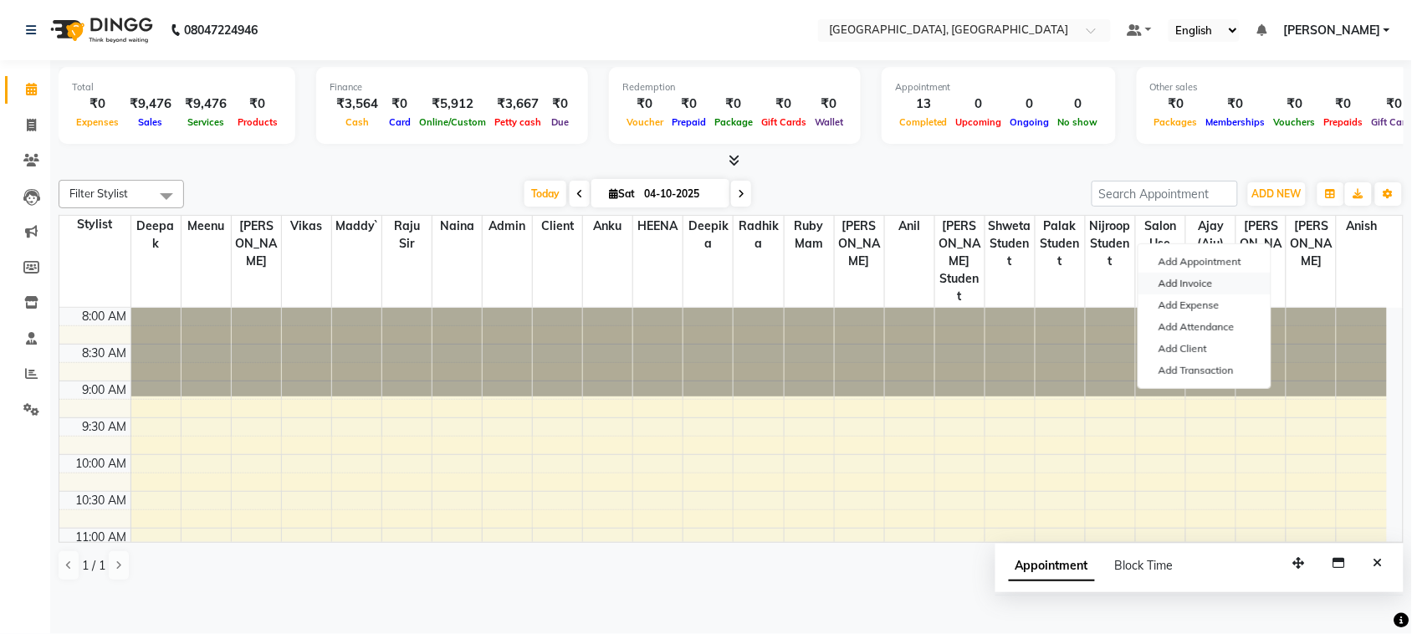
click at [1213, 294] on link "Add Invoice" at bounding box center [1204, 284] width 132 height 22
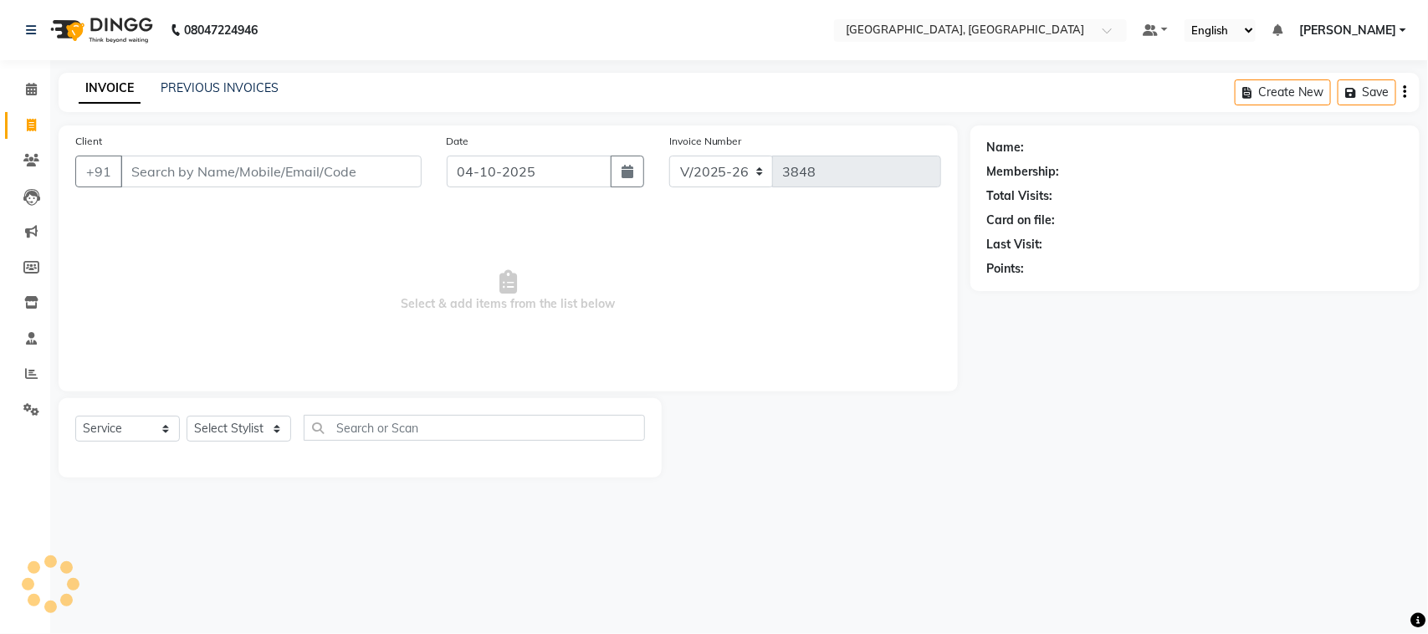
click at [333, 187] on input "Client" at bounding box center [270, 172] width 301 height 32
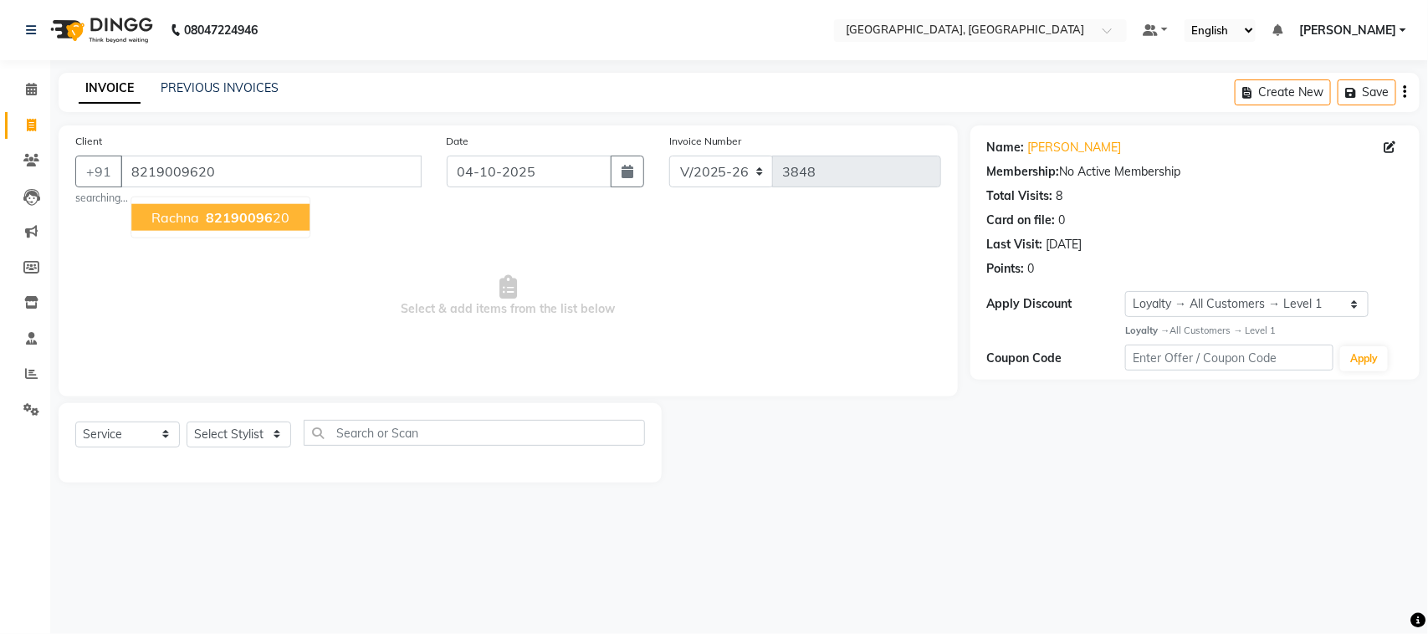
click at [273, 226] on span "82190096" at bounding box center [239, 217] width 67 height 17
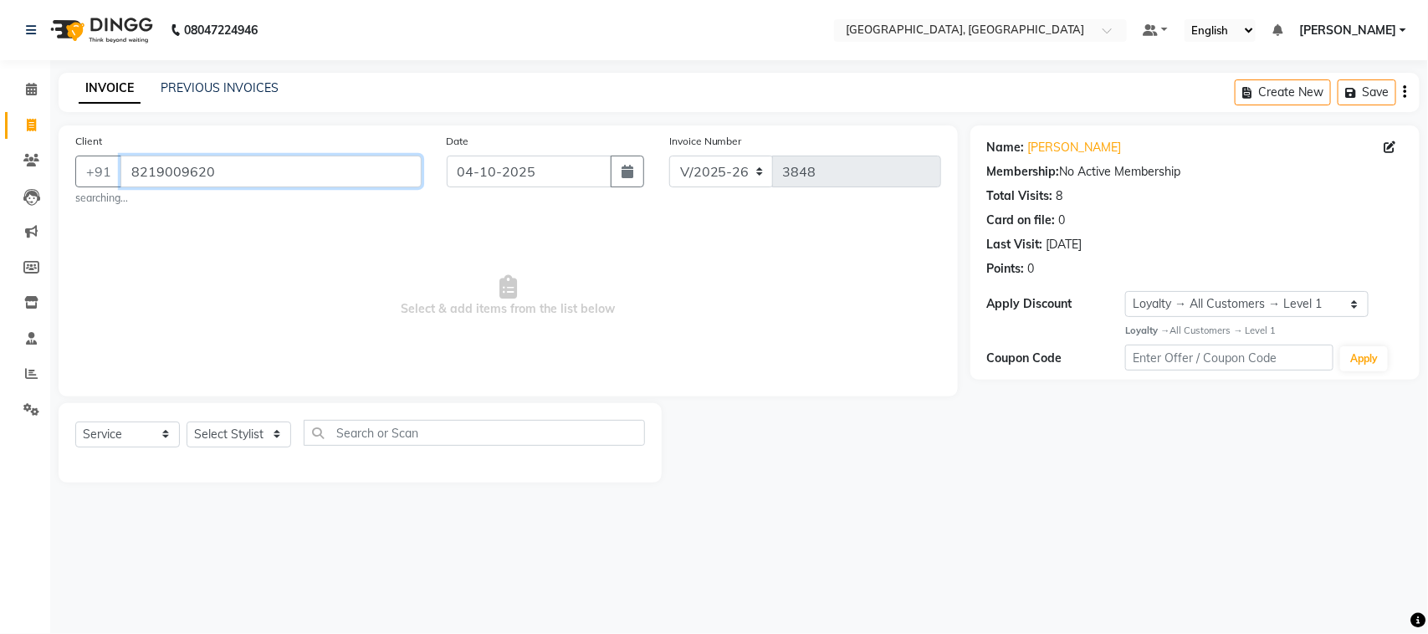
drag, startPoint x: 273, startPoint y: 205, endPoint x: 148, endPoint y: 210, distance: 125.5
click at [148, 187] on input "8219009620" at bounding box center [270, 172] width 301 height 32
click at [31, 92] on icon at bounding box center [31, 89] width 11 height 13
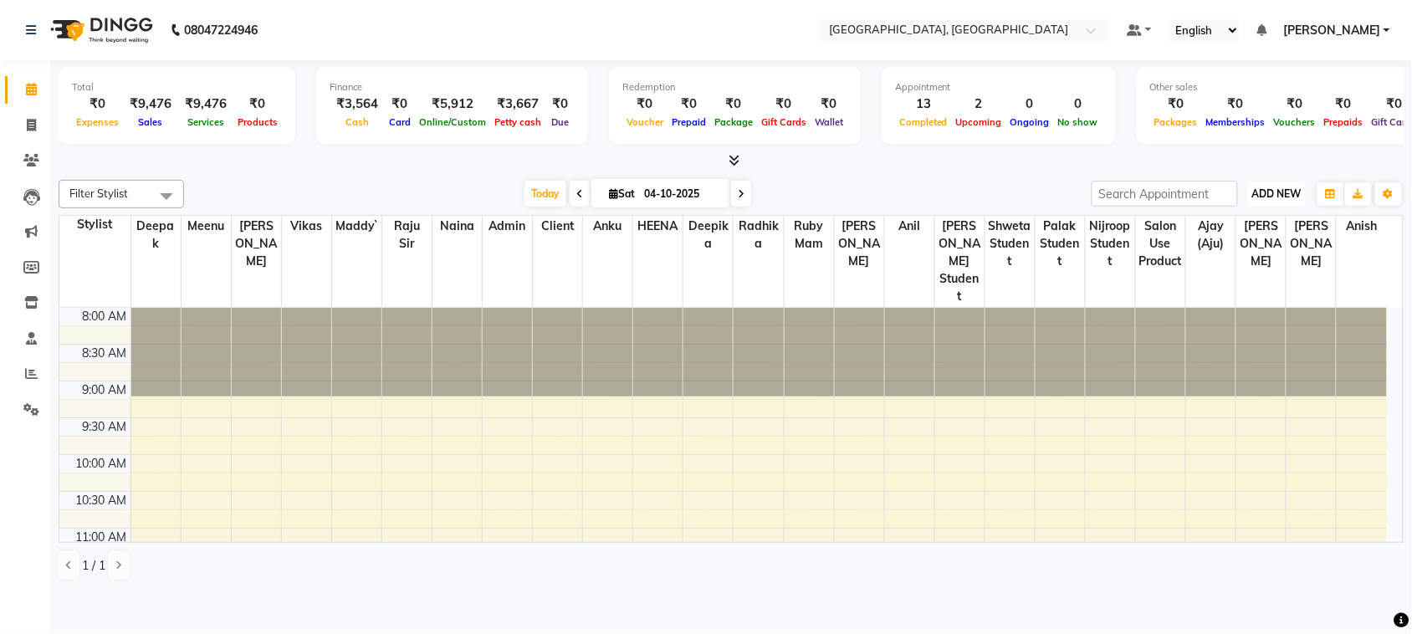
click at [1261, 200] on span "ADD NEW" at bounding box center [1276, 193] width 49 height 13
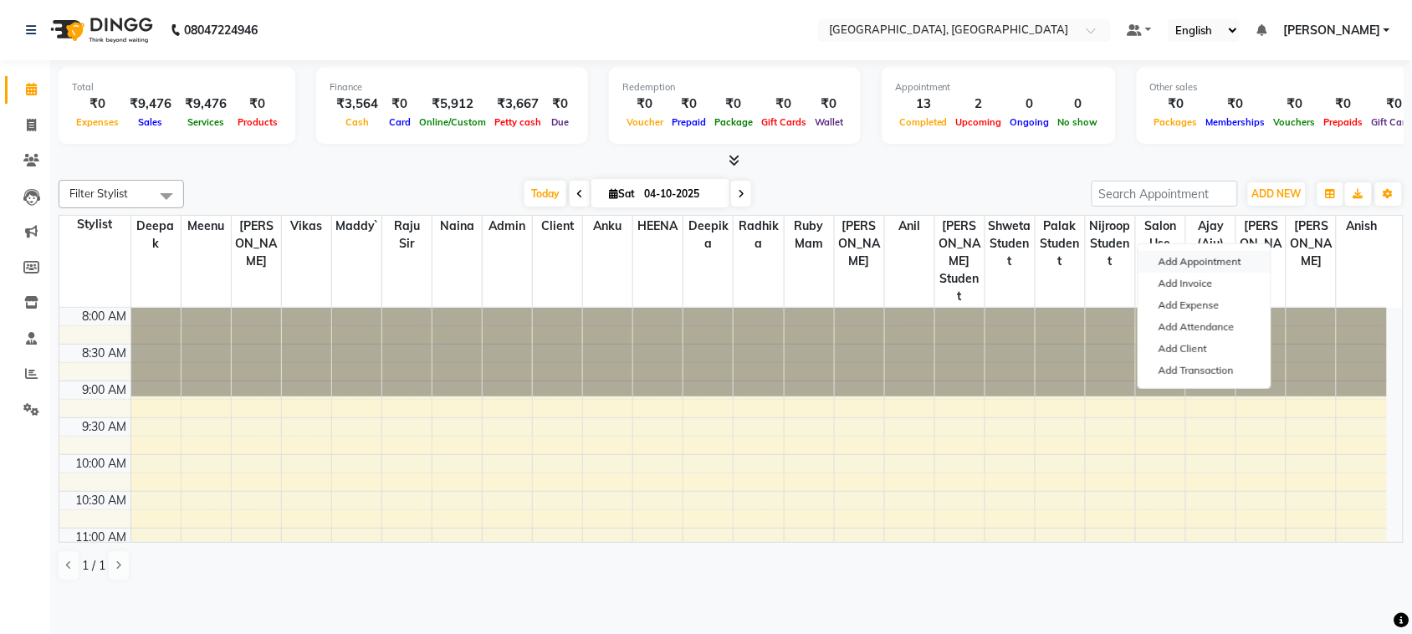
click at [1242, 270] on button "Add Appointment" at bounding box center [1204, 262] width 132 height 22
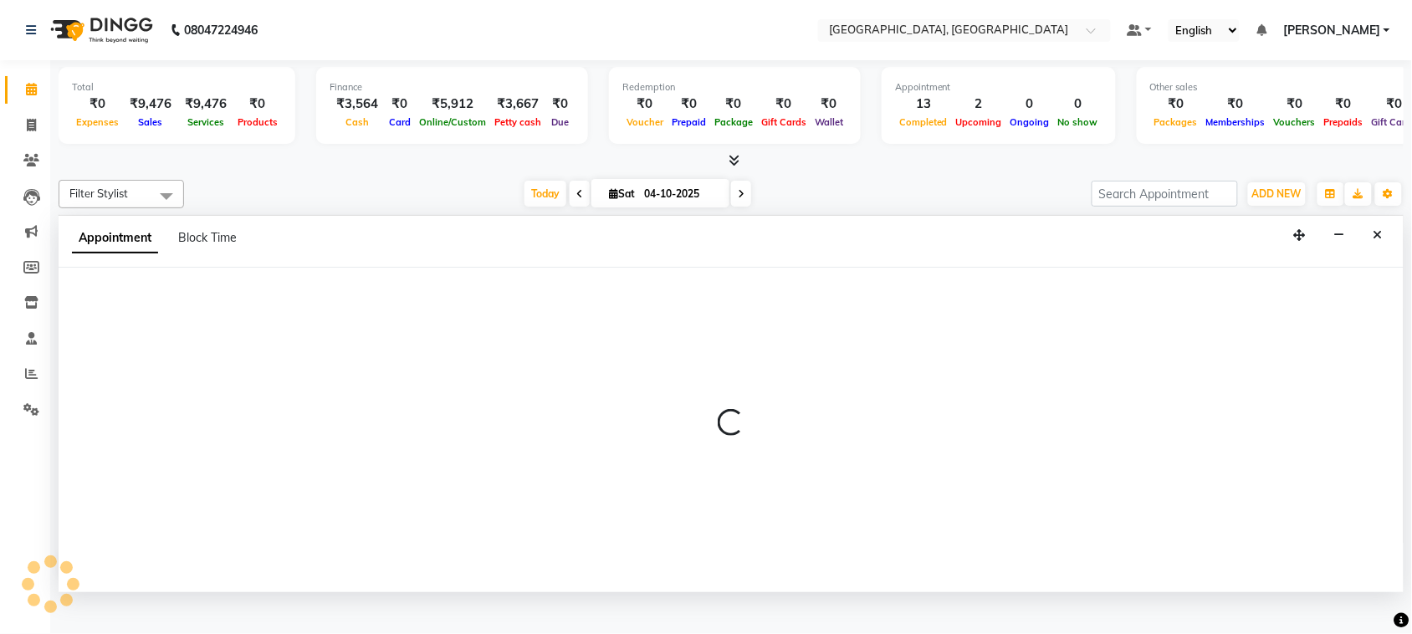
scroll to position [7, 0]
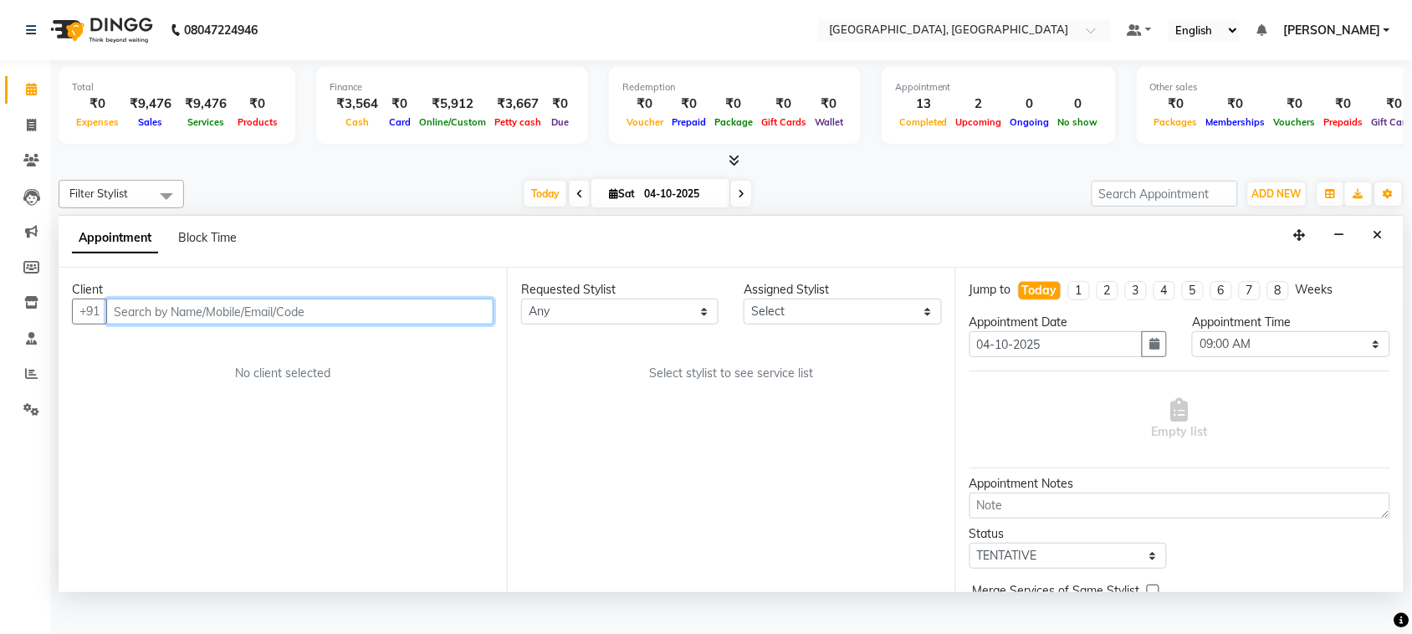
click at [266, 324] on input "text" at bounding box center [299, 312] width 387 height 26
paste input "8219009620"
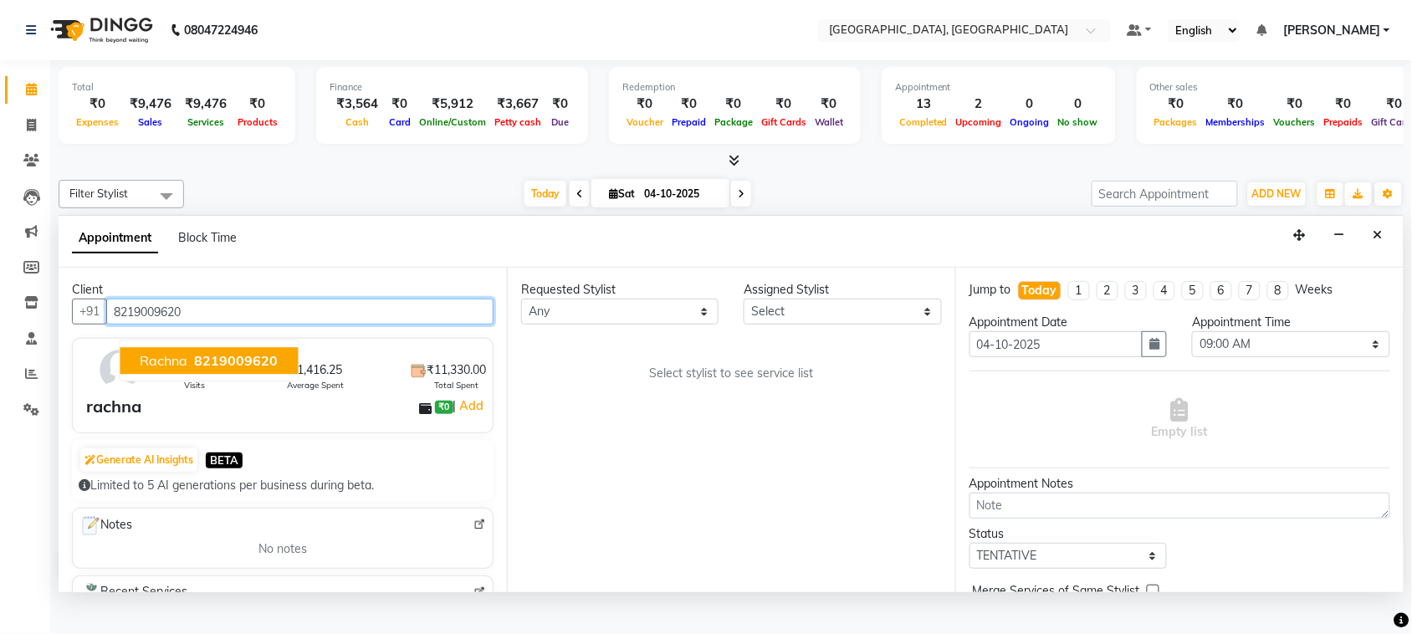
click at [299, 375] on button "[PERSON_NAME] 8219009620" at bounding box center [209, 361] width 178 height 27
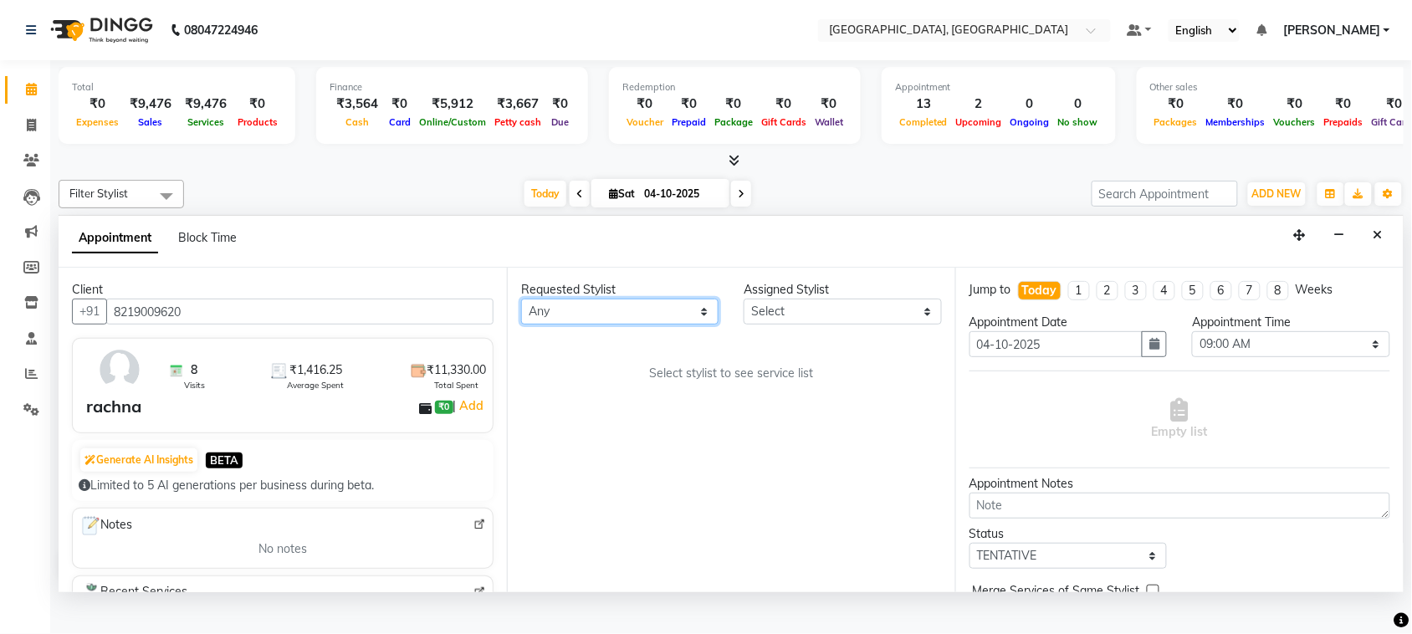
click at [578, 324] on select "Any admin Ajay (Aju) [PERSON_NAME] [PERSON_NAME] Client Deepak [PERSON_NAME] [P…" at bounding box center [619, 312] width 197 height 26
click at [524, 324] on select "Any admin Ajay (Aju) [PERSON_NAME] [PERSON_NAME] Client Deepak [PERSON_NAME] [P…" at bounding box center [619, 312] width 197 height 26
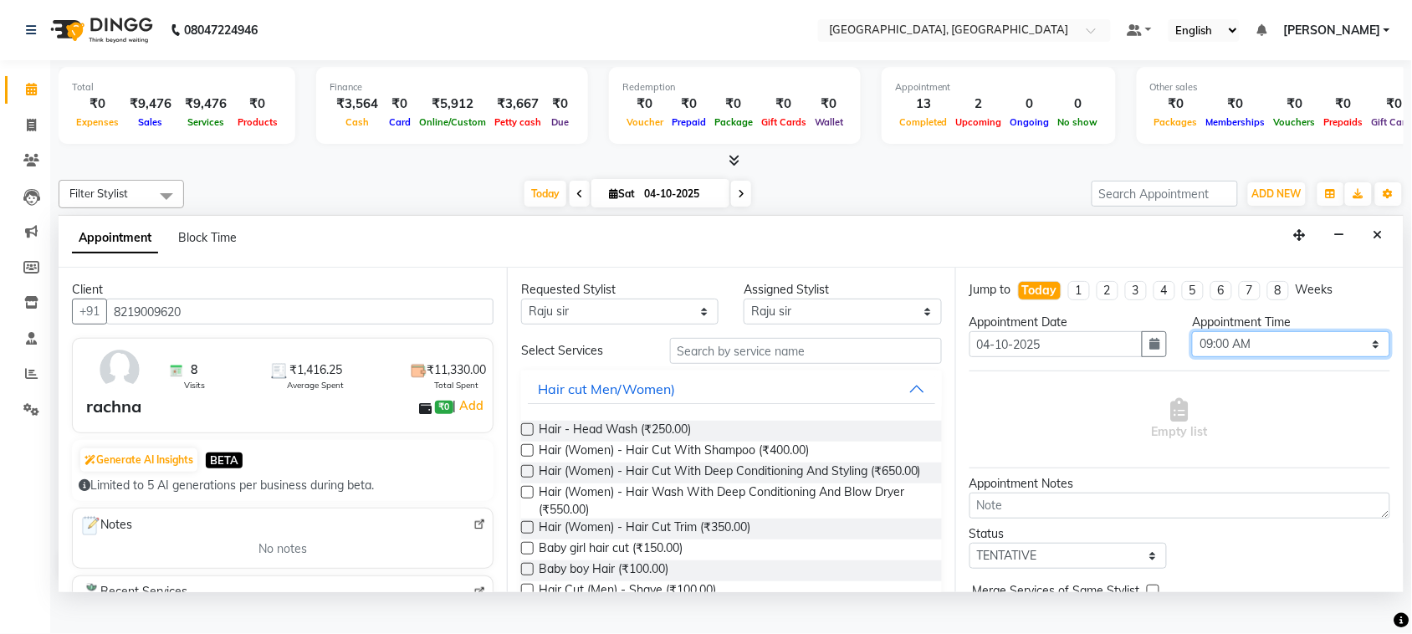
click at [1253, 357] on select "Select 09:00 AM 09:15 AM 09:30 AM 09:45 AM 10:00 AM 10:15 AM 10:30 AM 10:45 AM …" at bounding box center [1290, 344] width 197 height 26
click at [1192, 357] on select "Select 09:00 AM 09:15 AM 09:30 AM 09:45 AM 10:00 AM 10:15 AM 10:30 AM 10:45 AM …" at bounding box center [1290, 344] width 197 height 26
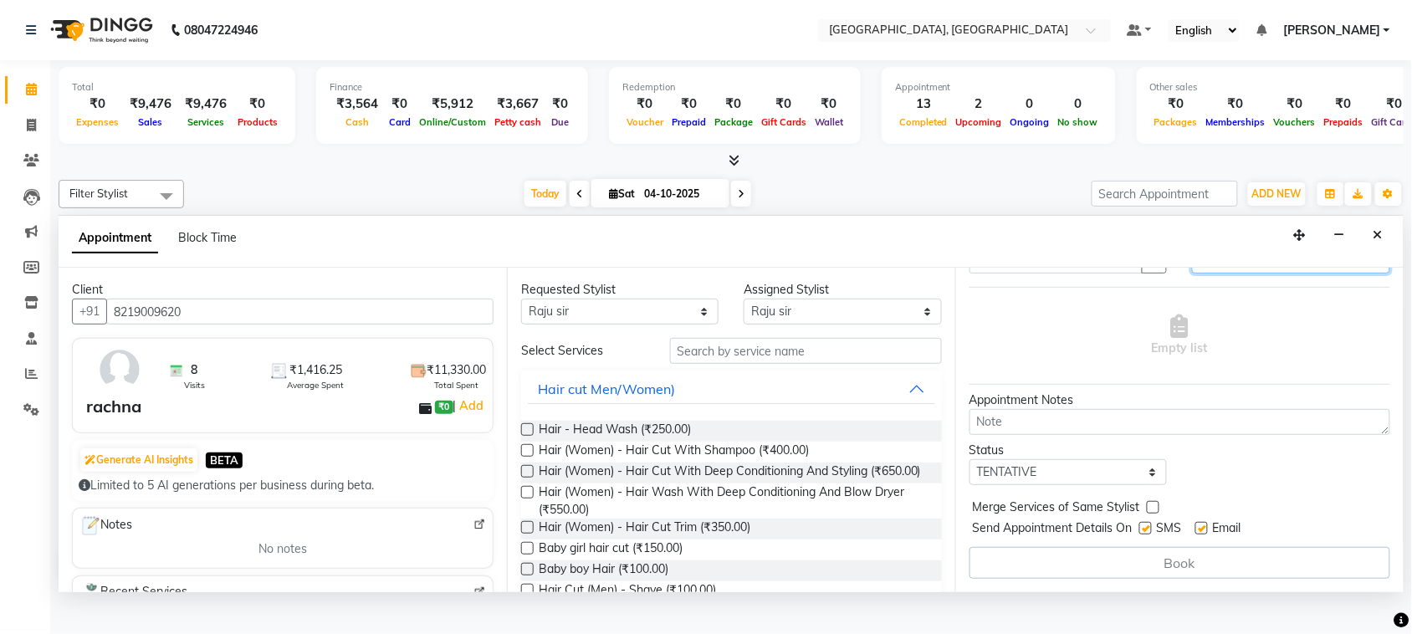
scroll to position [222, 0]
click at [1052, 474] on select "Select TENTATIVE CONFIRM CHECK-IN UPCOMING" at bounding box center [1067, 472] width 197 height 26
click at [973, 459] on select "Select TENTATIVE CONFIRM CHECK-IN UPCOMING" at bounding box center [1067, 472] width 197 height 26
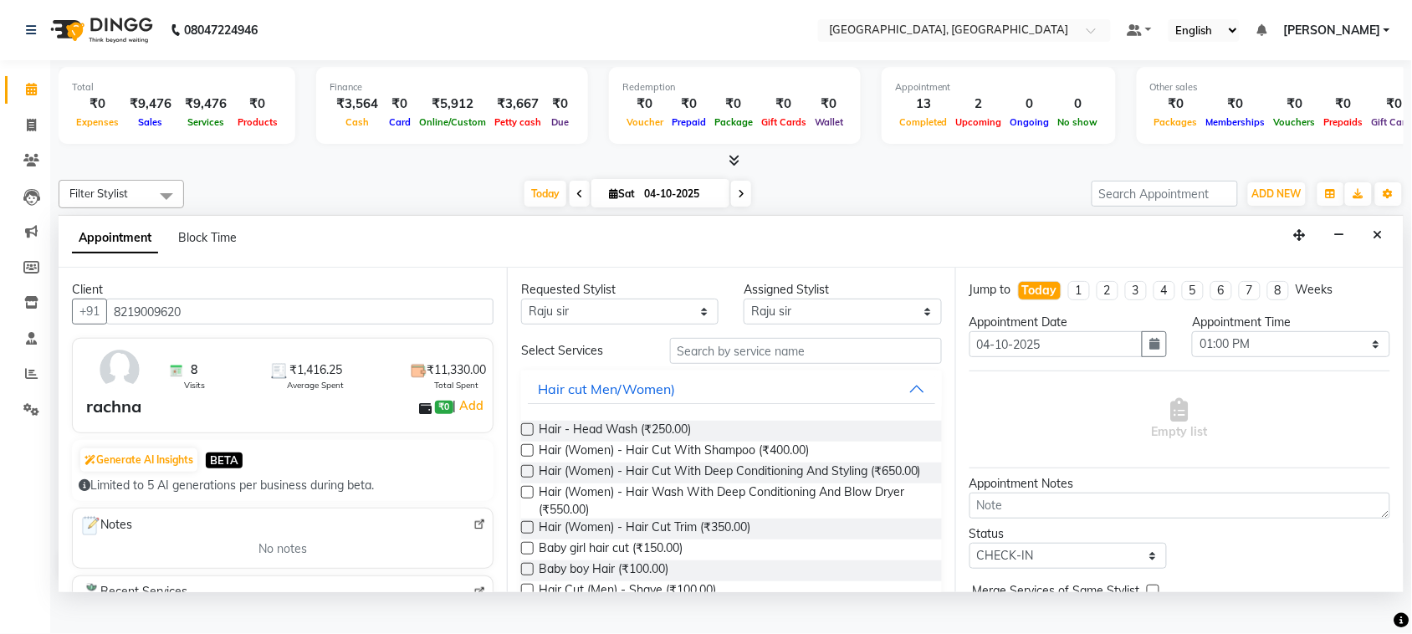
click at [1373, 241] on icon "Close" at bounding box center [1377, 235] width 9 height 12
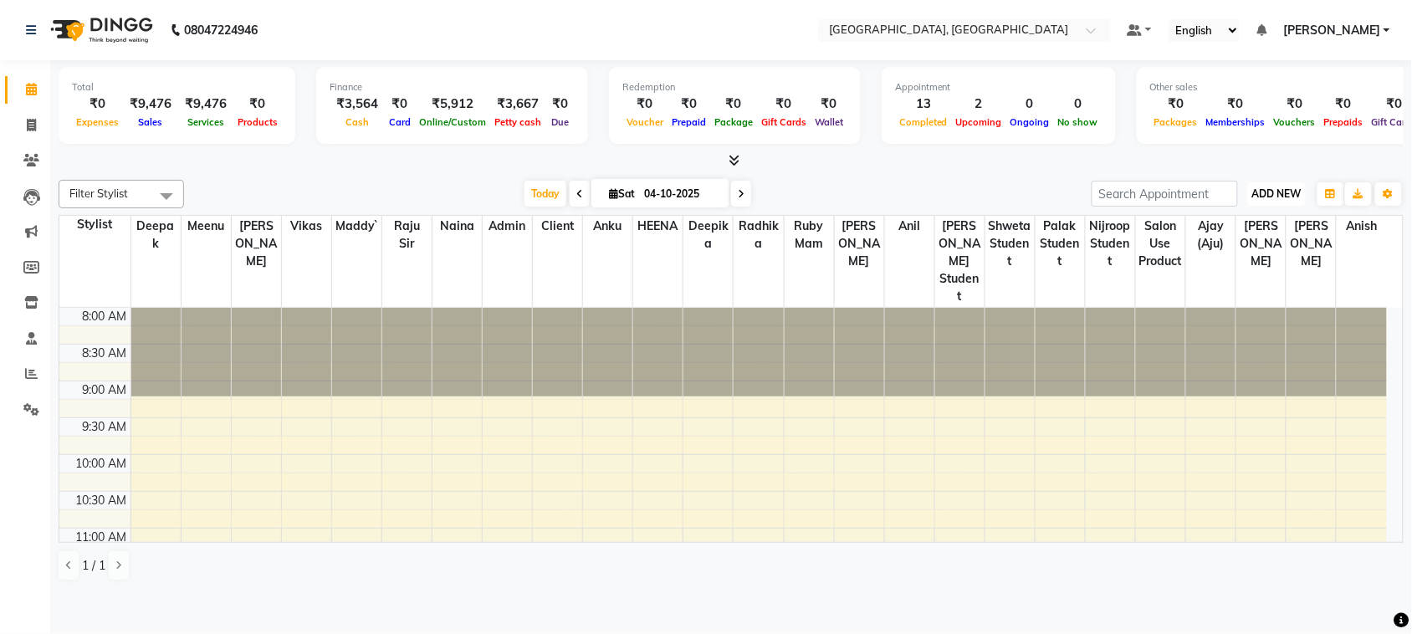
click at [1268, 200] on span "ADD NEW" at bounding box center [1276, 193] width 49 height 13
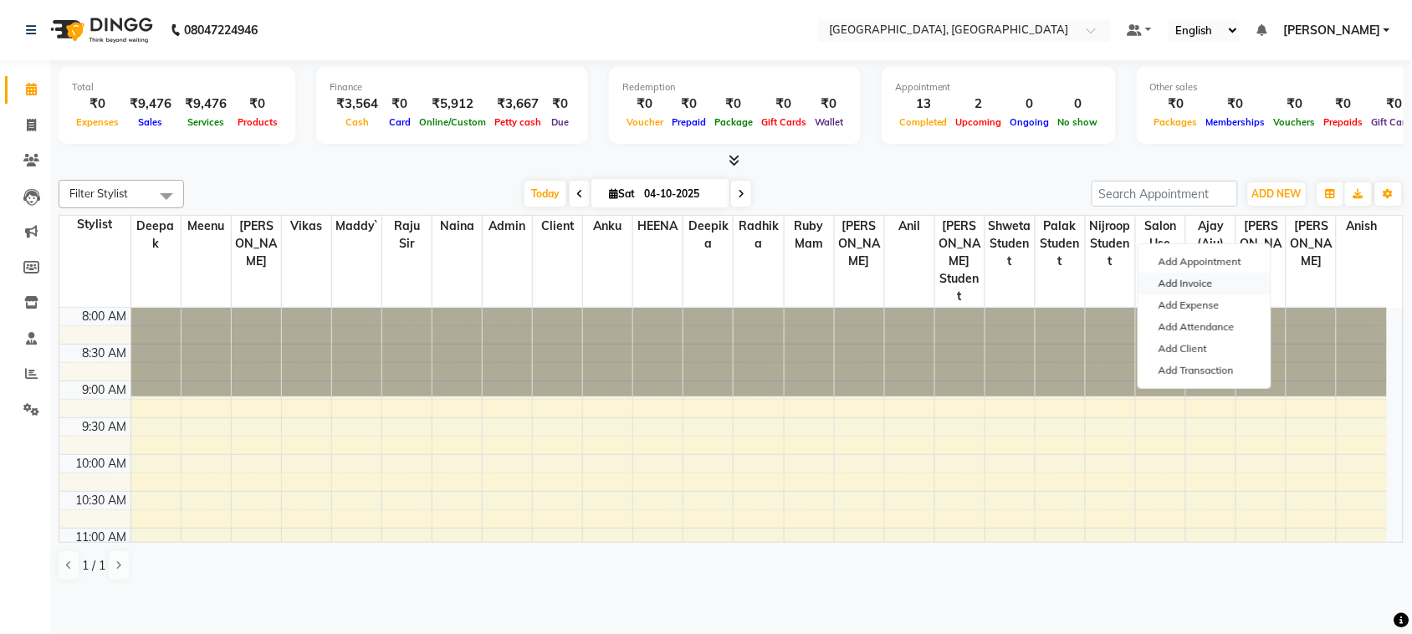
click at [1204, 294] on link "Add Invoice" at bounding box center [1204, 284] width 132 height 22
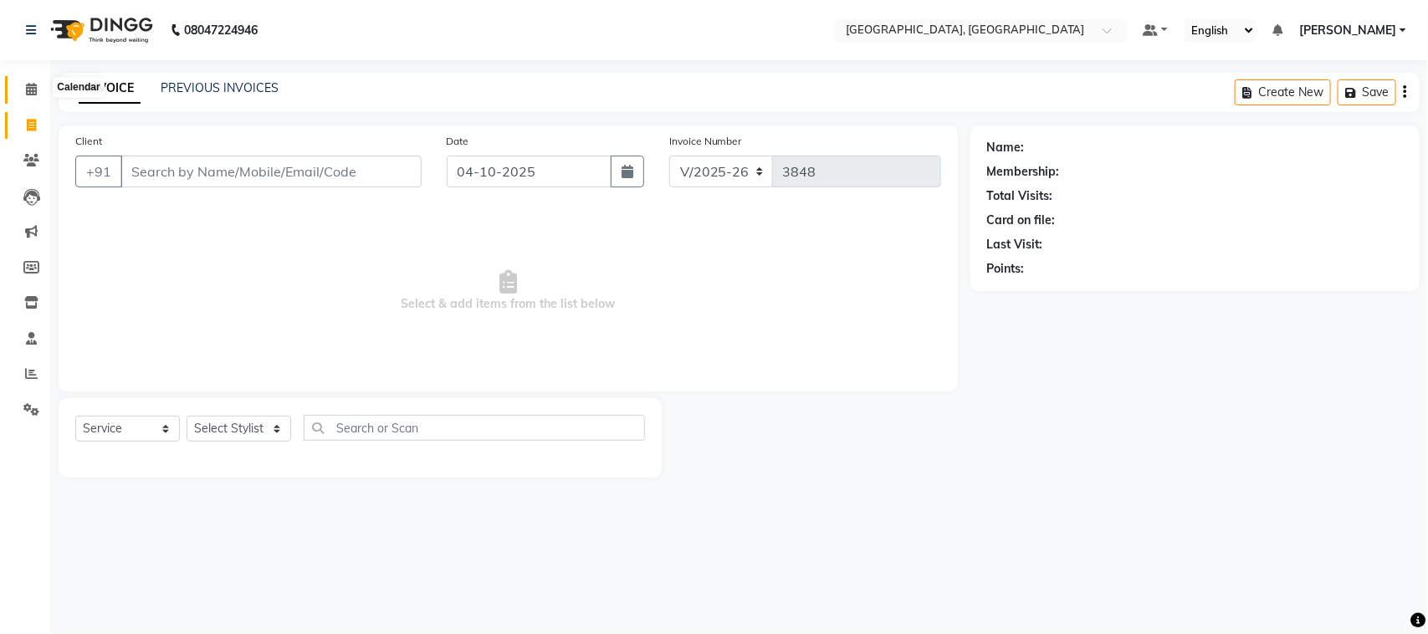
click at [38, 84] on span at bounding box center [31, 89] width 29 height 19
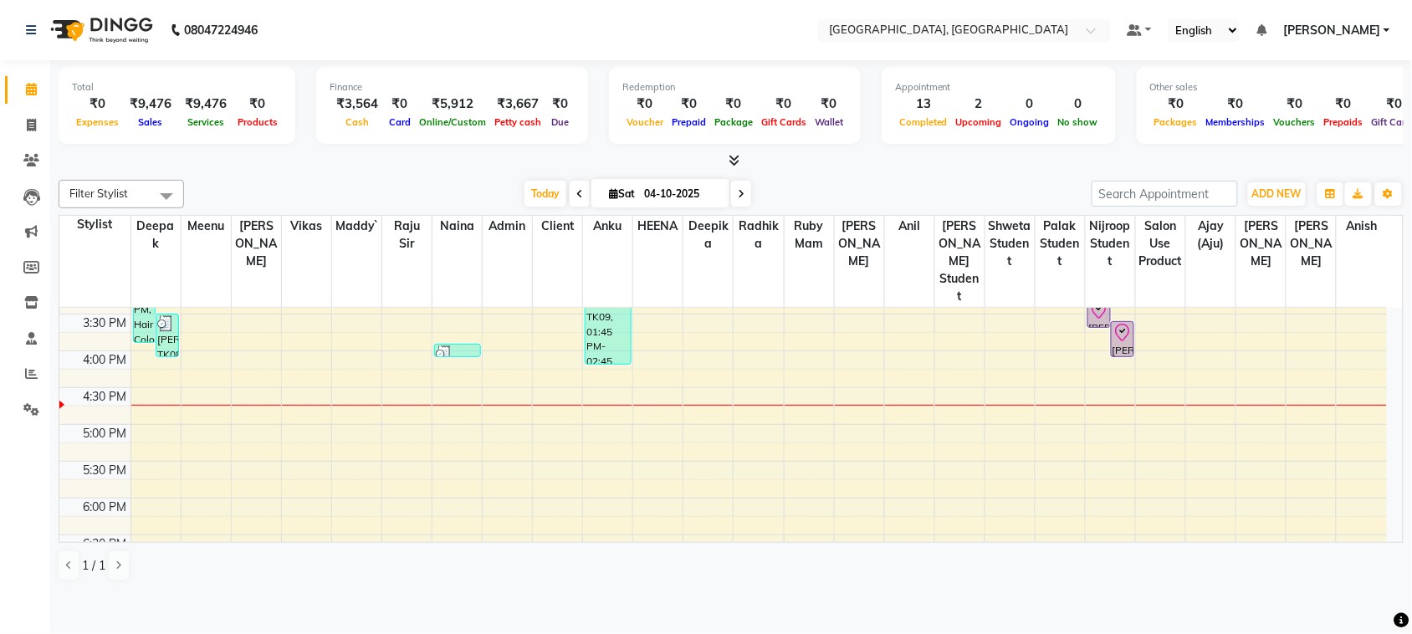
scroll to position [496, 0]
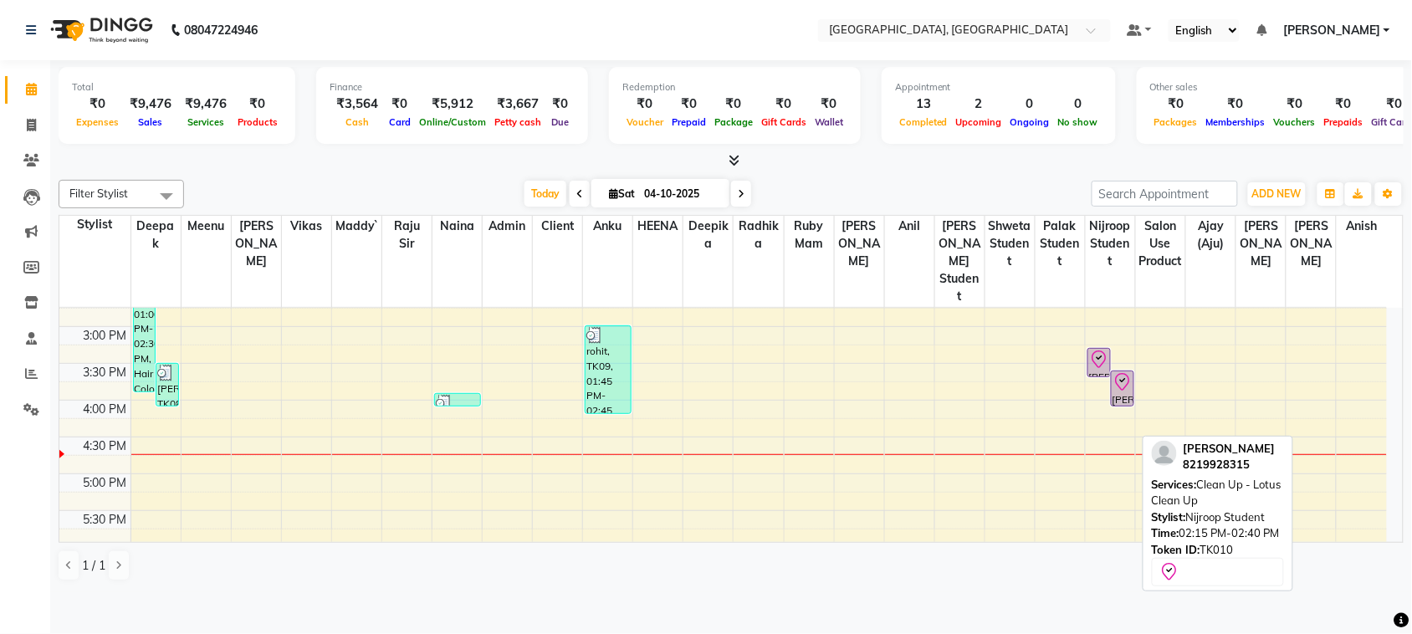
click at [1123, 382] on icon at bounding box center [1123, 380] width 6 height 4
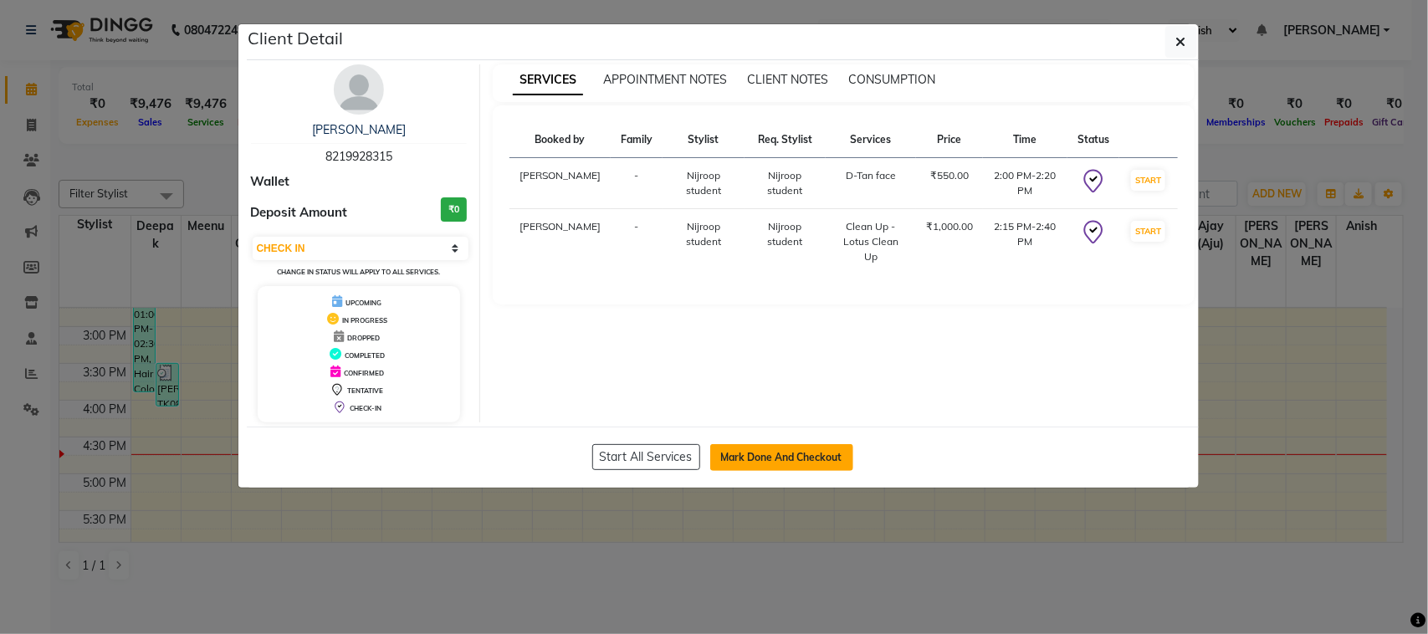
click at [841, 471] on button "Mark Done And Checkout" at bounding box center [781, 457] width 143 height 27
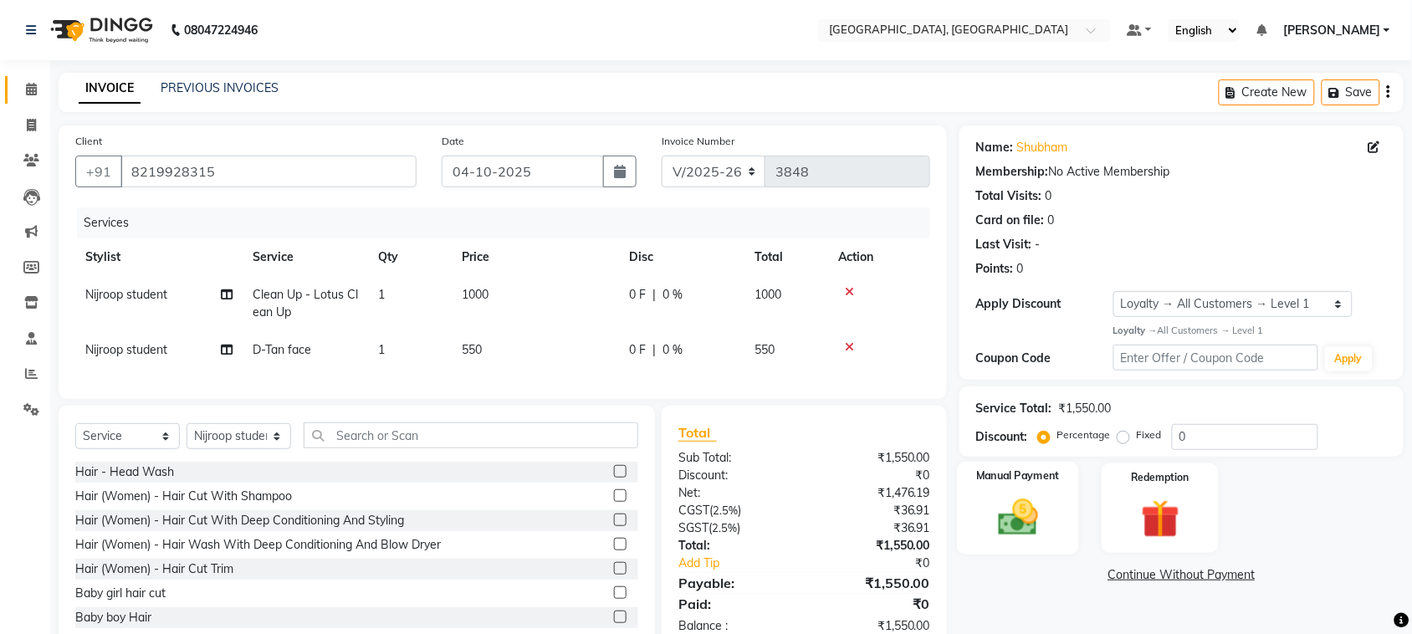
scroll to position [195, 0]
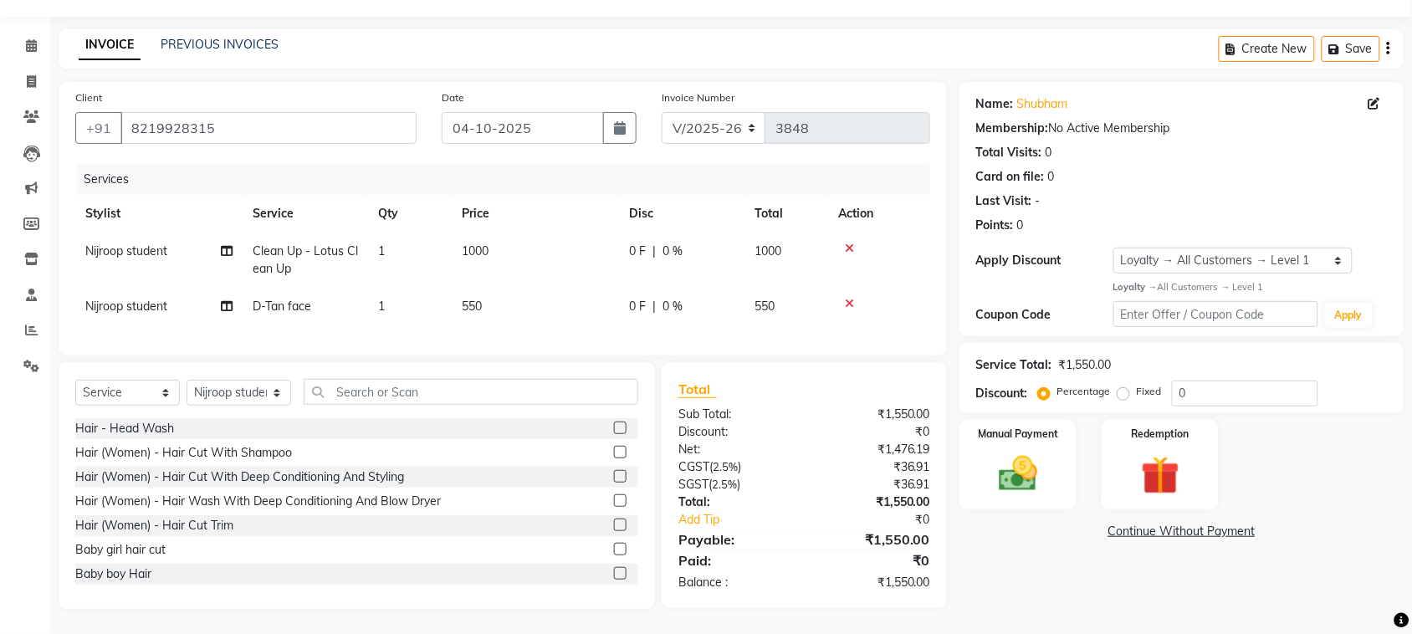
click at [1137, 384] on label "Fixed" at bounding box center [1149, 391] width 25 height 15
click at [1121, 386] on input "Fixed" at bounding box center [1127, 392] width 12 height 12
click at [1276, 381] on input "0" at bounding box center [1245, 394] width 146 height 26
click at [1010, 451] on img at bounding box center [1017, 474] width 65 height 46
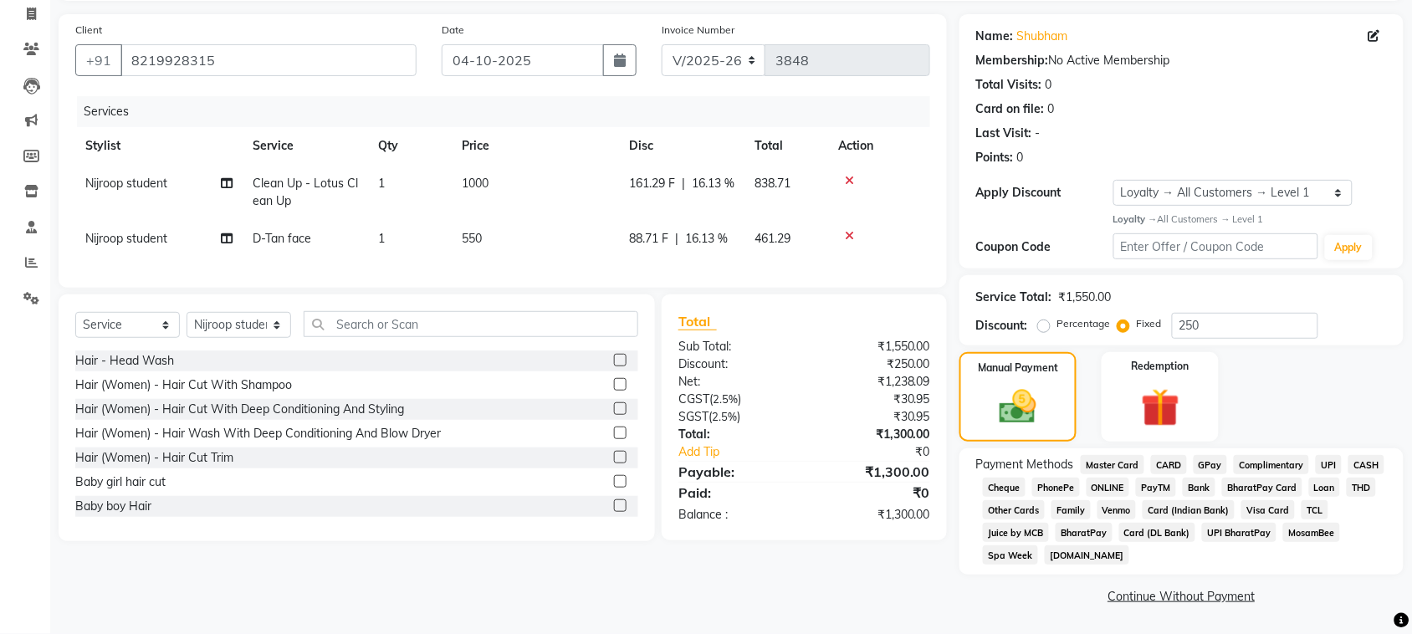
click at [1348, 474] on span "CASH" at bounding box center [1366, 464] width 36 height 19
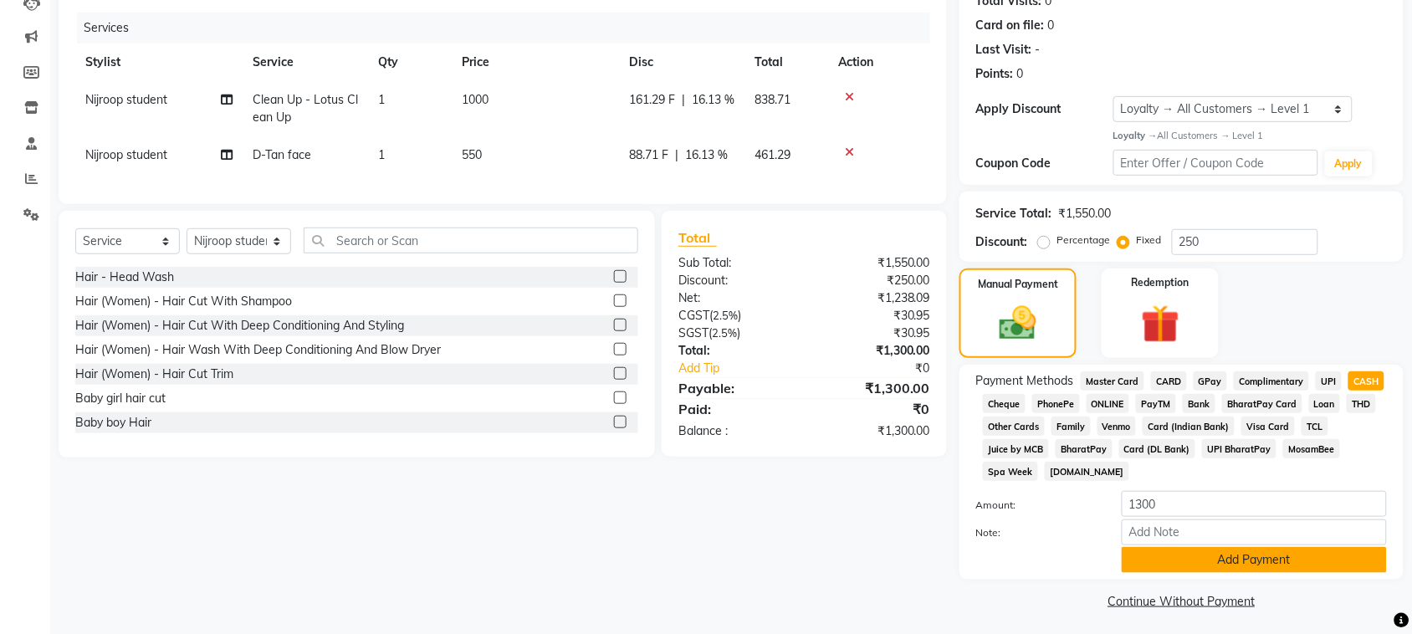
scroll to position [432, 0]
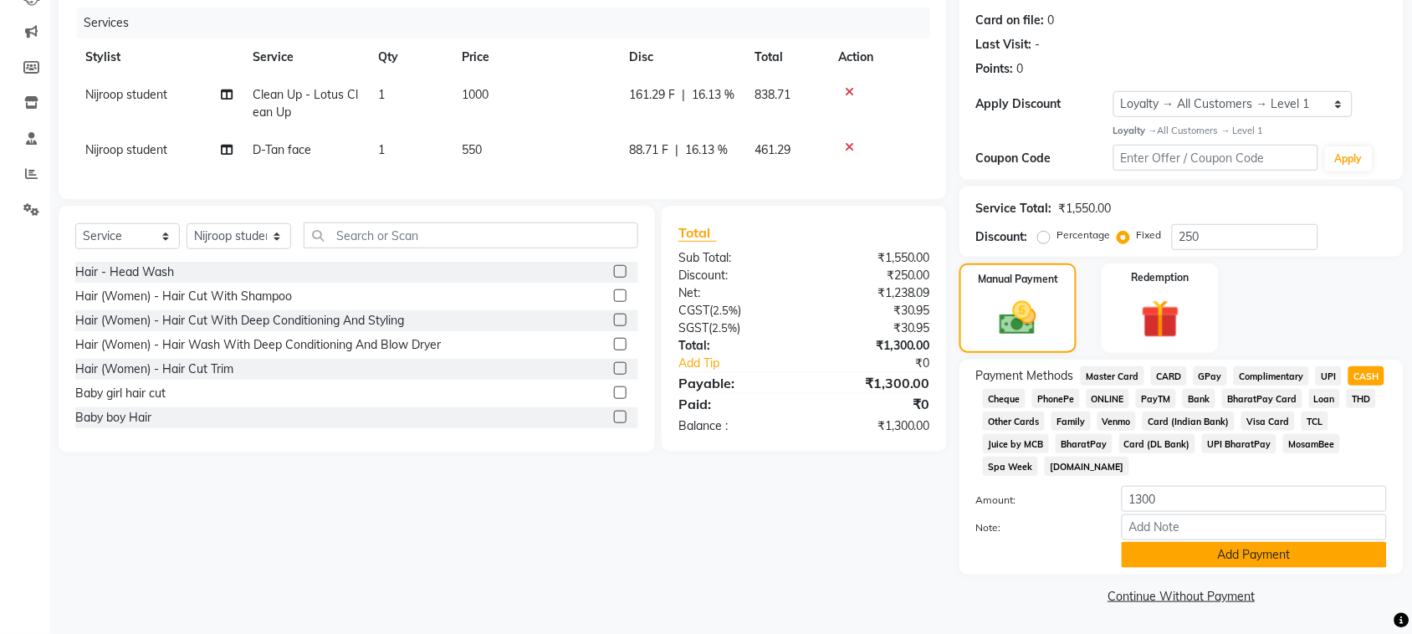
click at [1234, 542] on button "Add Payment" at bounding box center [1253, 555] width 265 height 26
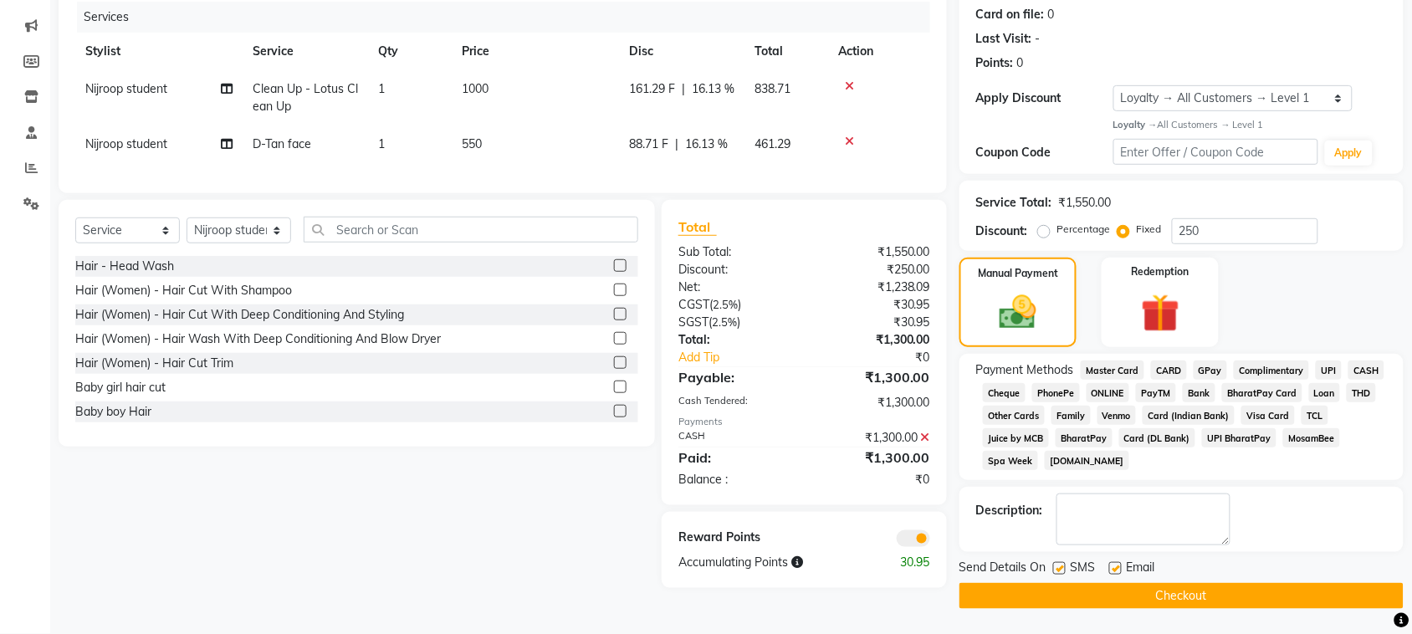
click at [1238, 595] on button "Checkout" at bounding box center [1181, 596] width 444 height 26
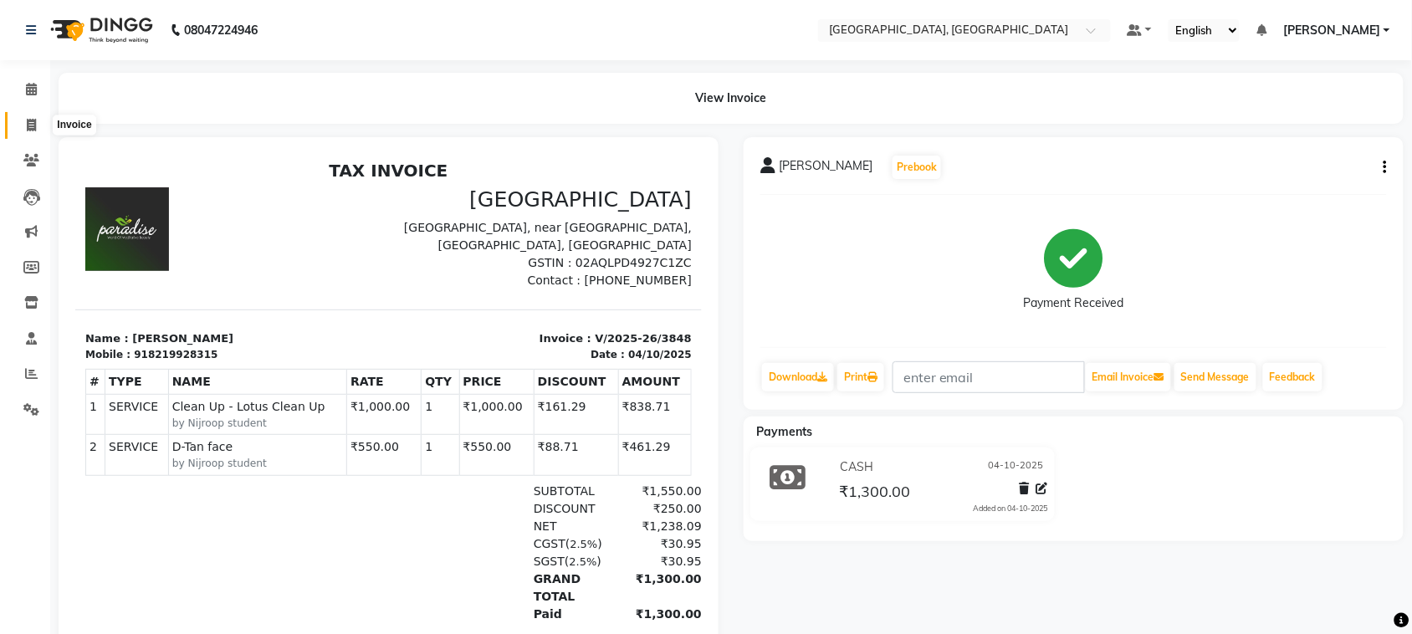
click at [21, 126] on span at bounding box center [31, 125] width 29 height 19
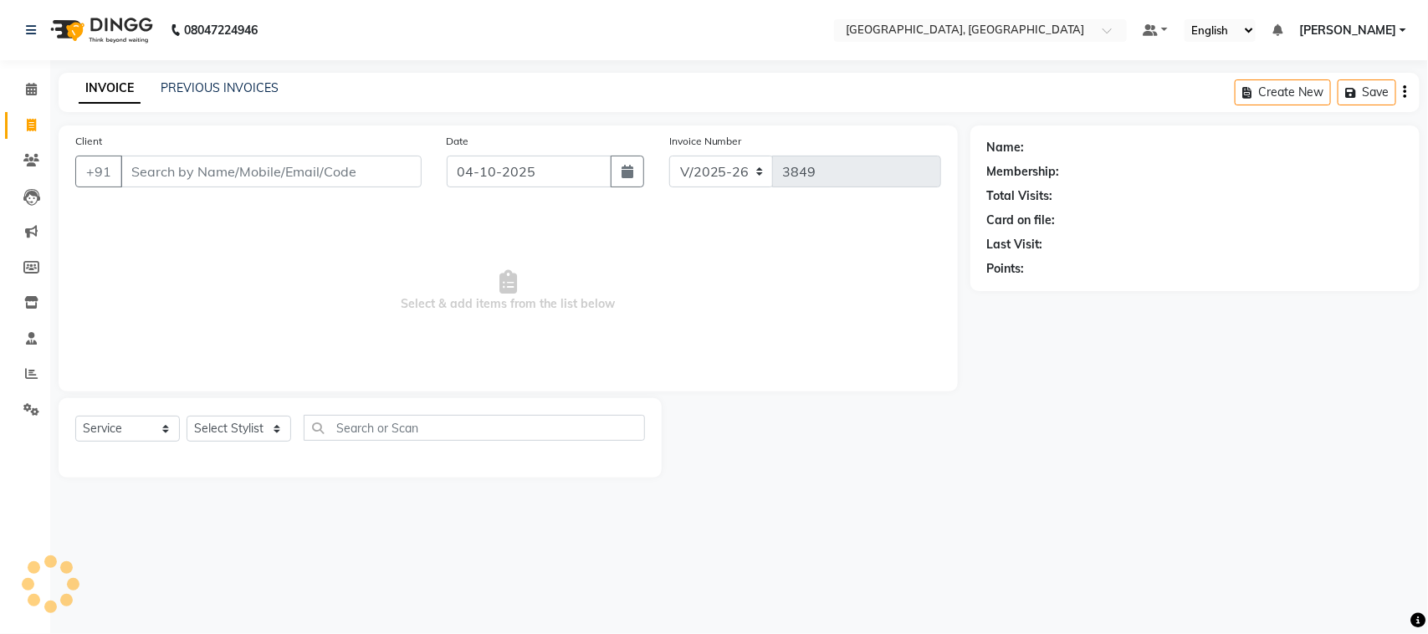
click at [207, 187] on input "Client" at bounding box center [270, 172] width 301 height 32
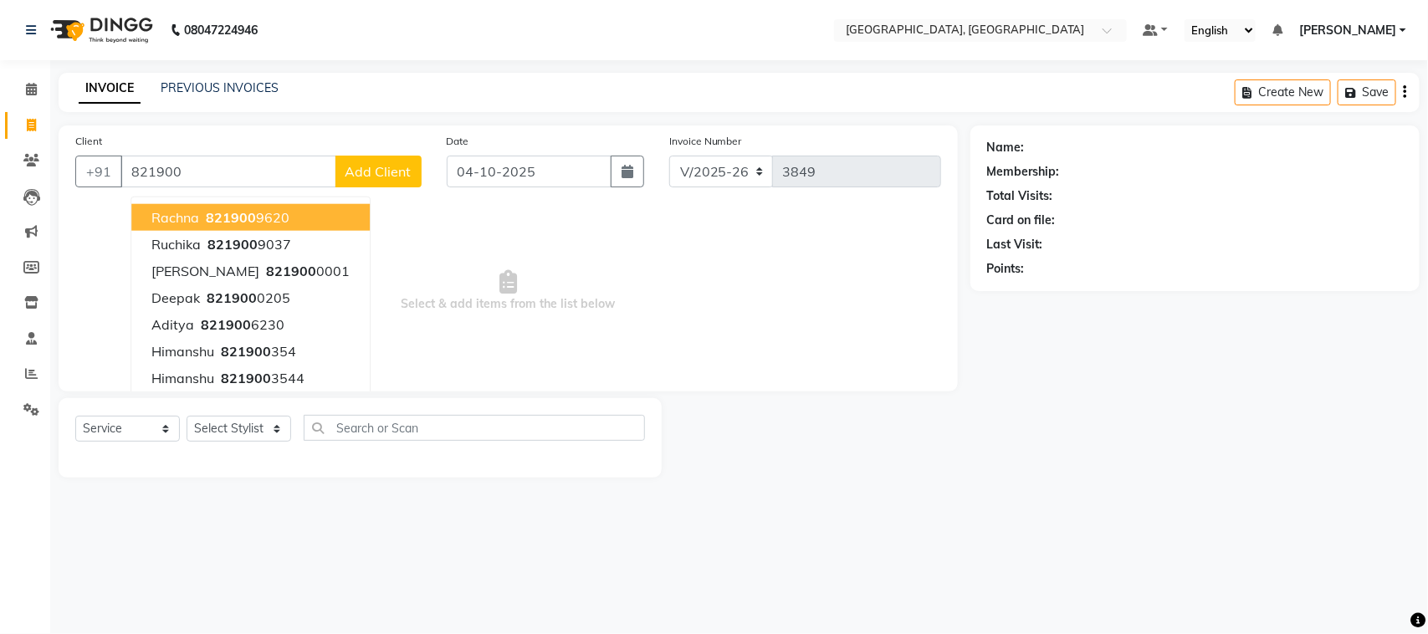
click at [336, 231] on button "[PERSON_NAME] 821900 9620" at bounding box center [250, 217] width 238 height 27
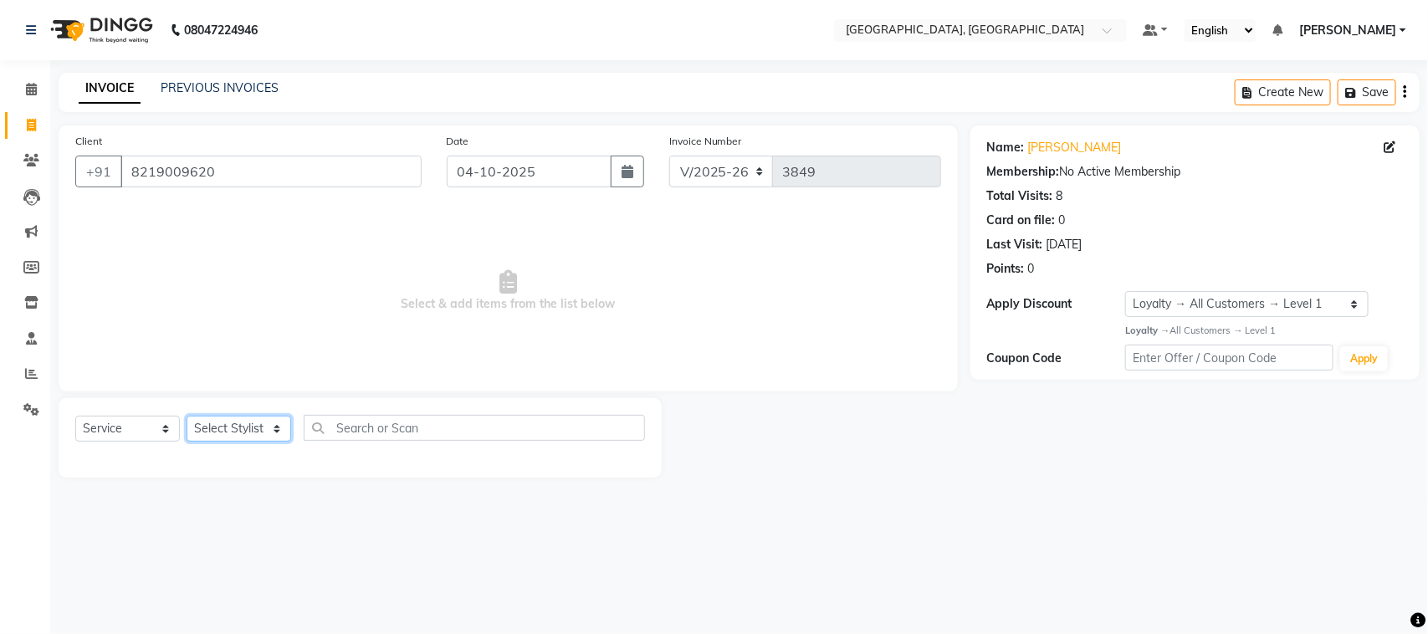
click at [231, 442] on select "Select Stylist" at bounding box center [238, 429] width 105 height 26
click at [314, 187] on input "8219009620" at bounding box center [270, 172] width 301 height 32
click at [120, 442] on select "Select Service Product Membership Package Voucher Prepaid Gift Card" at bounding box center [127, 429] width 105 height 26
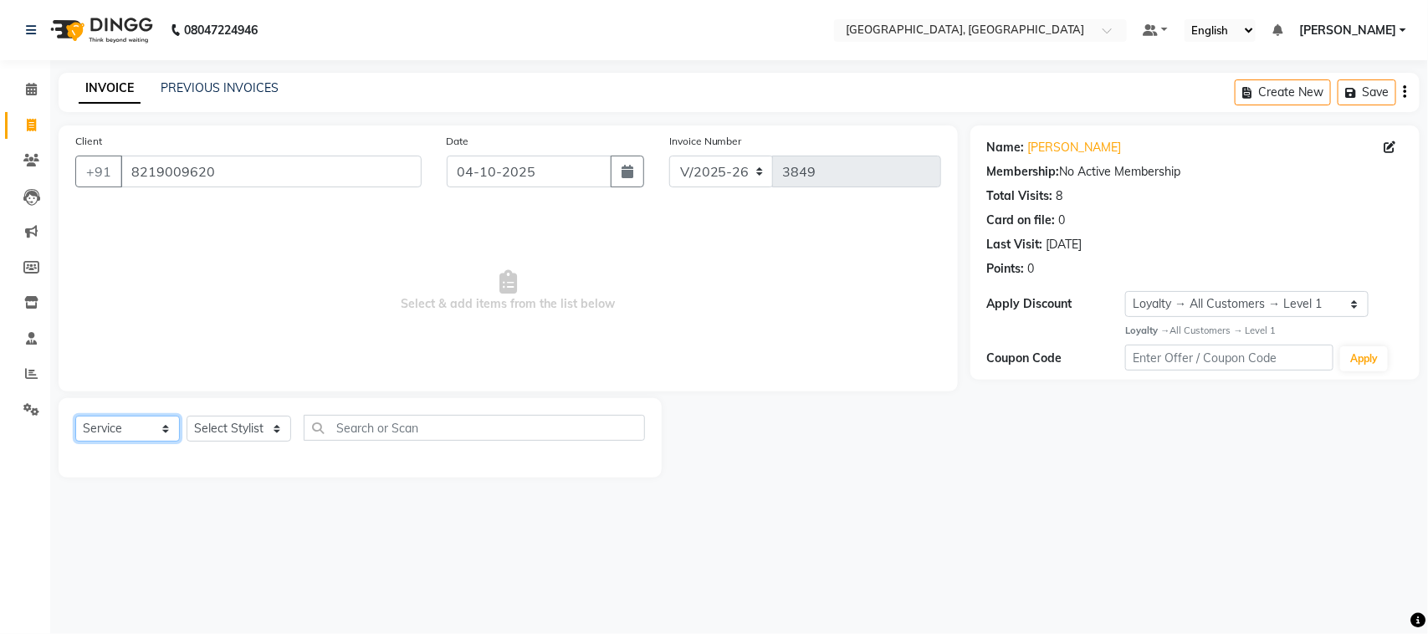
click at [79, 442] on select "Select Service Product Membership Package Voucher Prepaid Gift Card" at bounding box center [127, 429] width 105 height 26
click at [247, 442] on select "Select Stylist" at bounding box center [238, 429] width 105 height 26
click at [354, 187] on input "8219009620" at bounding box center [270, 172] width 301 height 32
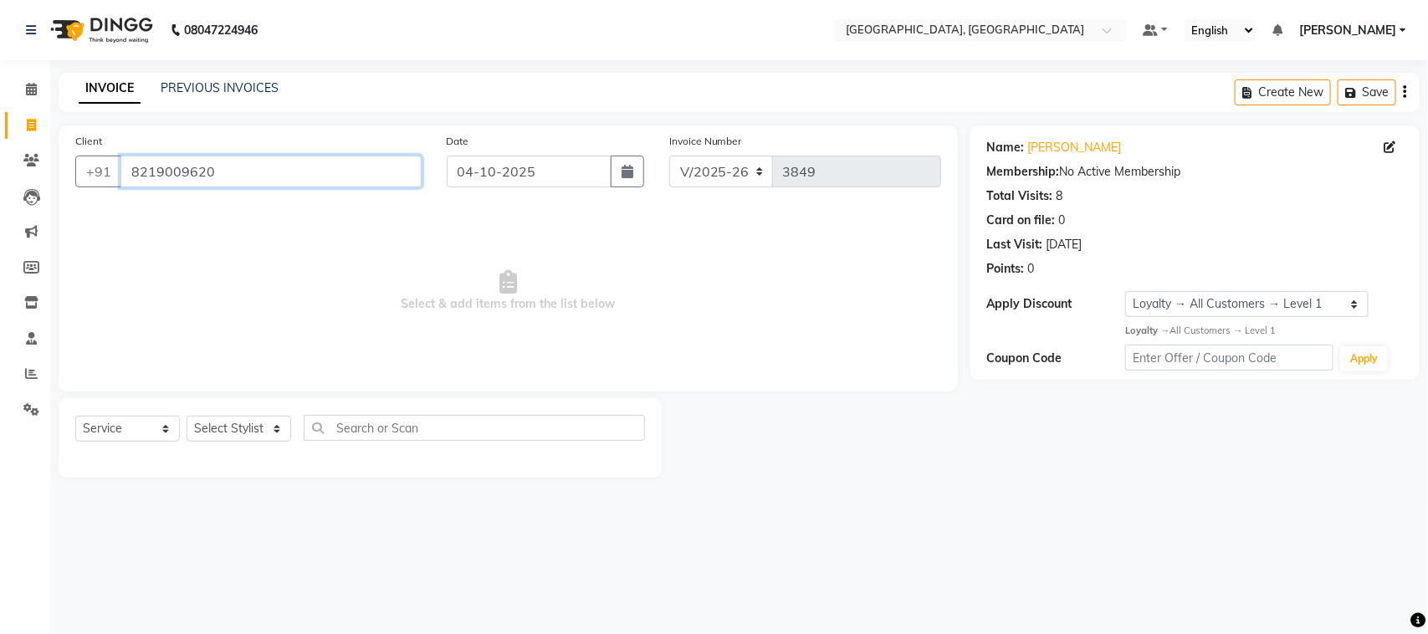
drag, startPoint x: 319, startPoint y: 202, endPoint x: 142, endPoint y: 216, distance: 177.9
click at [142, 187] on input "8219009620" at bounding box center [270, 172] width 301 height 32
click at [39, 125] on span at bounding box center [31, 125] width 29 height 19
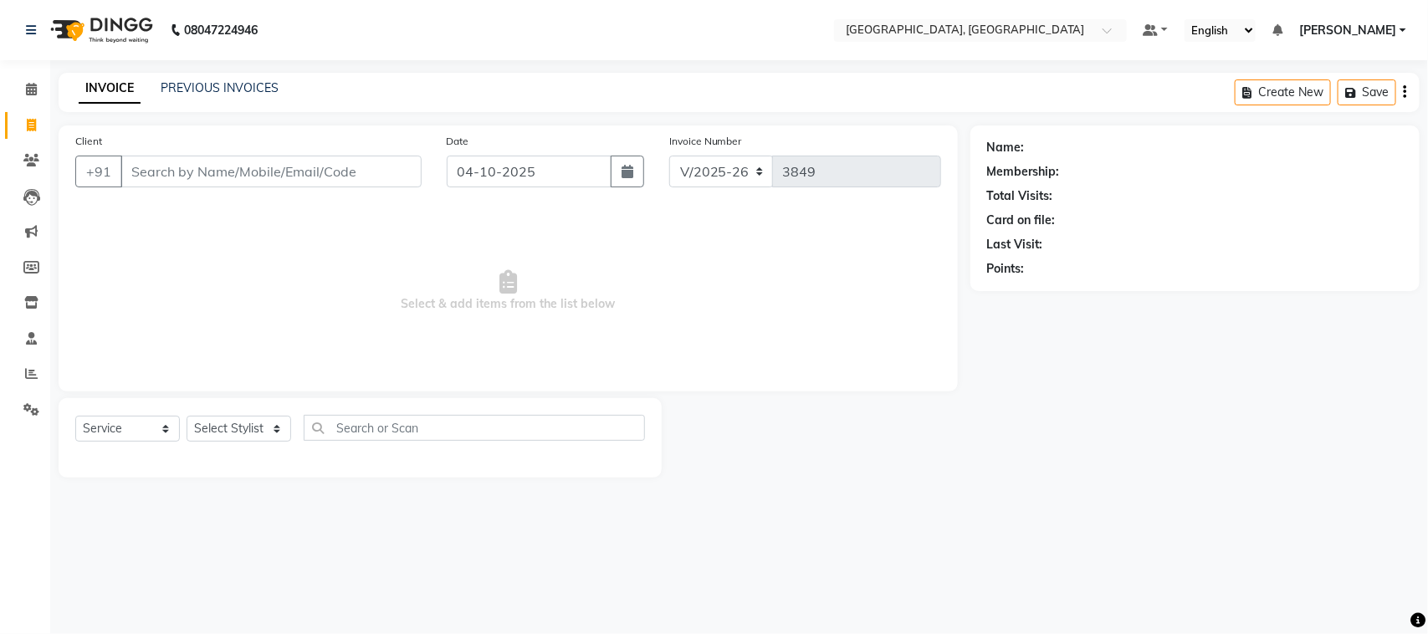
click at [256, 186] on input "Client" at bounding box center [270, 172] width 301 height 32
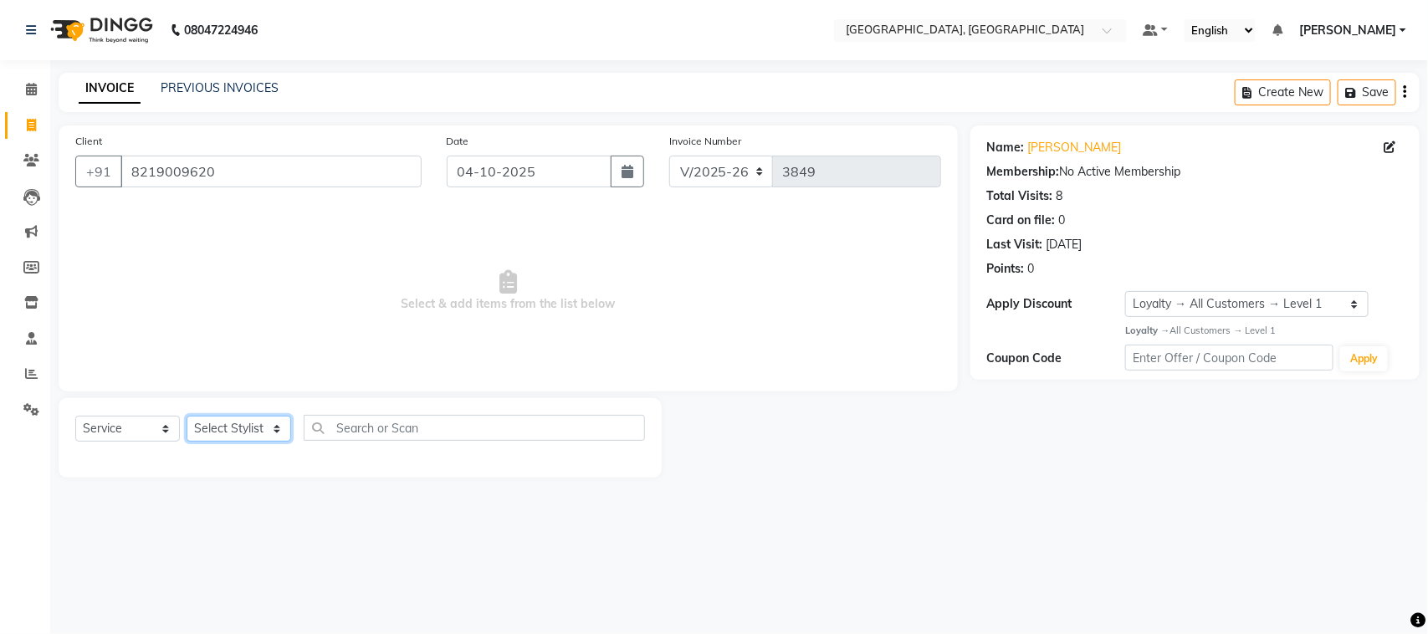
click at [243, 442] on select "Select Stylist admin Ajay (Aju) anil [PERSON_NAME] Client Deepak deepika [PERSO…" at bounding box center [238, 429] width 105 height 26
click at [192, 442] on select "Select Stylist admin Ajay (Aju) anil [PERSON_NAME] Client Deepak deepika [PERSO…" at bounding box center [238, 429] width 105 height 26
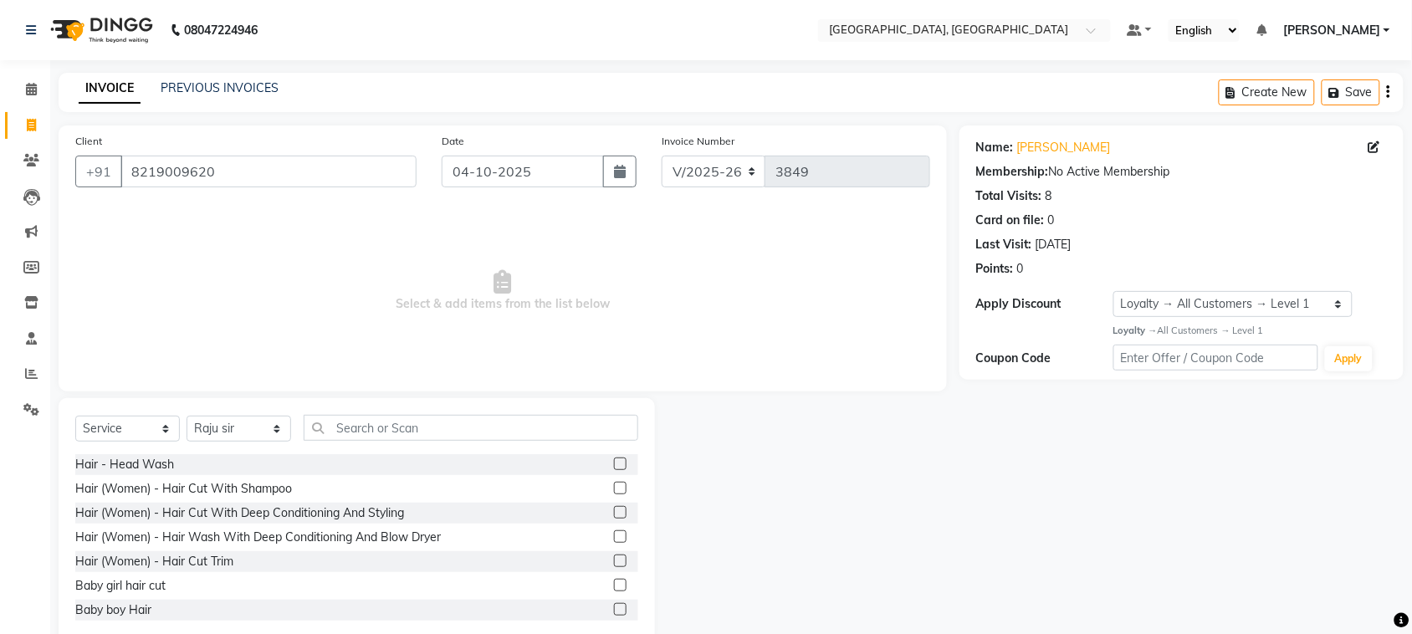
click at [614, 494] on label at bounding box center [620, 488] width 13 height 13
click at [614, 494] on input "checkbox" at bounding box center [619, 488] width 11 height 11
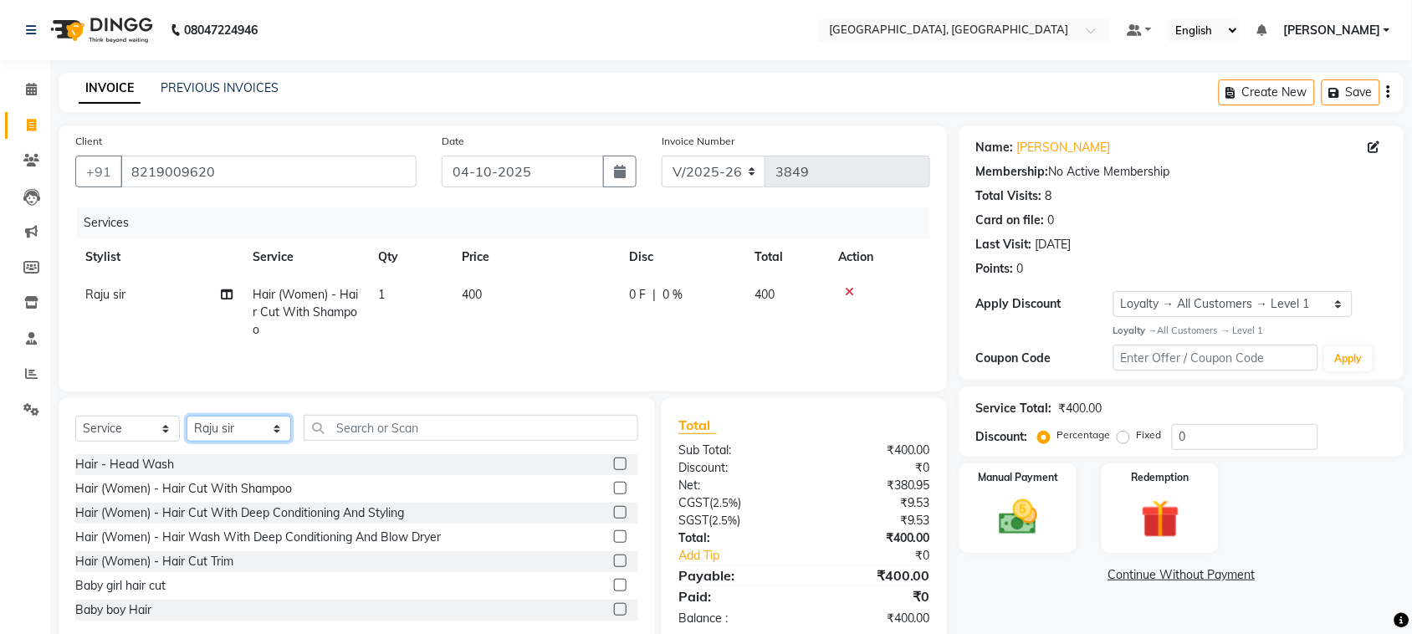
drag, startPoint x: 248, startPoint y: 524, endPoint x: 258, endPoint y: 506, distance: 19.8
click at [258, 442] on select "Select Stylist admin Ajay (Aju) anil [PERSON_NAME] Client Deepak deepika [PERSO…" at bounding box center [238, 429] width 105 height 26
click at [192, 442] on select "Select Stylist admin Ajay (Aju) anil [PERSON_NAME] Client Deepak deepika [PERSO…" at bounding box center [238, 429] width 105 height 26
click at [427, 441] on input "text" at bounding box center [471, 428] width 335 height 26
click at [464, 441] on input "text" at bounding box center [471, 428] width 335 height 26
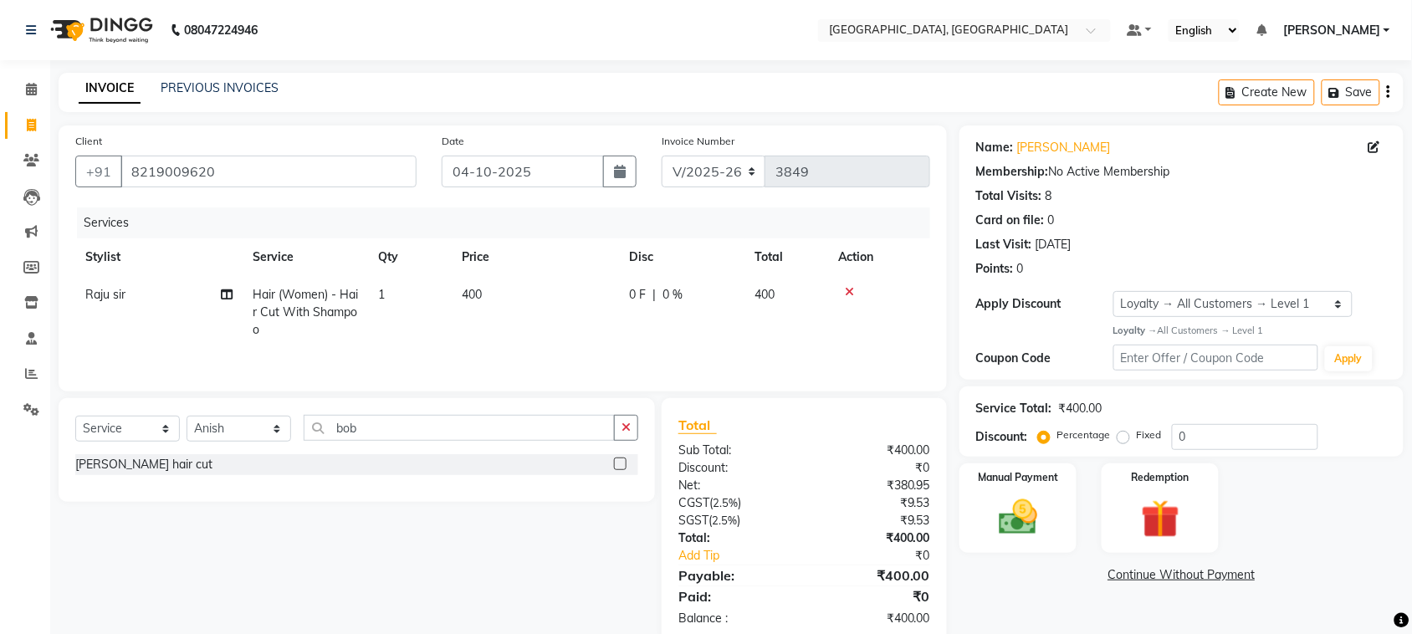
click at [614, 470] on label at bounding box center [620, 463] width 13 height 13
click at [614, 470] on input "checkbox" at bounding box center [619, 464] width 11 height 11
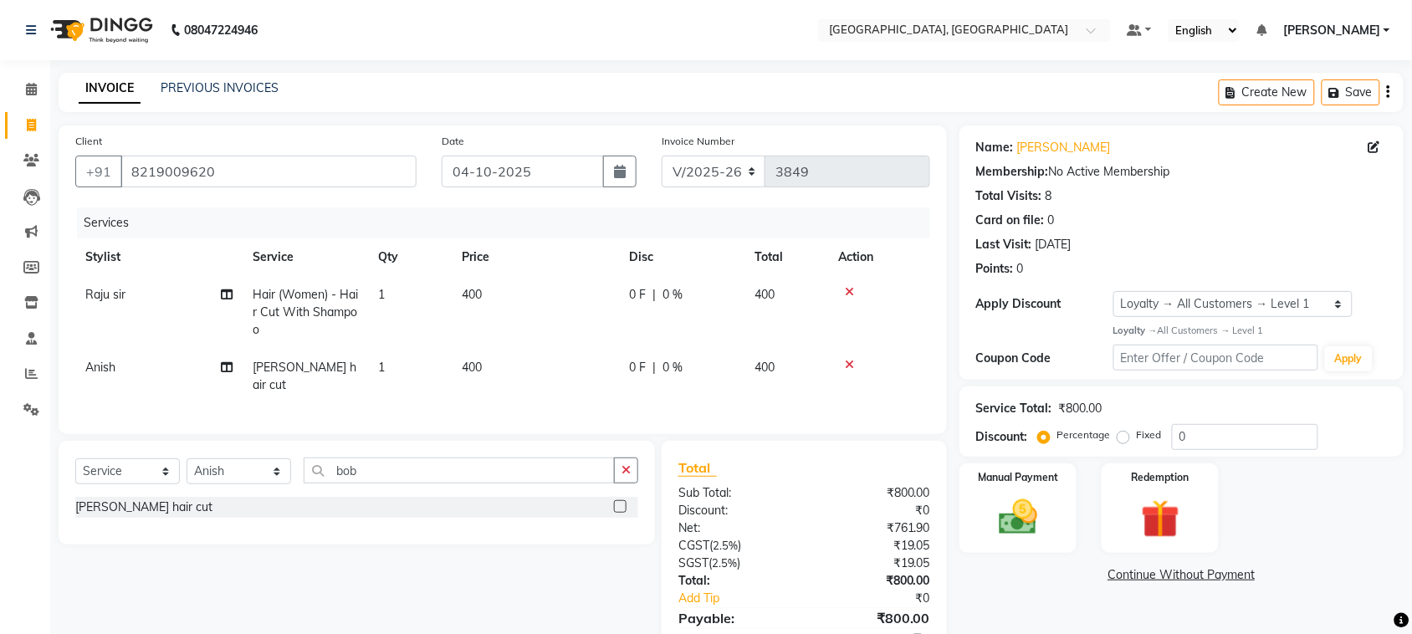
click at [548, 404] on td "400" at bounding box center [535, 376] width 167 height 55
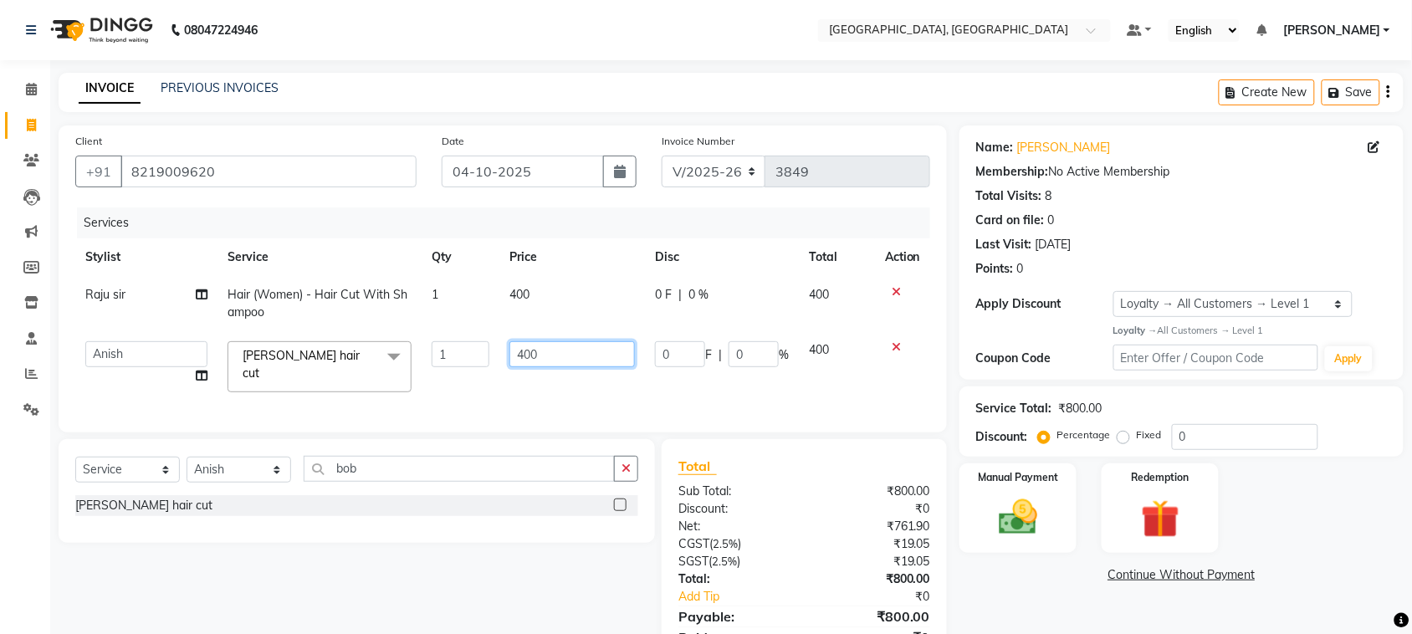
click at [571, 367] on input "400" at bounding box center [571, 354] width 125 height 26
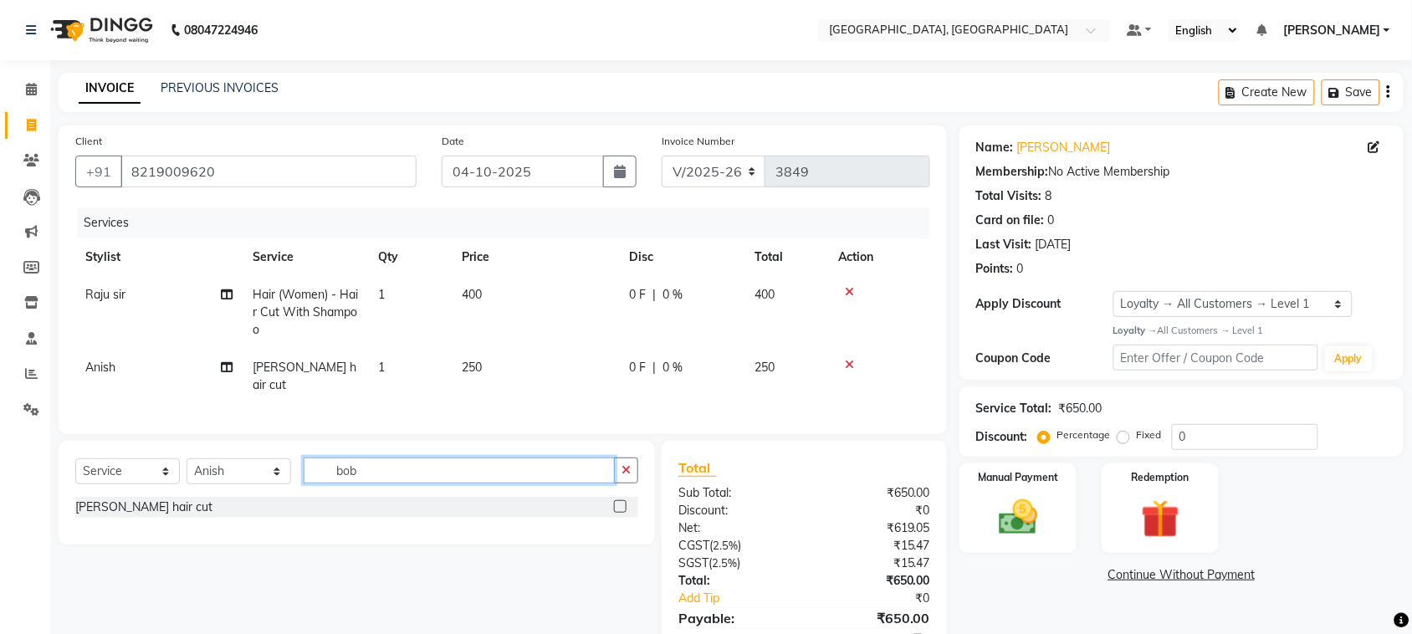
click at [448, 497] on div "Select Service Product Membership Package Voucher Prepaid Gift Card Select Styl…" at bounding box center [356, 476] width 563 height 39
click at [239, 484] on select "Select Stylist admin Ajay (Aju) anil [PERSON_NAME] Client Deepak deepika [PERSO…" at bounding box center [238, 471] width 105 height 26
click at [192, 484] on select "Select Stylist admin Ajay (Aju) anil [PERSON_NAME] Client Deepak deepika [PERSO…" at bounding box center [238, 471] width 105 height 26
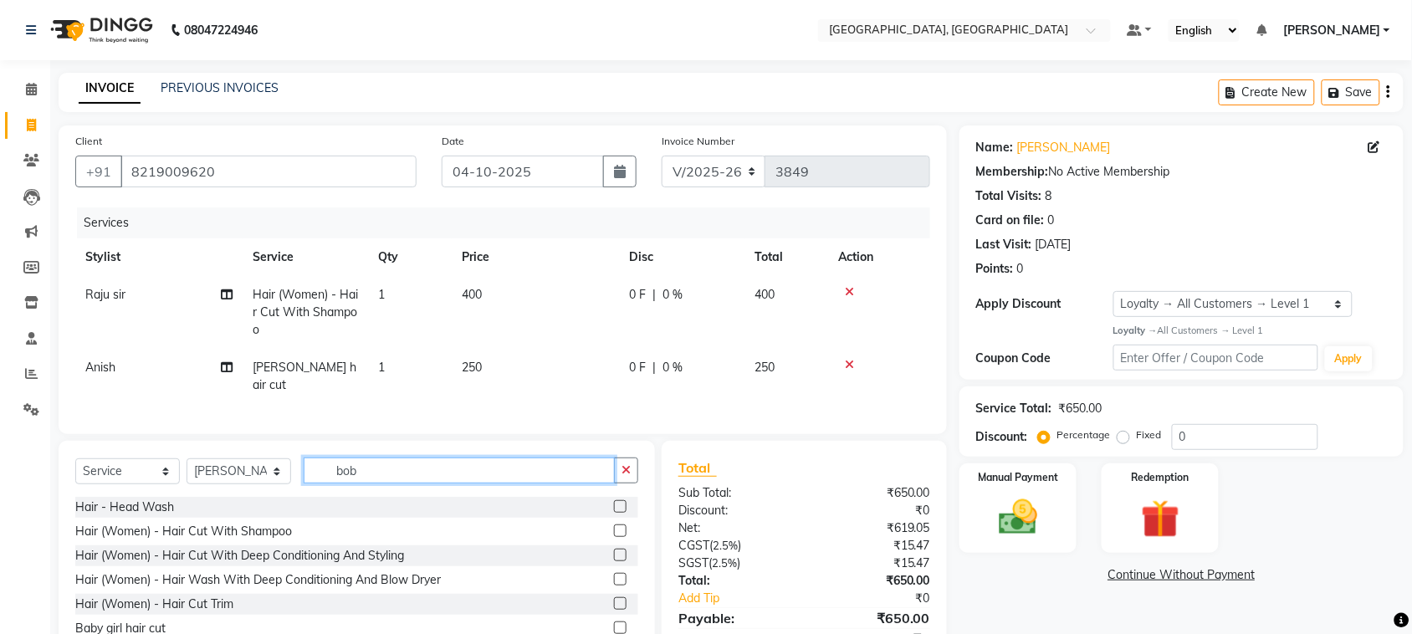
click at [406, 483] on input "bob" at bounding box center [459, 470] width 311 height 26
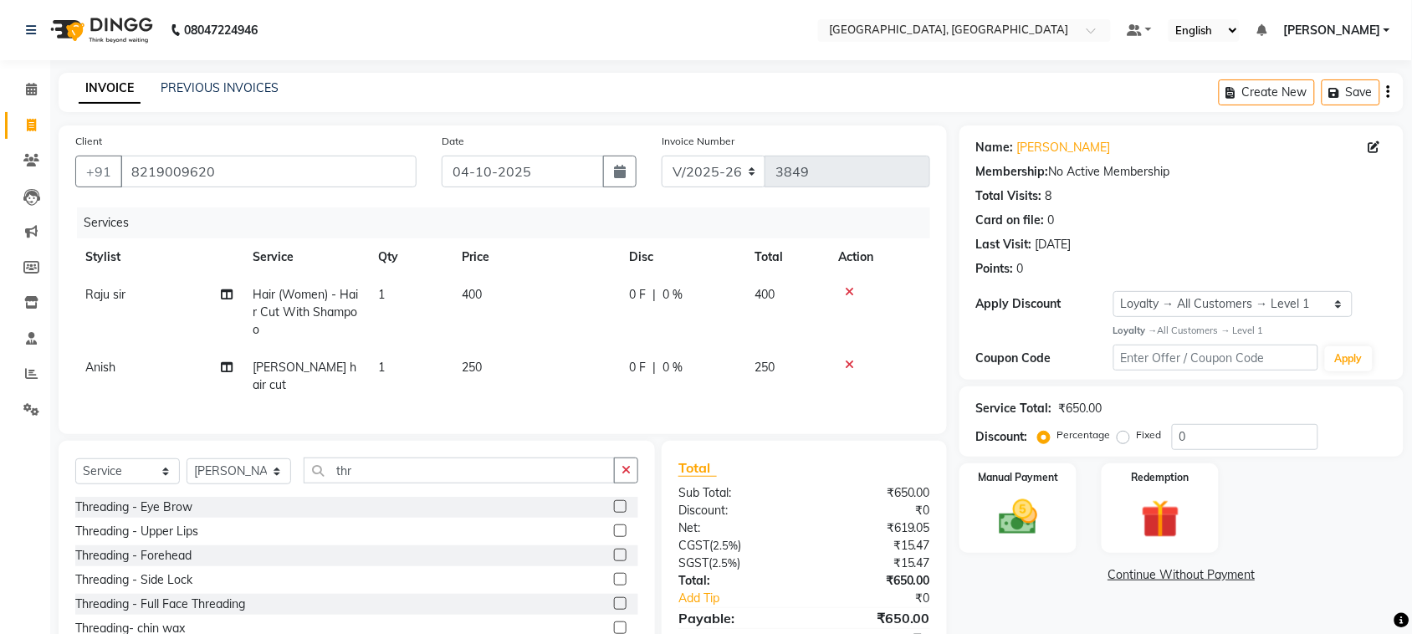
click at [614, 513] on label at bounding box center [620, 506] width 13 height 13
click at [614, 513] on input "checkbox" at bounding box center [619, 507] width 11 height 11
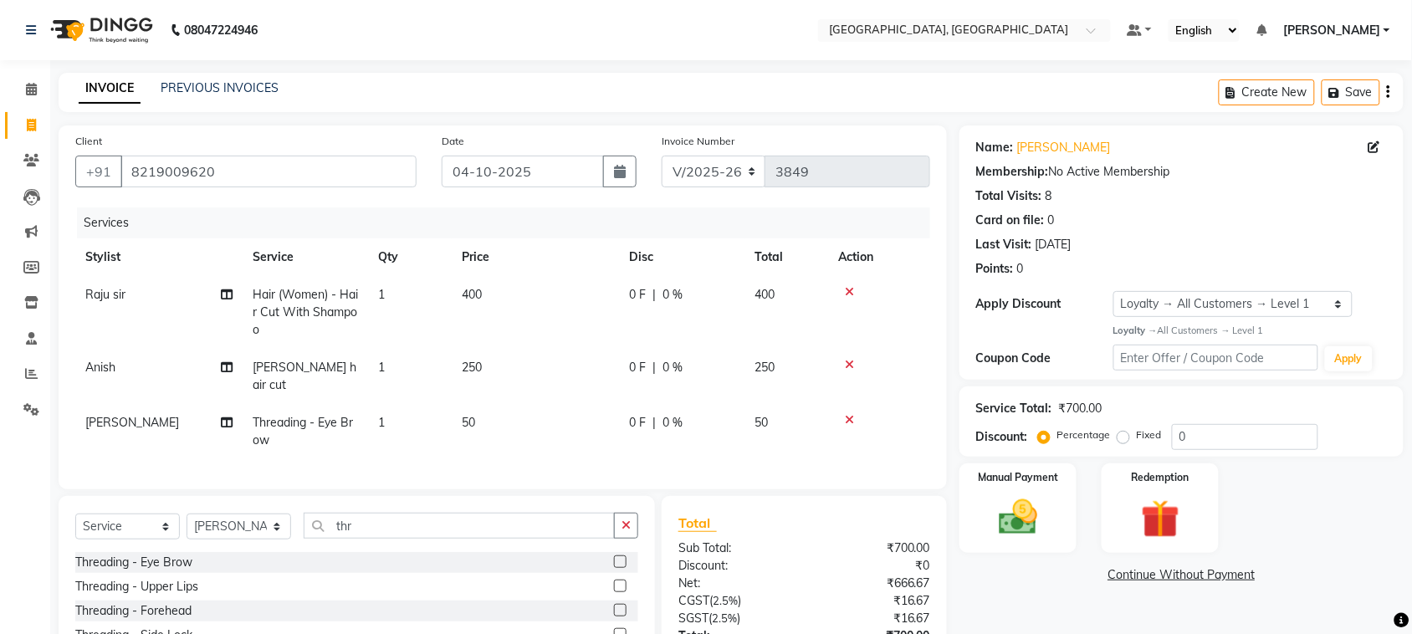
scroll to position [192, 0]
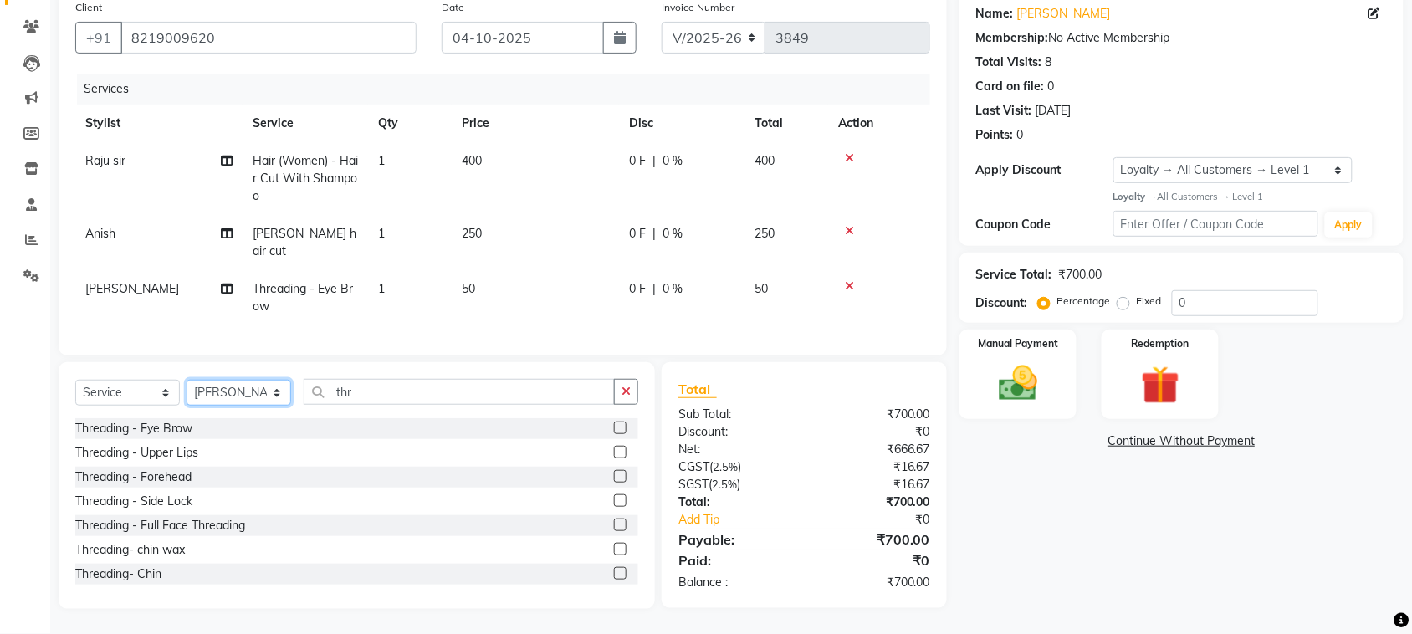
click at [227, 406] on select "Select Stylist admin Ajay (Aju) anil [PERSON_NAME] Client Deepak deepika [PERSO…" at bounding box center [238, 393] width 105 height 26
click at [192, 406] on select "Select Stylist admin Ajay (Aju) anil [PERSON_NAME] Client Deepak deepika [PERSO…" at bounding box center [238, 393] width 105 height 26
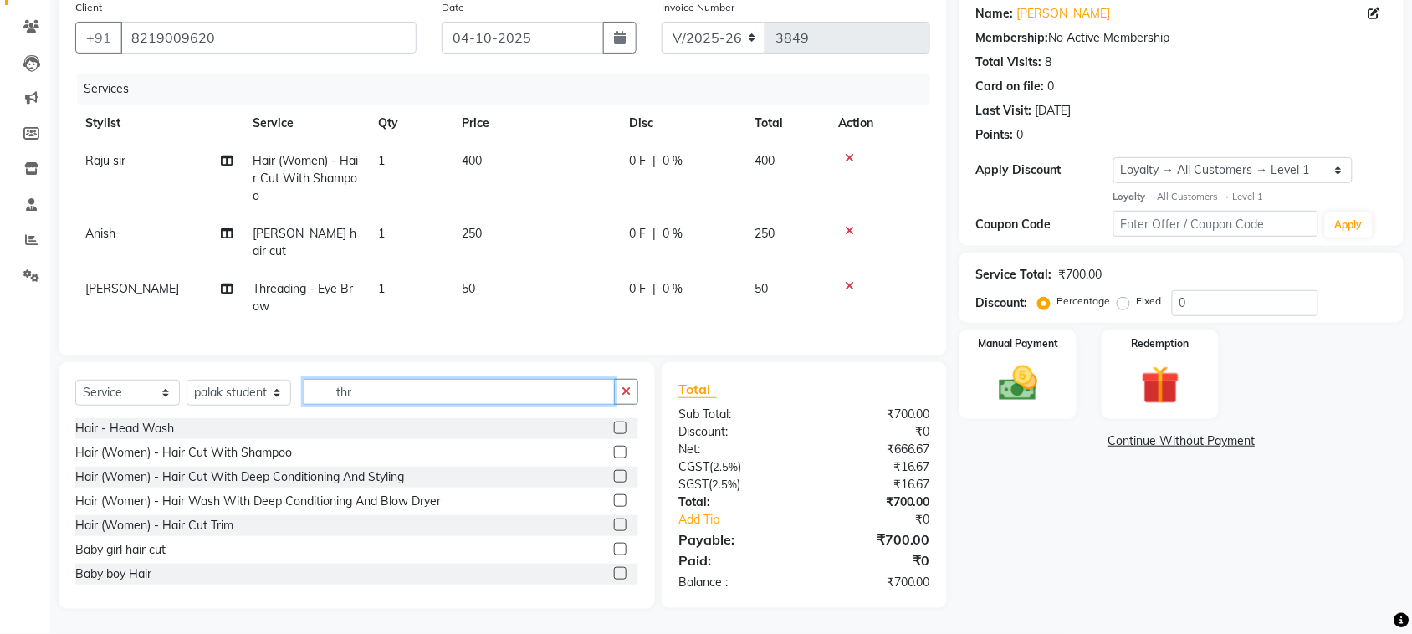
click at [404, 405] on input "thr" at bounding box center [459, 392] width 311 height 26
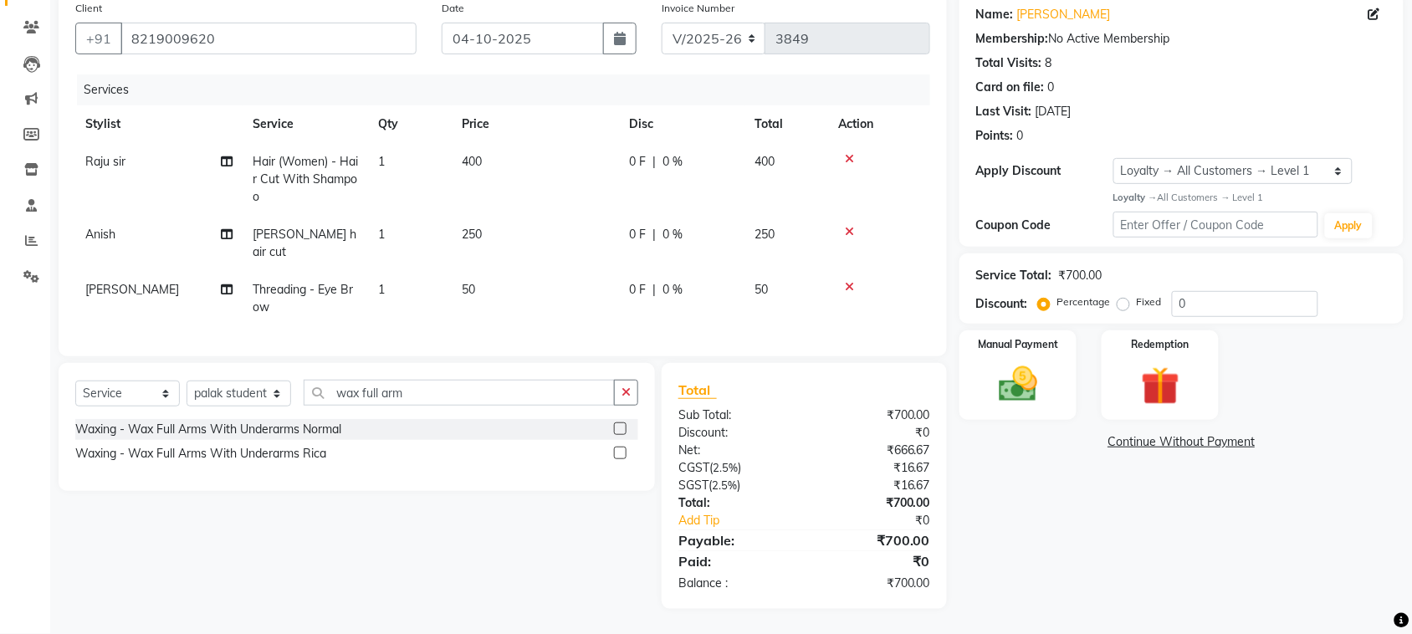
click at [614, 459] on label at bounding box center [620, 453] width 13 height 13
click at [614, 459] on input "checkbox" at bounding box center [619, 453] width 11 height 11
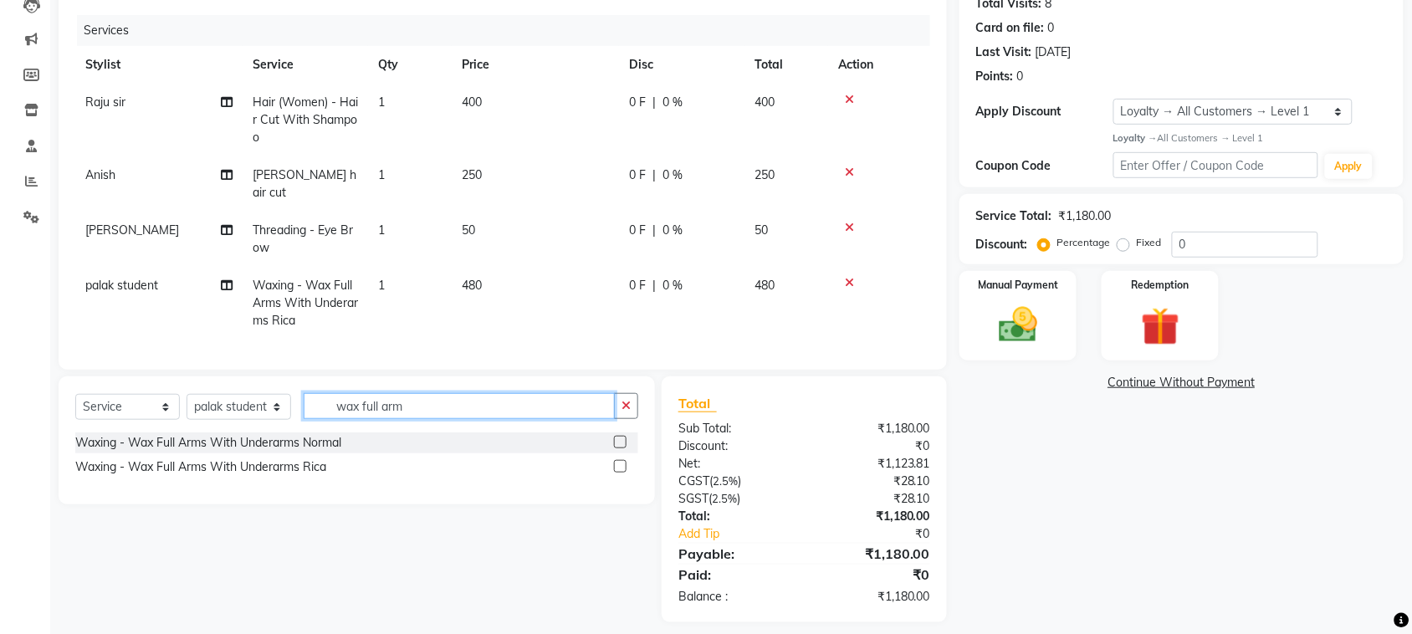
click at [449, 419] on input "wax full arm" at bounding box center [459, 406] width 311 height 26
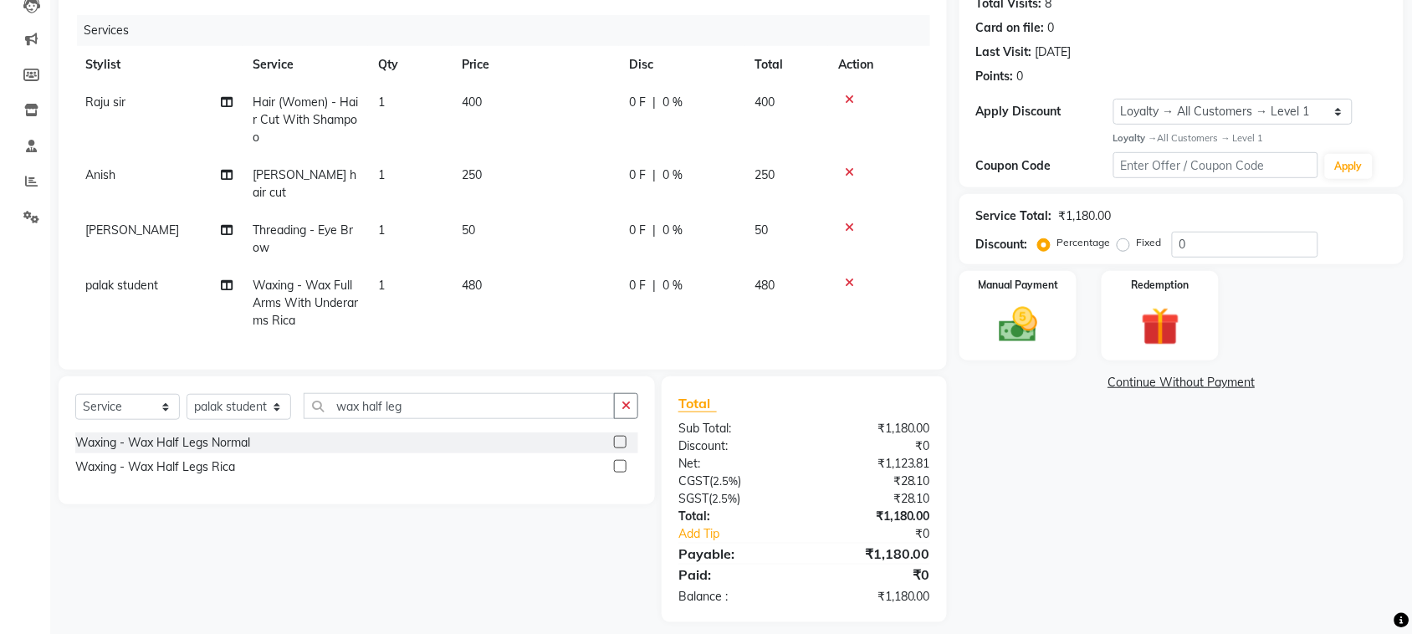
click at [616, 473] on label at bounding box center [620, 466] width 13 height 13
click at [616, 473] on input "checkbox" at bounding box center [619, 467] width 11 height 11
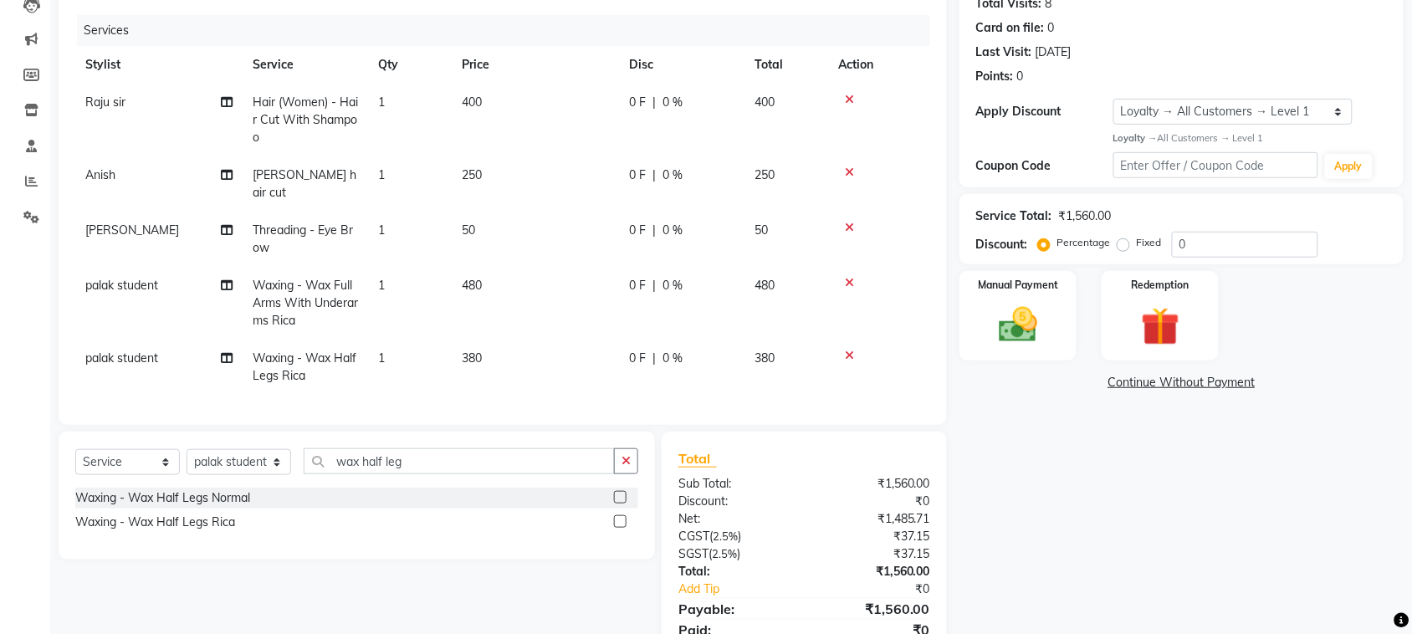
scroll to position [79, 0]
click at [230, 282] on icon at bounding box center [227, 285] width 12 height 12
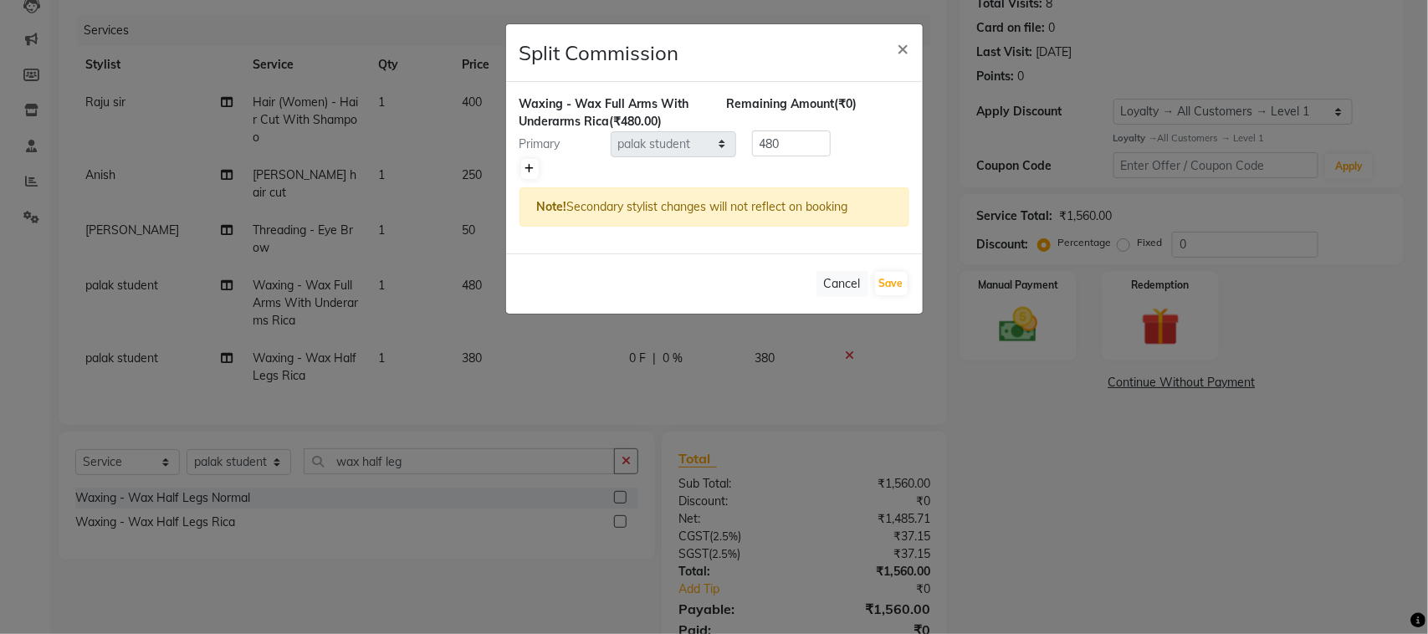
click at [534, 174] on icon at bounding box center [529, 169] width 9 height 10
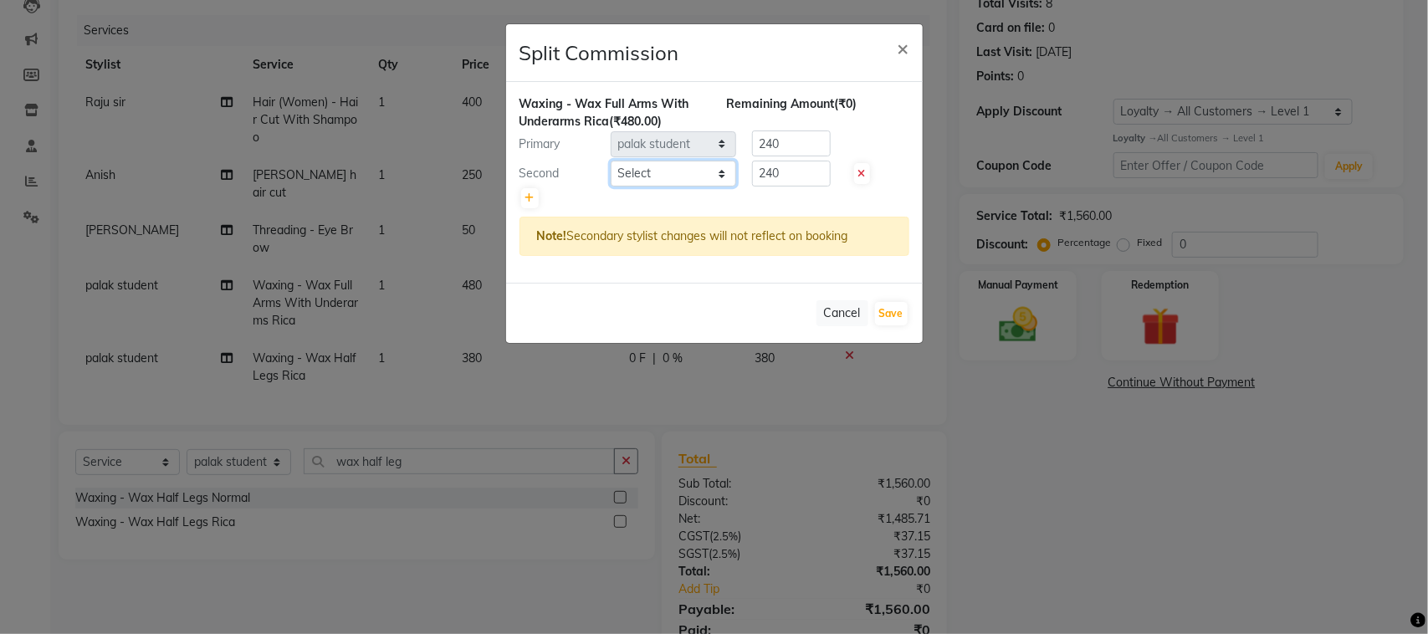
drag, startPoint x: 620, startPoint y: 231, endPoint x: 636, endPoint y: 248, distance: 23.1
click at [620, 186] on select "Select admin Ajay (Aju) anil [PERSON_NAME] Client Deepak [PERSON_NAME] [PERSON_…" at bounding box center [672, 174] width 125 height 26
click at [611, 186] on select "Select admin Ajay (Aju) anil [PERSON_NAME] Client Deepak [PERSON_NAME] [PERSON_…" at bounding box center [672, 174] width 125 height 26
click at [879, 325] on button "Save" at bounding box center [891, 313] width 33 height 23
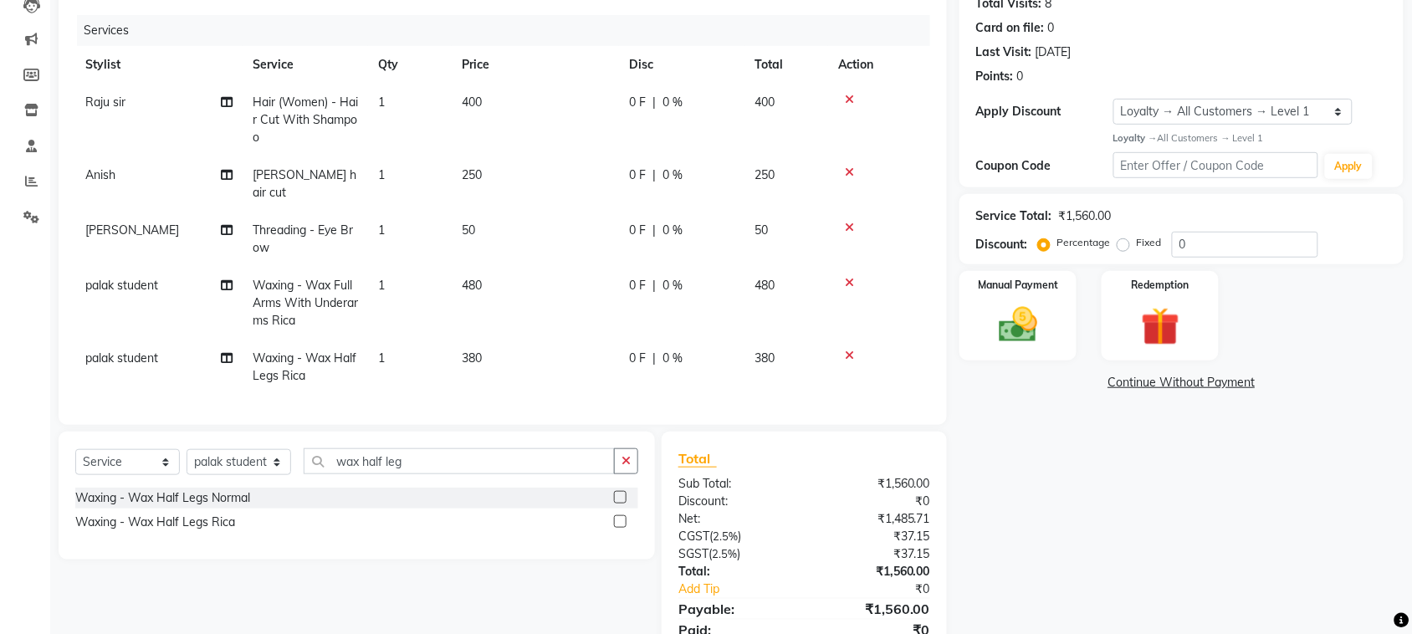
scroll to position [382, 0]
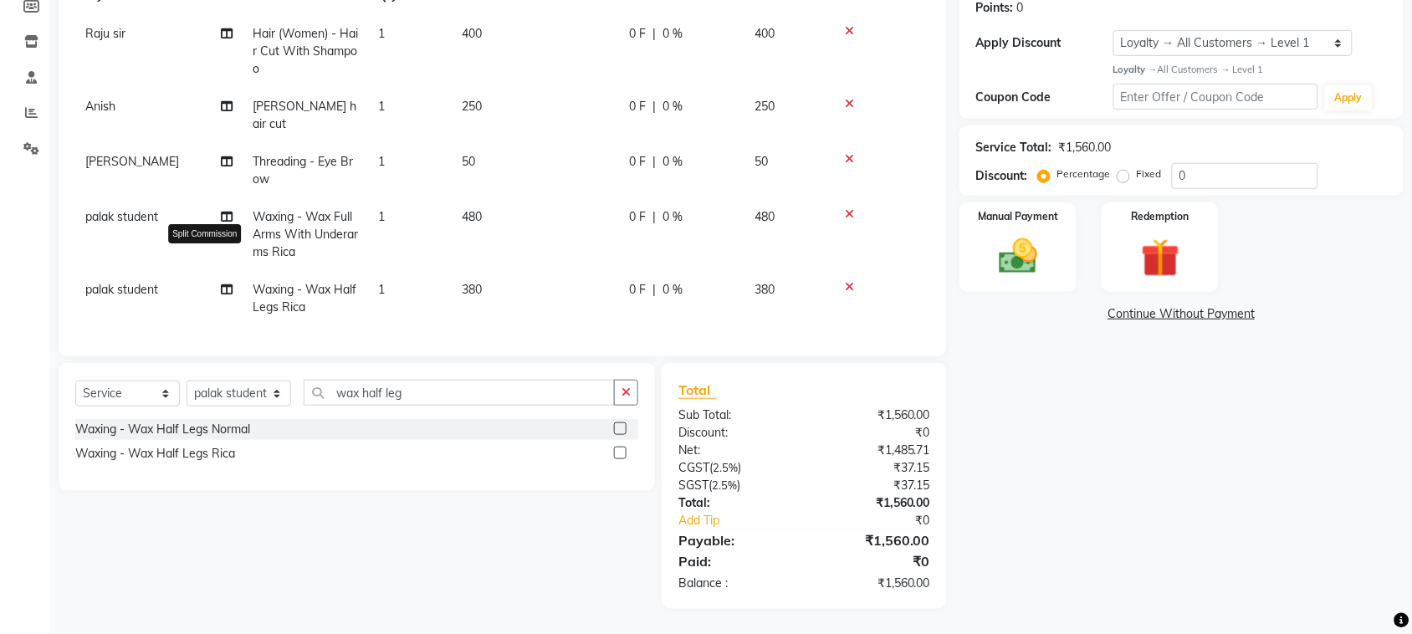
click at [230, 284] on icon at bounding box center [227, 290] width 12 height 12
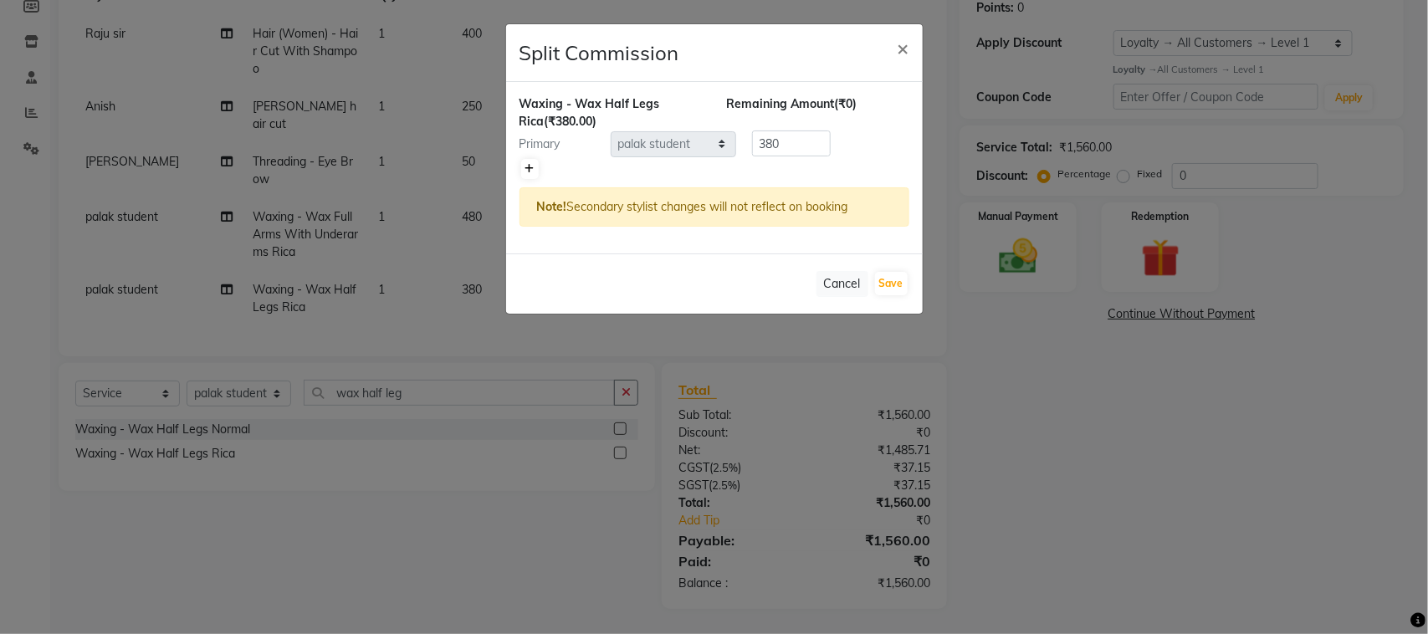
click at [534, 174] on icon at bounding box center [529, 169] width 9 height 10
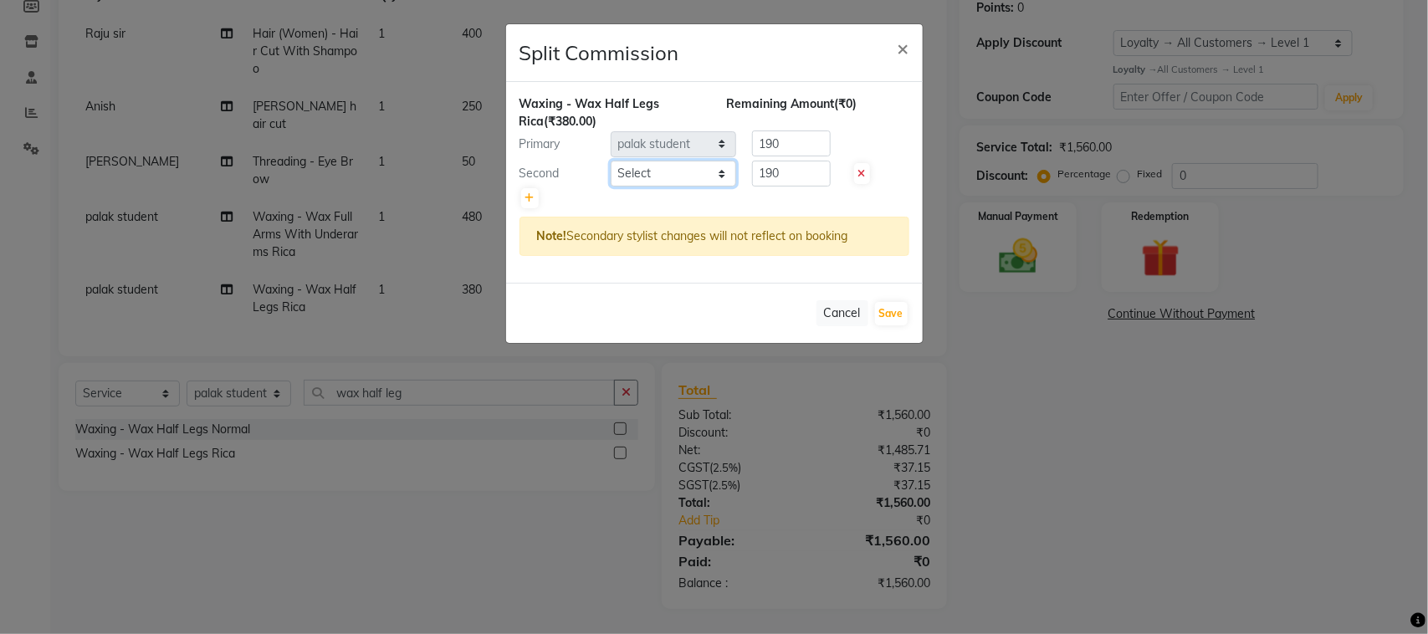
click at [653, 186] on select "Select admin Ajay (Aju) anil [PERSON_NAME] Client Deepak [PERSON_NAME] [PERSON_…" at bounding box center [672, 174] width 125 height 26
click at [611, 186] on select "Select admin Ajay (Aju) anil [PERSON_NAME] Client Deepak [PERSON_NAME] [PERSON_…" at bounding box center [672, 174] width 125 height 26
click at [885, 325] on button "Save" at bounding box center [891, 313] width 33 height 23
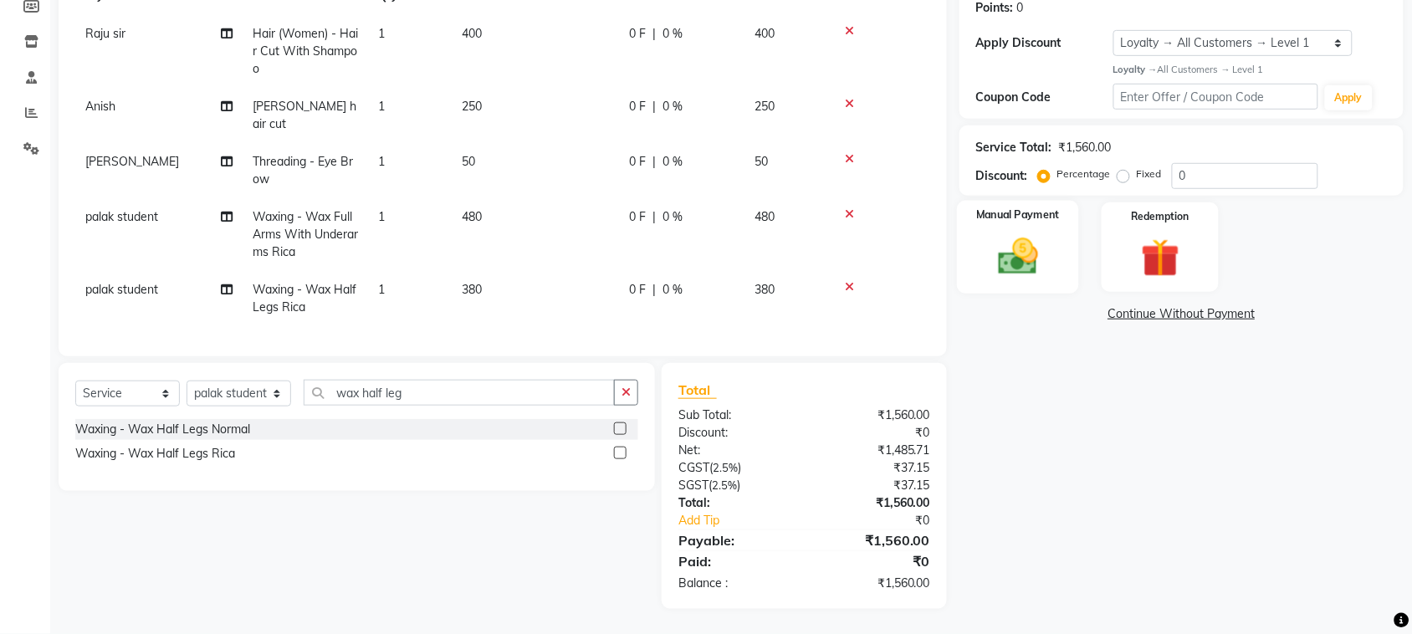
click at [1016, 278] on img at bounding box center [1017, 256] width 65 height 46
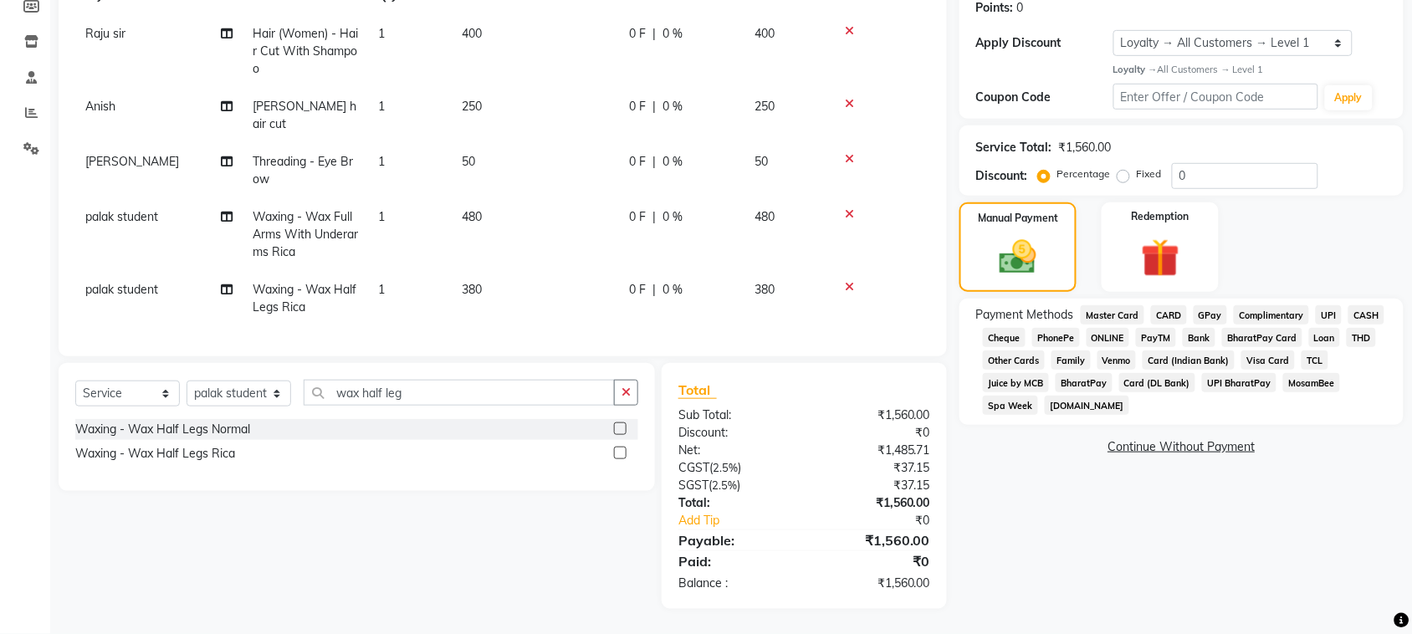
click at [1315, 324] on span "UPI" at bounding box center [1328, 314] width 26 height 19
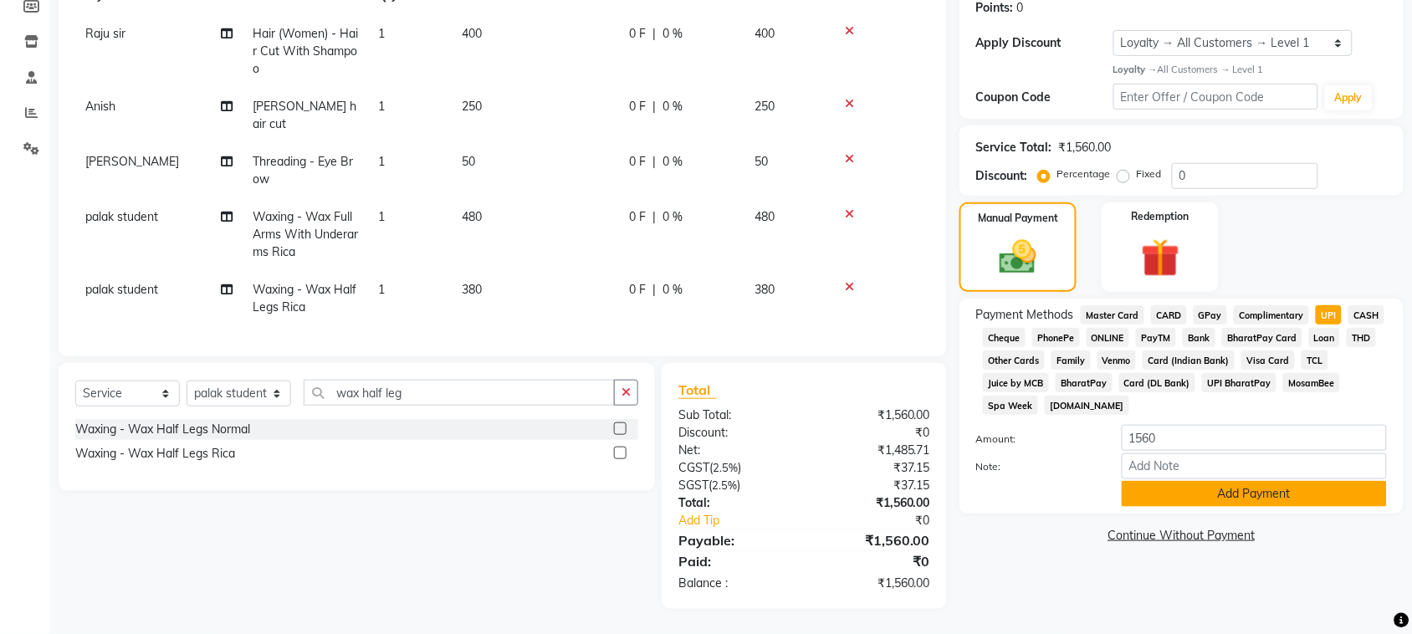
scroll to position [432, 0]
click at [1282, 507] on button "Add Payment" at bounding box center [1253, 494] width 265 height 26
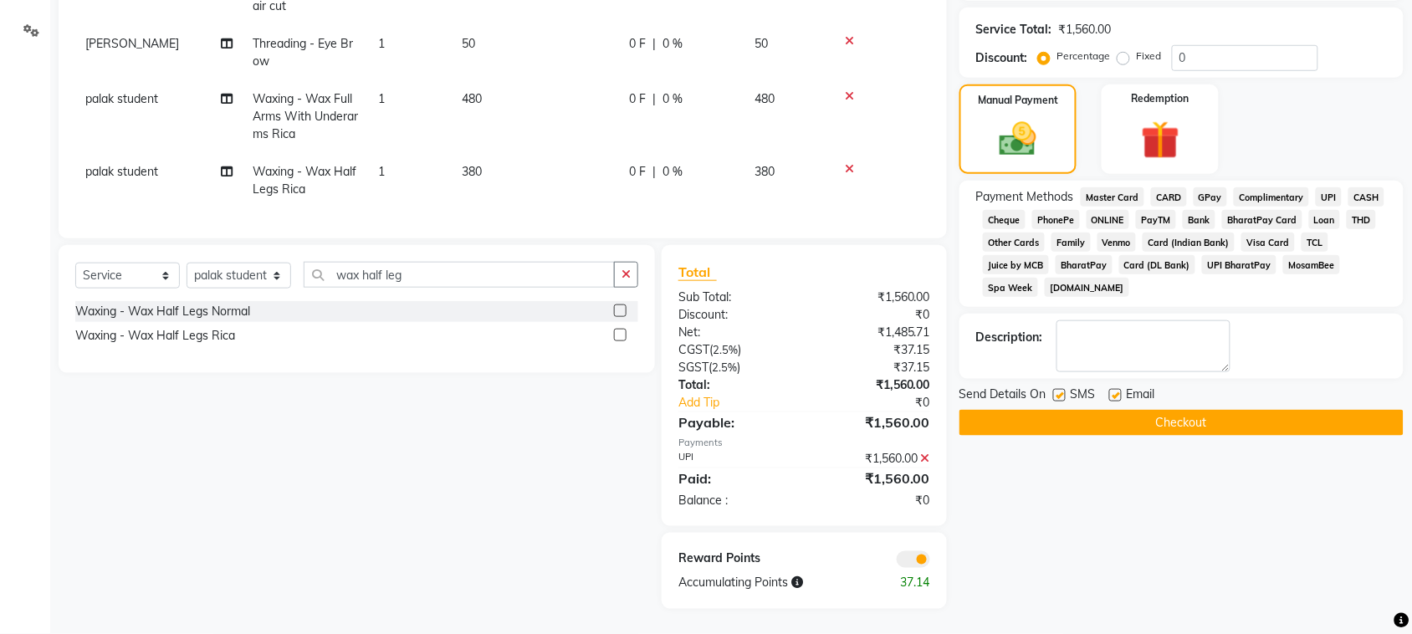
click at [1226, 436] on button "Checkout" at bounding box center [1181, 423] width 444 height 26
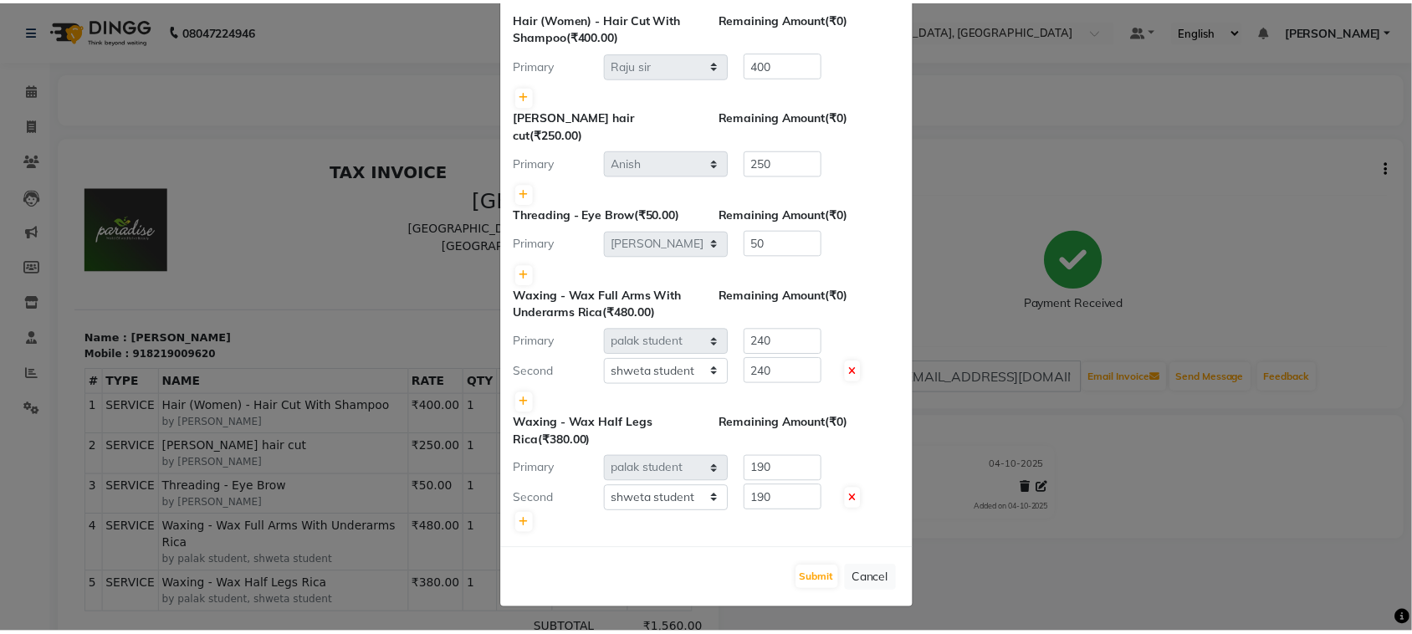
scroll to position [278, 0]
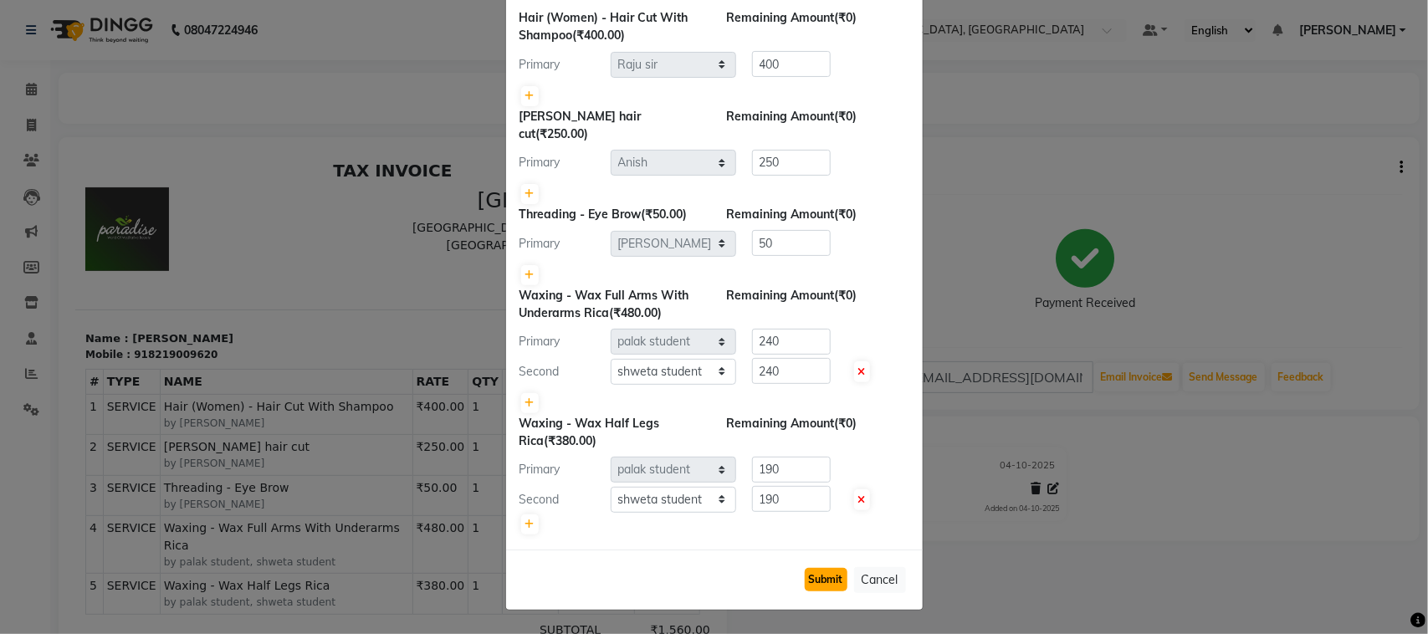
click at [805, 570] on button "Submit" at bounding box center [826, 579] width 43 height 23
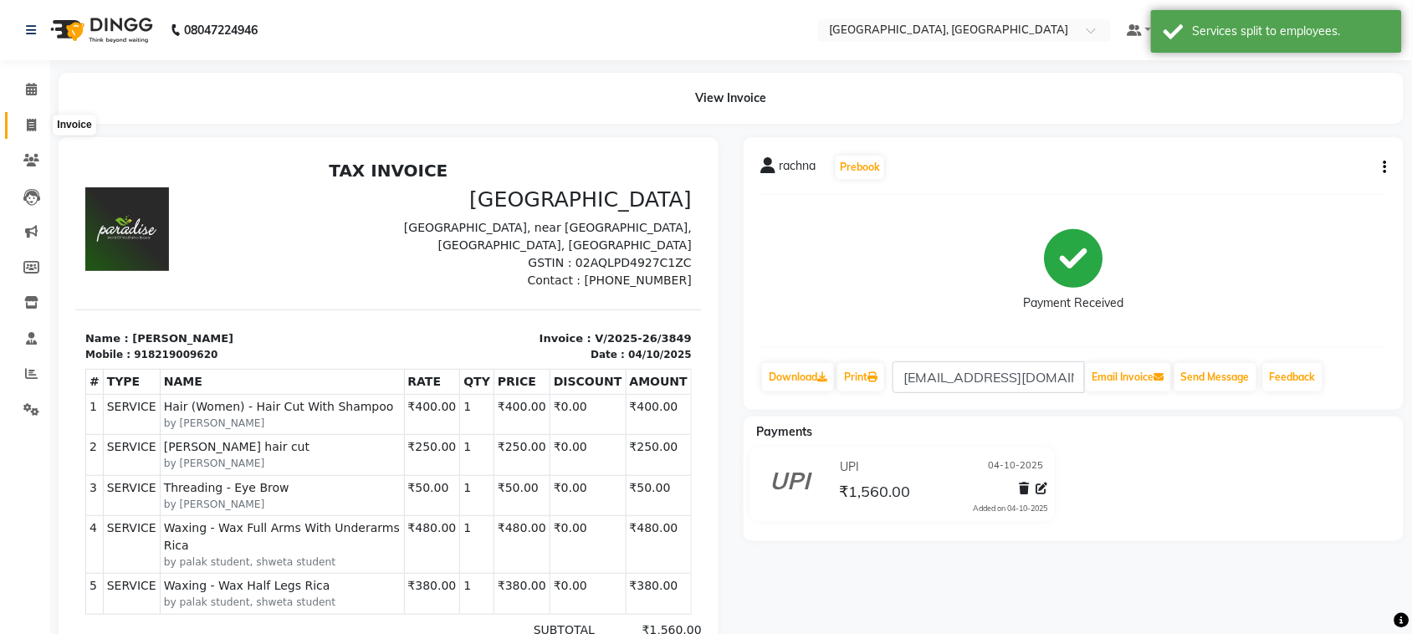
click at [31, 131] on icon at bounding box center [31, 125] width 9 height 13
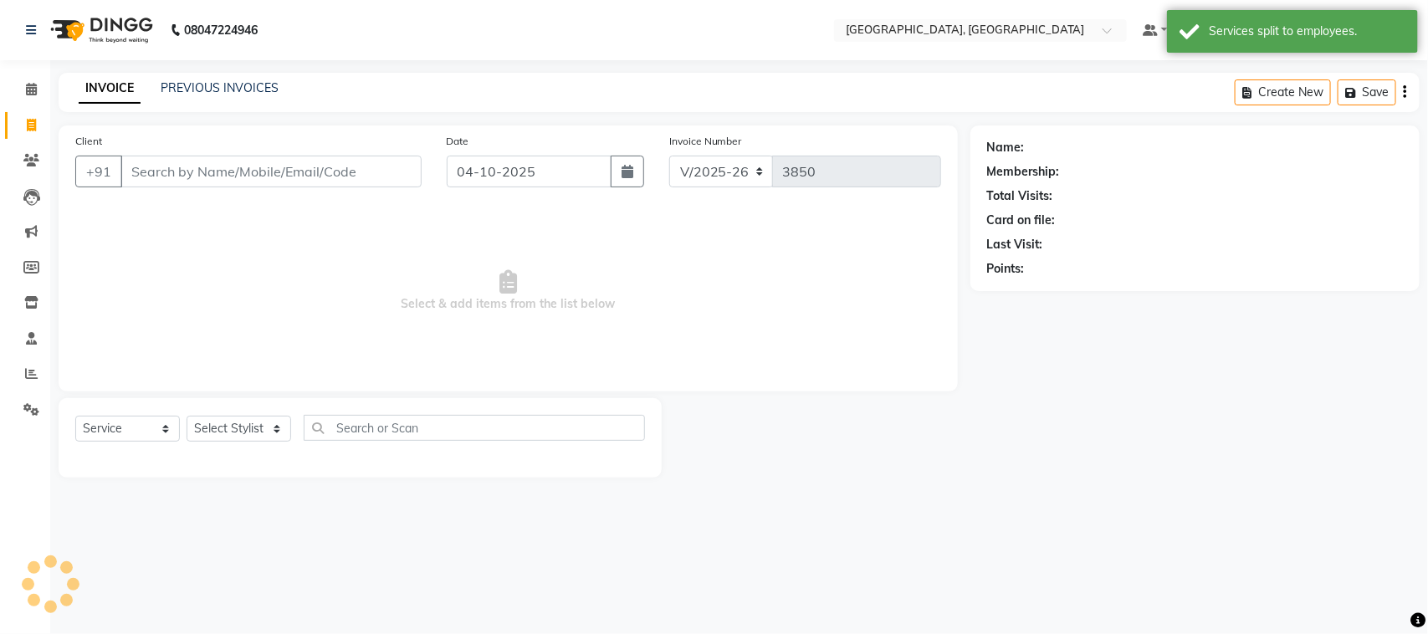
click at [199, 187] on input "Client" at bounding box center [270, 172] width 301 height 32
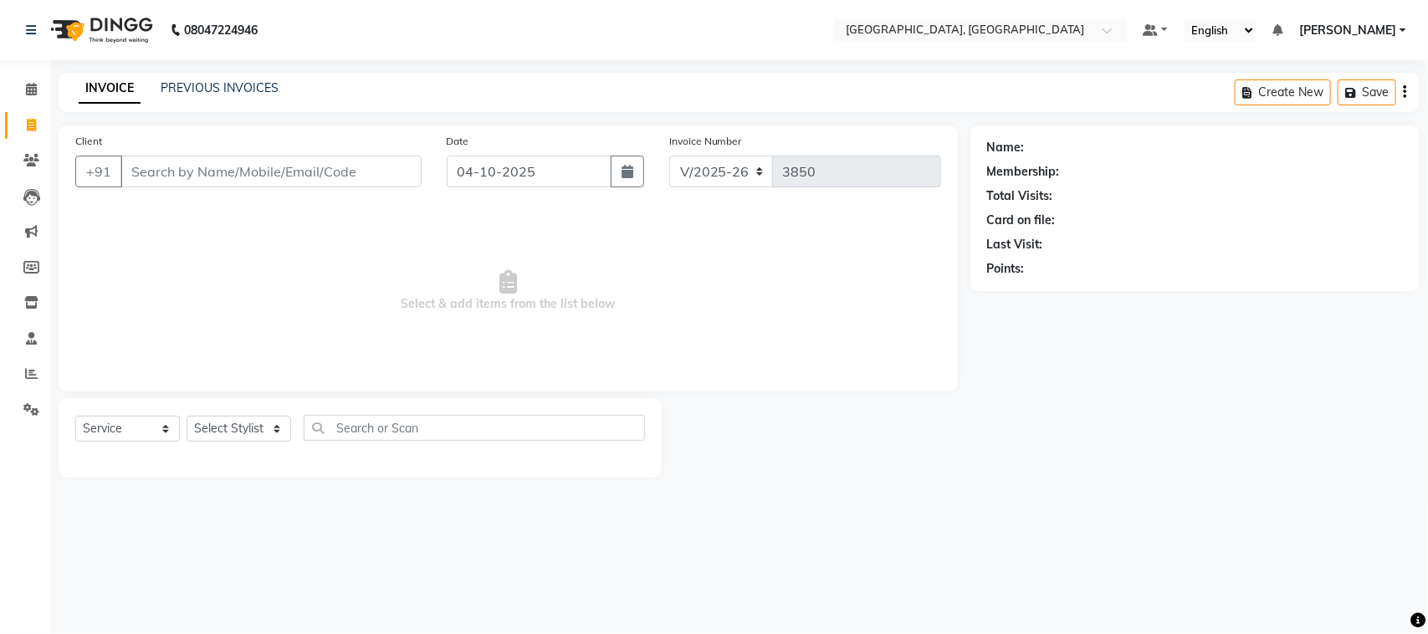
click at [226, 201] on div "Client +91" at bounding box center [248, 166] width 371 height 69
click at [197, 187] on input "Client" at bounding box center [270, 172] width 301 height 32
click at [277, 86] on link "PREVIOUS INVOICES" at bounding box center [220, 87] width 118 height 15
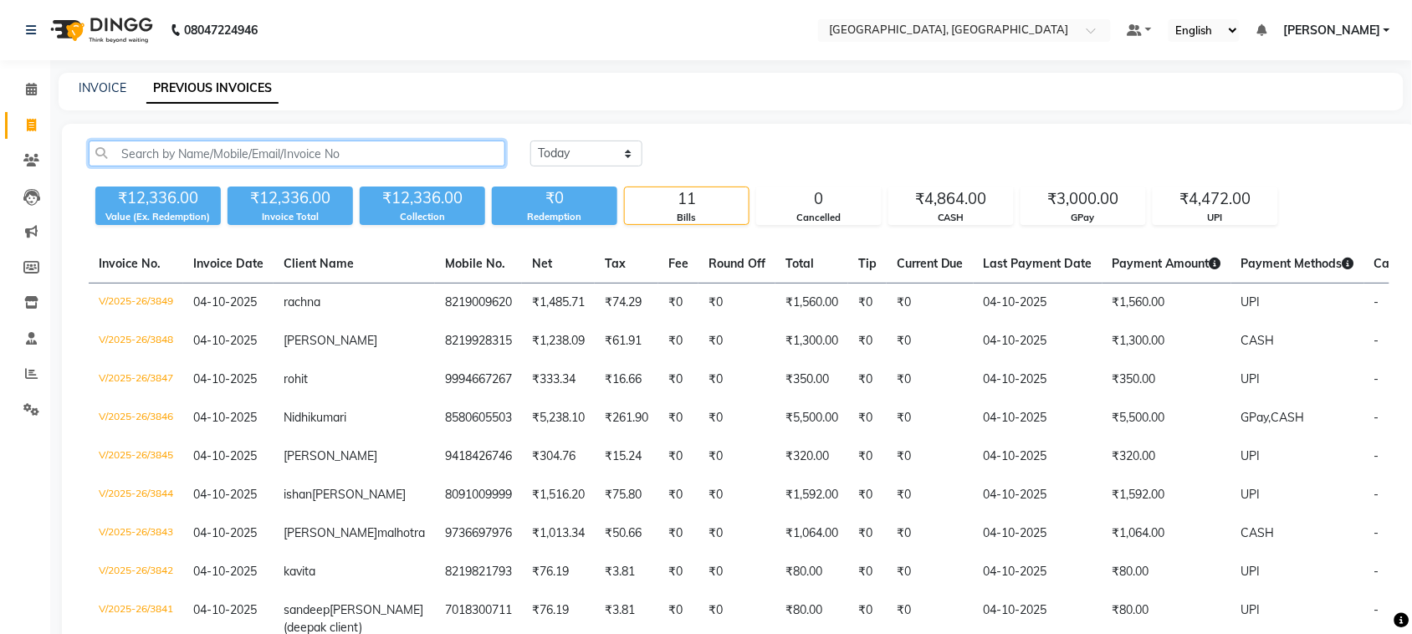
click at [291, 166] on input "text" at bounding box center [297, 153] width 416 height 26
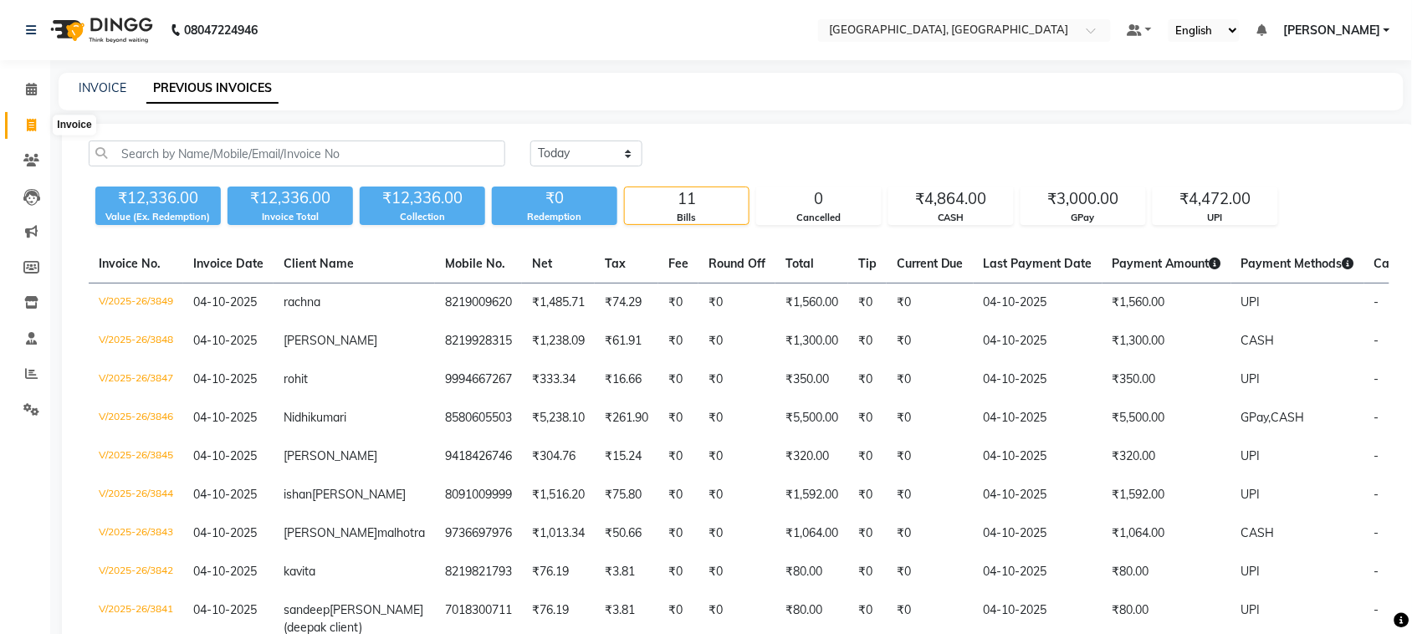
click at [36, 130] on span at bounding box center [31, 125] width 29 height 19
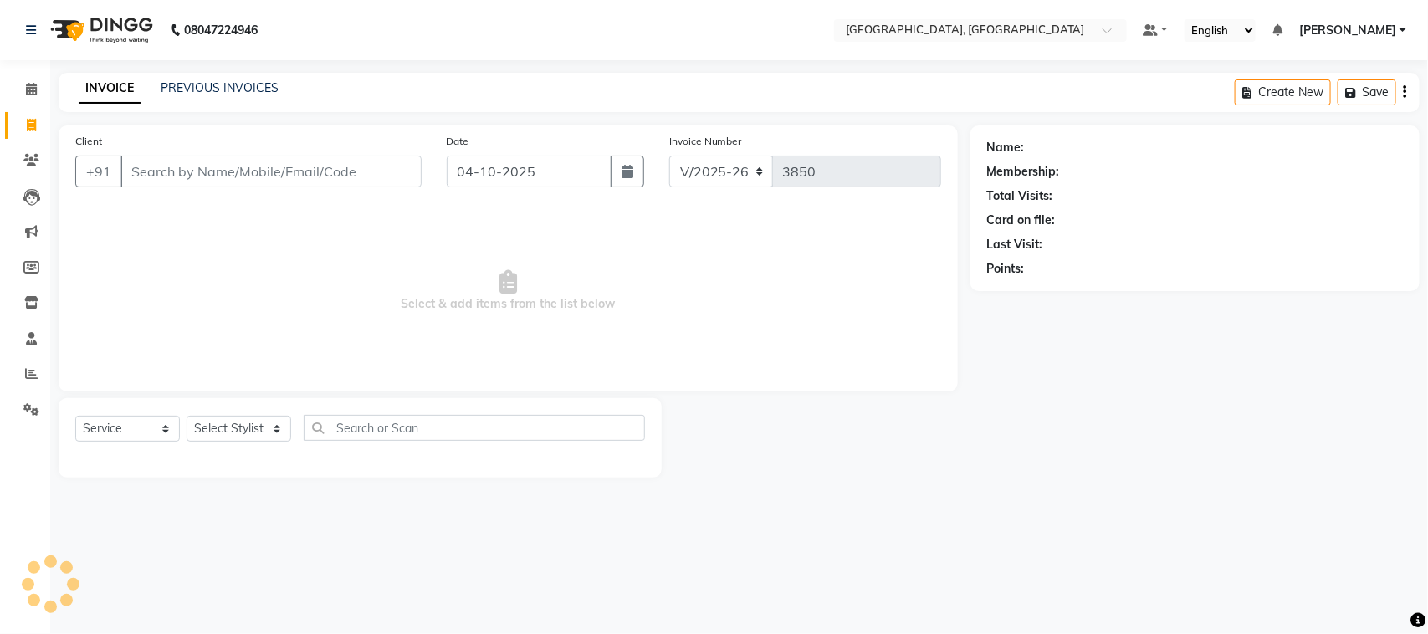
click at [227, 187] on input "Client" at bounding box center [270, 172] width 301 height 32
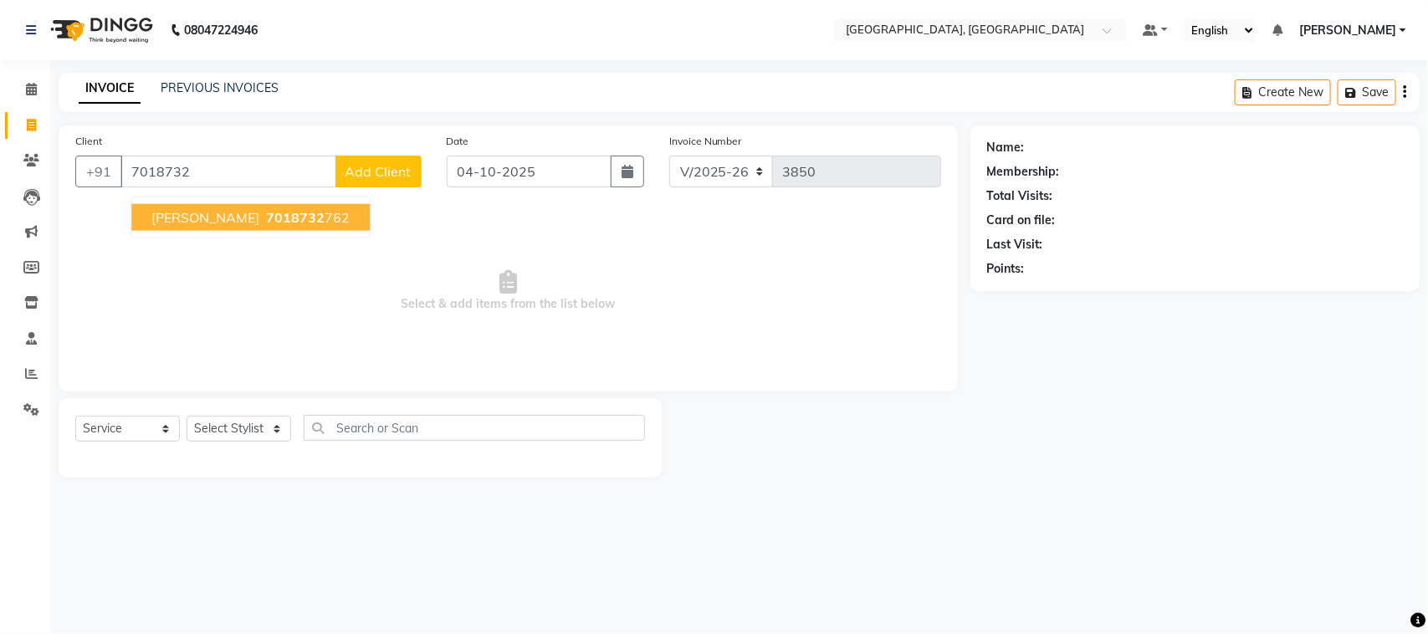
click at [286, 226] on span "7018732" at bounding box center [295, 217] width 59 height 17
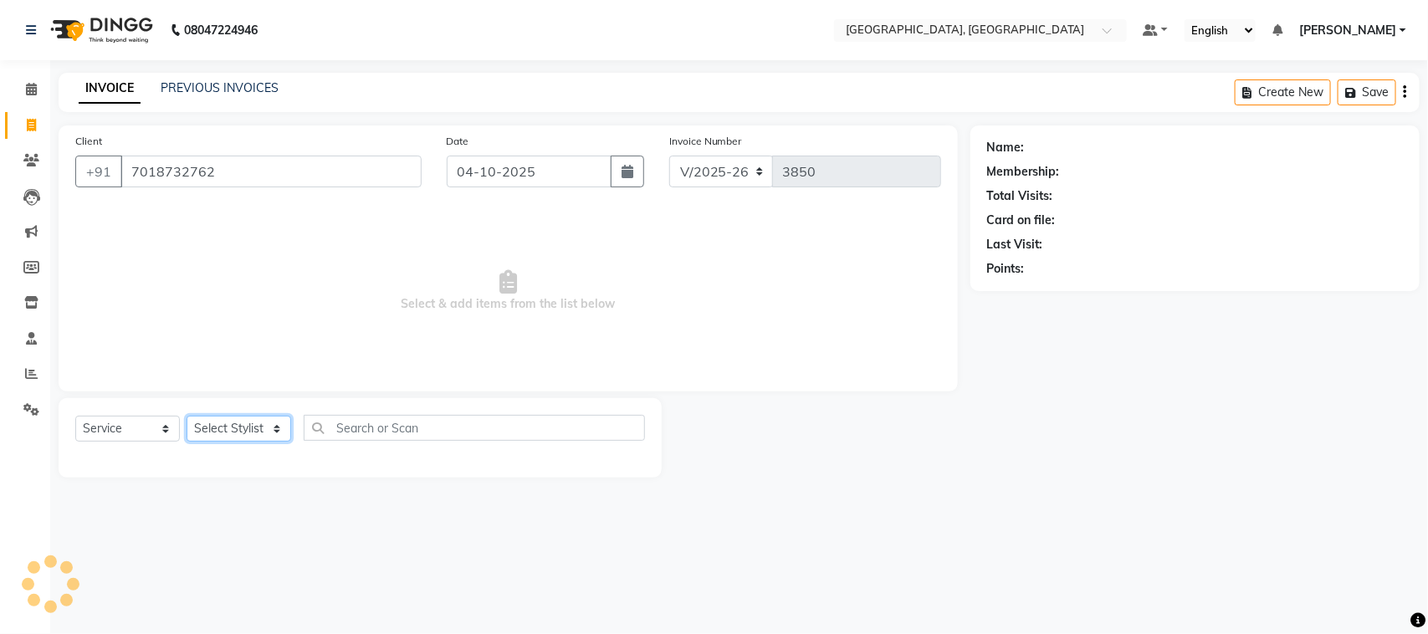
click at [259, 442] on select "Select Stylist admin Ajay (Aju) anil [PERSON_NAME] Client Deepak deepika [PERSO…" at bounding box center [238, 429] width 105 height 26
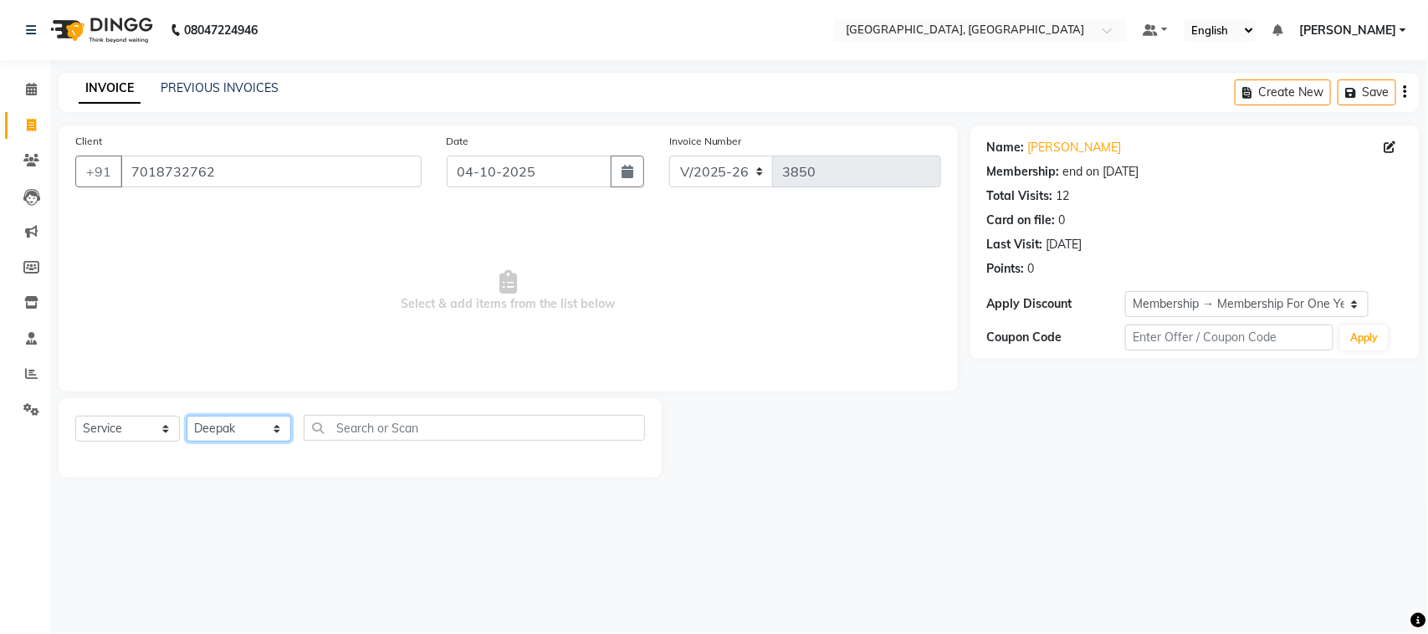
click at [192, 442] on select "Select Stylist admin Ajay (Aju) anil [PERSON_NAME] Client Deepak deepika [PERSO…" at bounding box center [238, 429] width 105 height 26
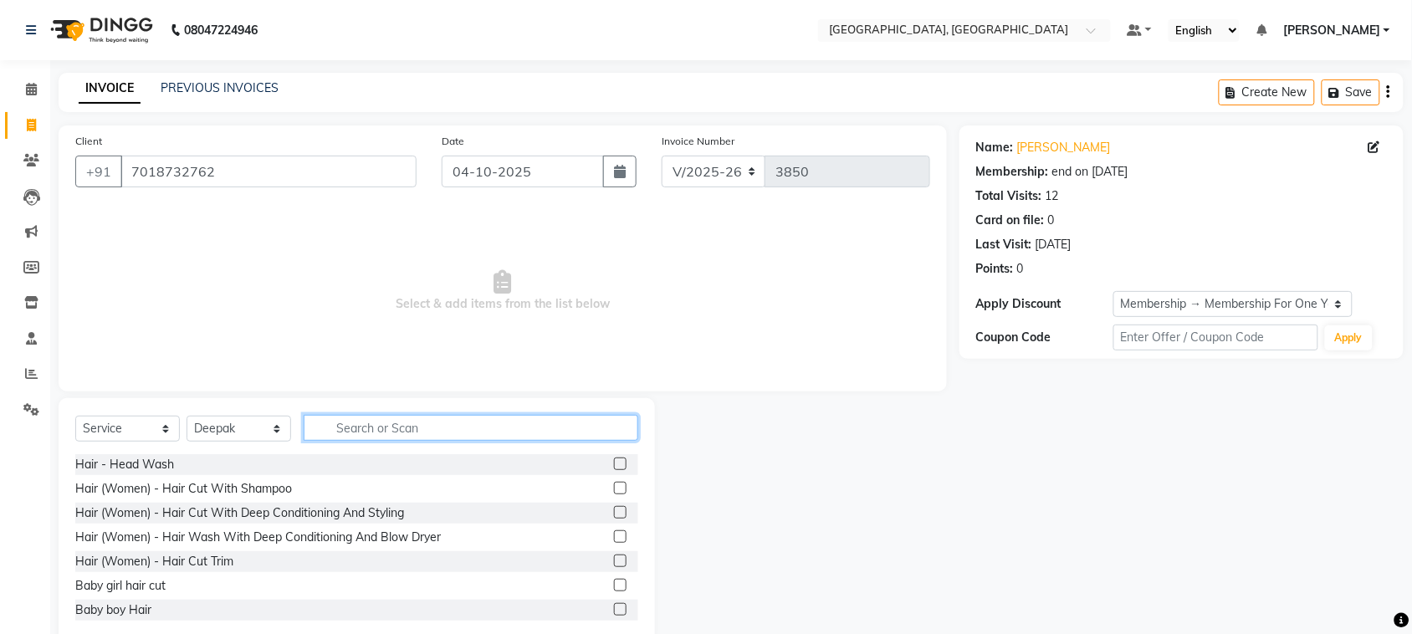
click at [415, 441] on input "text" at bounding box center [471, 428] width 335 height 26
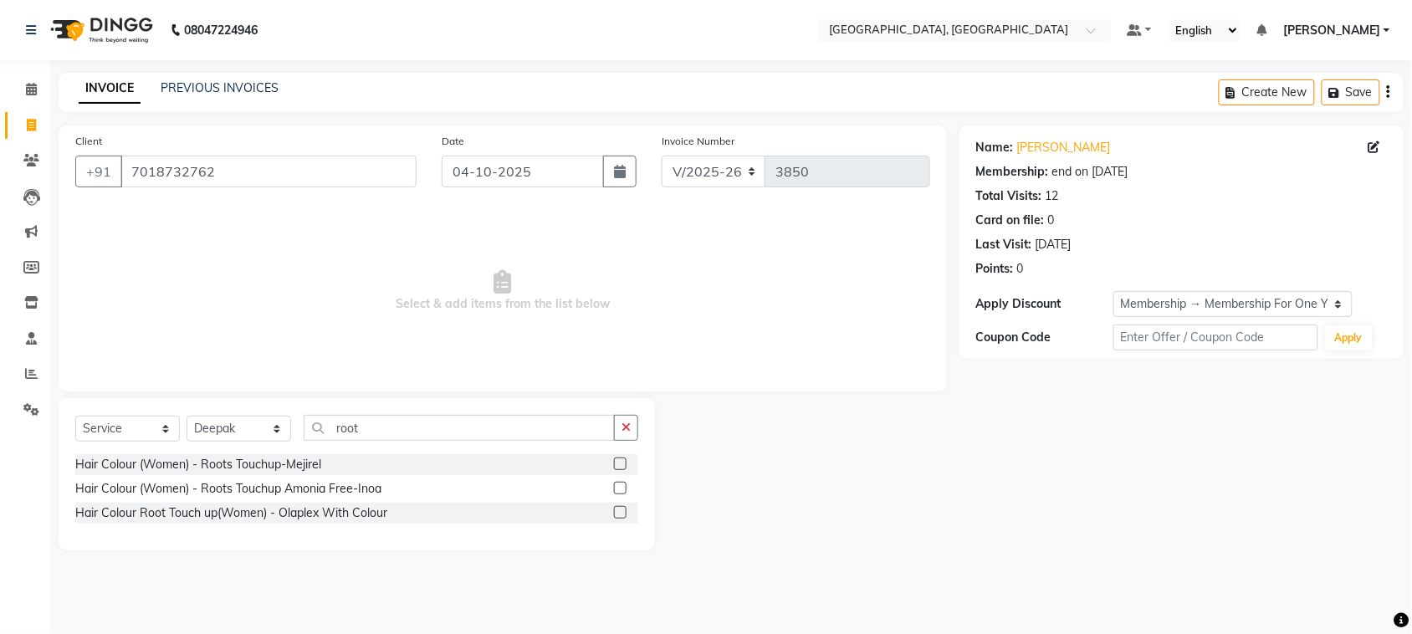
click at [614, 494] on label at bounding box center [620, 488] width 13 height 13
click at [614, 494] on input "checkbox" at bounding box center [619, 488] width 11 height 11
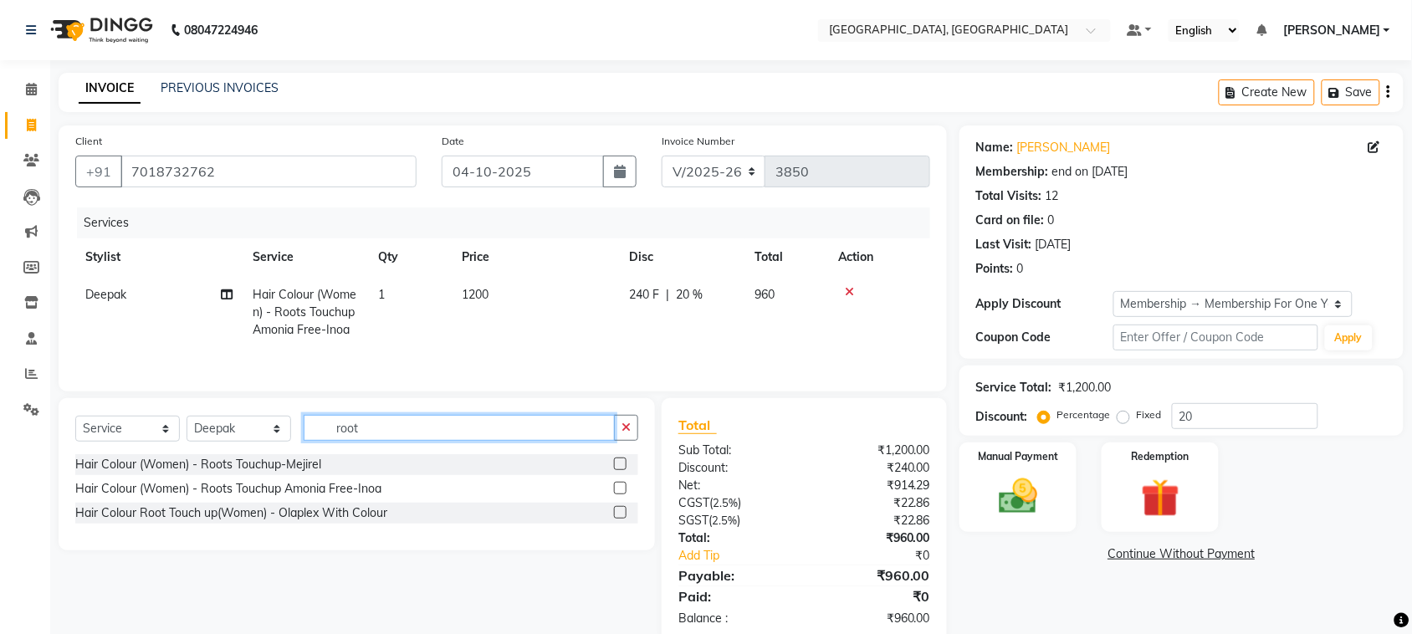
click at [445, 441] on input "root" at bounding box center [459, 428] width 311 height 26
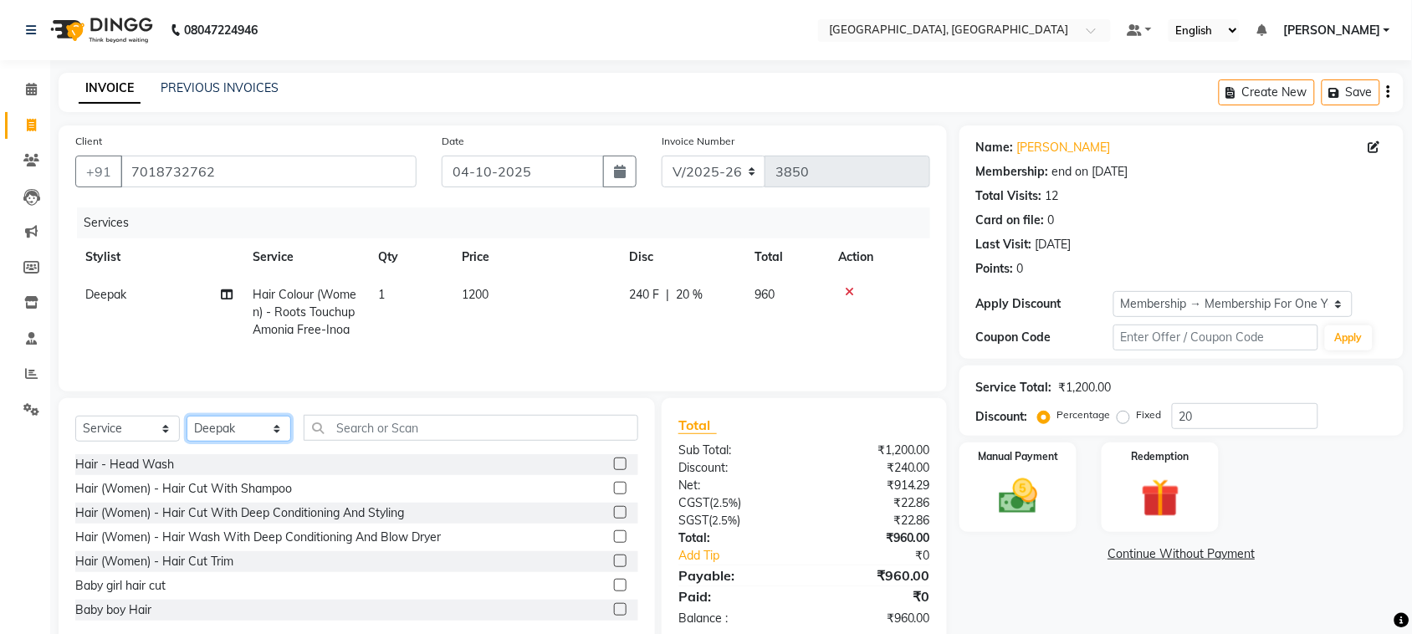
click at [243, 442] on select "Select Stylist admin Ajay (Aju) anil [PERSON_NAME] Client Deepak deepika [PERSO…" at bounding box center [238, 429] width 105 height 26
click at [192, 442] on select "Select Stylist admin Ajay (Aju) anil [PERSON_NAME] Client Deepak deepika [PERSO…" at bounding box center [238, 429] width 105 height 26
click at [435, 441] on input "text" at bounding box center [471, 428] width 335 height 26
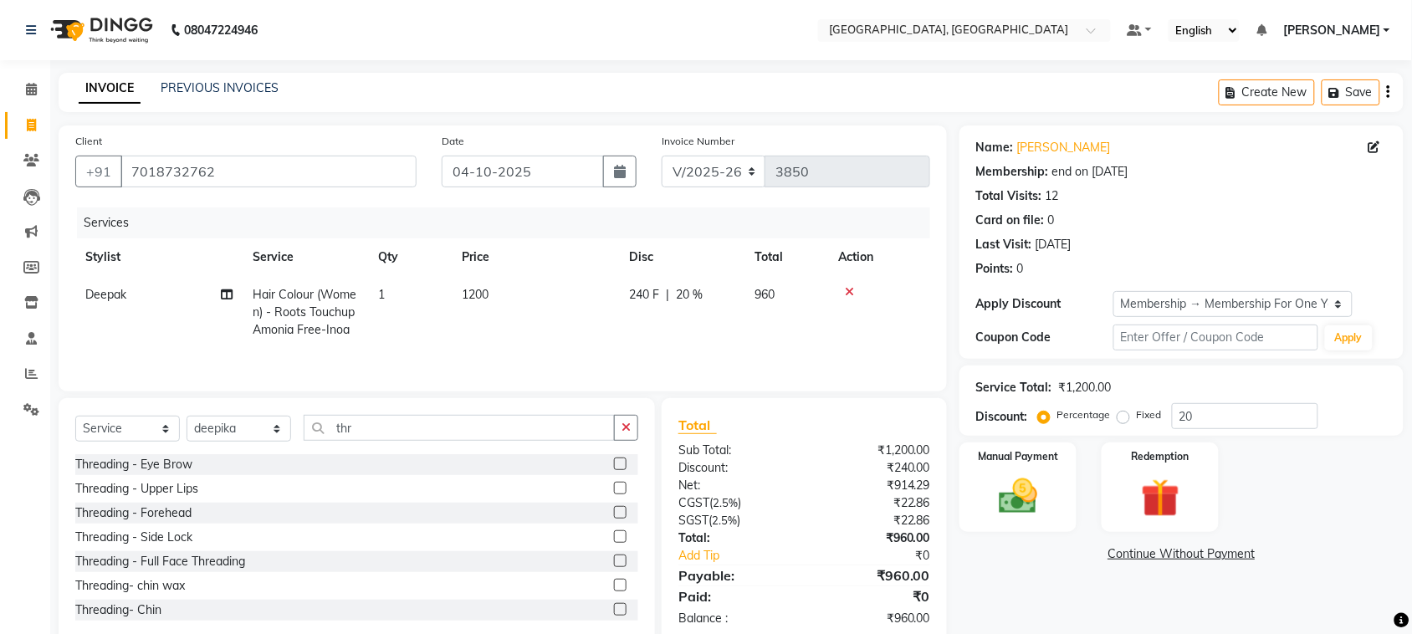
click at [614, 470] on label at bounding box center [620, 463] width 13 height 13
click at [614, 470] on input "checkbox" at bounding box center [619, 464] width 11 height 11
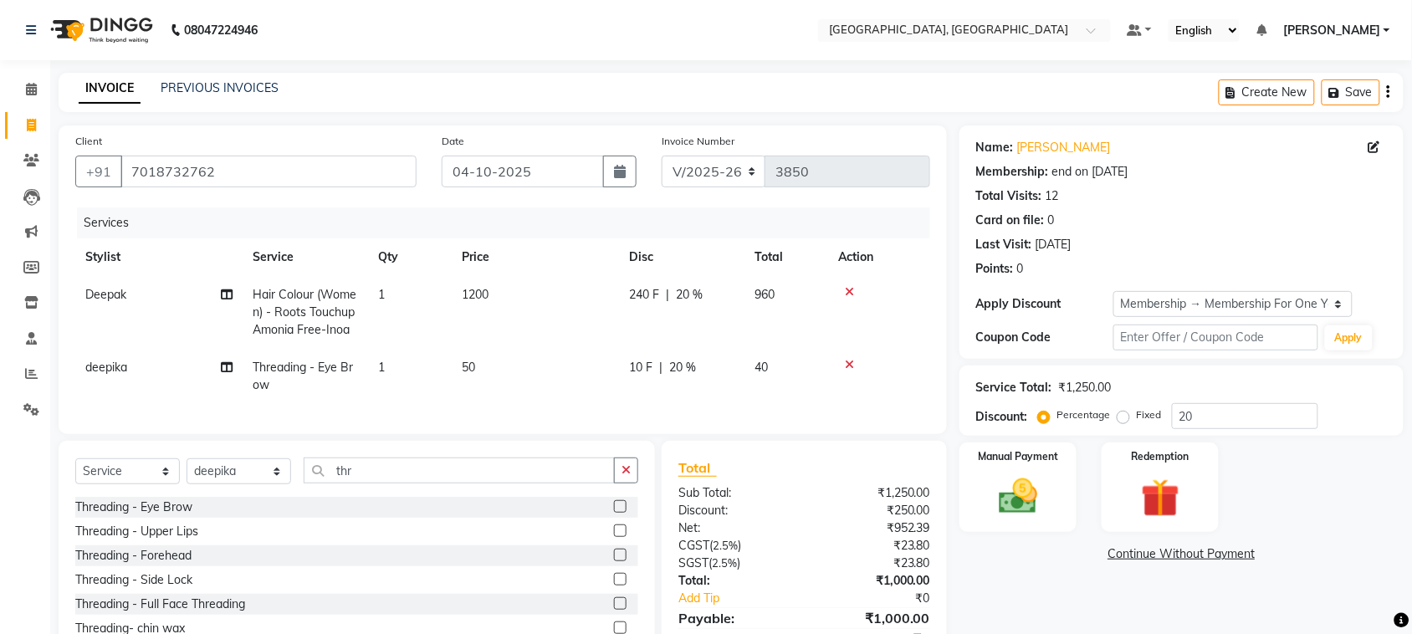
scroll to position [259, 0]
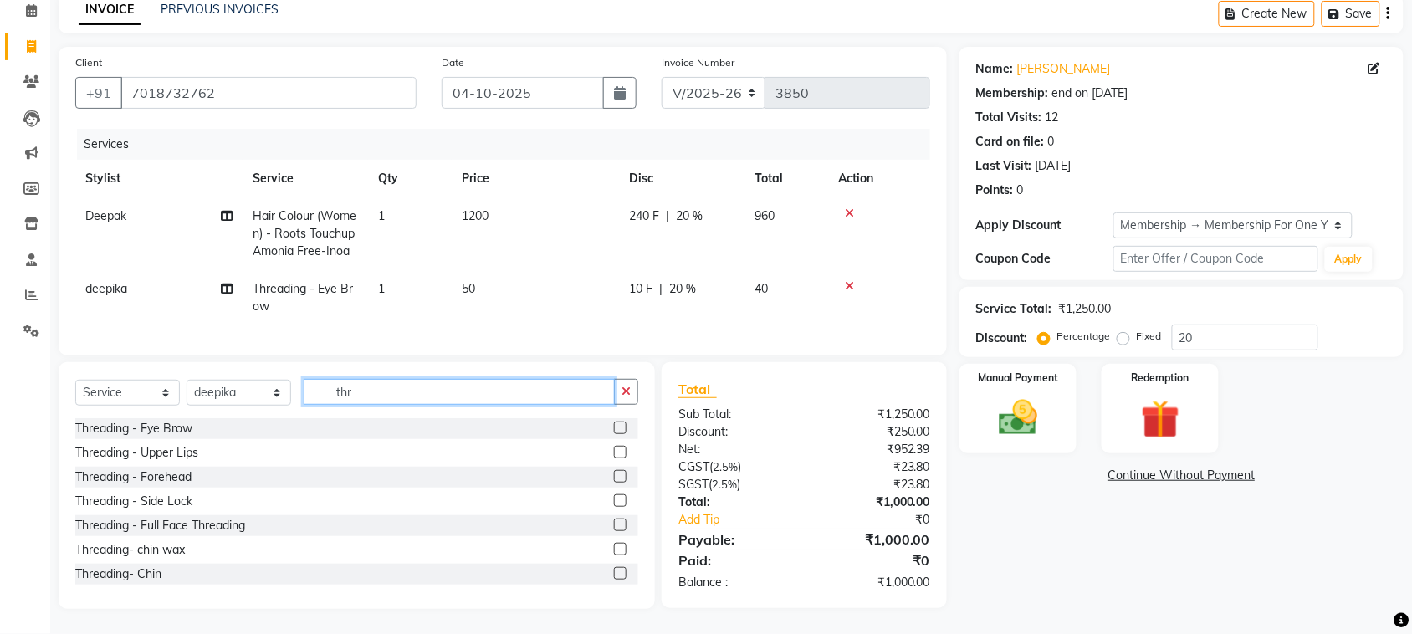
click at [391, 379] on input "thr" at bounding box center [459, 392] width 311 height 26
click at [381, 379] on input "thr" at bounding box center [459, 392] width 311 height 26
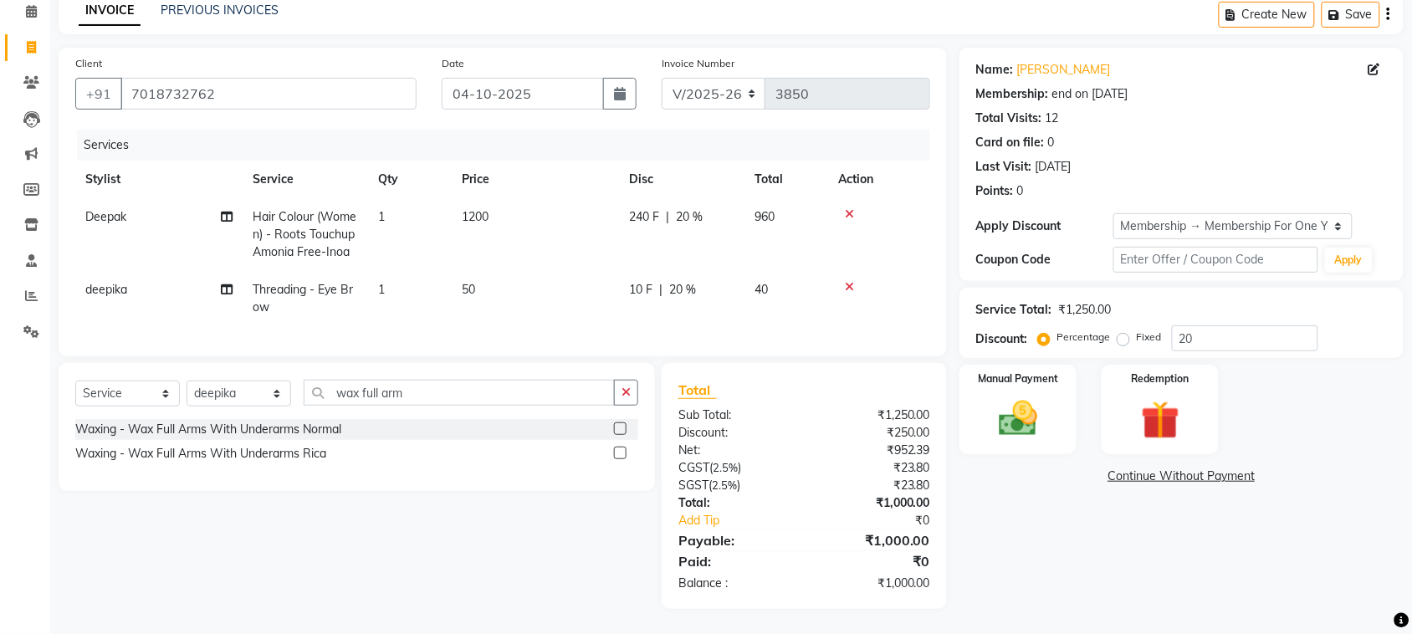
click at [614, 447] on label at bounding box center [620, 453] width 13 height 13
click at [614, 448] on input "checkbox" at bounding box center [619, 453] width 11 height 11
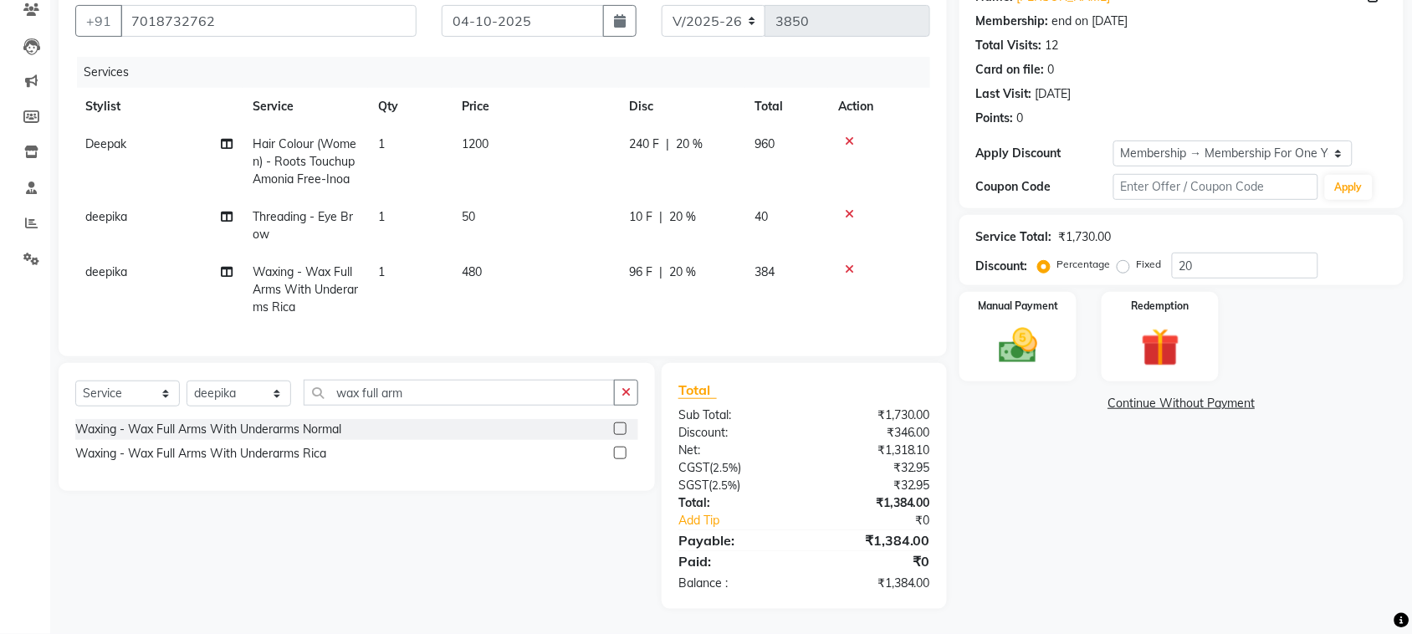
scroll to position [370, 0]
click at [1004, 323] on img at bounding box center [1017, 346] width 65 height 46
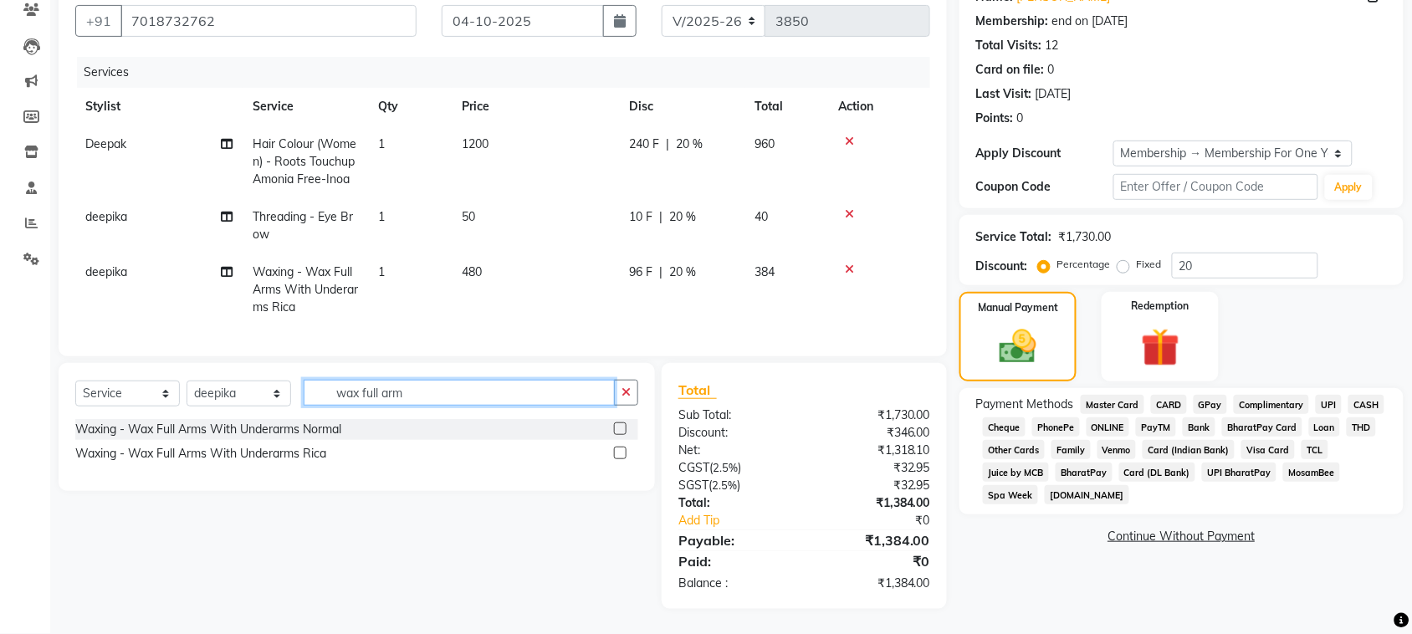
click at [500, 380] on input "wax full arm" at bounding box center [459, 393] width 311 height 26
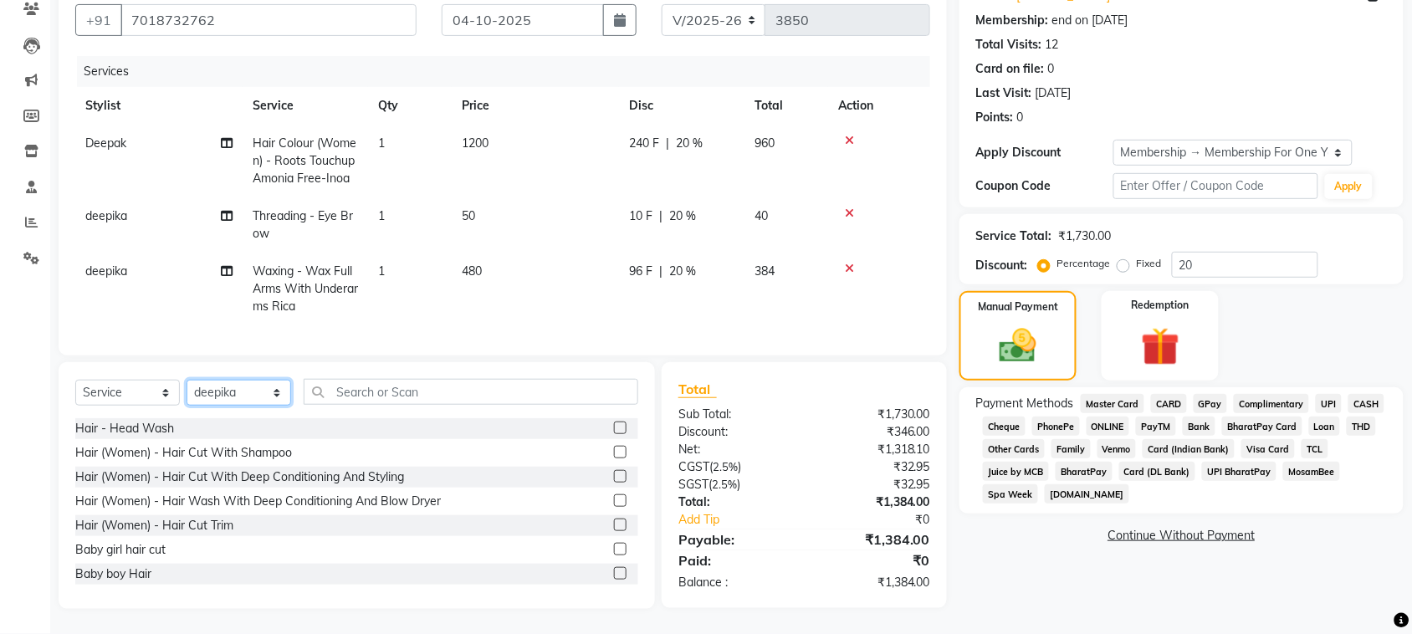
click at [253, 380] on select "Select Stylist admin Ajay (Aju) anil [PERSON_NAME] Client Deepak deepika [PERSO…" at bounding box center [238, 393] width 105 height 26
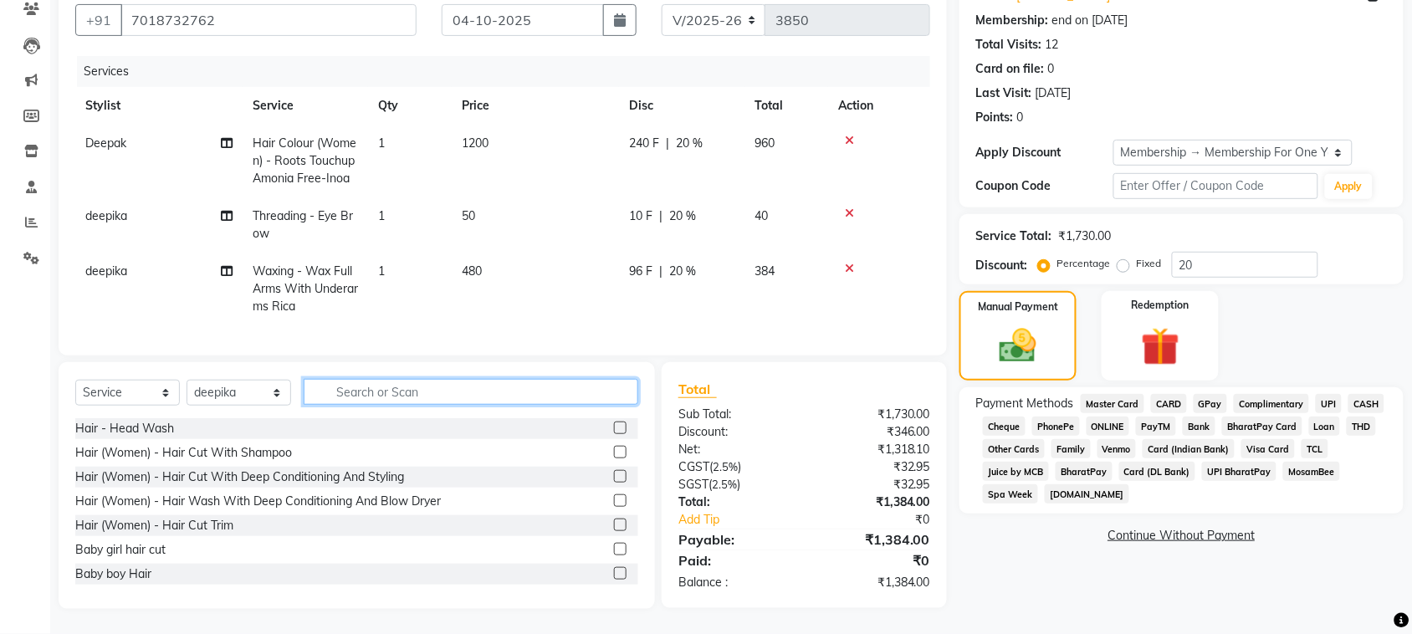
click at [400, 379] on input "text" at bounding box center [471, 392] width 335 height 26
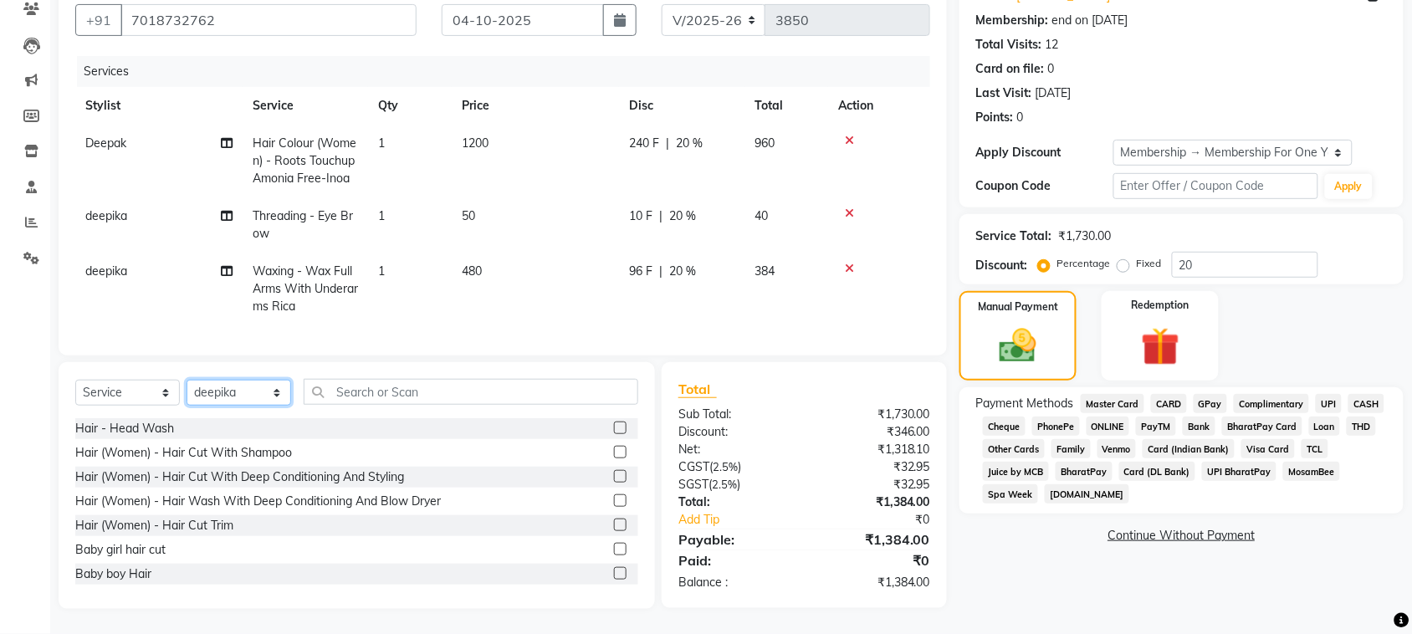
click at [261, 380] on select "Select Stylist admin Ajay (Aju) anil [PERSON_NAME] Client Deepak deepika [PERSO…" at bounding box center [238, 393] width 105 height 26
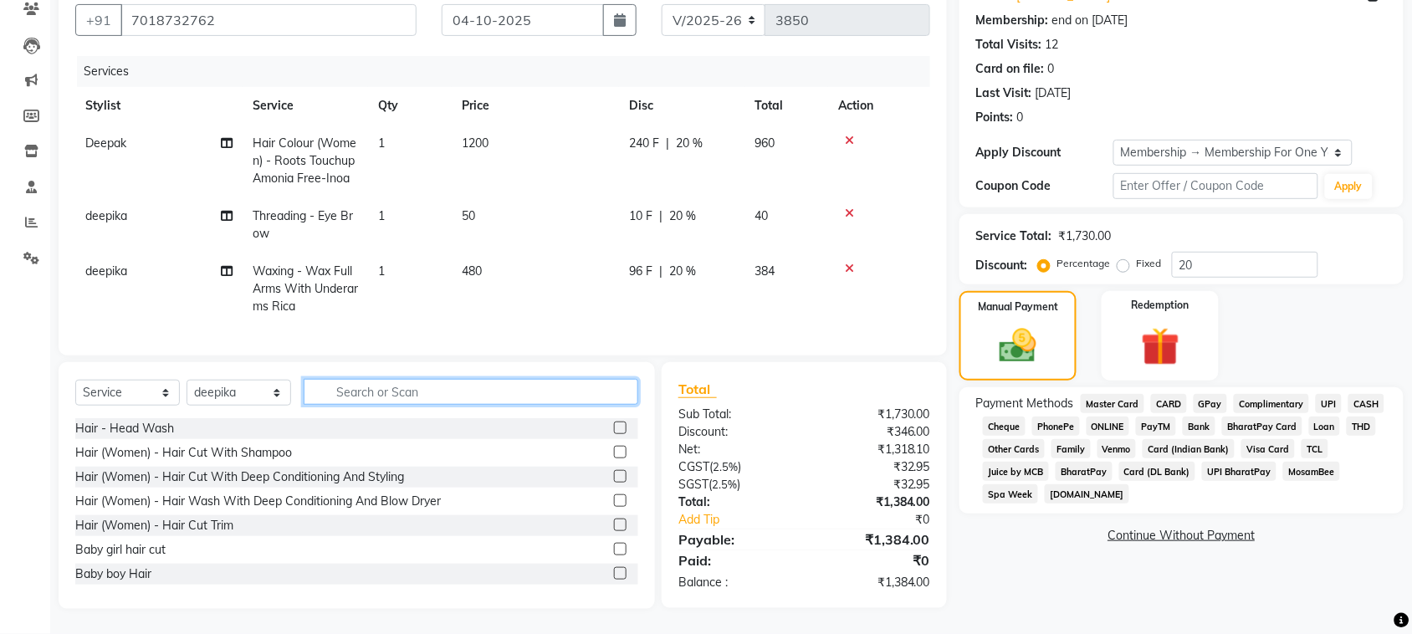
click at [427, 379] on input "text" at bounding box center [471, 392] width 335 height 26
click at [449, 379] on input "text" at bounding box center [471, 392] width 335 height 26
click at [394, 379] on input "text" at bounding box center [471, 392] width 335 height 26
click at [499, 379] on input "text" at bounding box center [471, 392] width 335 height 26
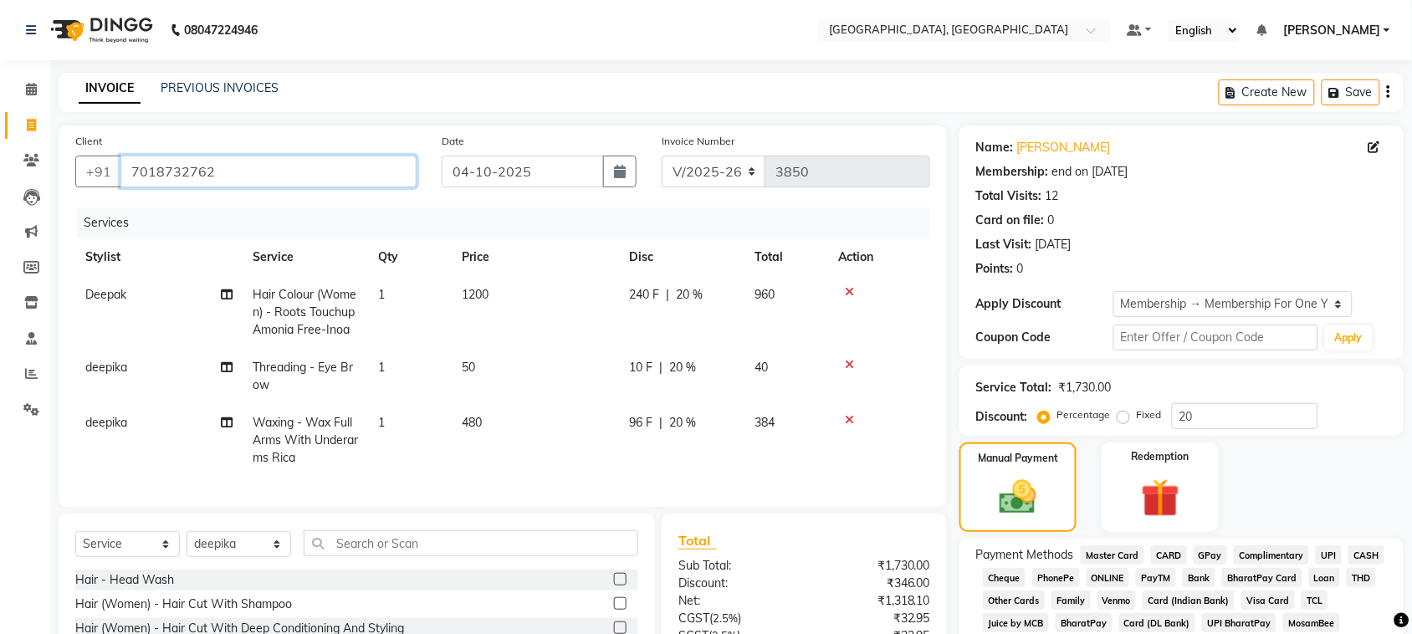
click at [294, 187] on input "7018732762" at bounding box center [268, 172] width 296 height 32
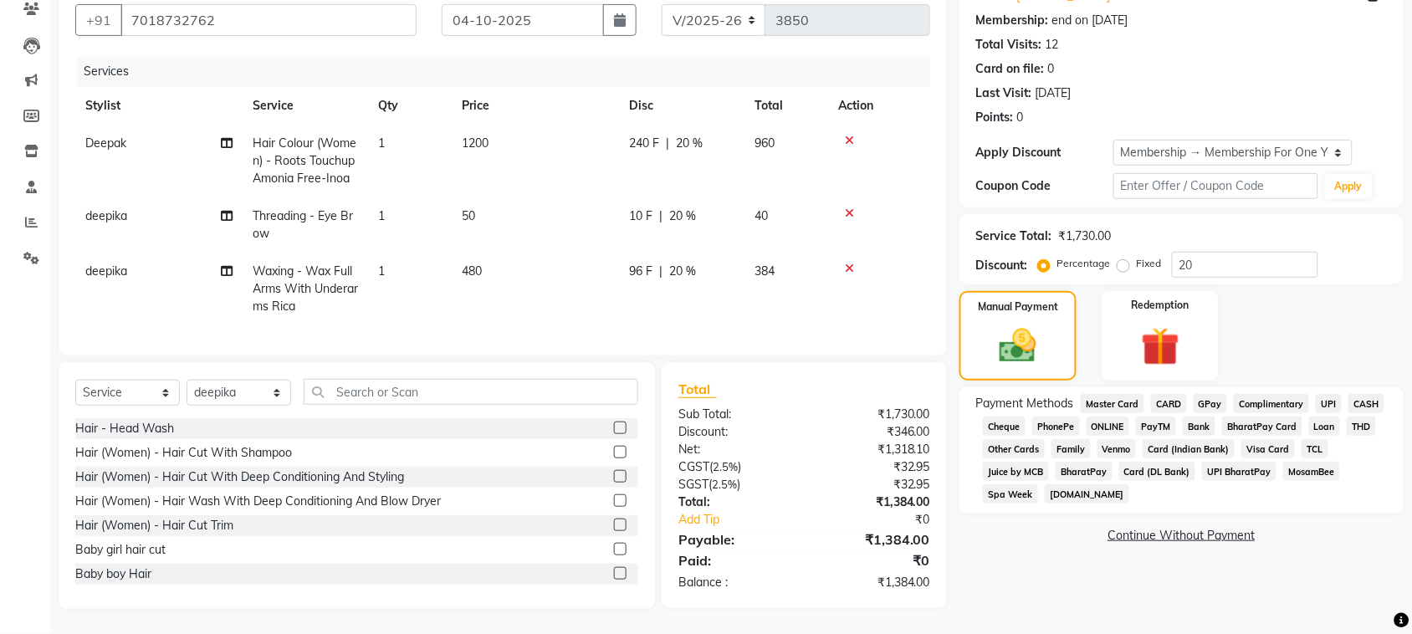
click at [1348, 394] on span "CASH" at bounding box center [1366, 403] width 36 height 19
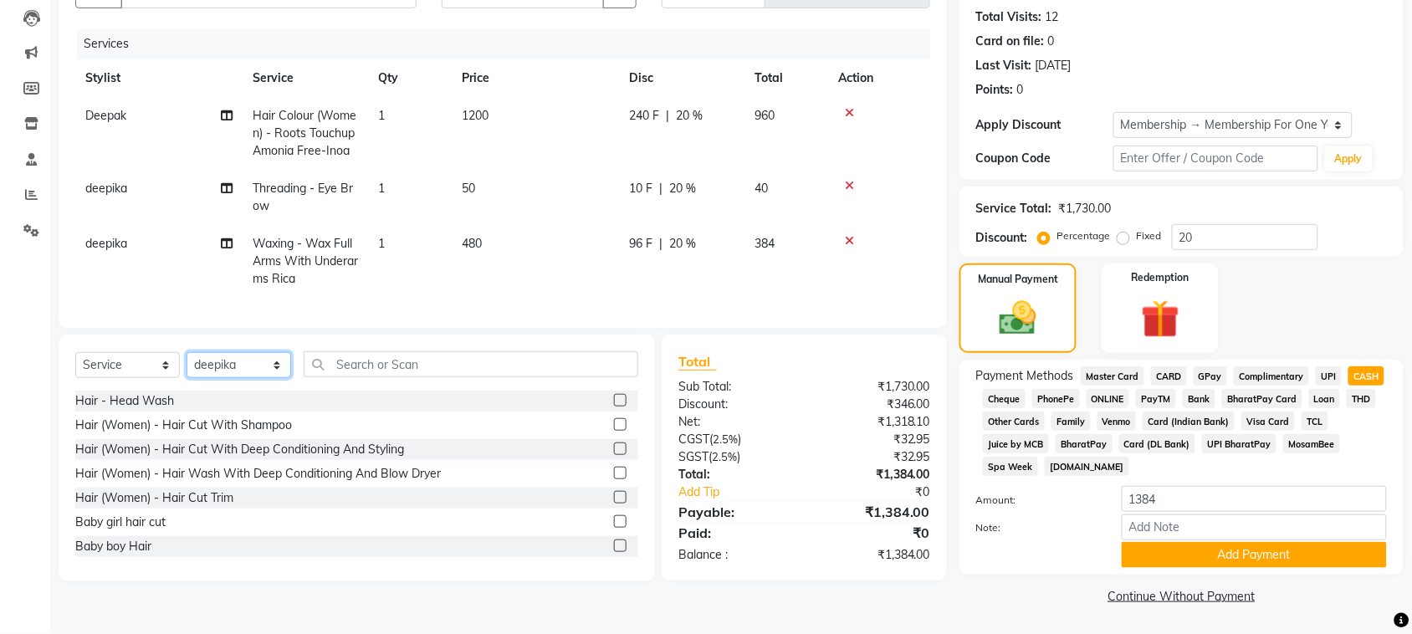
click at [224, 352] on select "Select Stylist admin Ajay (Aju) anil [PERSON_NAME] Client Deepak deepika [PERSO…" at bounding box center [238, 365] width 105 height 26
click at [192, 352] on select "Select Stylist admin Ajay (Aju) anil [PERSON_NAME] Client Deepak deepika [PERSO…" at bounding box center [238, 365] width 105 height 26
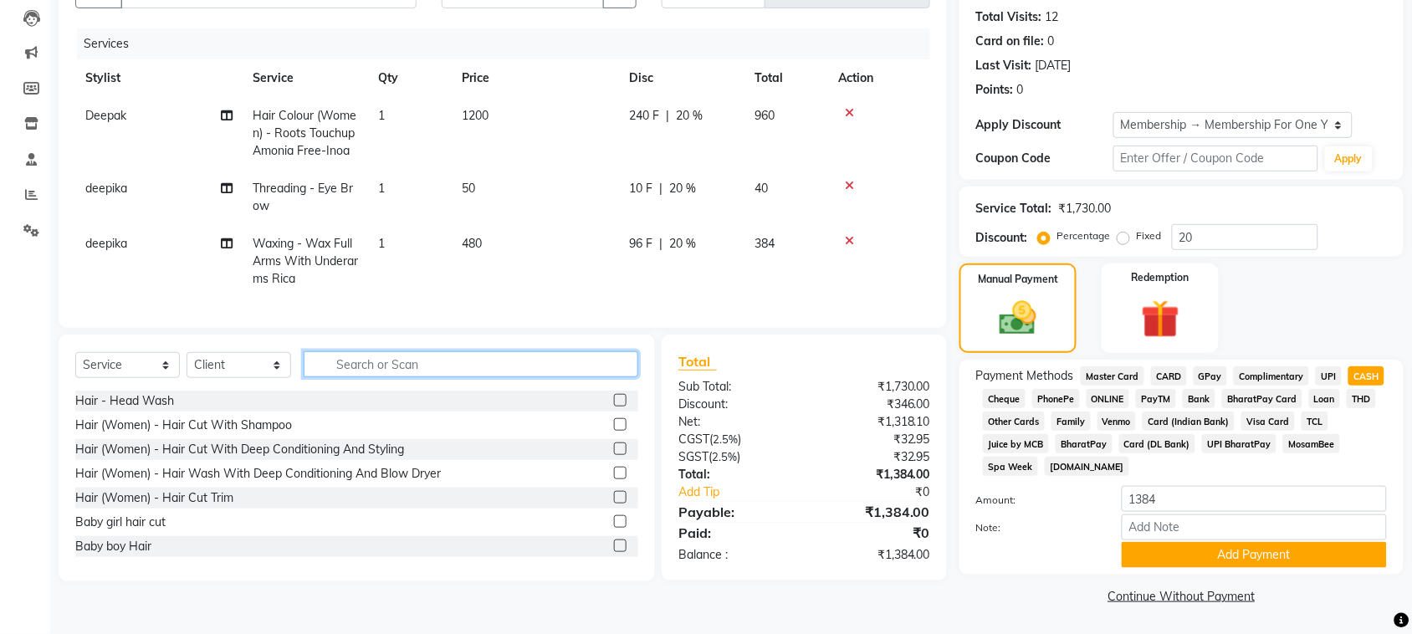
click at [469, 351] on input "text" at bounding box center [471, 364] width 335 height 26
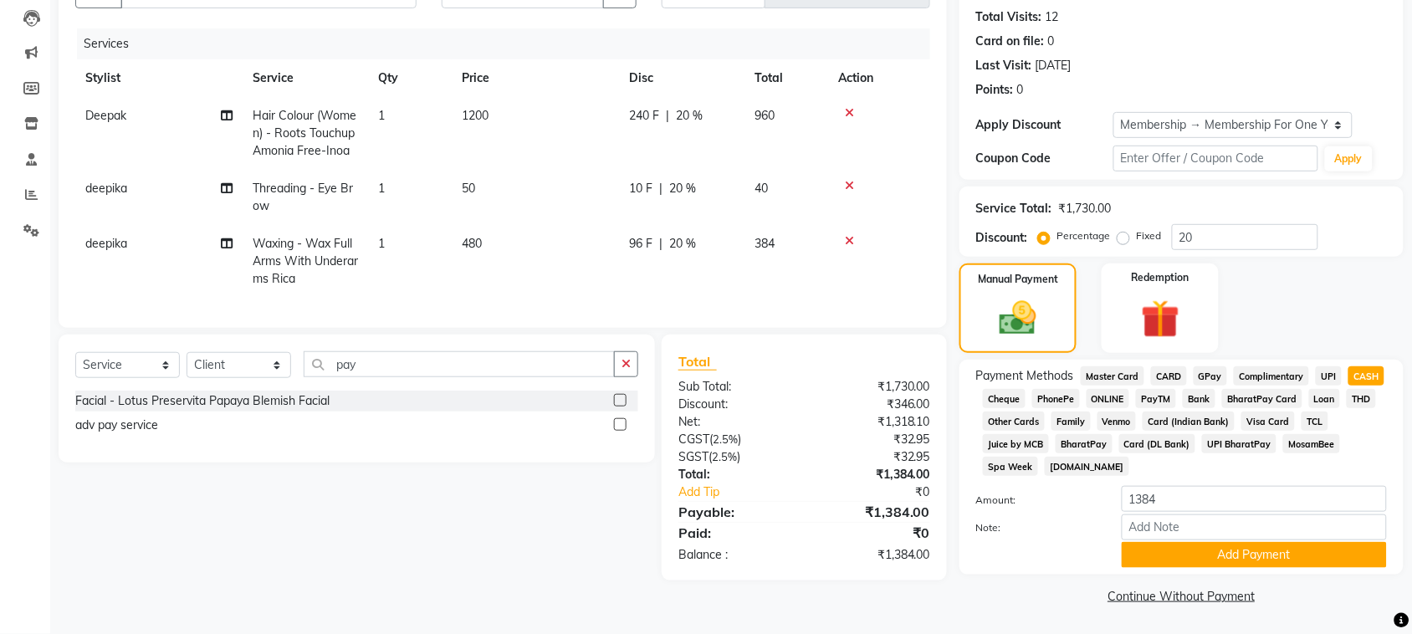
click at [614, 418] on label at bounding box center [620, 424] width 13 height 13
click at [614, 420] on input "checkbox" at bounding box center [619, 425] width 11 height 11
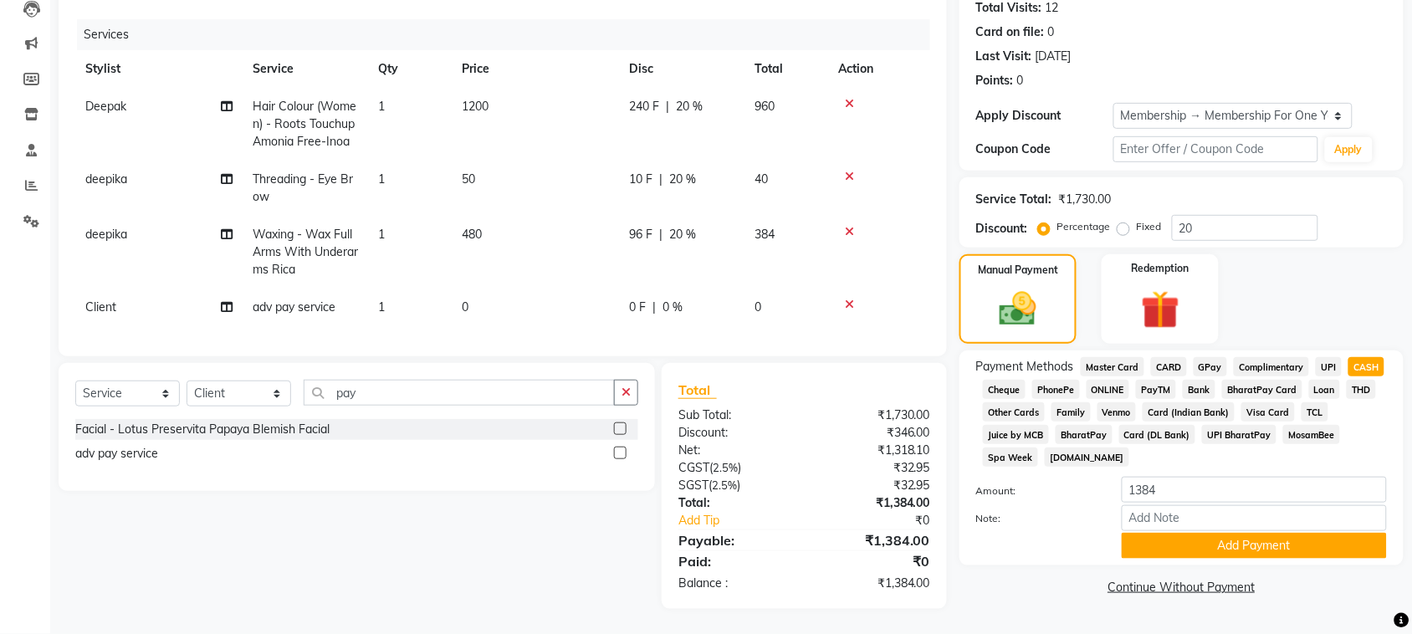
scroll to position [402, 0]
click at [566, 289] on td "0" at bounding box center [535, 308] width 167 height 38
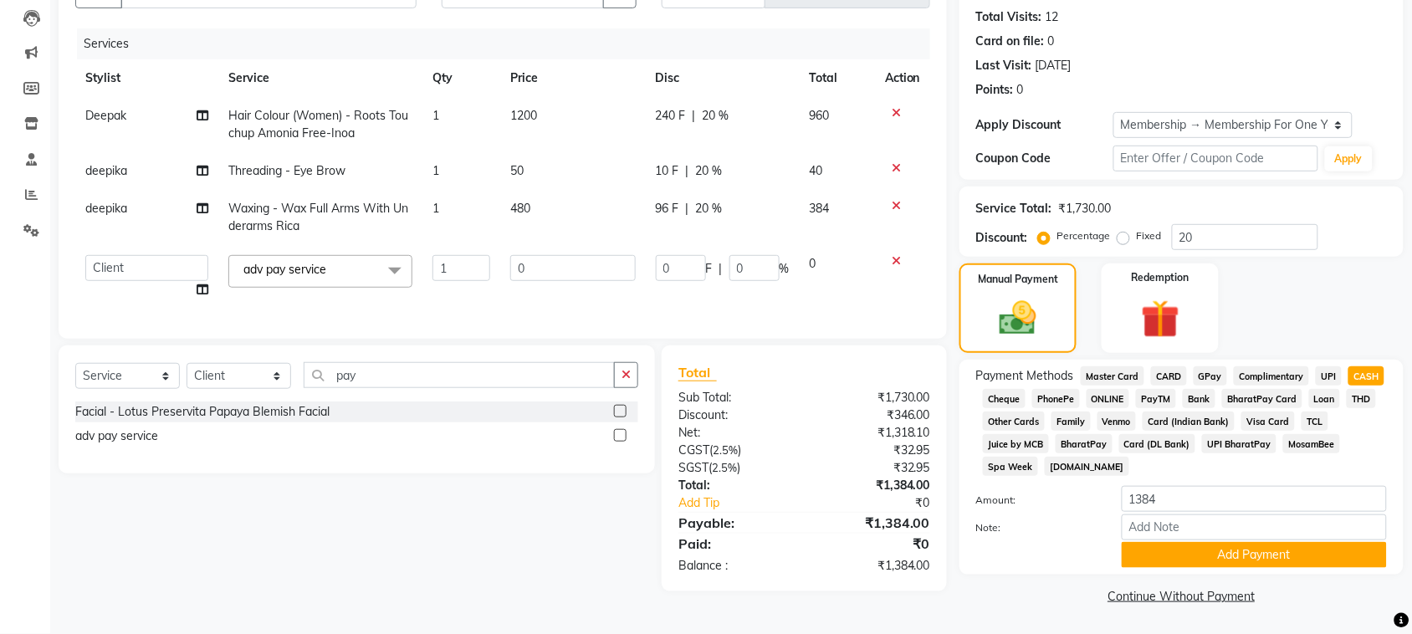
scroll to position [0, 0]
click at [563, 255] on input "0" at bounding box center [572, 268] width 125 height 26
click at [584, 345] on div "Select Service Product Membership Package Voucher Prepaid Gift Card Select Styl…" at bounding box center [357, 409] width 596 height 128
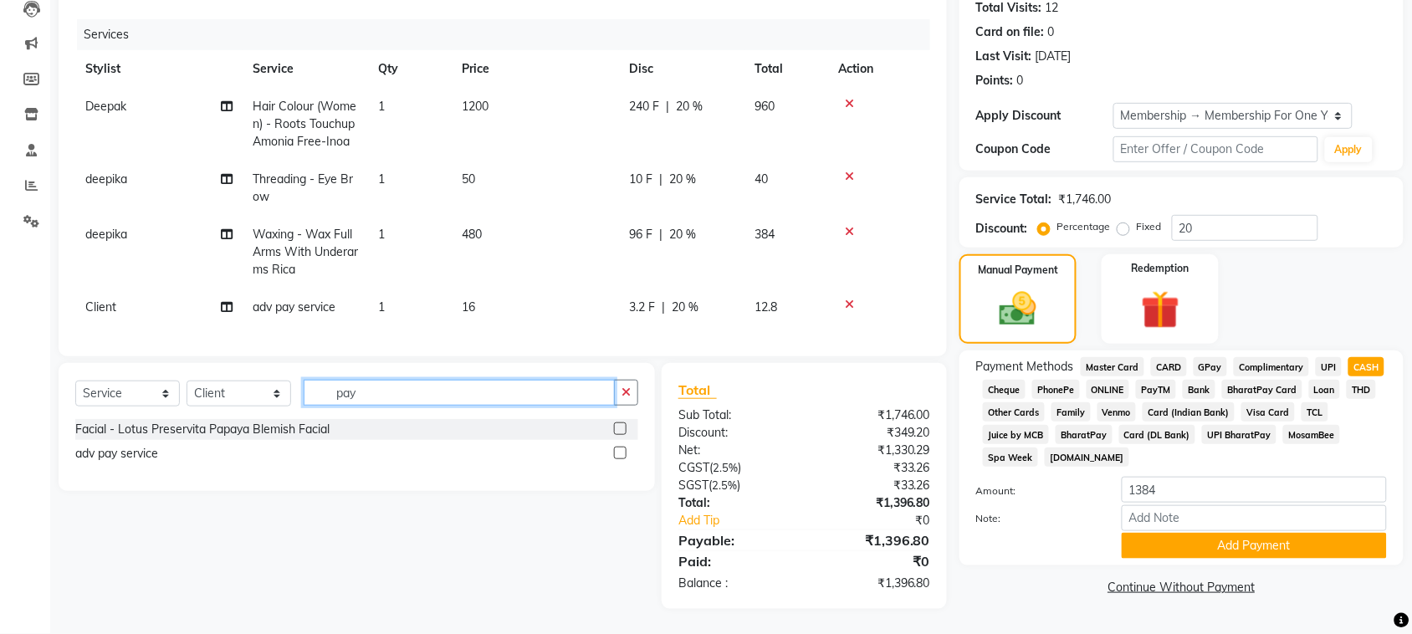
scroll to position [54, 0]
click at [595, 289] on td "16" at bounding box center [535, 308] width 167 height 38
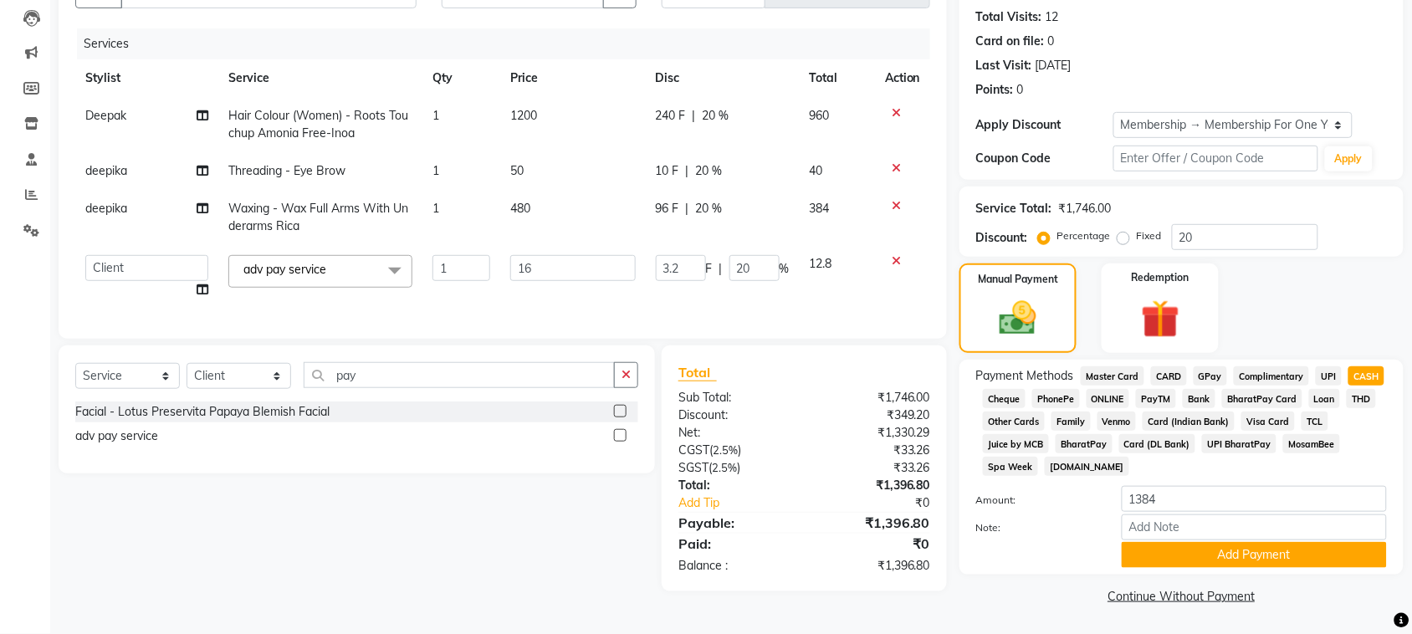
scroll to position [0, 0]
click at [662, 255] on input "3.2" at bounding box center [681, 268] width 50 height 26
click at [492, 345] on div "Select Service Product Membership Package Voucher Prepaid Gift Card Select Styl…" at bounding box center [357, 409] width 596 height 128
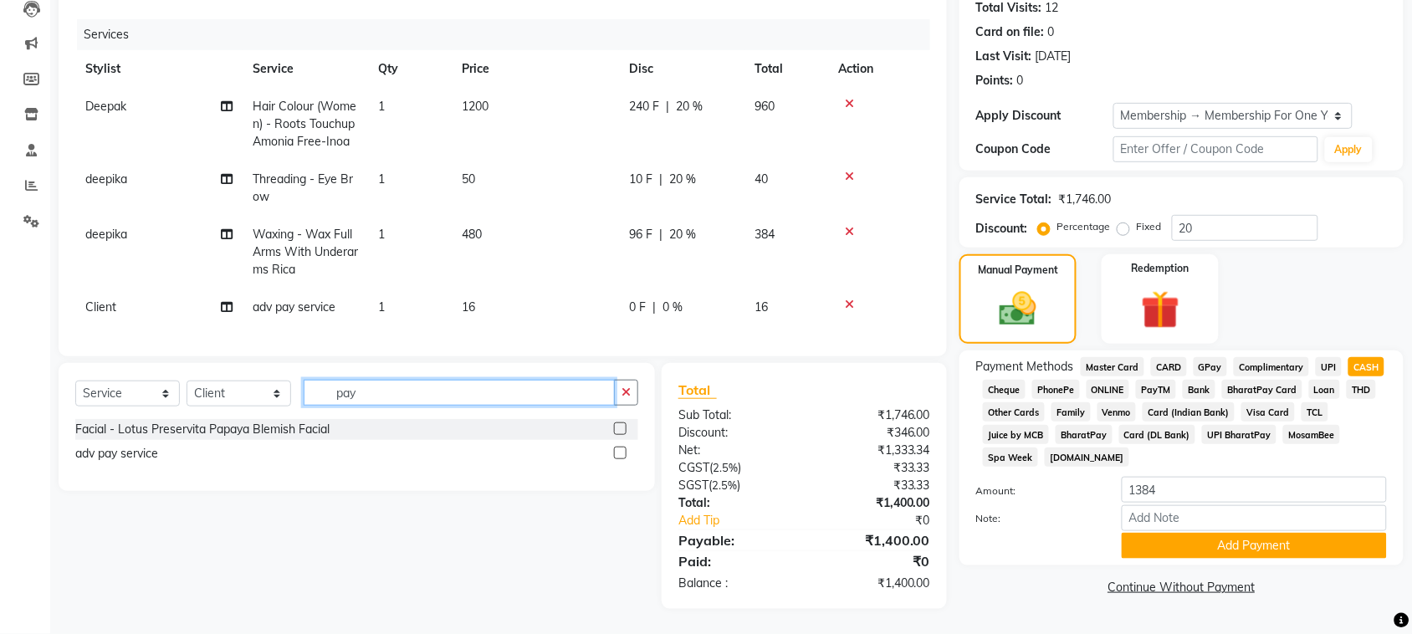
scroll to position [54, 0]
click at [1315, 357] on span "UPI" at bounding box center [1328, 366] width 26 height 19
click at [1348, 357] on span "CASH" at bounding box center [1366, 366] width 36 height 19
click at [1256, 545] on button "Add Payment" at bounding box center [1253, 546] width 265 height 26
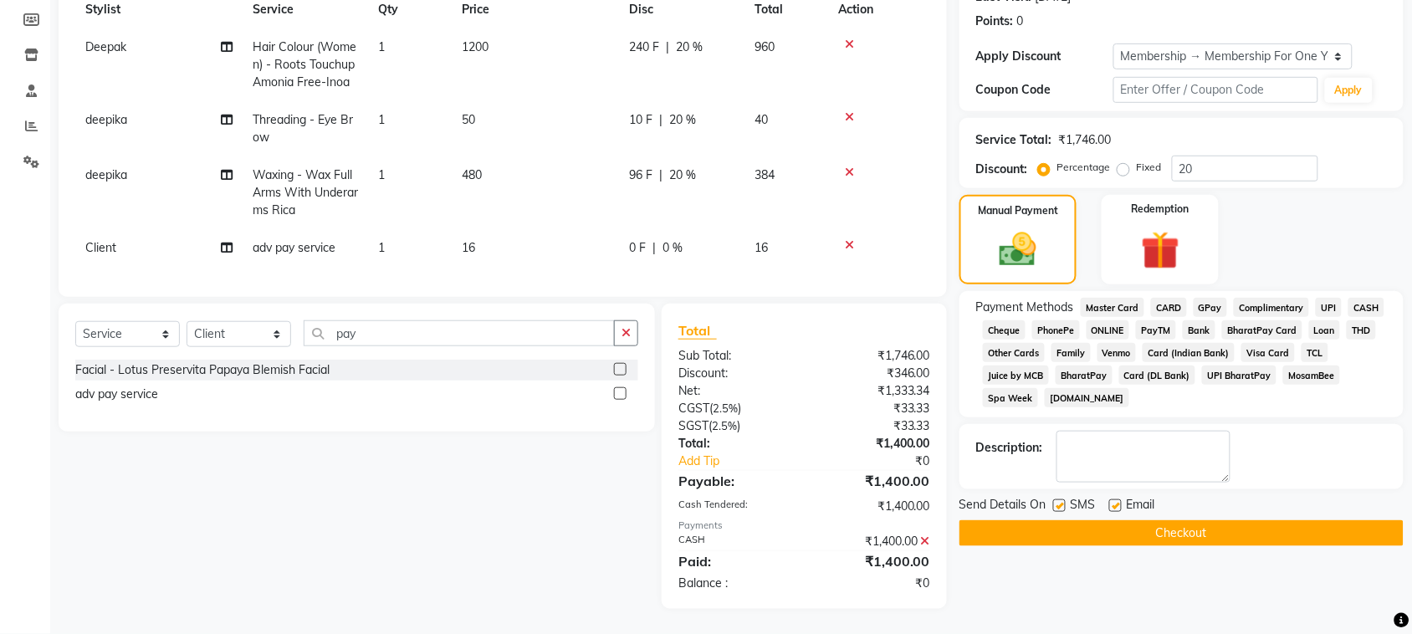
click at [1235, 546] on button "Checkout" at bounding box center [1181, 533] width 444 height 26
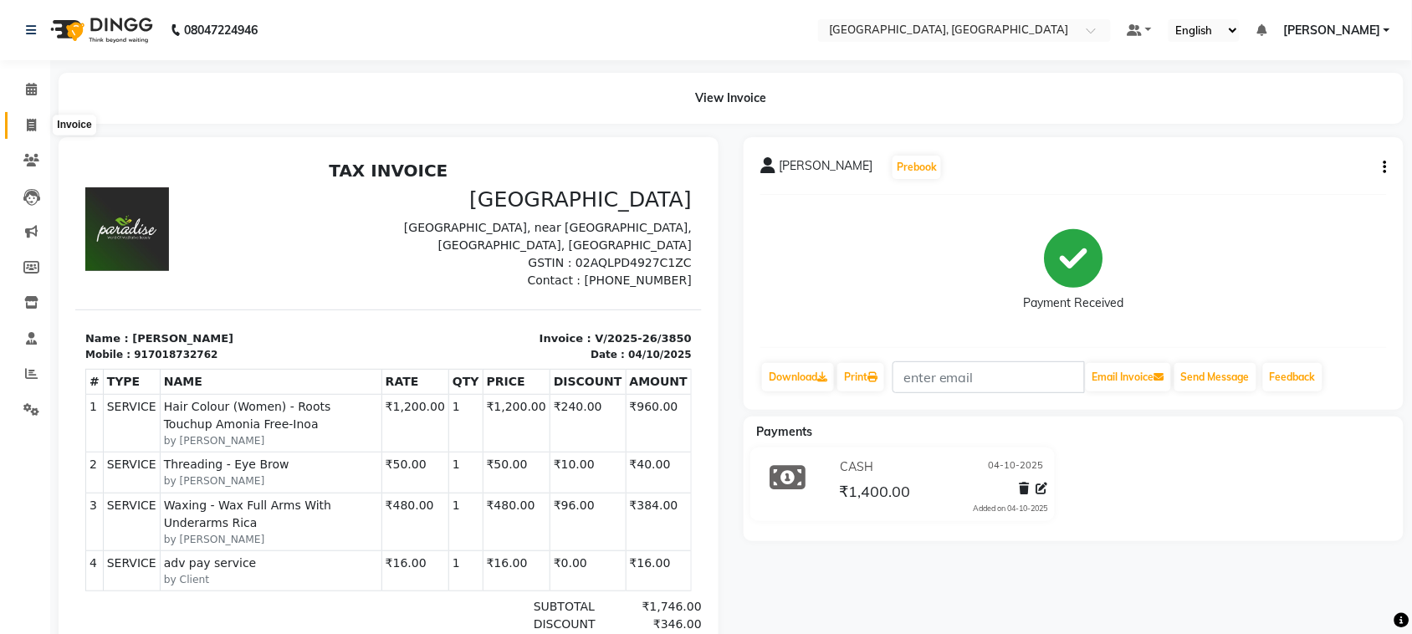
click at [22, 128] on span at bounding box center [31, 125] width 29 height 19
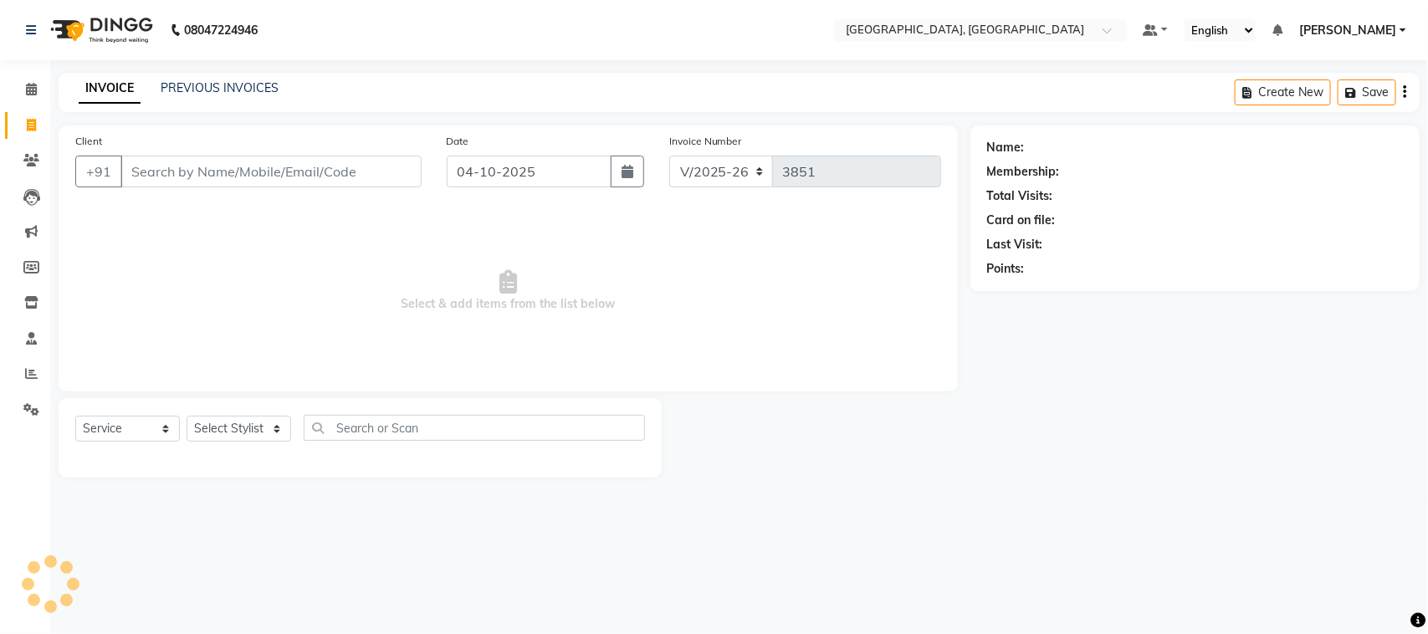
click at [347, 187] on input "Client" at bounding box center [270, 172] width 301 height 32
click at [207, 186] on input "Client" at bounding box center [270, 172] width 301 height 32
click at [207, 187] on input "Client" at bounding box center [270, 172] width 301 height 32
click at [207, 90] on link "PREVIOUS INVOICES" at bounding box center [220, 87] width 118 height 15
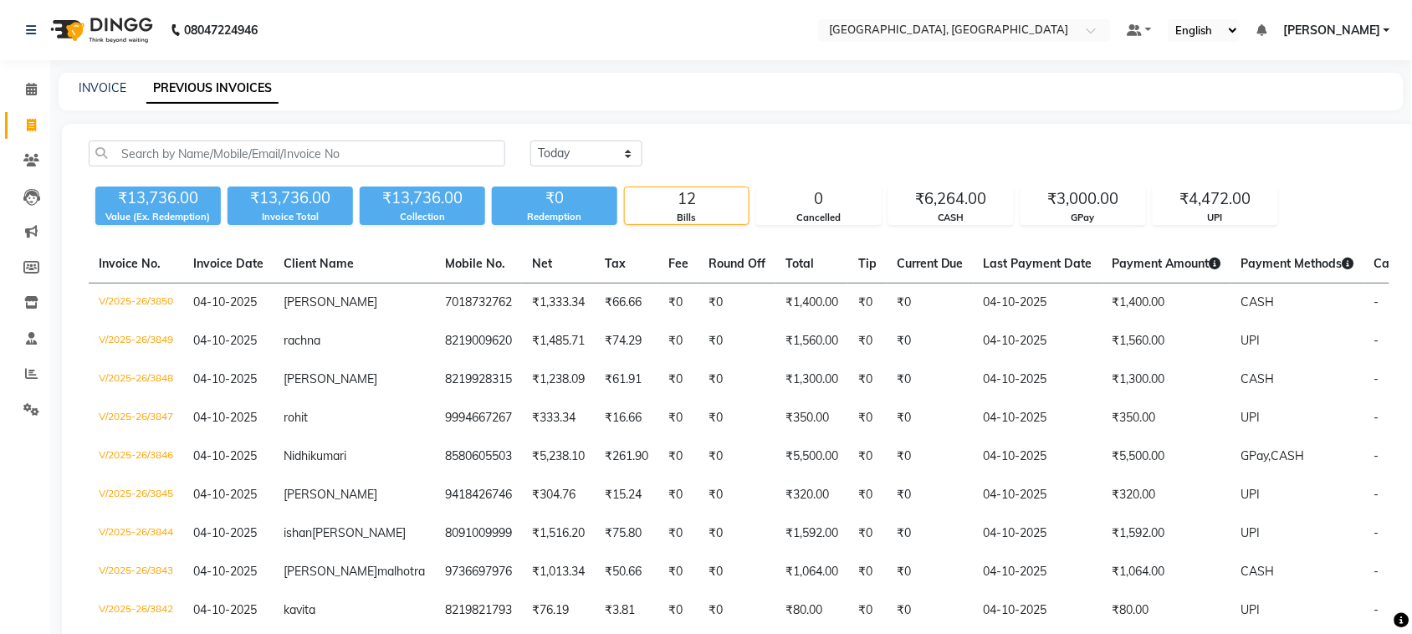
scroll to position [125, 0]
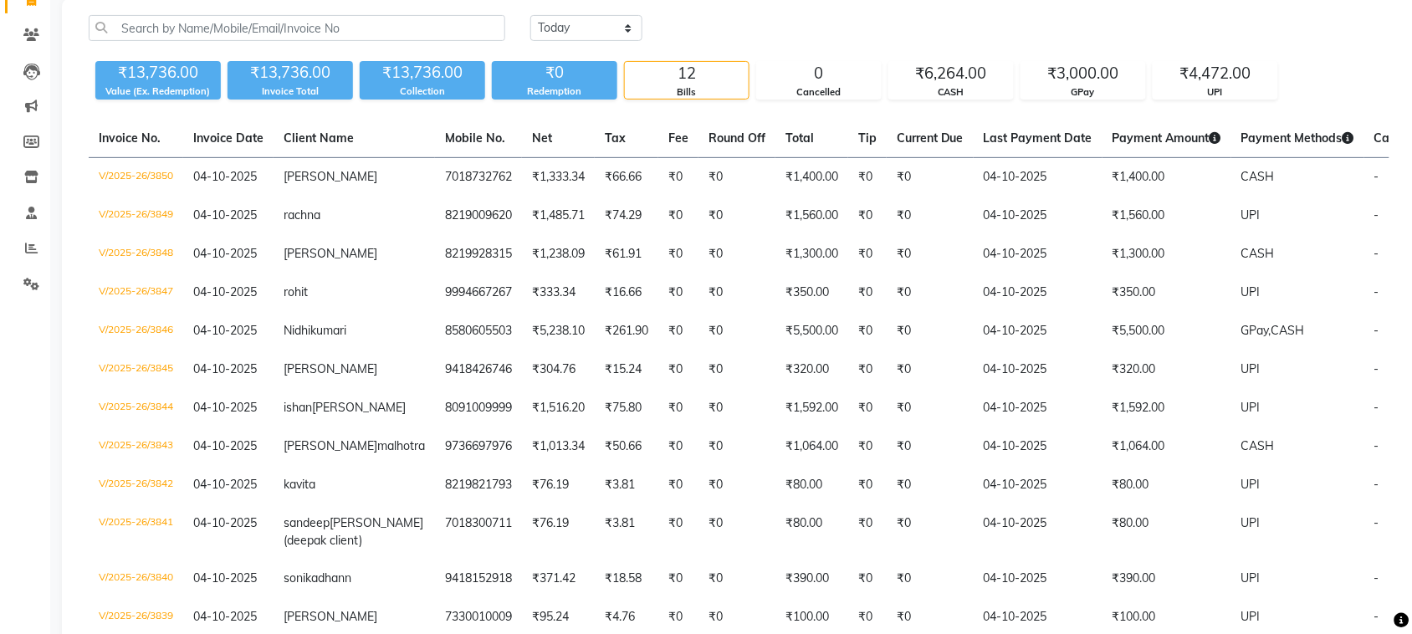
click at [1008, 165] on div "[DATE] [DATE] Custom Range ₹13,736.00 Value (Ex. Redemption) ₹13,736.00 Invoice…" at bounding box center [739, 350] width 1354 height 704
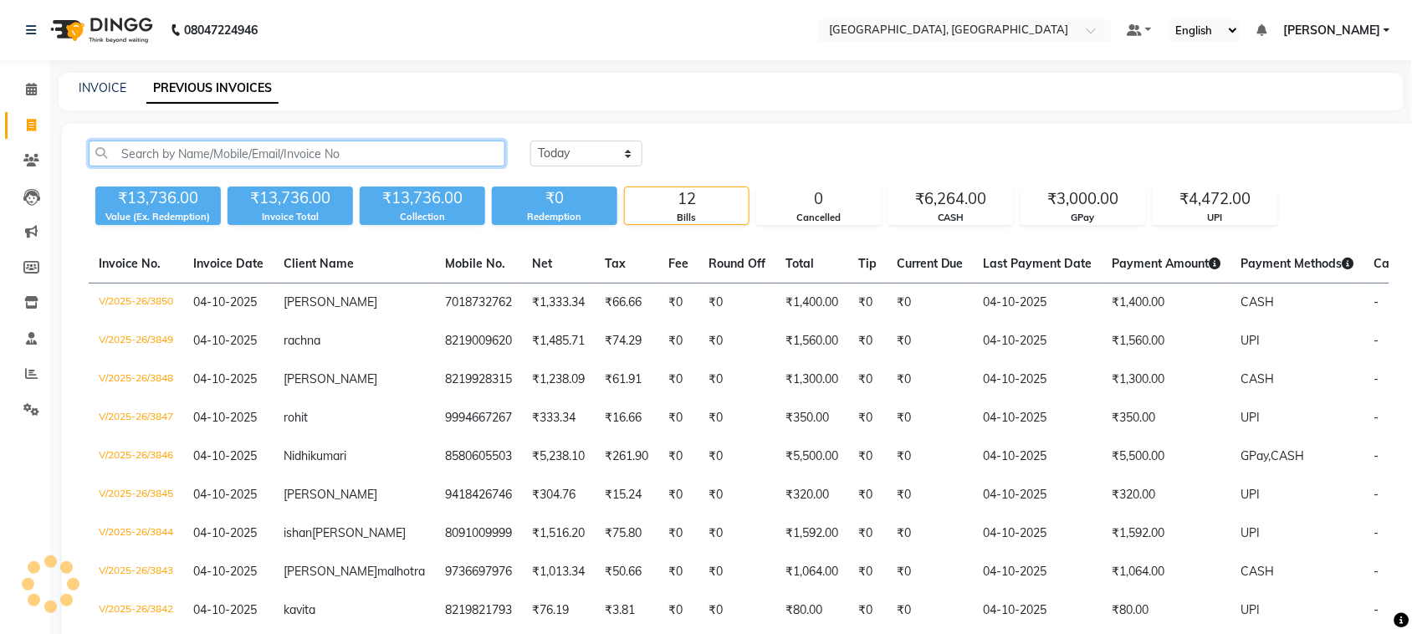
click at [265, 166] on input "text" at bounding box center [297, 153] width 416 height 26
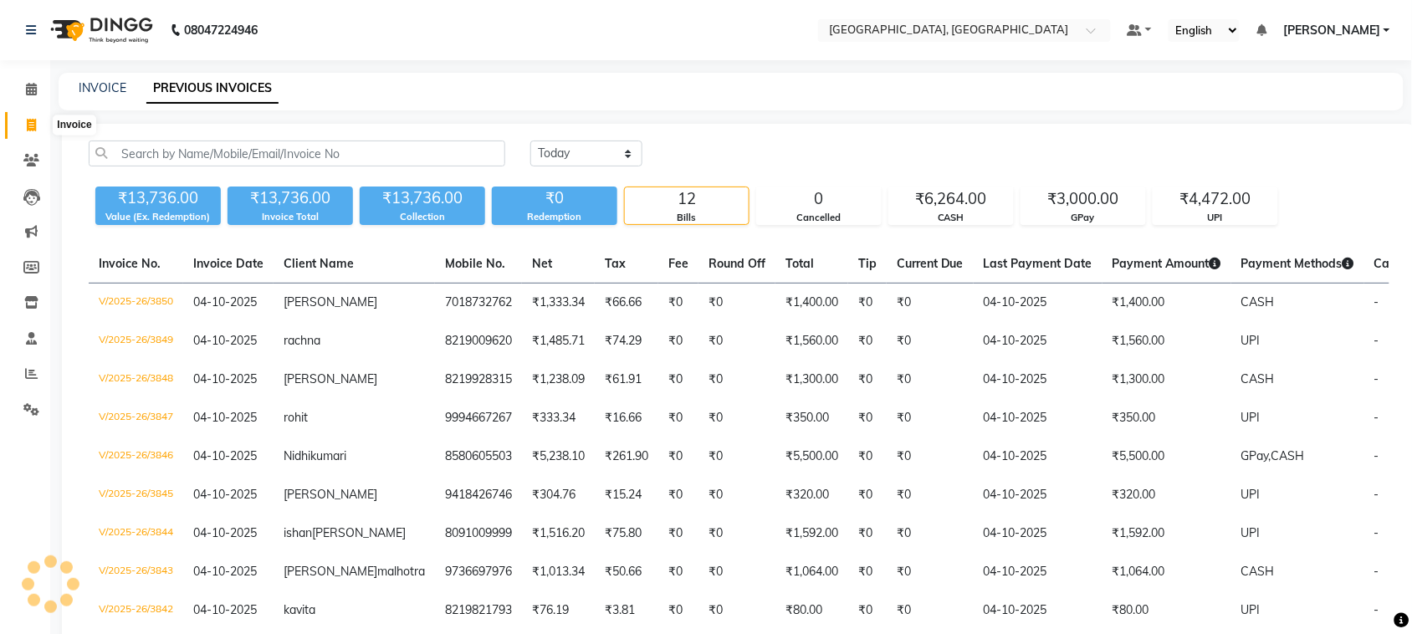
click at [31, 120] on span at bounding box center [31, 125] width 29 height 19
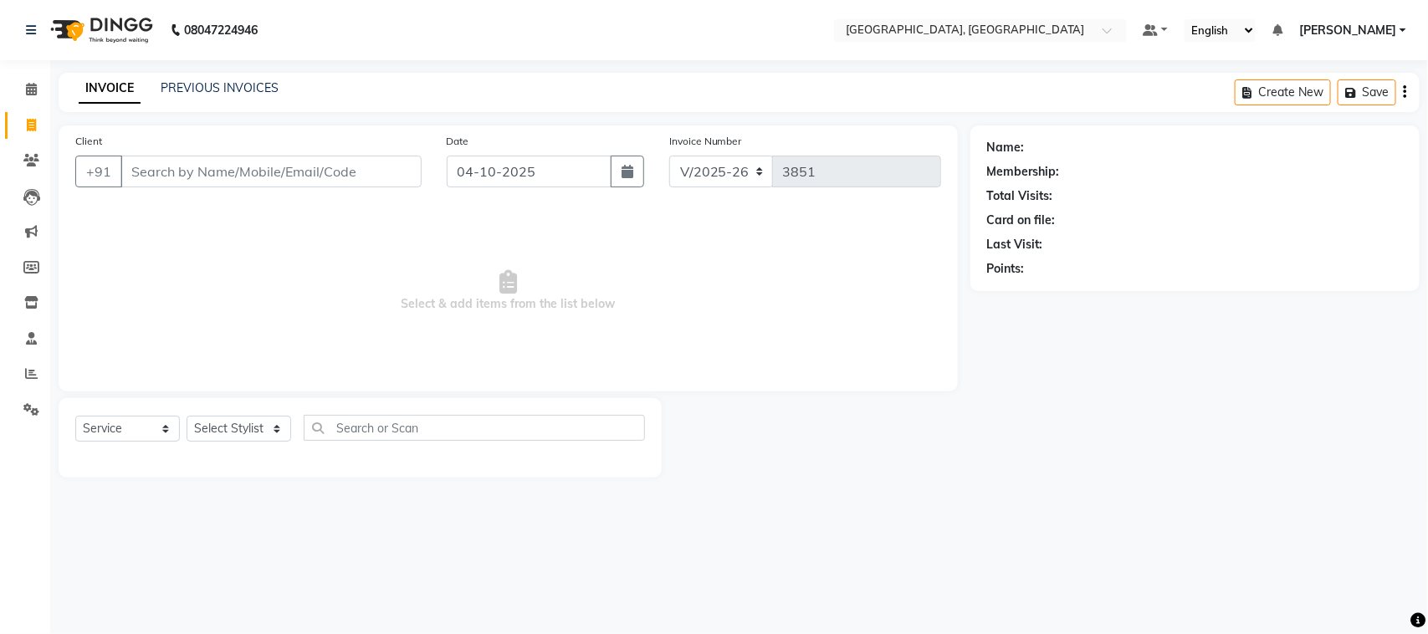
click at [214, 97] on div "PREVIOUS INVOICES" at bounding box center [220, 88] width 118 height 18
click at [227, 95] on link "PREVIOUS INVOICES" at bounding box center [220, 87] width 118 height 15
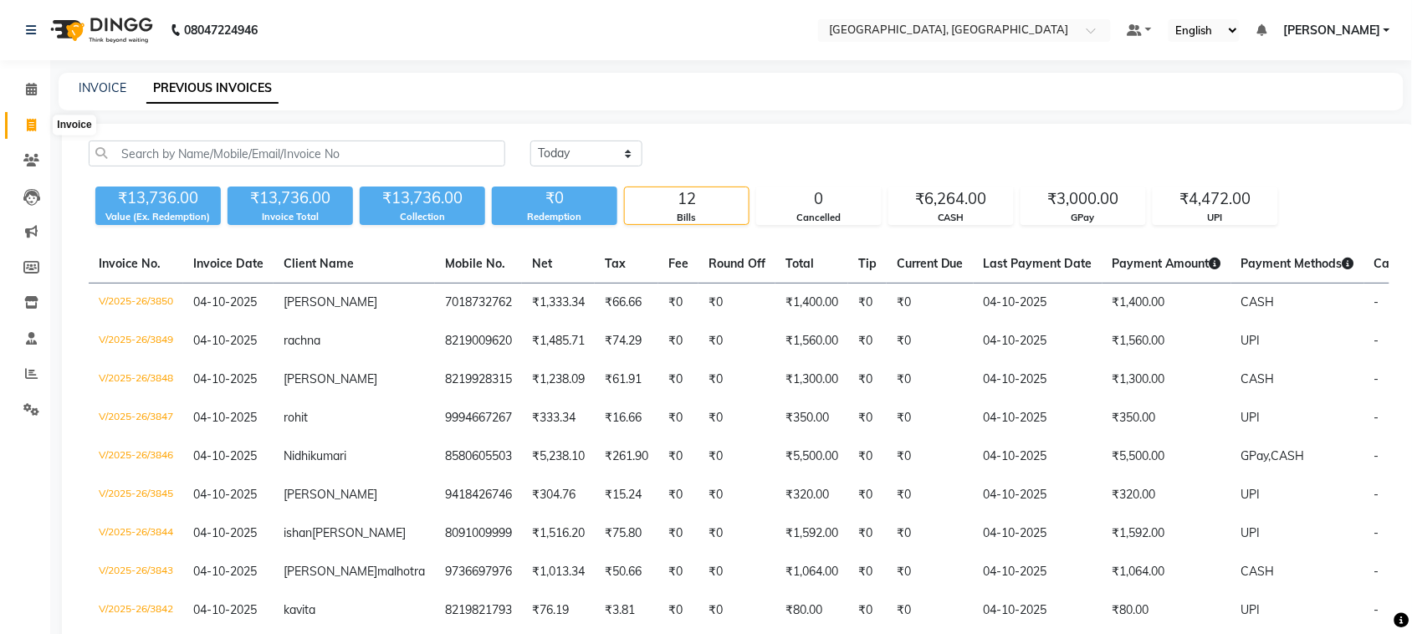
click at [29, 131] on icon at bounding box center [31, 125] width 9 height 13
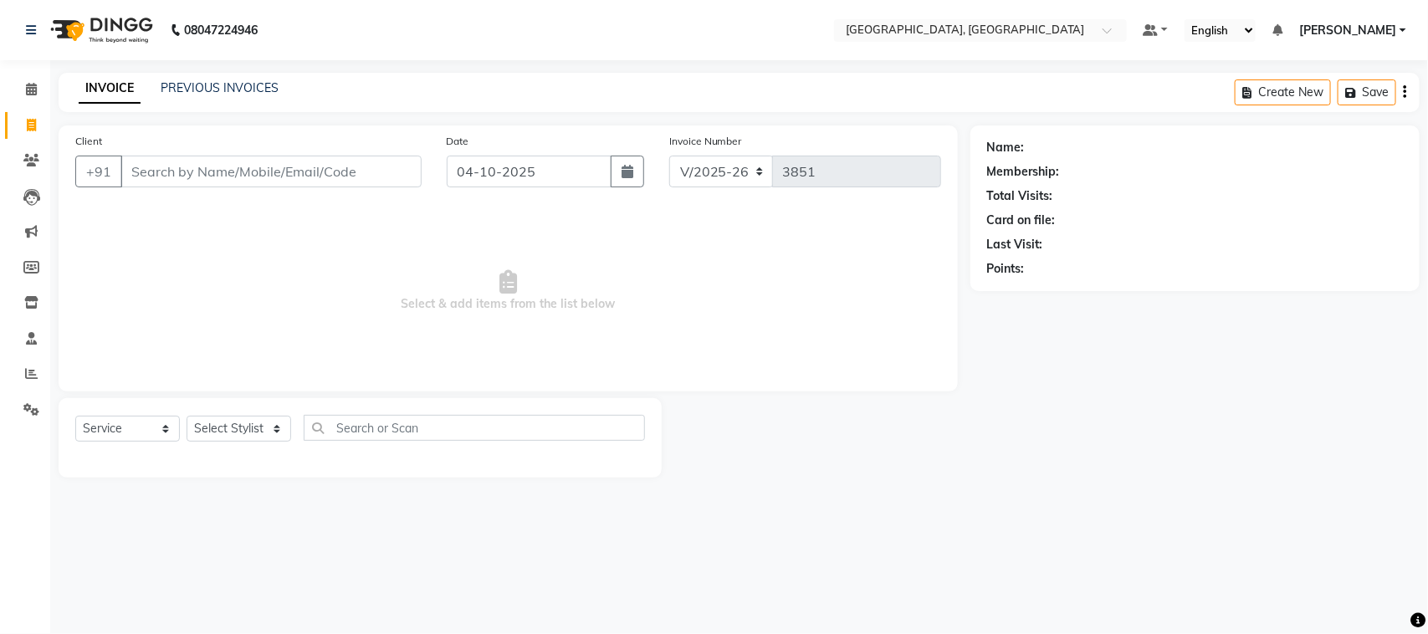
click at [197, 187] on input "Client" at bounding box center [270, 172] width 301 height 32
click at [259, 187] on input "Client" at bounding box center [270, 172] width 301 height 32
click at [257, 201] on div "Client +91" at bounding box center [248, 166] width 371 height 69
click at [252, 187] on input "Client" at bounding box center [270, 172] width 301 height 32
click at [255, 95] on link "PREVIOUS INVOICES" at bounding box center [220, 87] width 118 height 15
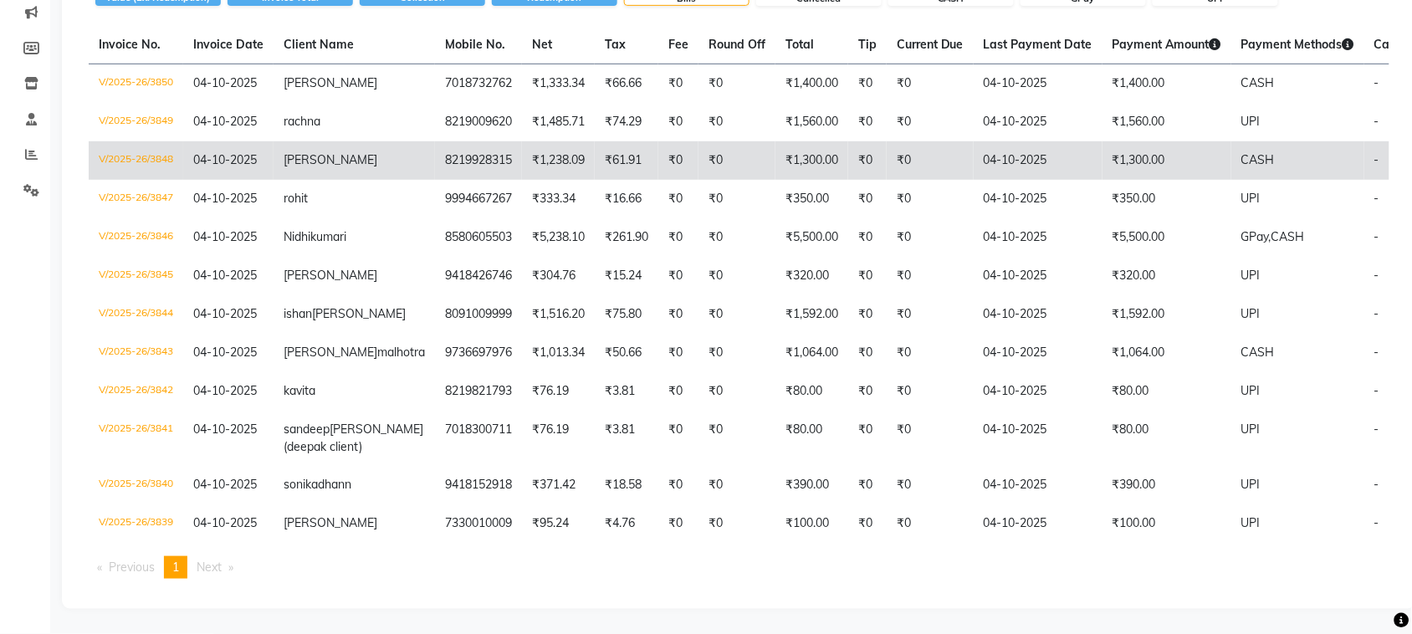
scroll to position [235, 0]
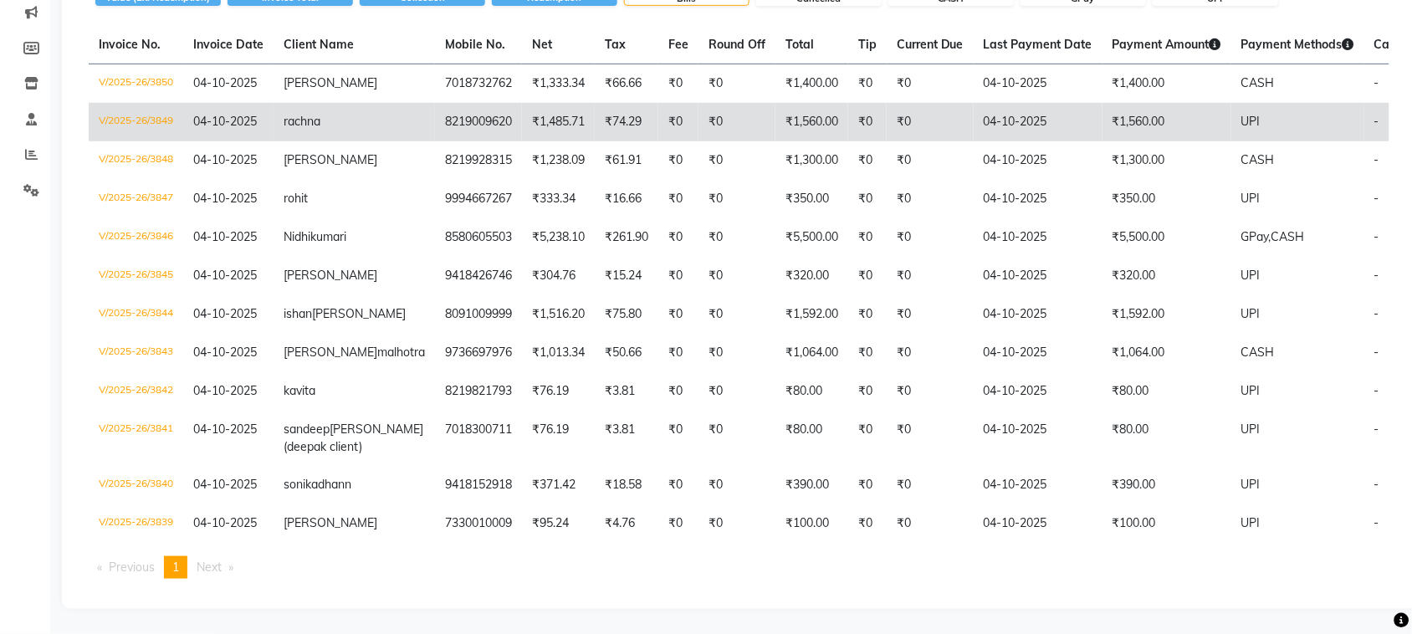
click at [494, 141] on td "8219009620" at bounding box center [478, 122] width 87 height 38
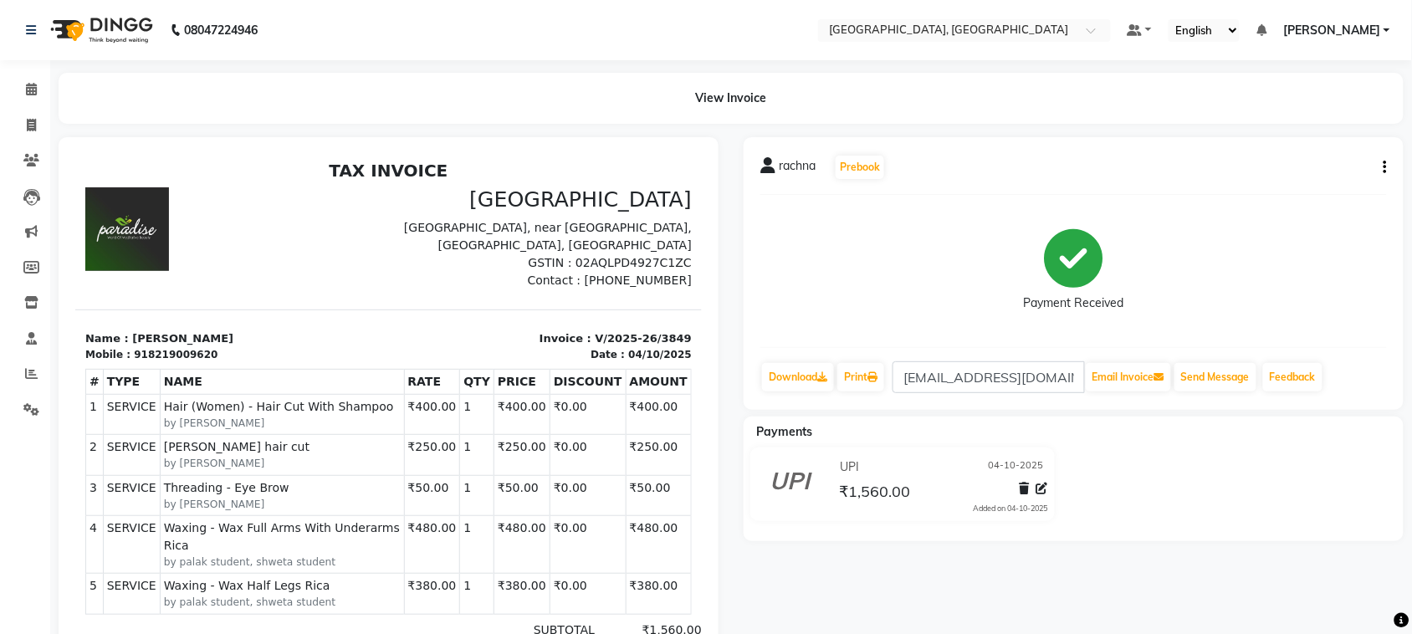
click at [1383, 168] on icon "button" at bounding box center [1384, 167] width 3 height 1
click at [1239, 204] on div "Edit Invoice" at bounding box center [1296, 193] width 115 height 21
select select "service"
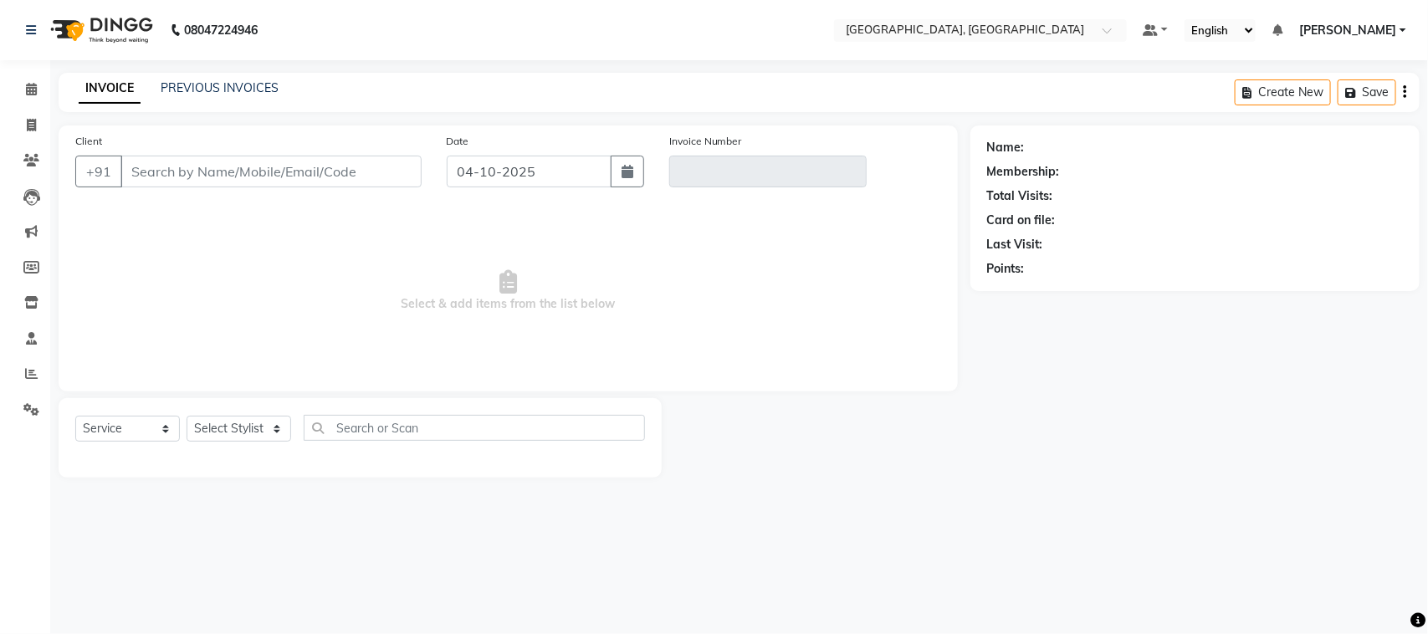
type input "8219009620"
type input "V/2025-26/3849"
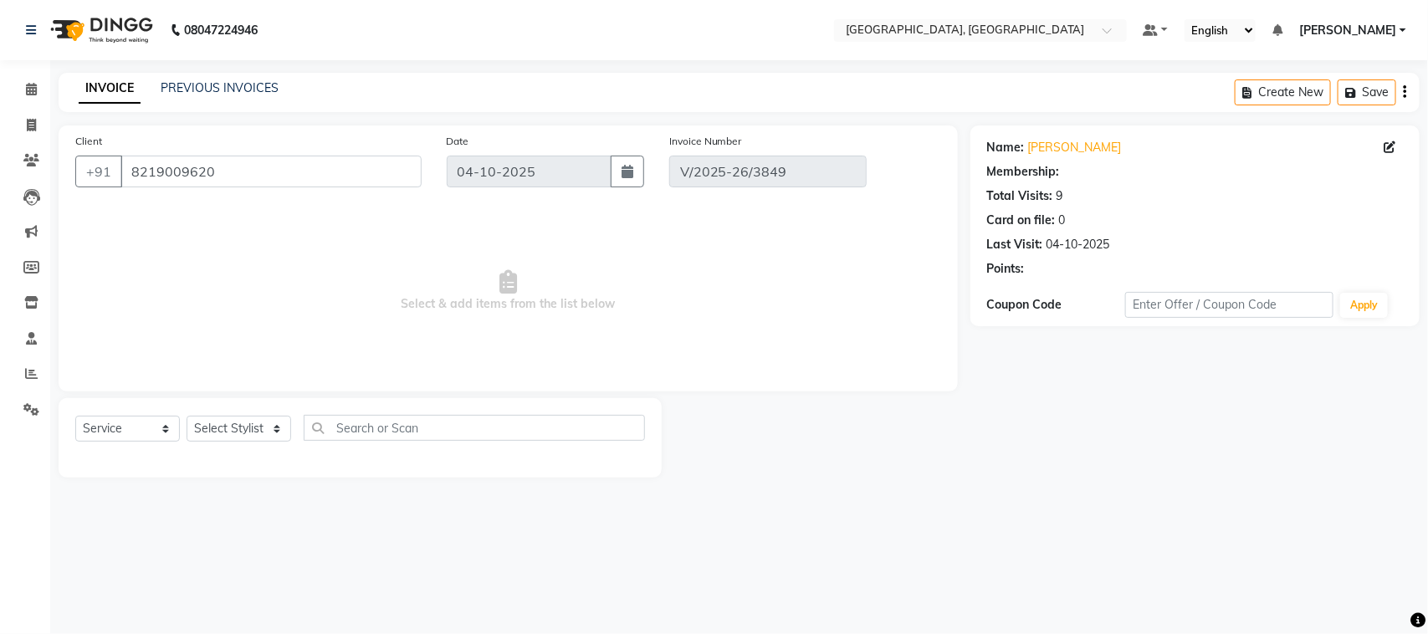
select select "1: Object"
select select "select"
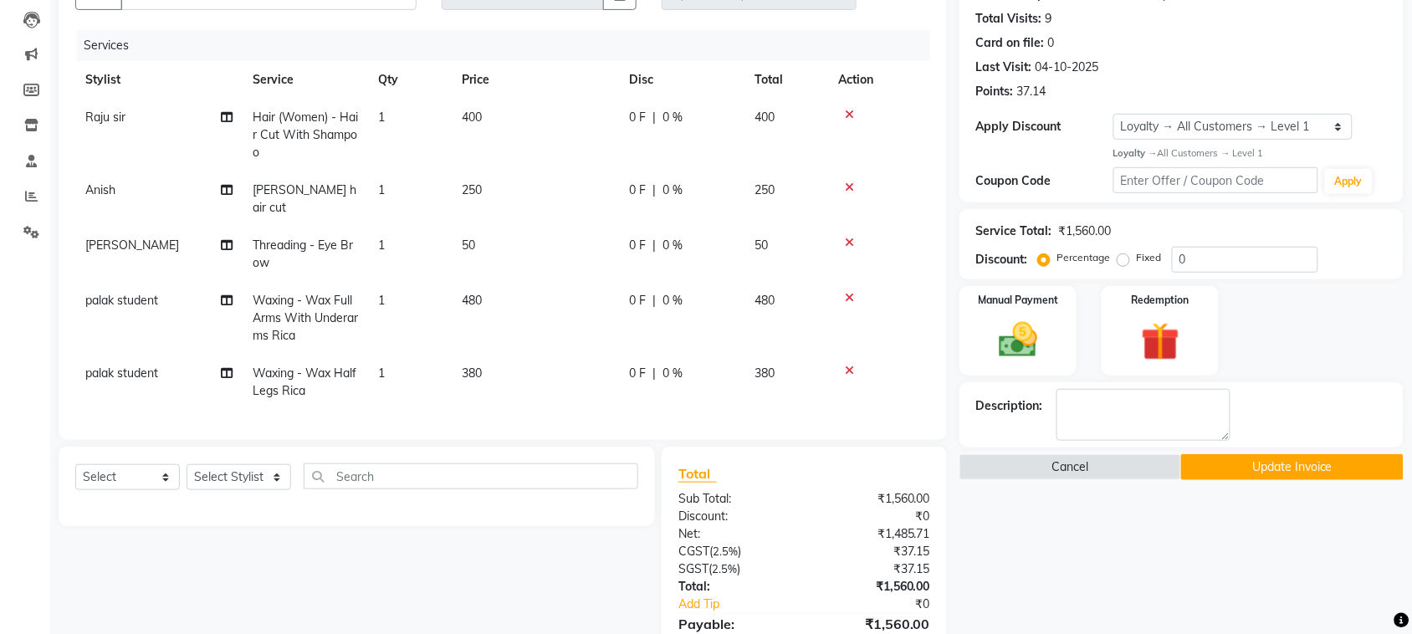
scroll to position [167, 0]
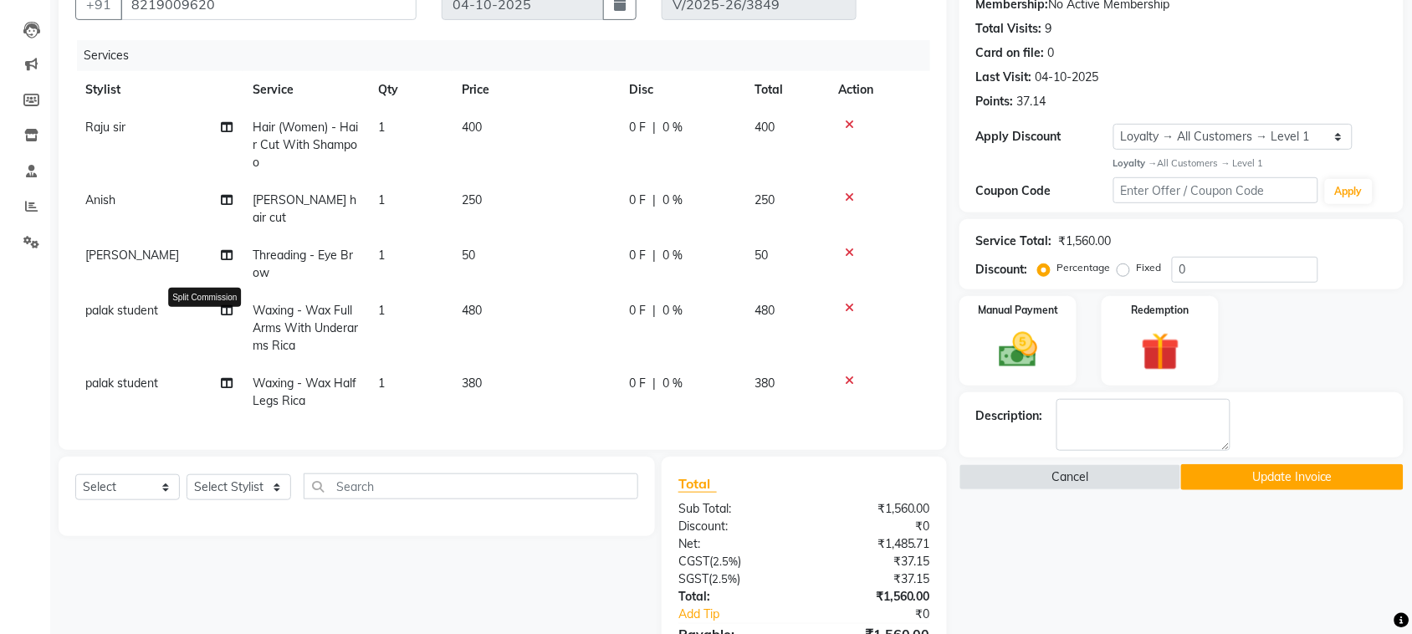
click at [232, 316] on icon at bounding box center [227, 310] width 12 height 12
select select "58228"
select select "58224"
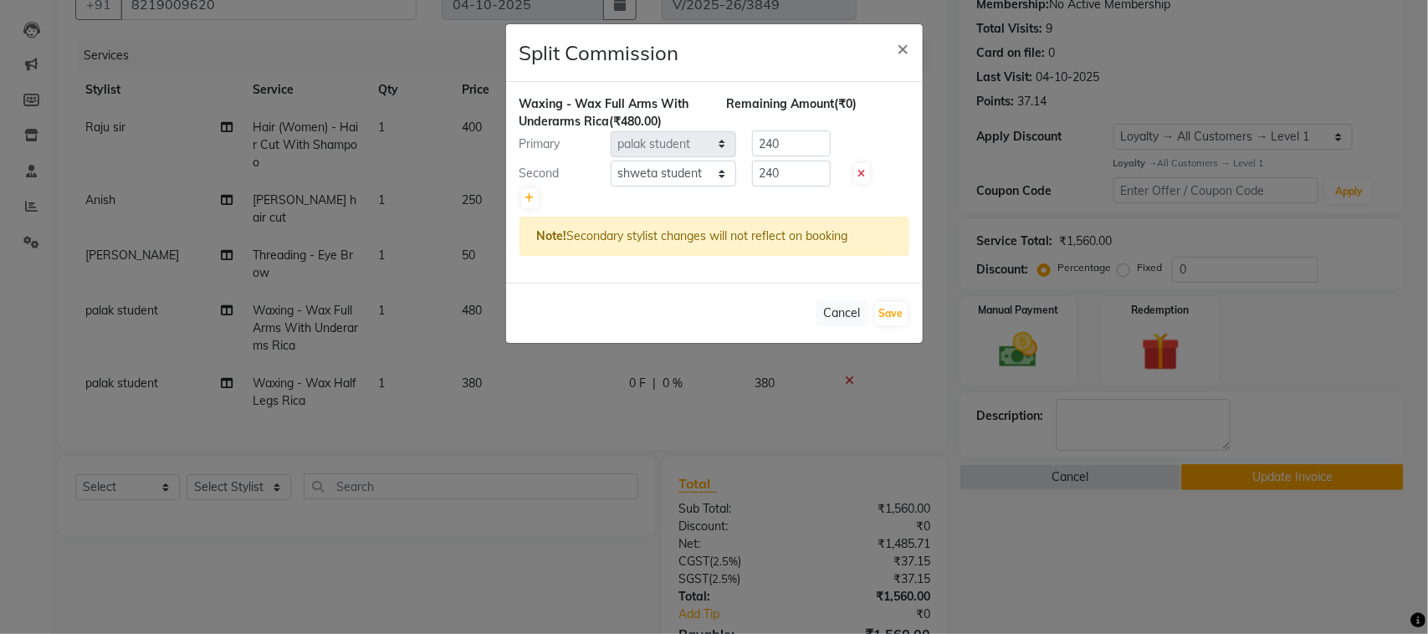
click at [863, 179] on icon at bounding box center [862, 174] width 8 height 10
type input "480"
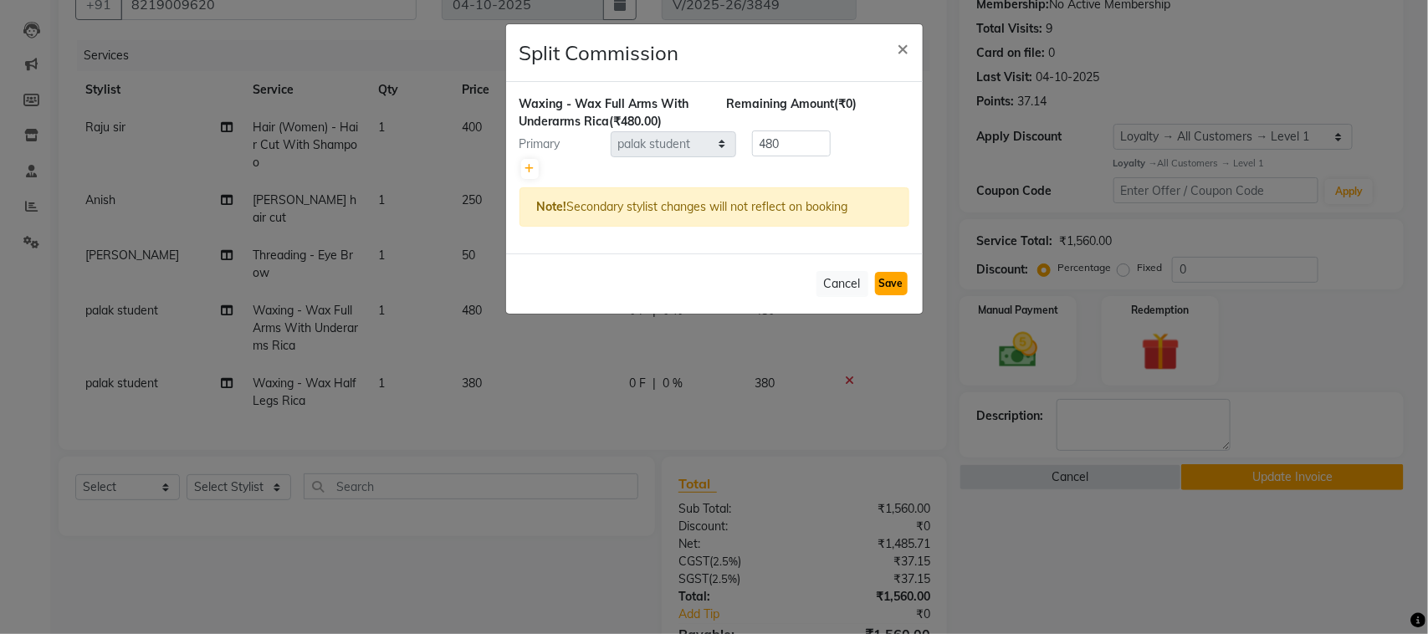
click at [889, 295] on button "Save" at bounding box center [891, 283] width 33 height 23
select select "Select"
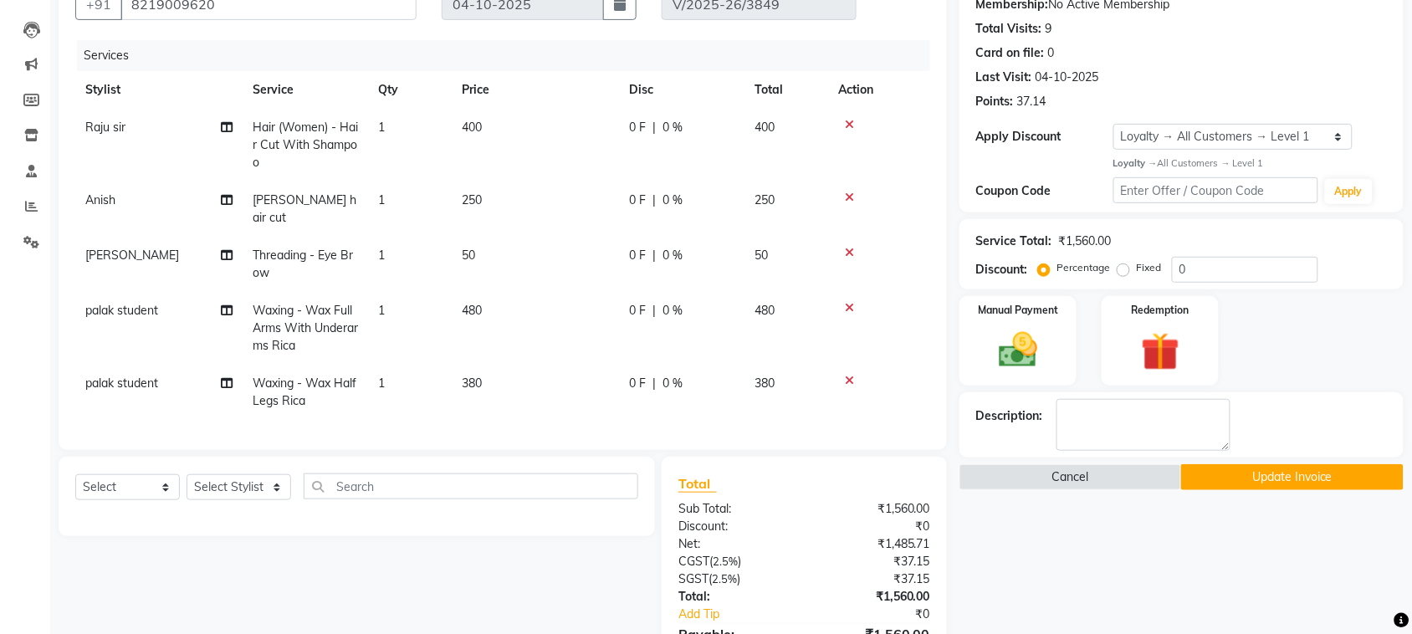
scroll to position [79, 0]
click at [218, 420] on td "palak student" at bounding box center [158, 392] width 167 height 55
select select "58228"
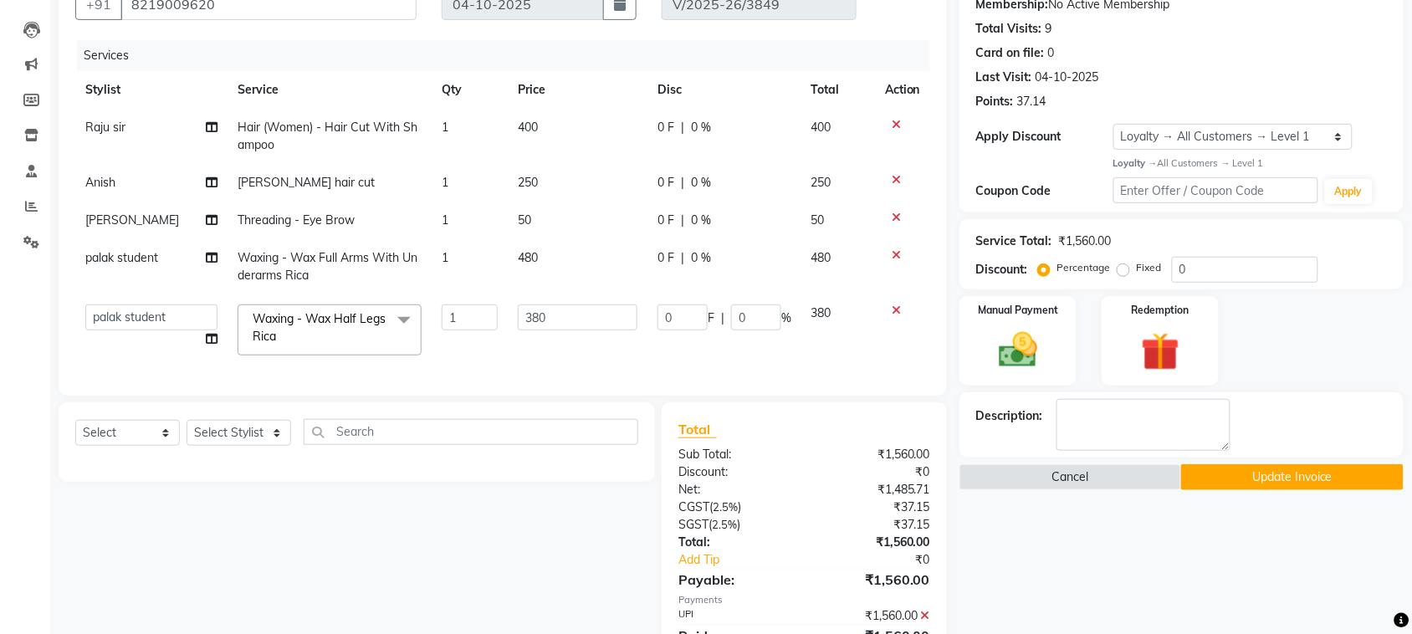
scroll to position [0, 0]
click at [206, 345] on icon at bounding box center [212, 339] width 12 height 12
select select "58228"
select select "58224"
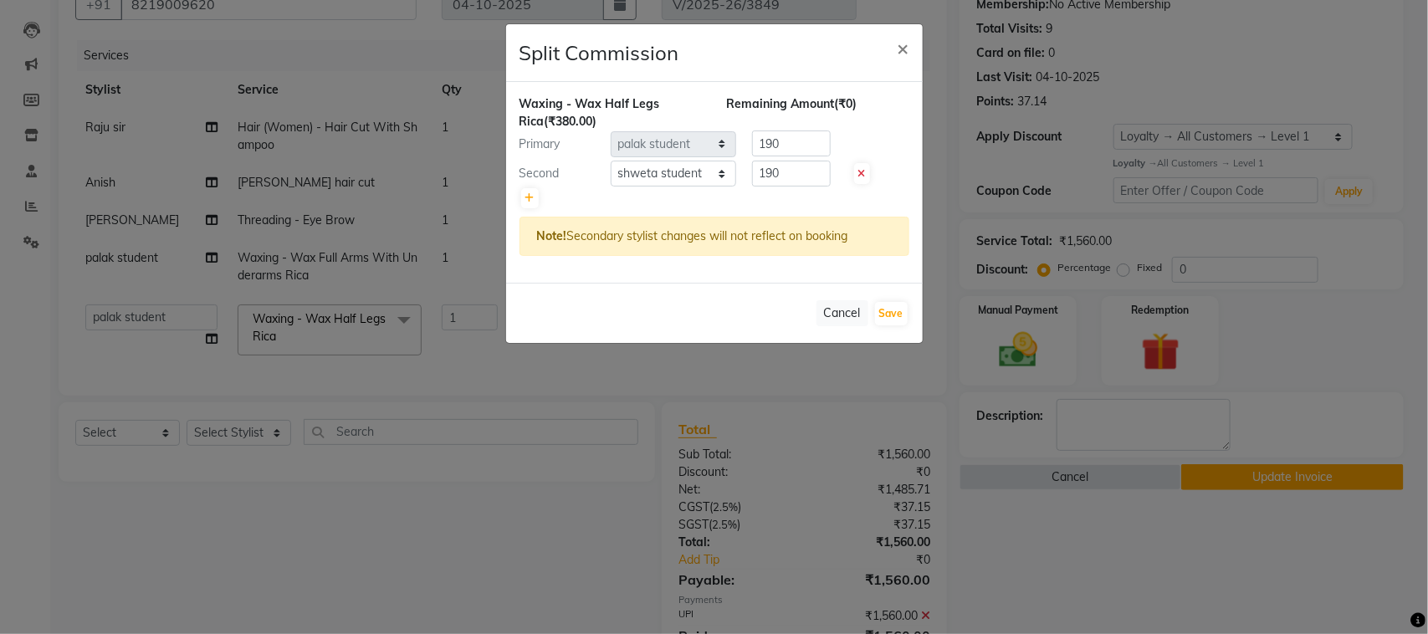
click at [860, 179] on icon at bounding box center [862, 174] width 8 height 10
type input "380"
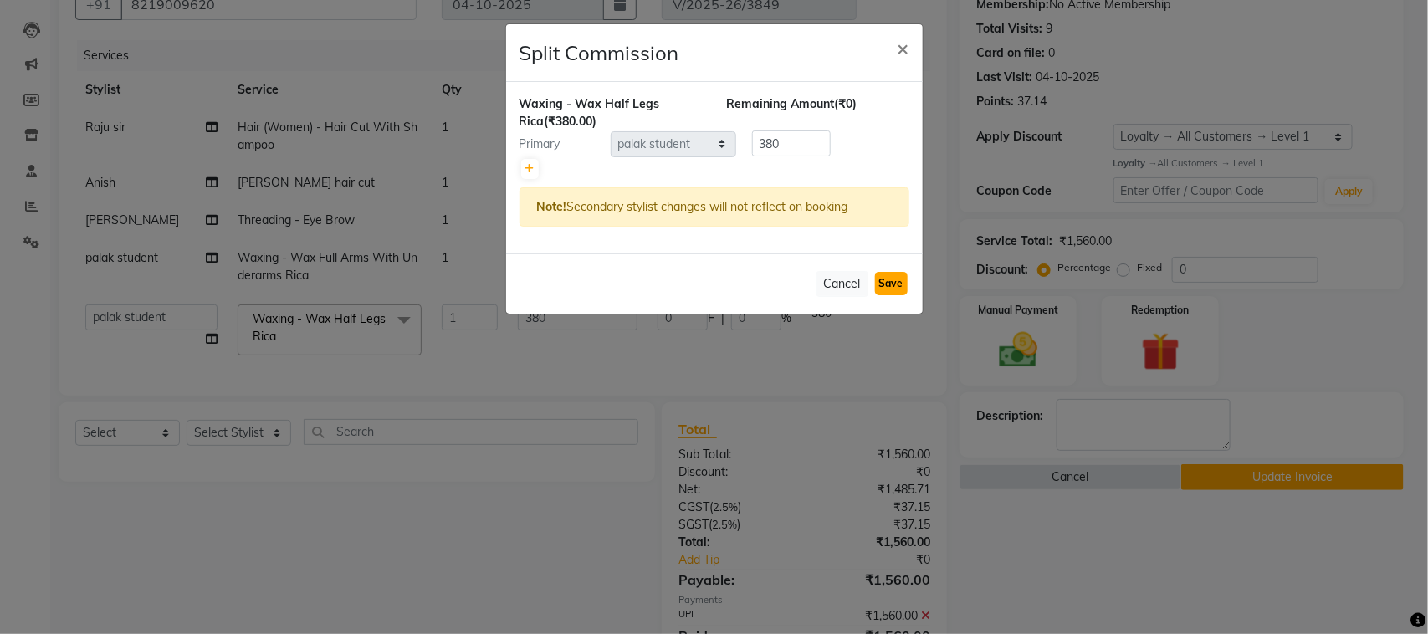
click at [875, 295] on button "Save" at bounding box center [891, 283] width 33 height 23
select select "Select"
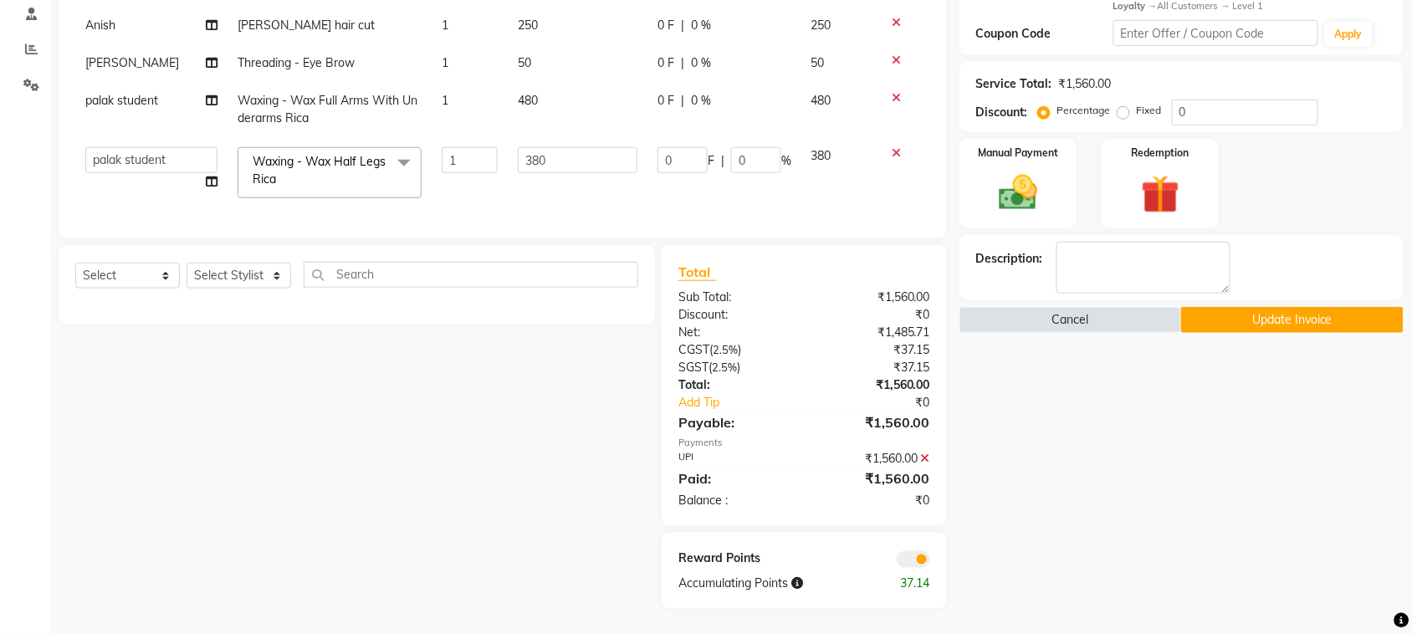
scroll to position [525, 0]
click at [1307, 307] on button "Update Invoice" at bounding box center [1292, 320] width 222 height 26
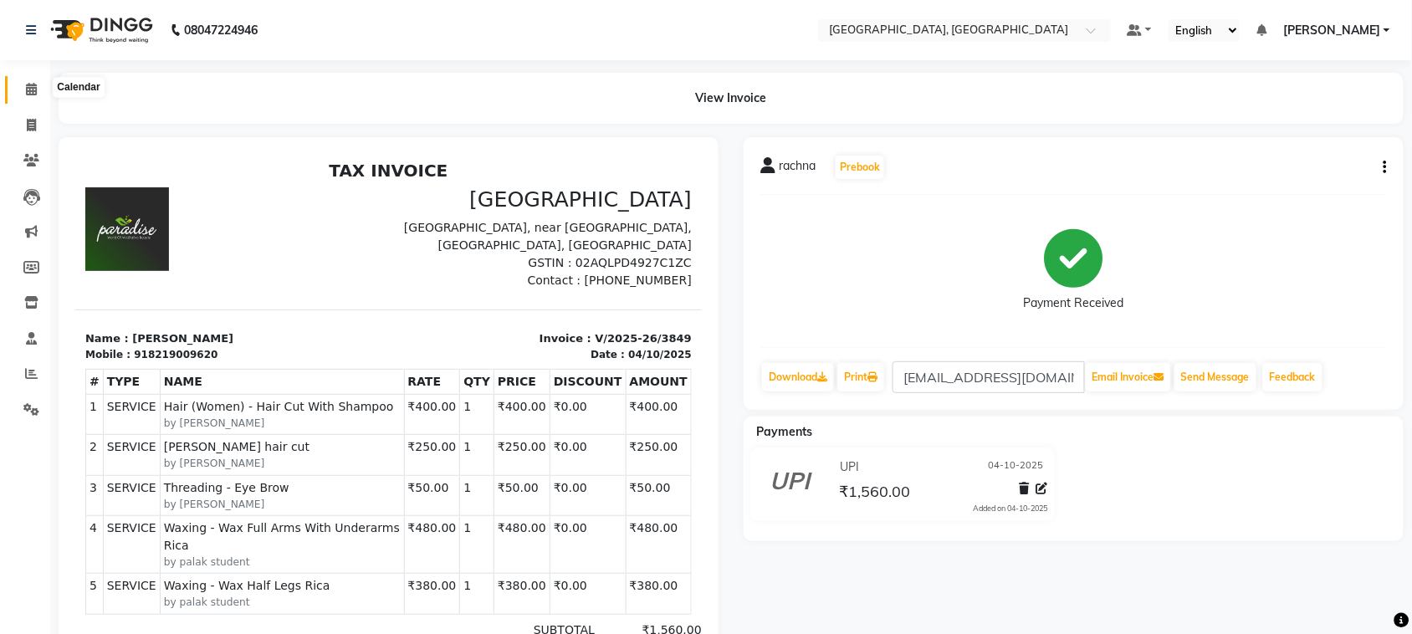
click at [33, 93] on icon at bounding box center [31, 89] width 11 height 13
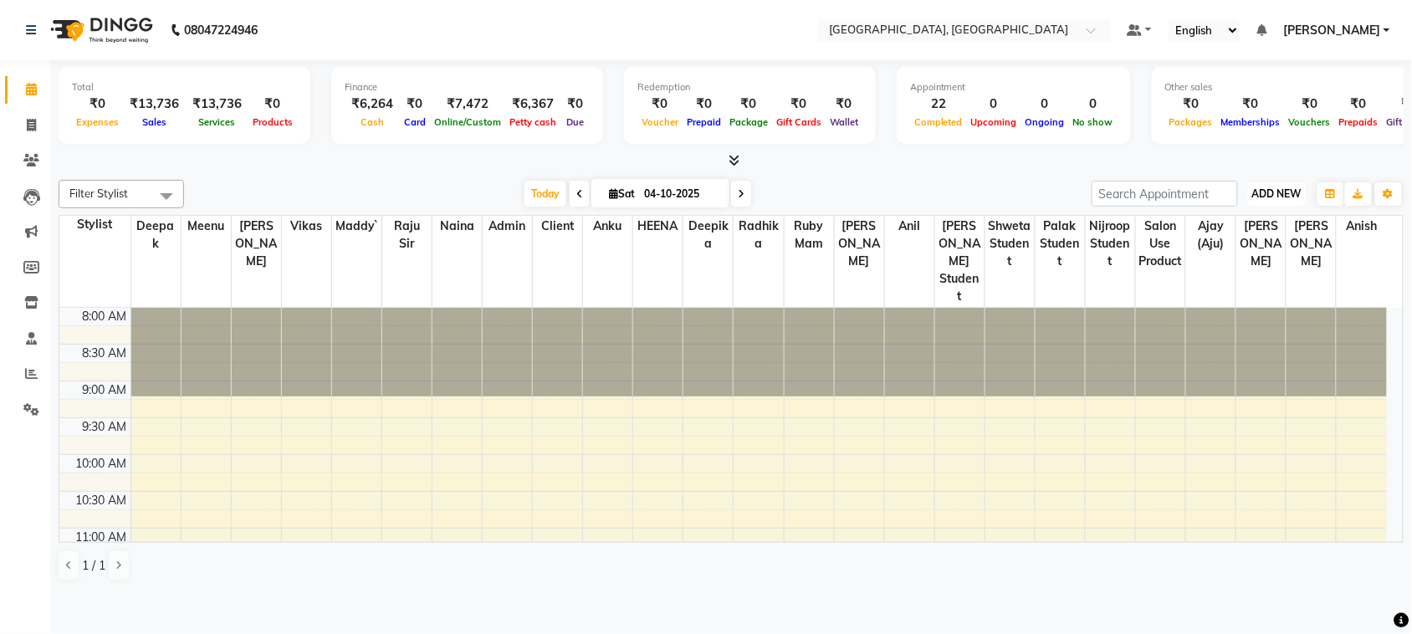
click at [1269, 200] on span "ADD NEW" at bounding box center [1276, 193] width 49 height 13
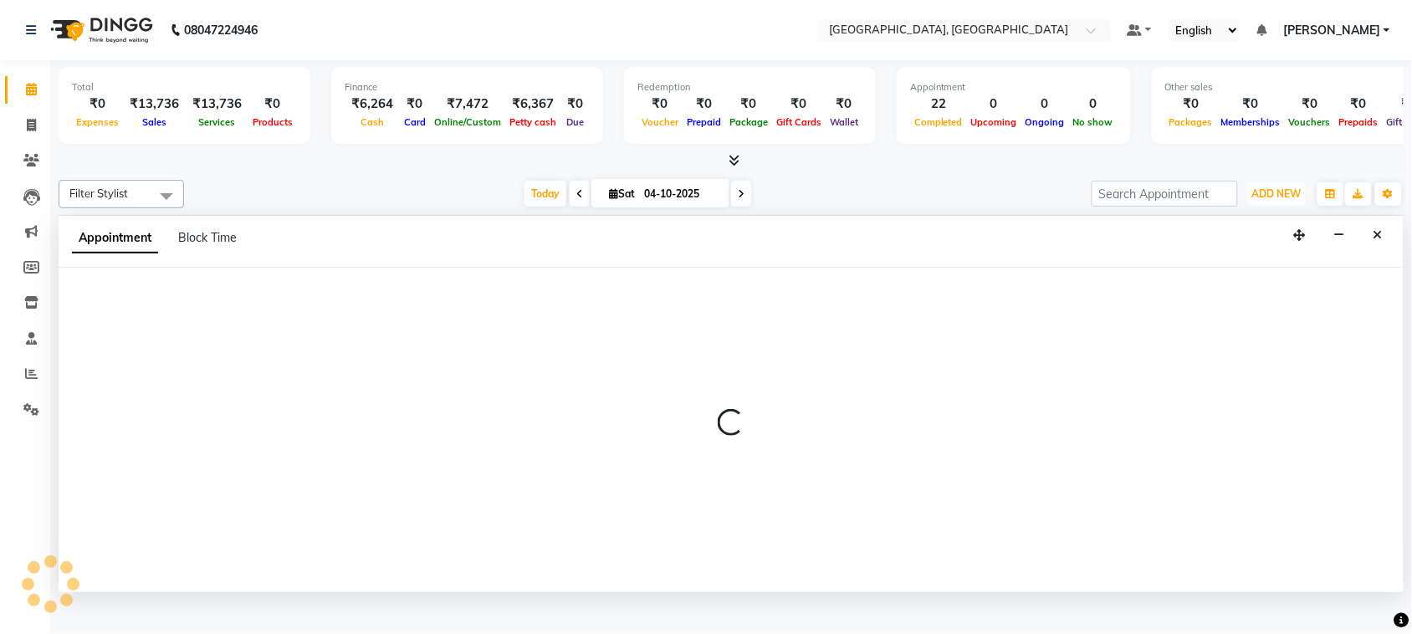
scroll to position [7, 0]
click at [1380, 248] on button "Close" at bounding box center [1378, 235] width 24 height 26
